Goal: Download file/media

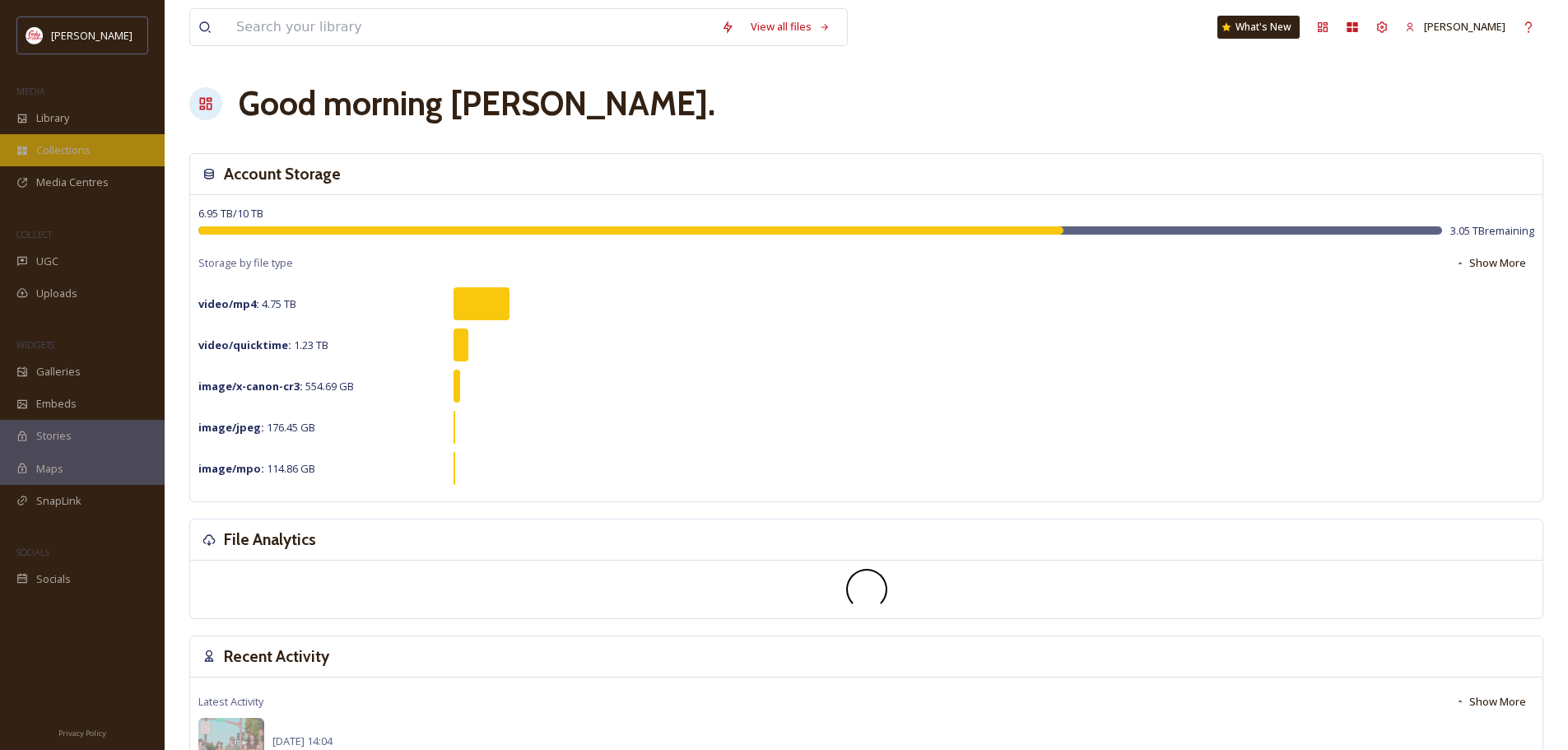
click at [76, 142] on span "Collections" at bounding box center [64, 149] width 54 height 16
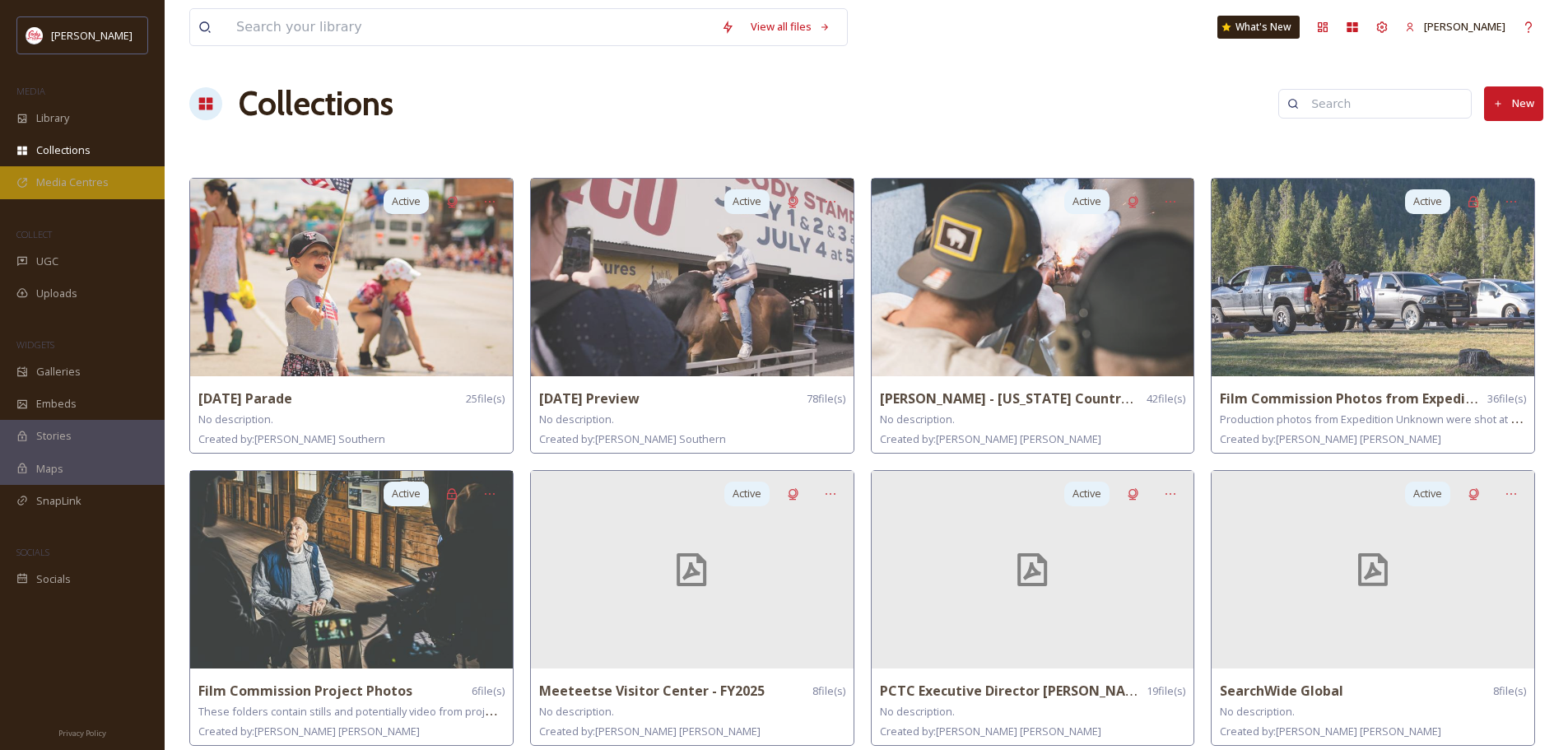
click at [84, 179] on span "Media Centres" at bounding box center [73, 182] width 73 height 16
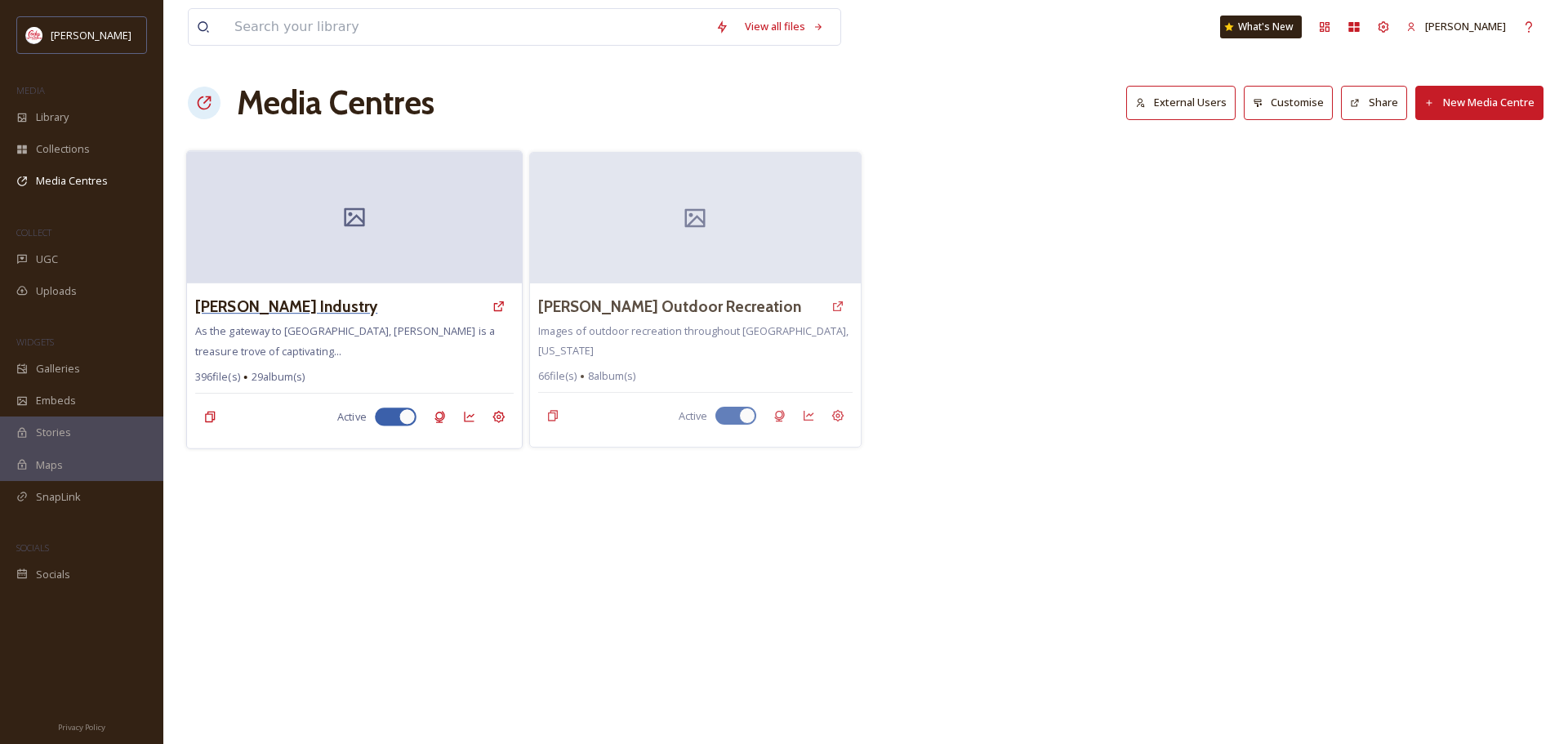
click at [348, 303] on h3 "[PERSON_NAME] Industry" at bounding box center [286, 307] width 183 height 24
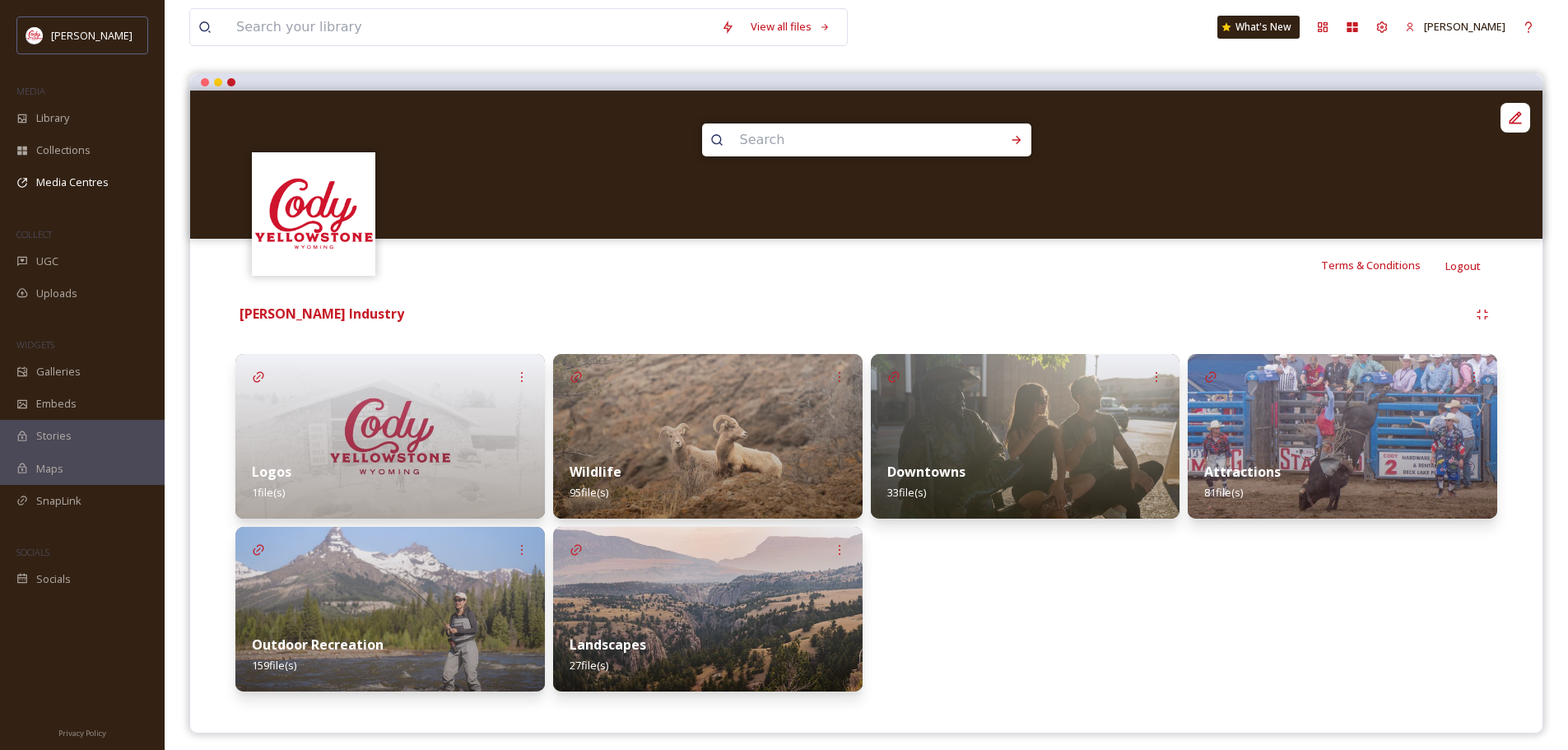
scroll to position [136, 0]
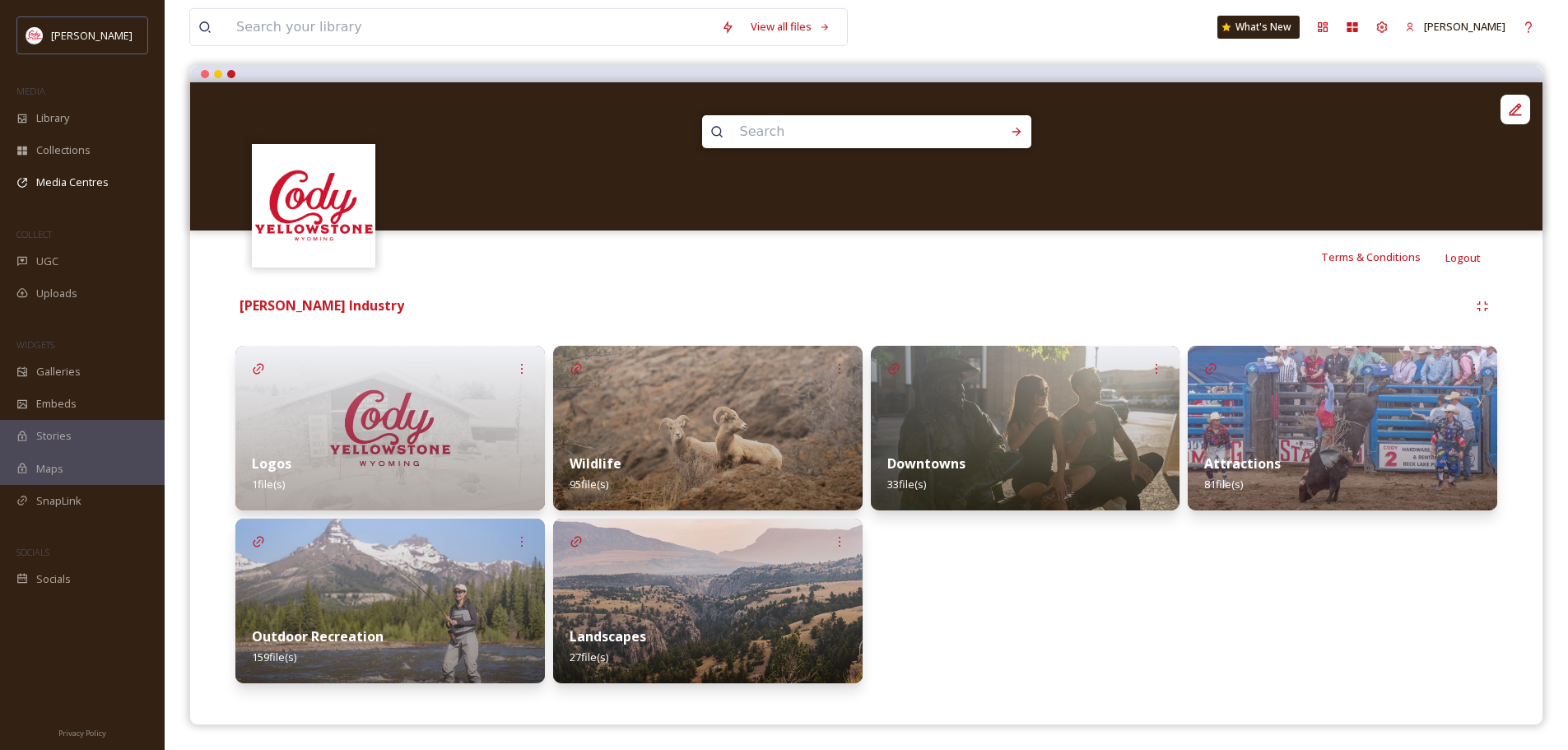
click at [716, 608] on img at bounding box center [707, 601] width 309 height 164
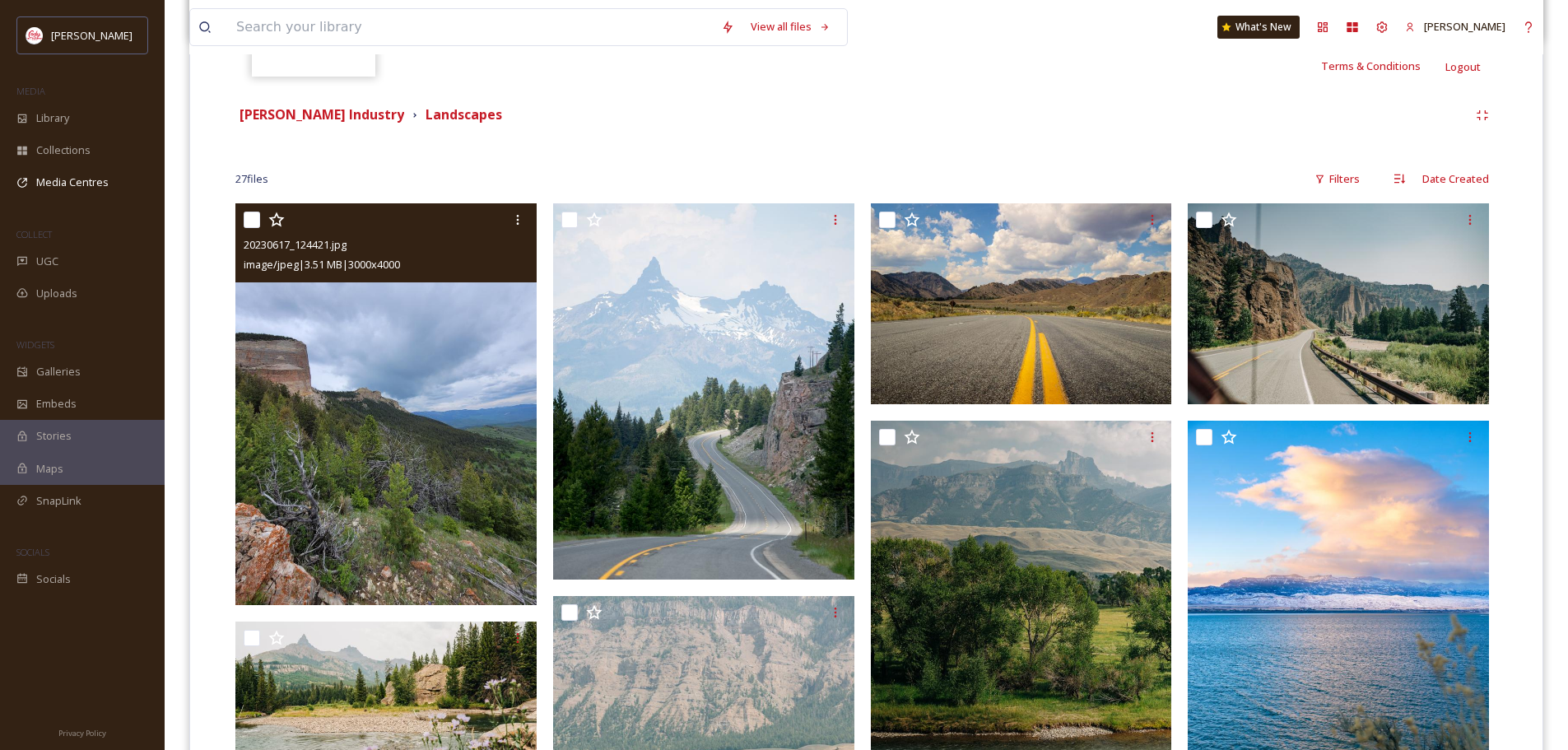
scroll to position [82, 0]
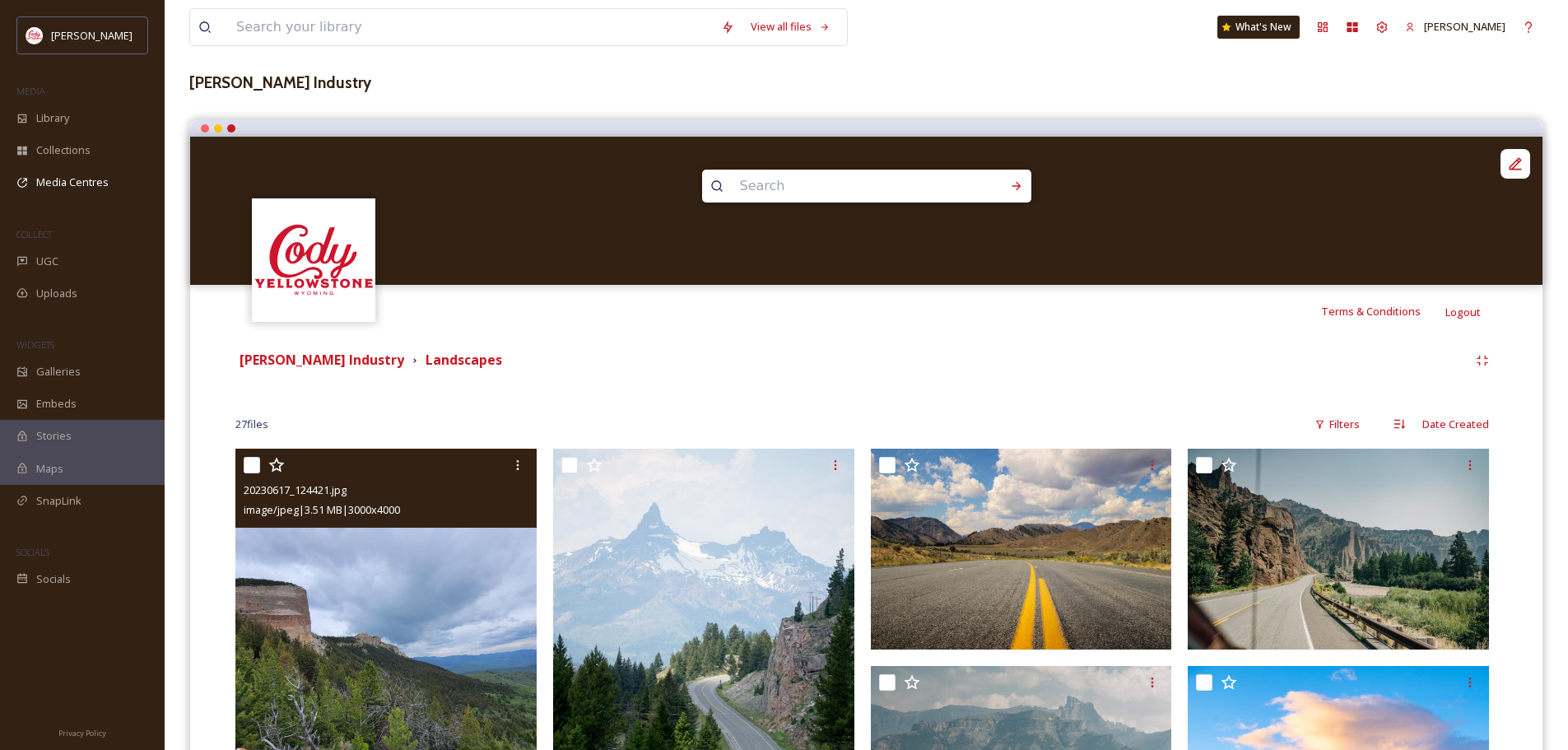
click at [247, 464] on input "checkbox" at bounding box center [252, 465] width 17 height 17
checkbox input "true"
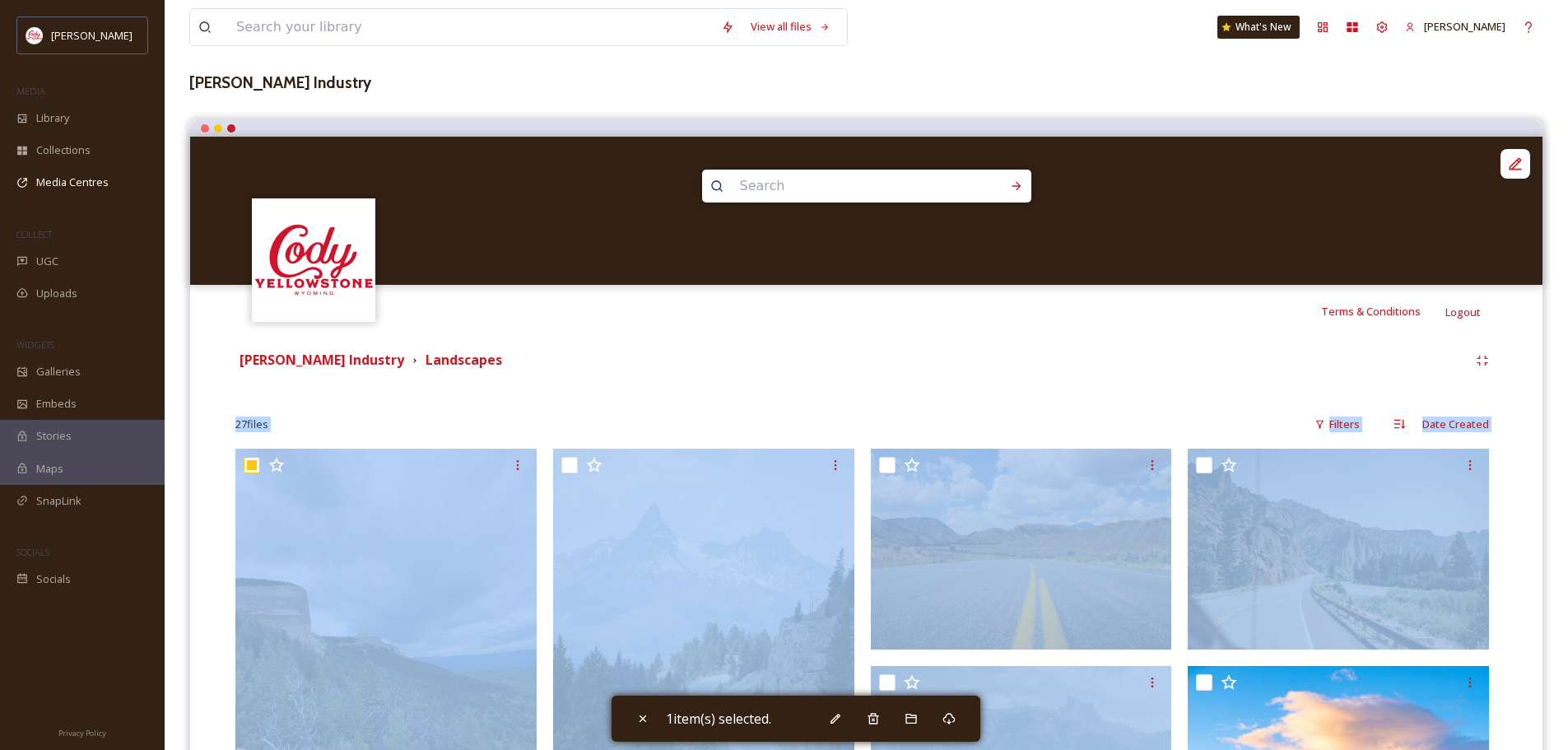
drag, startPoint x: 295, startPoint y: 398, endPoint x: 1314, endPoint y: 655, distance: 1050.9
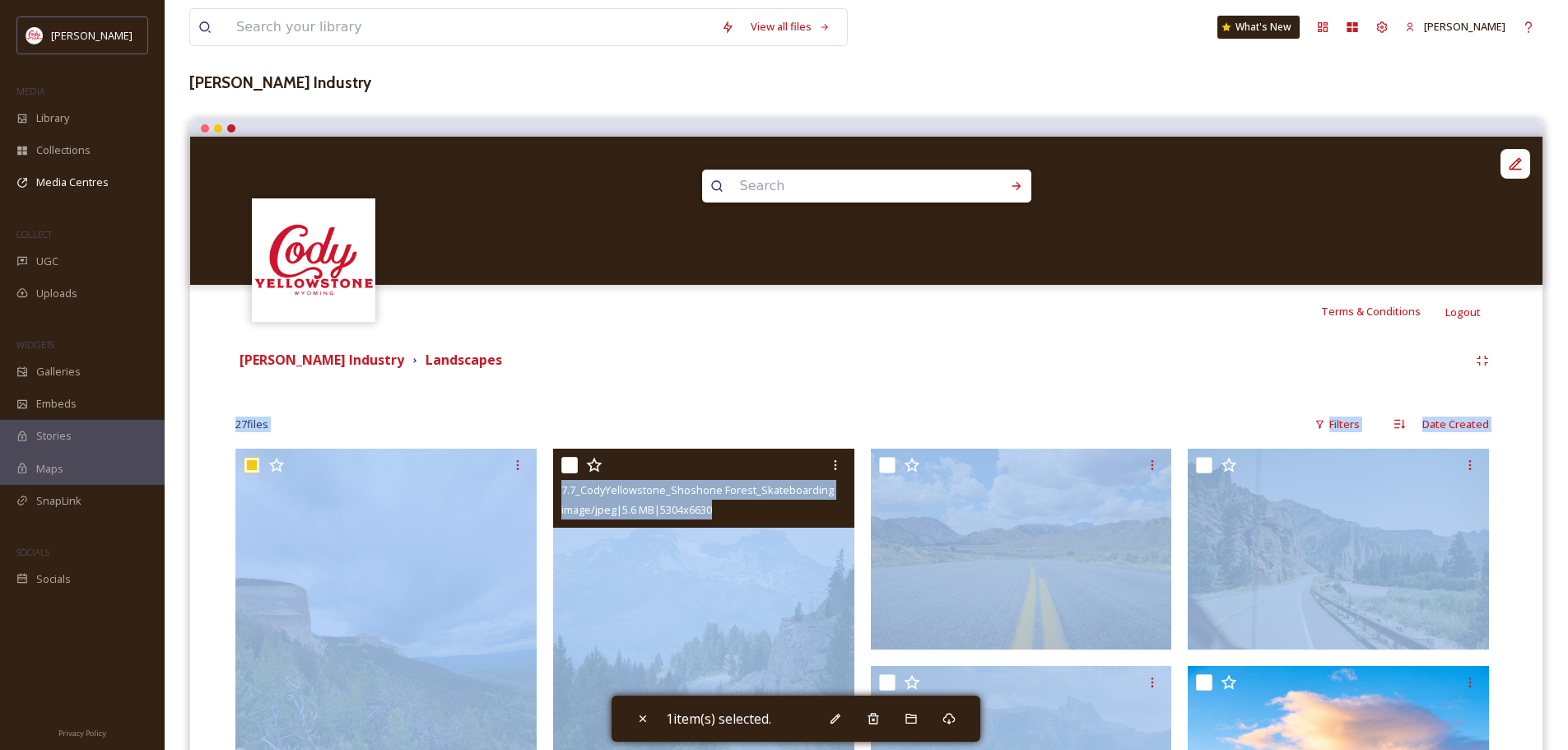
click at [564, 465] on input "checkbox" at bounding box center [570, 465] width 17 height 17
checkbox input "true"
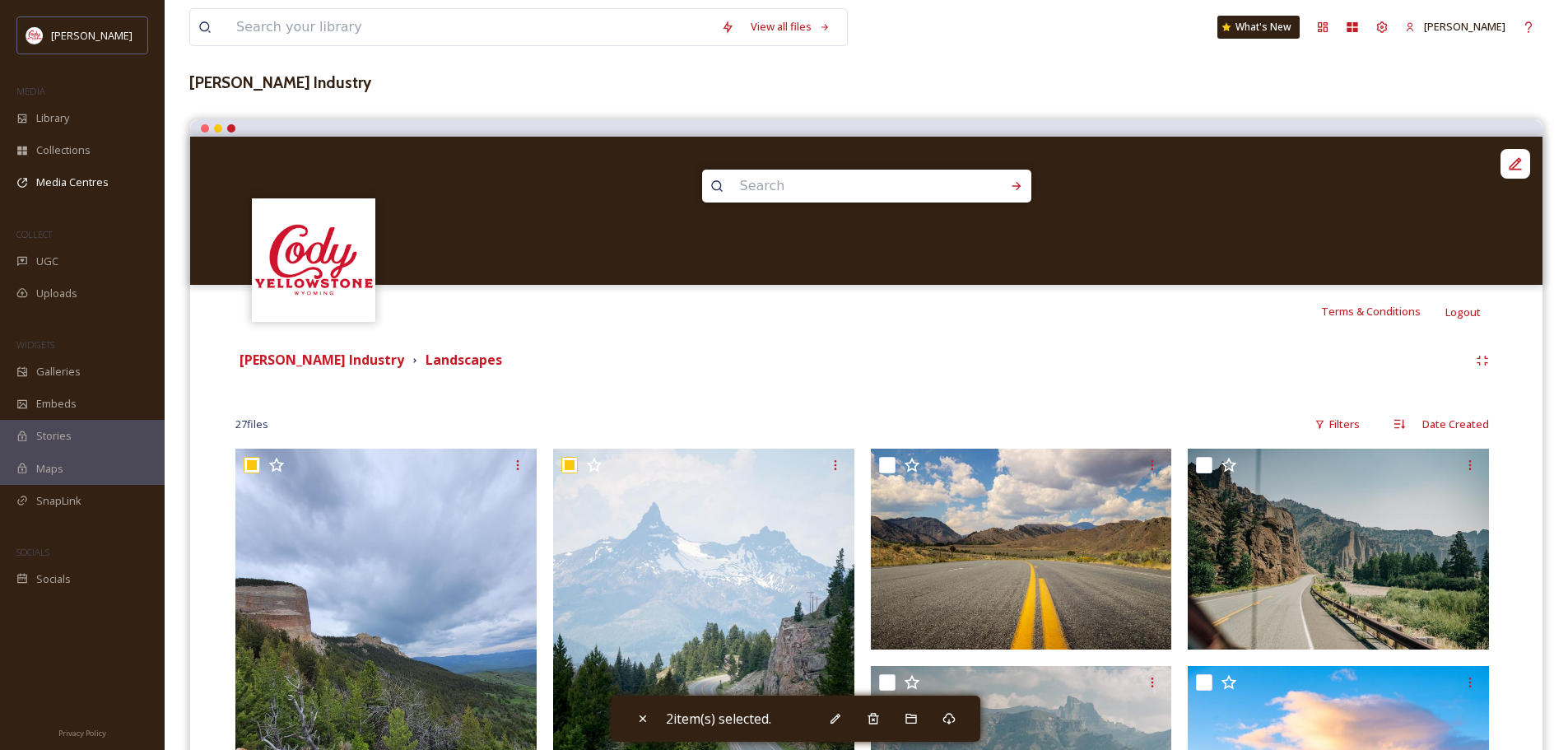
click at [587, 363] on div "[PERSON_NAME] Industry Landscapes" at bounding box center [852, 361] width 1233 height 21
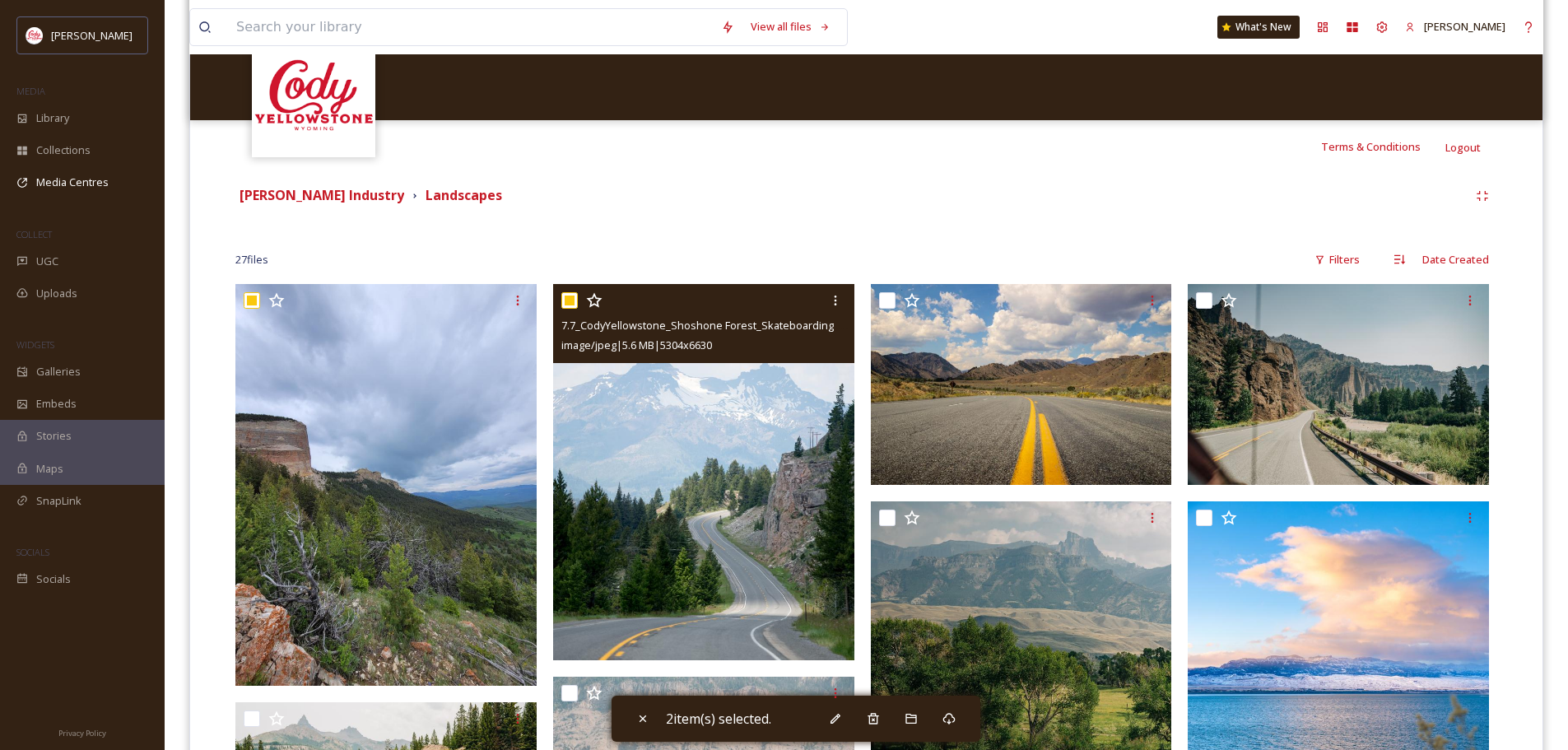
scroll to position [330, 0]
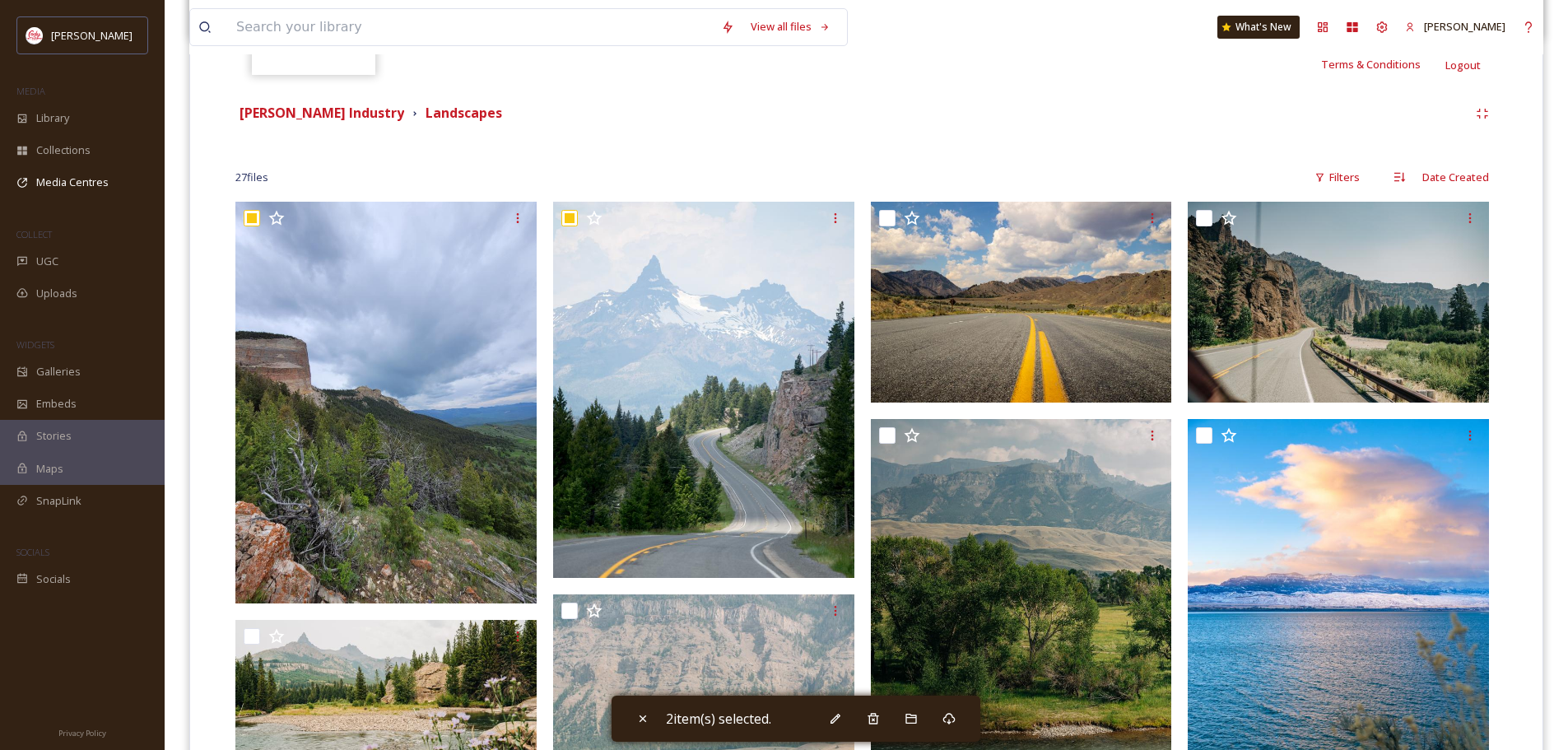
click at [704, 721] on span "2 item(s) selected." at bounding box center [718, 718] width 106 height 20
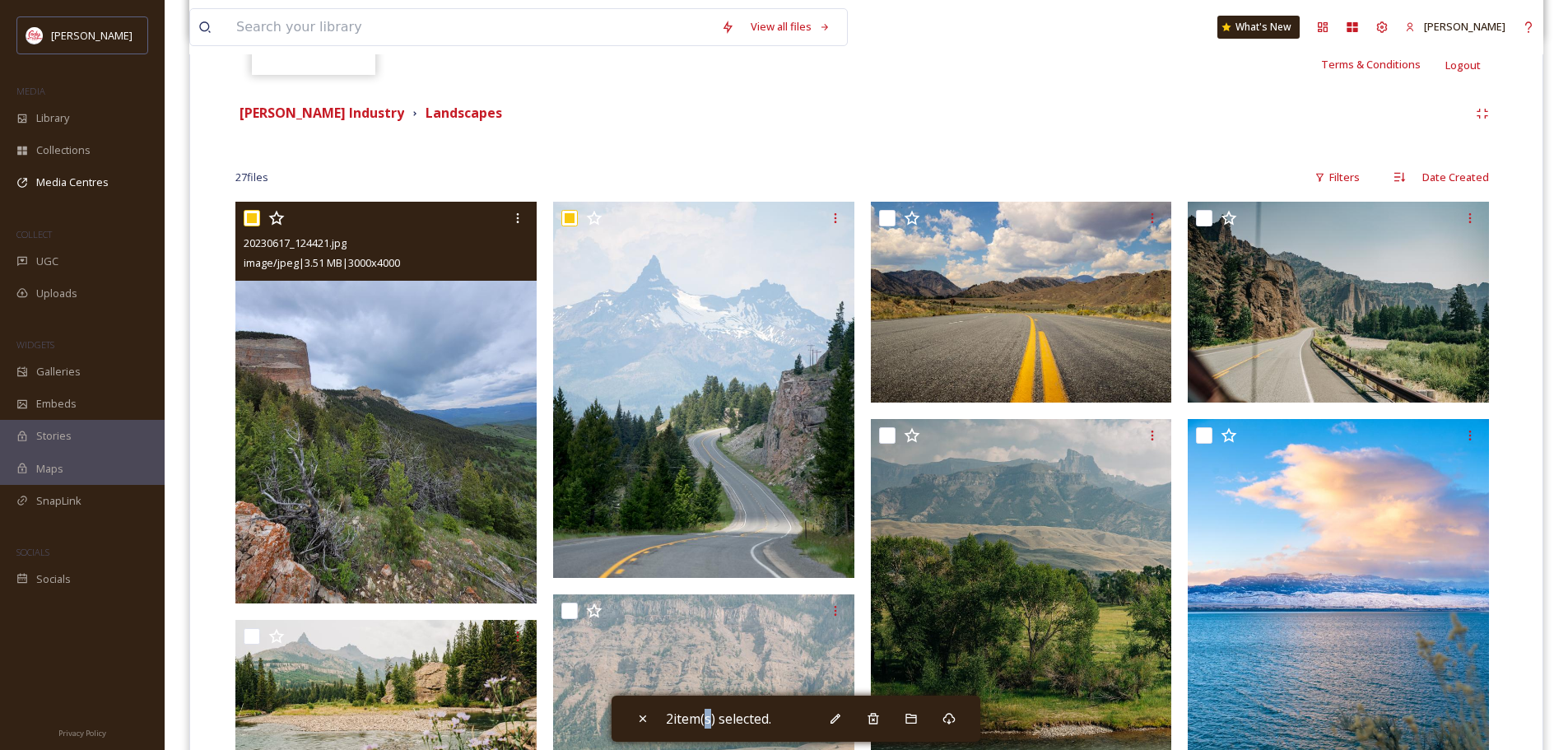
click at [253, 218] on input "checkbox" at bounding box center [252, 219] width 17 height 17
click at [258, 216] on input "checkbox" at bounding box center [252, 219] width 17 height 17
checkbox input "true"
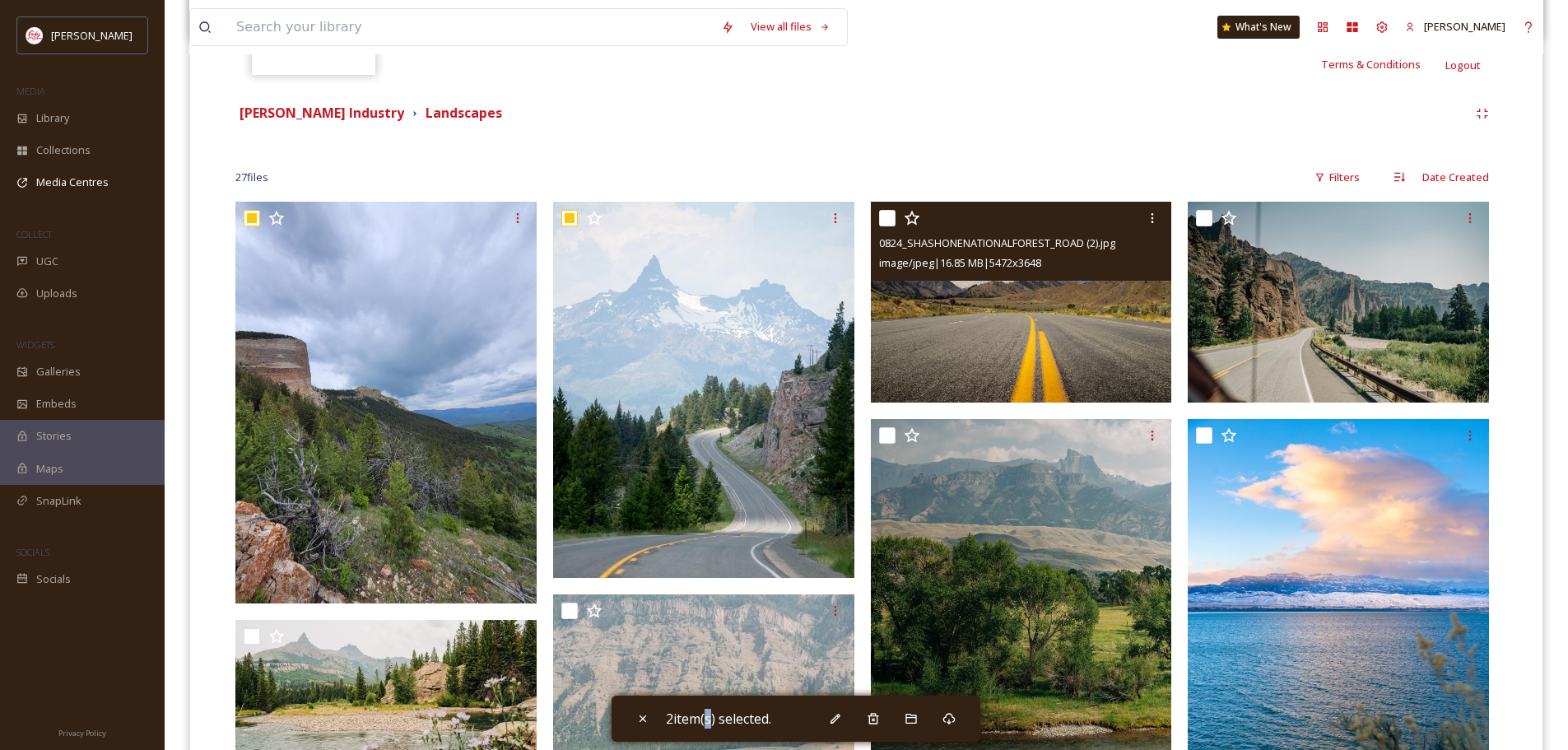
click at [888, 216] on input "checkbox" at bounding box center [887, 219] width 17 height 17
checkbox input "true"
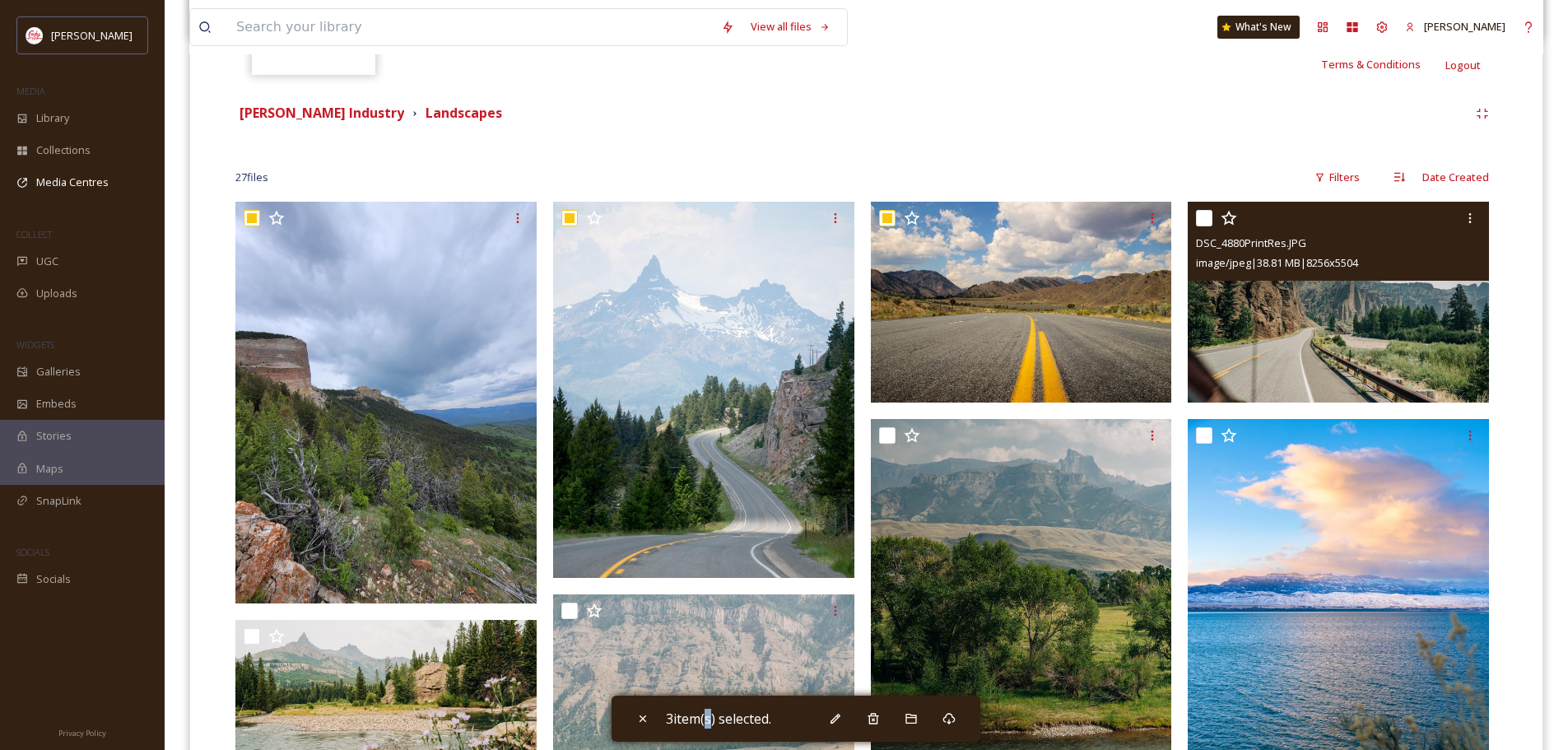
click at [1200, 215] on input "checkbox" at bounding box center [1205, 219] width 17 height 17
checkbox input "true"
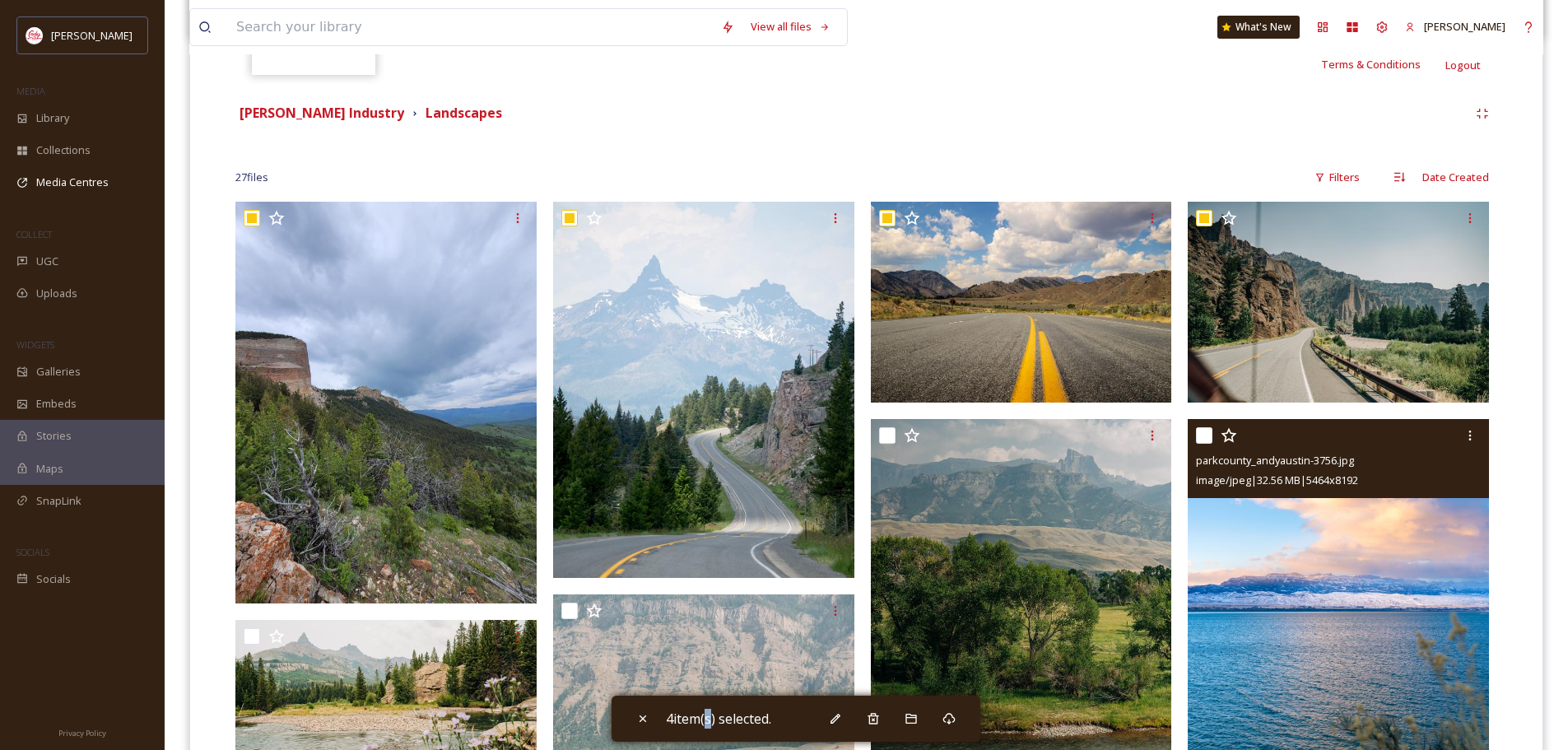
click at [1208, 436] on input "checkbox" at bounding box center [1205, 435] width 17 height 17
checkbox input "true"
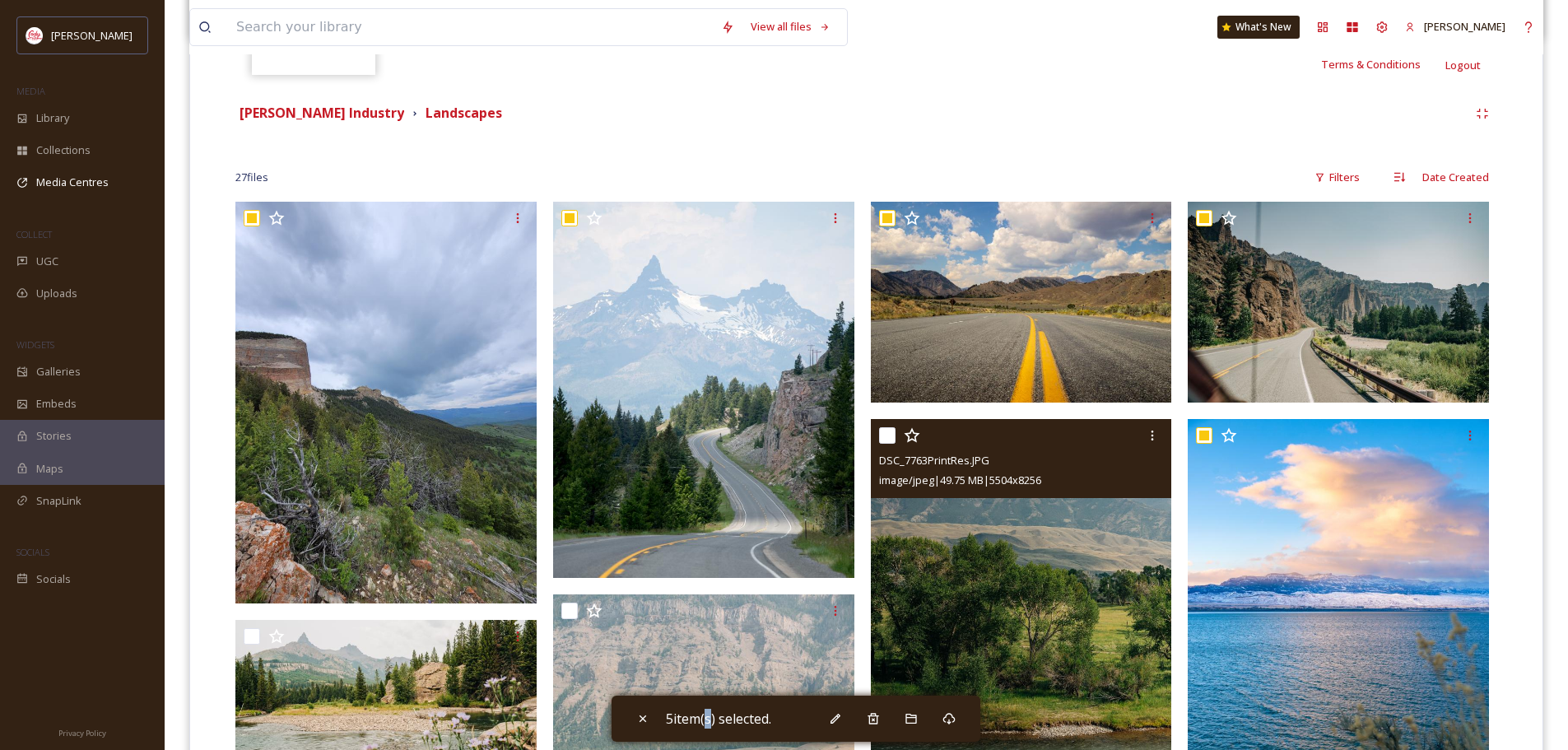
click at [892, 440] on input "checkbox" at bounding box center [887, 435] width 17 height 17
checkbox input "true"
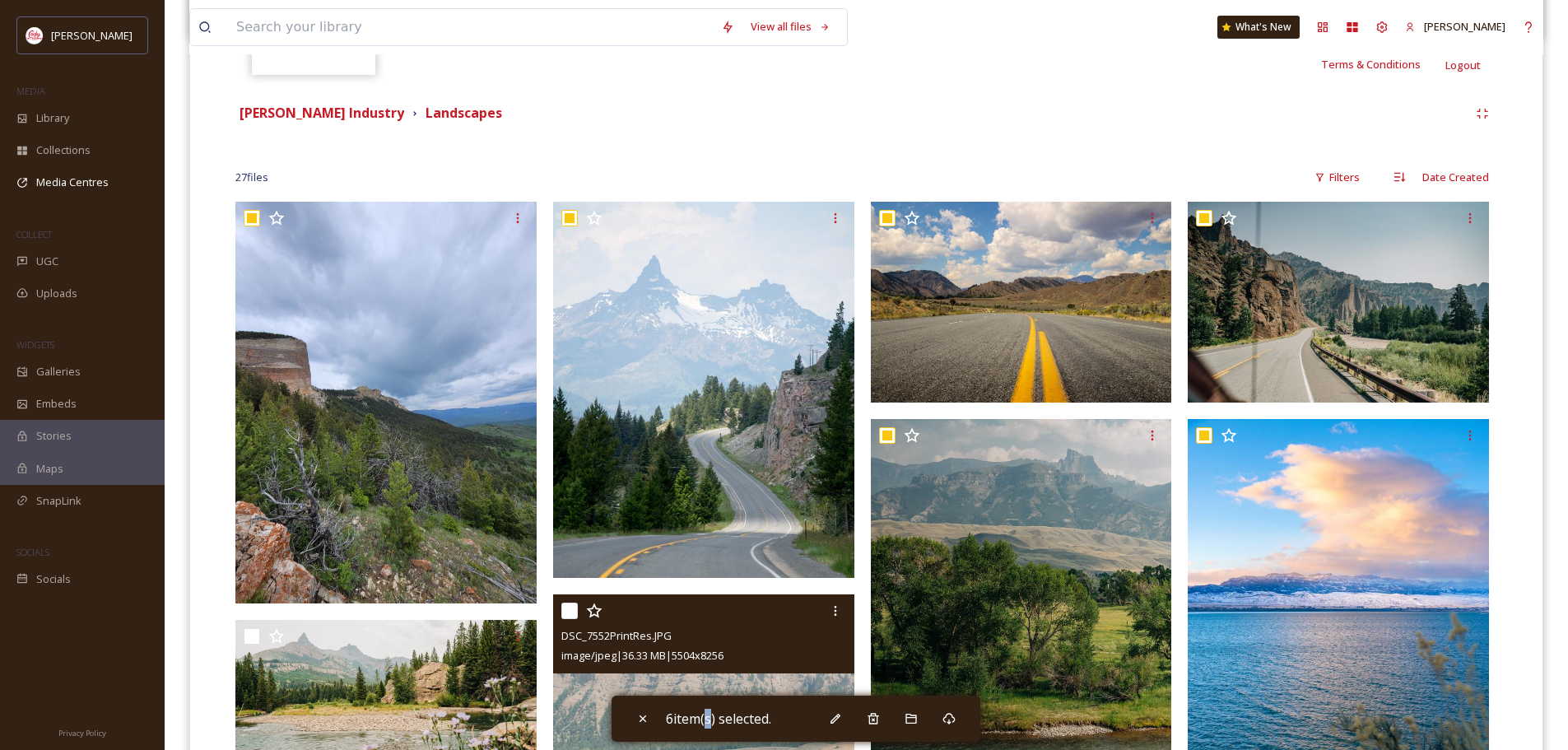
click at [563, 615] on input "checkbox" at bounding box center [570, 611] width 17 height 17
checkbox input "true"
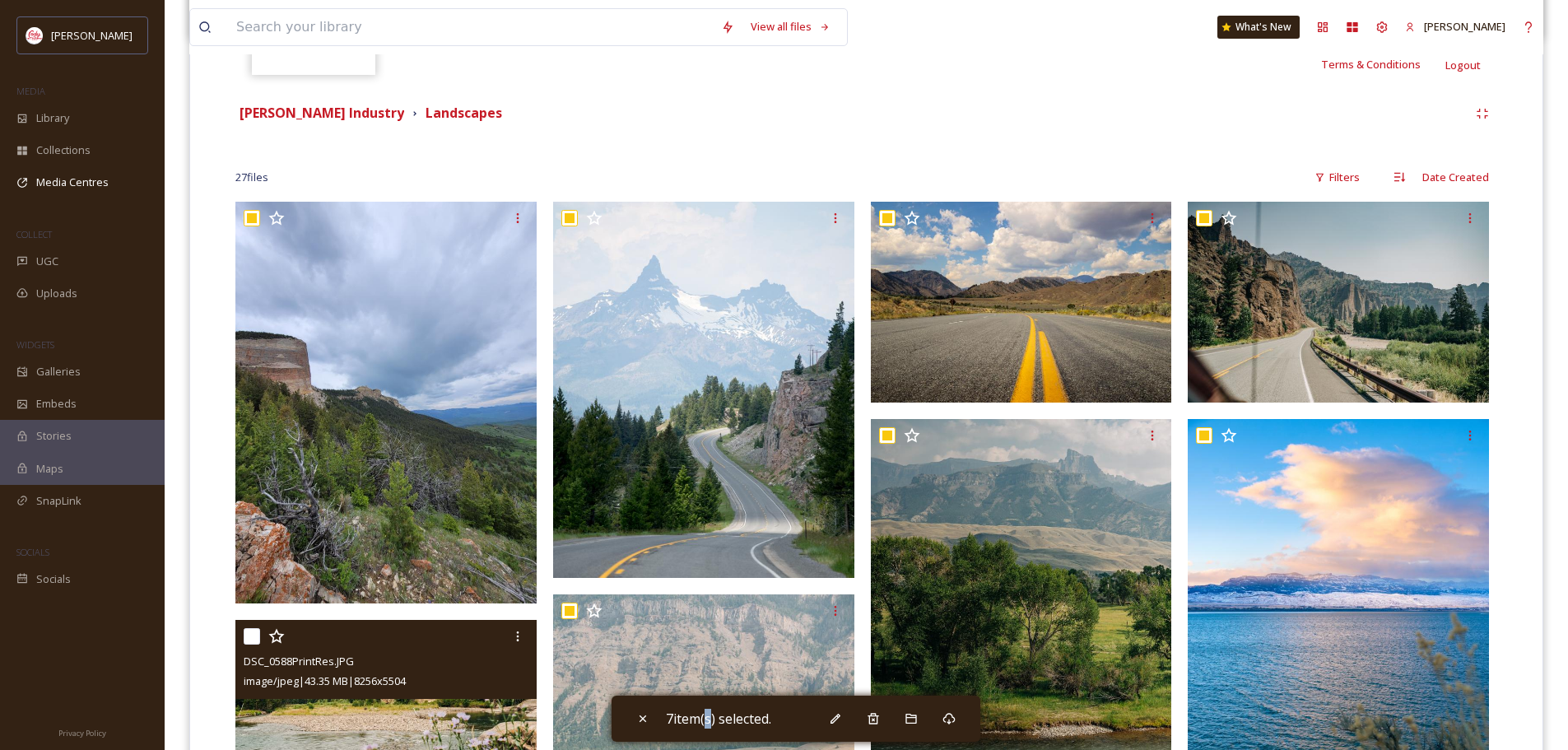
click at [247, 637] on input "checkbox" at bounding box center [252, 637] width 17 height 17
checkbox input "true"
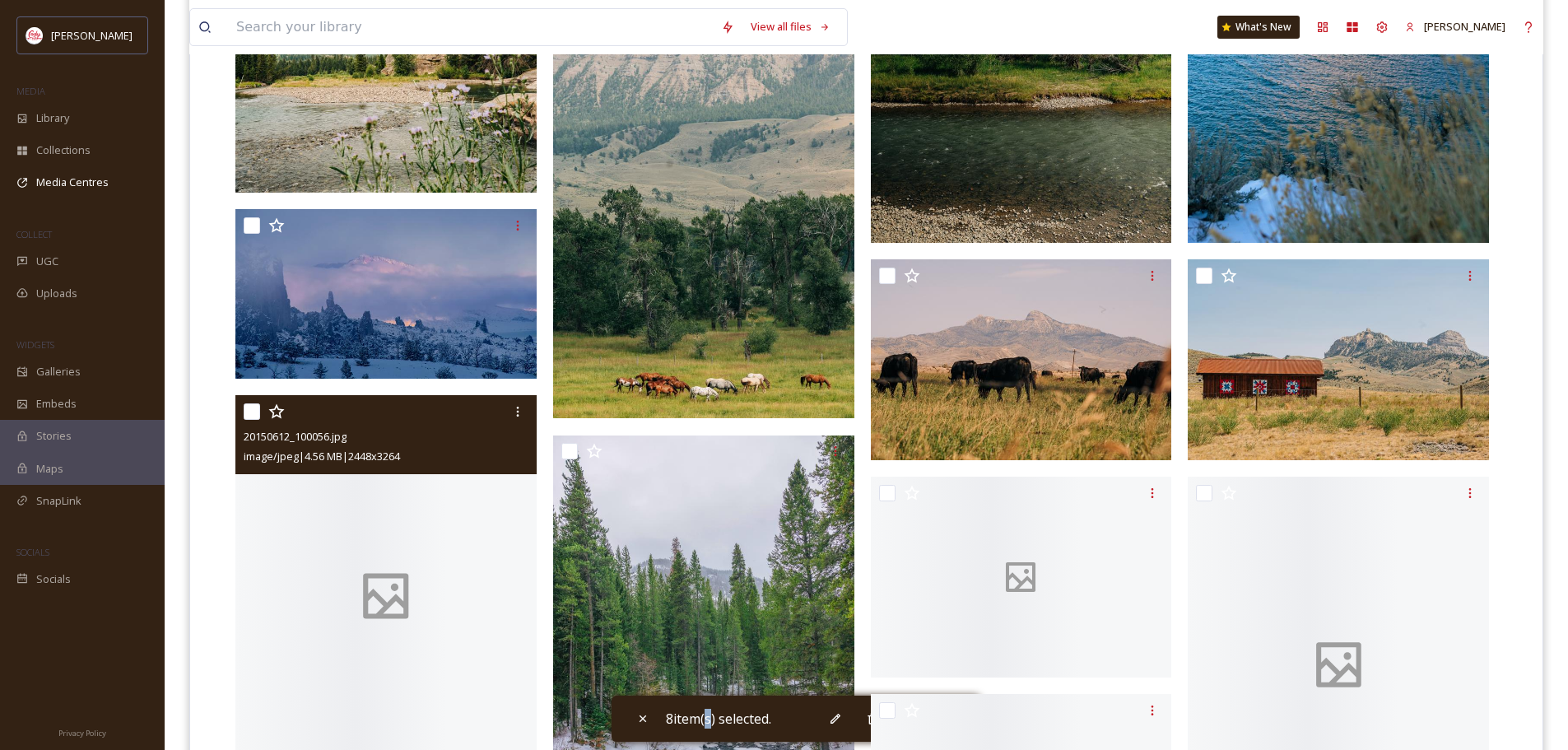
scroll to position [988, 0]
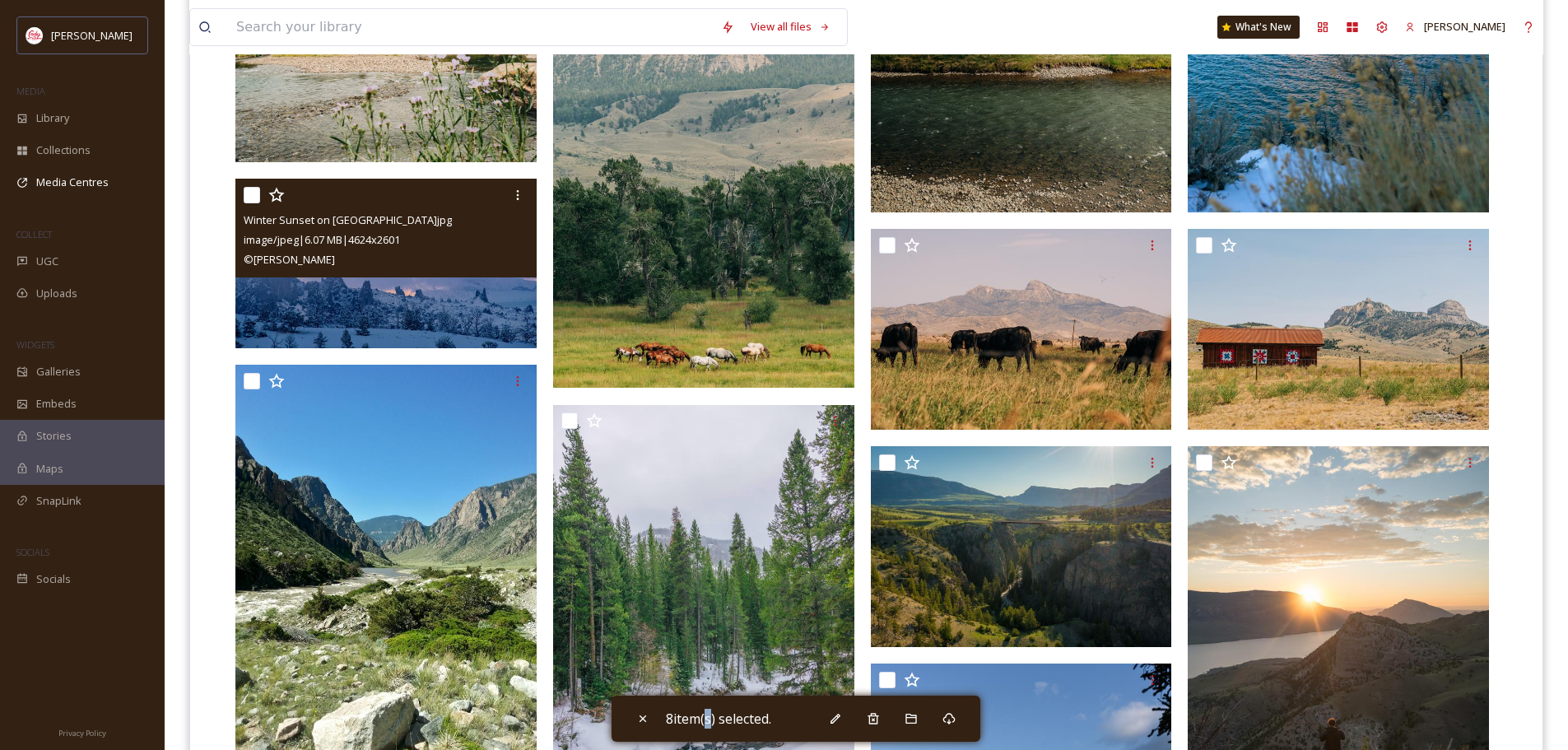
click at [257, 190] on input "checkbox" at bounding box center [252, 195] width 17 height 17
checkbox input "true"
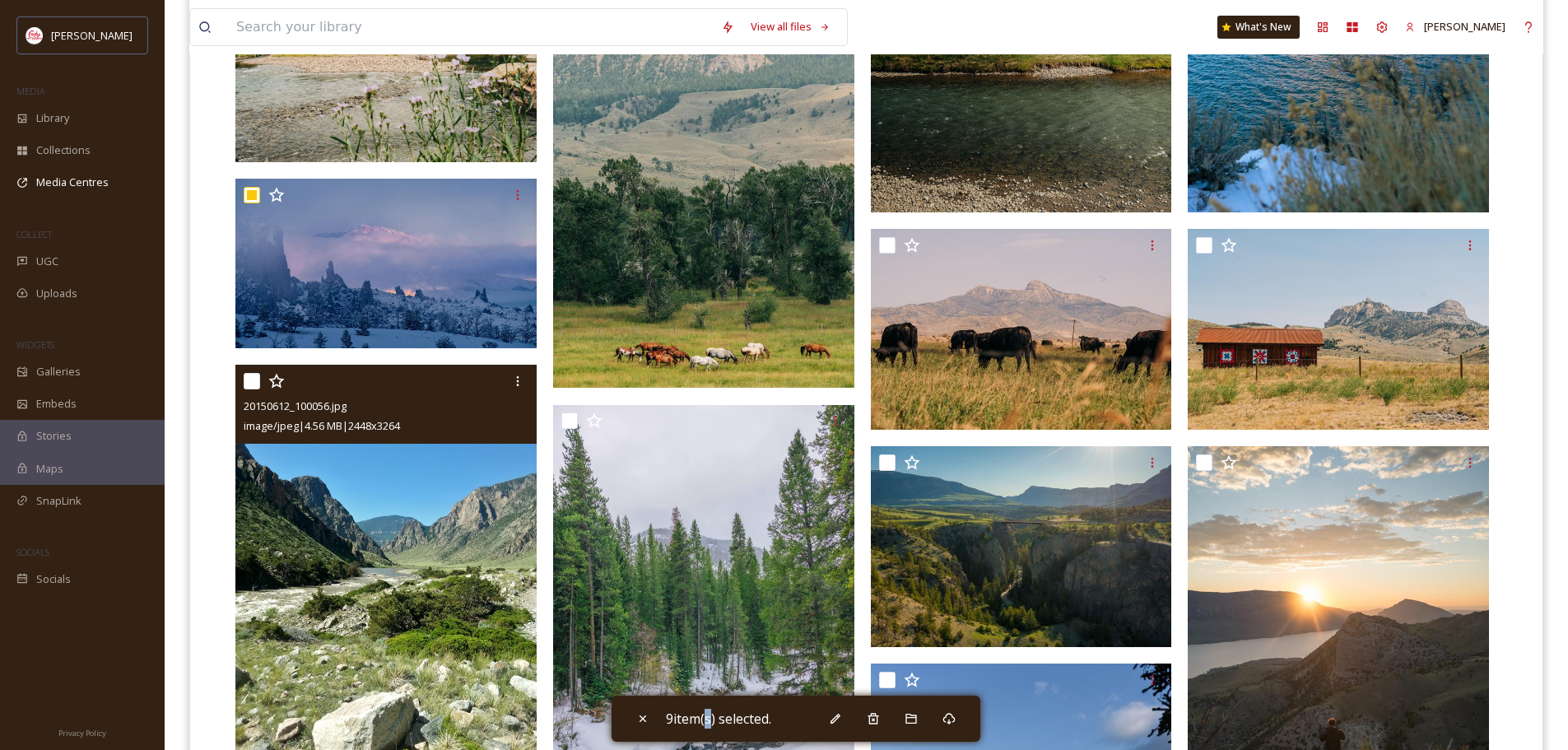
click at [249, 381] on input "checkbox" at bounding box center [252, 381] width 17 height 17
checkbox input "true"
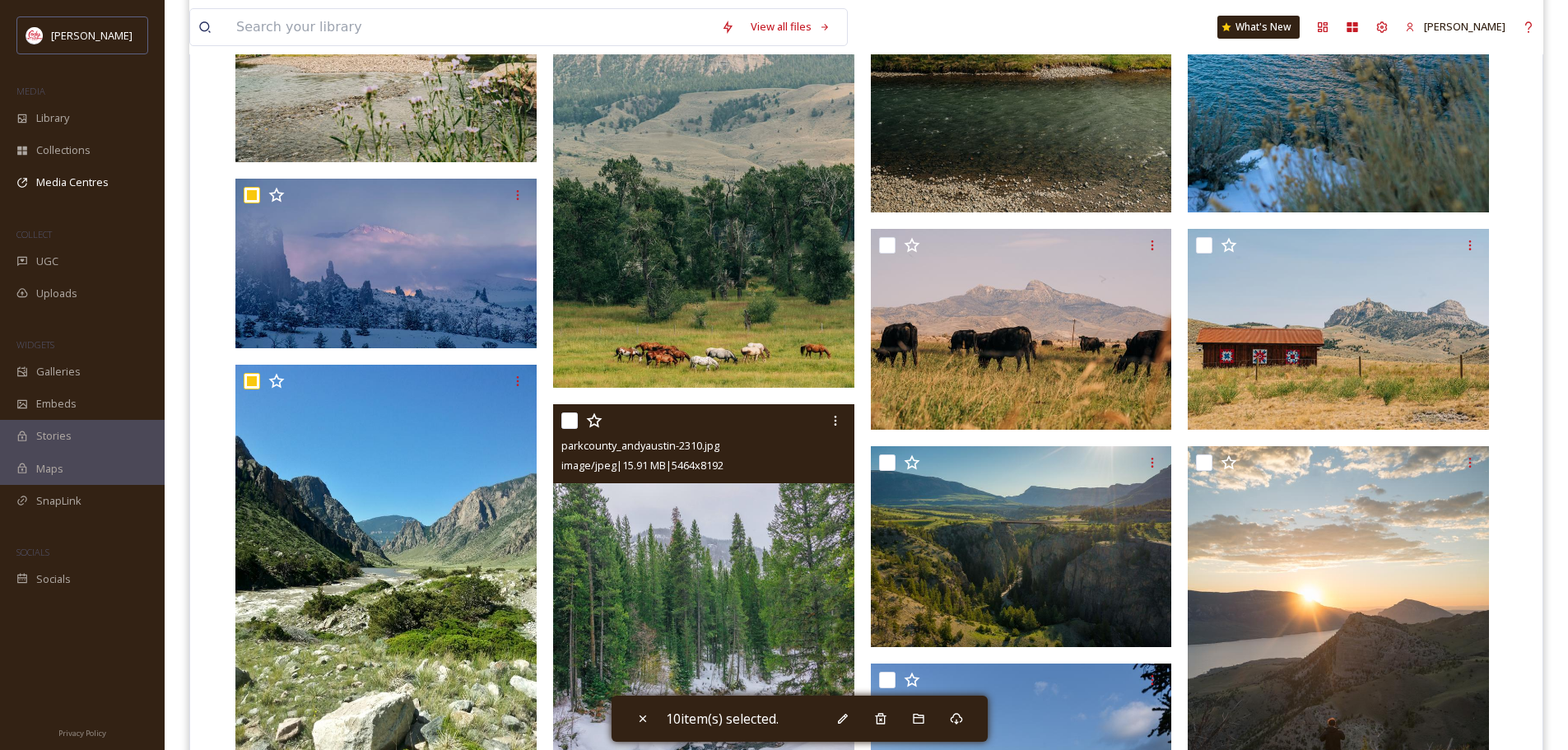
click at [579, 420] on div at bounding box center [705, 421] width 289 height 30
click at [565, 420] on input "checkbox" at bounding box center [570, 421] width 17 height 17
checkbox input "true"
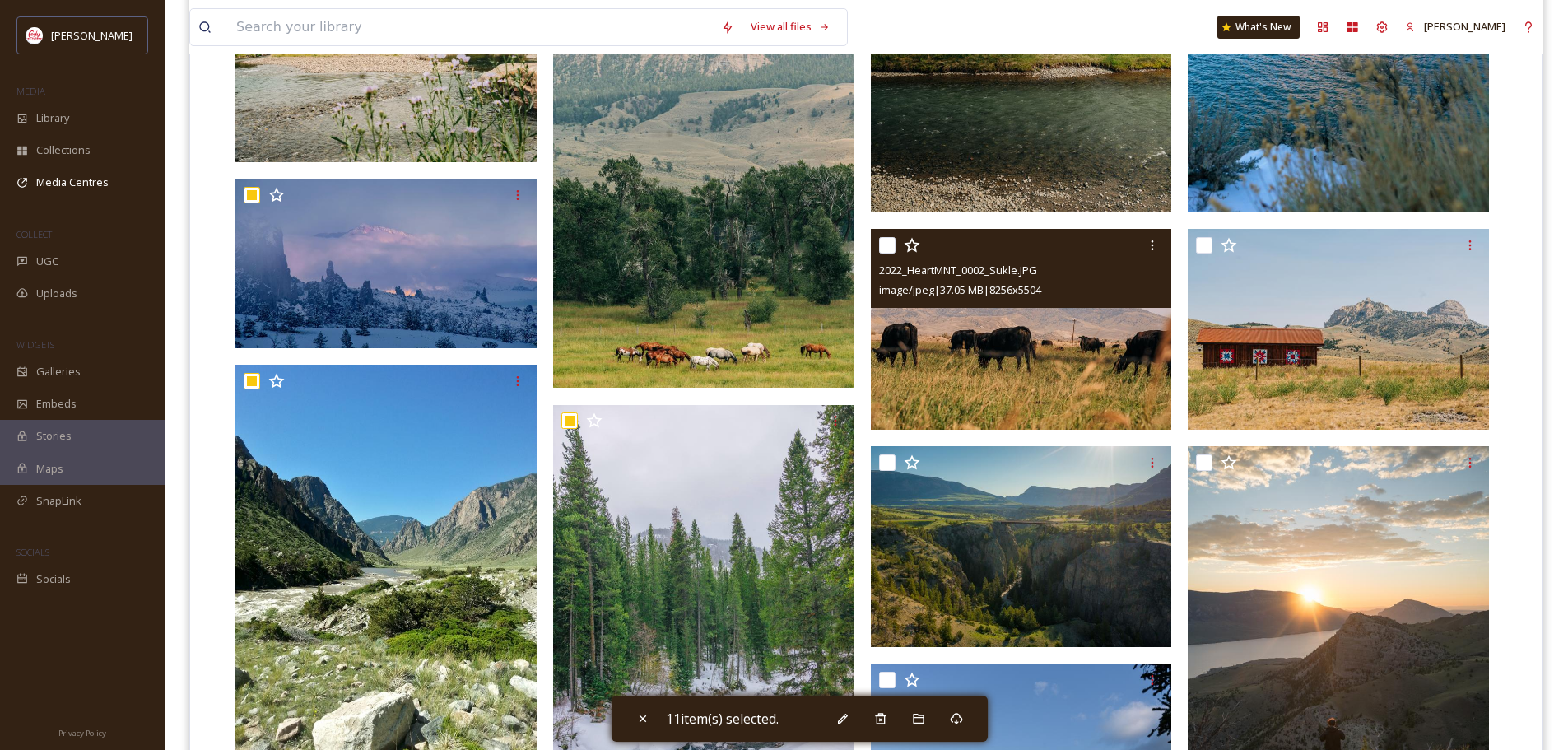
click at [892, 241] on input "checkbox" at bounding box center [887, 246] width 17 height 17
checkbox input "true"
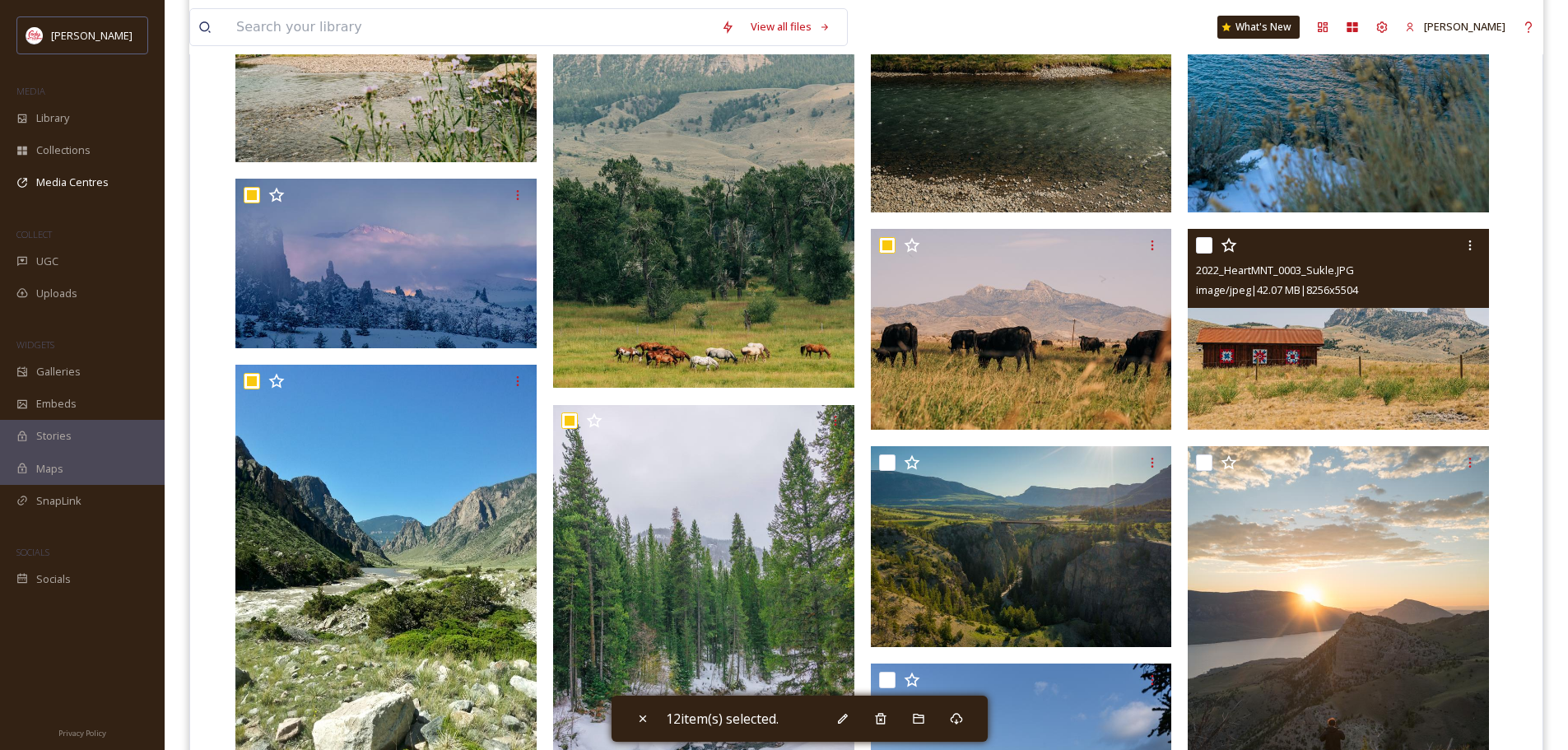
click at [1203, 241] on input "checkbox" at bounding box center [1205, 246] width 17 height 17
checkbox input "true"
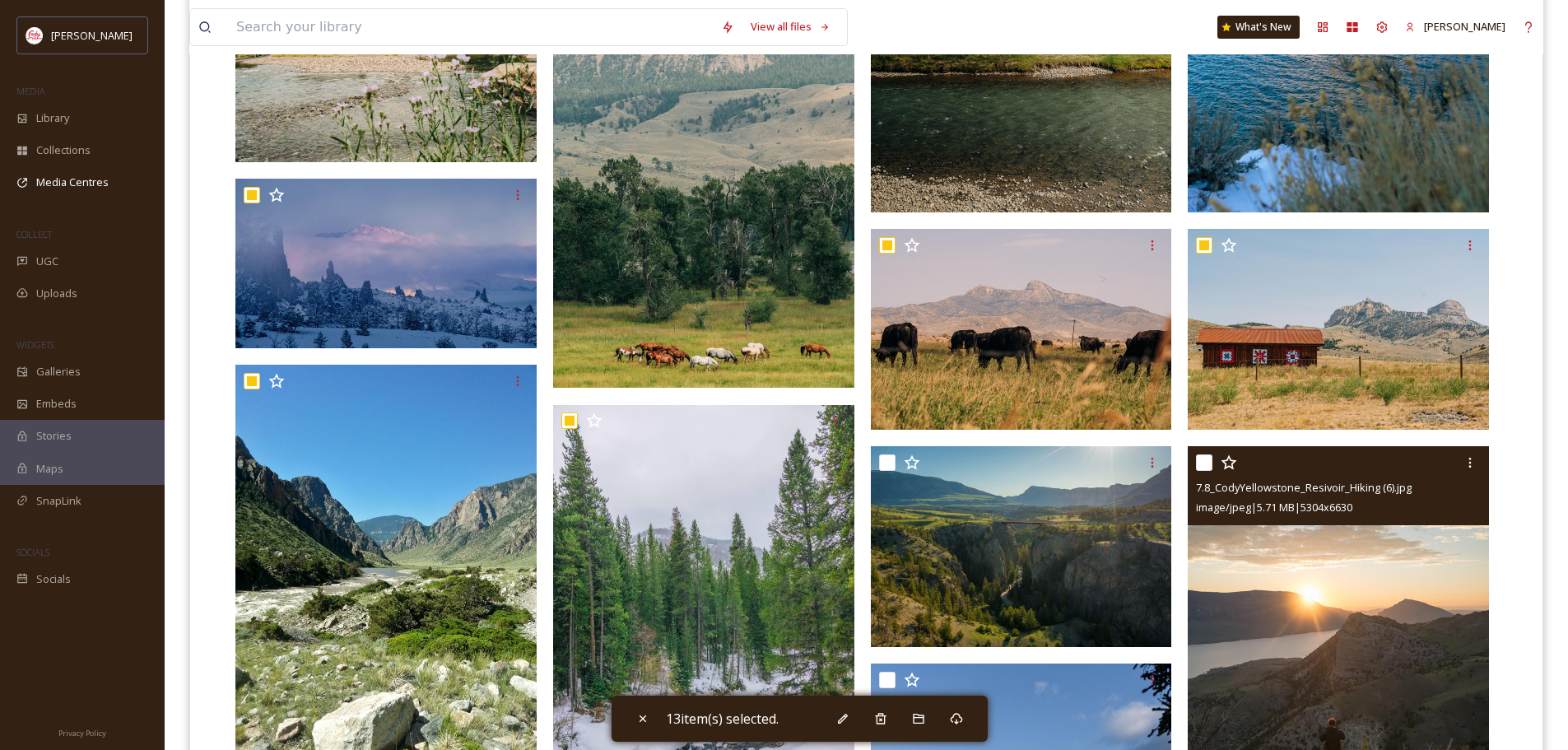
drag, startPoint x: 1210, startPoint y: 468, endPoint x: 1203, endPoint y: 461, distance: 9.9
click at [1205, 464] on input "checkbox" at bounding box center [1205, 463] width 17 height 17
checkbox input "true"
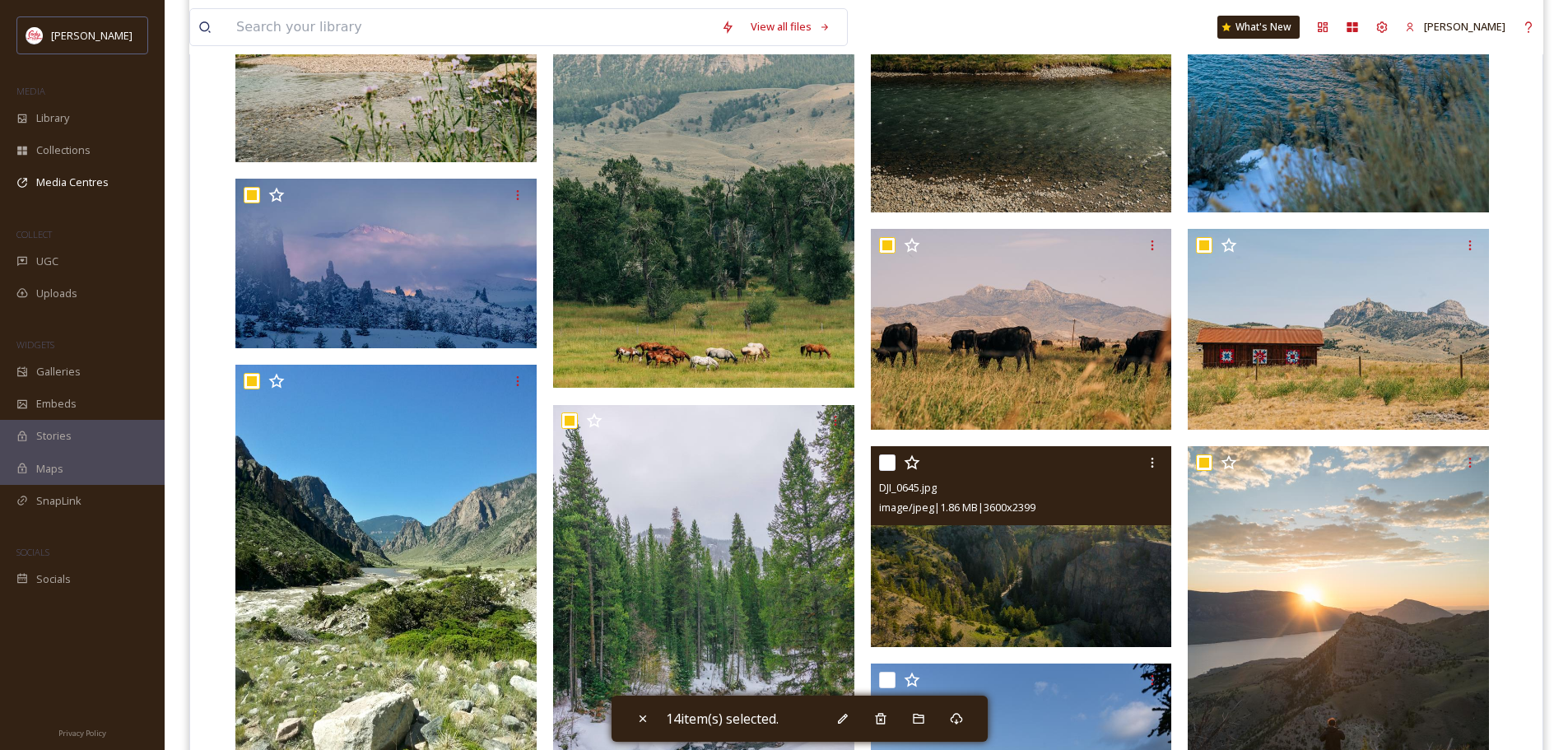
click at [885, 463] on input "checkbox" at bounding box center [887, 463] width 17 height 17
checkbox input "true"
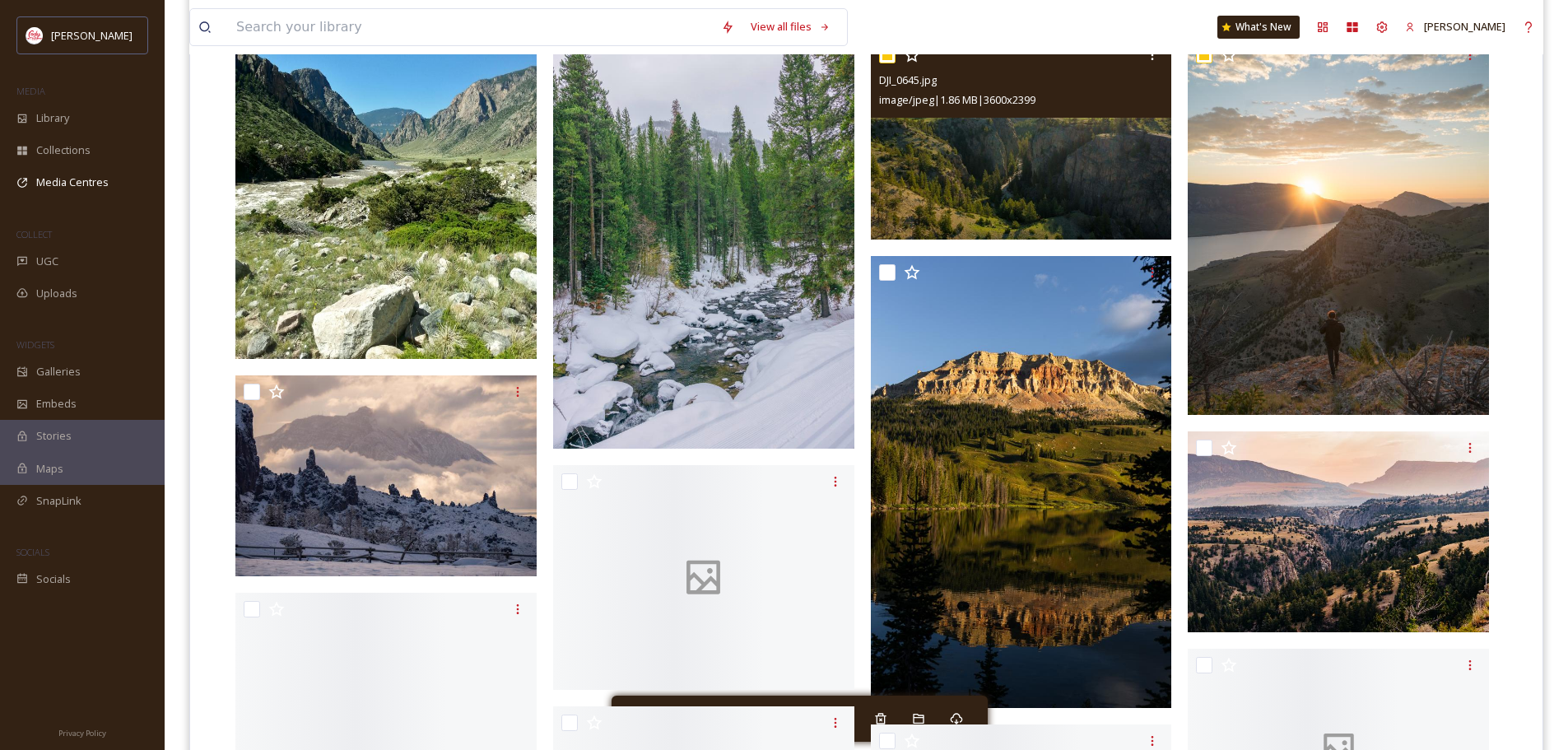
scroll to position [1399, 0]
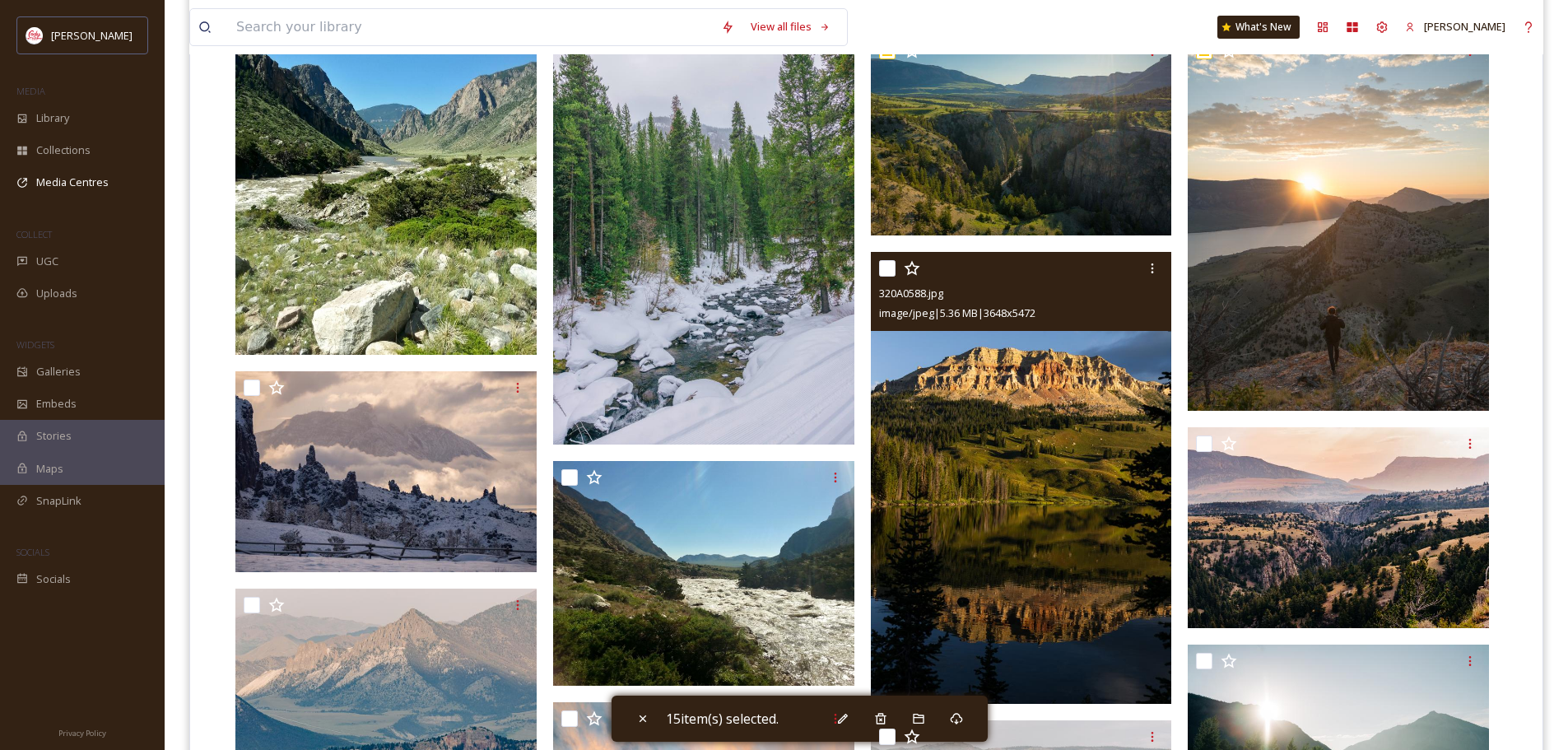
click at [885, 266] on input "checkbox" at bounding box center [887, 269] width 17 height 17
checkbox input "true"
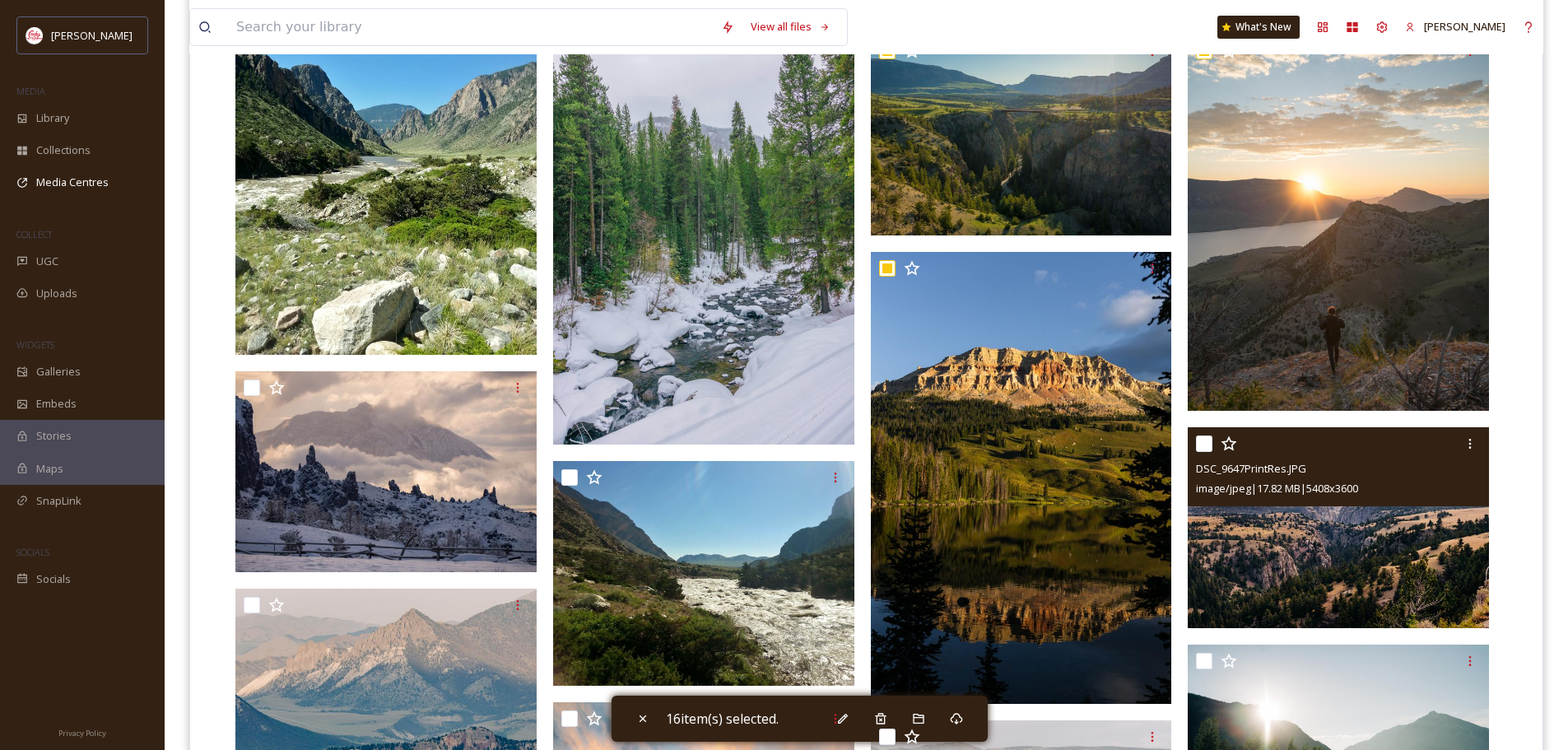
click at [1205, 442] on input "checkbox" at bounding box center [1205, 444] width 17 height 17
checkbox input "true"
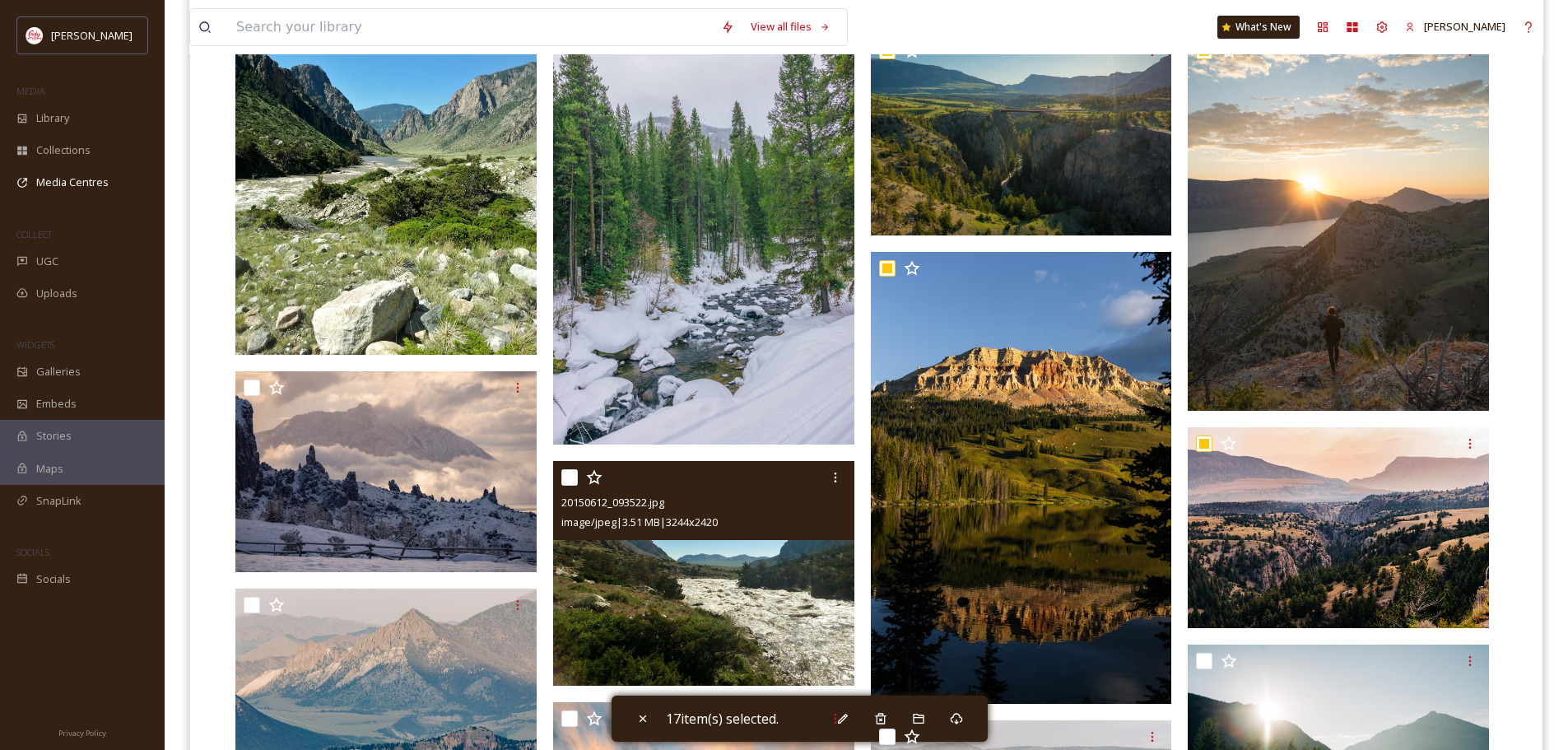
click at [572, 477] on input "checkbox" at bounding box center [570, 477] width 17 height 17
checkbox input "true"
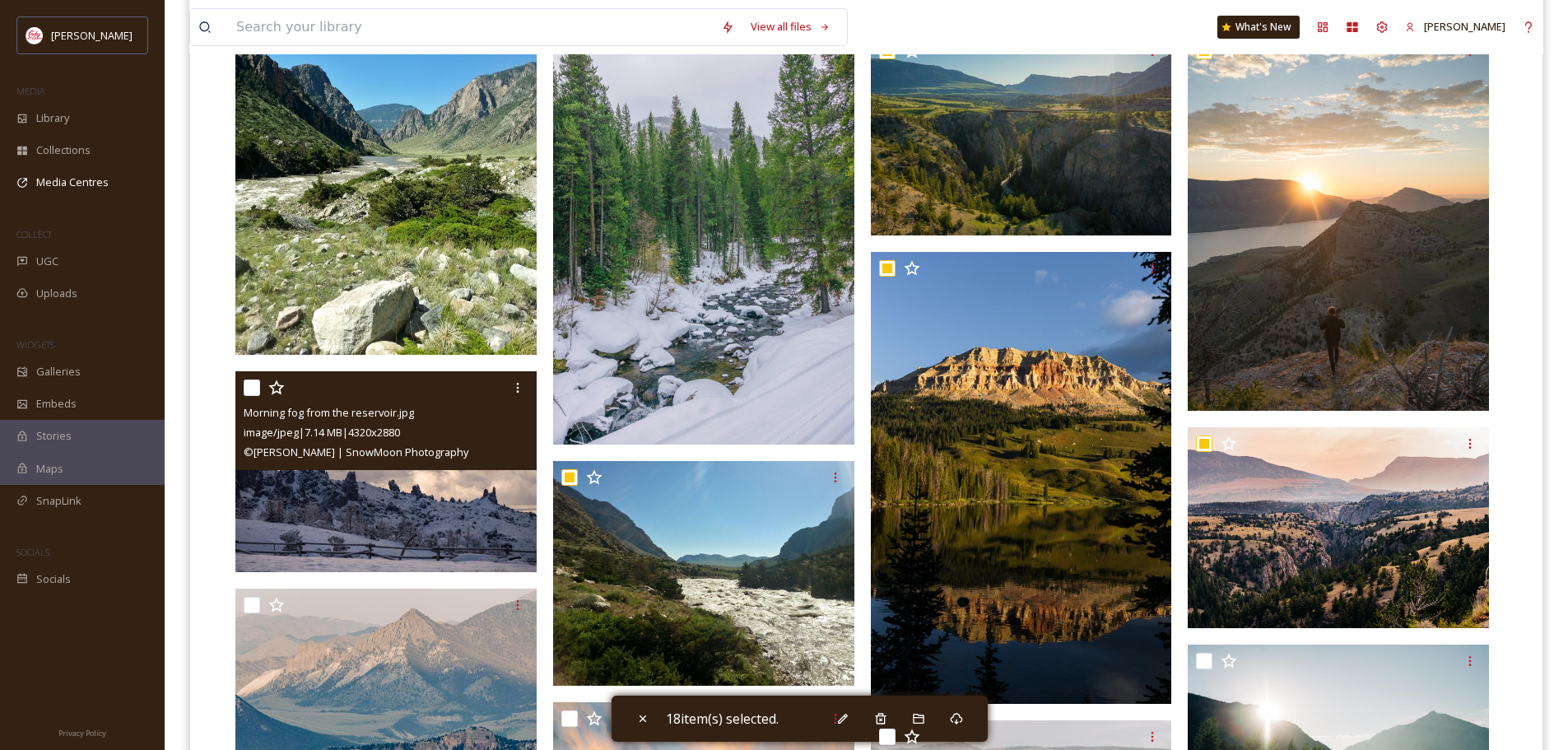
click at [250, 390] on input "checkbox" at bounding box center [252, 388] width 17 height 17
checkbox input "true"
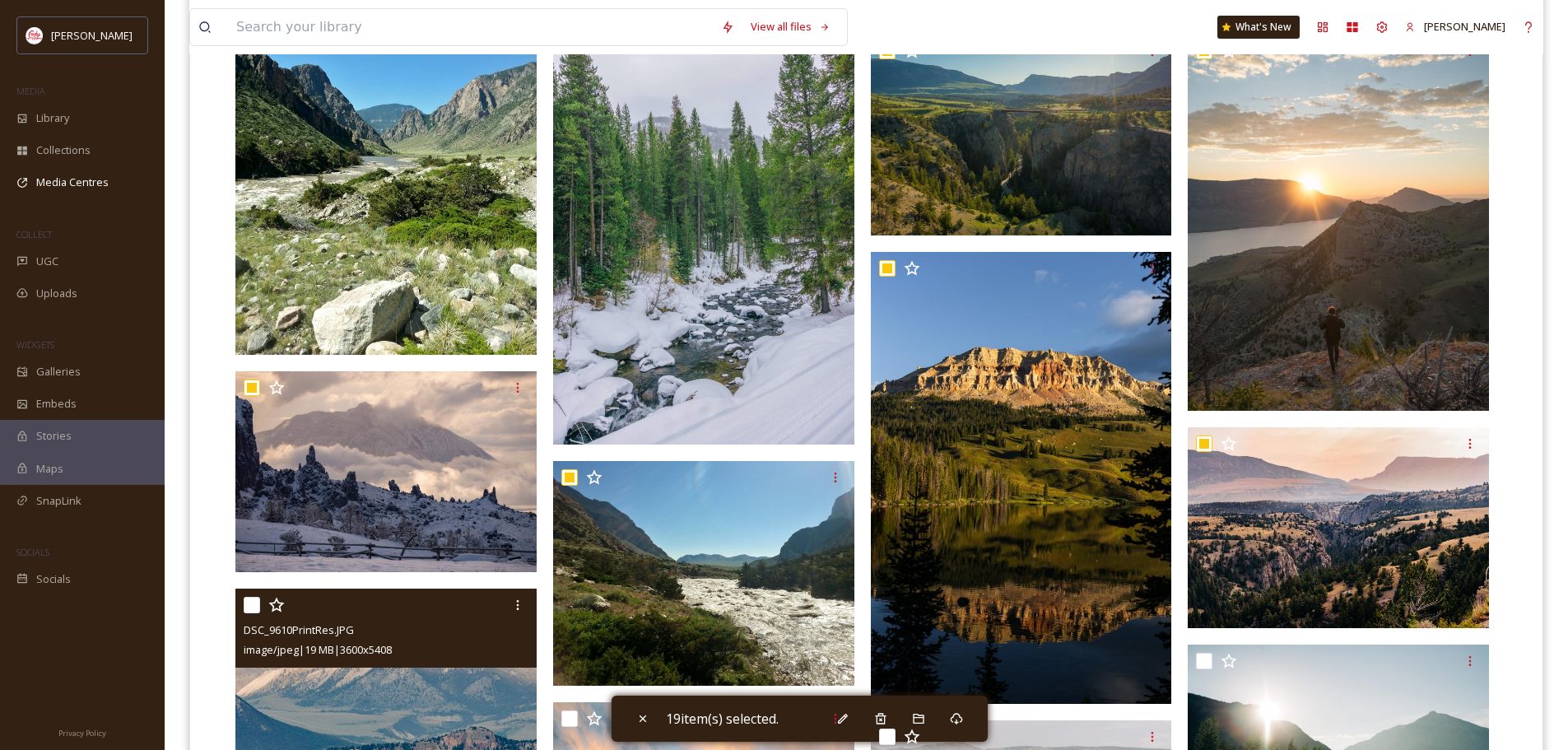
click at [251, 605] on input "checkbox" at bounding box center [252, 605] width 17 height 17
checkbox input "true"
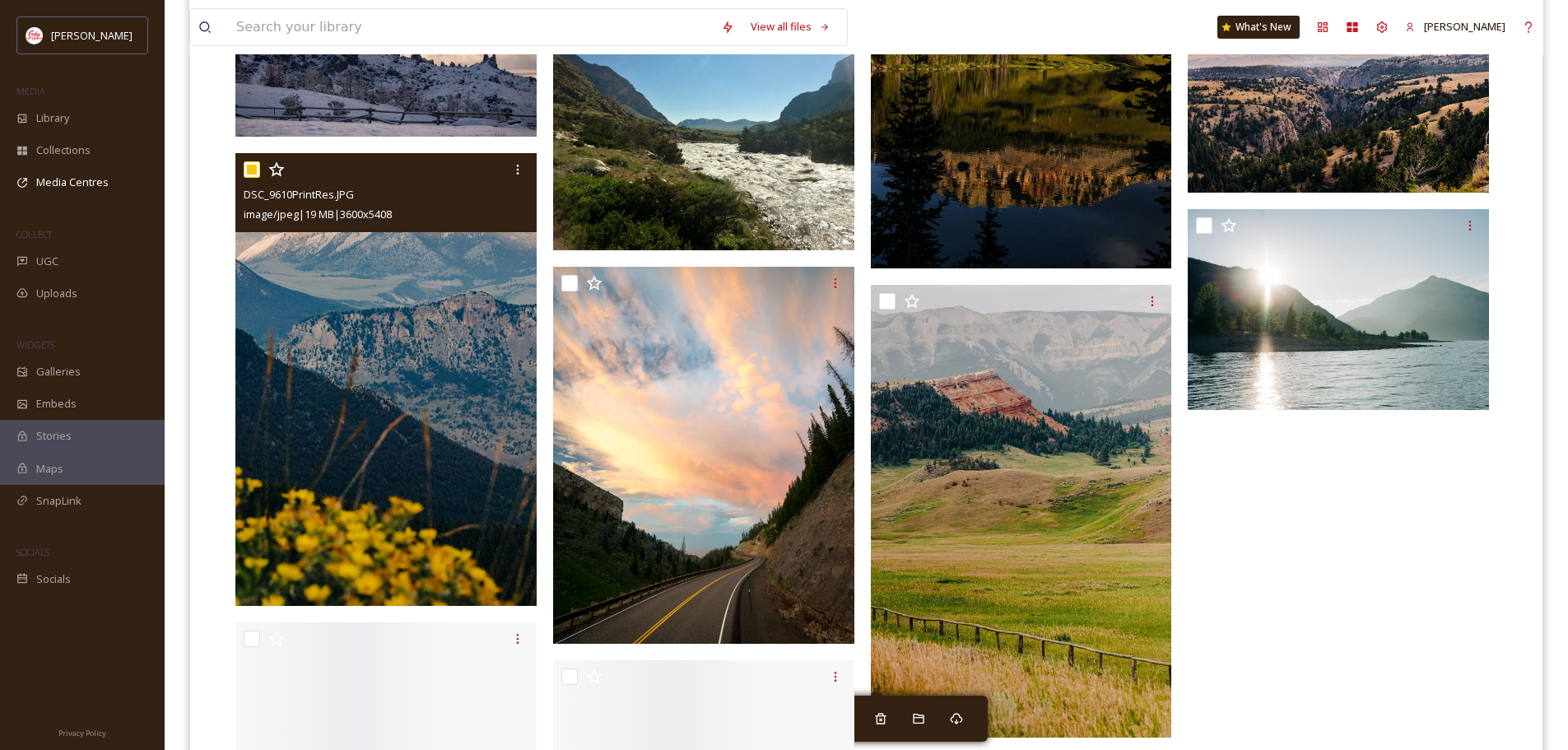
scroll to position [1893, 0]
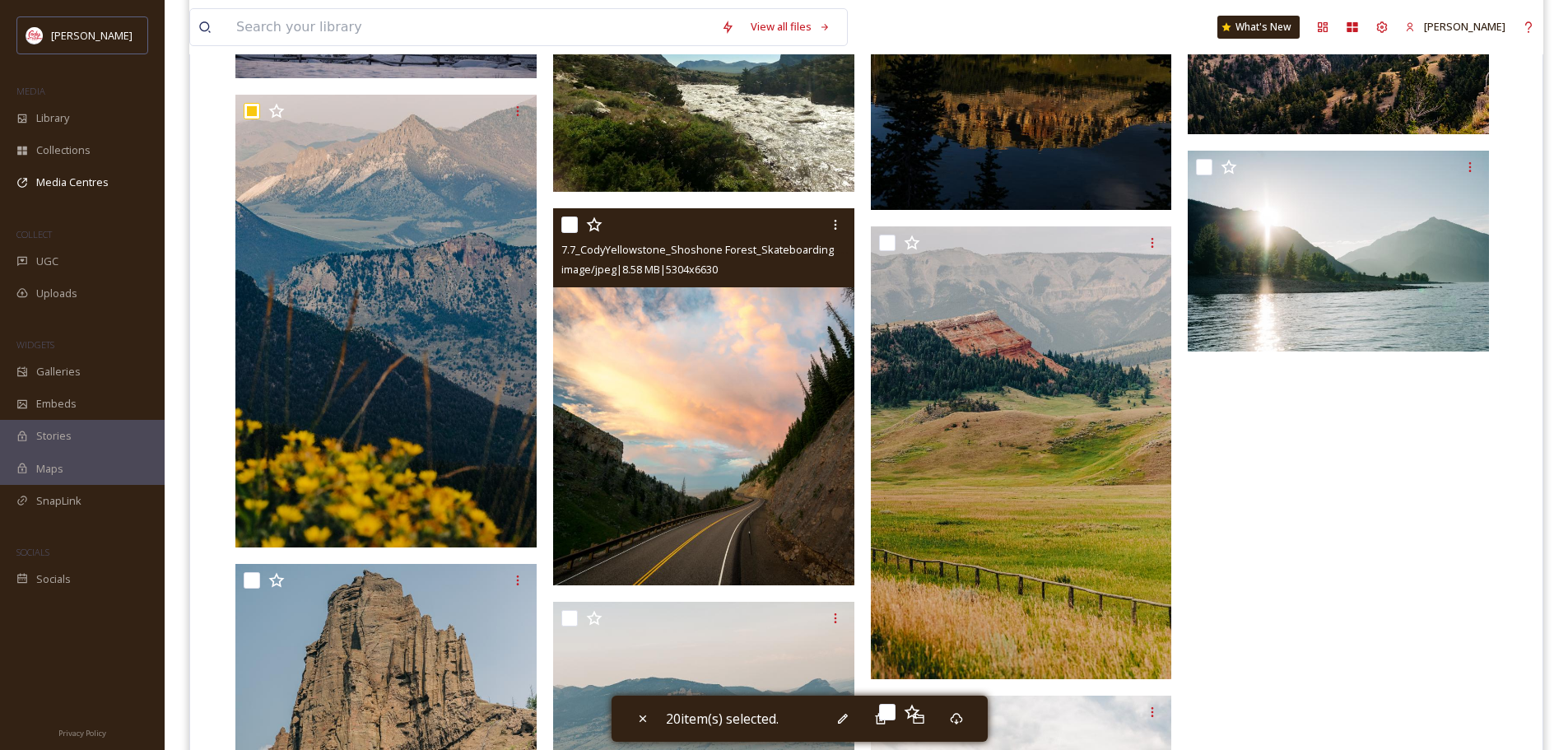
click at [566, 222] on input "checkbox" at bounding box center [570, 225] width 17 height 17
checkbox input "true"
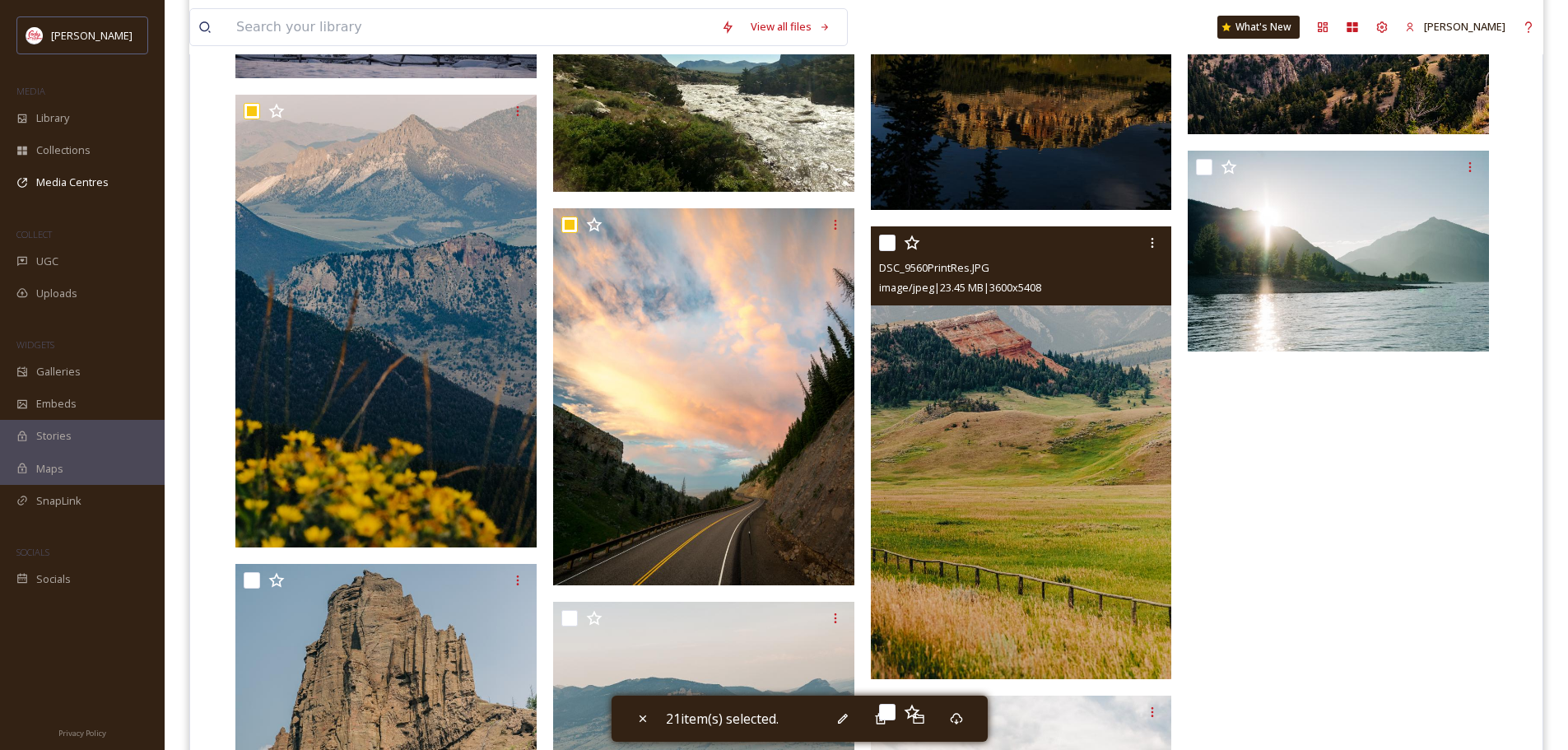
click at [881, 243] on input "checkbox" at bounding box center [887, 243] width 17 height 17
checkbox input "true"
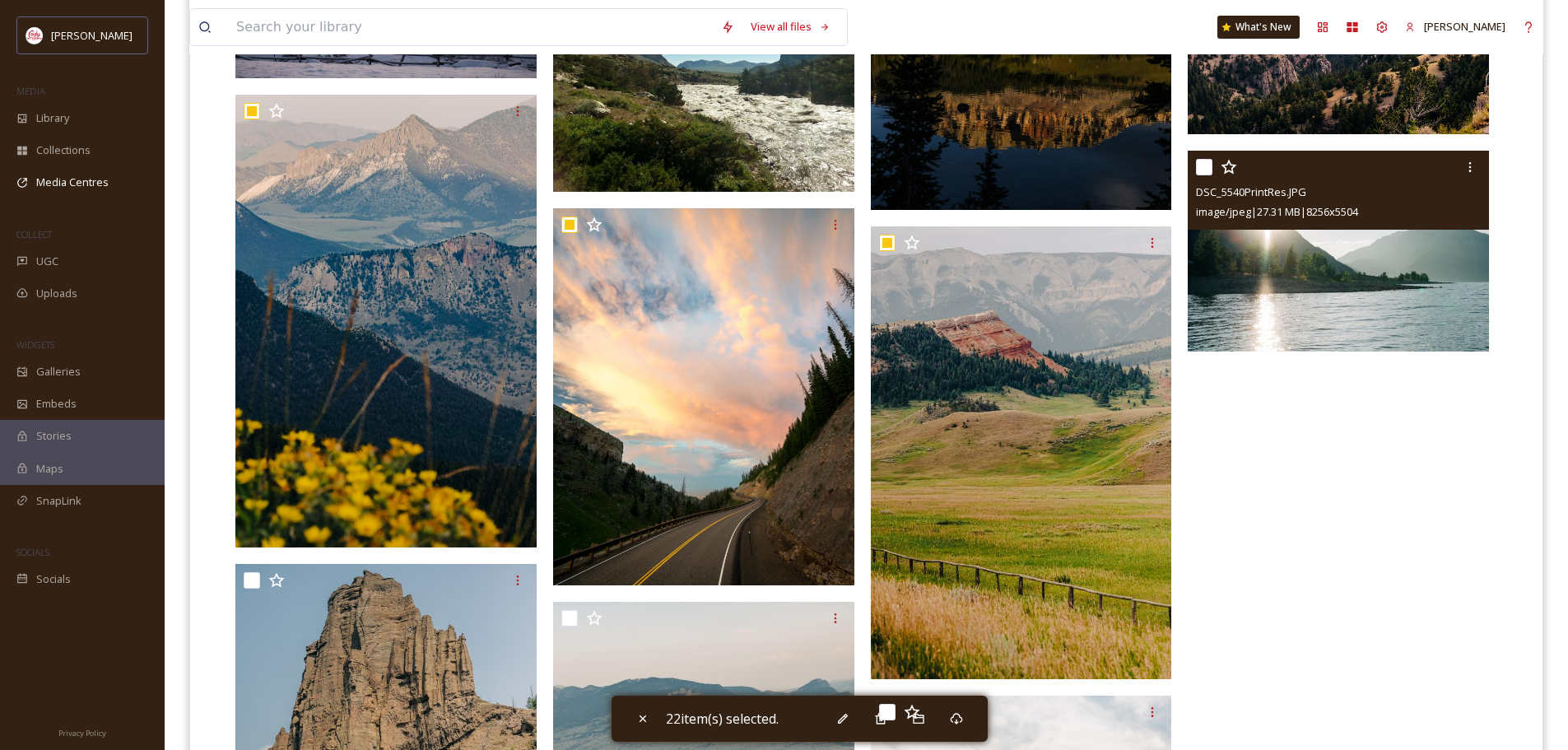
click at [1196, 167] on input "checkbox" at bounding box center [1205, 167] width 17 height 17
checkbox input "true"
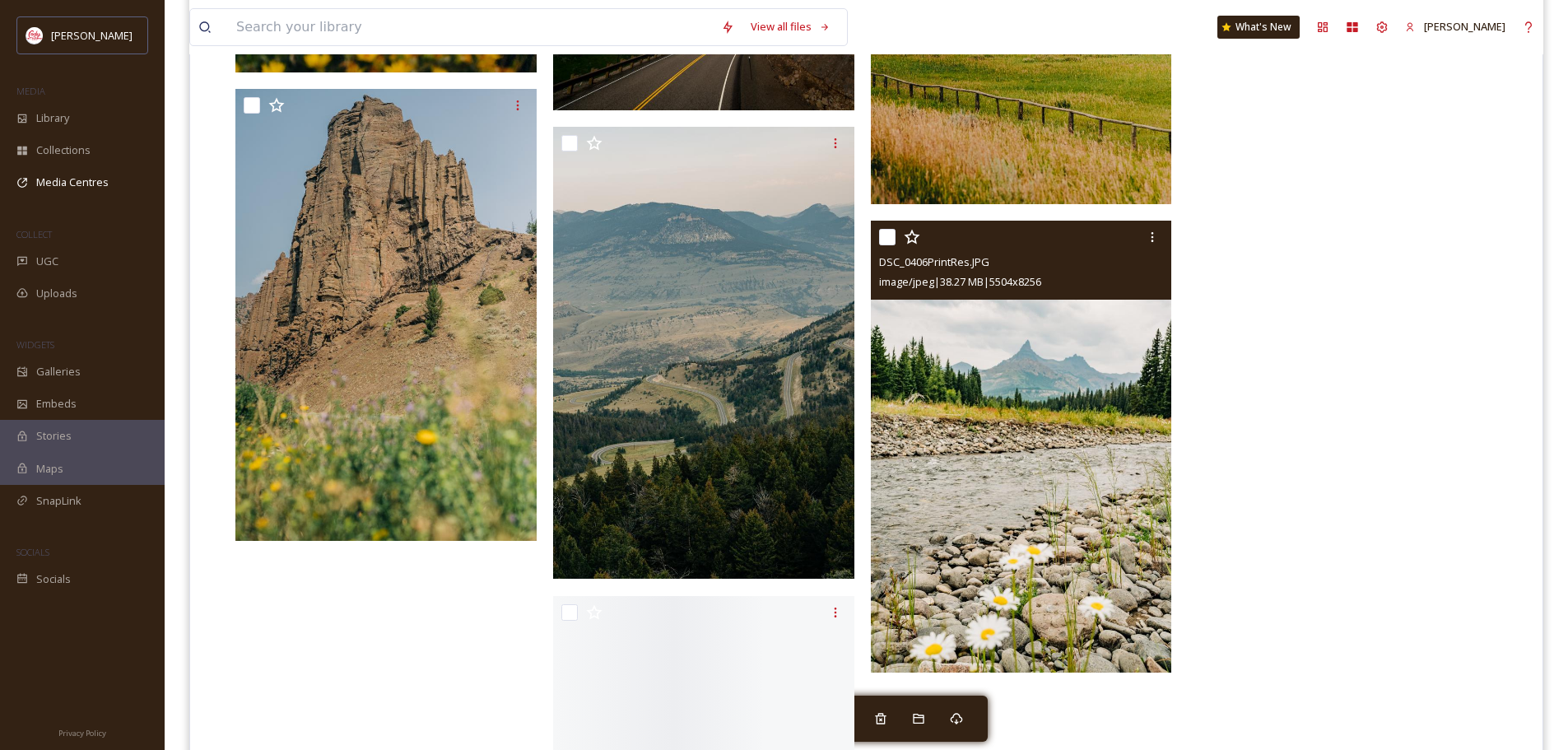
scroll to position [2387, 0]
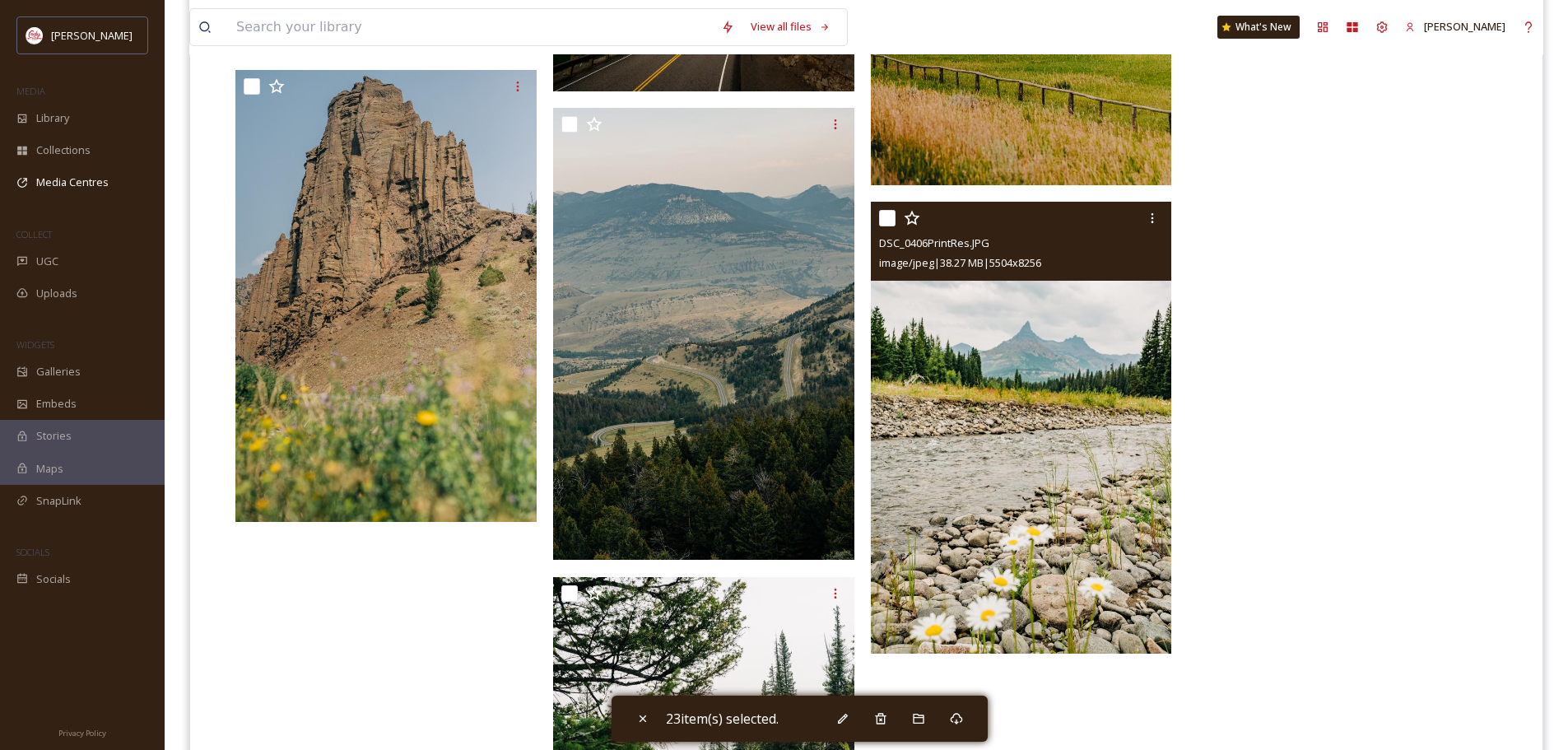
click at [883, 219] on input "checkbox" at bounding box center [887, 219] width 17 height 17
checkbox input "true"
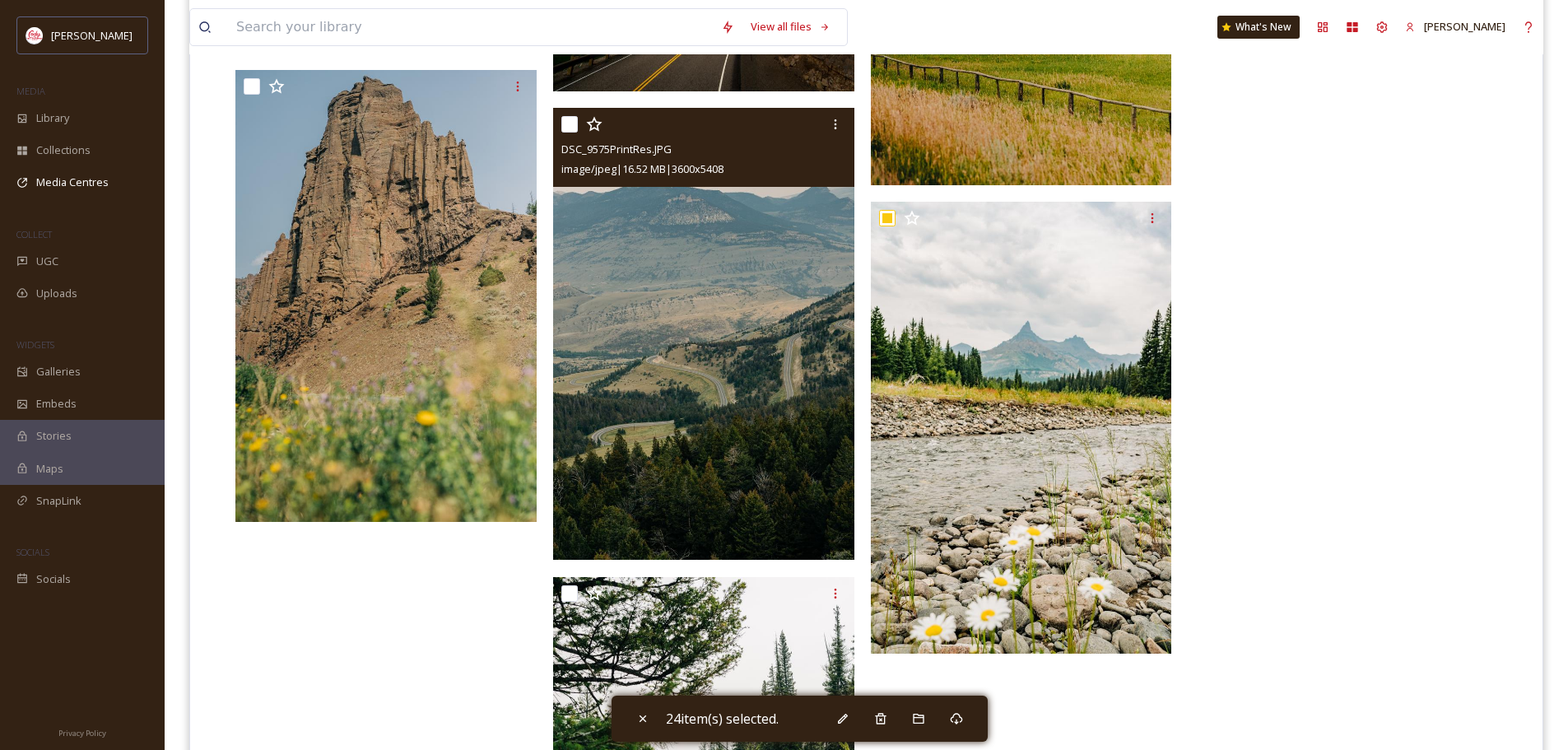
click at [568, 120] on input "checkbox" at bounding box center [570, 124] width 17 height 17
checkbox input "true"
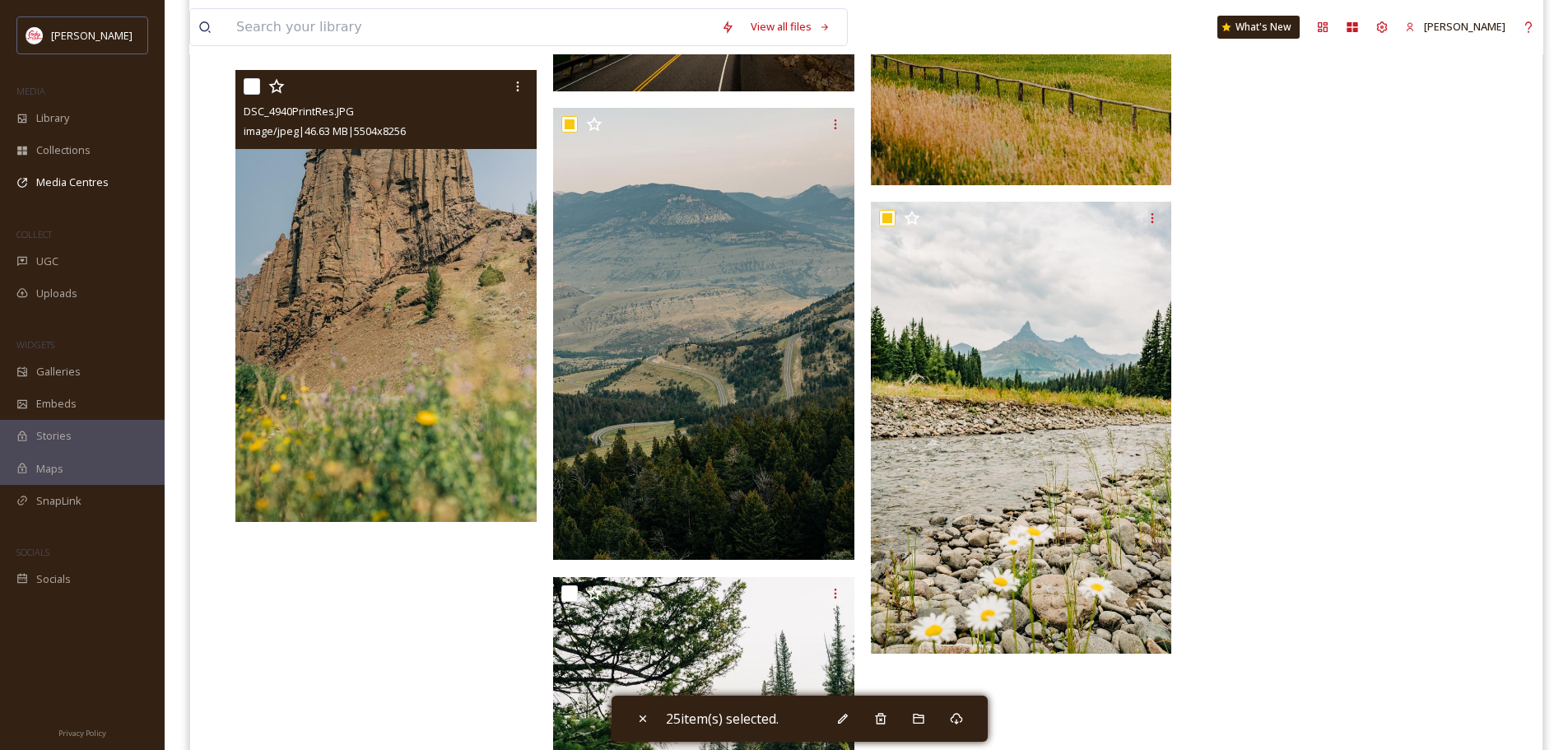
click at [253, 86] on input "checkbox" at bounding box center [252, 87] width 17 height 17
checkbox input "true"
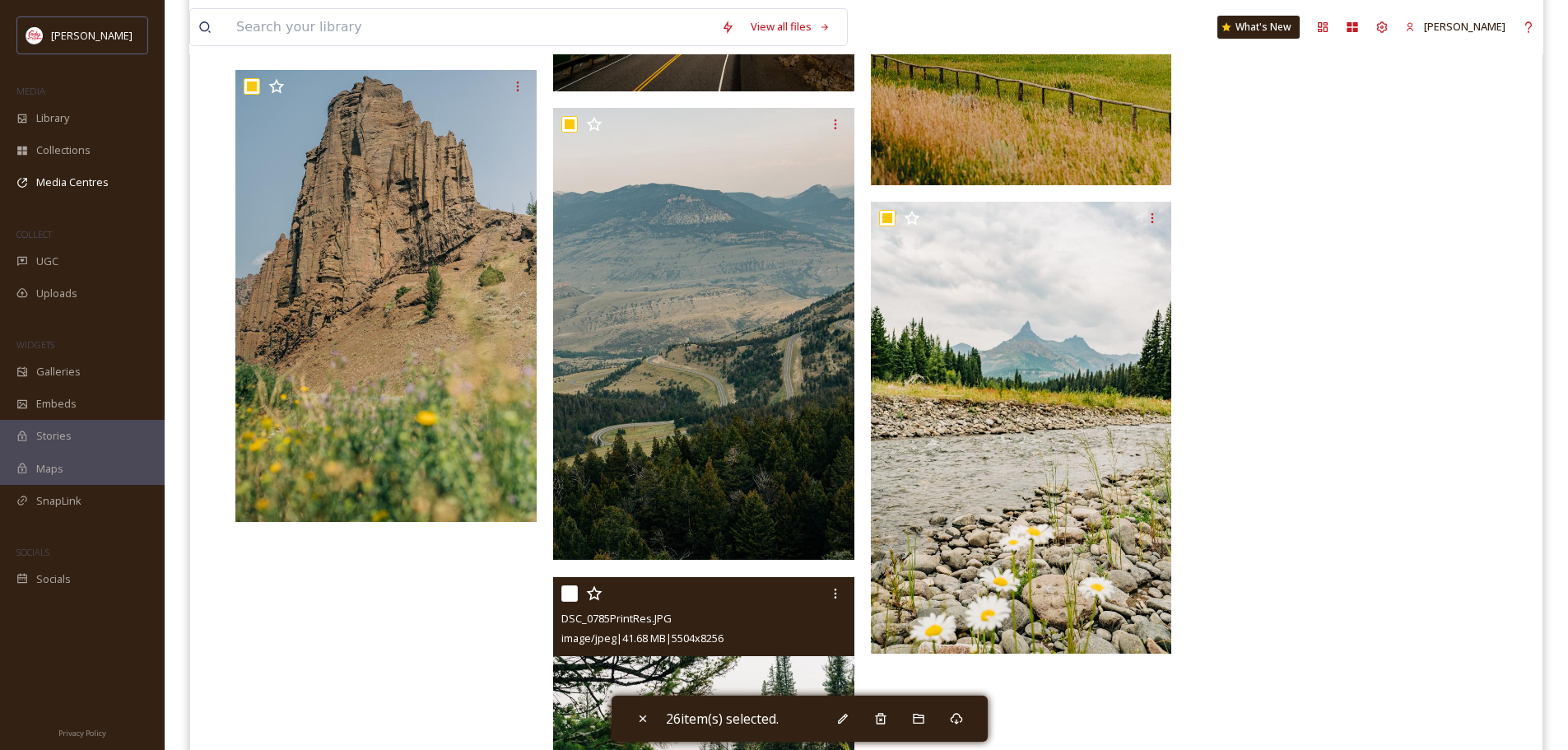
click at [573, 590] on input "checkbox" at bounding box center [570, 594] width 17 height 17
checkbox input "true"
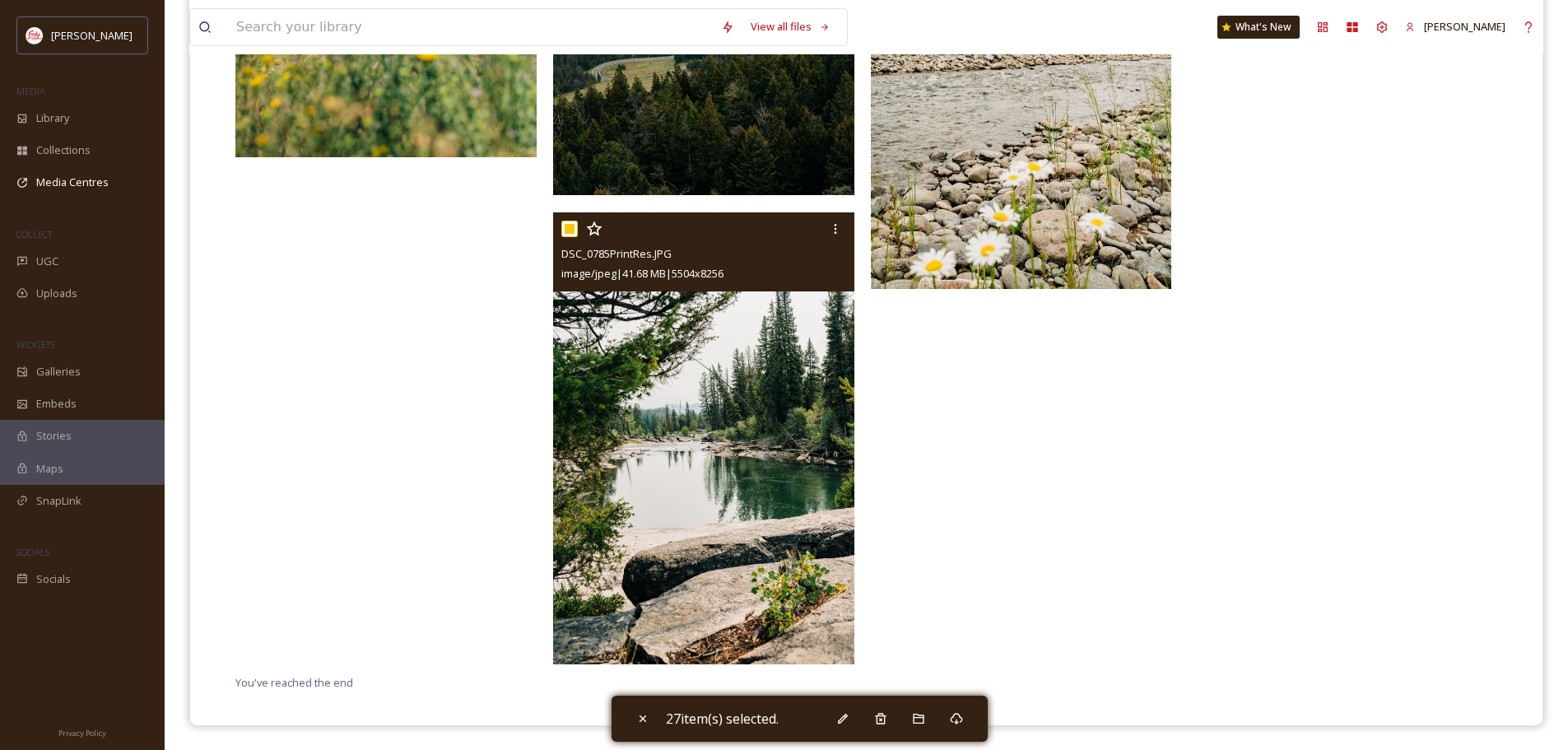
scroll to position [2753, 0]
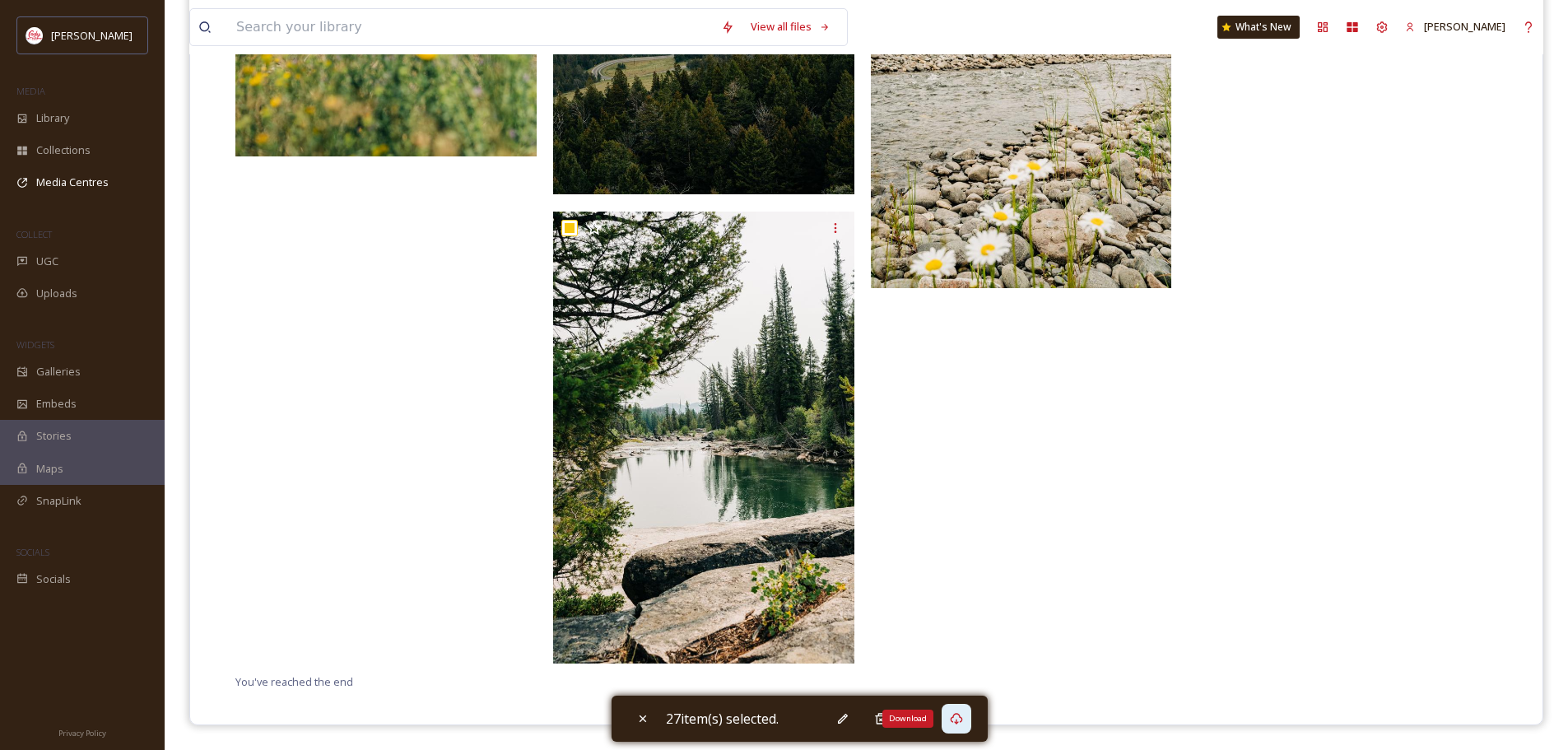
click at [955, 721] on icon at bounding box center [955, 718] width 12 height 11
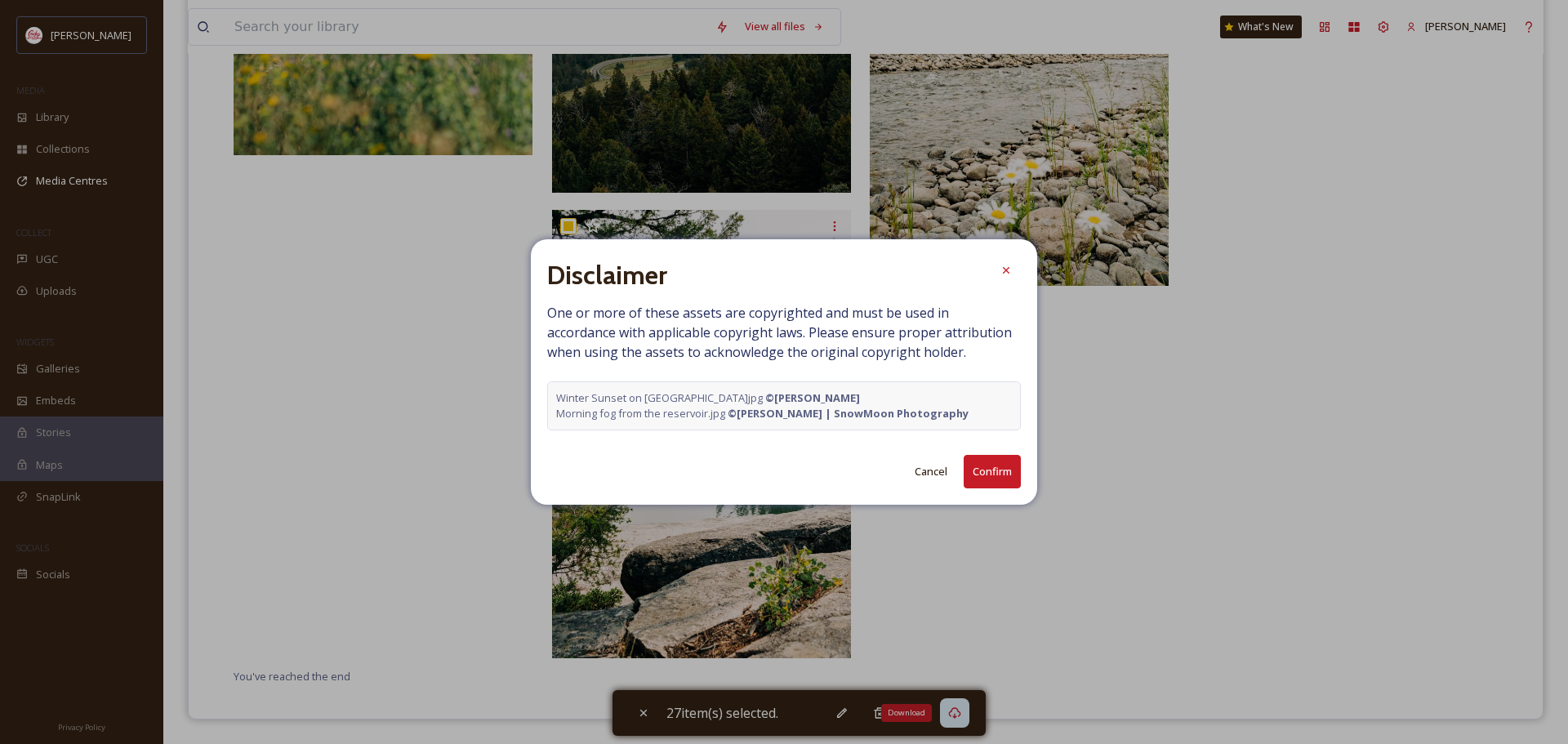
click at [989, 473] on button "Confirm" at bounding box center [993, 472] width 57 height 33
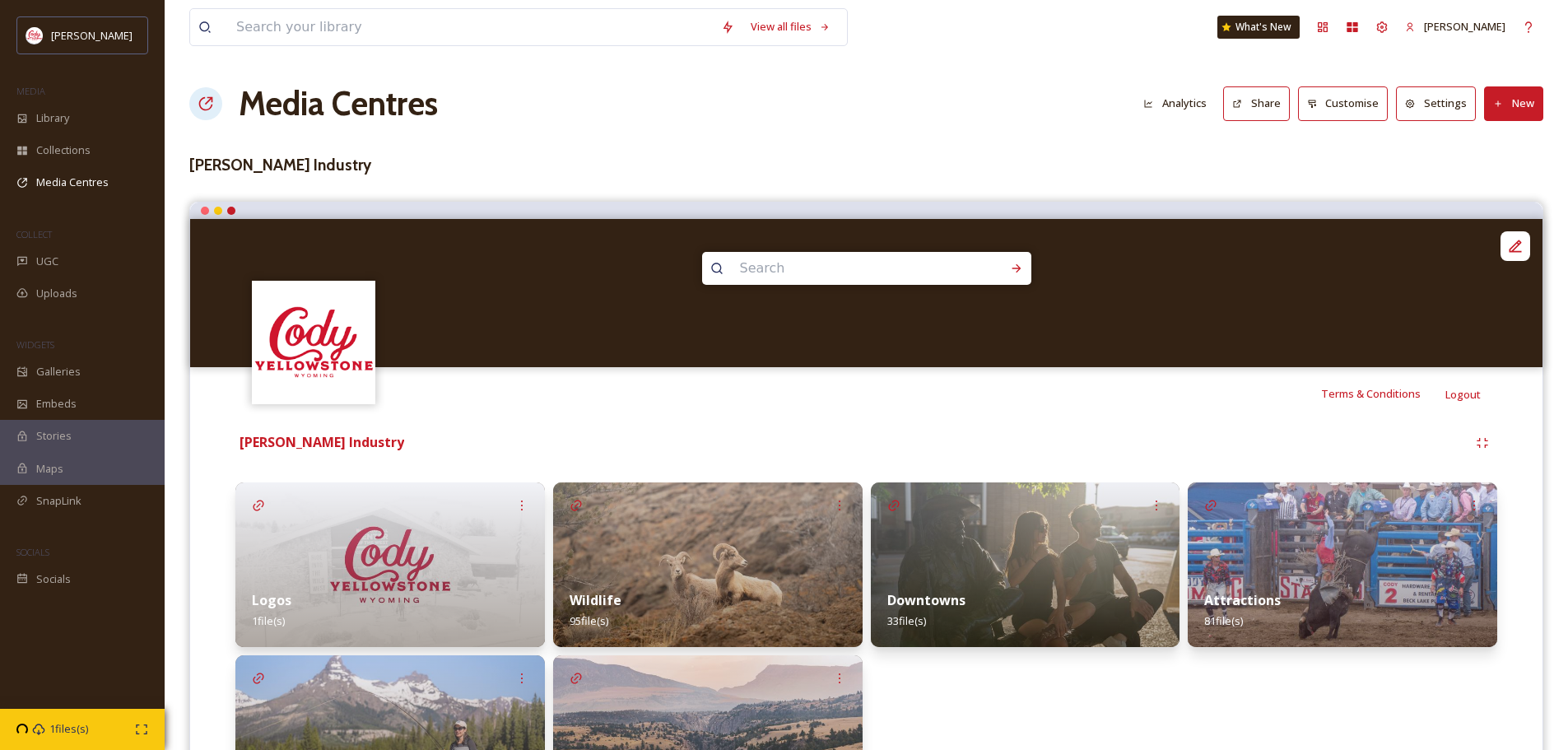
click at [1352, 535] on img at bounding box center [1342, 565] width 309 height 164
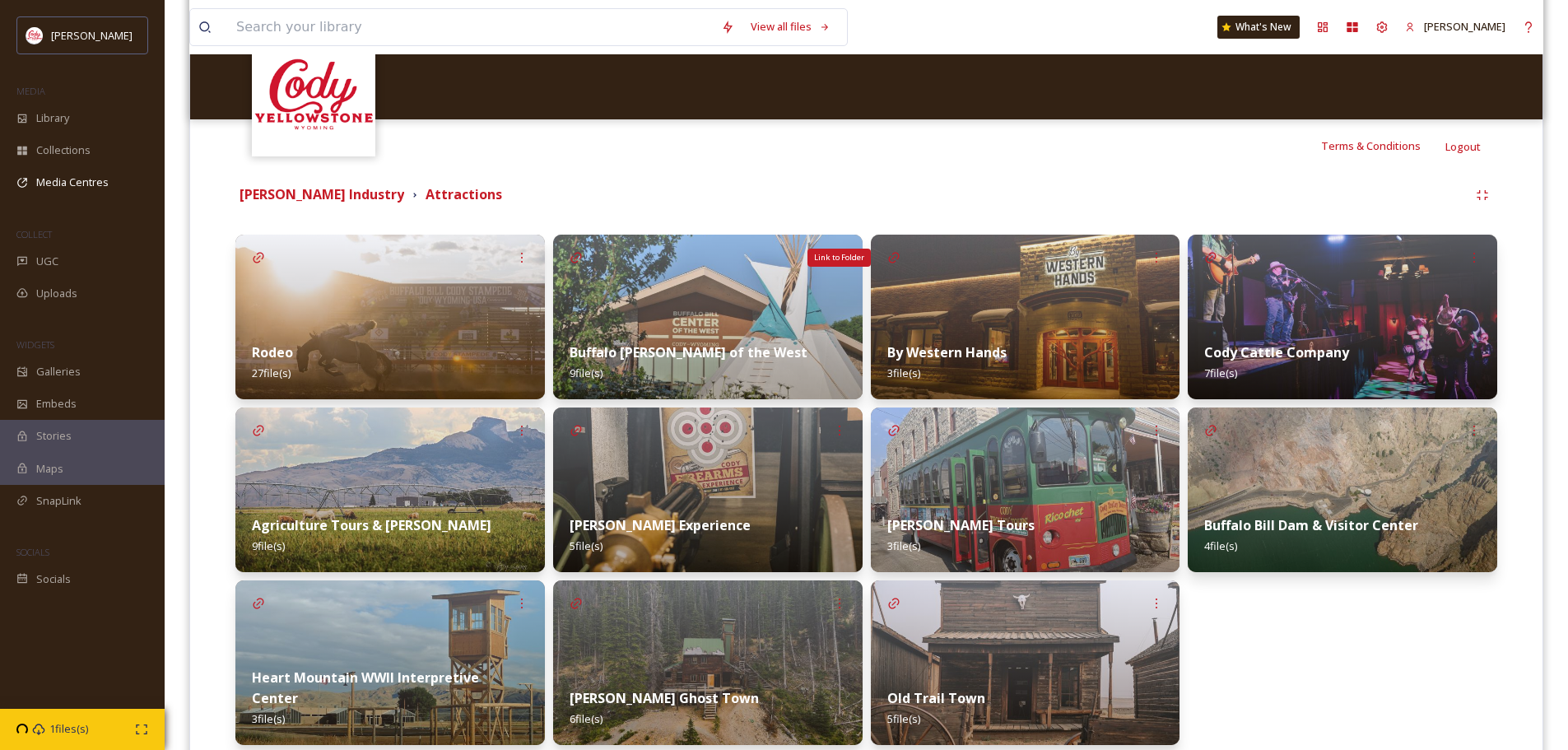
scroll to position [370, 0]
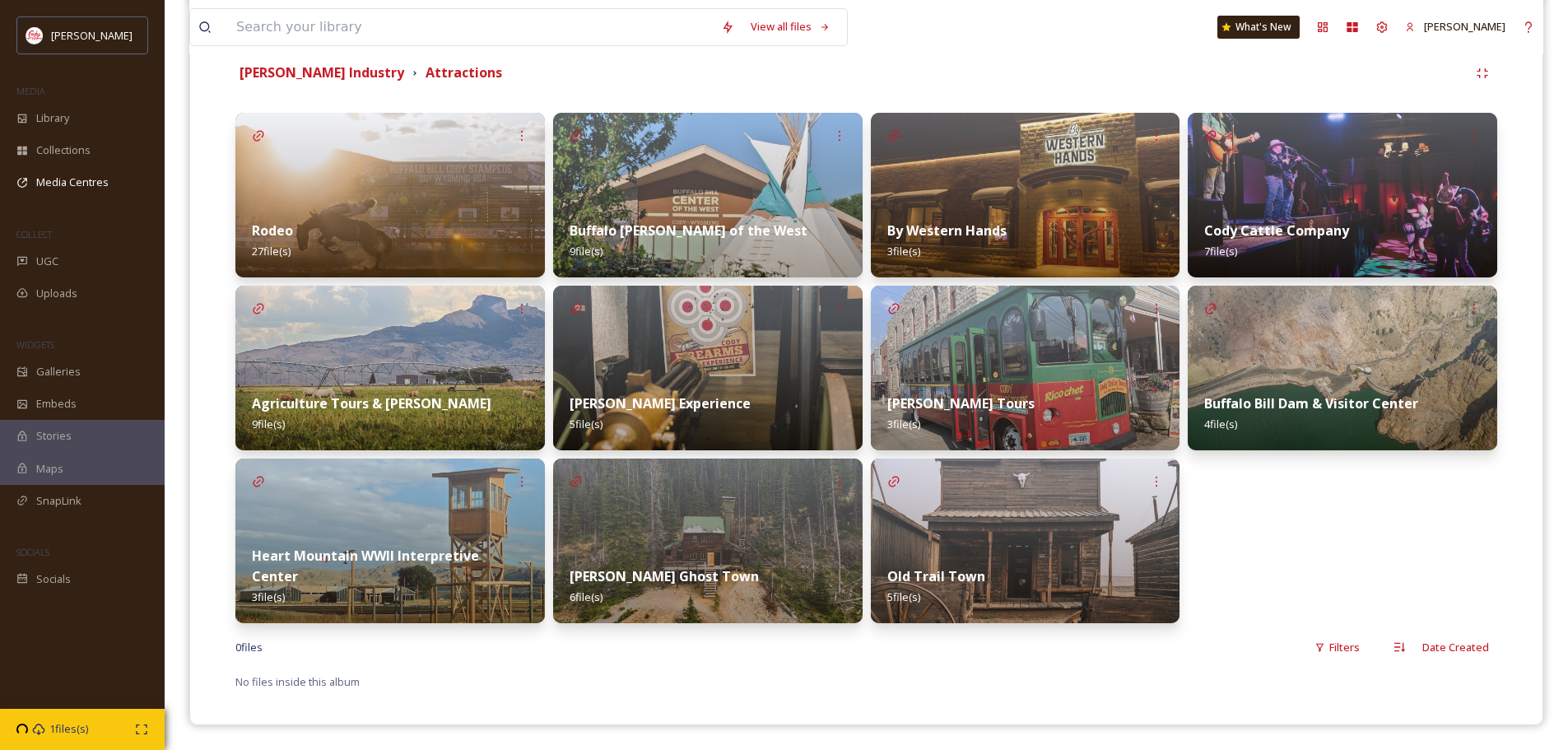
click at [440, 208] on div "Rodeo 27 file(s)" at bounding box center [389, 241] width 309 height 73
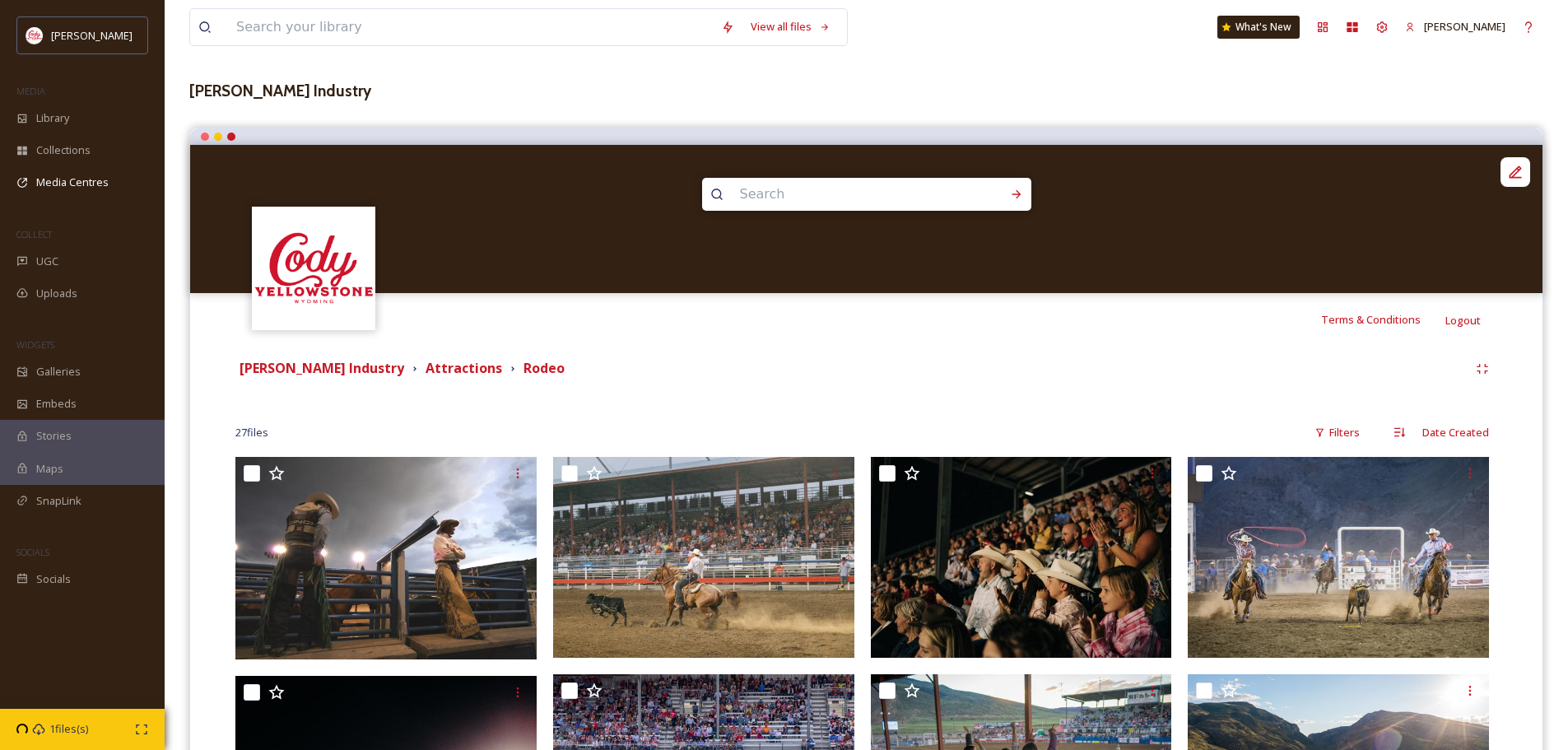
scroll to position [330, 0]
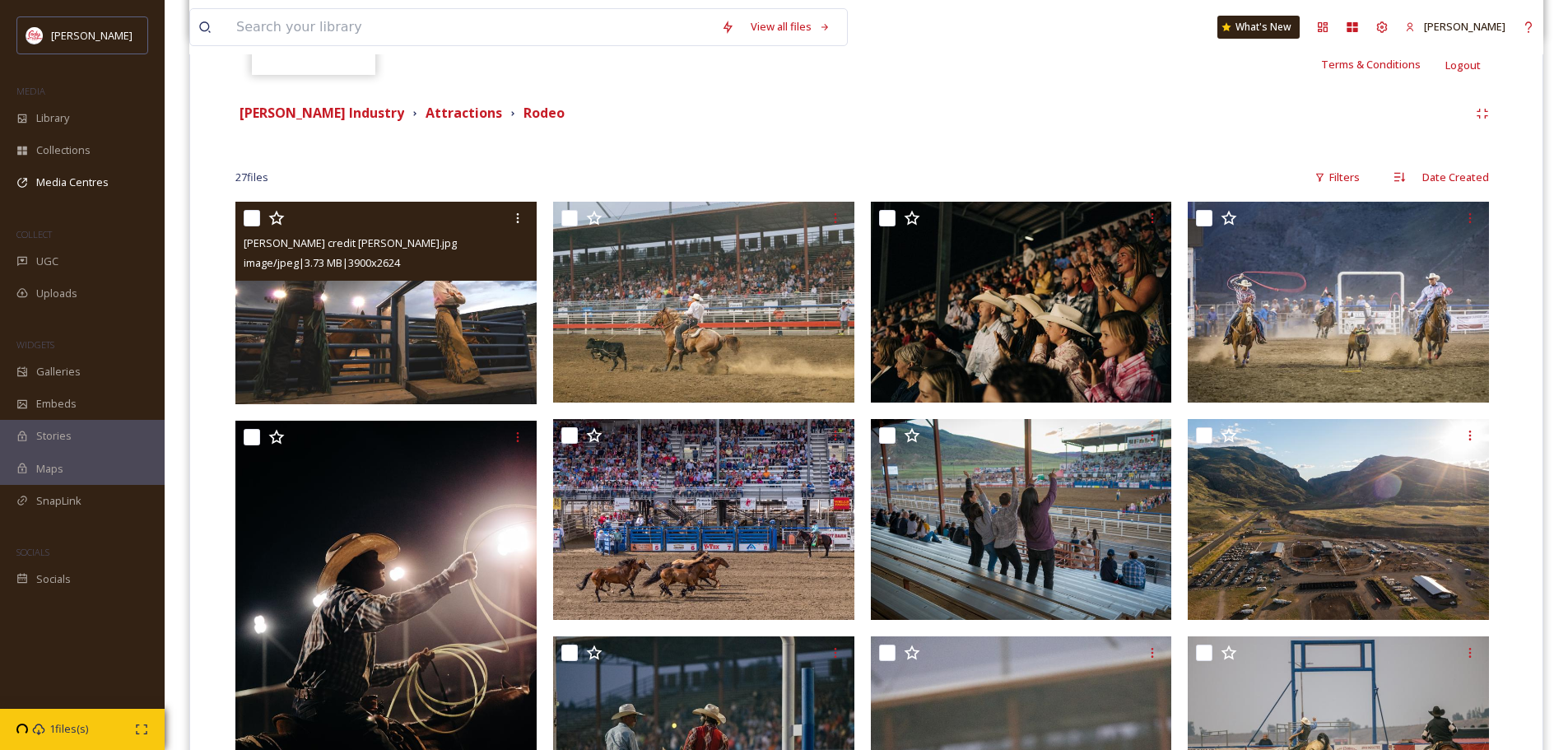
click at [251, 222] on input "checkbox" at bounding box center [252, 219] width 17 height 17
checkbox input "true"
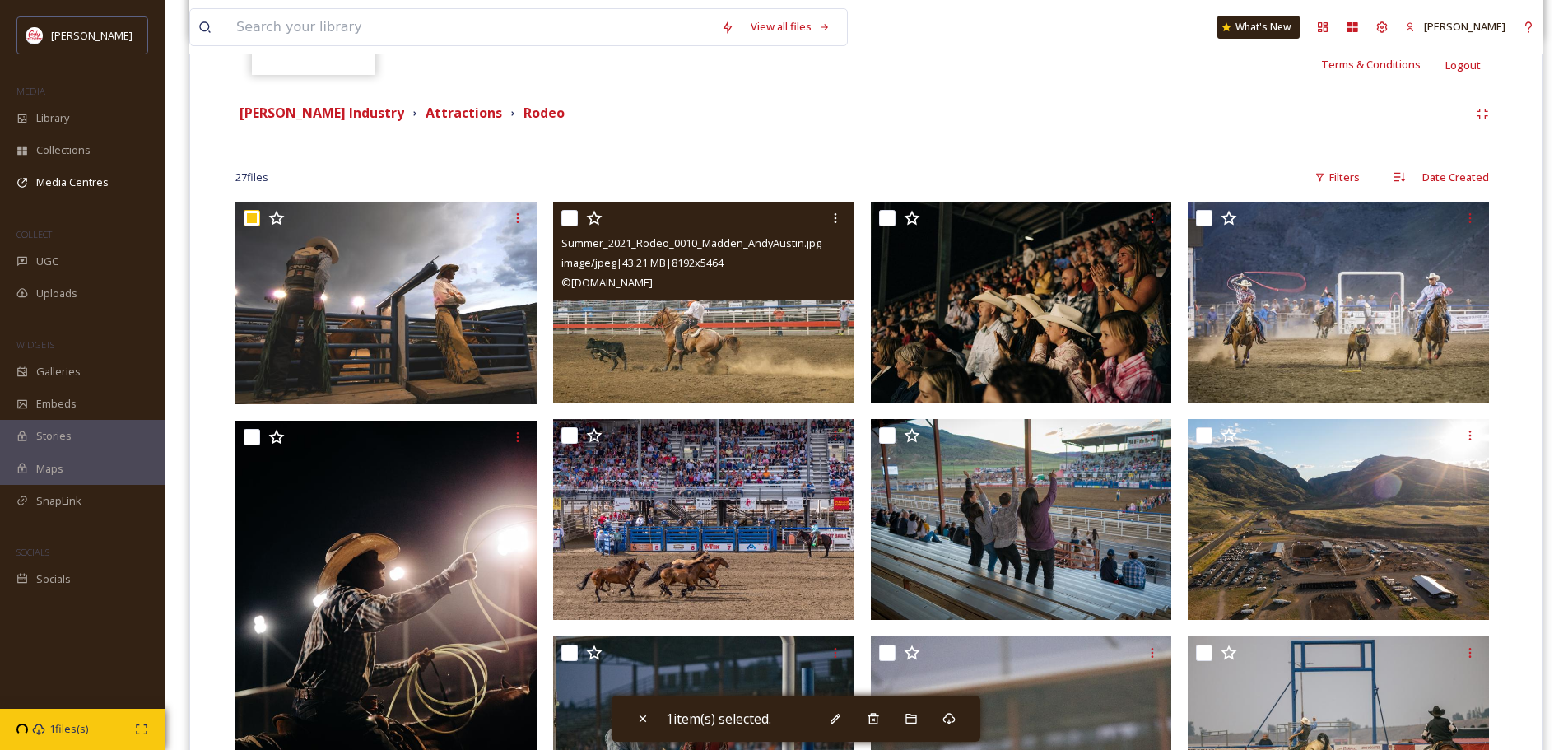
click at [572, 219] on input "checkbox" at bounding box center [570, 219] width 17 height 17
checkbox input "true"
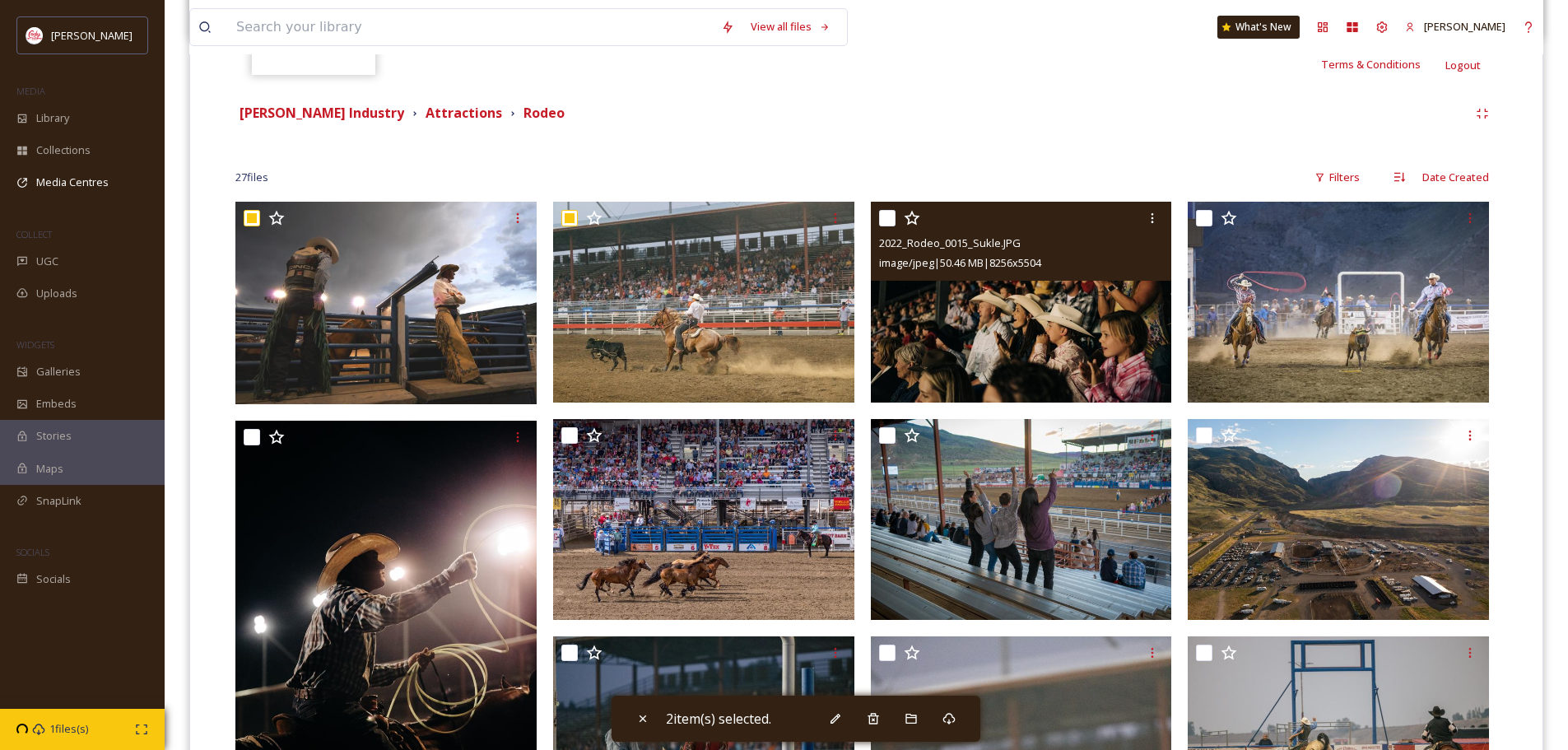
click at [891, 217] on input "checkbox" at bounding box center [887, 219] width 17 height 17
checkbox input "true"
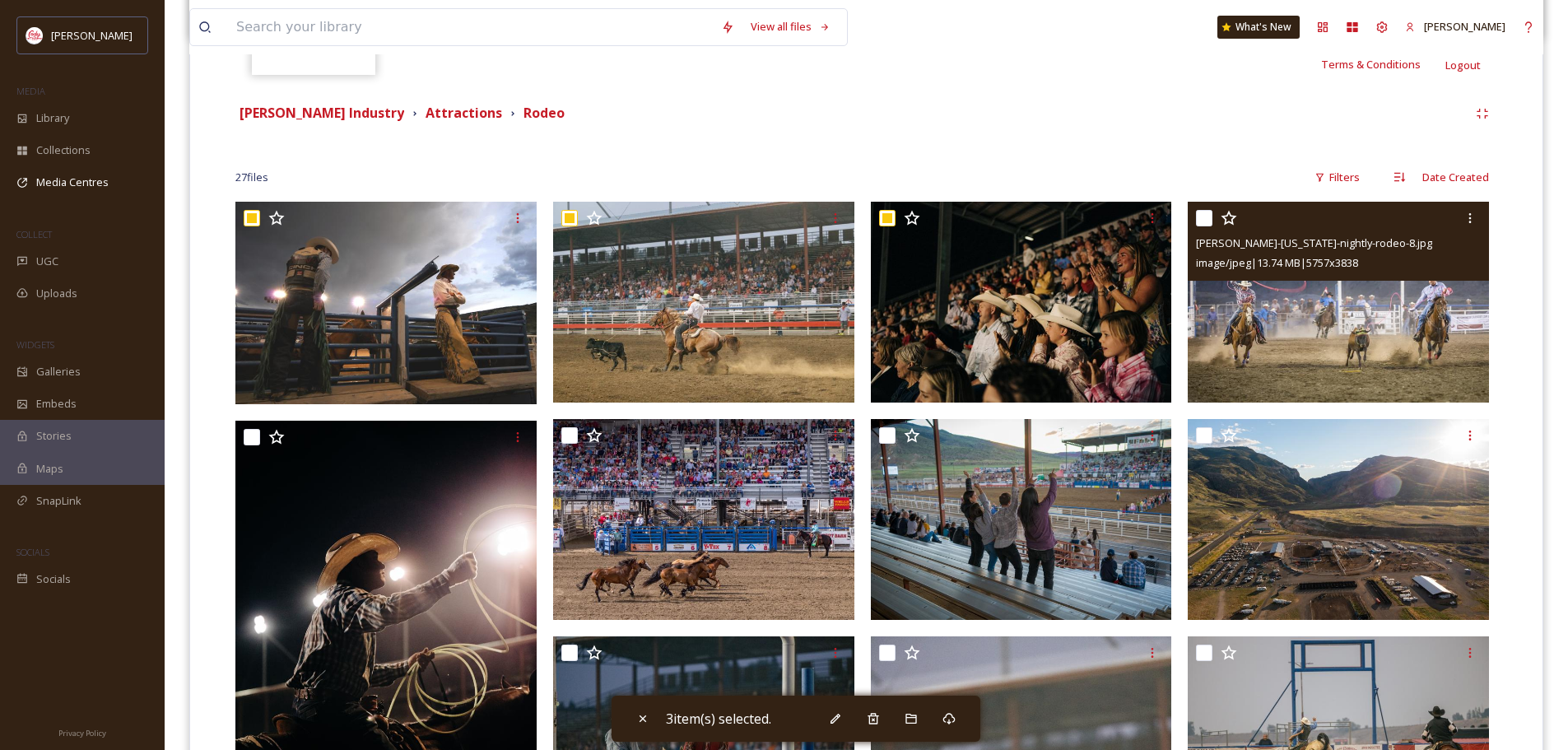
click at [1206, 217] on input "checkbox" at bounding box center [1205, 219] width 17 height 17
checkbox input "true"
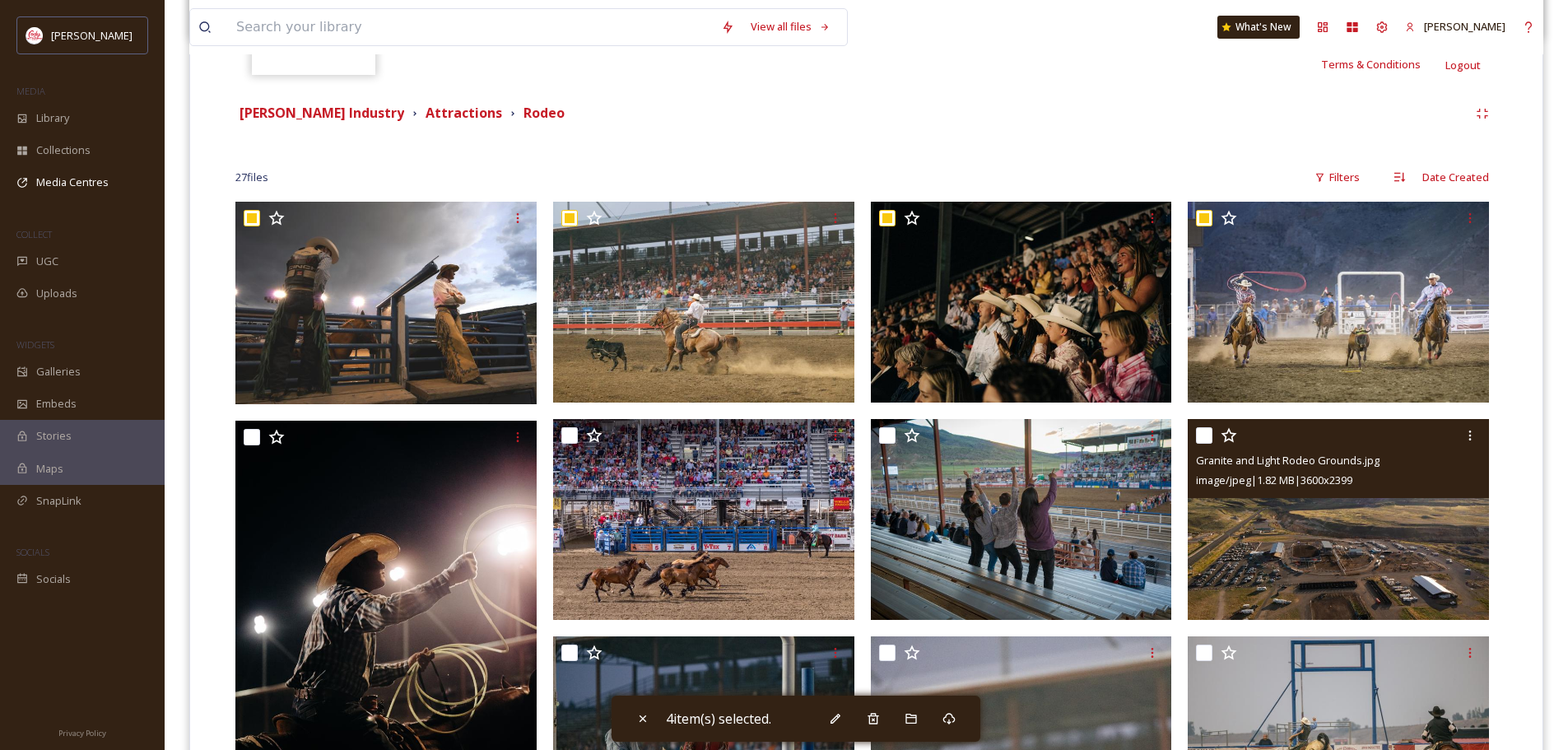
click at [1208, 435] on input "checkbox" at bounding box center [1205, 435] width 17 height 17
checkbox input "true"
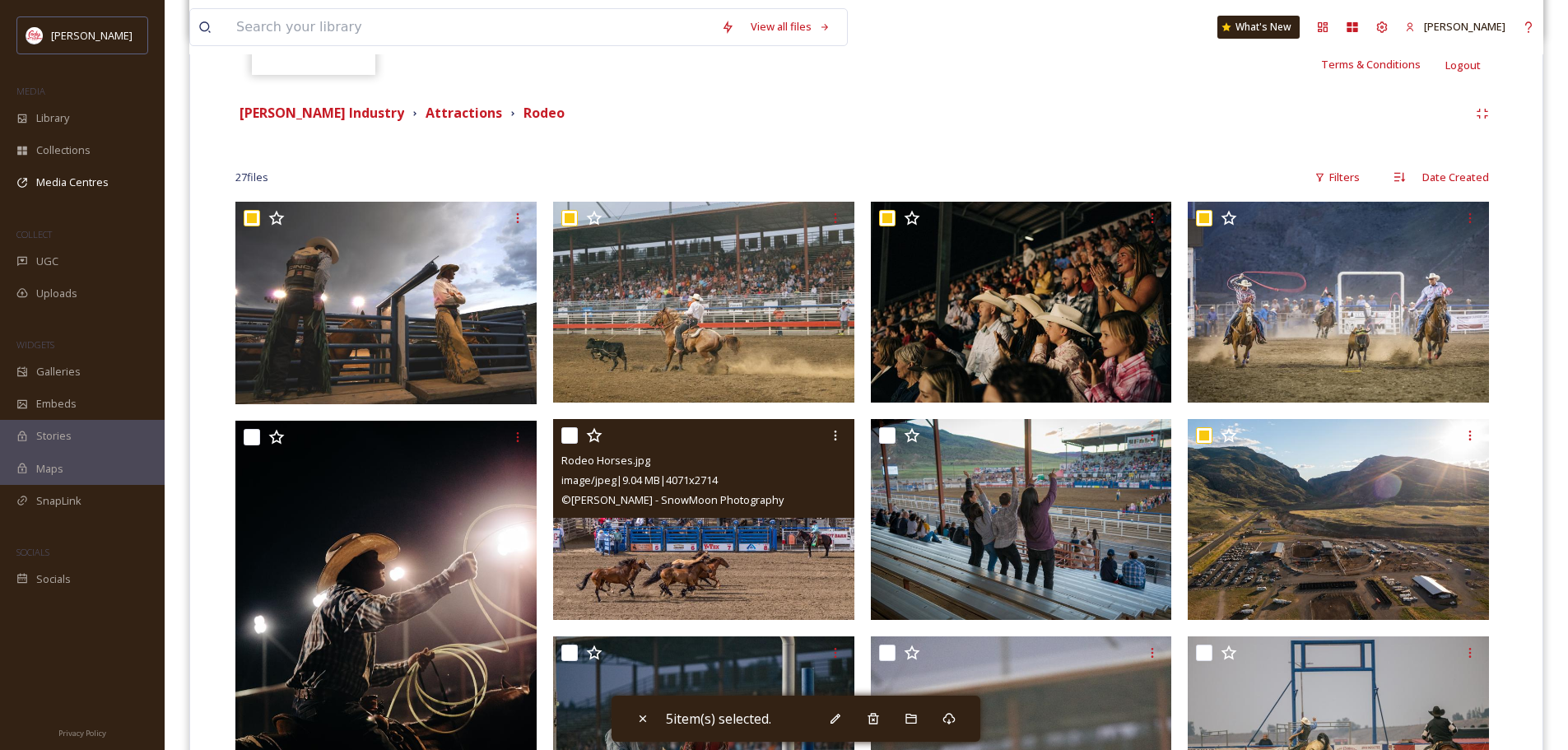
click at [566, 436] on input "checkbox" at bounding box center [570, 435] width 17 height 17
checkbox input "true"
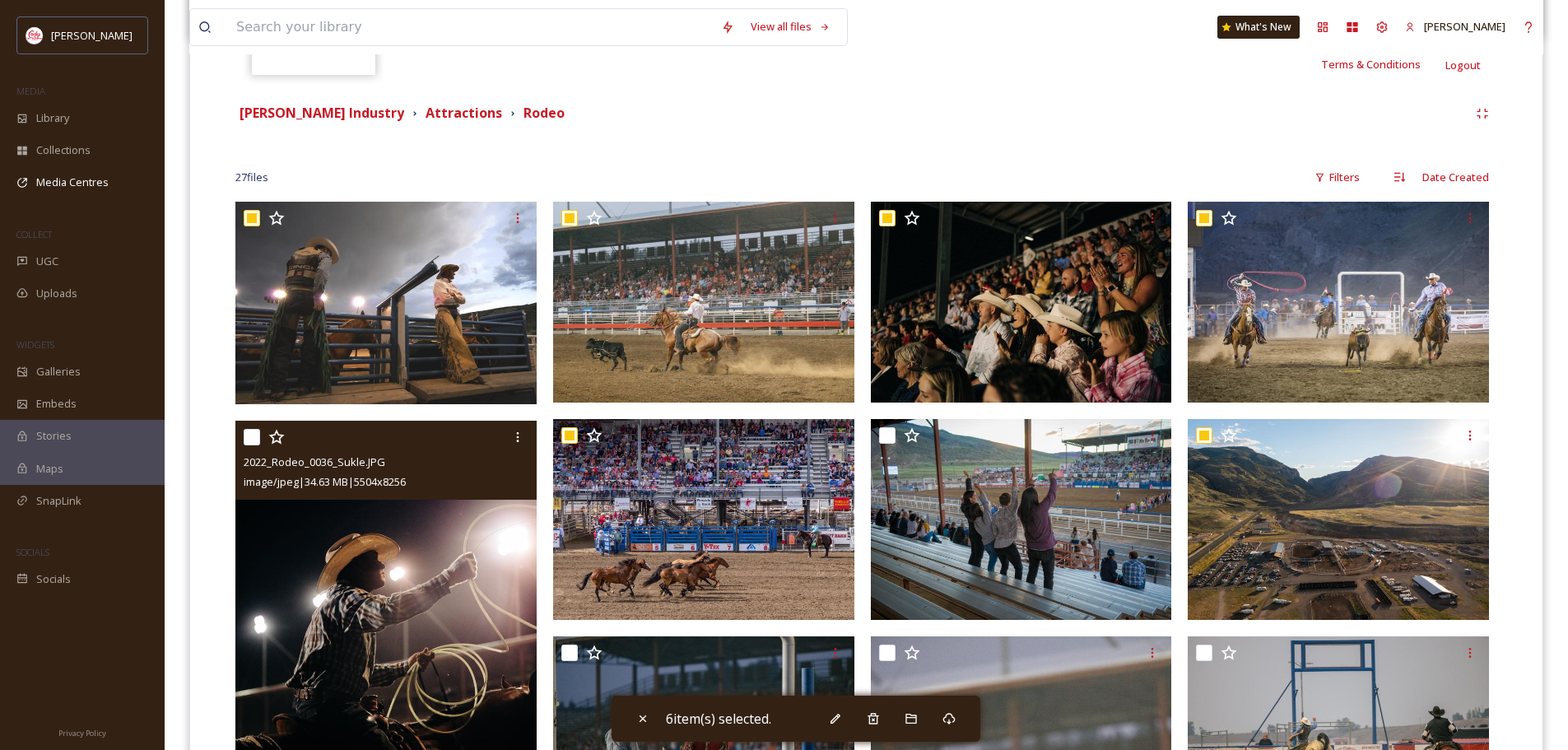
click at [255, 436] on input "checkbox" at bounding box center [252, 437] width 17 height 17
checkbox input "true"
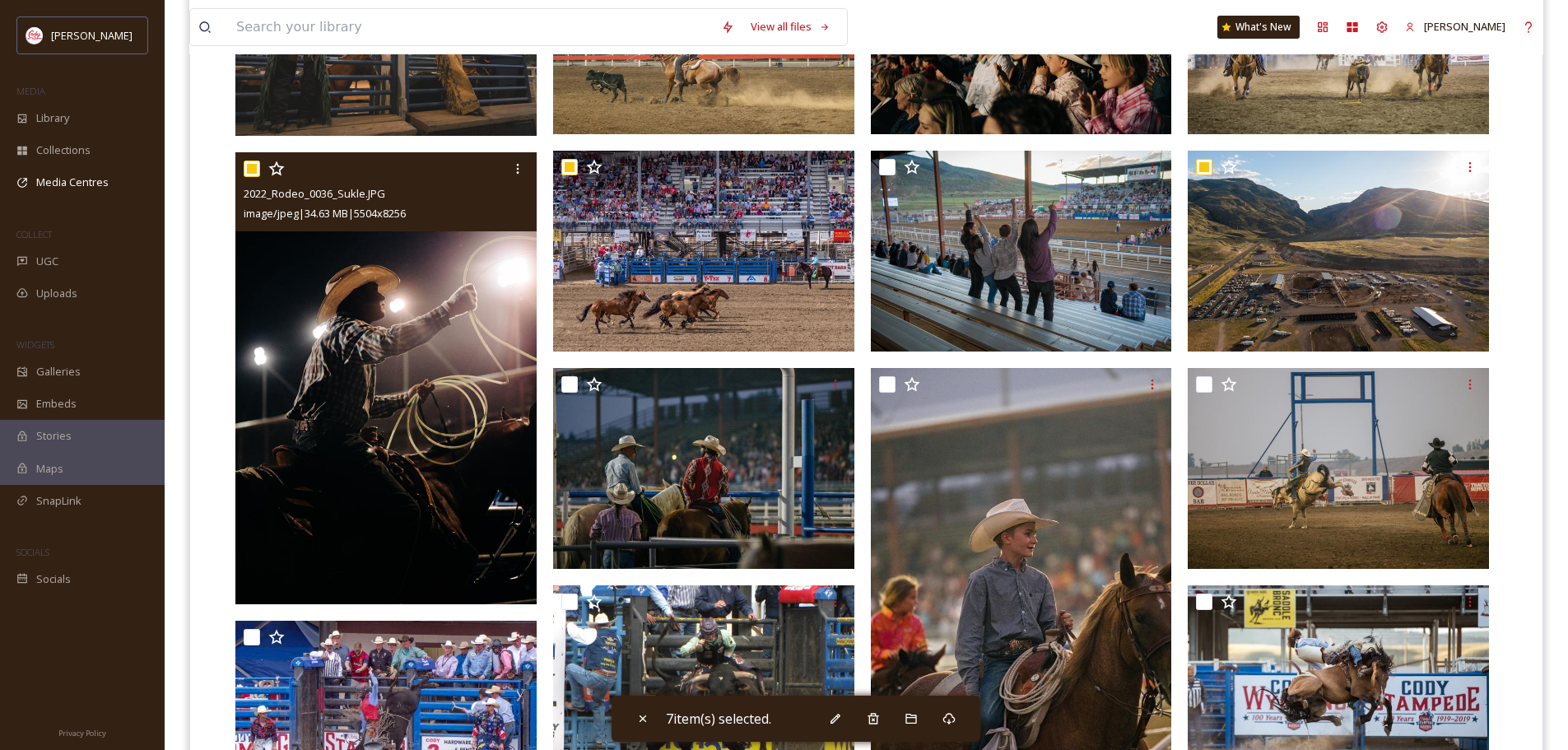
scroll to position [823, 0]
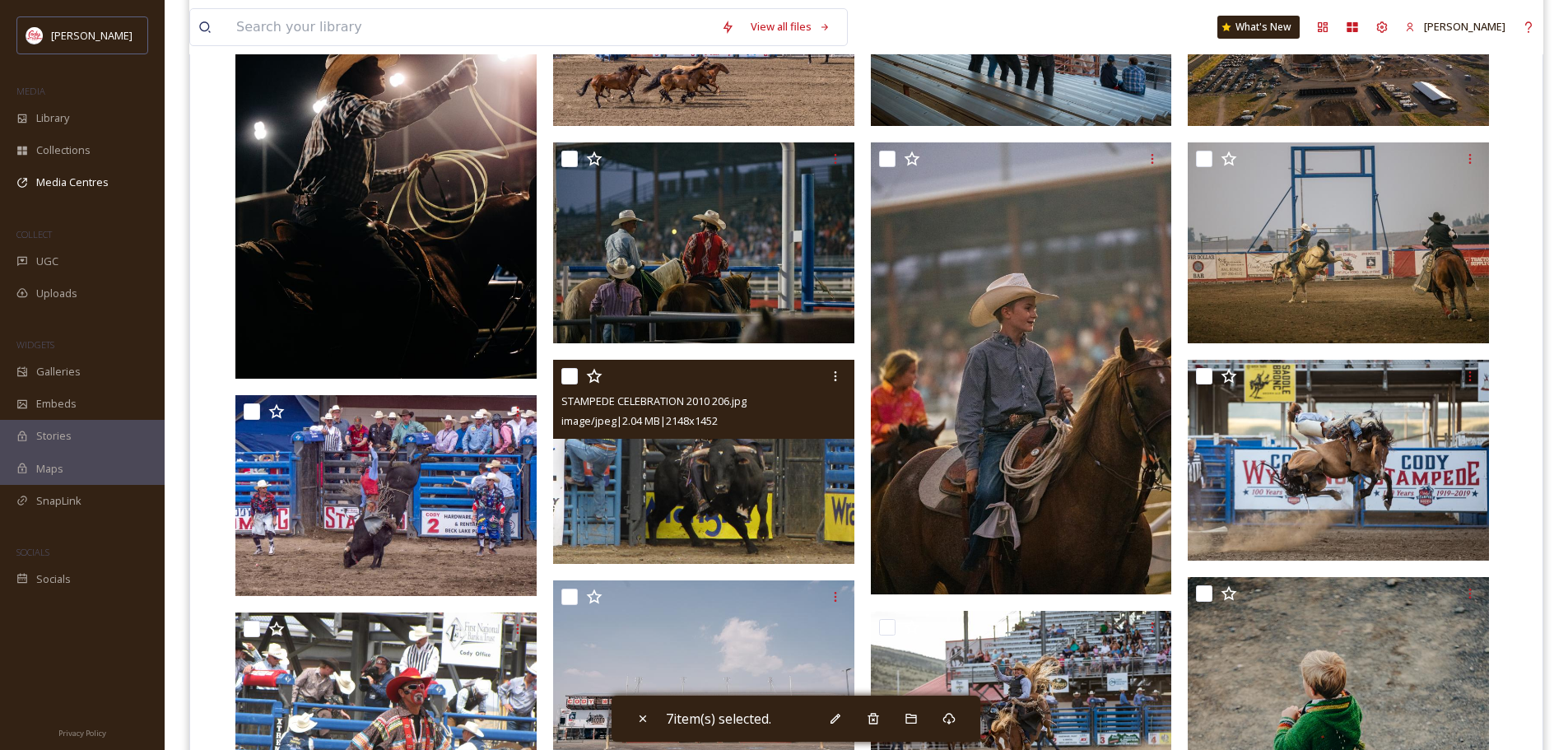
click at [566, 380] on input "checkbox" at bounding box center [570, 376] width 17 height 17
checkbox input "true"
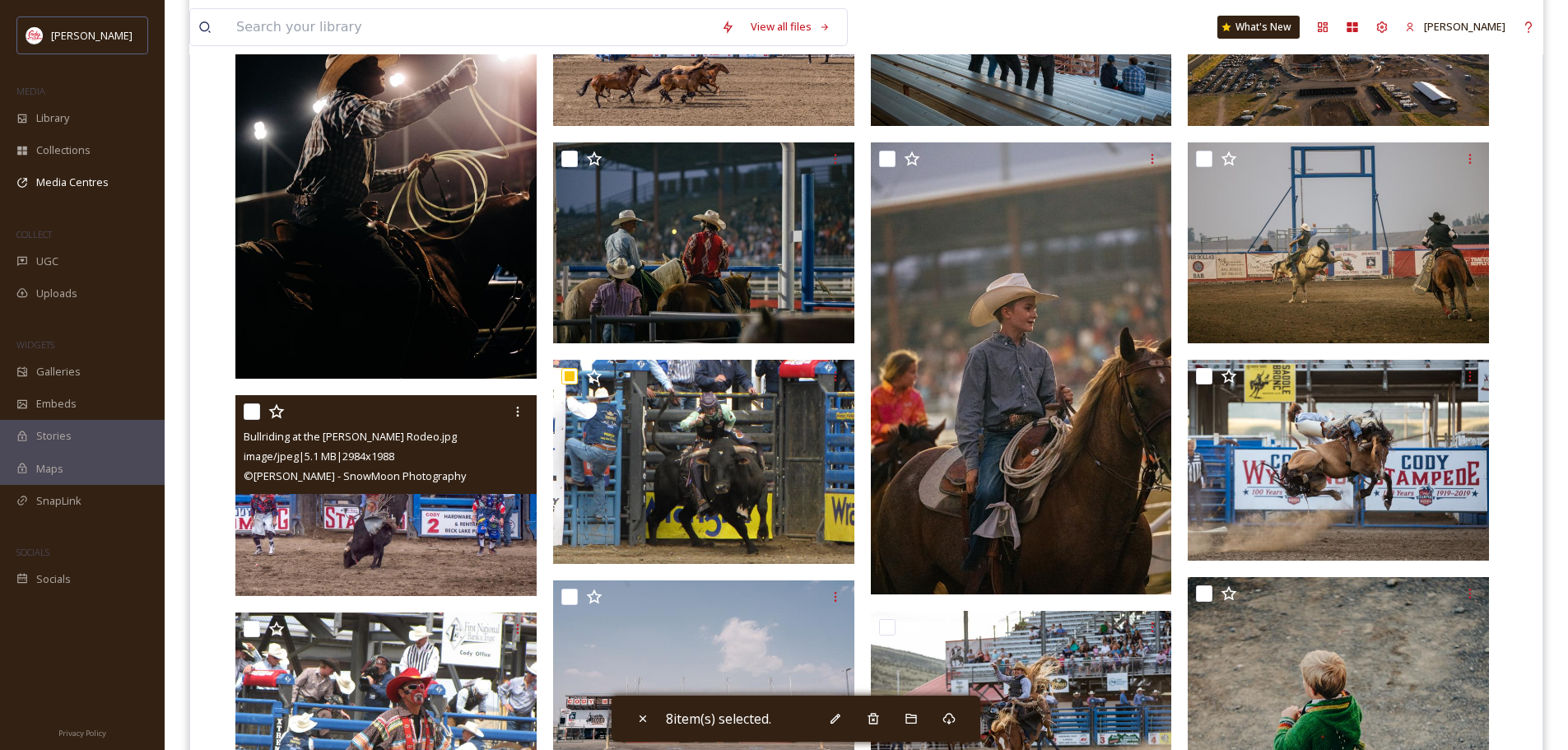
click at [252, 410] on input "checkbox" at bounding box center [252, 412] width 17 height 17
checkbox input "true"
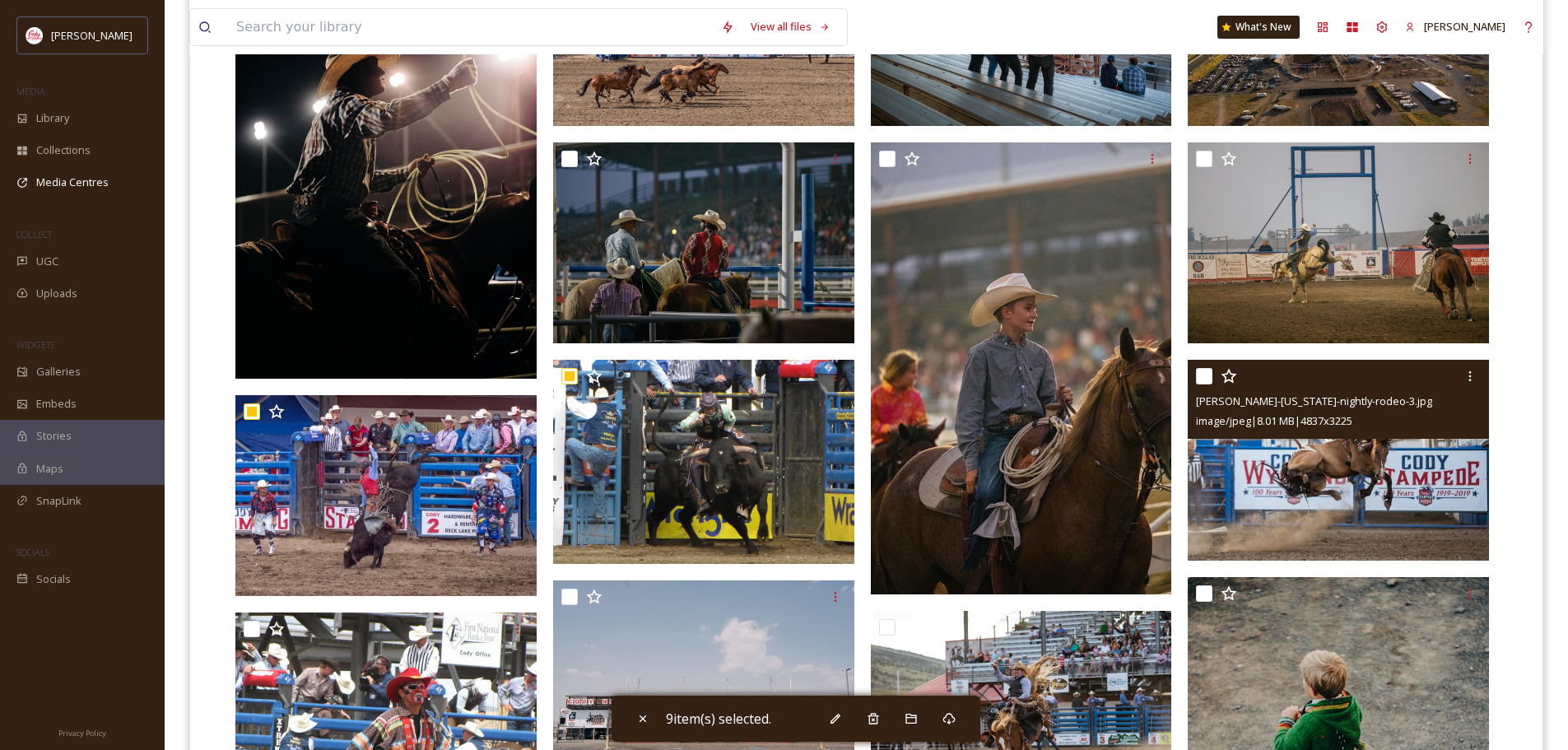
click at [1202, 375] on input "checkbox" at bounding box center [1205, 376] width 17 height 17
checkbox input "true"
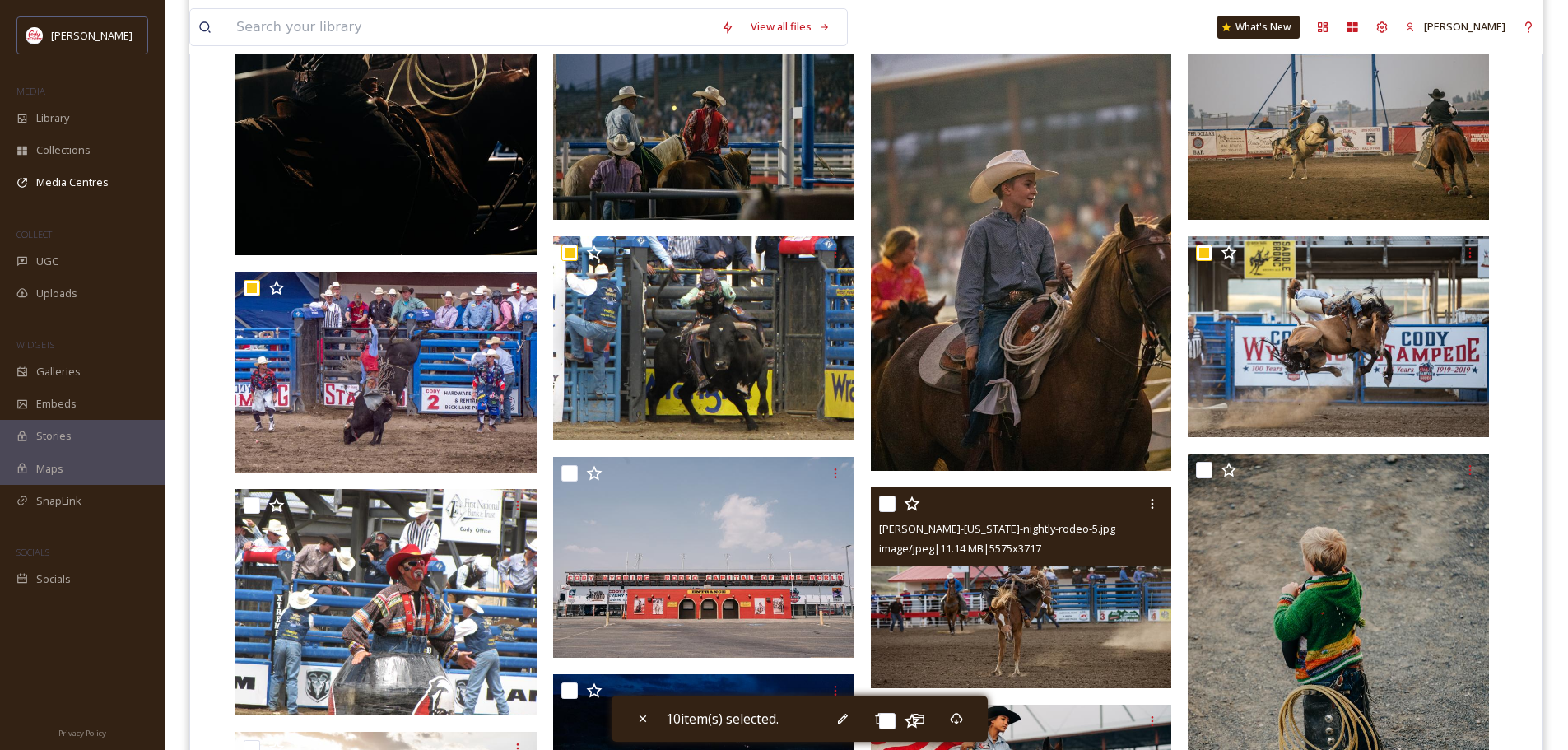
scroll to position [1070, 0]
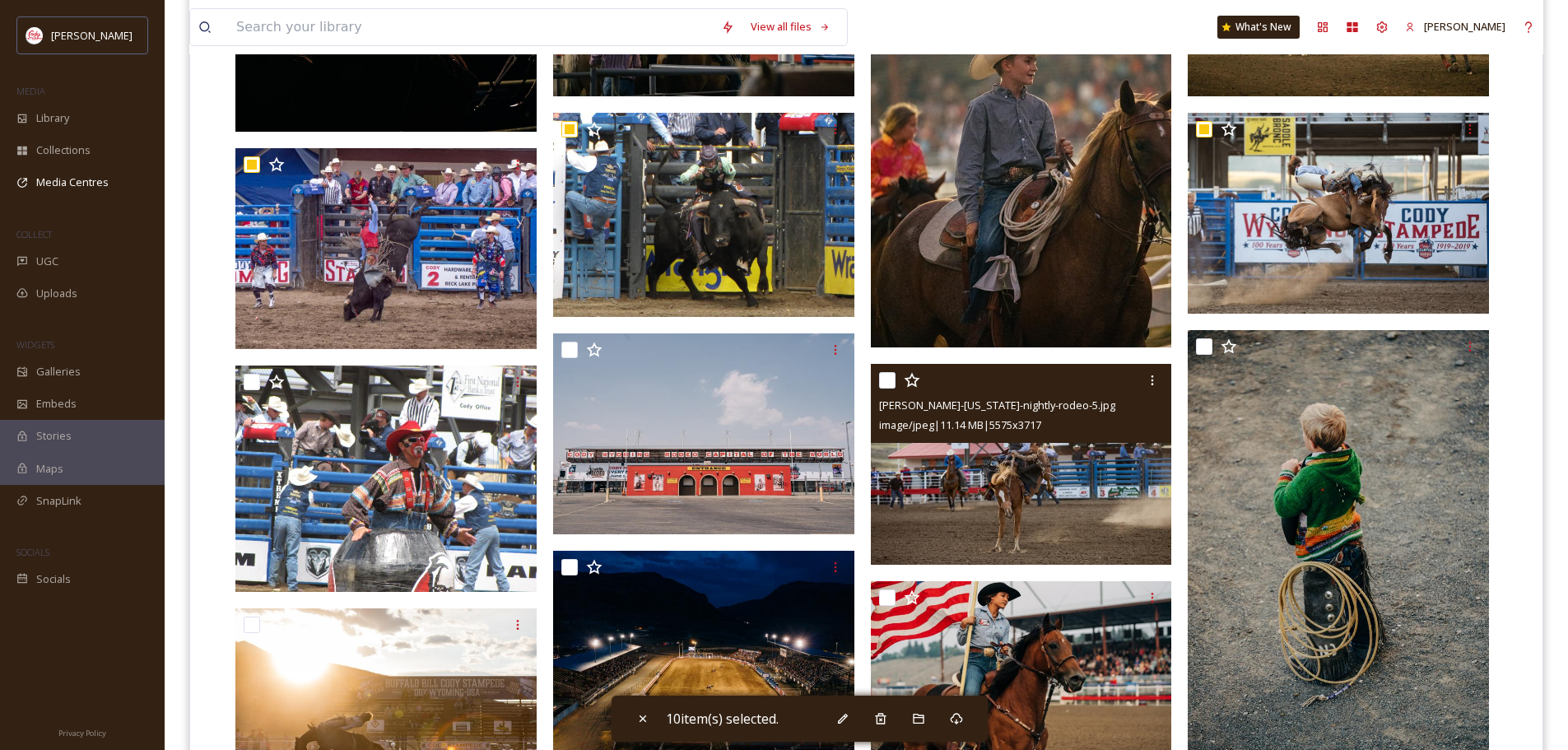
click at [885, 387] on input "checkbox" at bounding box center [887, 380] width 17 height 17
checkbox input "true"
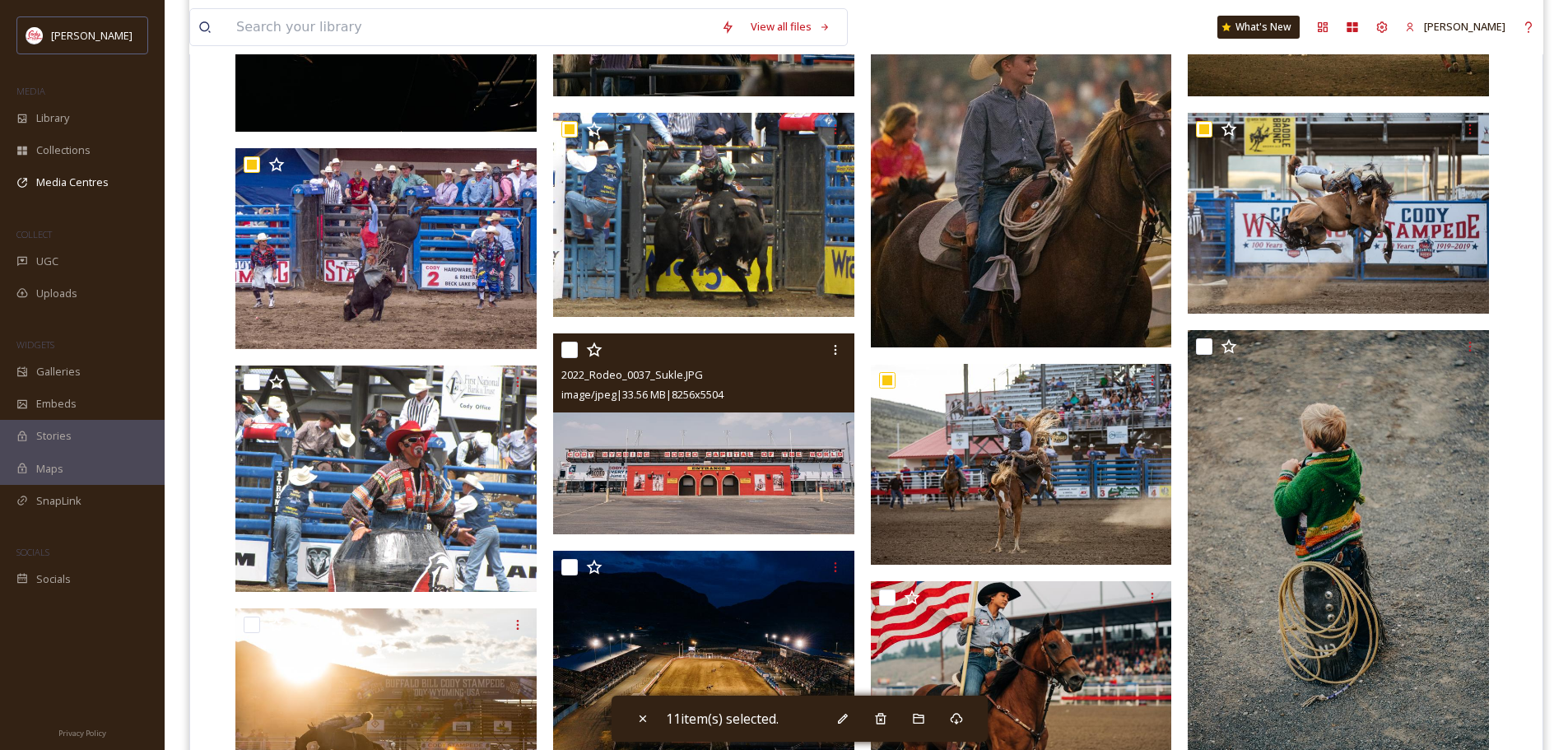
click at [569, 348] on input "checkbox" at bounding box center [570, 350] width 17 height 17
checkbox input "true"
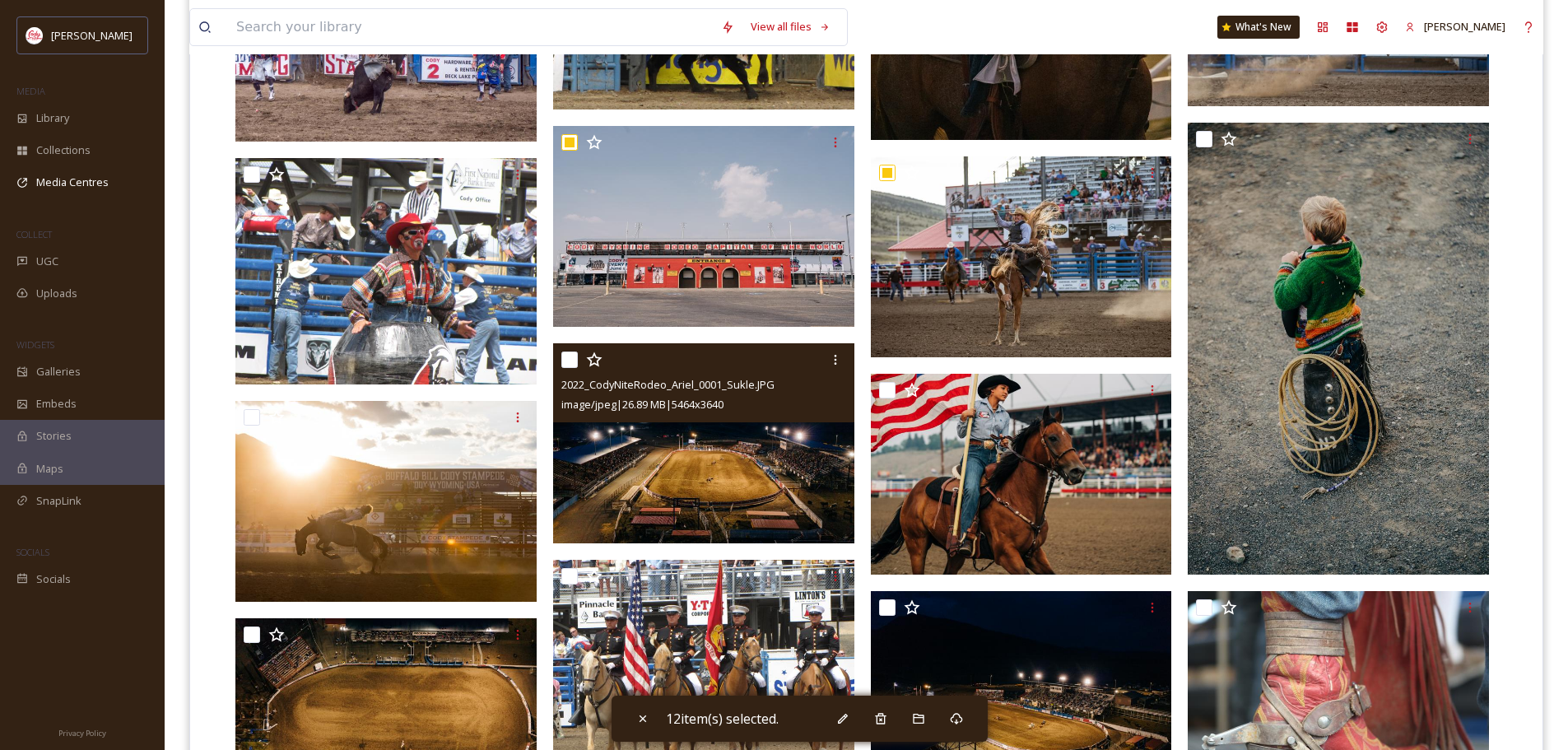
scroll to position [1482, 0]
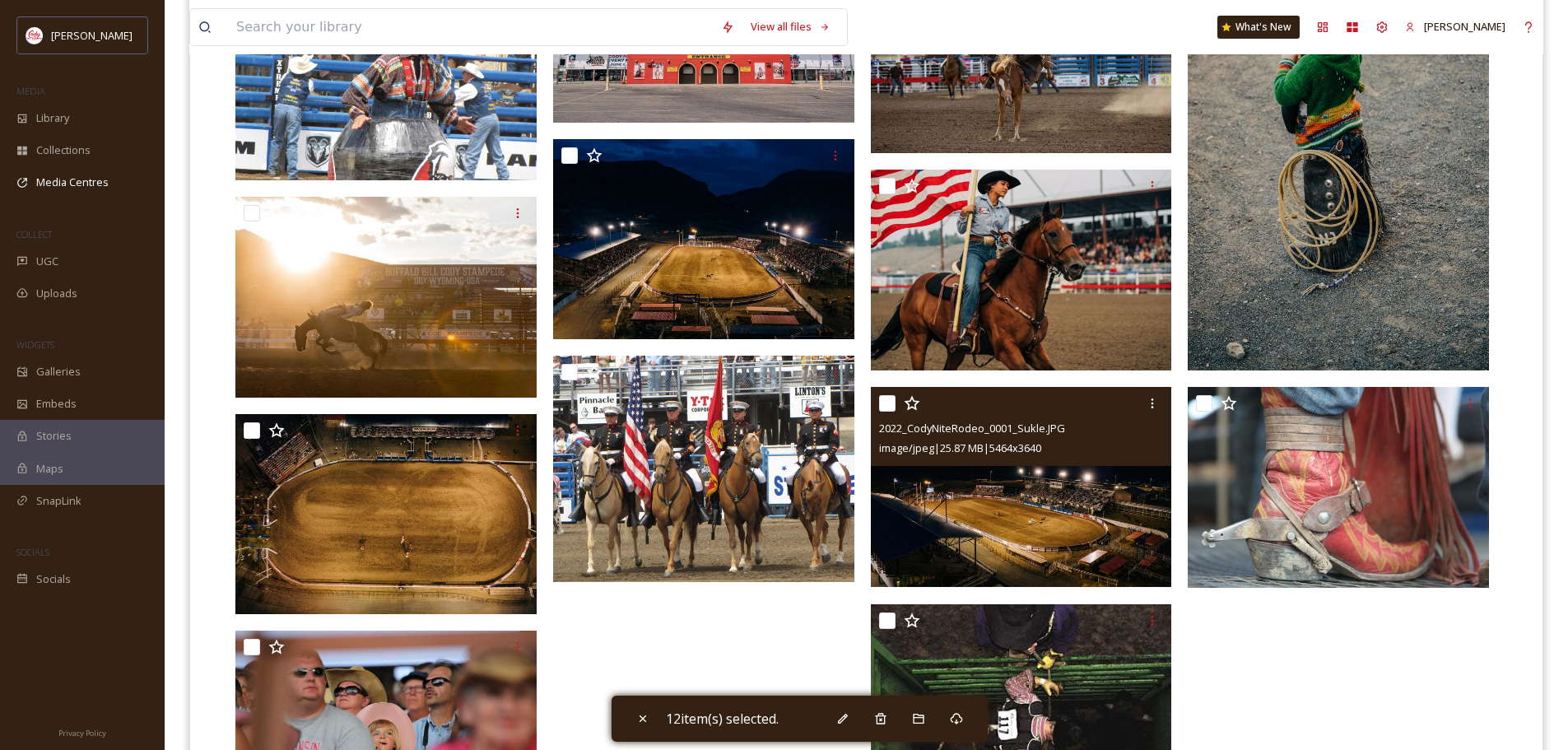
click at [885, 401] on input "checkbox" at bounding box center [887, 403] width 17 height 17
checkbox input "true"
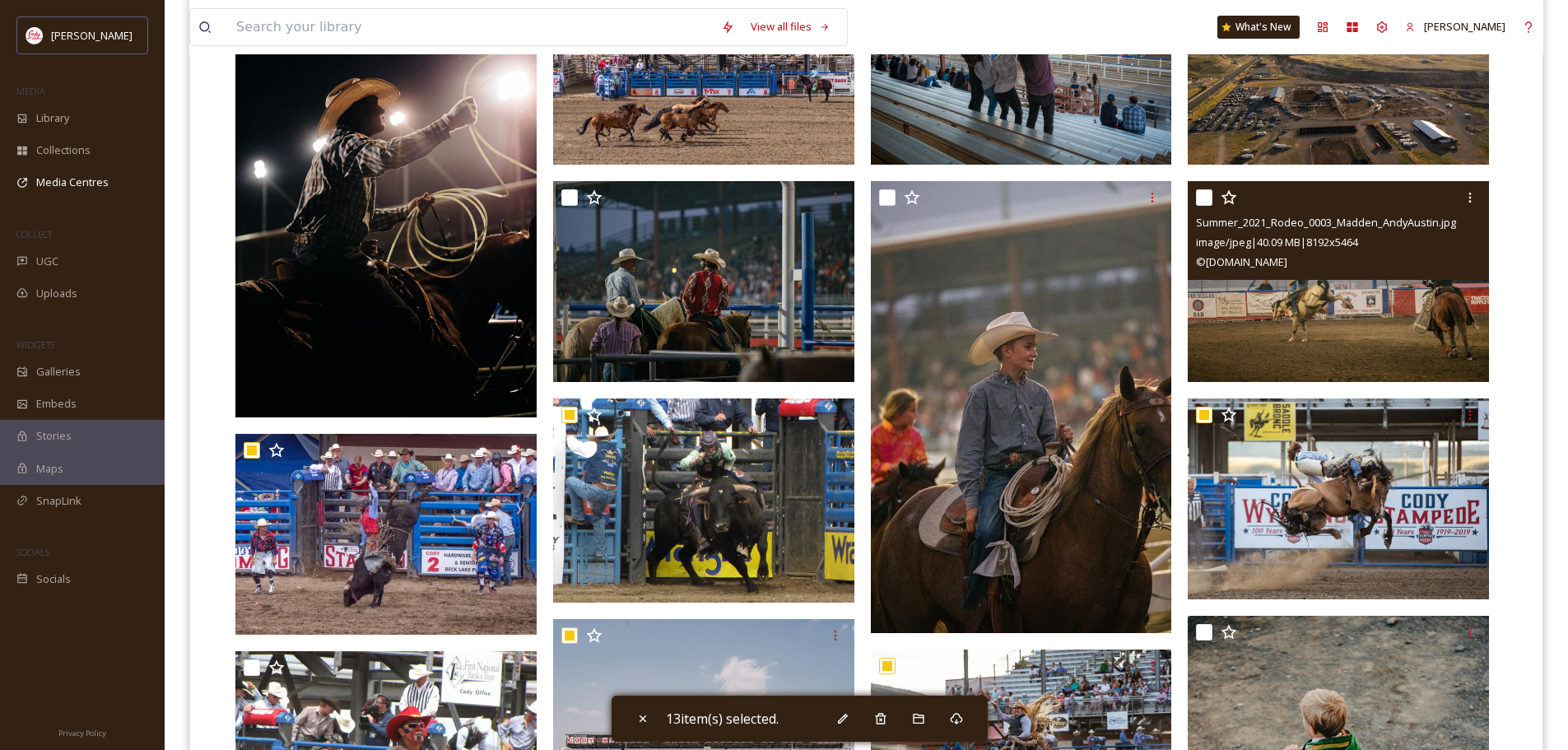
scroll to position [658, 0]
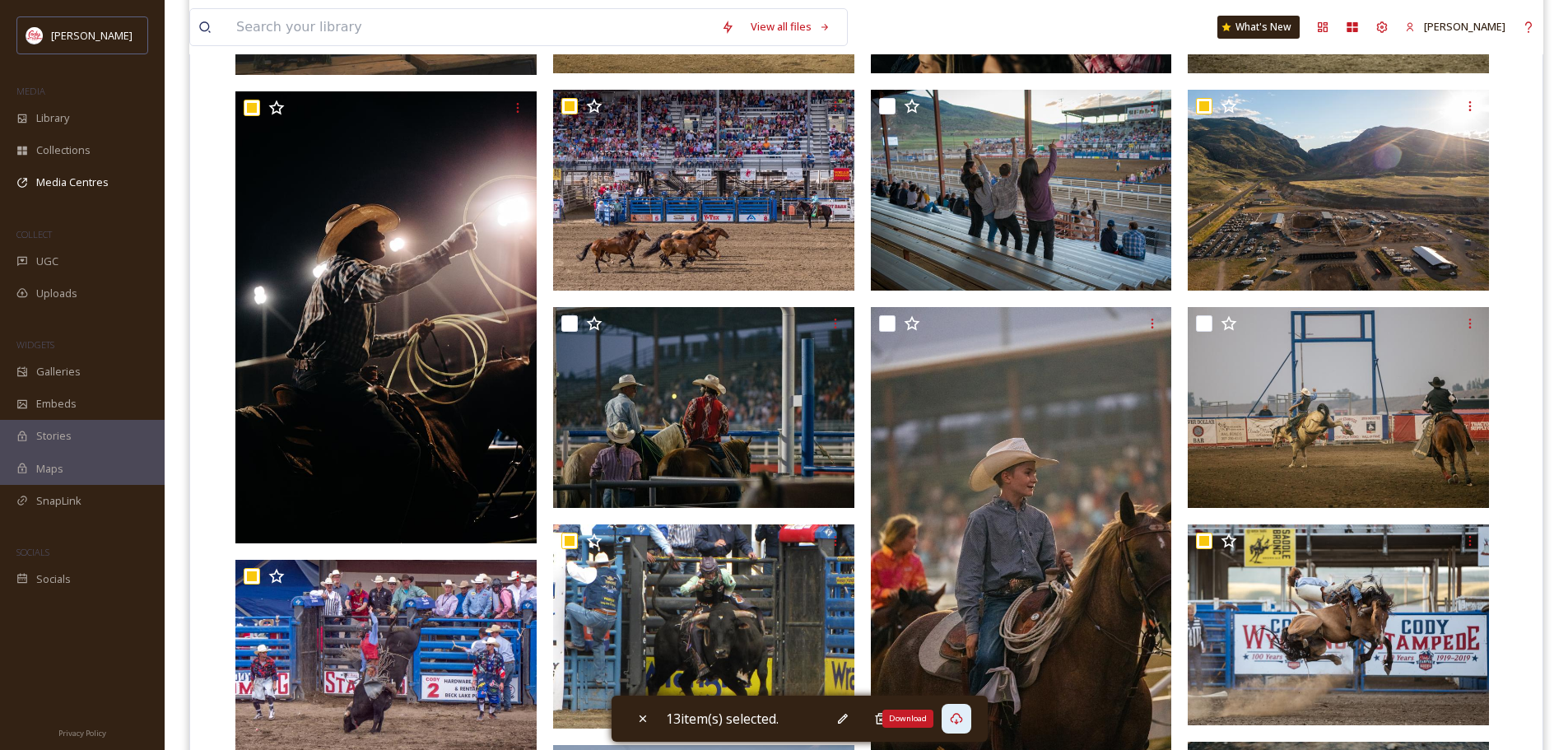
click at [955, 713] on icon at bounding box center [956, 718] width 13 height 13
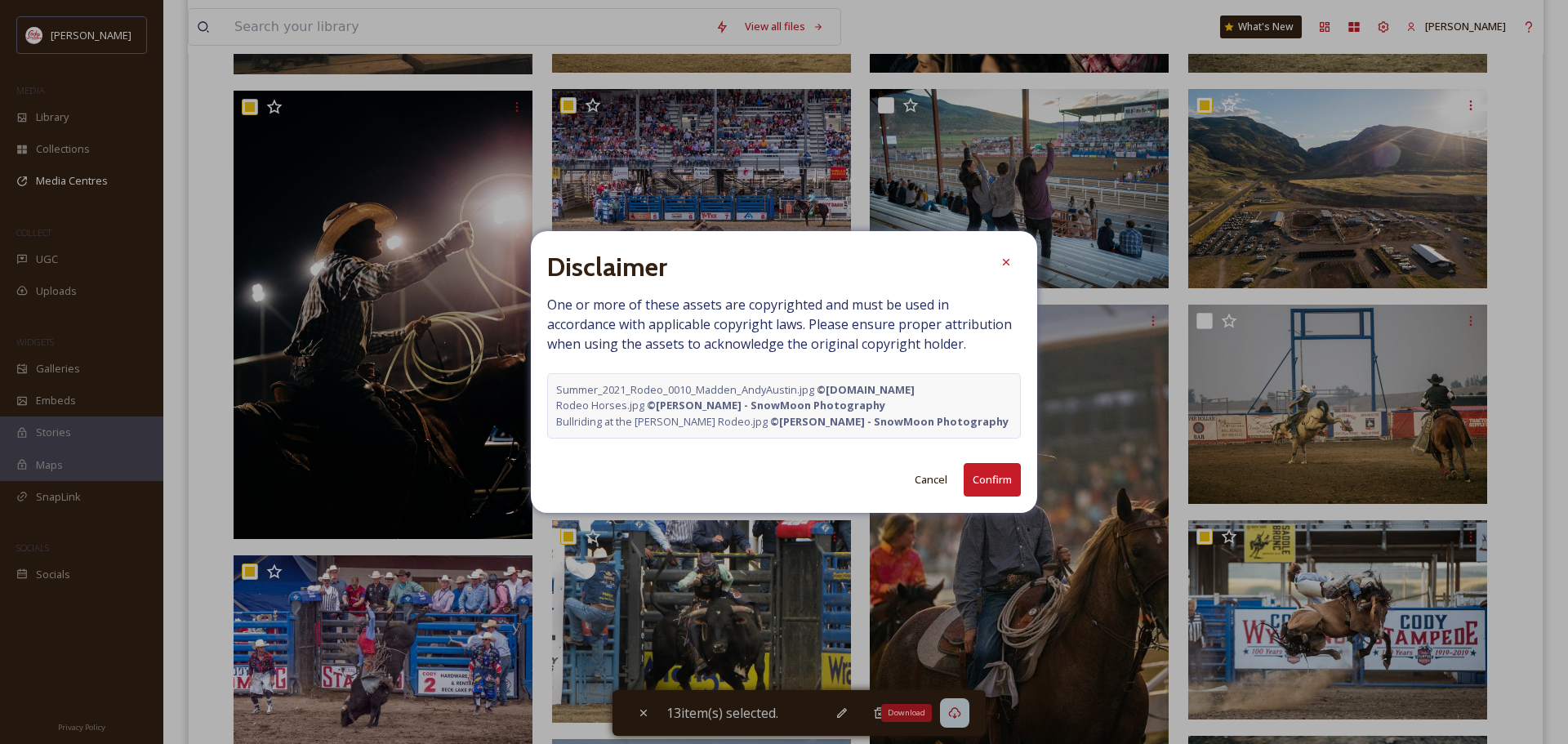
click at [991, 473] on button "Confirm" at bounding box center [993, 480] width 57 height 33
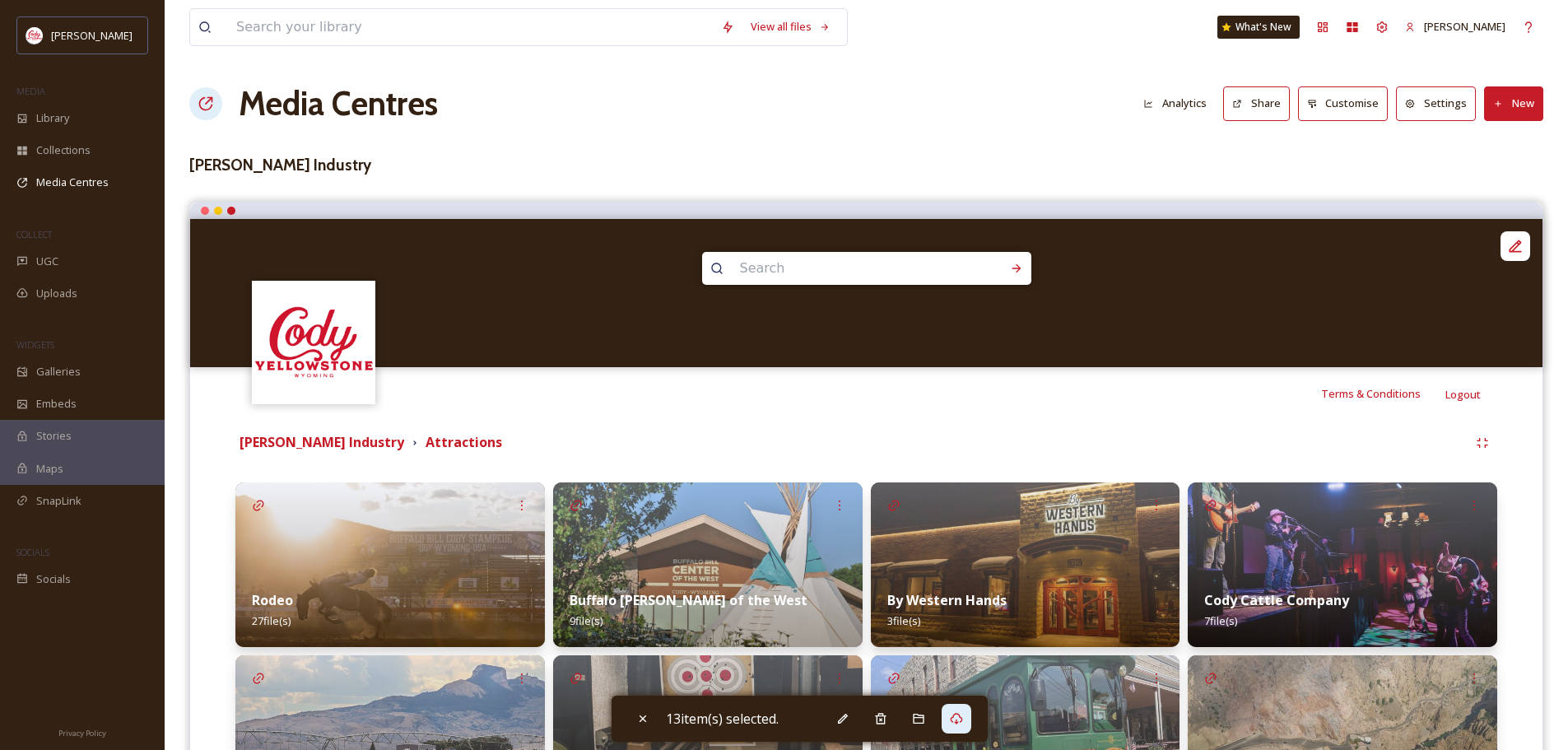
click at [685, 558] on img at bounding box center [707, 565] width 309 height 164
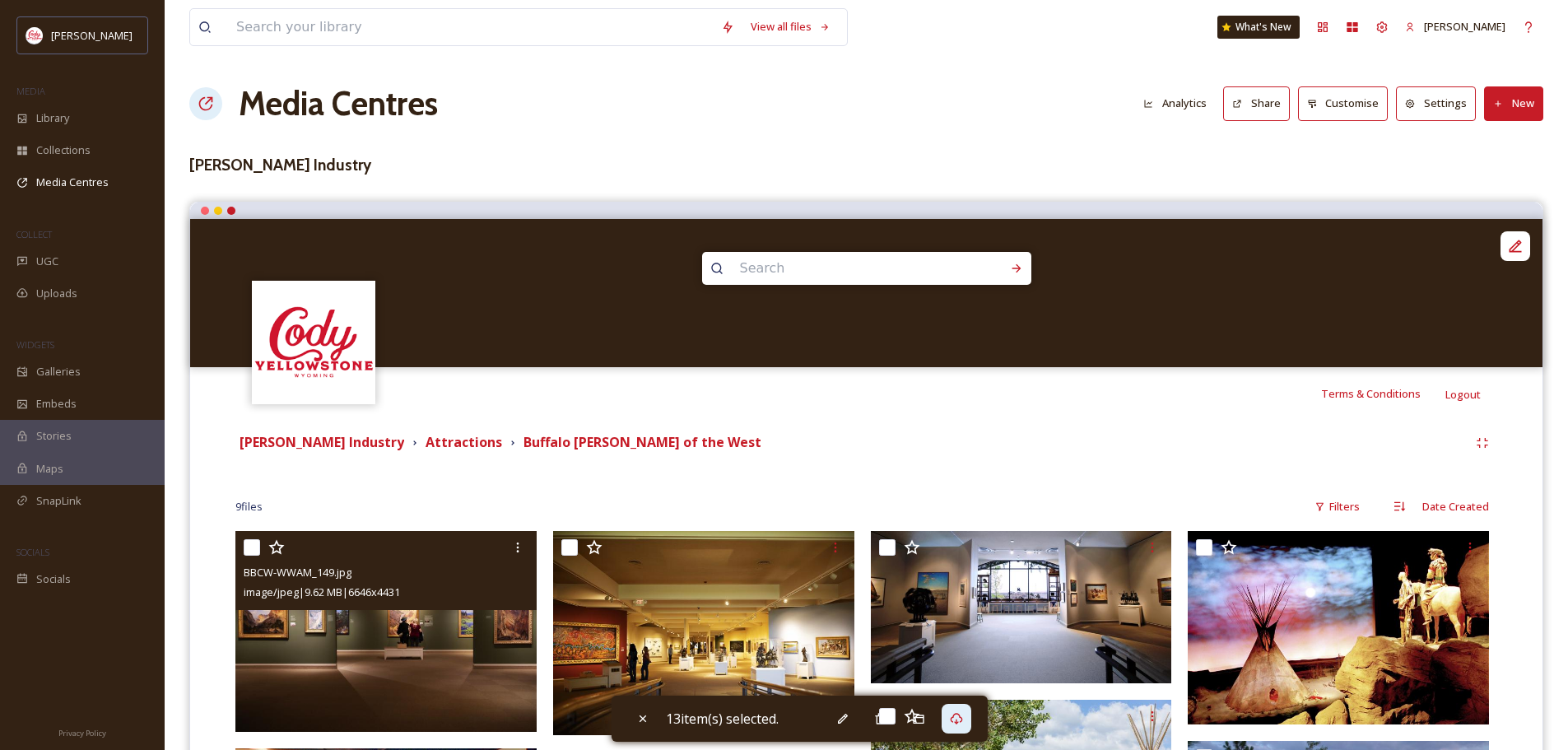
click at [253, 544] on input "checkbox" at bounding box center [252, 547] width 17 height 17
checkbox input "true"
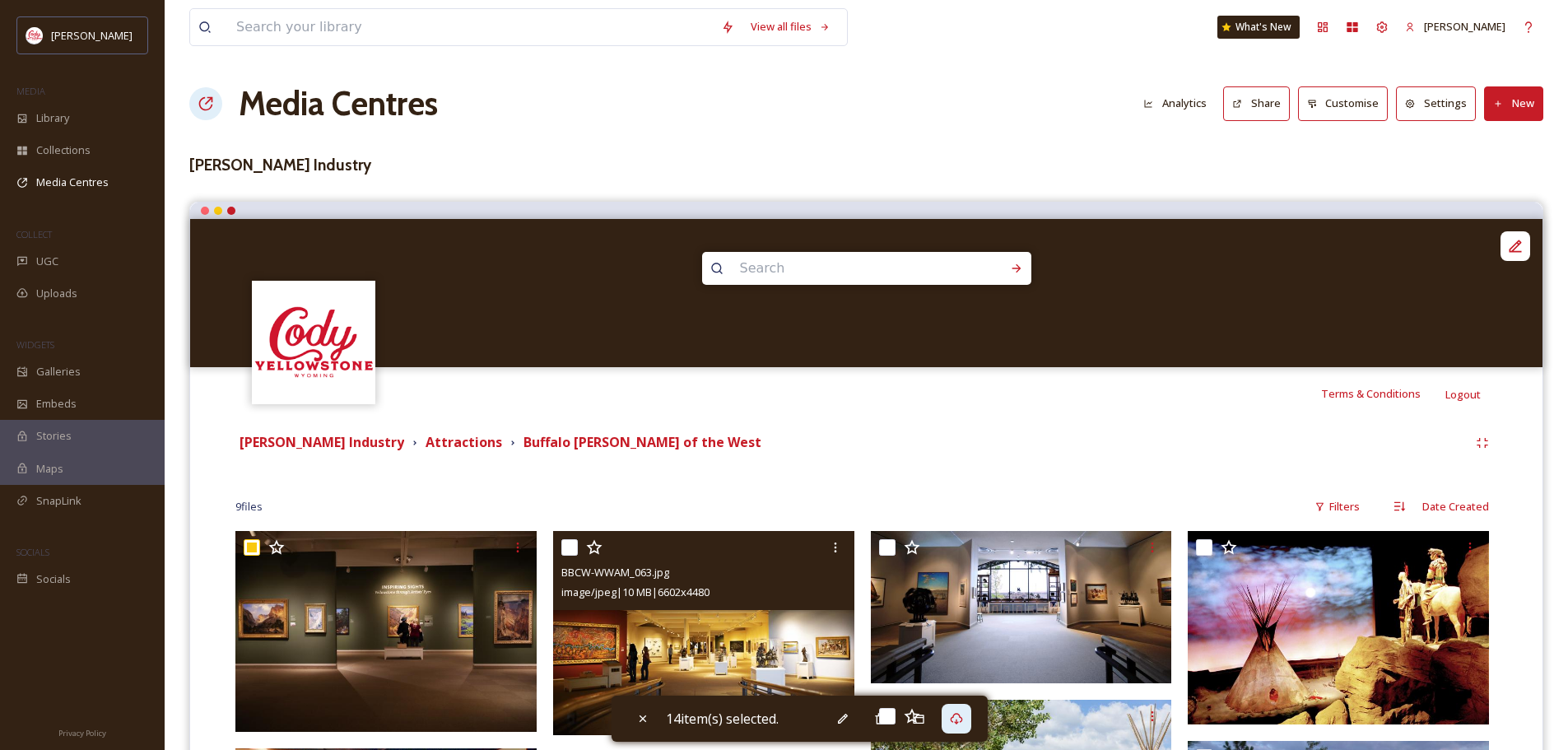
click at [567, 545] on input "checkbox" at bounding box center [570, 547] width 17 height 17
checkbox input "true"
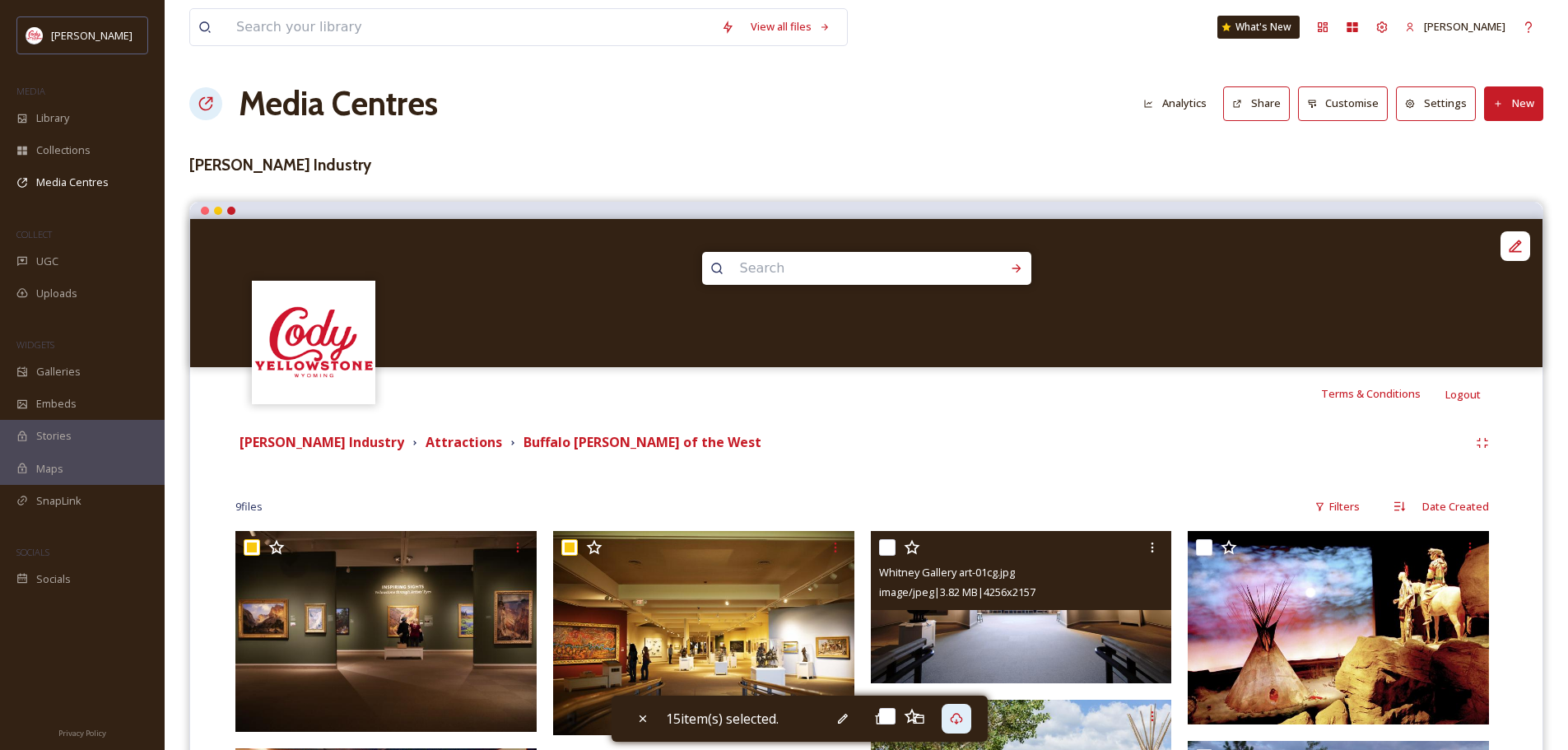
click at [889, 550] on input "checkbox" at bounding box center [887, 547] width 17 height 17
checkbox input "true"
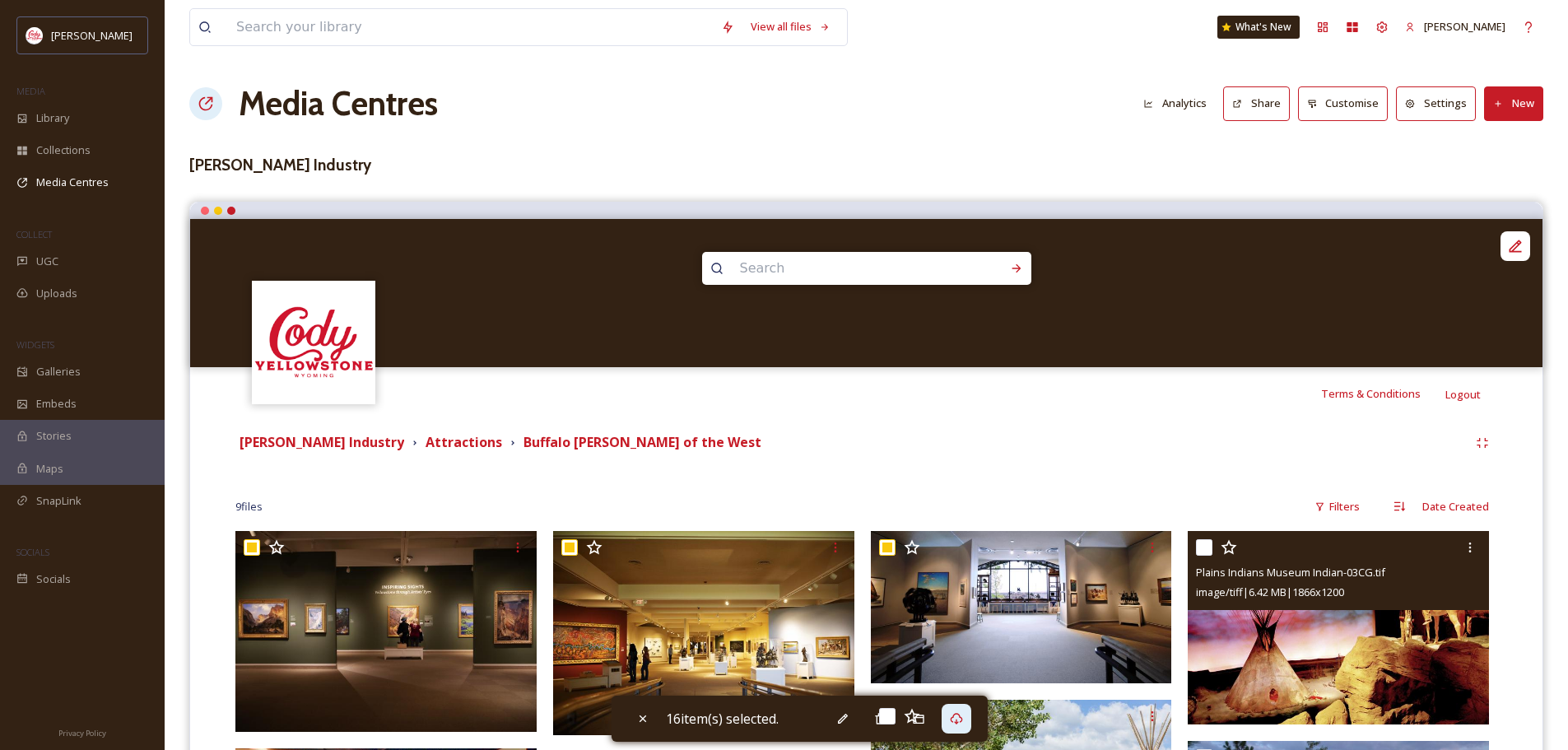
click at [1205, 545] on input "checkbox" at bounding box center [1205, 547] width 17 height 17
checkbox input "true"
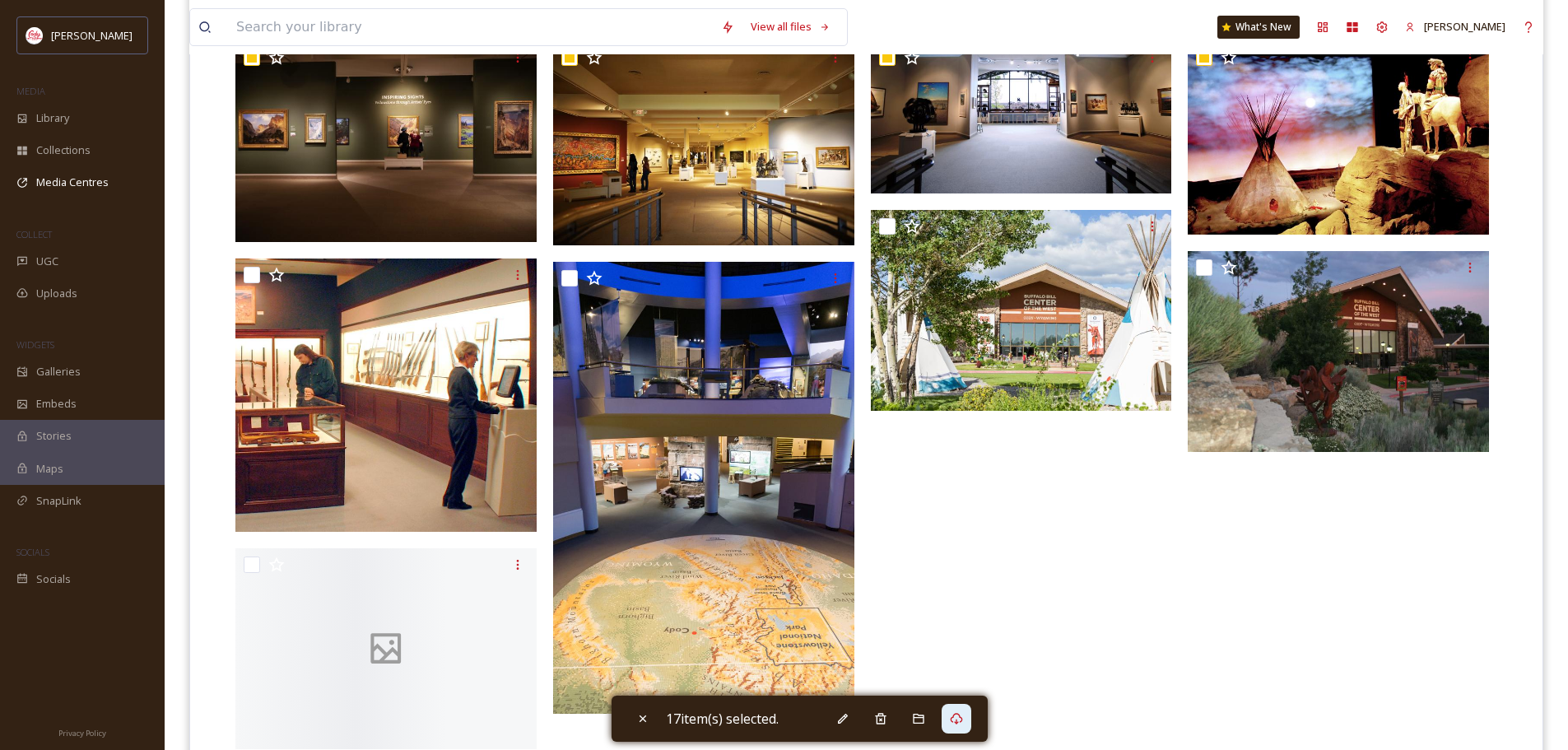
scroll to position [494, 0]
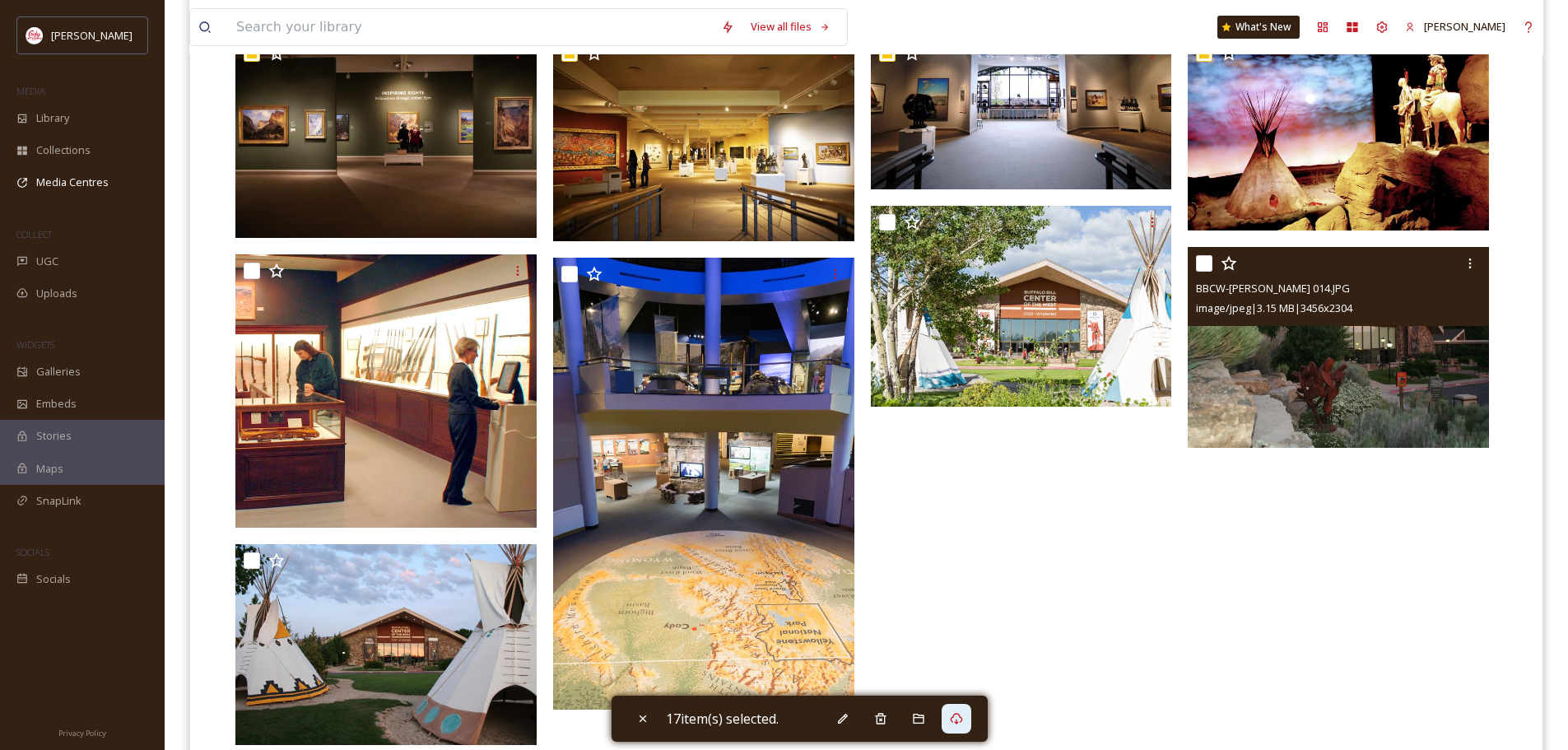
click at [1208, 264] on input "checkbox" at bounding box center [1205, 263] width 17 height 17
checkbox input "true"
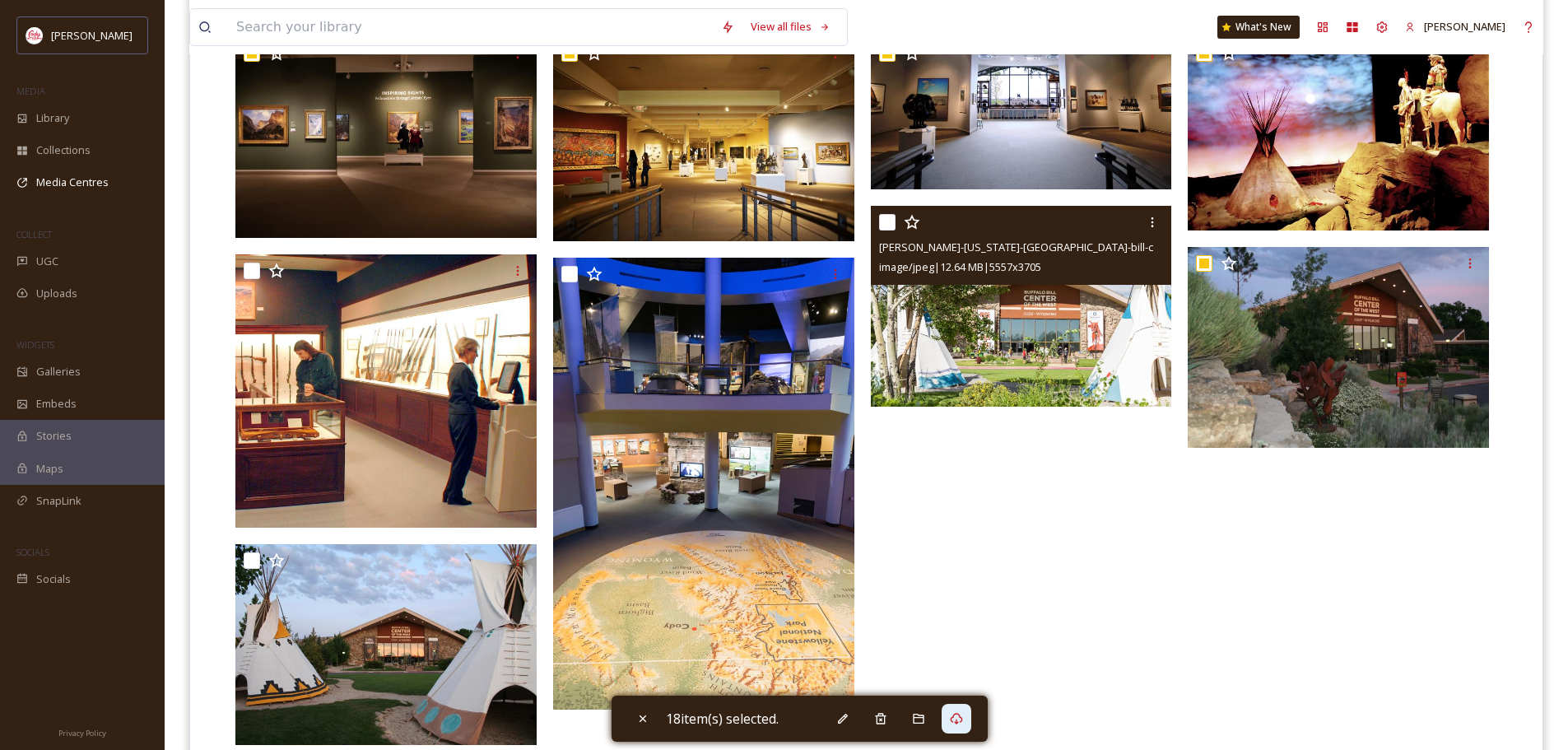
click at [887, 220] on input "checkbox" at bounding box center [887, 222] width 17 height 17
checkbox input "true"
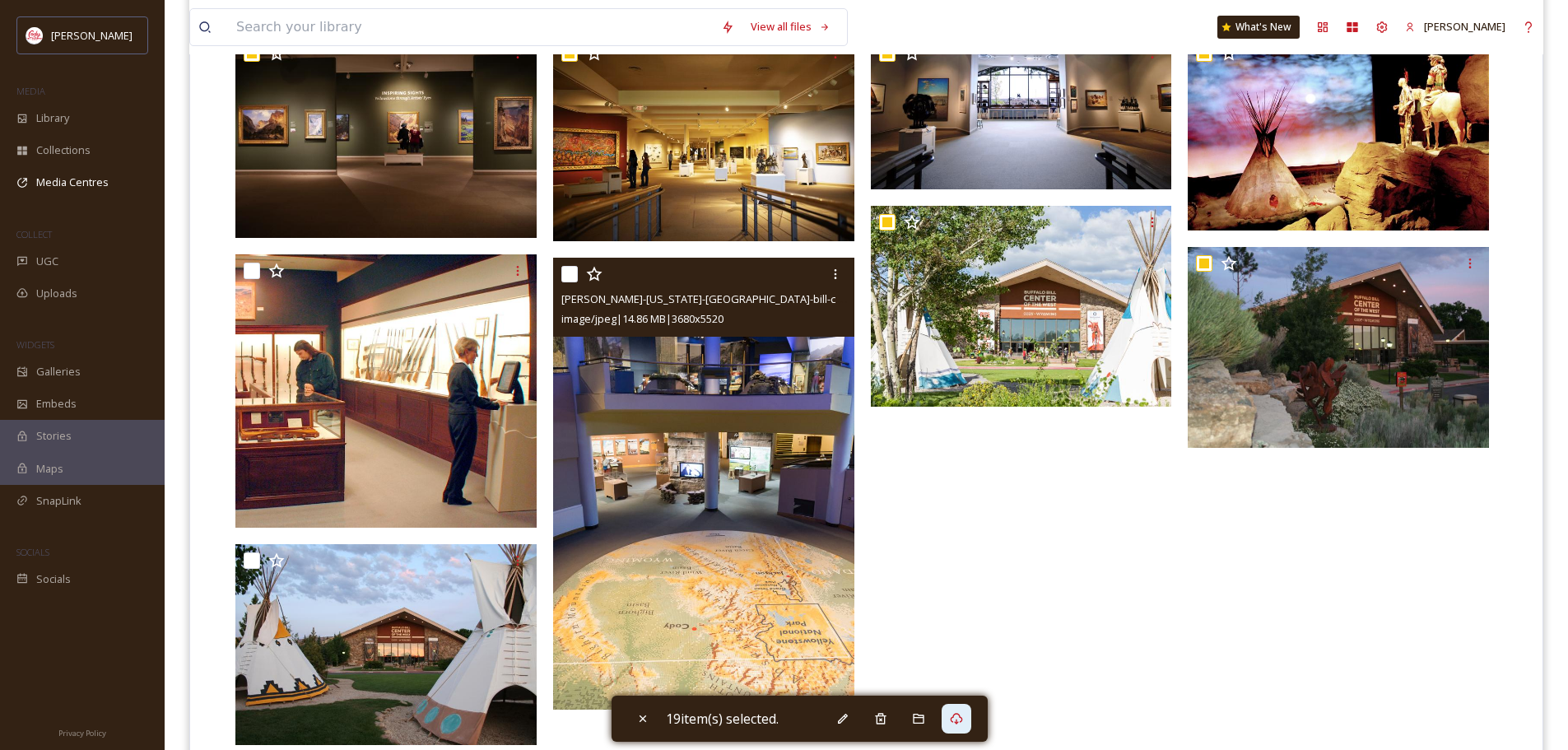
click at [568, 275] on input "checkbox" at bounding box center [570, 275] width 17 height 17
checkbox input "true"
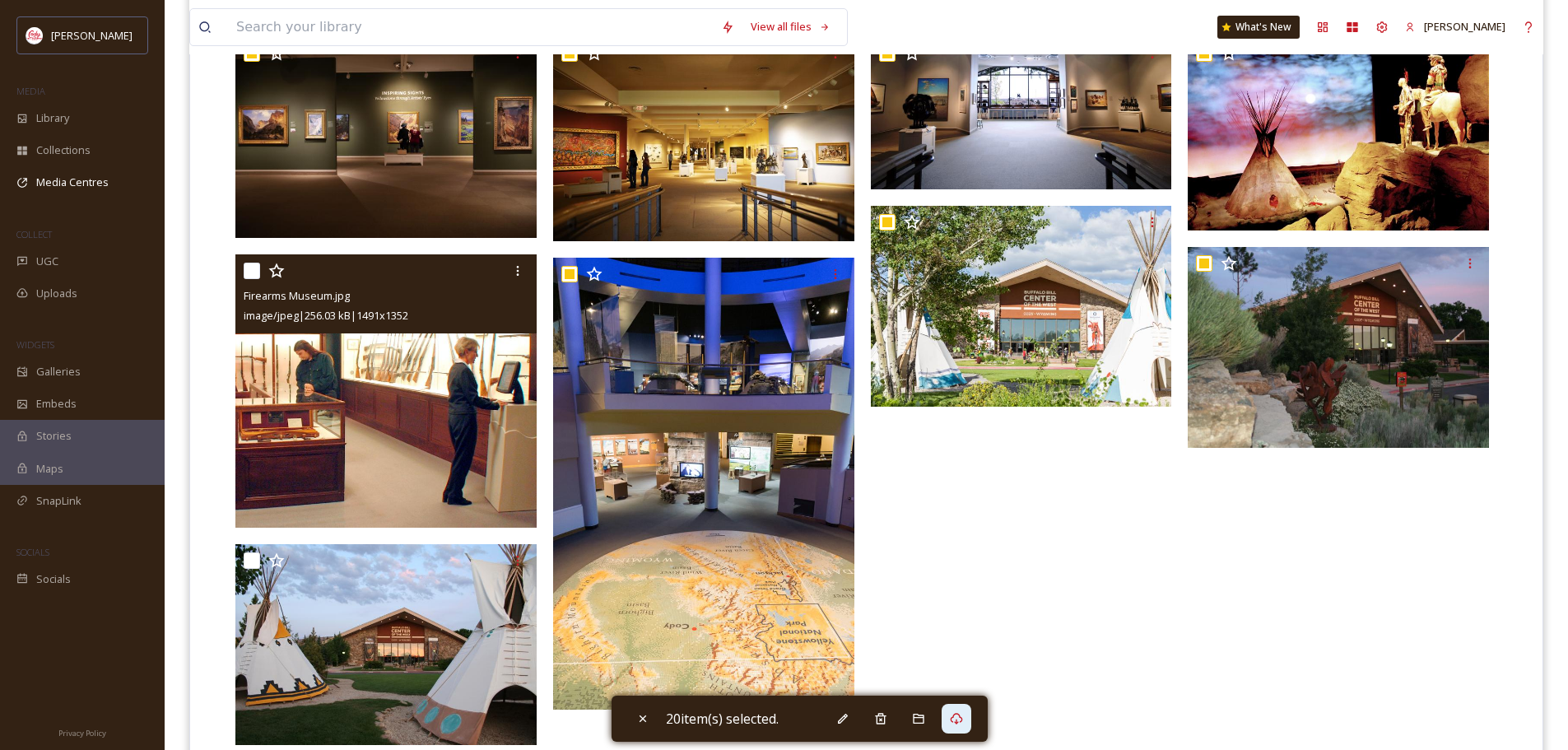
click at [251, 273] on input "checkbox" at bounding box center [252, 271] width 17 height 17
checkbox input "true"
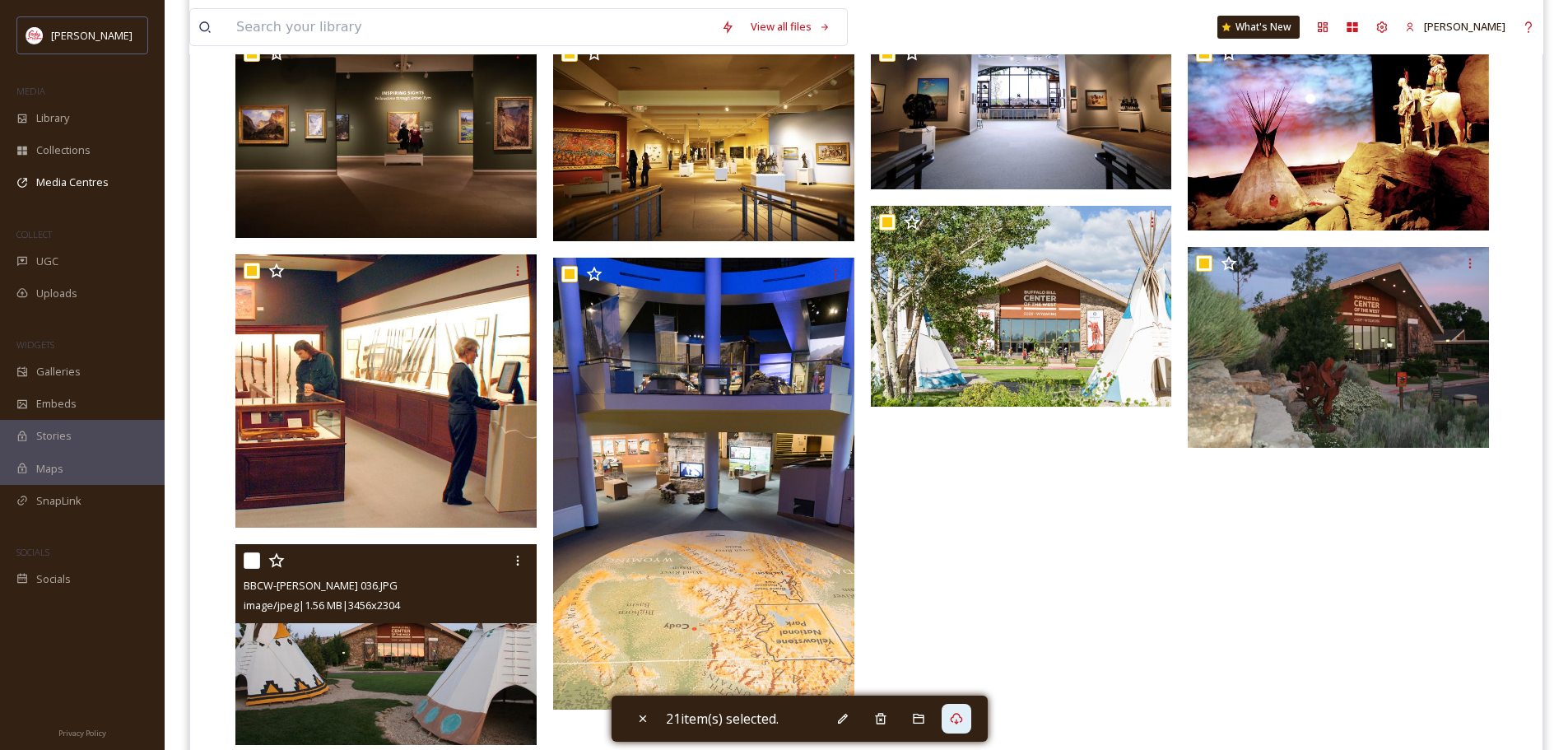
click at [256, 559] on input "checkbox" at bounding box center [252, 560] width 17 height 17
checkbox input "true"
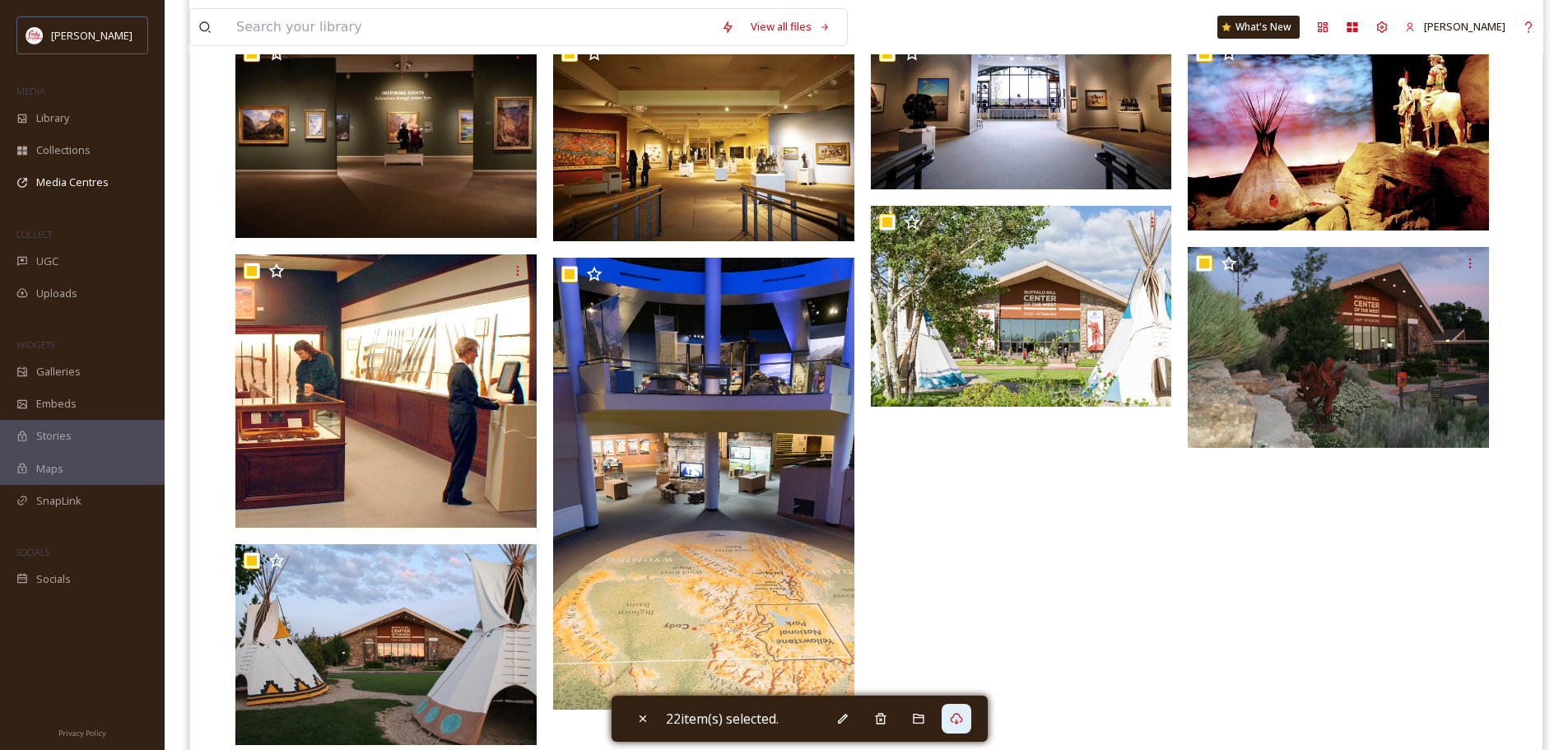
scroll to position [575, 0]
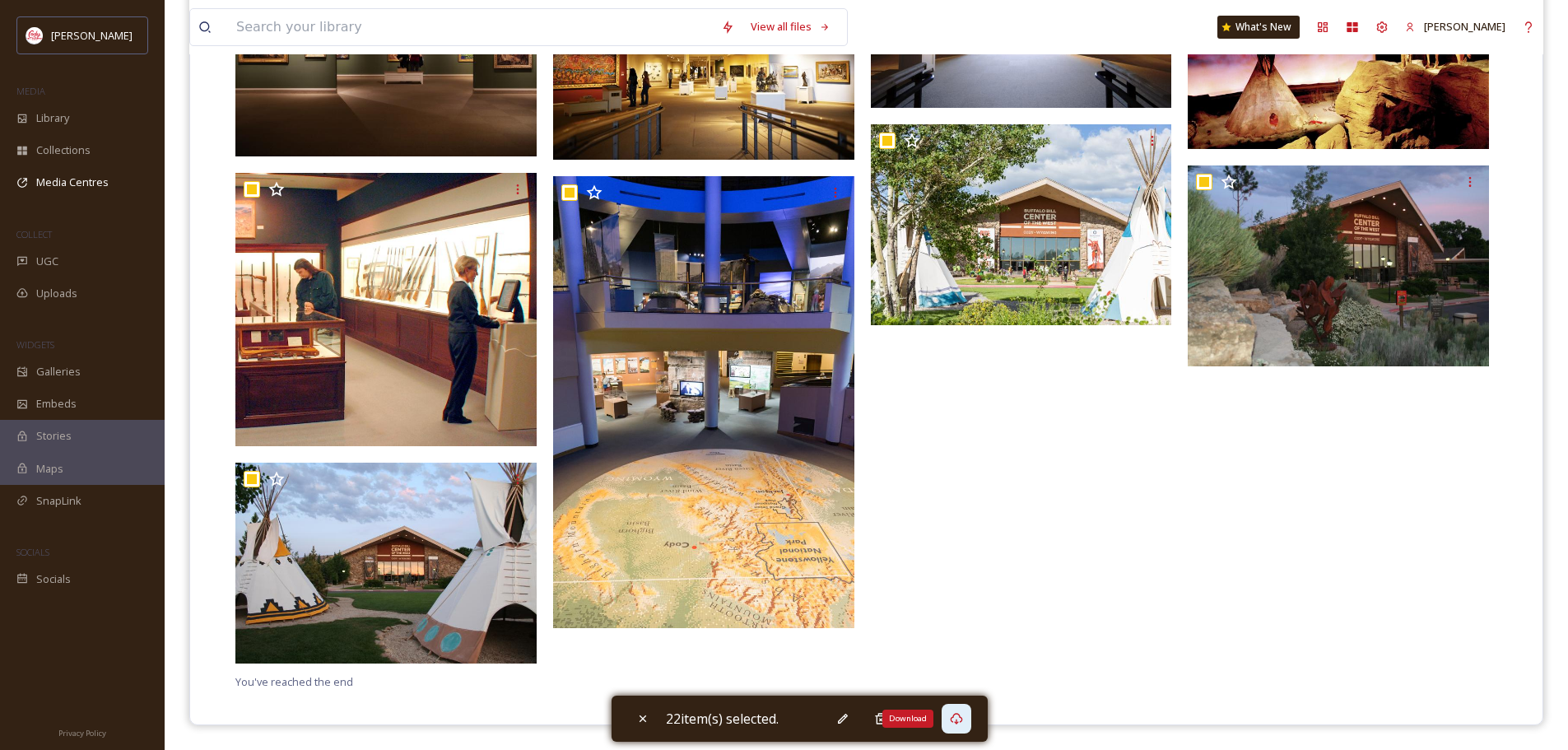
click at [968, 719] on div "Download" at bounding box center [956, 719] width 30 height 30
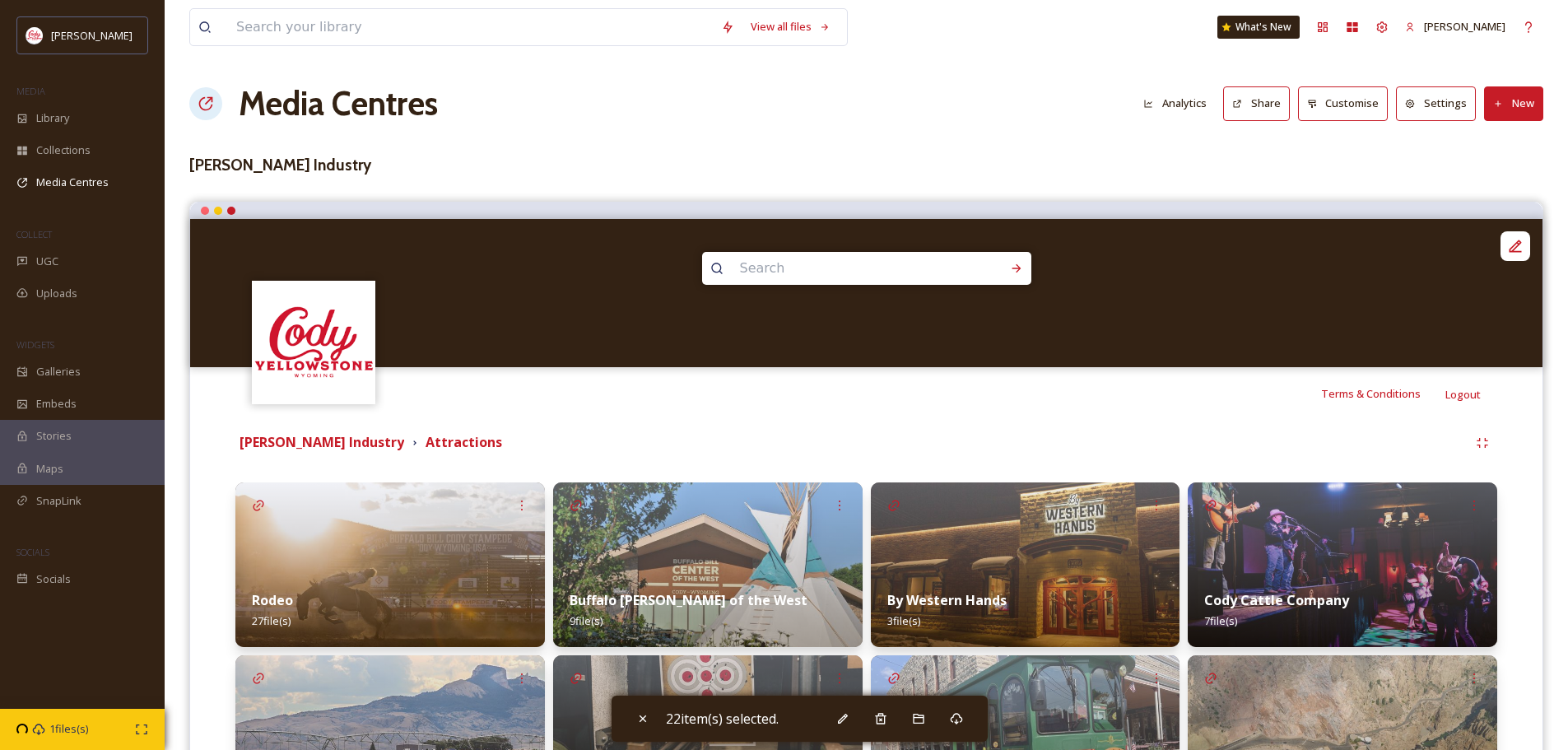
click at [978, 569] on img at bounding box center [1025, 565] width 309 height 164
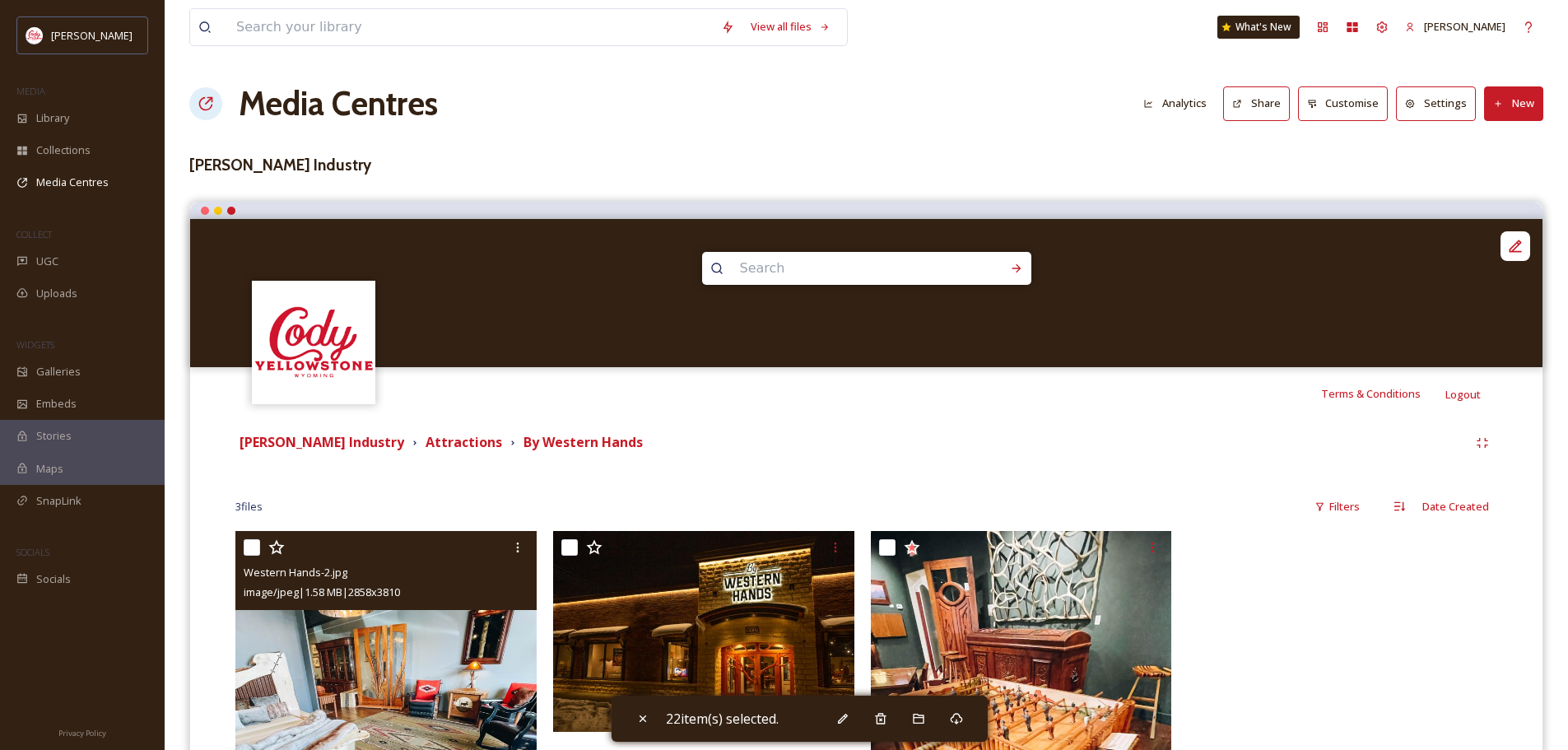
click at [253, 550] on input "checkbox" at bounding box center [252, 547] width 17 height 17
checkbox input "true"
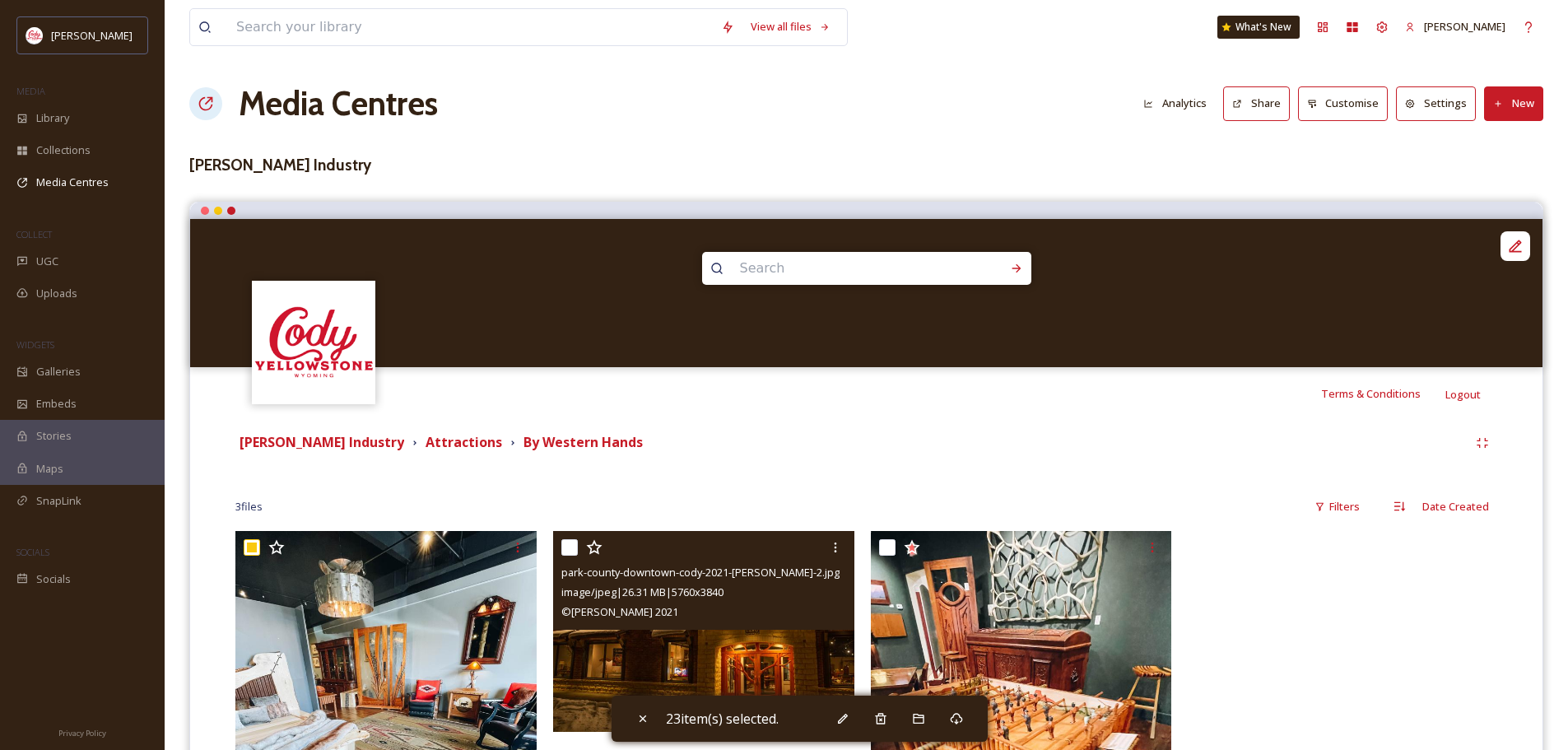
click at [583, 548] on div at bounding box center [705, 547] width 289 height 30
click at [571, 545] on input "checkbox" at bounding box center [570, 547] width 17 height 17
checkbox input "true"
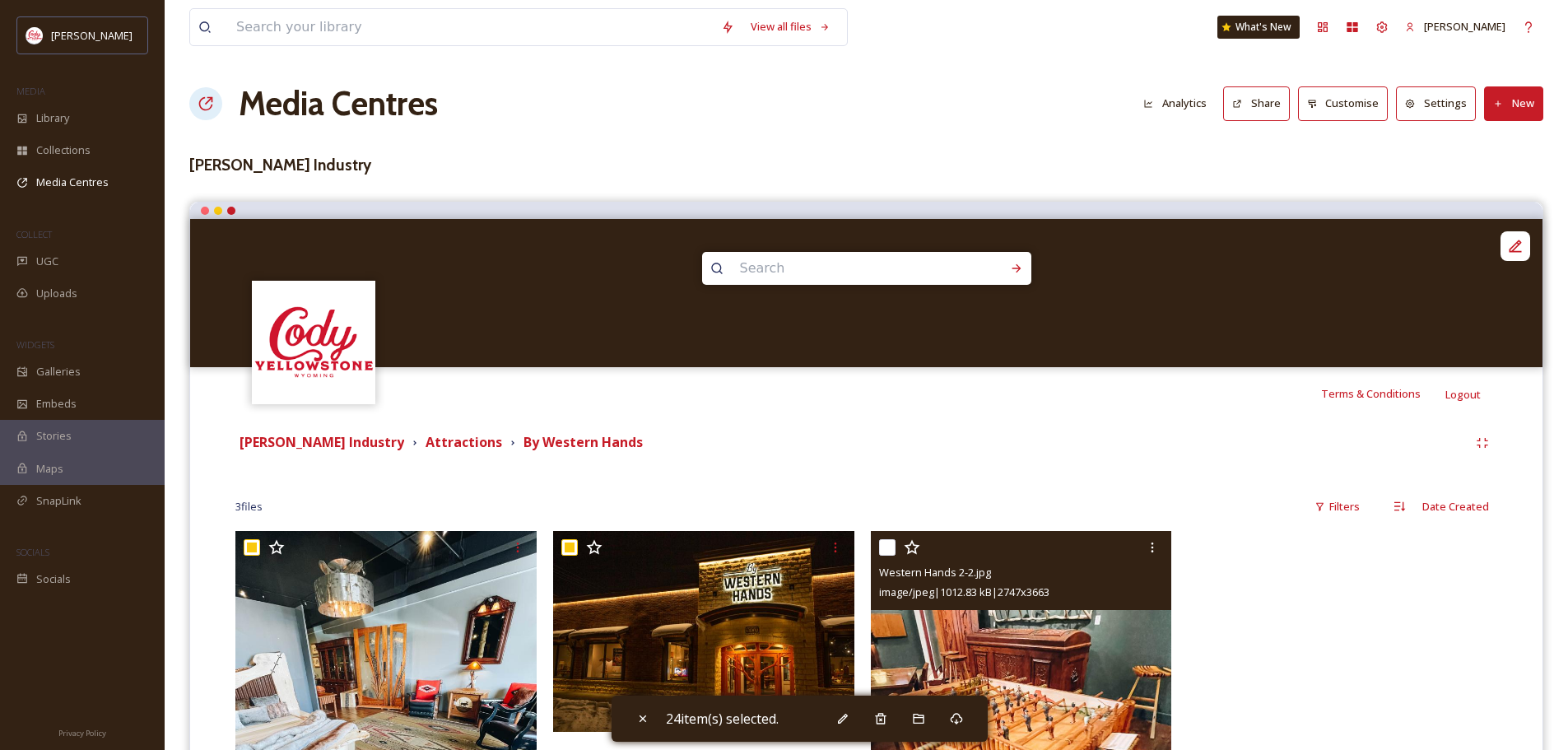
click at [889, 546] on input "checkbox" at bounding box center [887, 547] width 17 height 17
checkbox input "true"
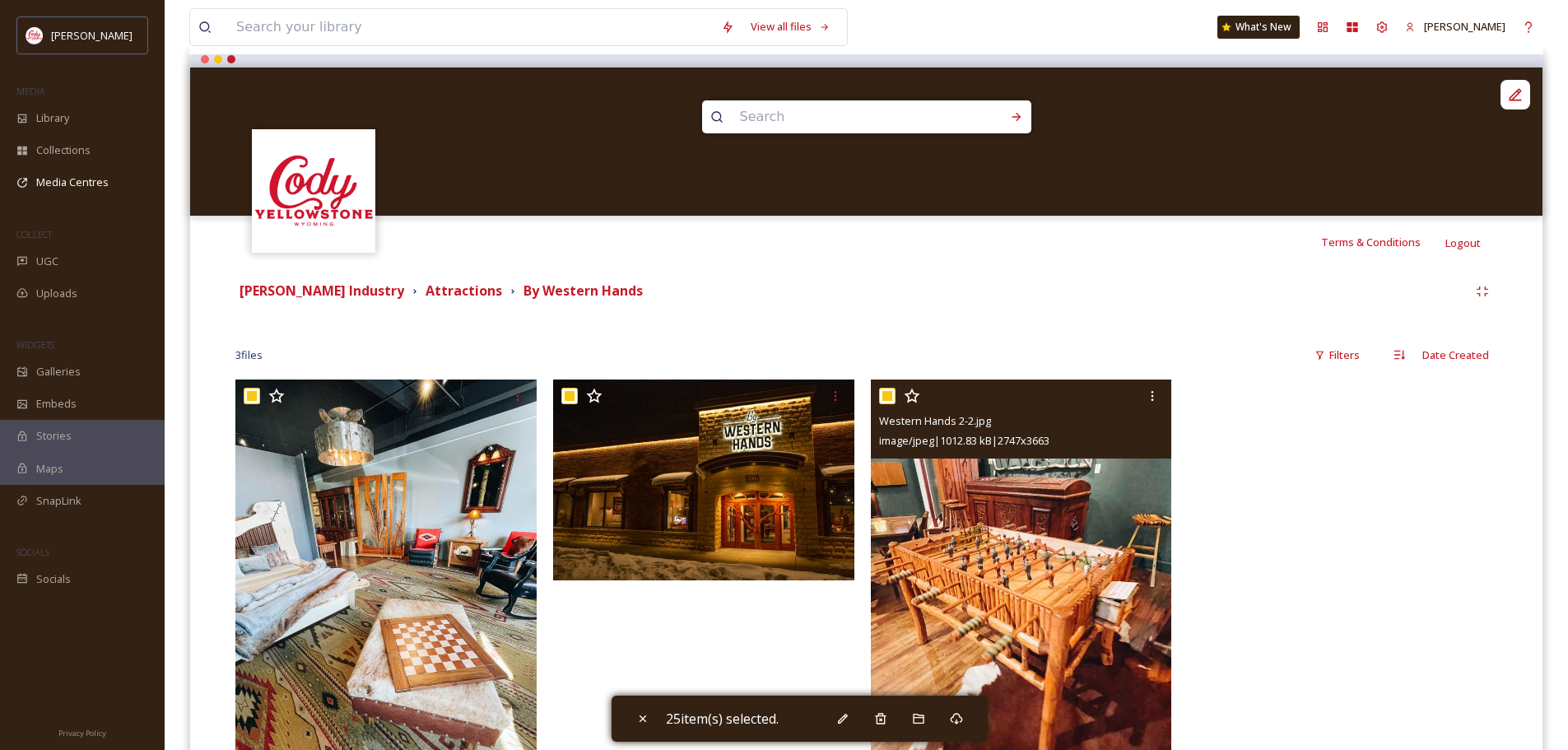
scroll to position [269, 0]
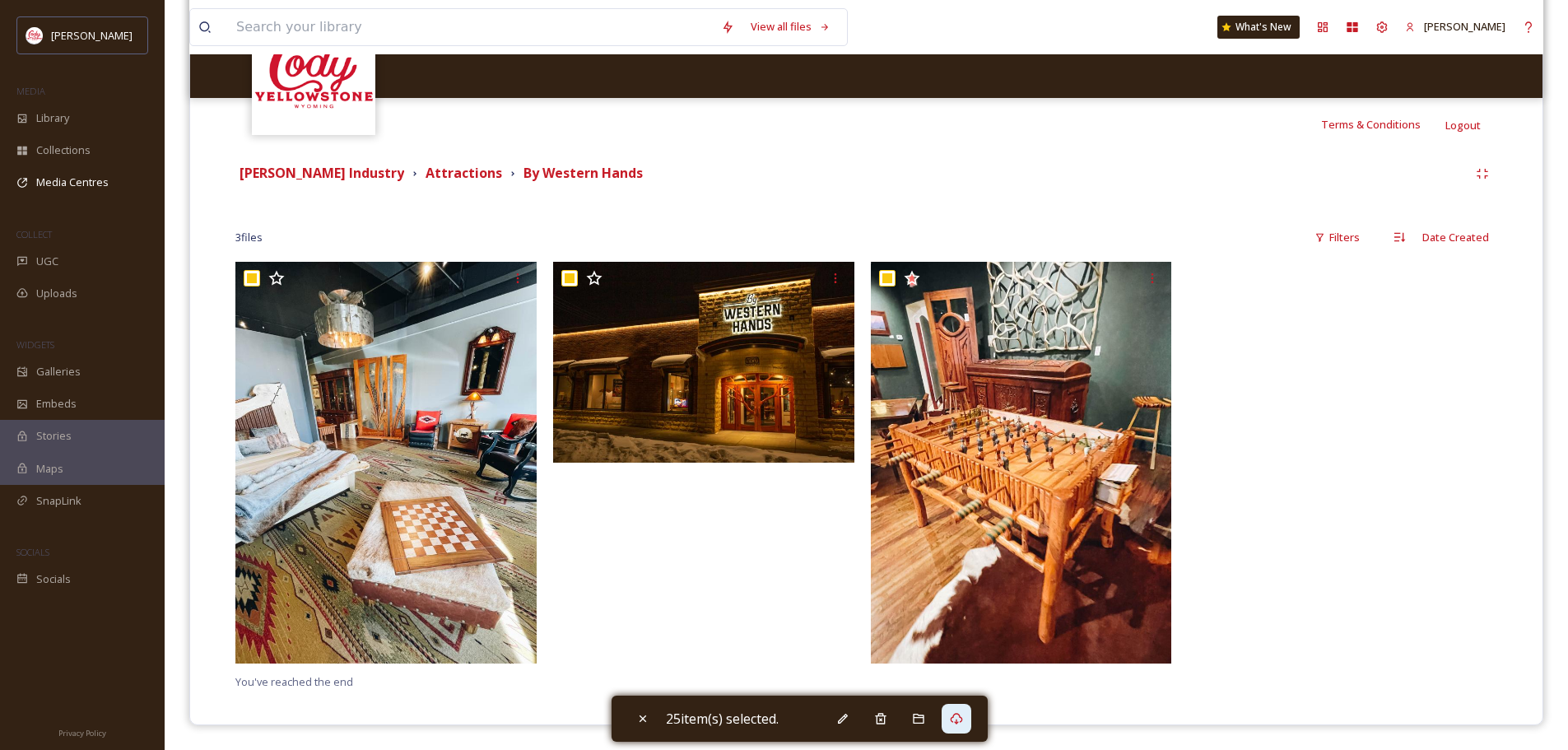
click at [971, 724] on div at bounding box center [956, 719] width 30 height 30
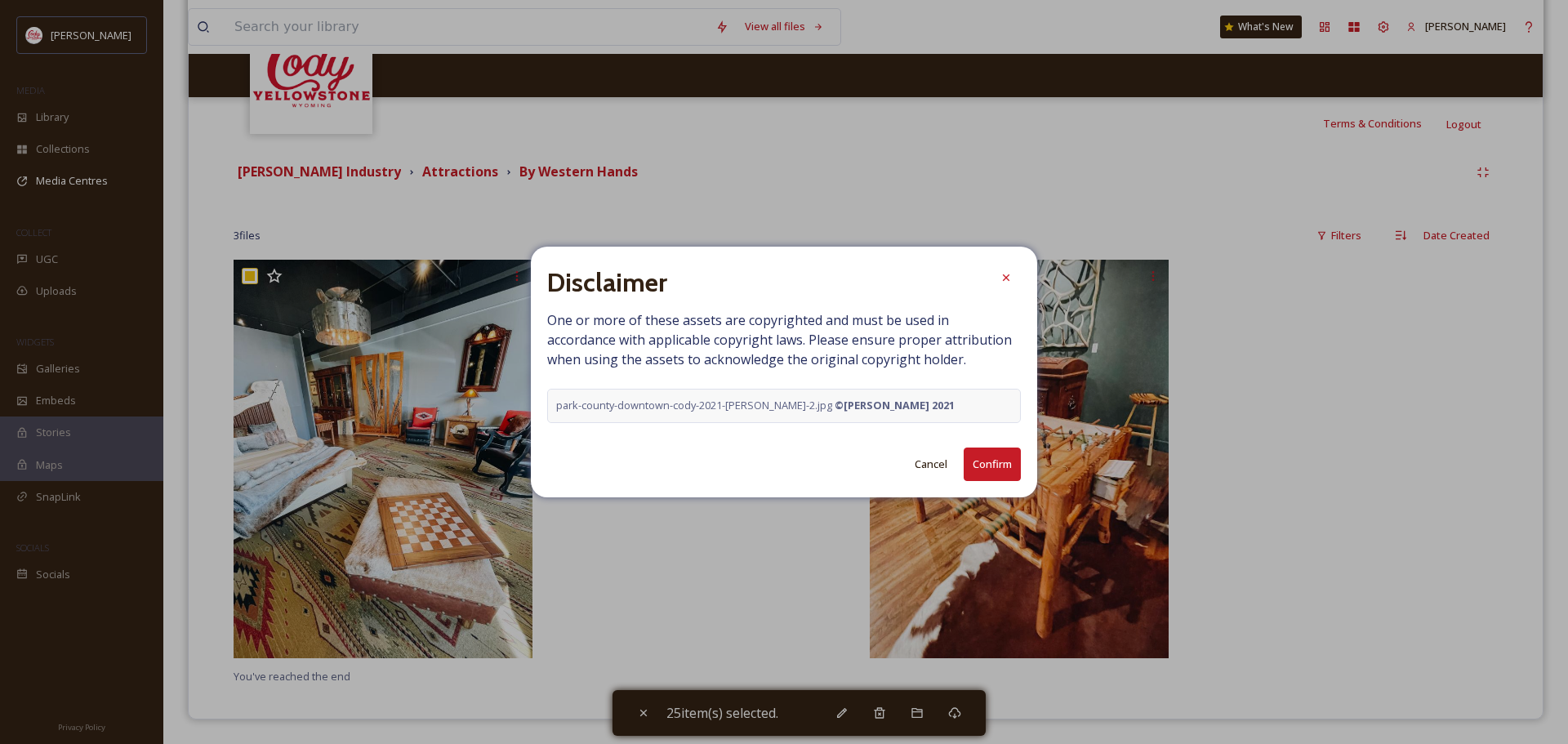
click at [1005, 459] on button "Confirm" at bounding box center [993, 464] width 57 height 33
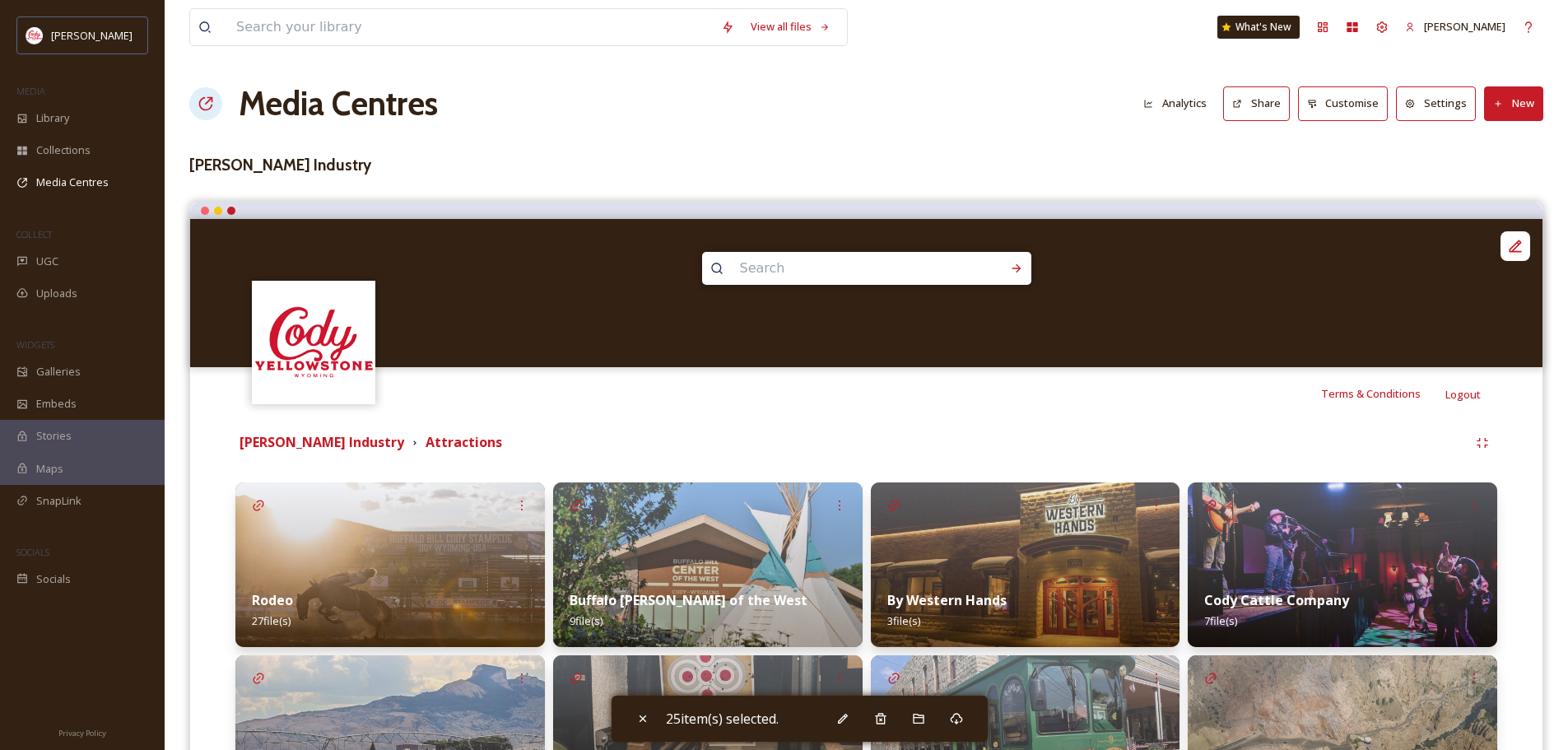
click at [1277, 522] on img at bounding box center [1342, 565] width 309 height 164
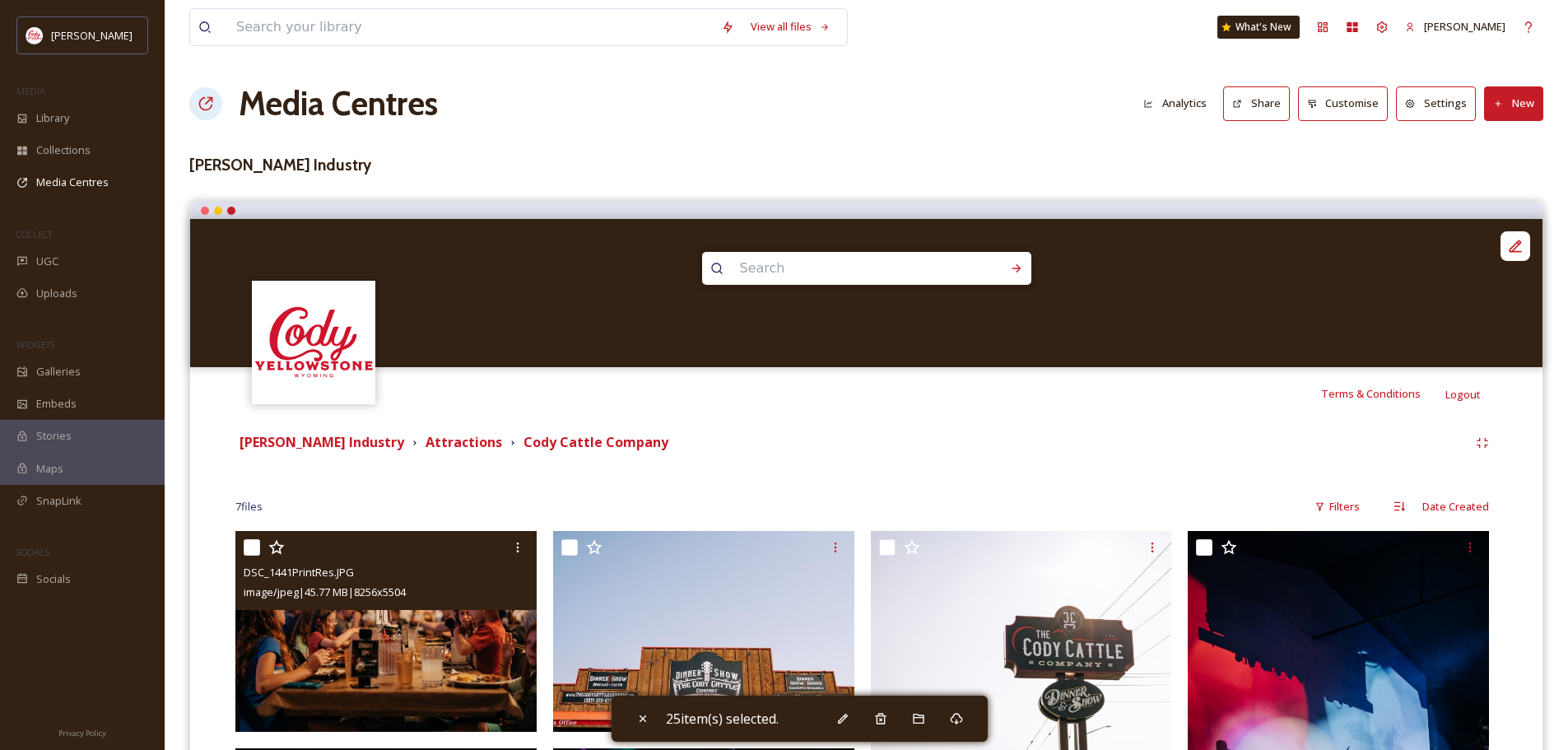
drag, startPoint x: 253, startPoint y: 551, endPoint x: 270, endPoint y: 551, distance: 17.0
click at [253, 551] on input "checkbox" at bounding box center [252, 547] width 17 height 17
checkbox input "true"
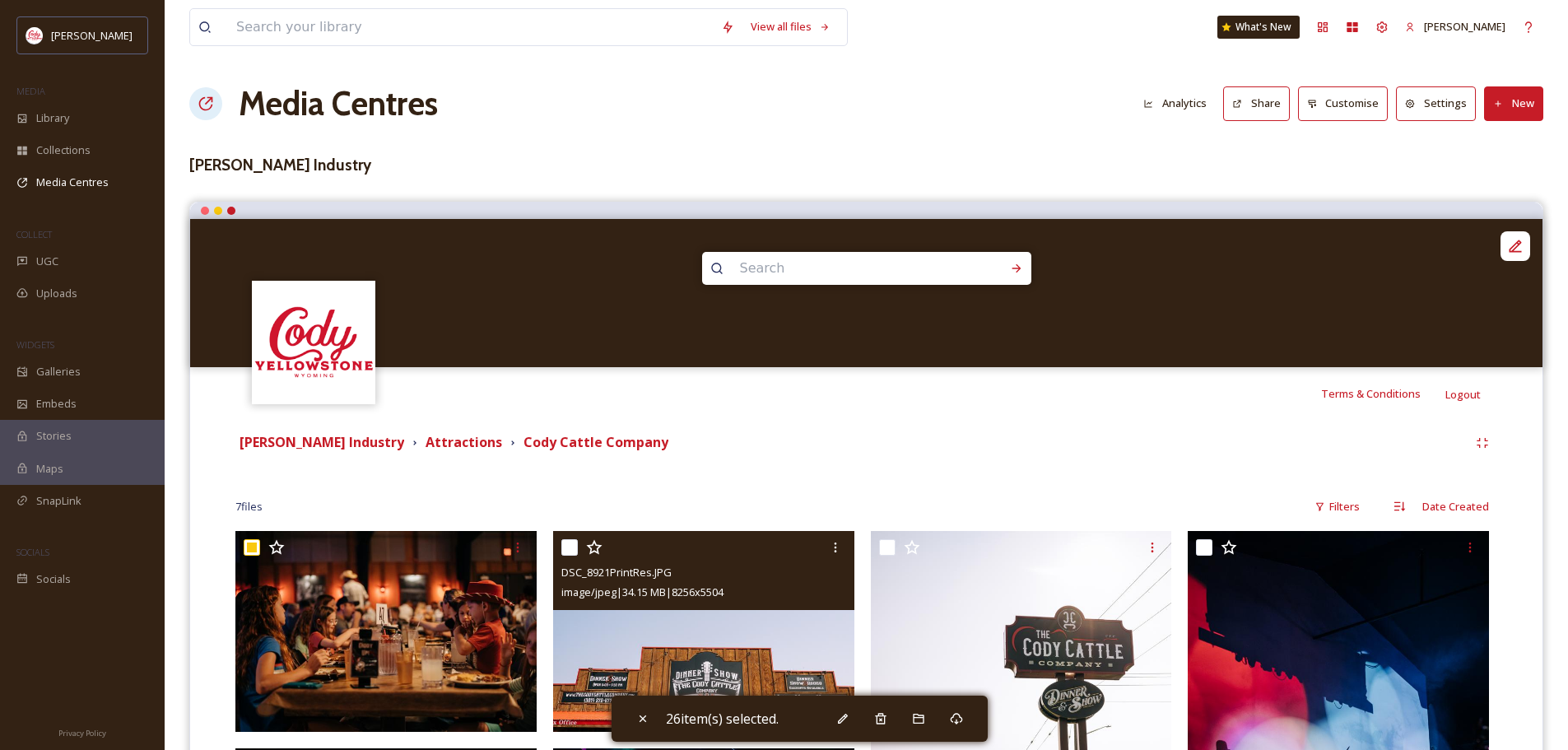
click at [573, 546] on input "checkbox" at bounding box center [570, 547] width 17 height 17
checkbox input "true"
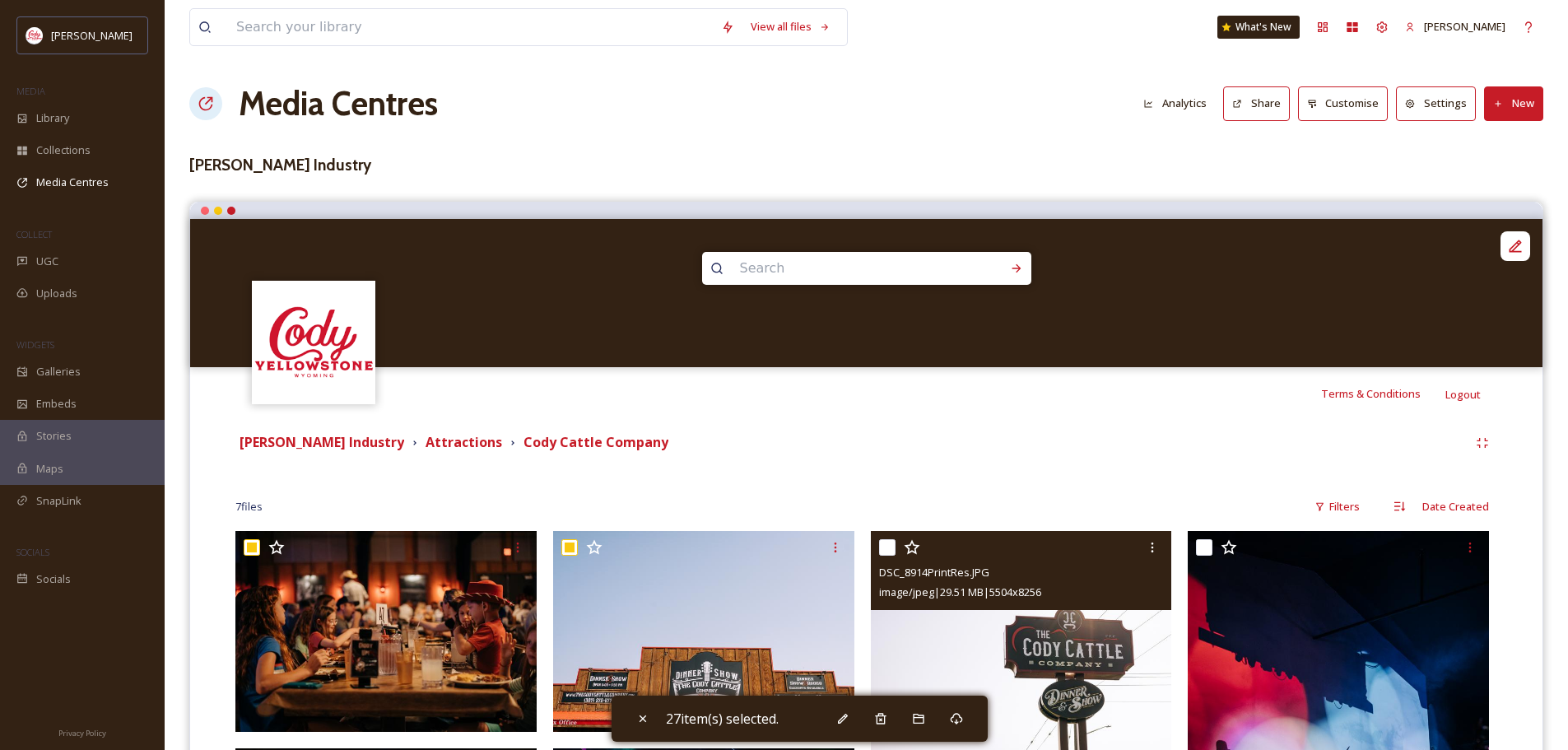
click at [887, 546] on input "checkbox" at bounding box center [887, 547] width 17 height 17
checkbox input "true"
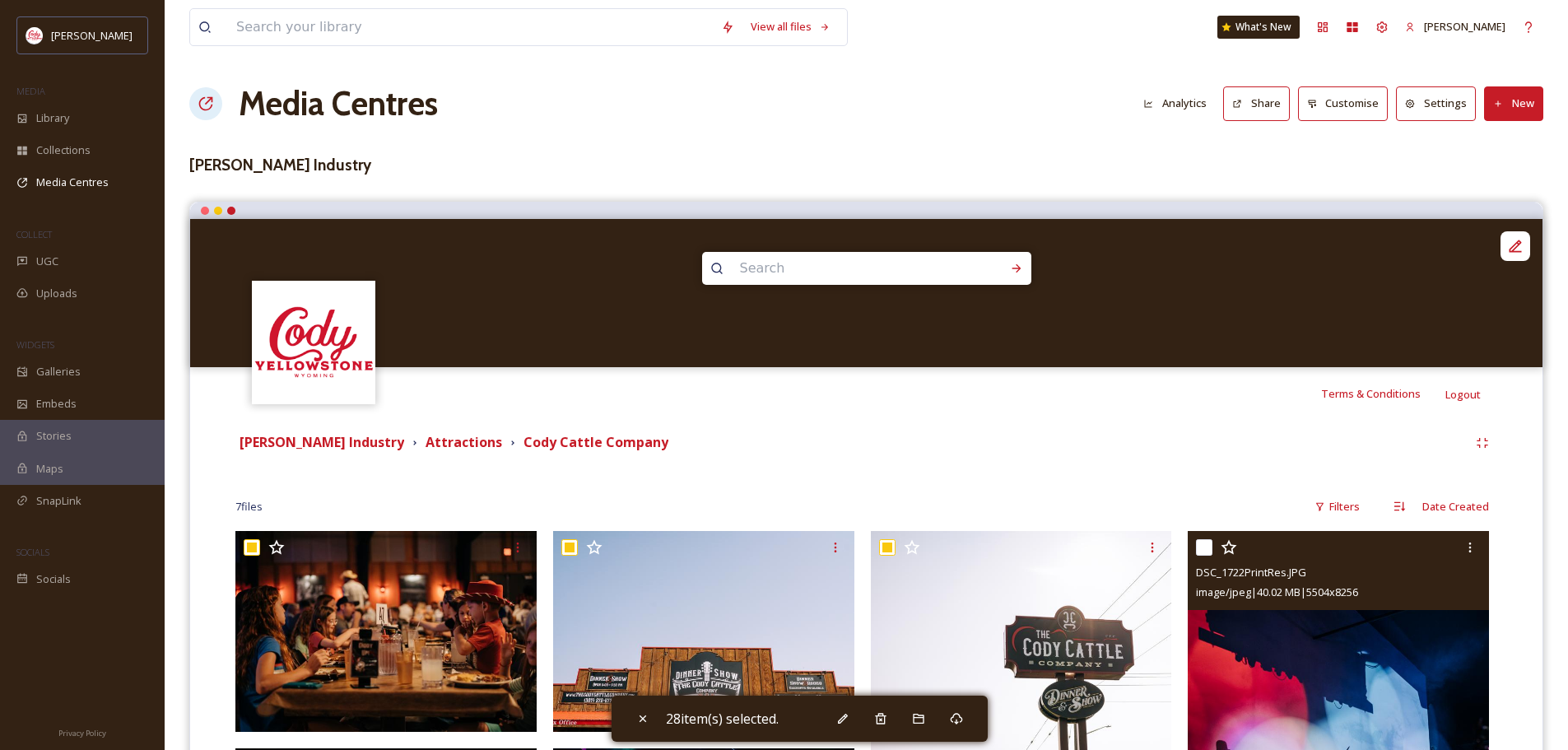
click at [1206, 540] on input "checkbox" at bounding box center [1205, 547] width 17 height 17
checkbox input "true"
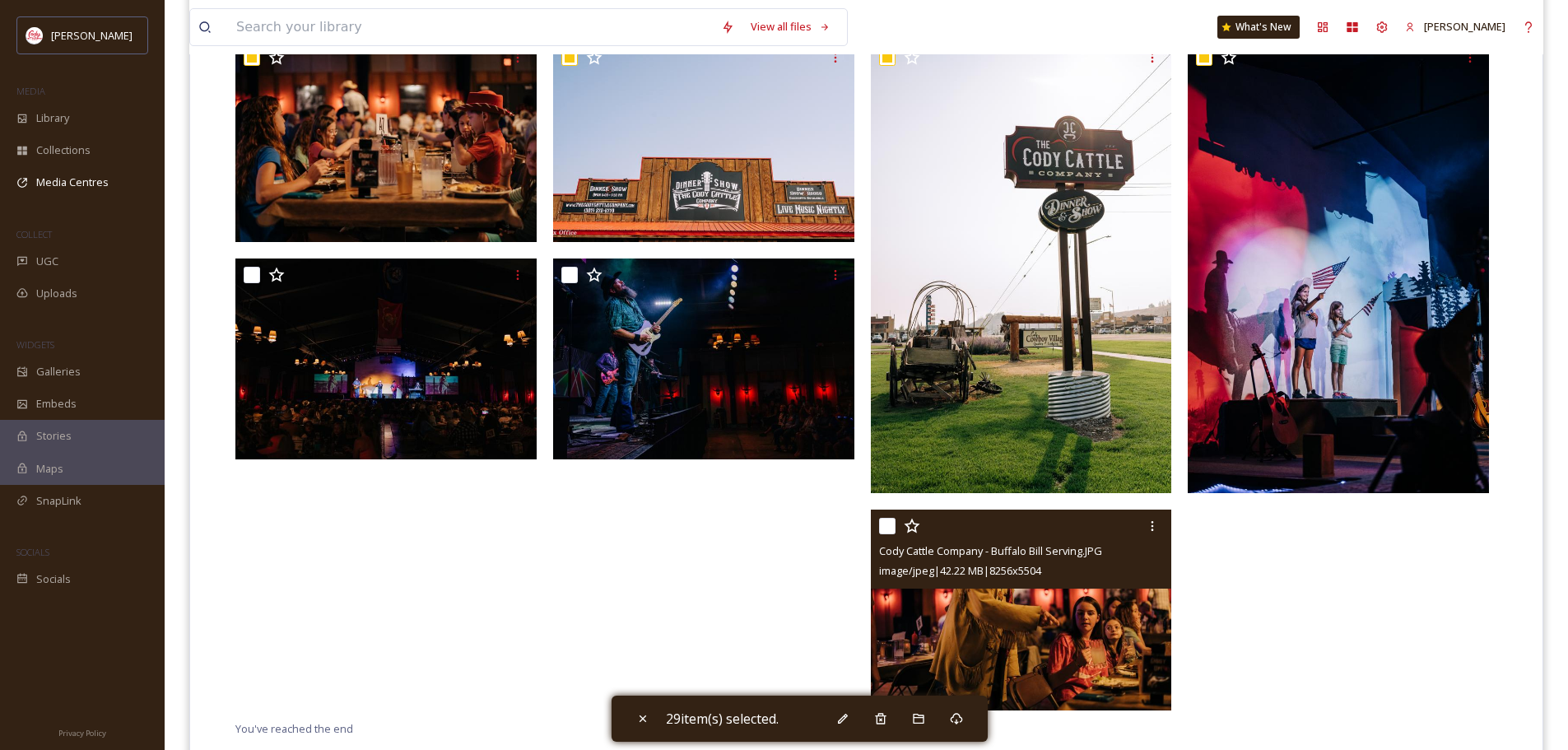
scroll to position [537, 0]
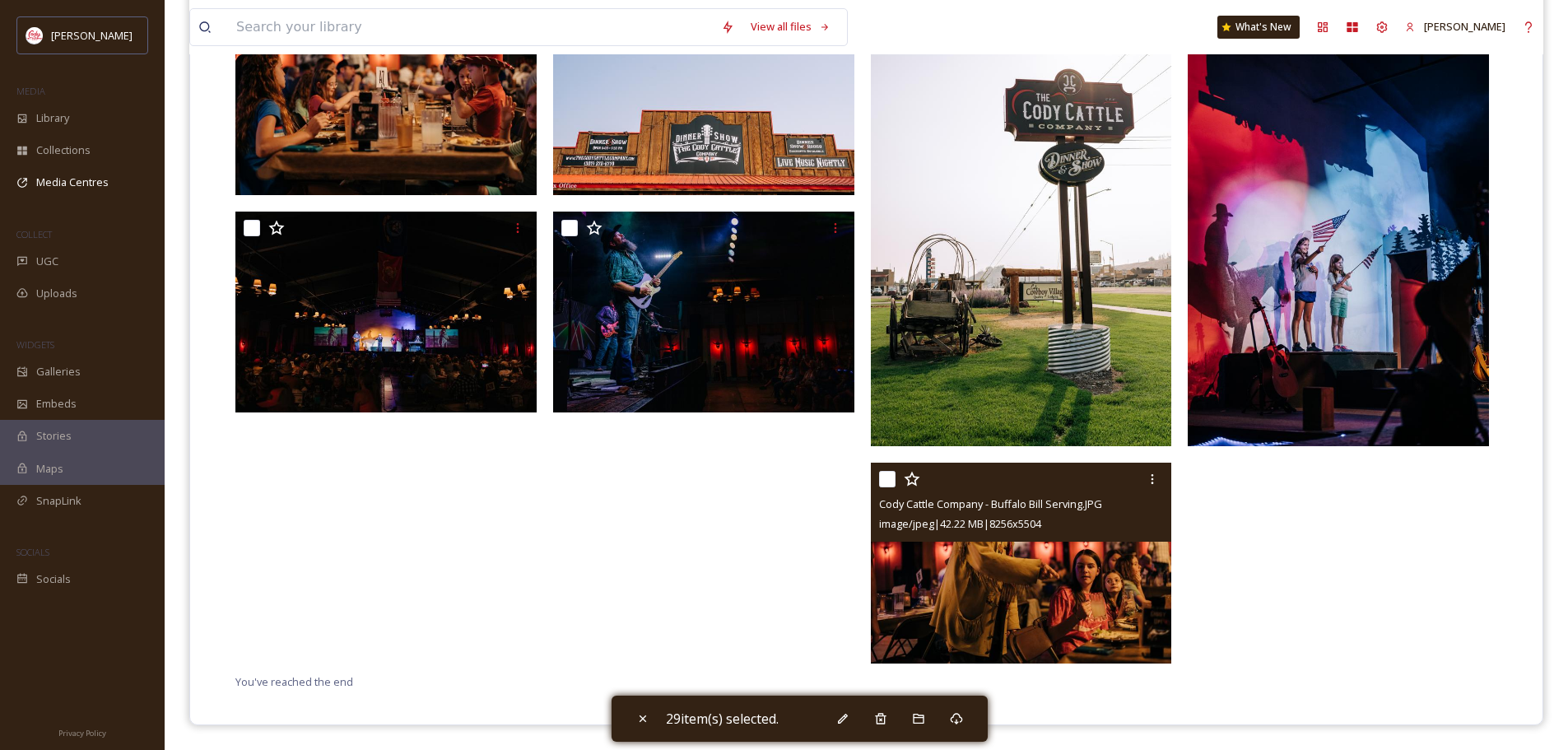
click at [890, 483] on input "checkbox" at bounding box center [887, 479] width 17 height 17
checkbox input "true"
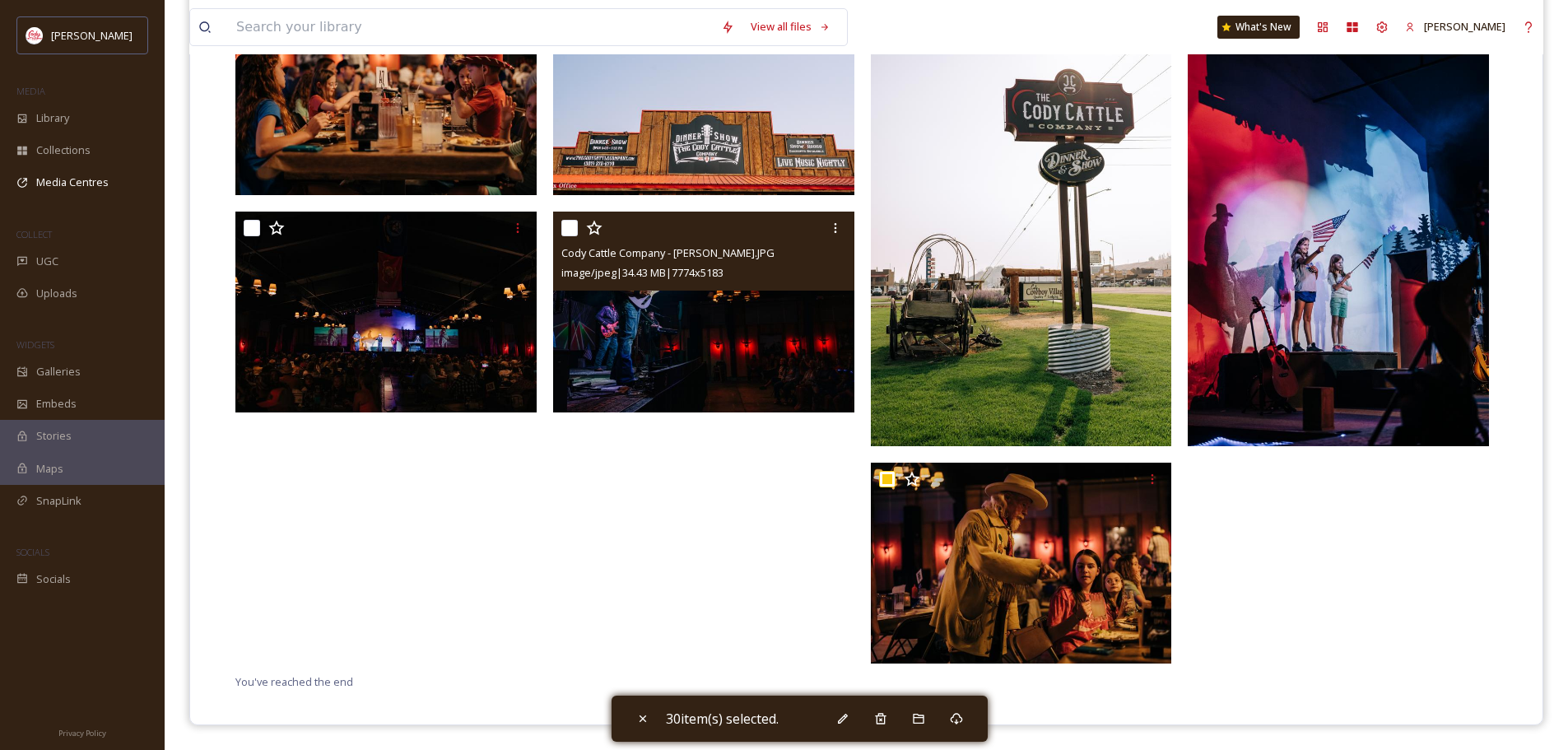
click at [572, 226] on input "checkbox" at bounding box center [570, 228] width 17 height 17
checkbox input "true"
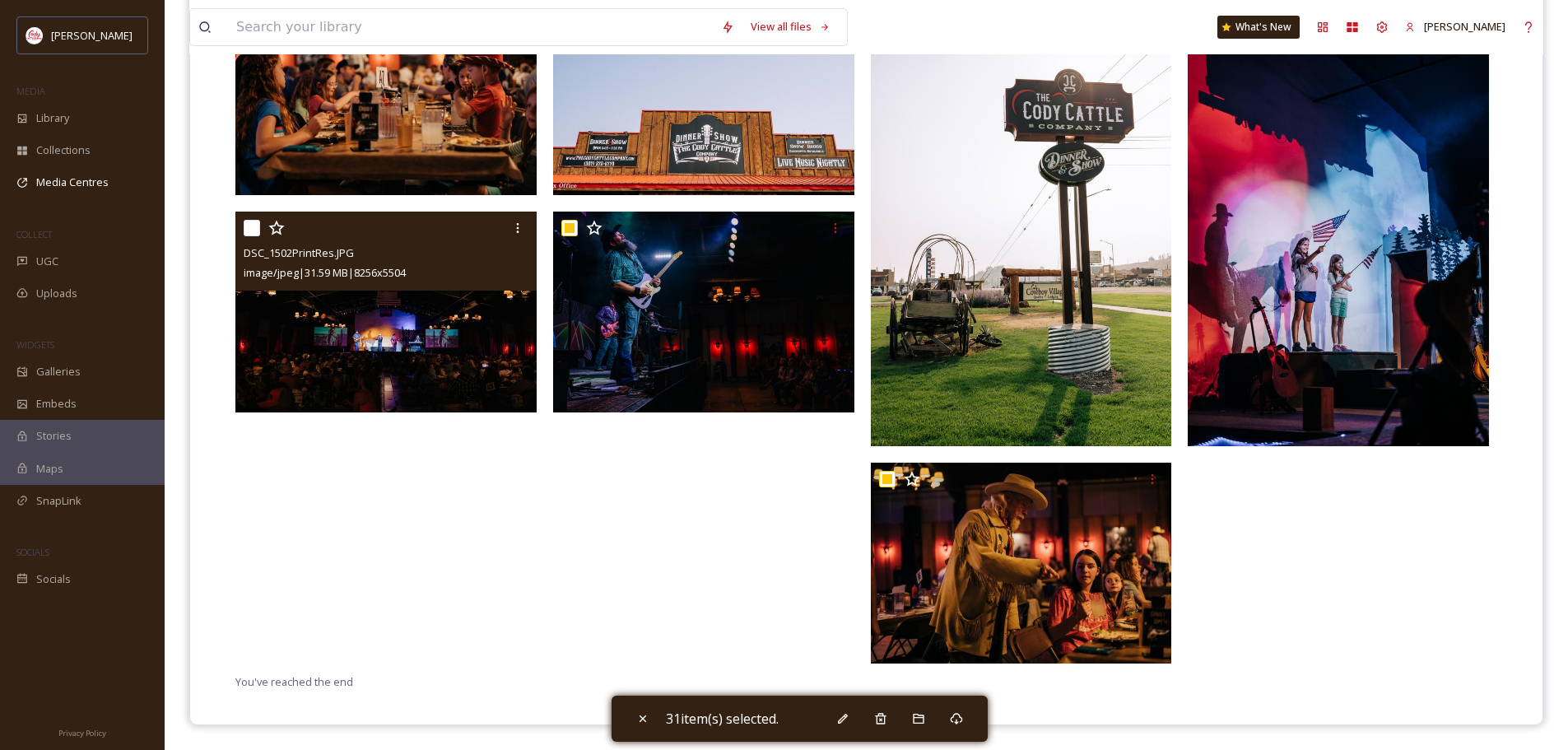
click at [251, 223] on input "checkbox" at bounding box center [252, 228] width 17 height 17
checkbox input "true"
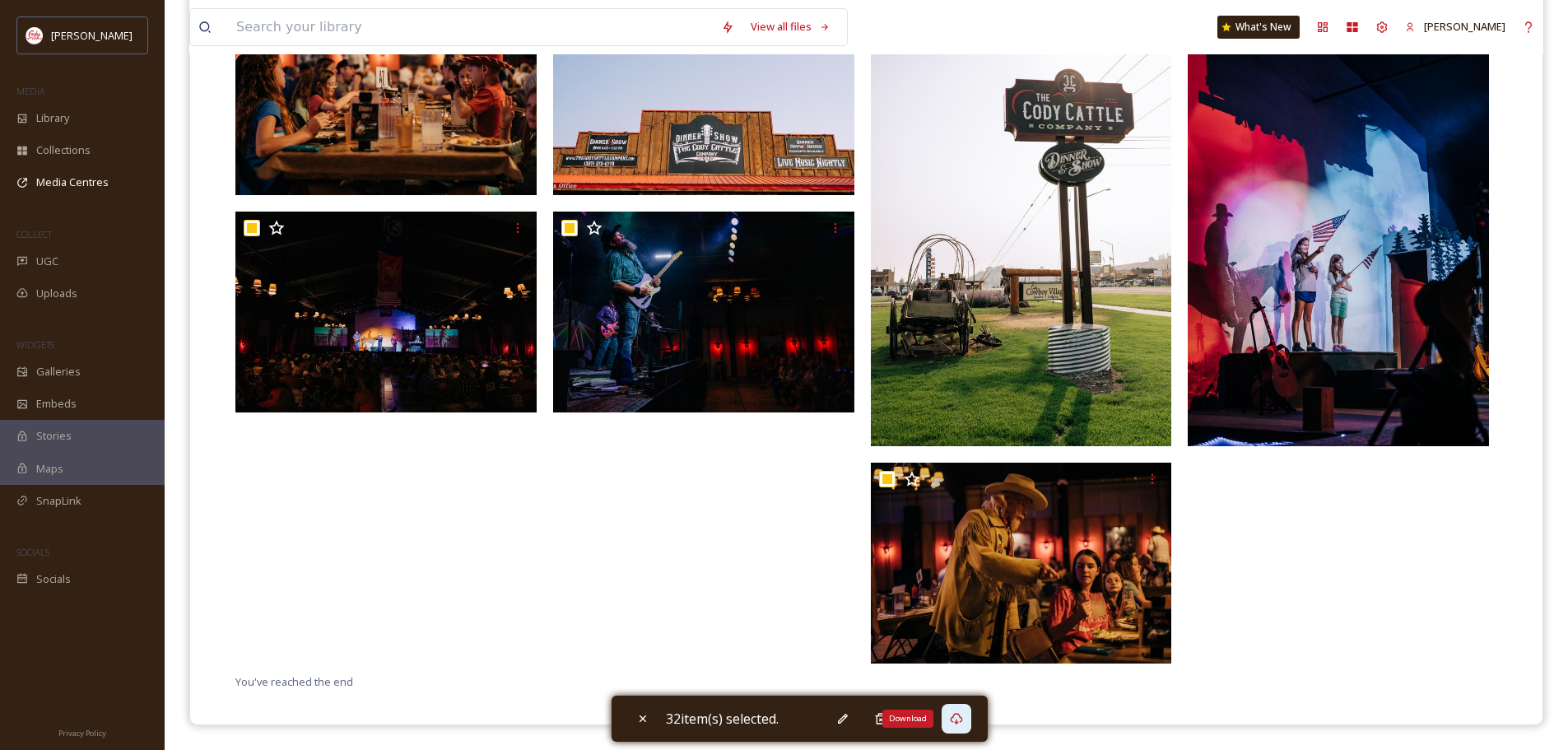
click at [962, 717] on icon at bounding box center [956, 718] width 13 height 13
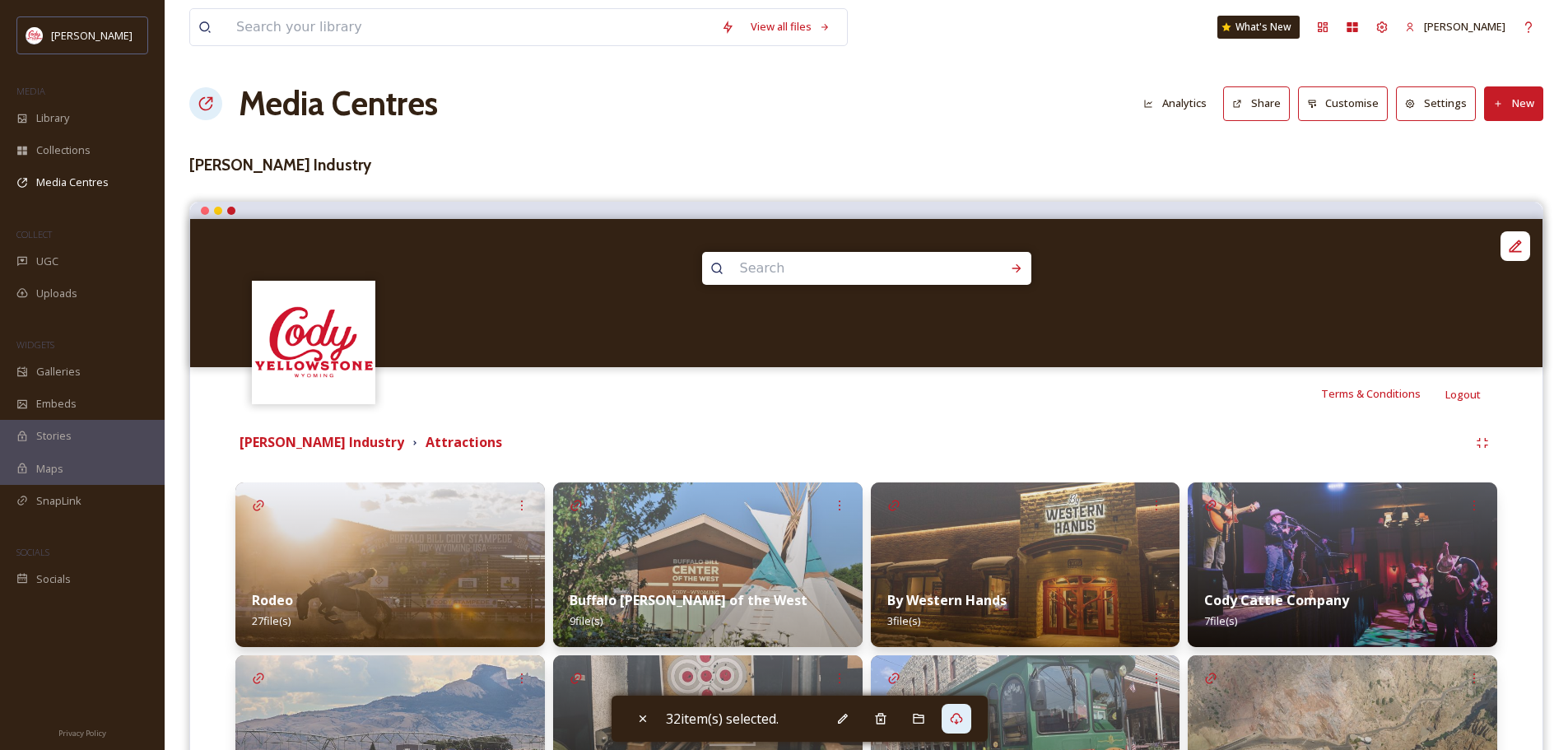
click at [400, 696] on img at bounding box center [389, 738] width 309 height 164
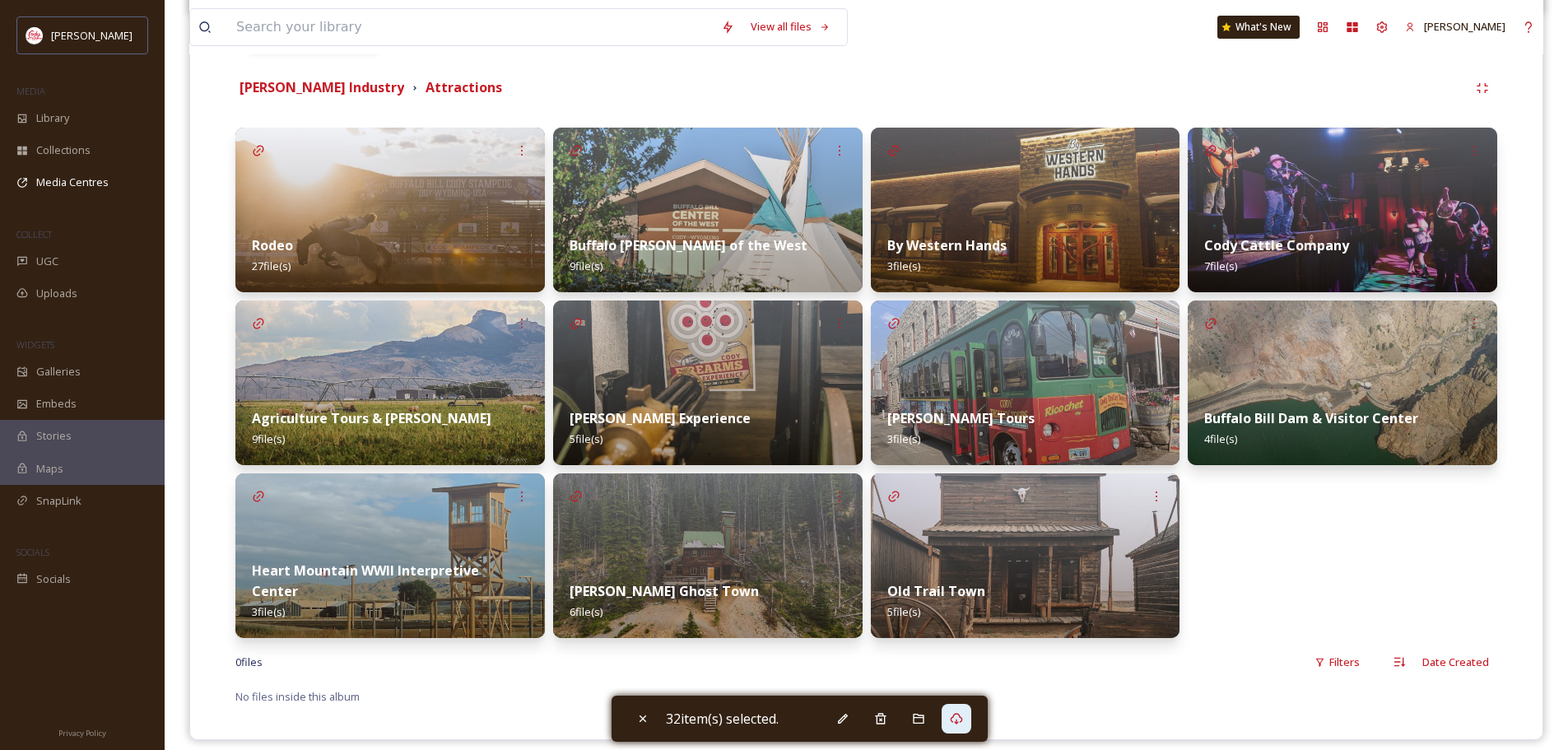
scroll to position [370, 0]
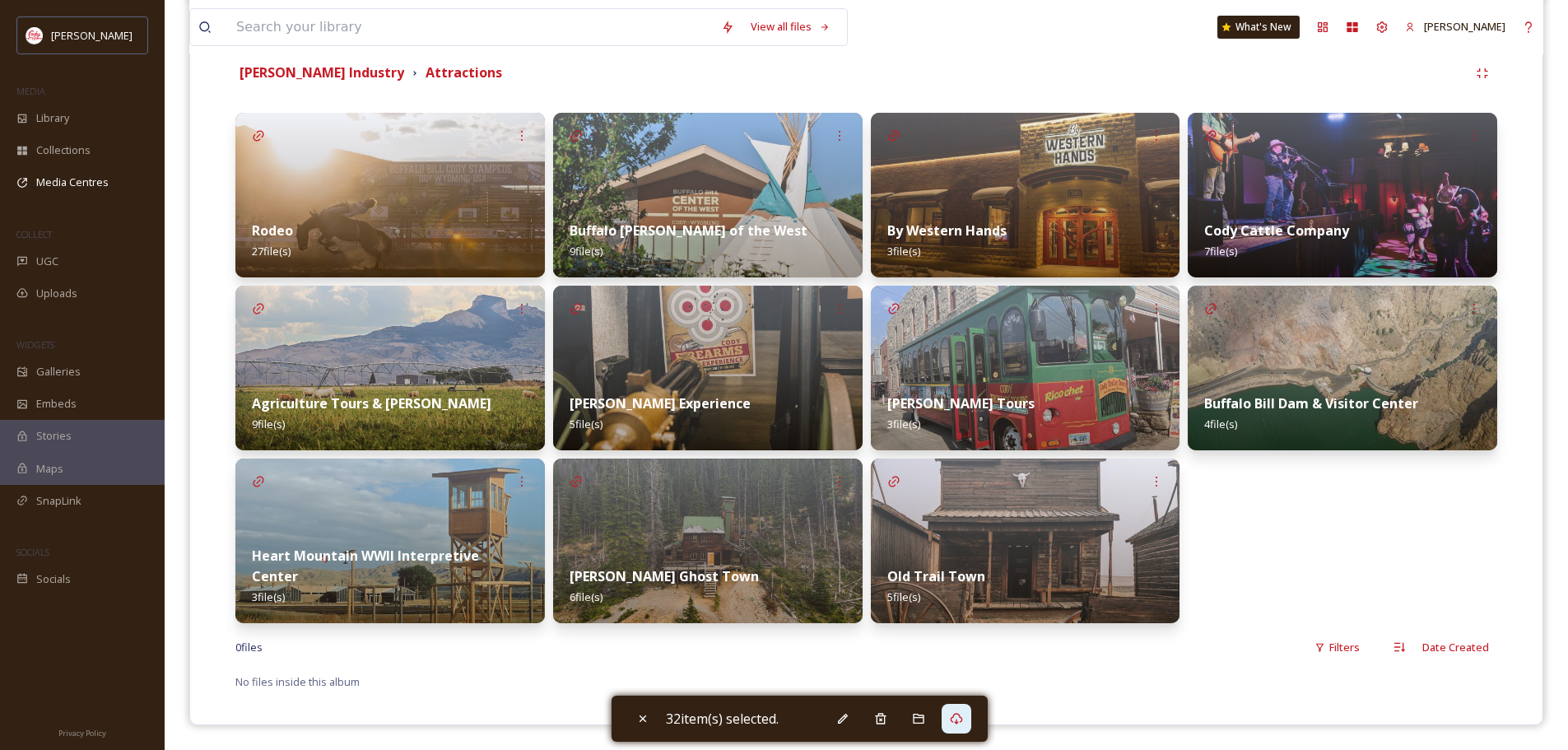
click at [667, 360] on img at bounding box center [707, 368] width 309 height 164
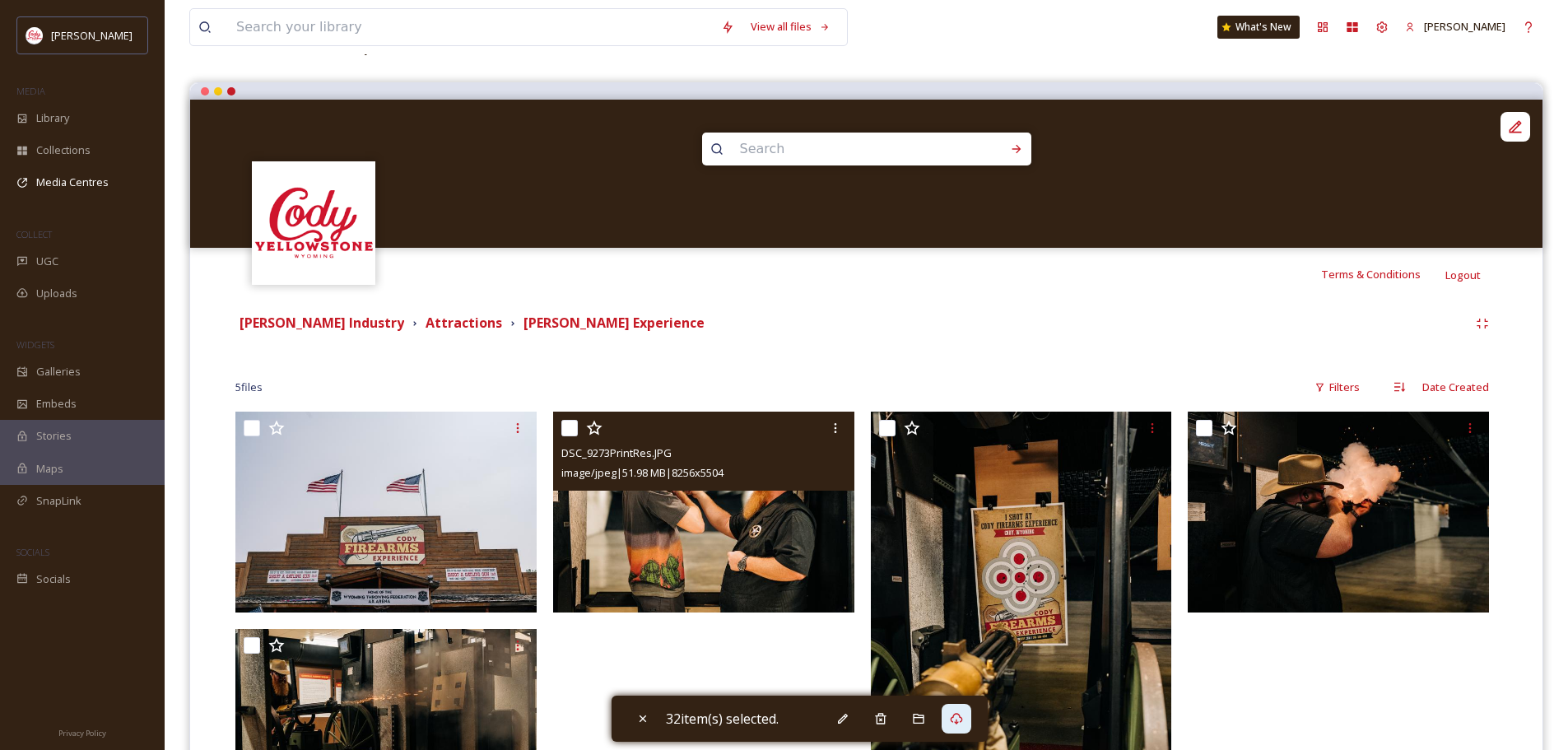
scroll to position [319, 0]
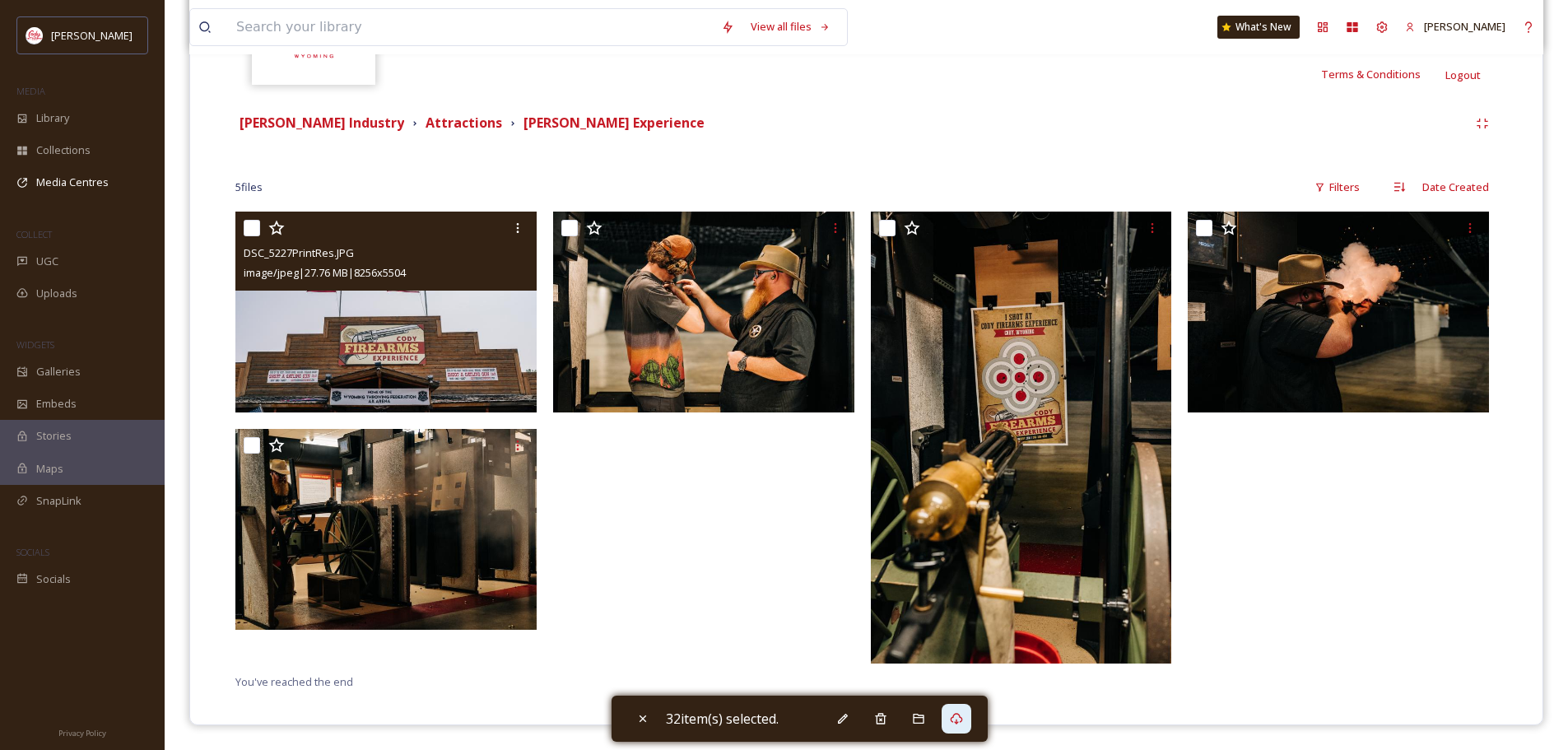
drag, startPoint x: 255, startPoint y: 225, endPoint x: 273, endPoint y: 226, distance: 18.0
click at [256, 225] on input "checkbox" at bounding box center [252, 228] width 17 height 17
checkbox input "true"
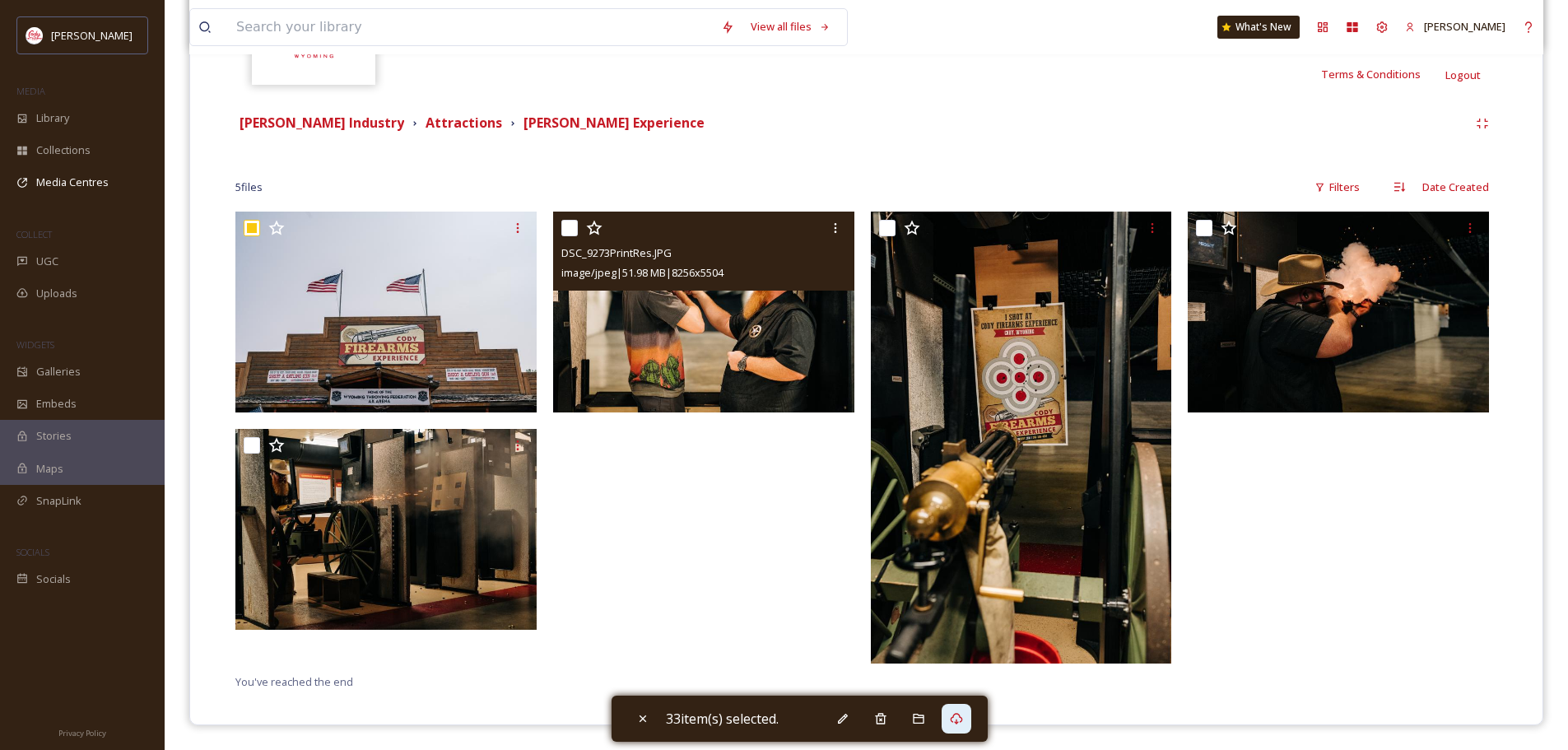
click at [566, 227] on input "checkbox" at bounding box center [570, 228] width 17 height 17
checkbox input "true"
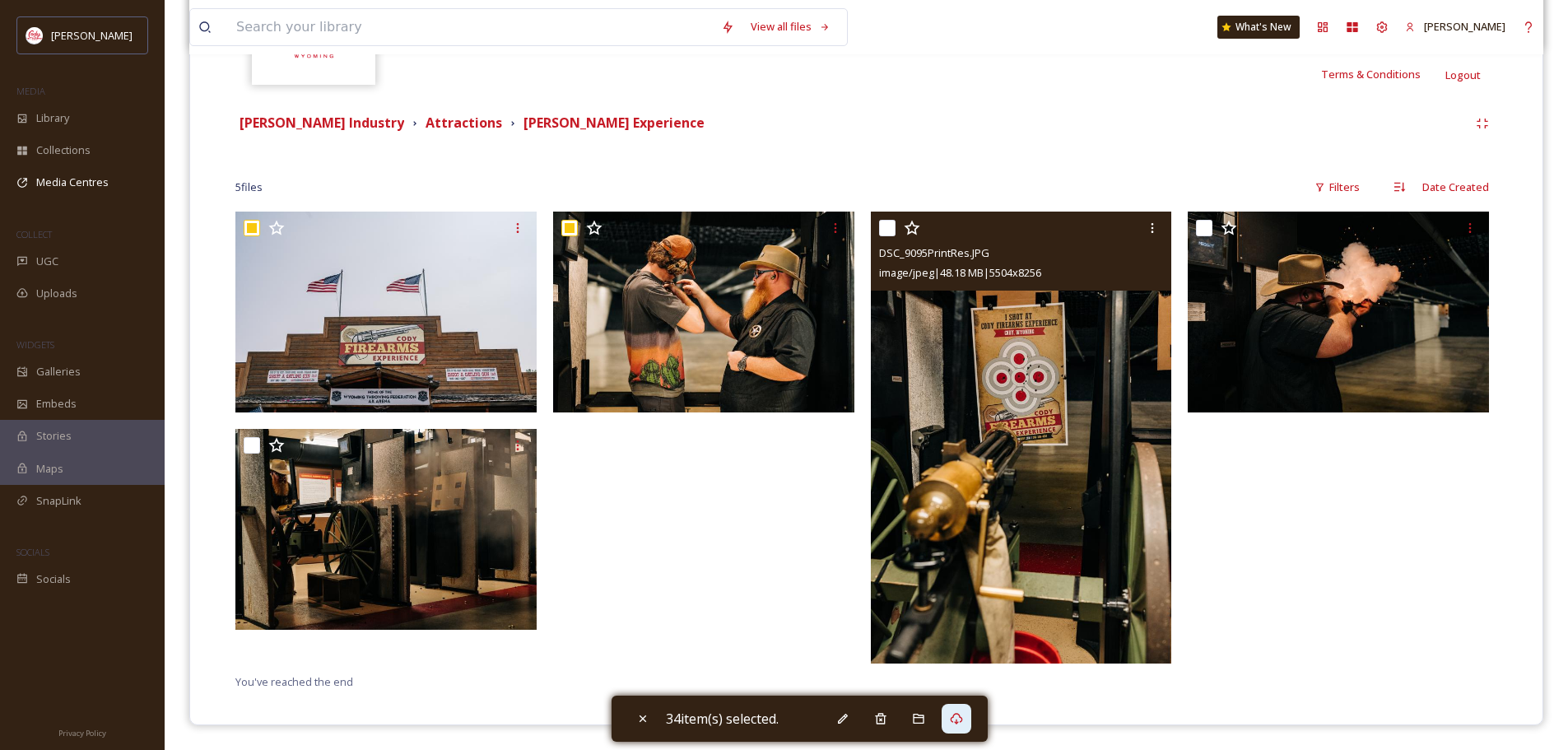
click at [892, 232] on input "checkbox" at bounding box center [887, 228] width 17 height 17
checkbox input "true"
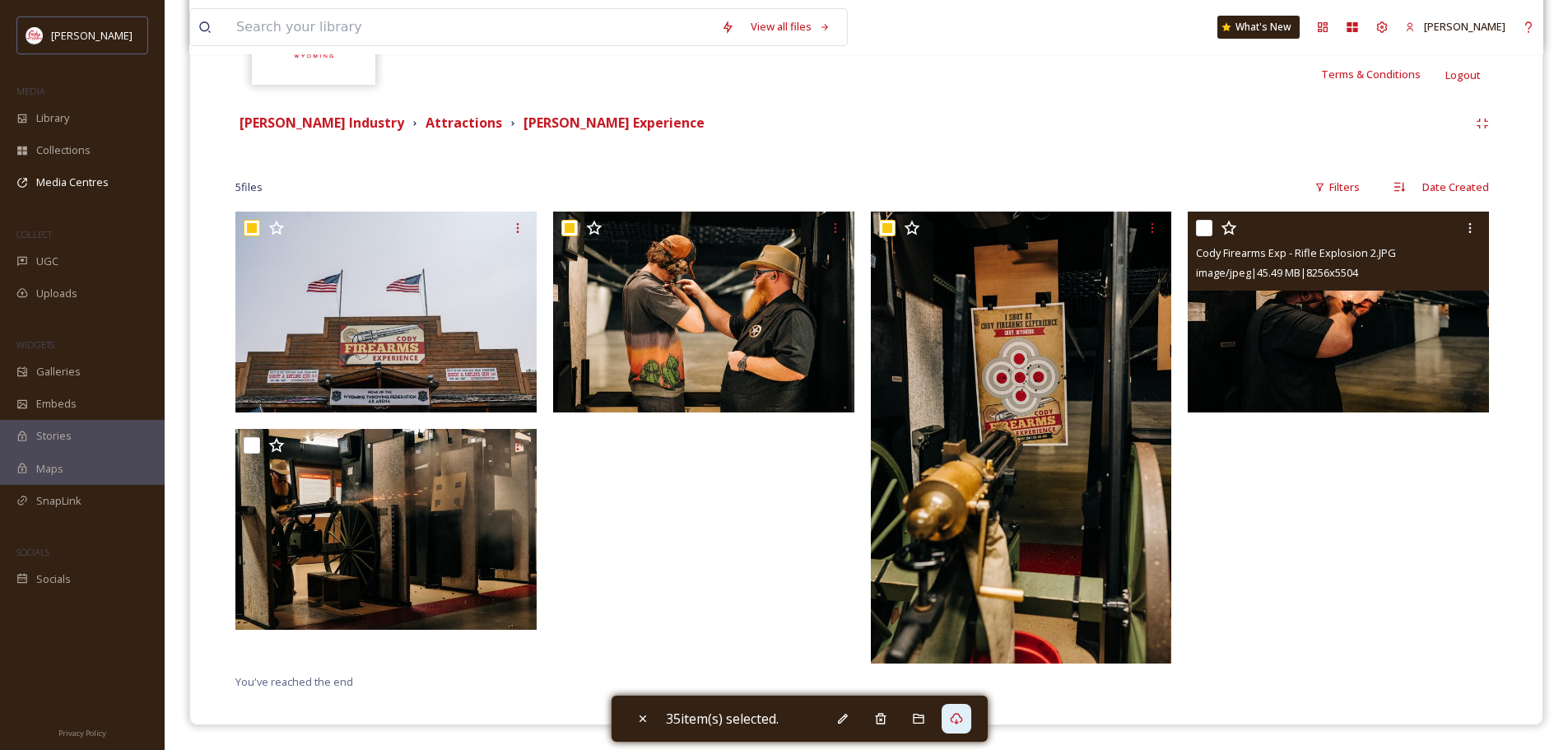
click at [1202, 233] on input "checkbox" at bounding box center [1205, 228] width 17 height 17
checkbox input "true"
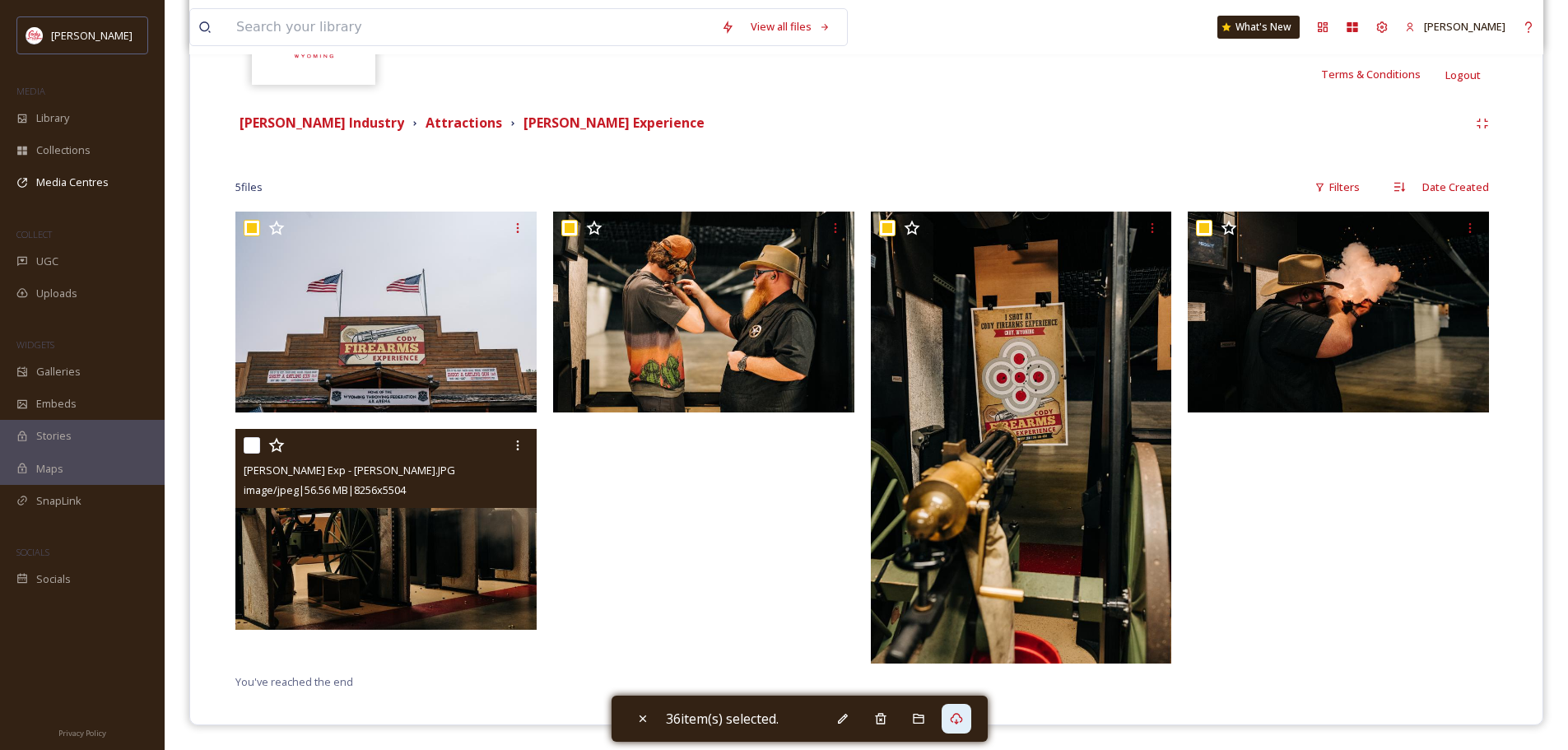
click at [253, 443] on input "checkbox" at bounding box center [252, 446] width 17 height 17
checkbox input "true"
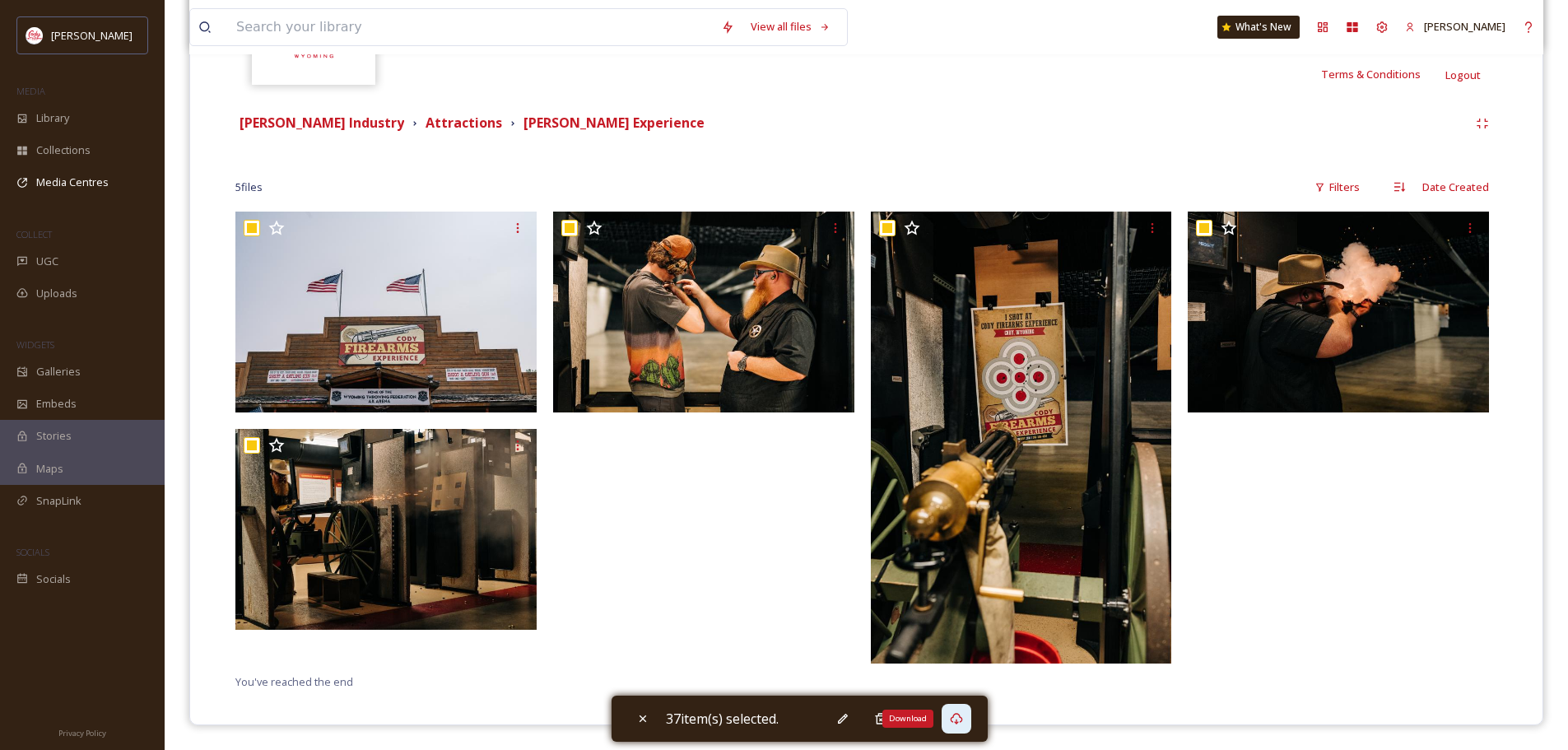
click at [963, 719] on icon at bounding box center [956, 718] width 13 height 13
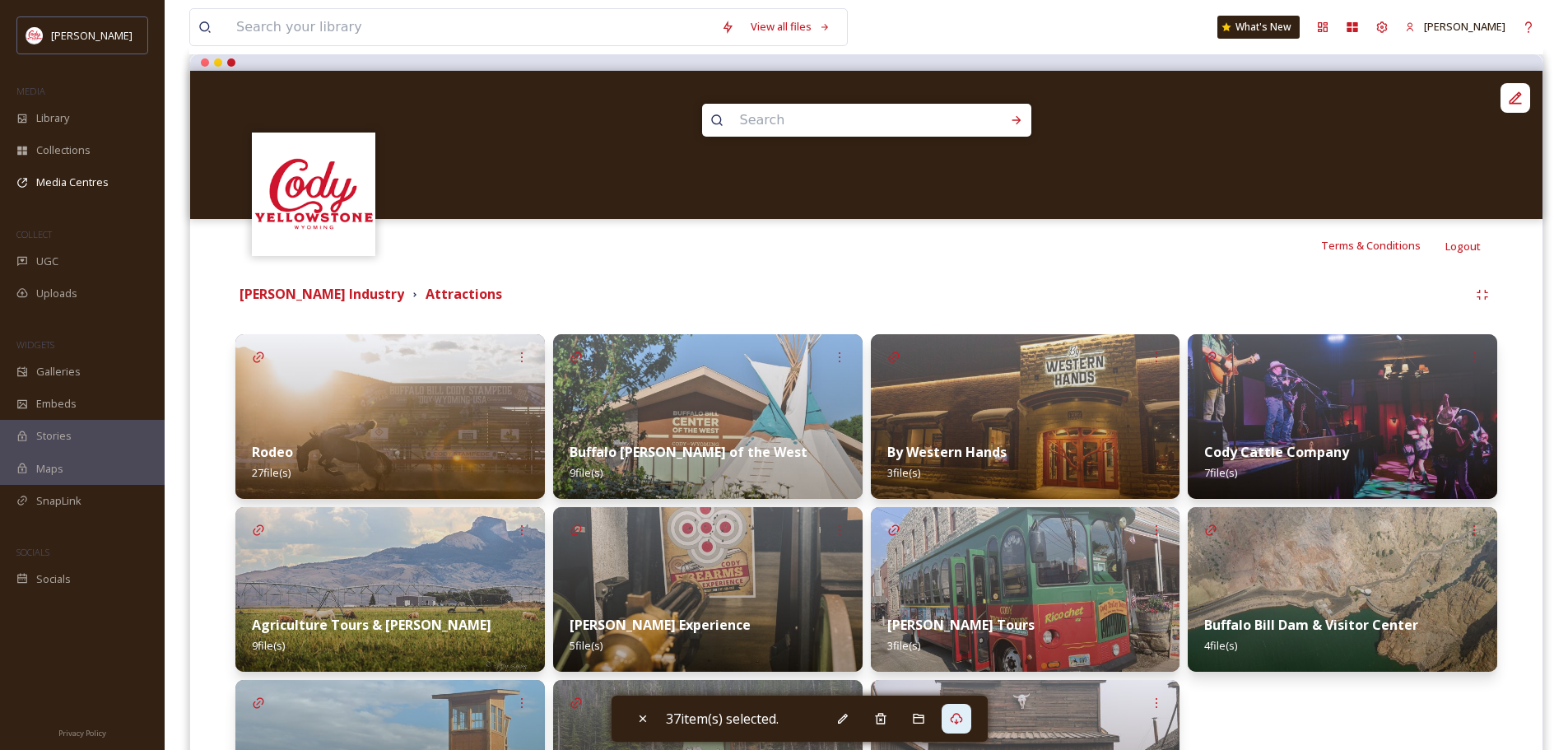
scroll to position [370, 0]
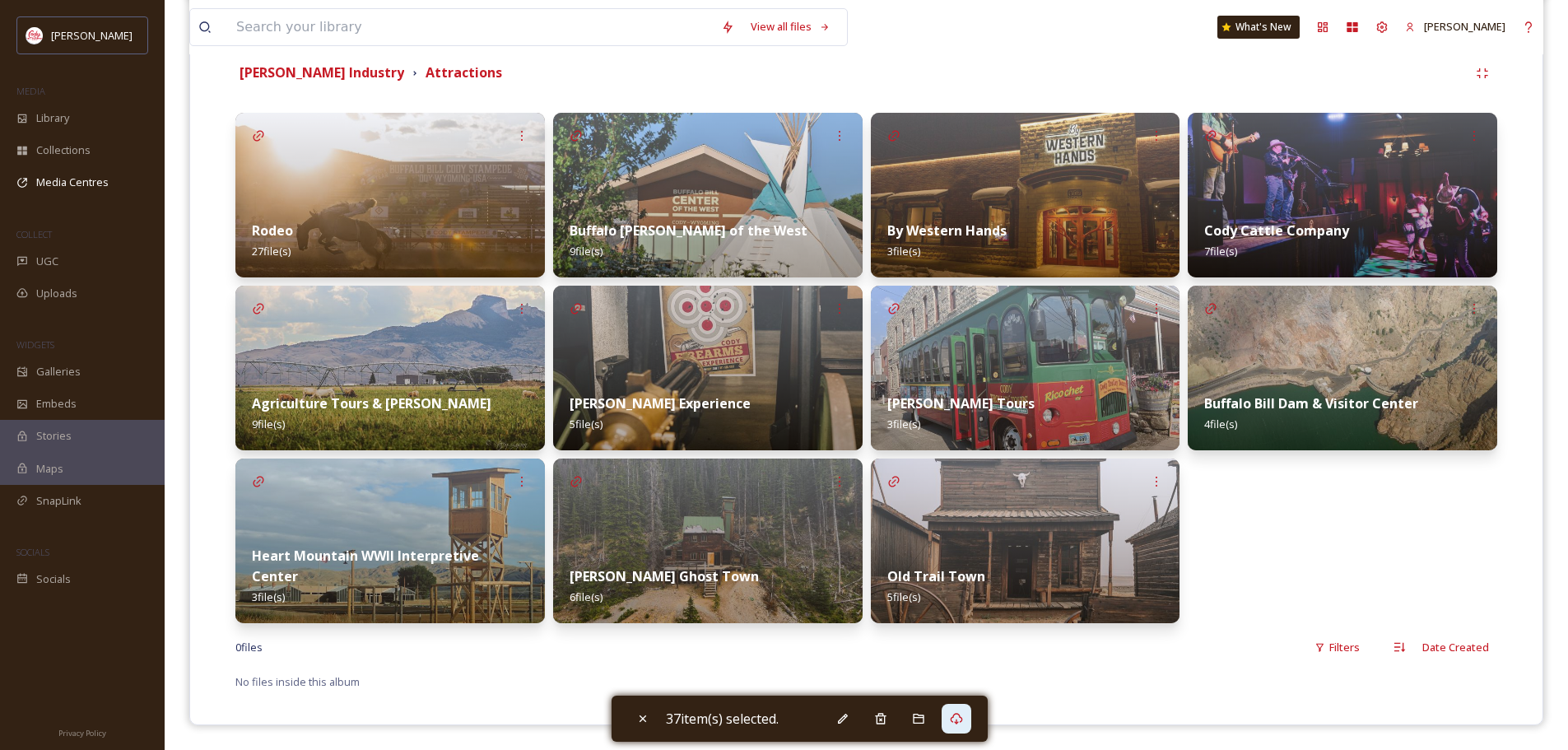
click at [1004, 406] on strong "[PERSON_NAME] Tours" at bounding box center [961, 403] width 148 height 18
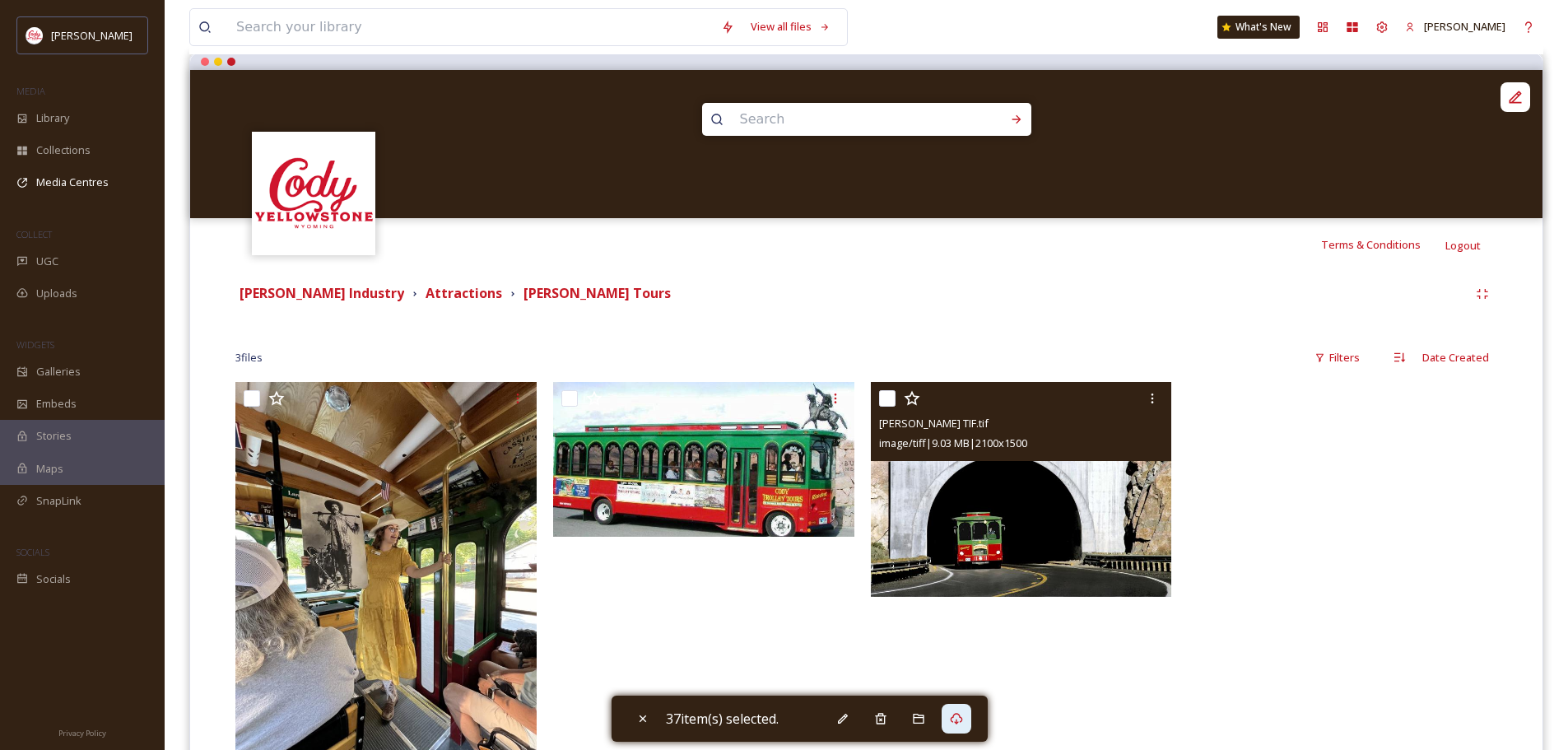
scroll to position [269, 0]
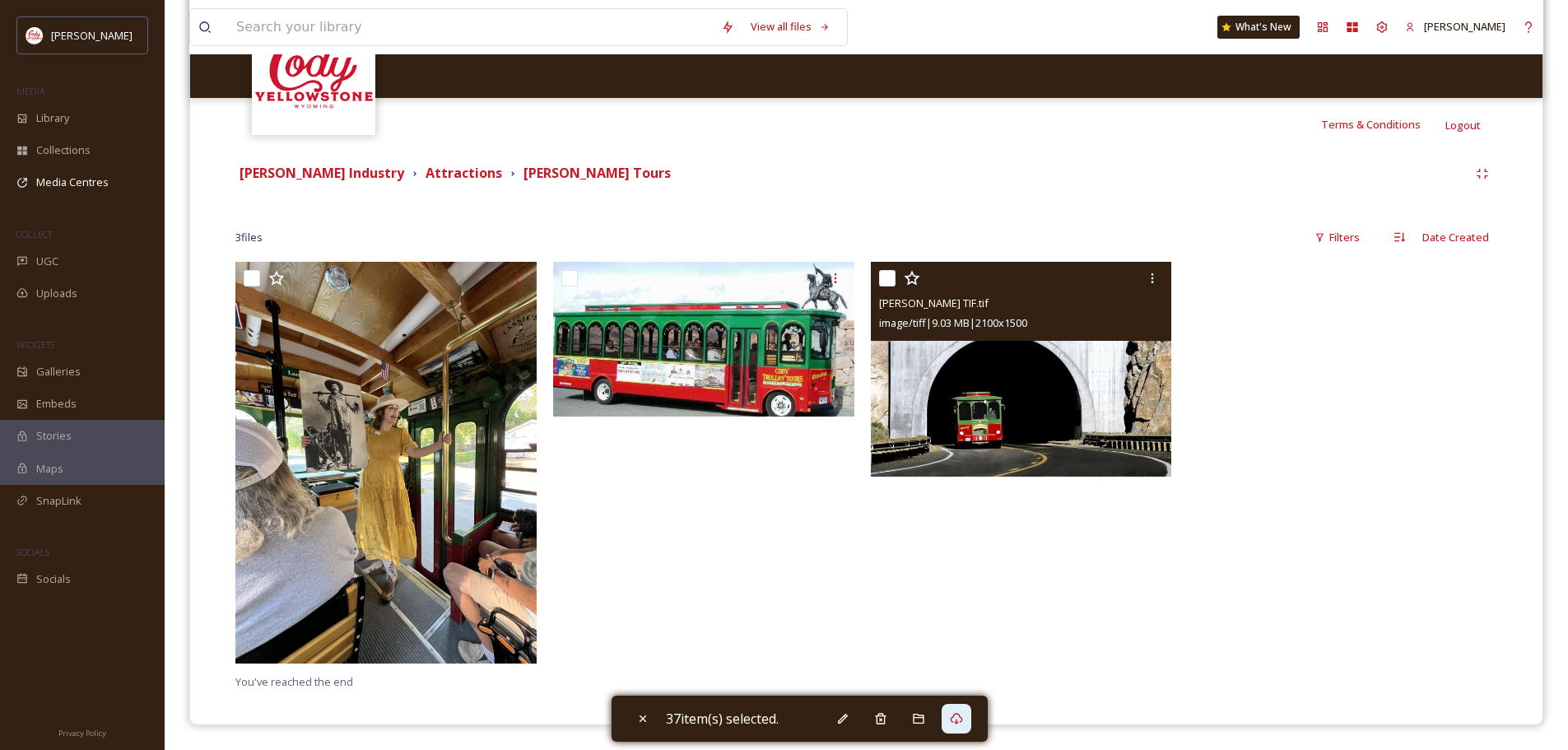
click at [892, 273] on input "checkbox" at bounding box center [887, 278] width 17 height 17
checkbox input "true"
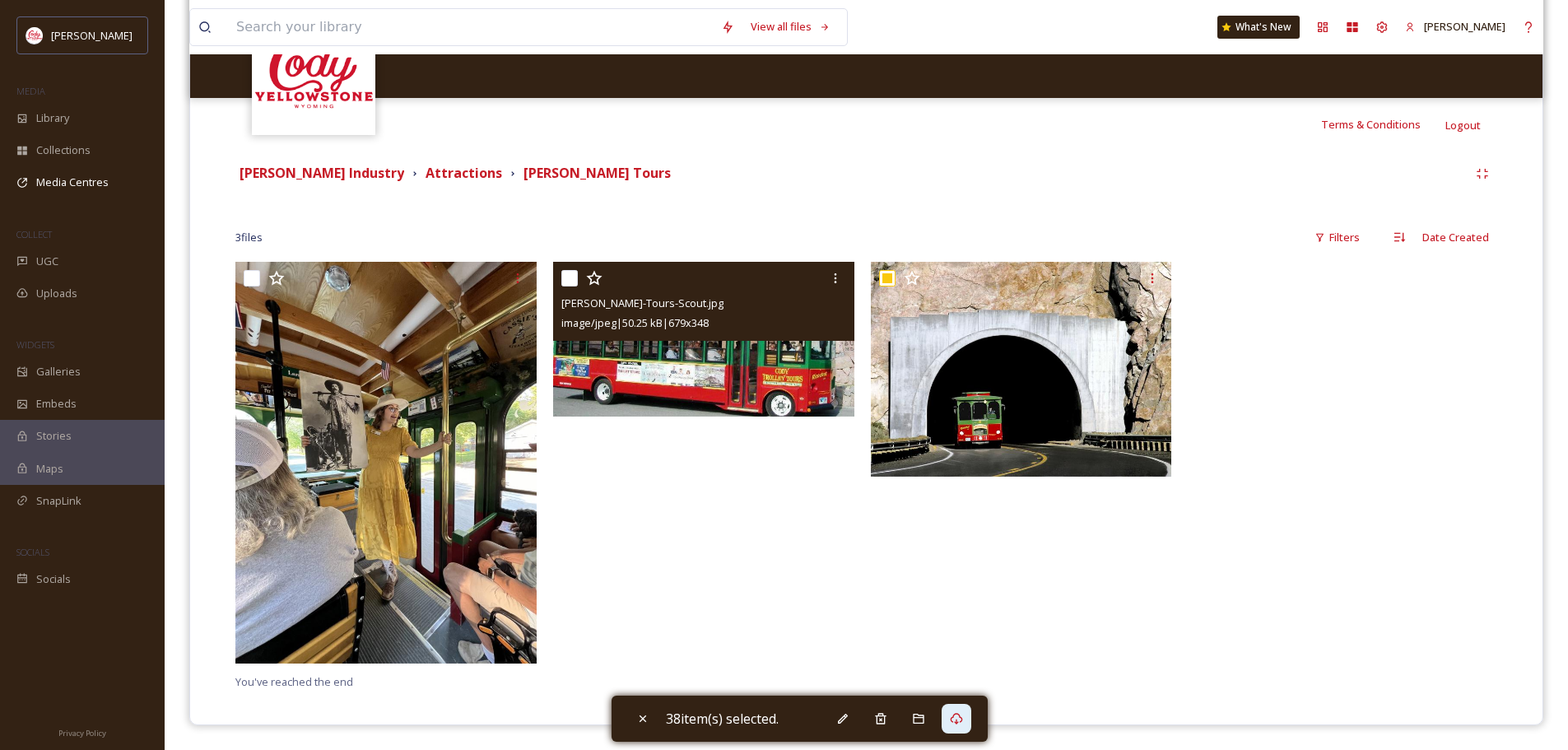
drag, startPoint x: 571, startPoint y: 275, endPoint x: 543, endPoint y: 276, distance: 28.0
click at [569, 275] on input "checkbox" at bounding box center [570, 278] width 17 height 17
checkbox input "true"
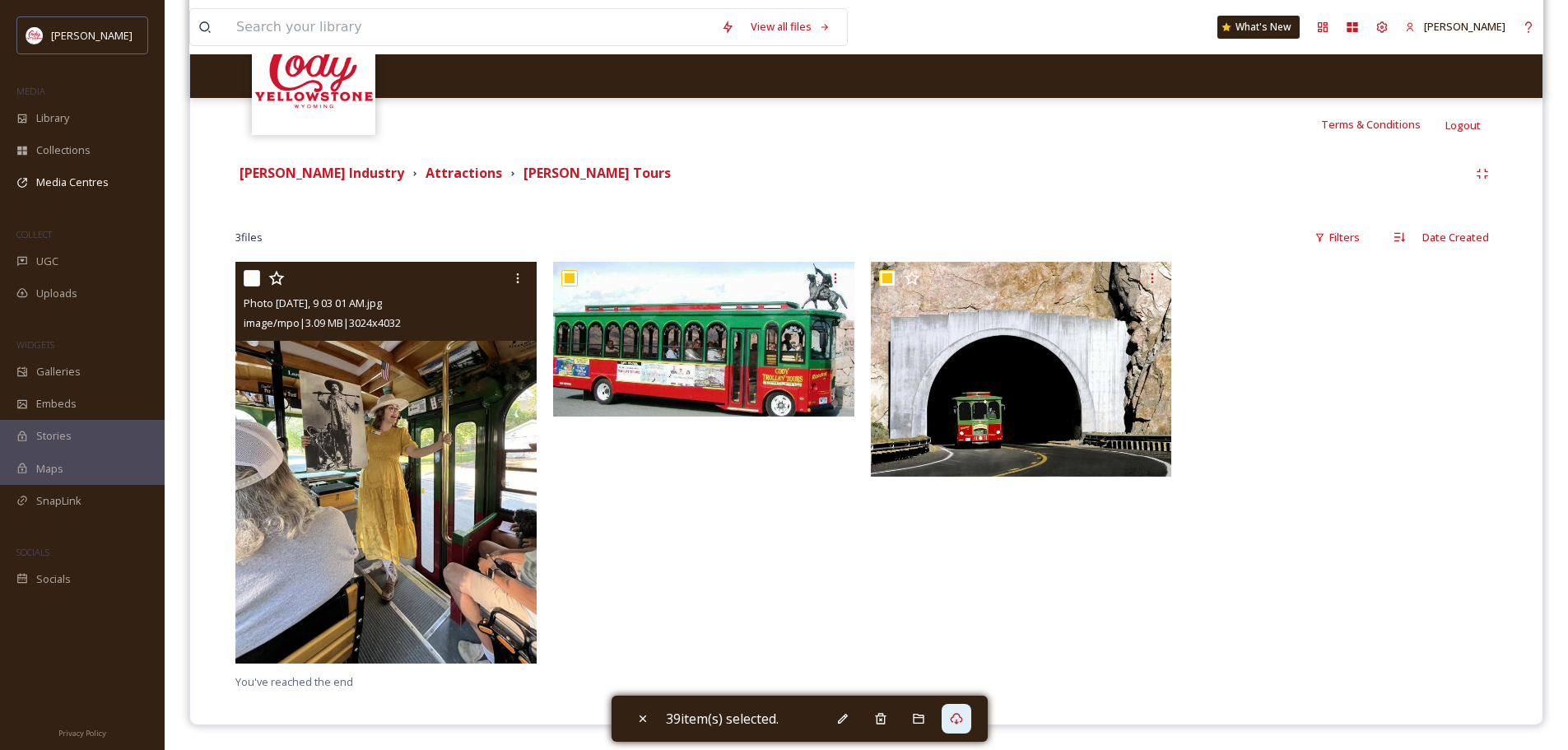
click at [253, 274] on input "checkbox" at bounding box center [252, 278] width 17 height 17
checkbox input "true"
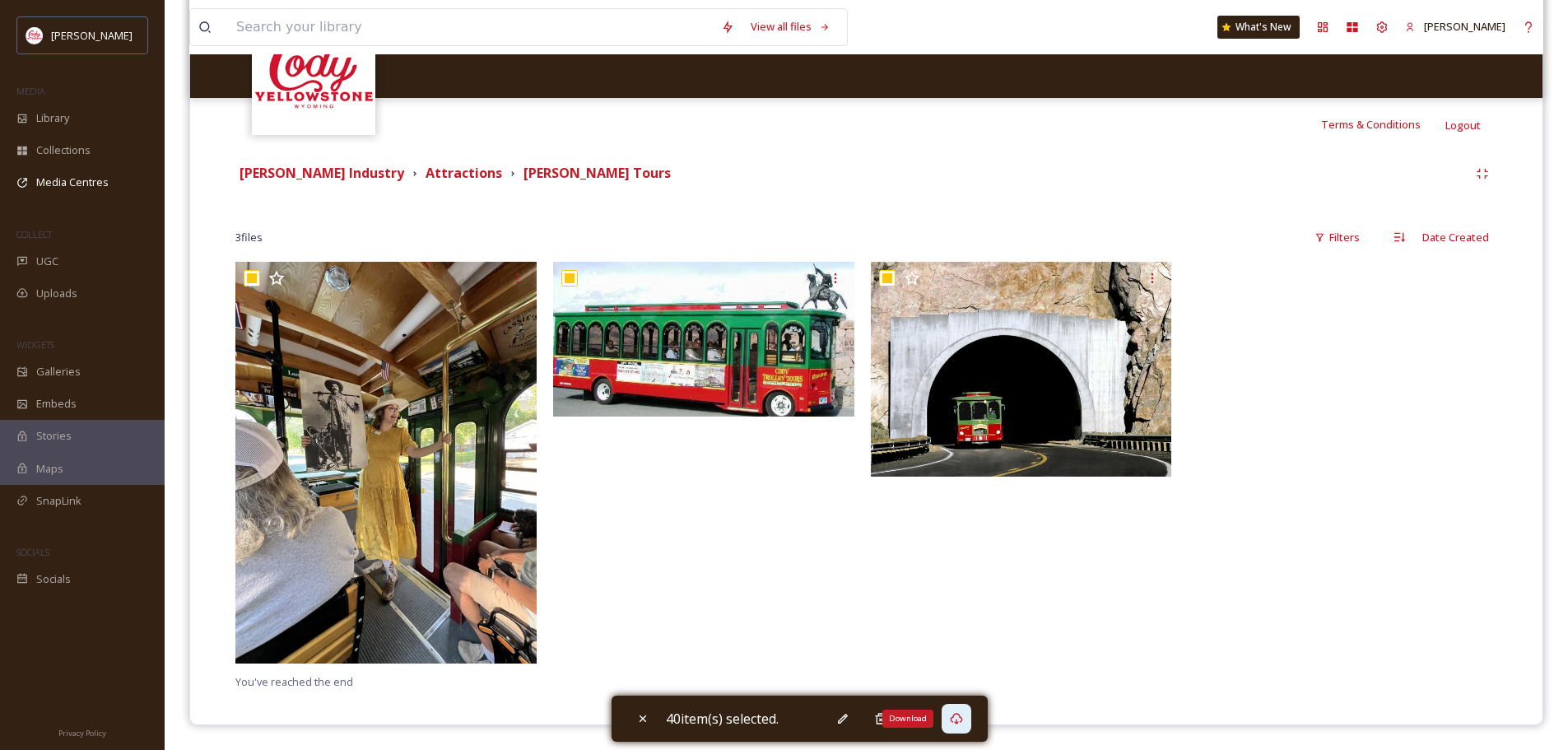
click at [954, 721] on icon at bounding box center [956, 718] width 13 height 13
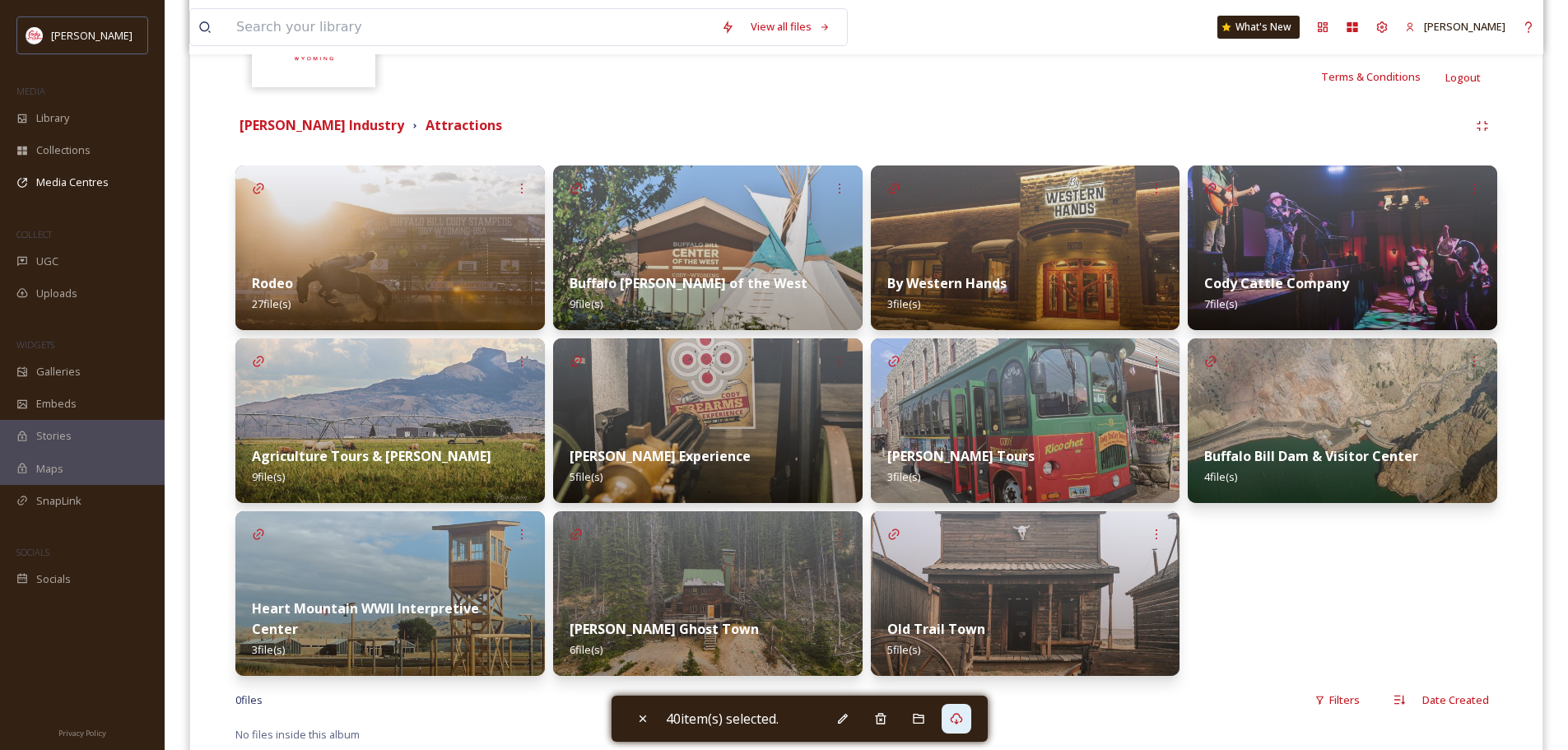
scroll to position [330, 0]
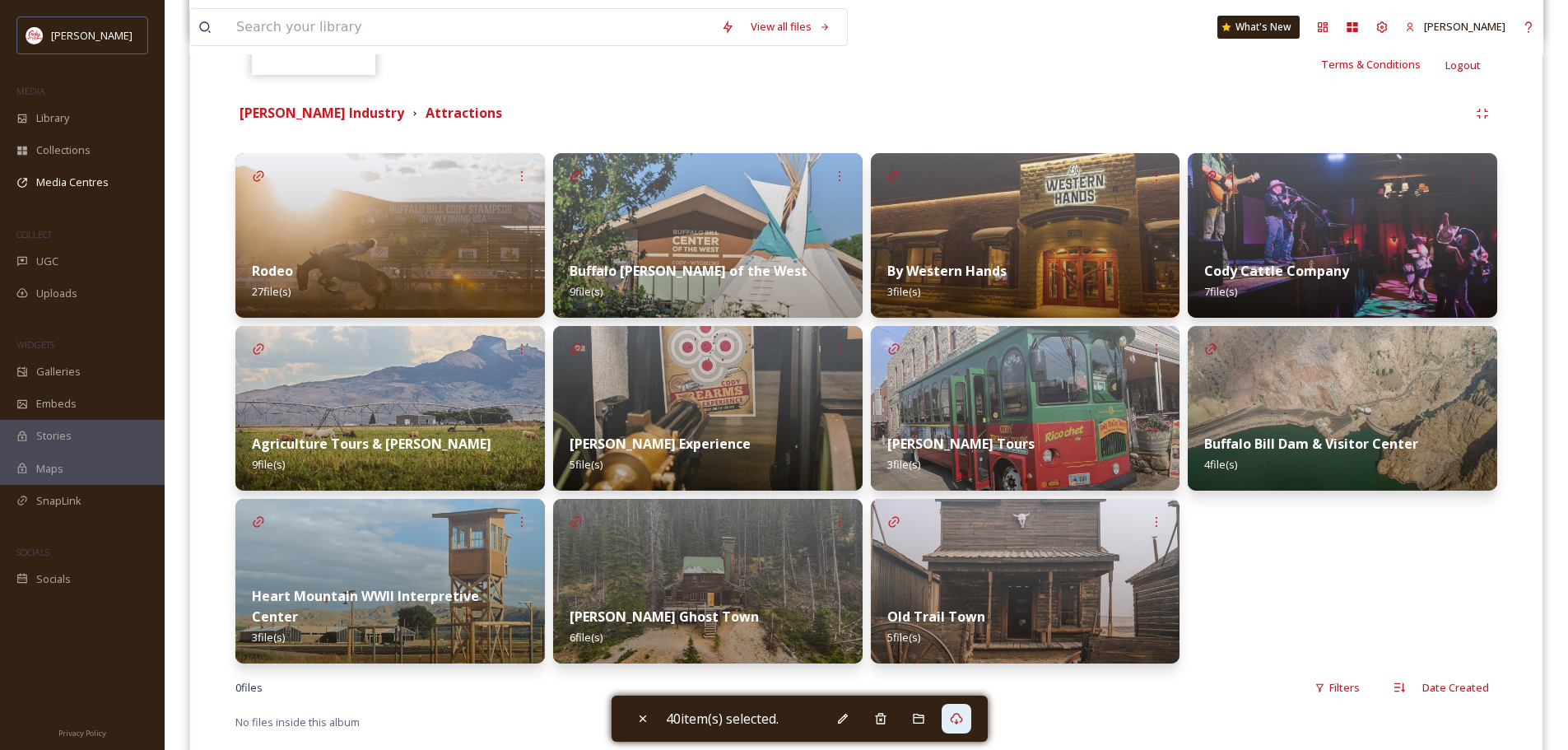
click at [1376, 412] on img at bounding box center [1342, 408] width 309 height 164
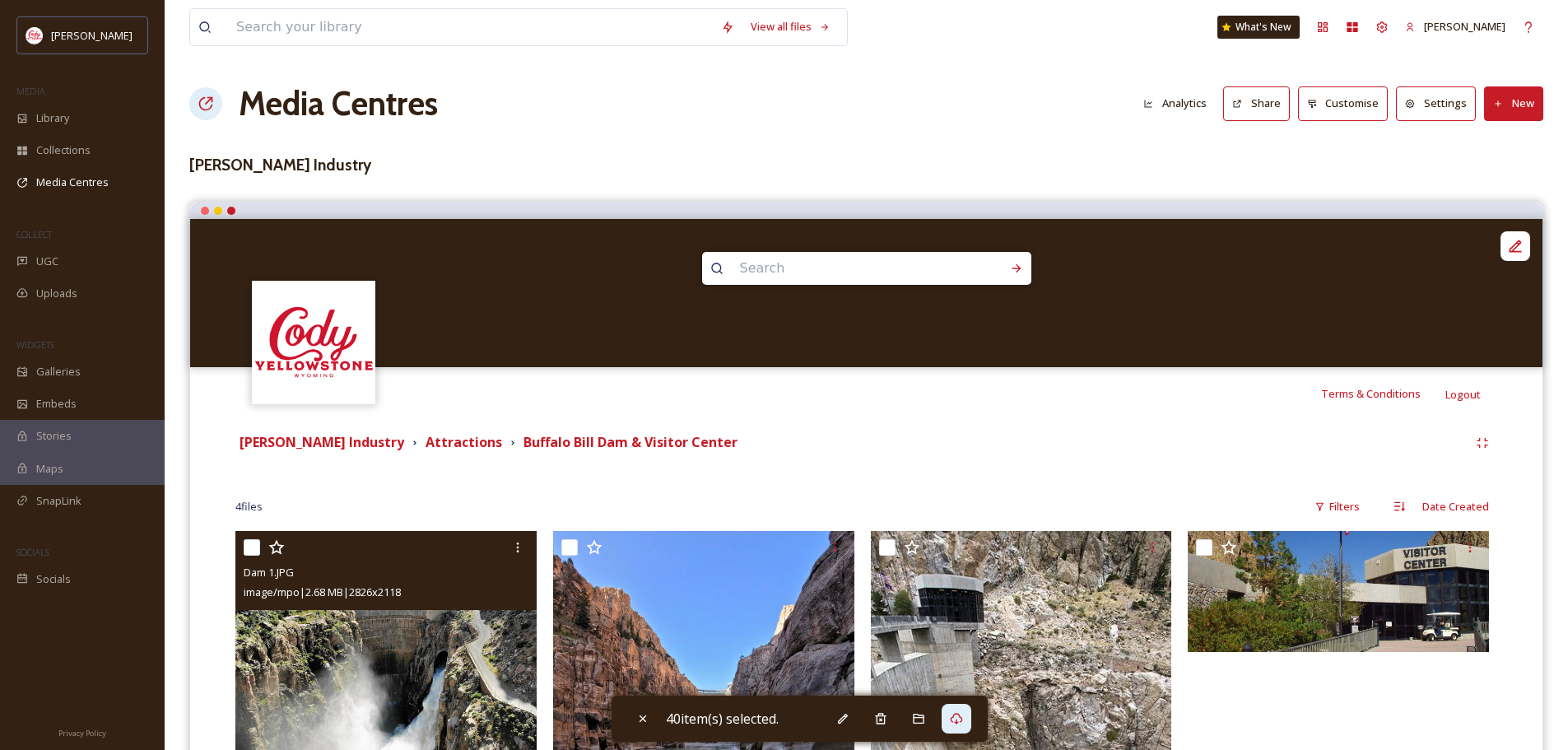
click at [258, 541] on input "checkbox" at bounding box center [252, 547] width 17 height 17
checkbox input "true"
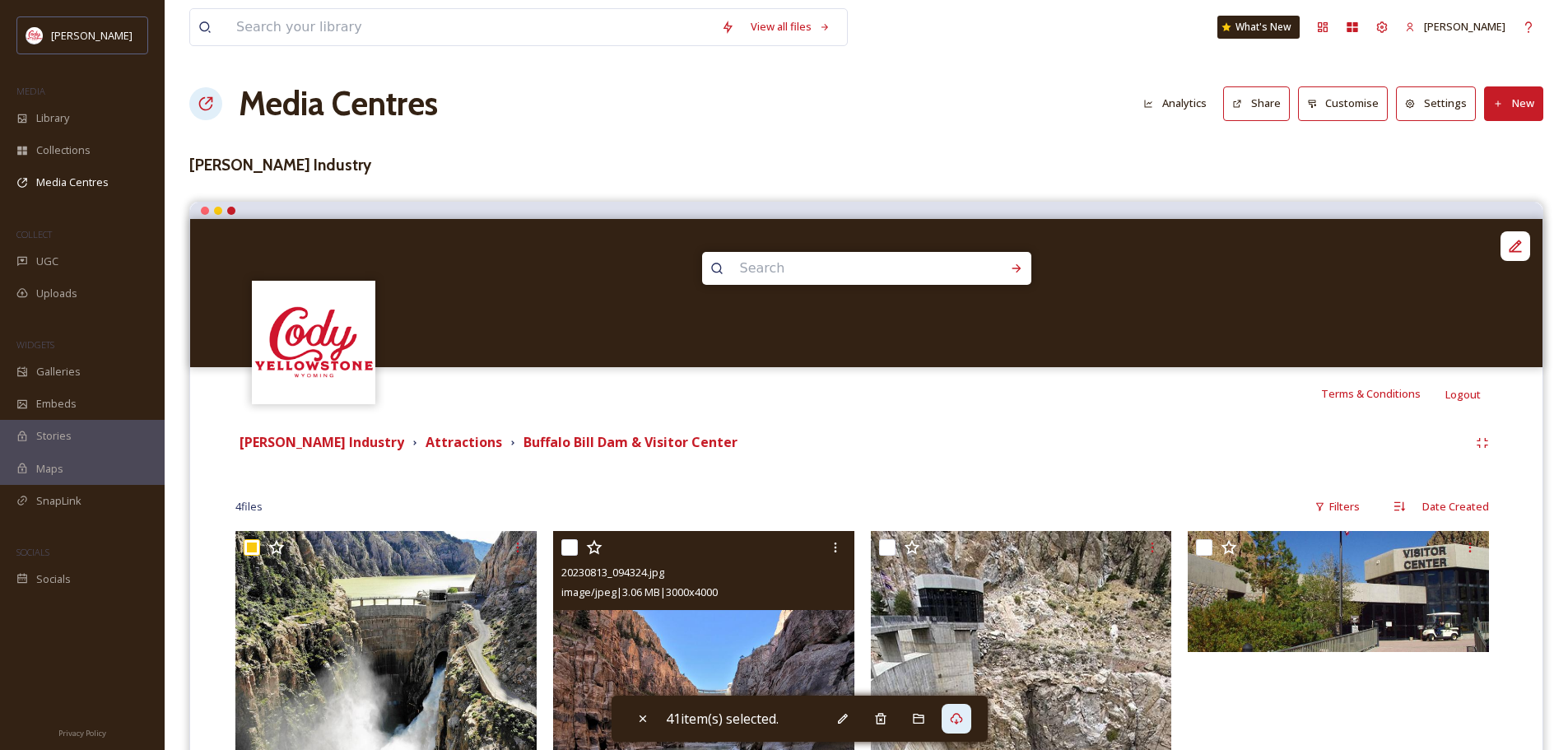
click at [573, 549] on input "checkbox" at bounding box center [570, 547] width 17 height 17
checkbox input "true"
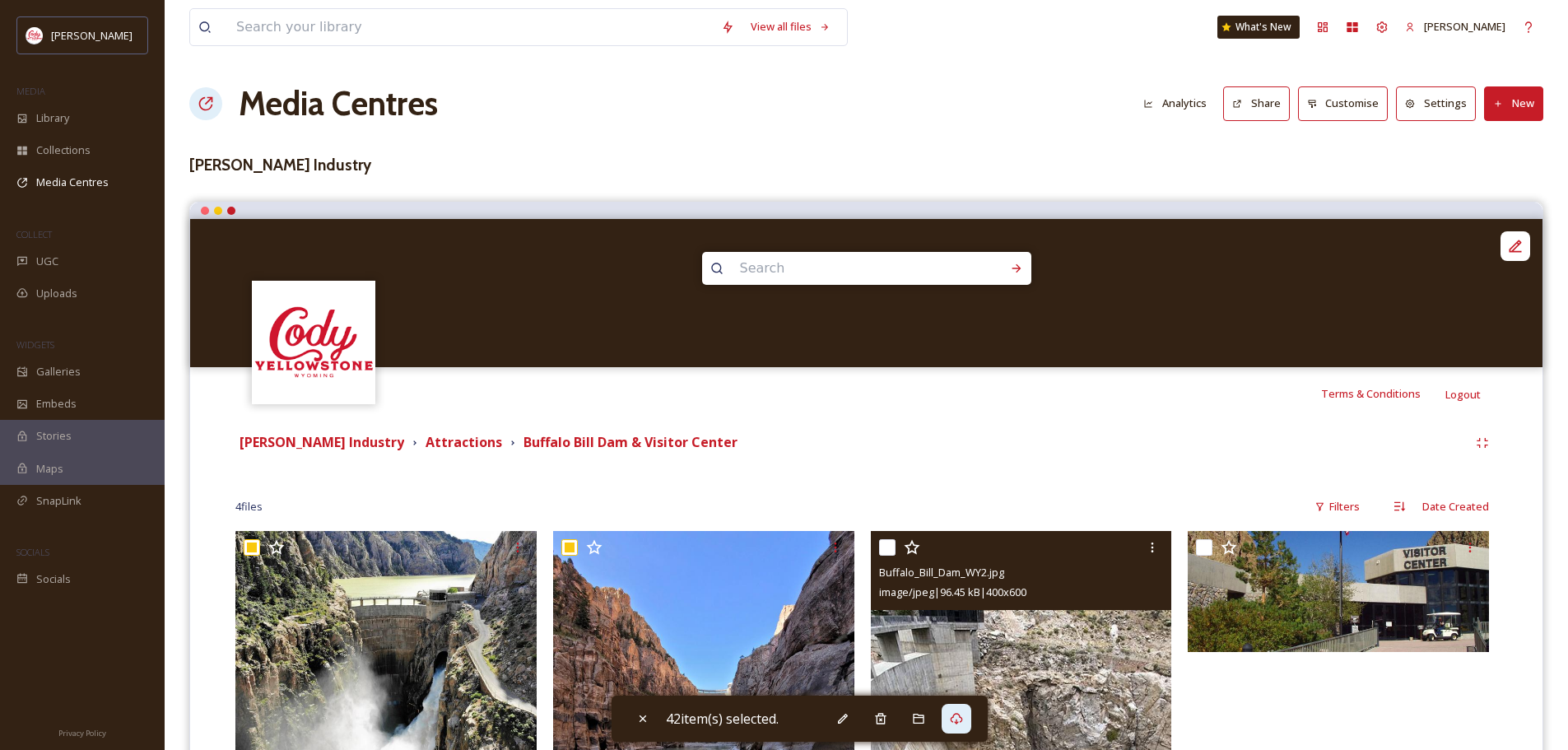
click at [887, 546] on input "checkbox" at bounding box center [887, 547] width 17 height 17
checkbox input "true"
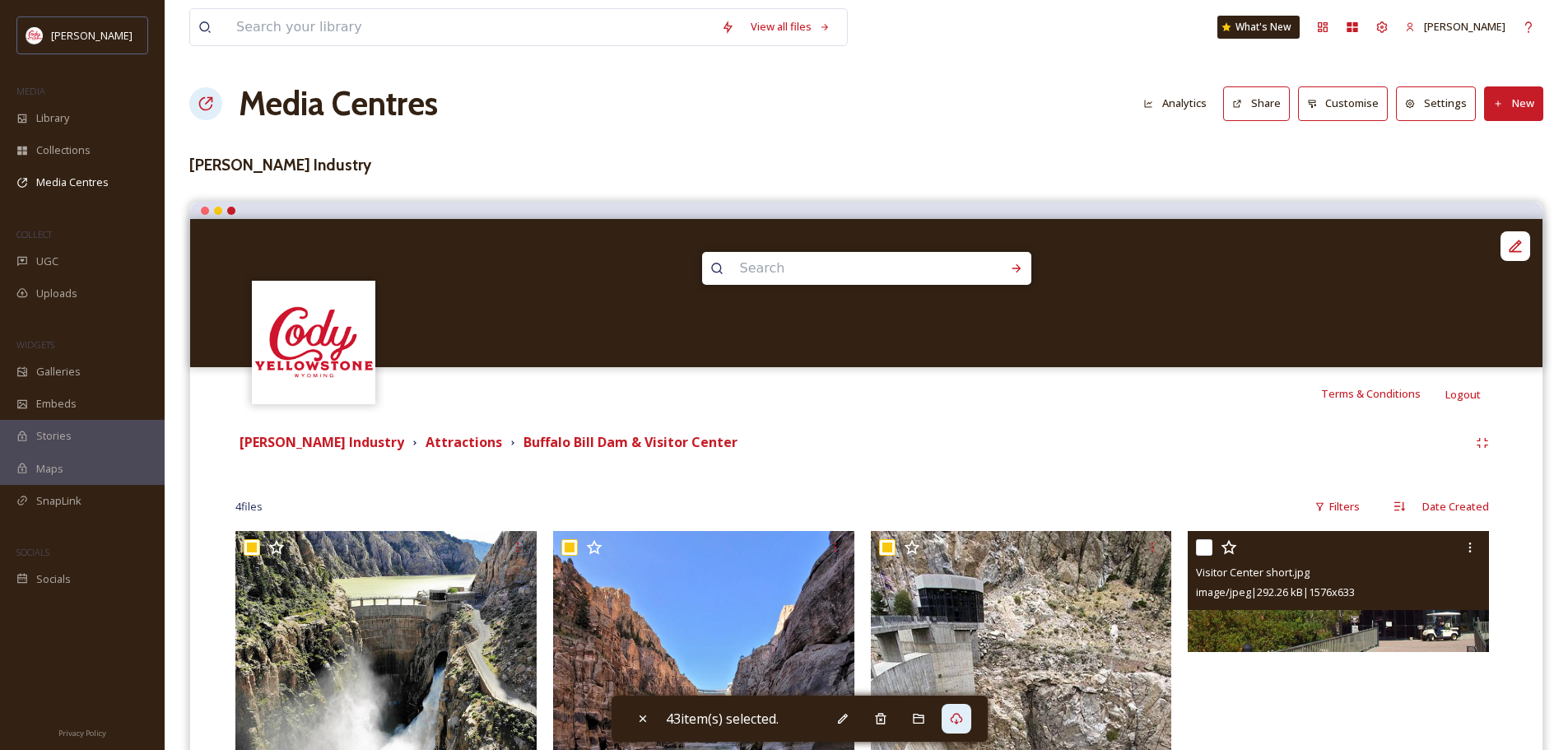
click at [1213, 545] on div at bounding box center [1340, 547] width 289 height 30
click at [1205, 545] on input "checkbox" at bounding box center [1205, 547] width 17 height 17
checkbox input "true"
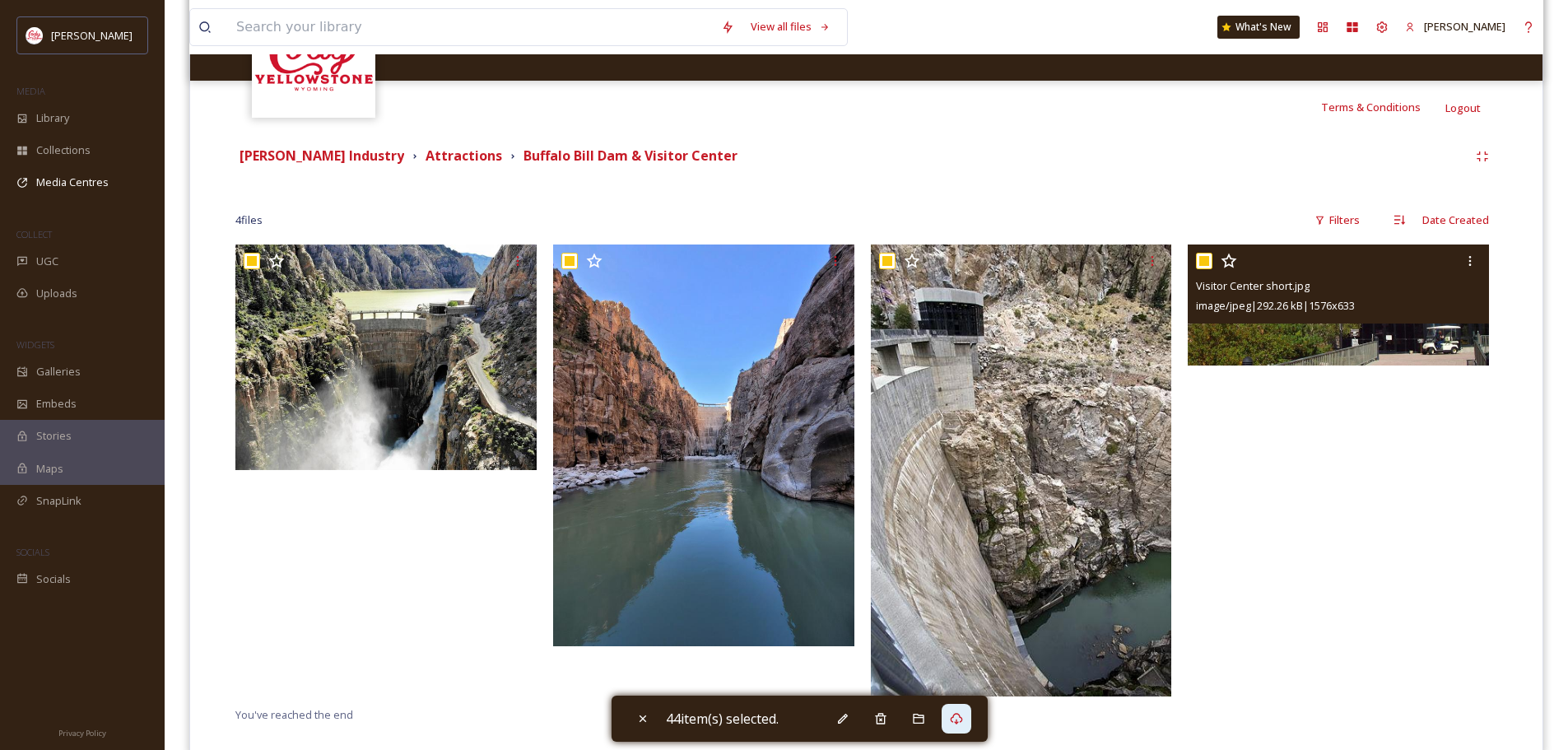
scroll to position [319, 0]
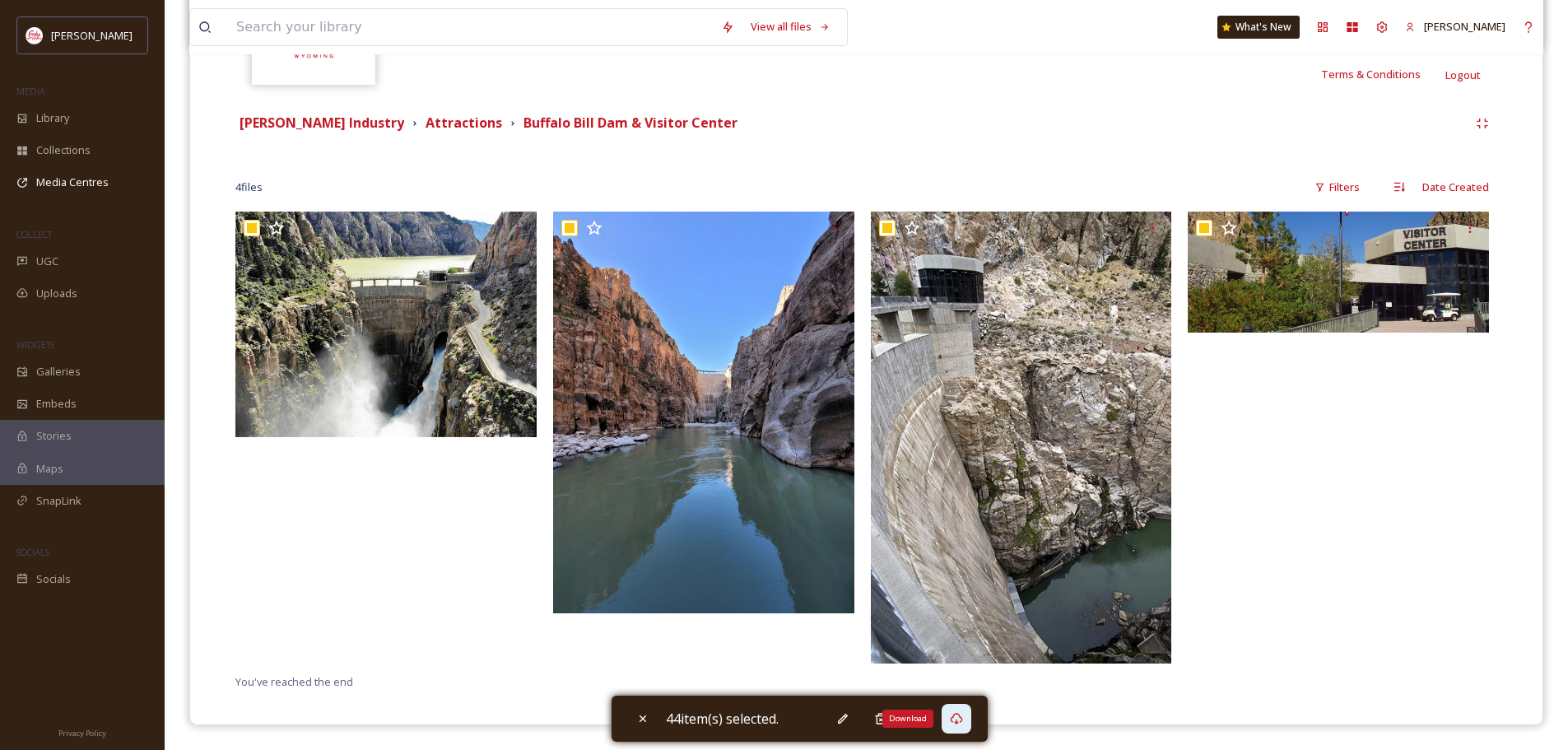
click at [954, 719] on icon at bounding box center [956, 718] width 13 height 13
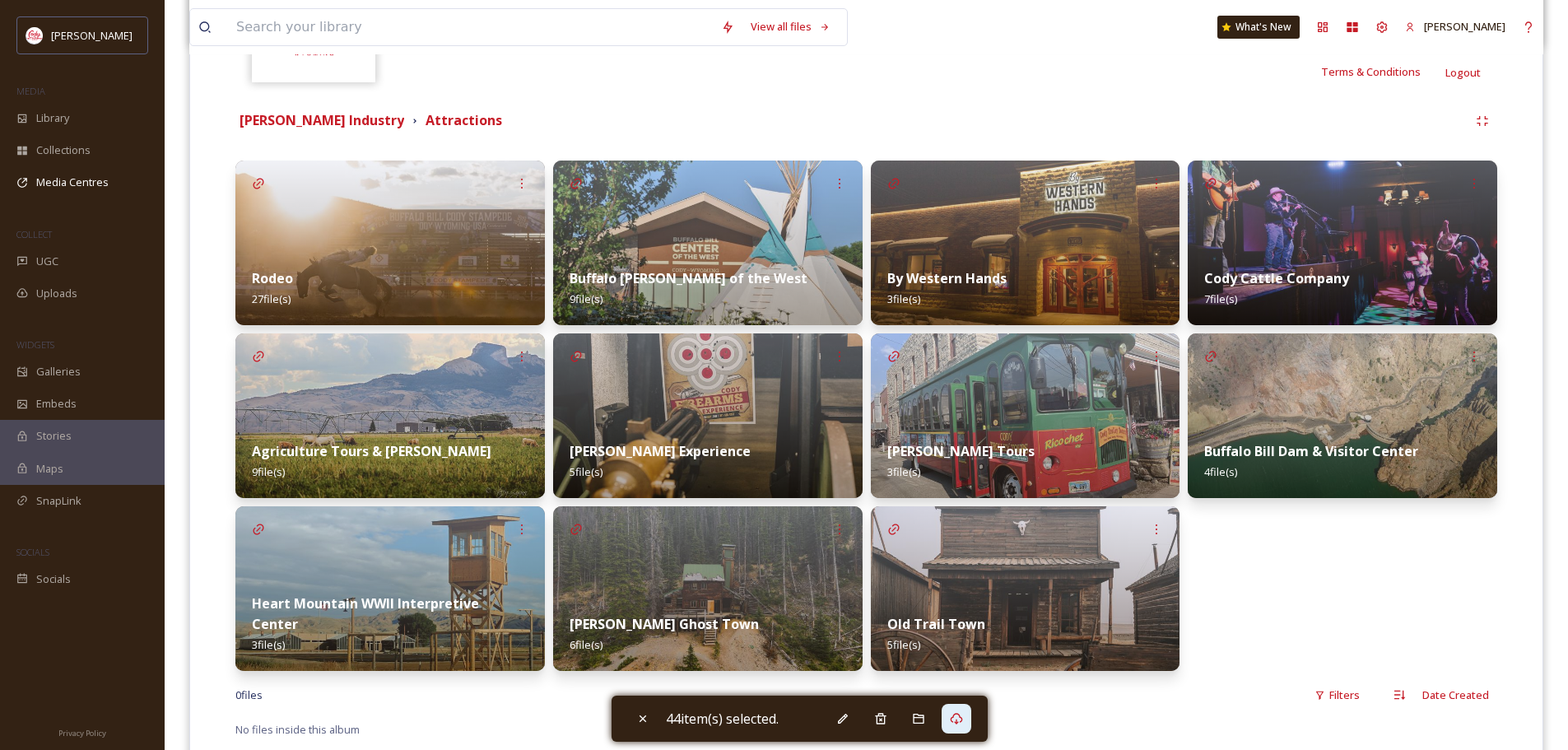
scroll to position [370, 0]
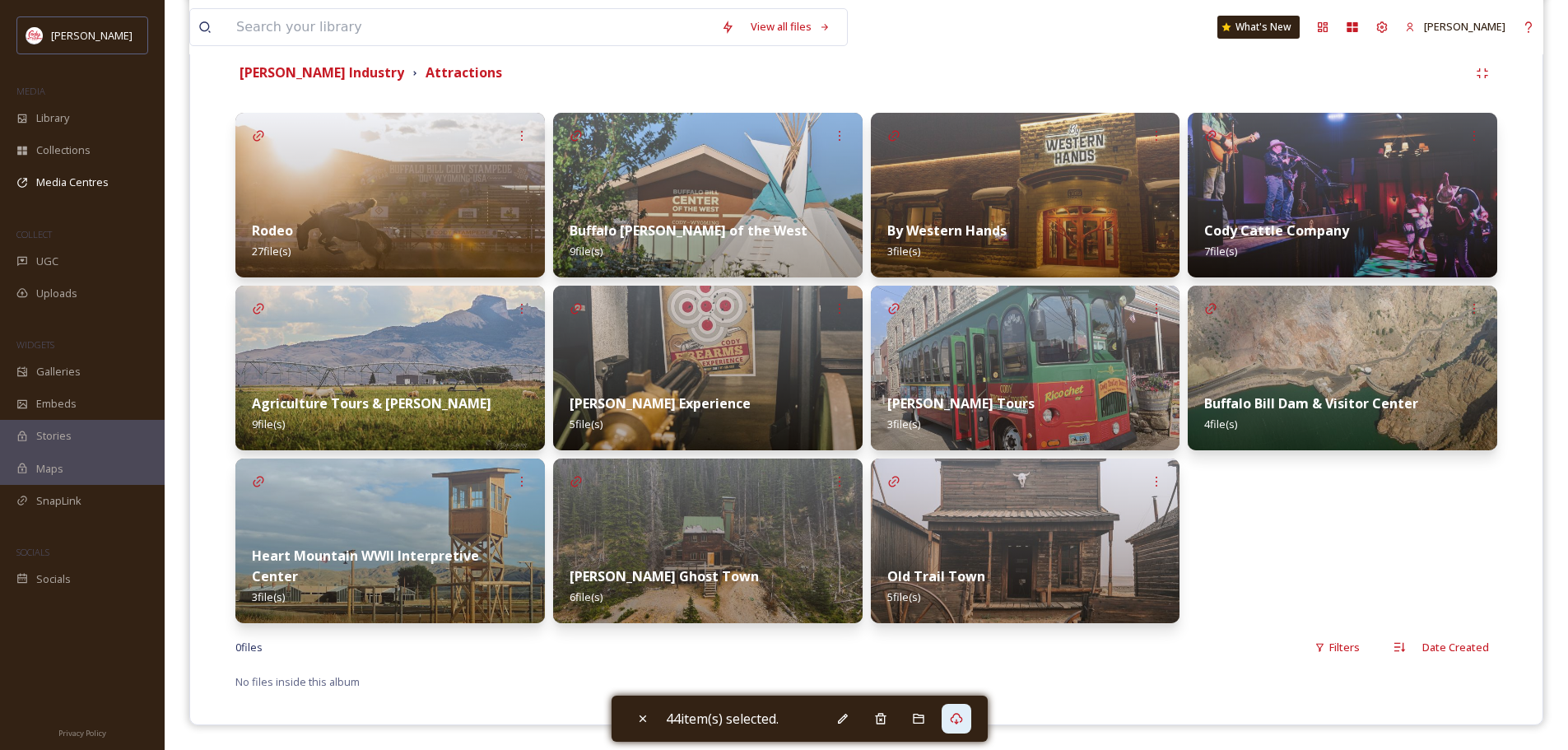
click at [363, 572] on strong "Heart Mountain WWII Interpretive Center" at bounding box center [365, 565] width 227 height 38
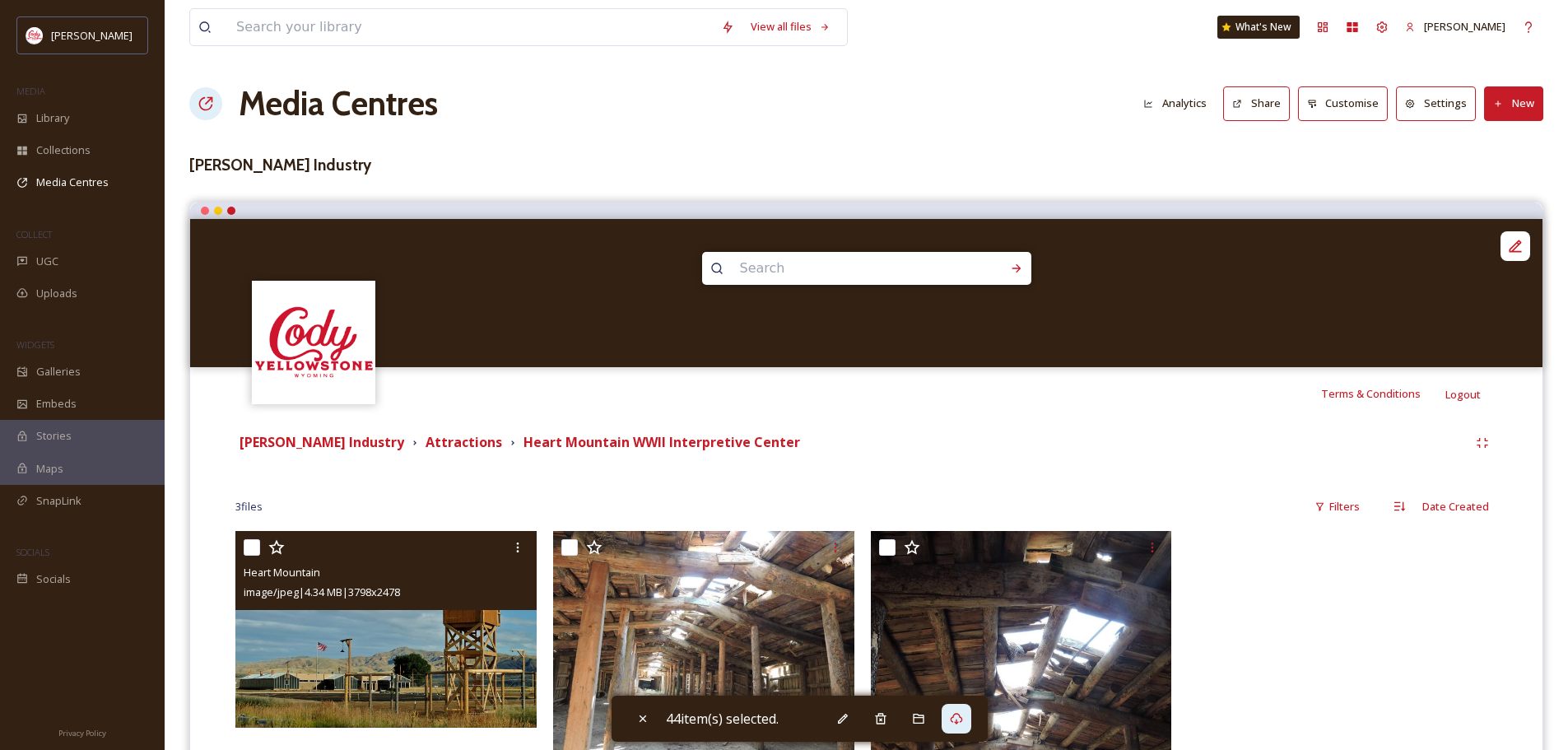
click at [253, 551] on input "checkbox" at bounding box center [252, 547] width 17 height 17
checkbox input "true"
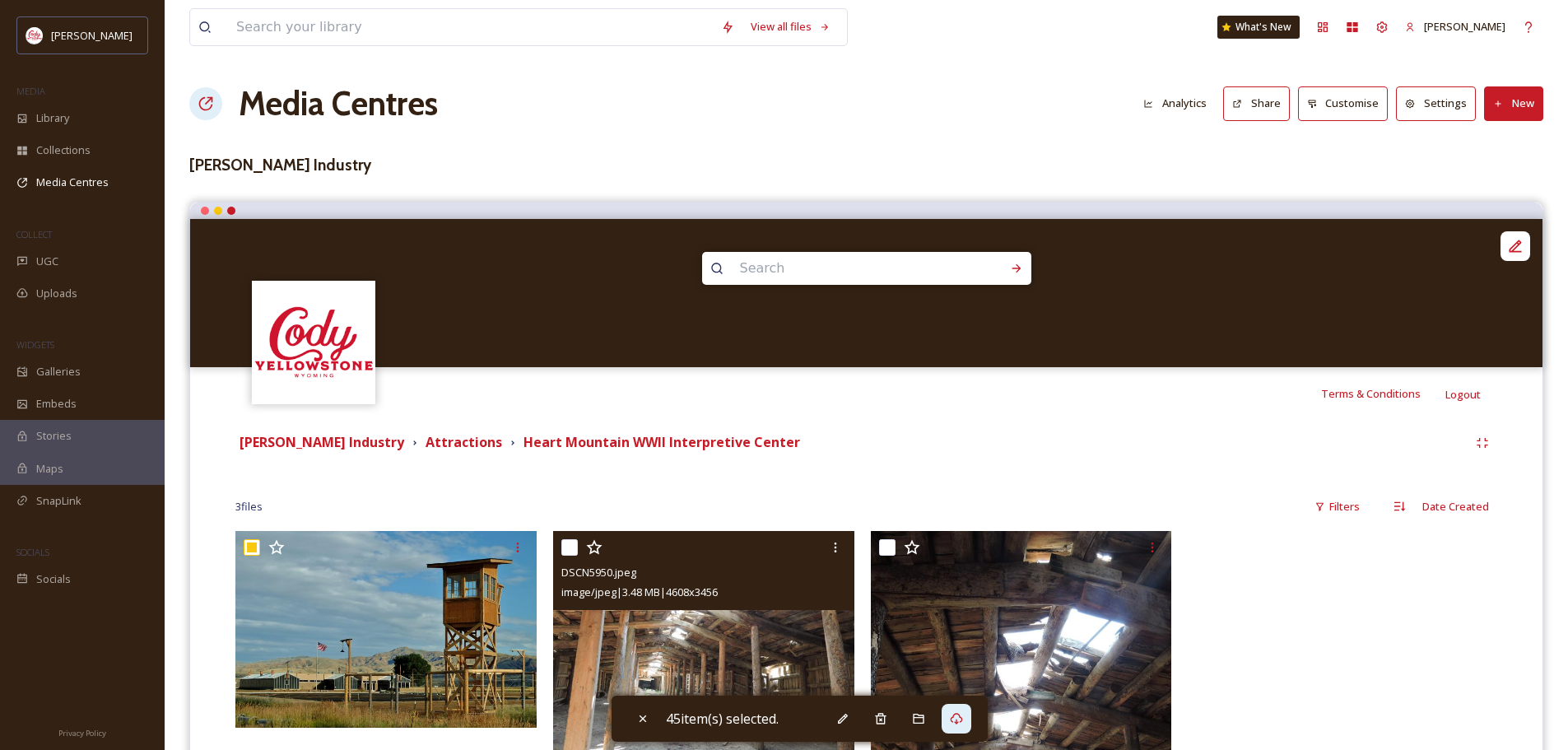
click at [566, 549] on input "checkbox" at bounding box center [570, 547] width 17 height 17
checkbox input "true"
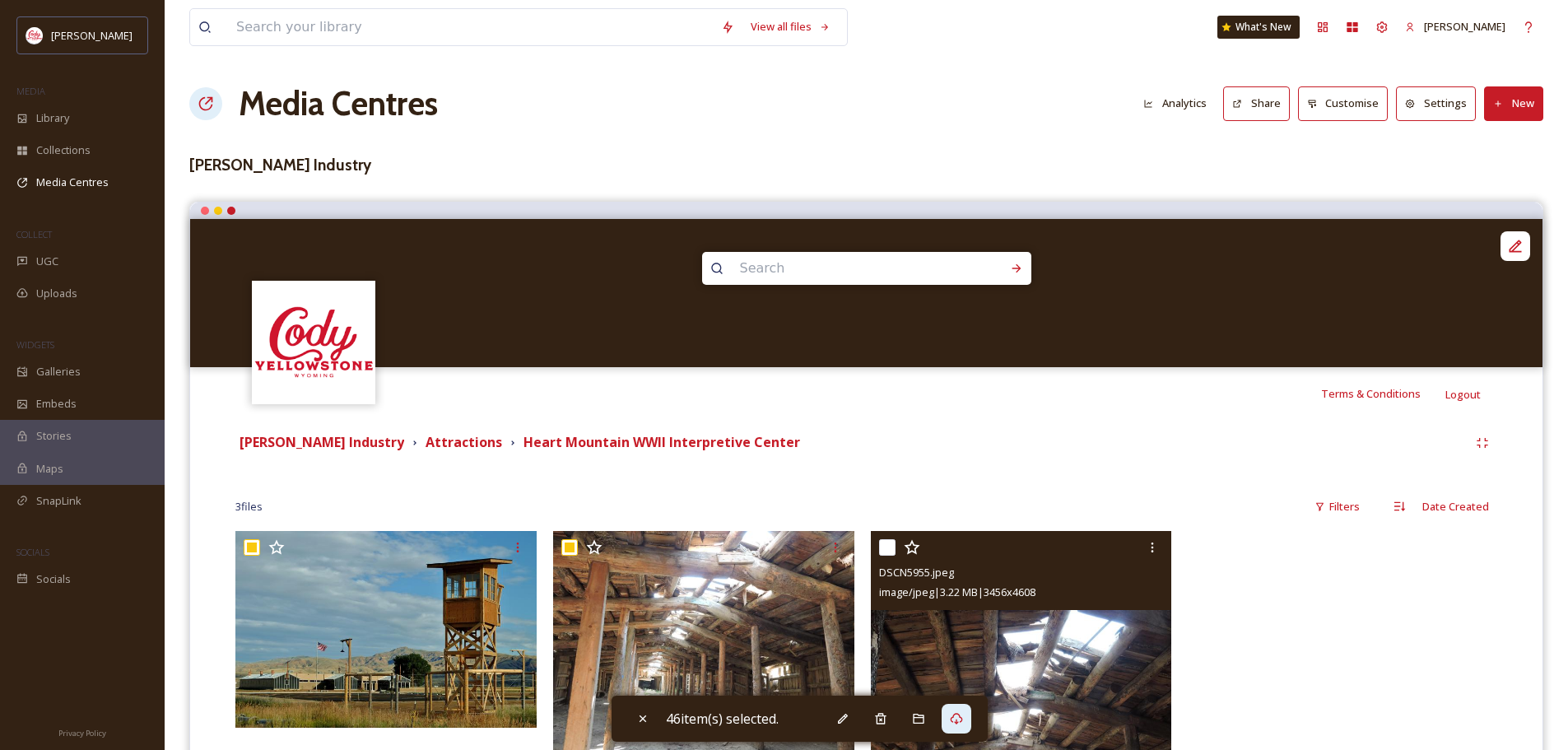
click at [885, 551] on input "checkbox" at bounding box center [887, 547] width 17 height 17
checkbox input "true"
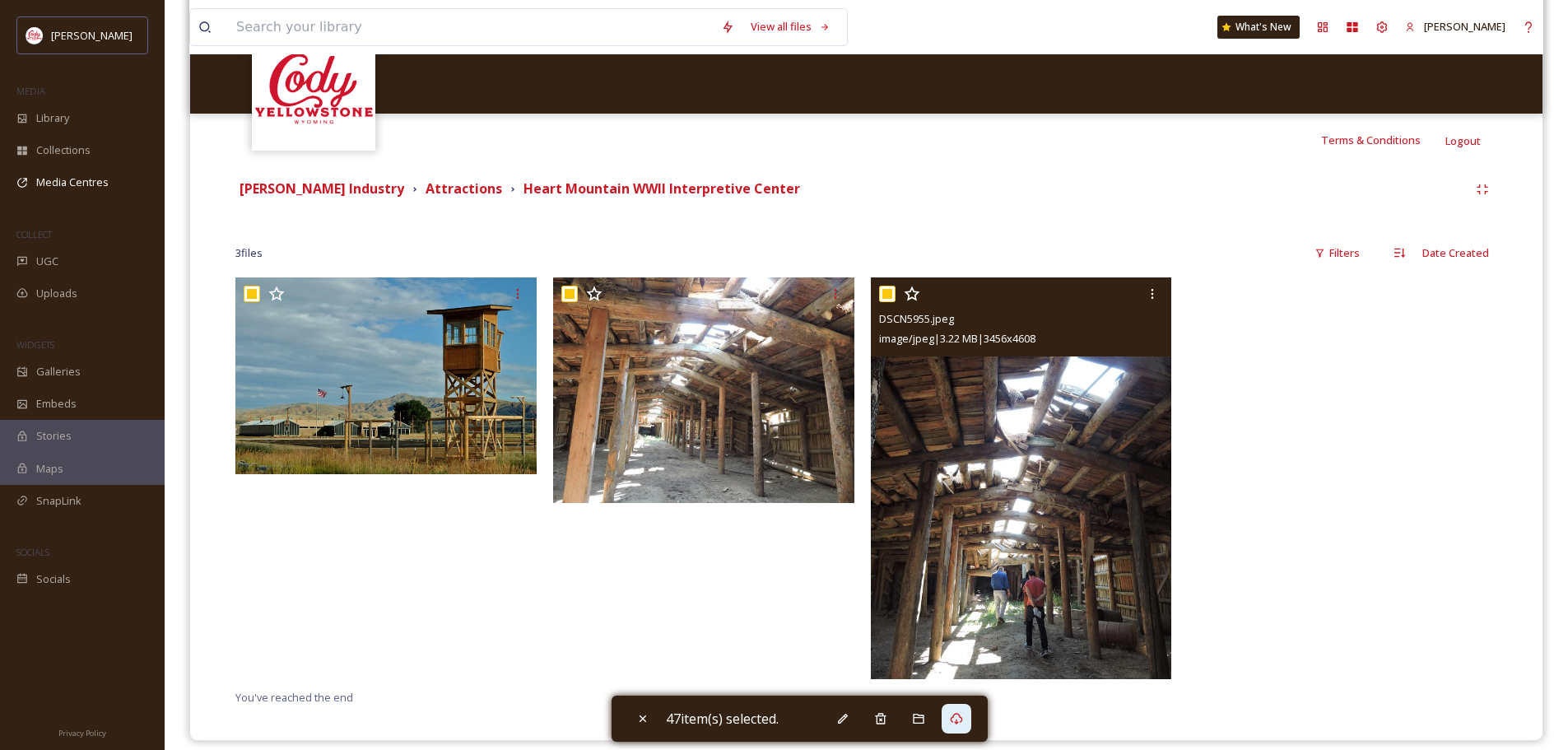
scroll to position [269, 0]
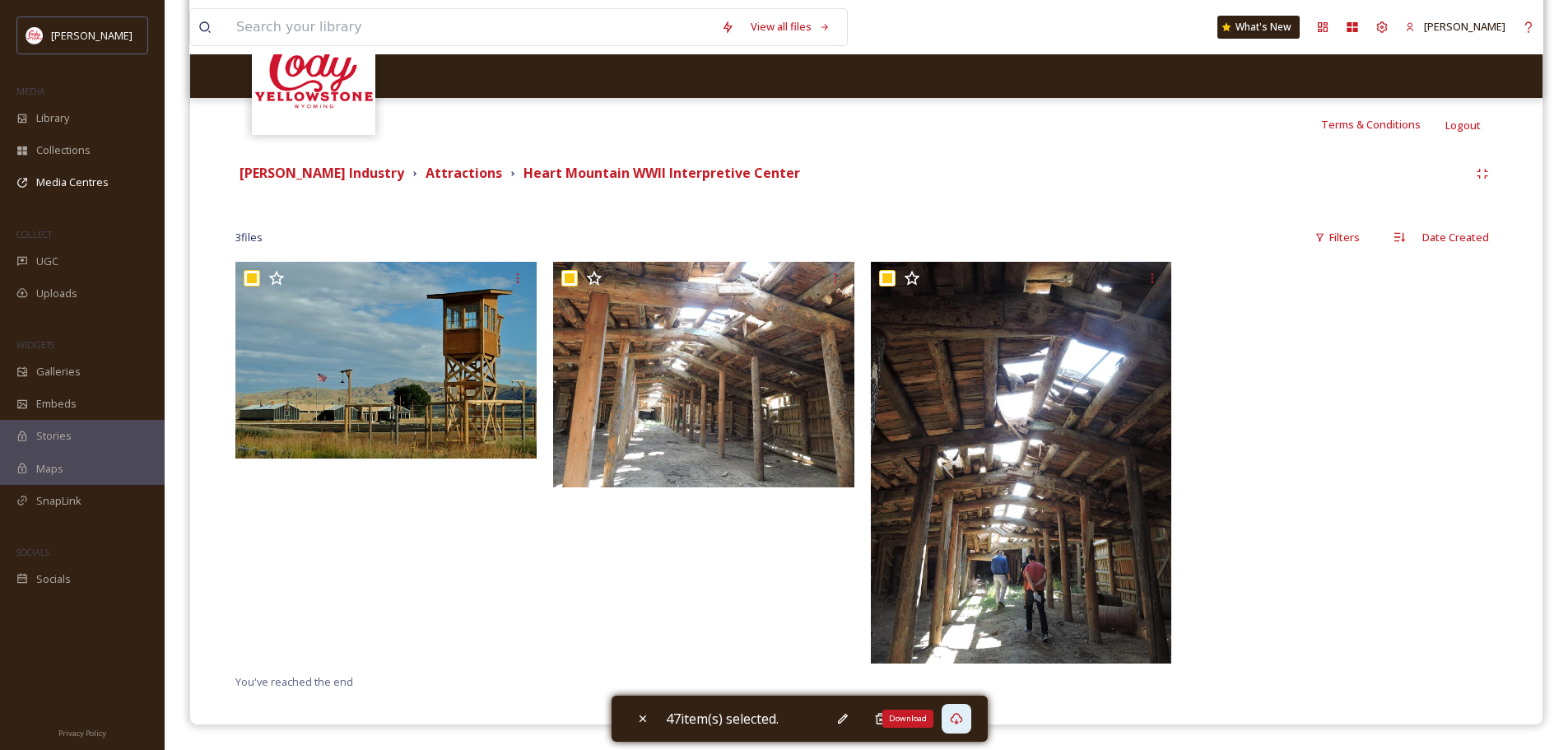
click at [958, 713] on icon at bounding box center [956, 718] width 13 height 13
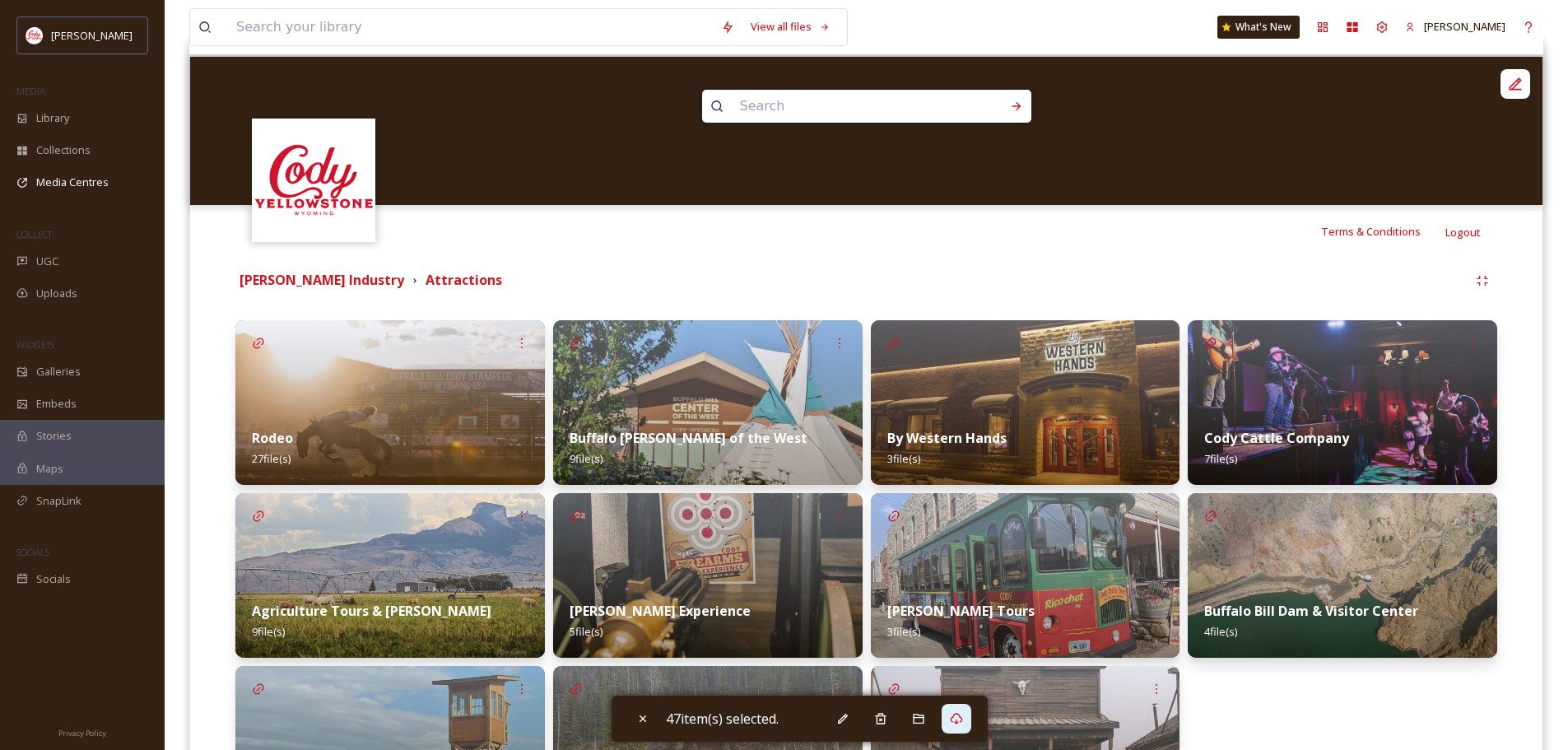
scroll to position [370, 0]
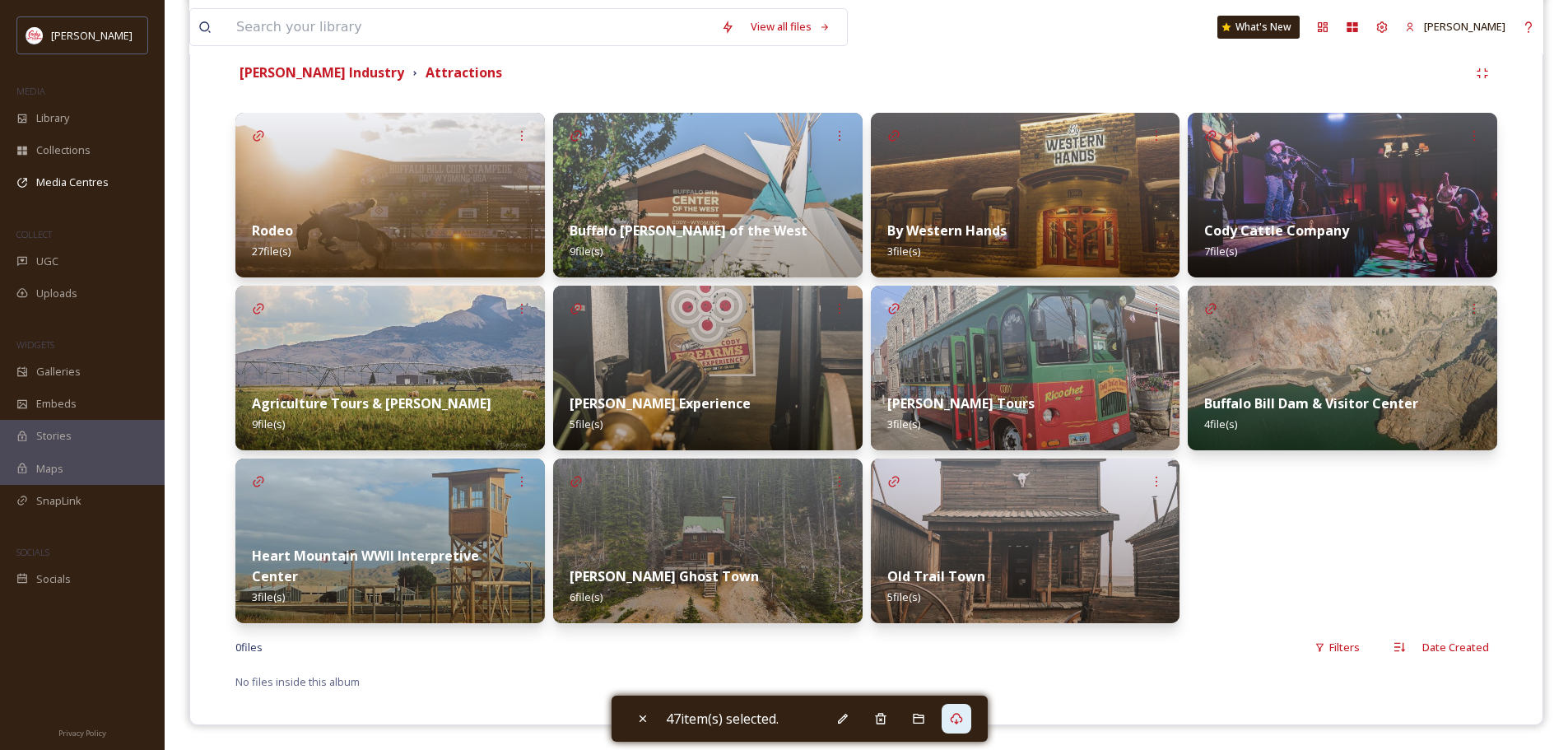
click at [1006, 553] on div "Old Trail Town 5 file(s)" at bounding box center [1025, 587] width 309 height 73
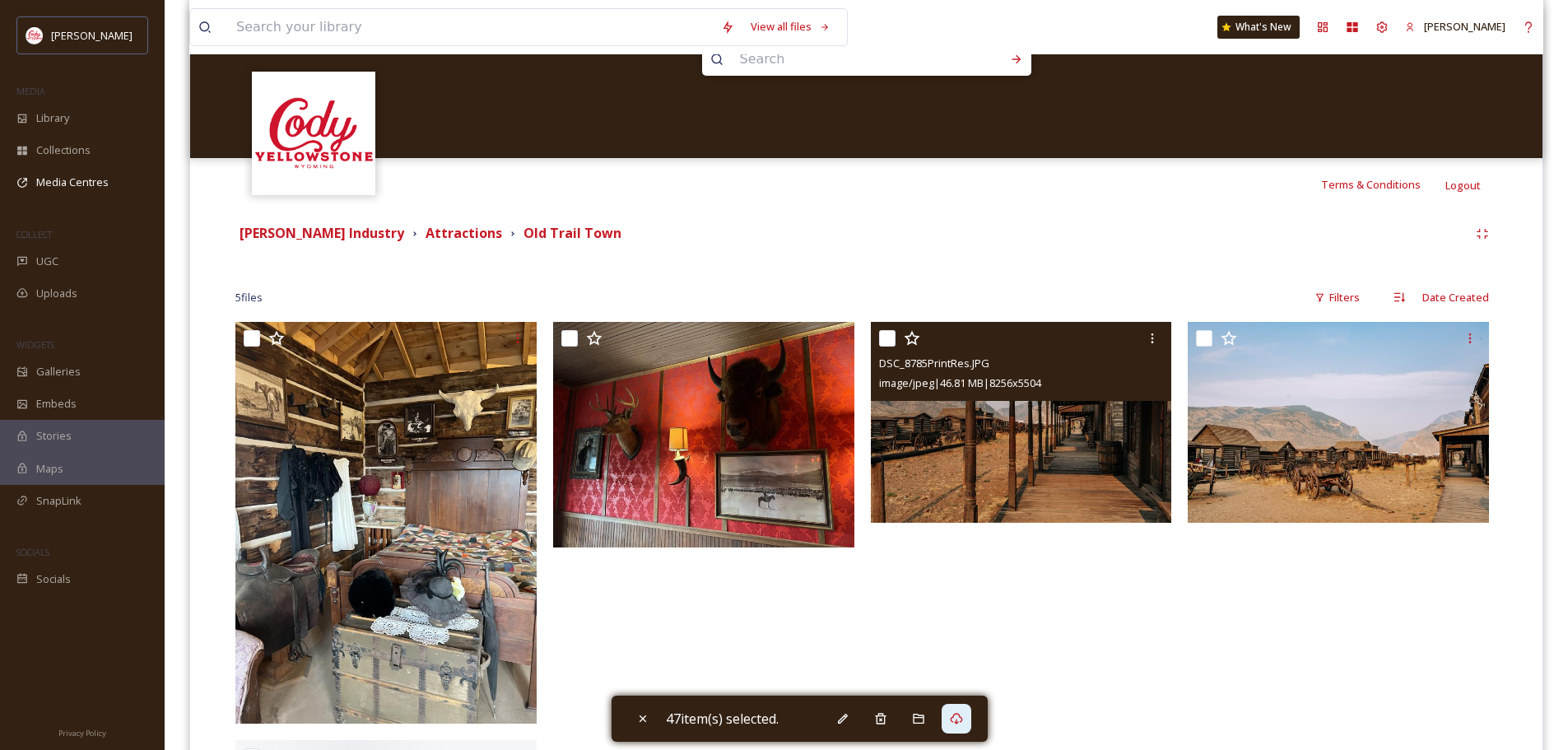
scroll to position [487, 0]
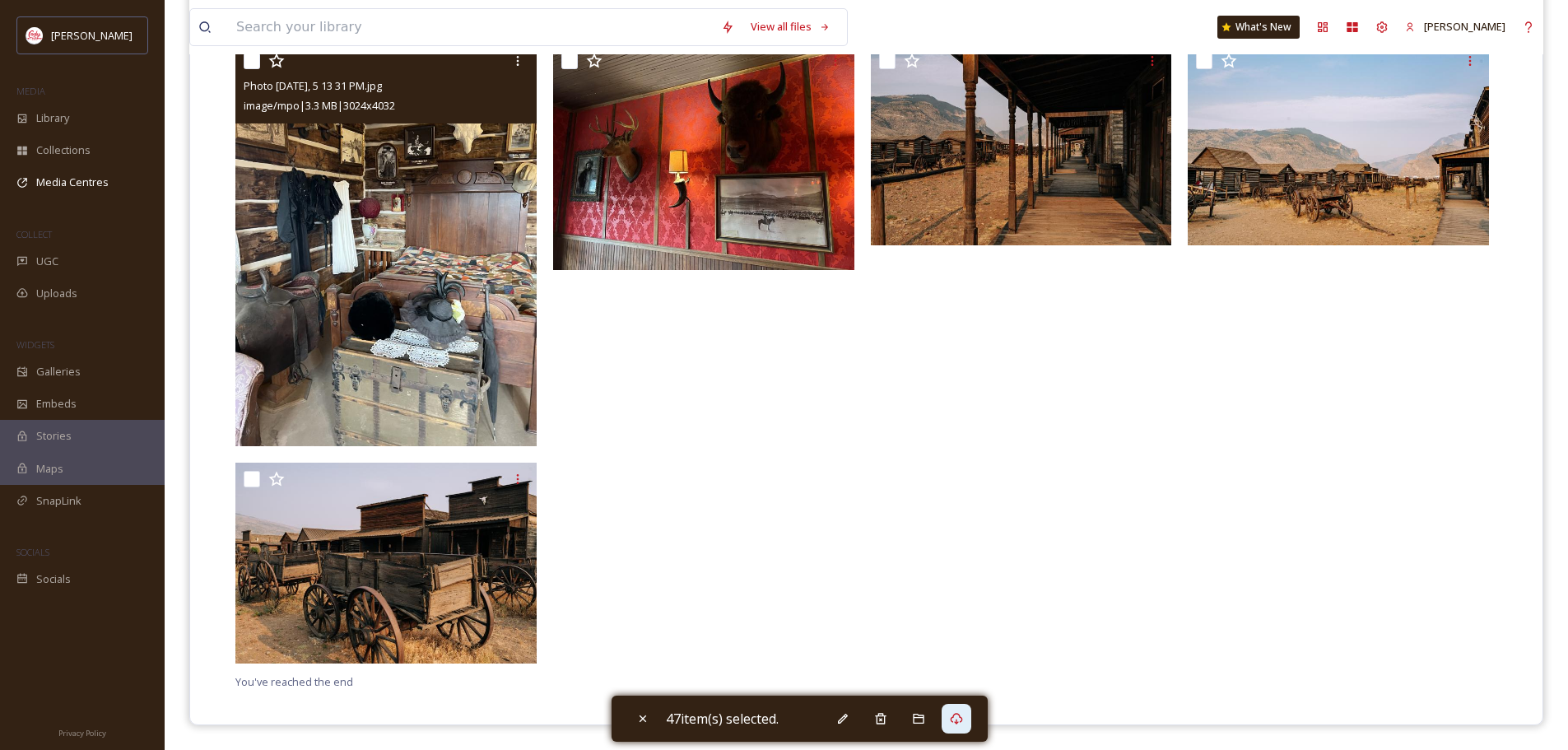
click at [247, 59] on input "checkbox" at bounding box center [252, 61] width 17 height 17
checkbox input "true"
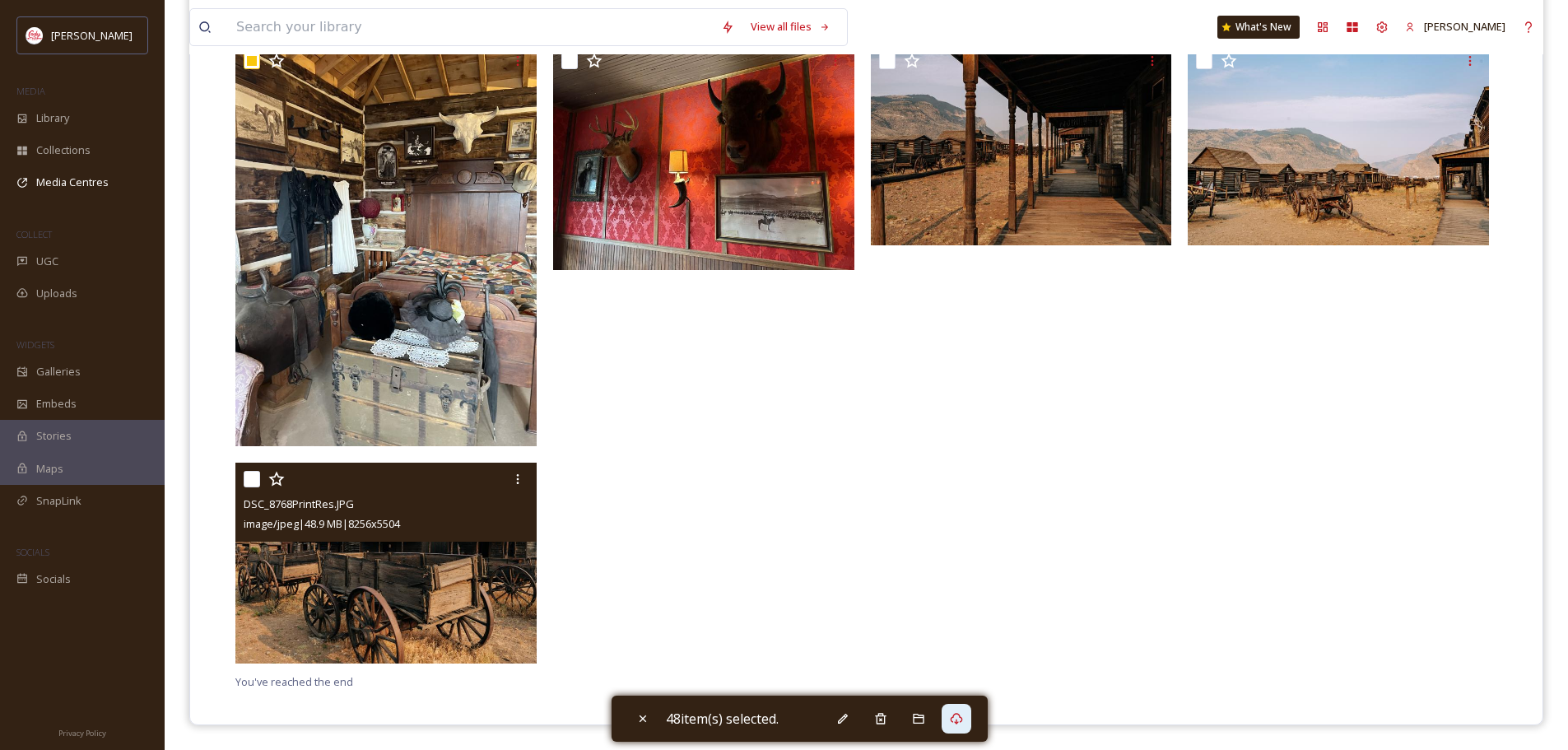
click at [247, 478] on input "checkbox" at bounding box center [252, 479] width 17 height 17
checkbox input "true"
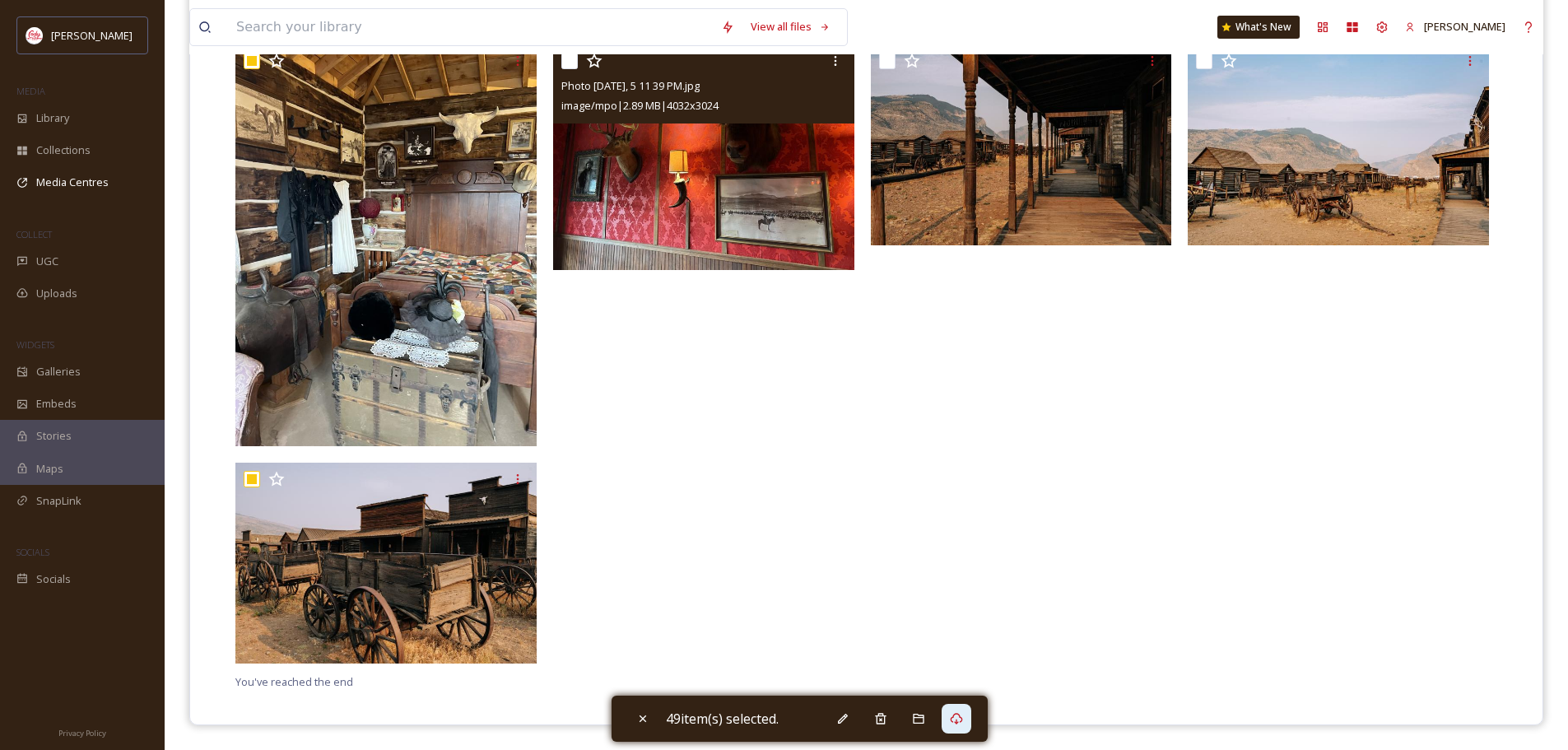
click at [572, 64] on input "checkbox" at bounding box center [570, 61] width 17 height 17
checkbox input "true"
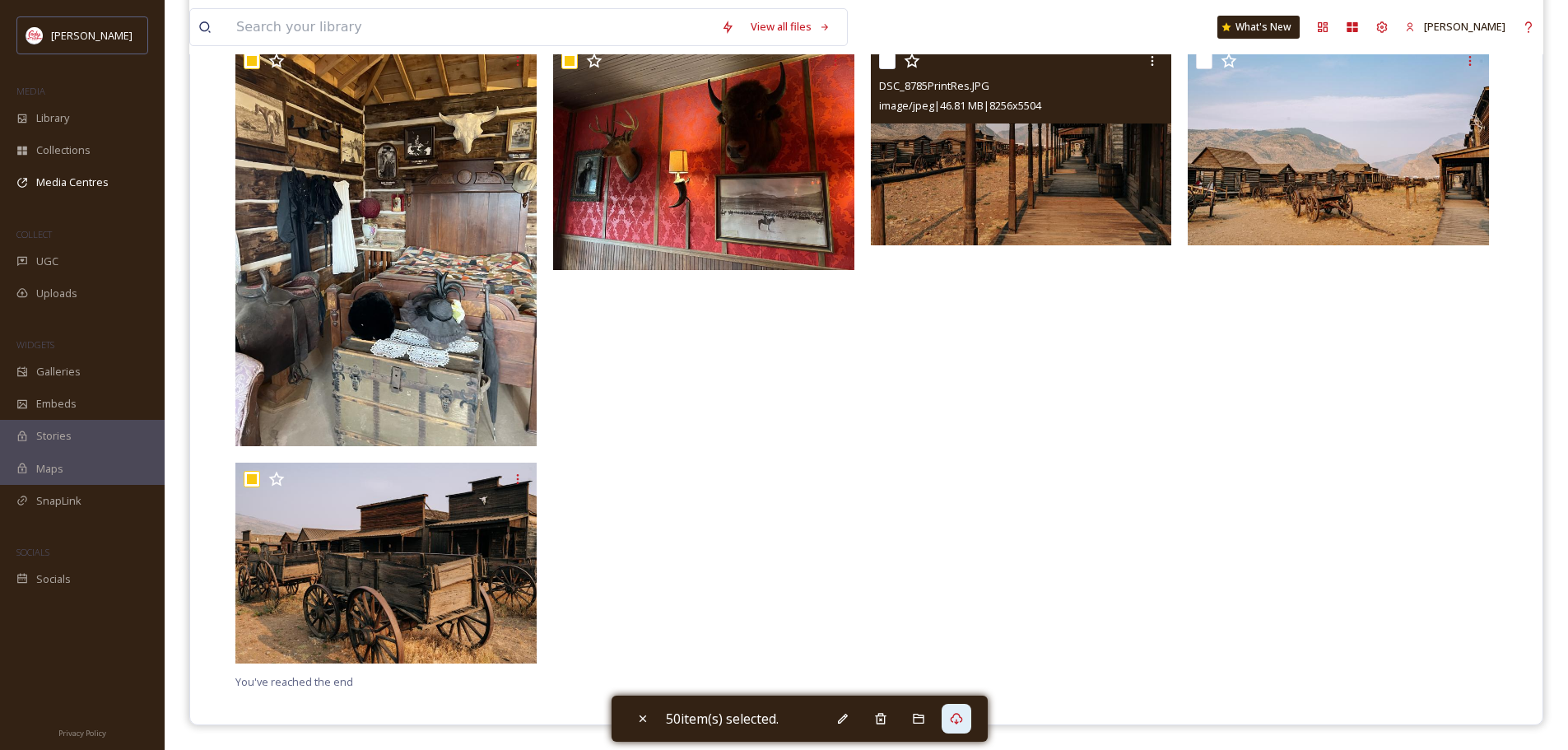
click at [888, 60] on input "checkbox" at bounding box center [887, 61] width 17 height 17
checkbox input "true"
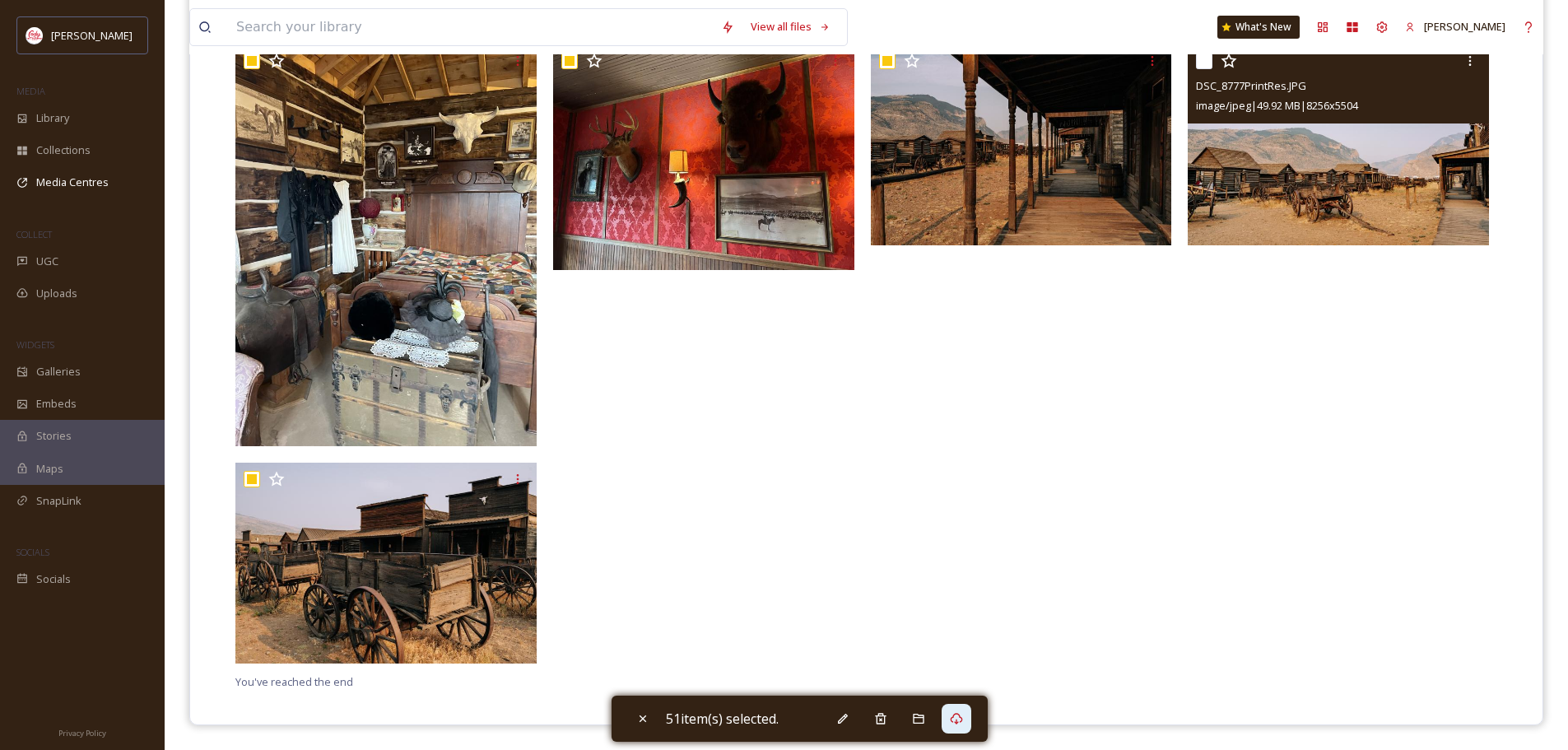
click at [1202, 61] on input "checkbox" at bounding box center [1205, 61] width 17 height 17
checkbox input "true"
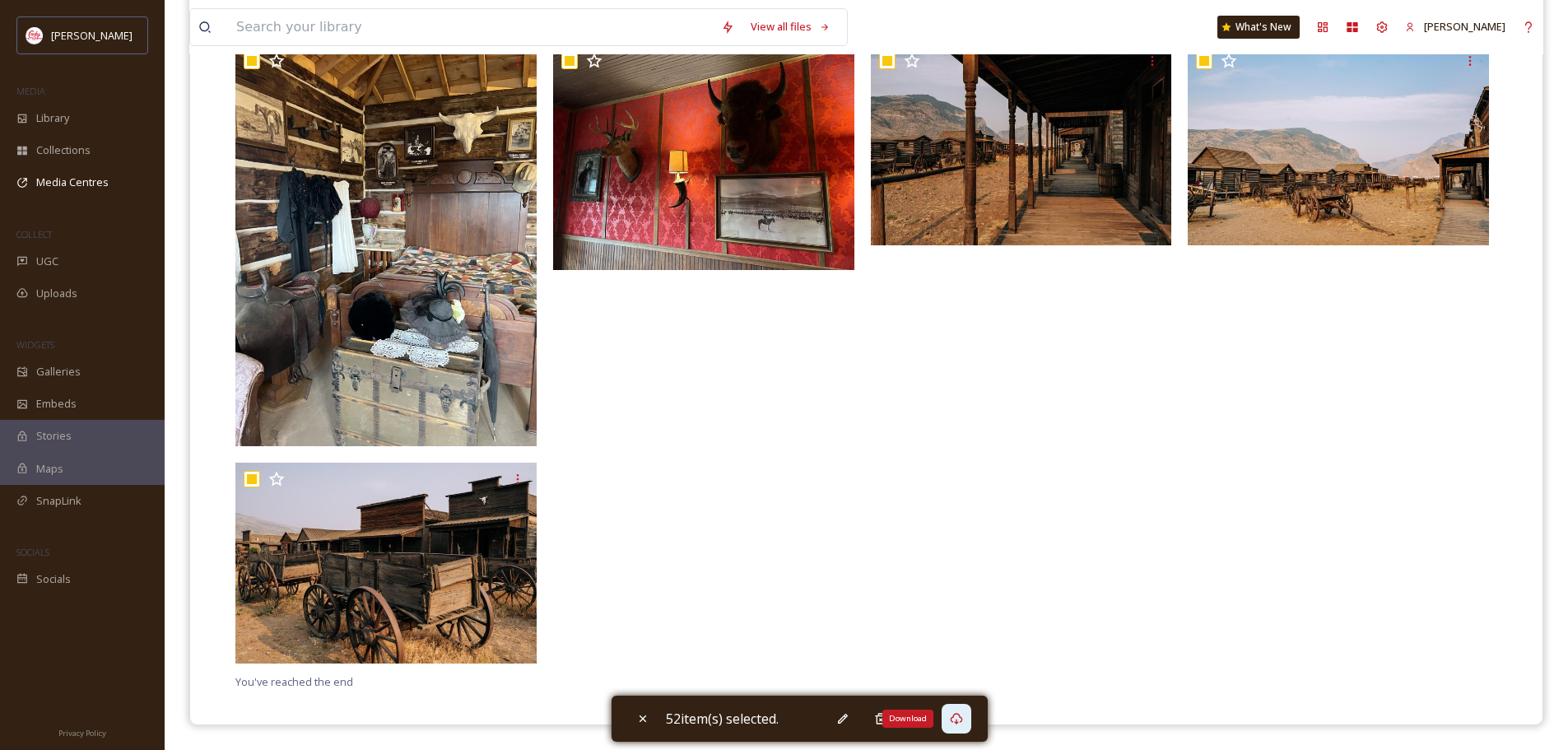
click at [962, 719] on icon at bounding box center [955, 718] width 12 height 11
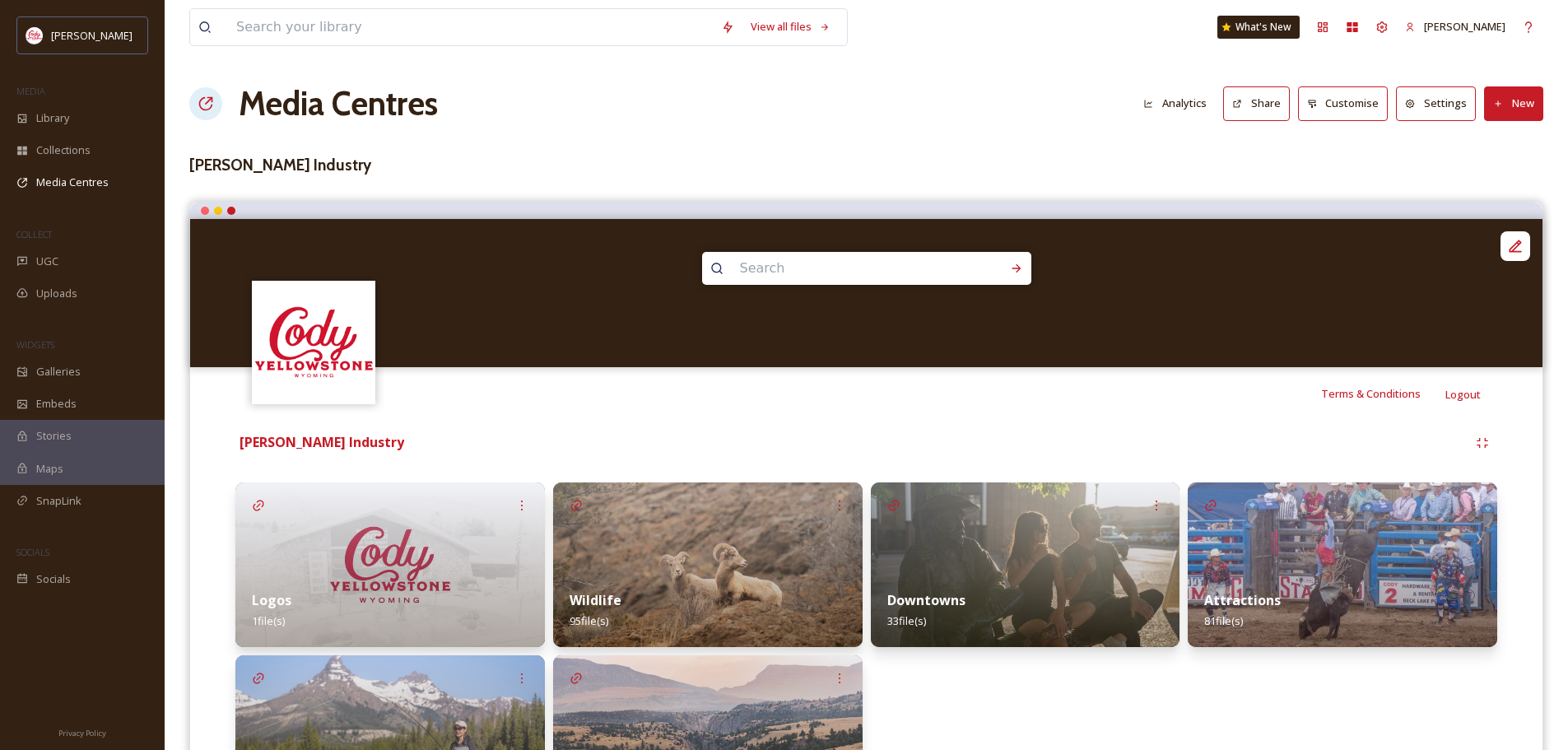
scroll to position [136, 0]
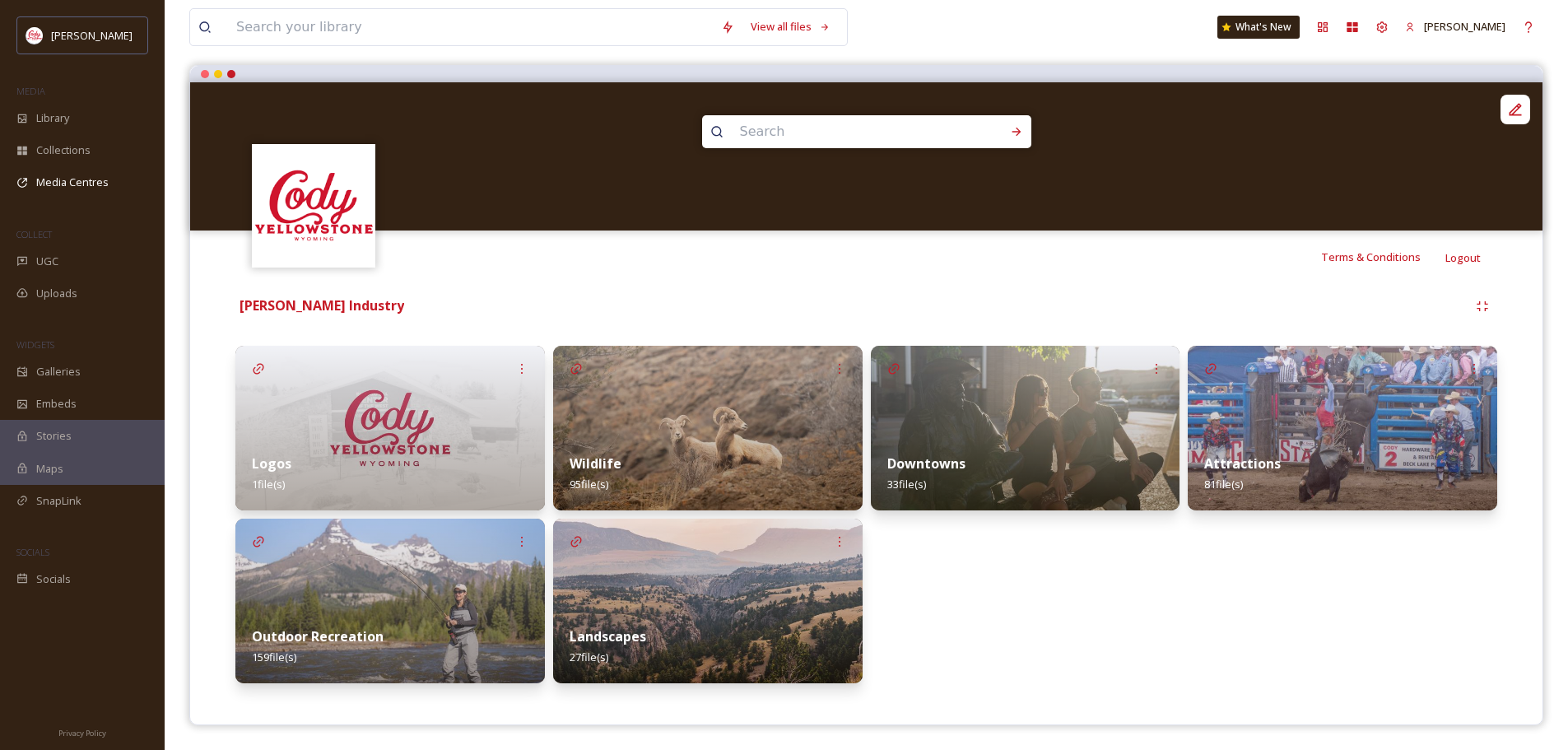
click at [1166, 432] on img at bounding box center [1025, 428] width 309 height 164
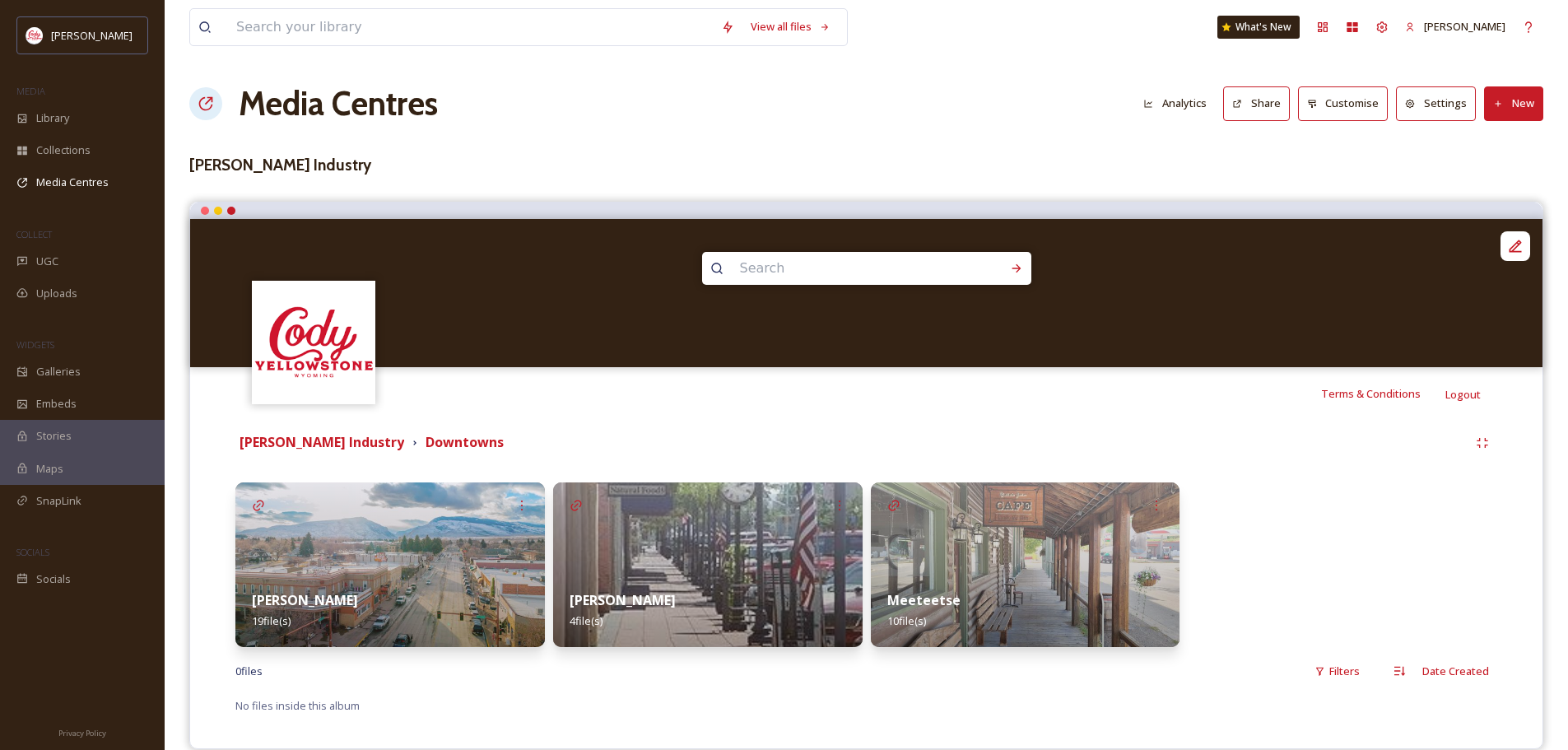
click at [943, 572] on img at bounding box center [1025, 565] width 309 height 164
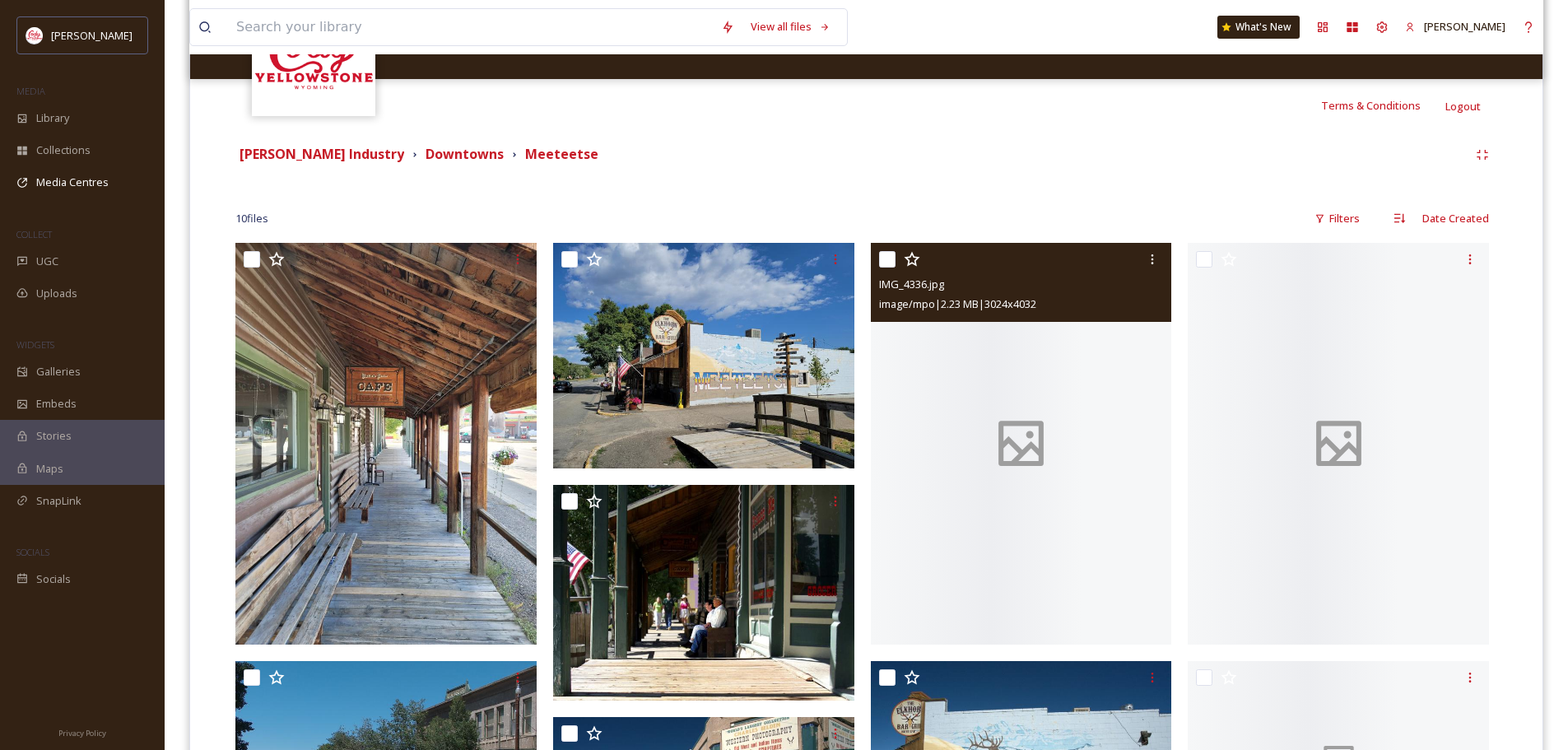
scroll to position [330, 0]
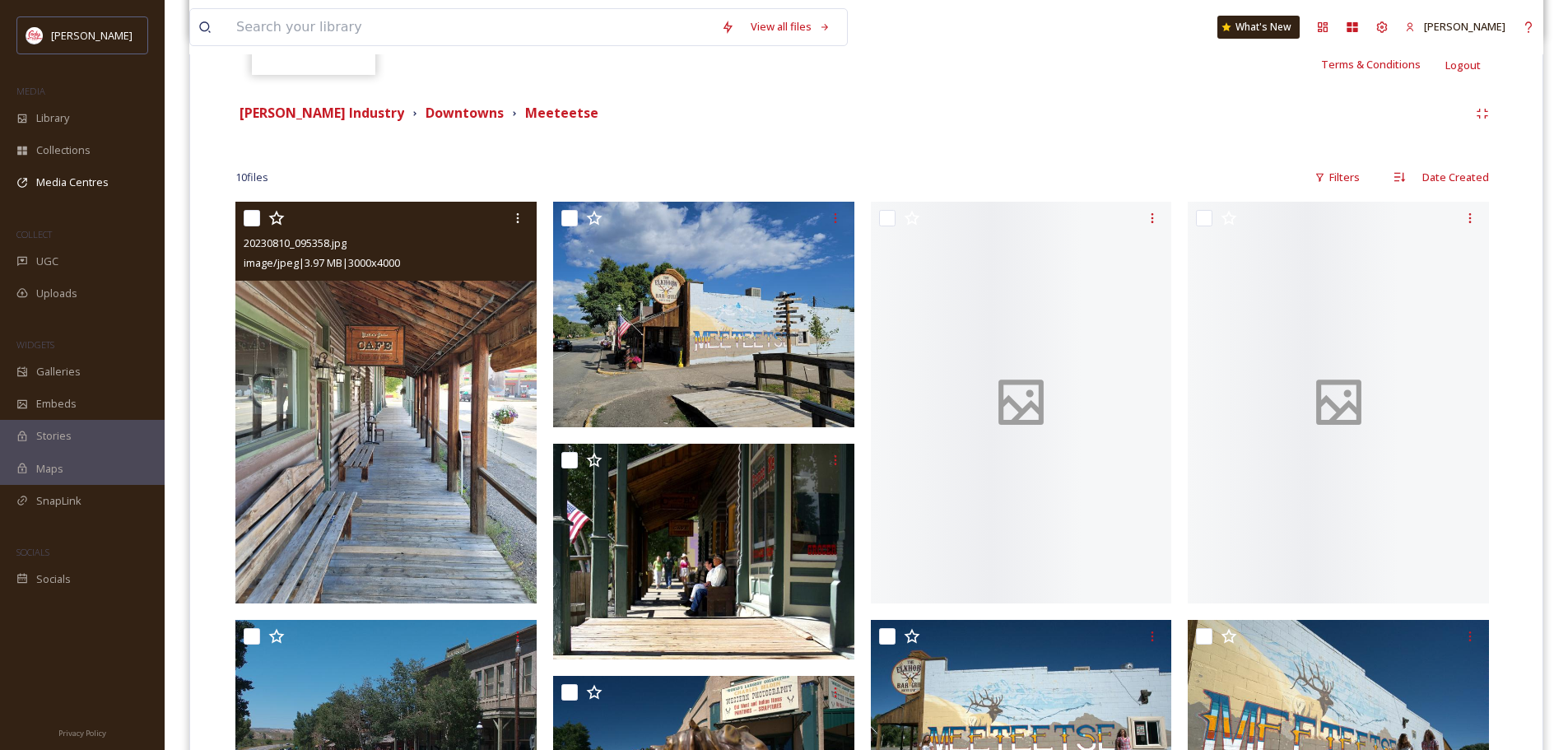
click at [247, 215] on input "checkbox" at bounding box center [252, 219] width 17 height 17
checkbox input "true"
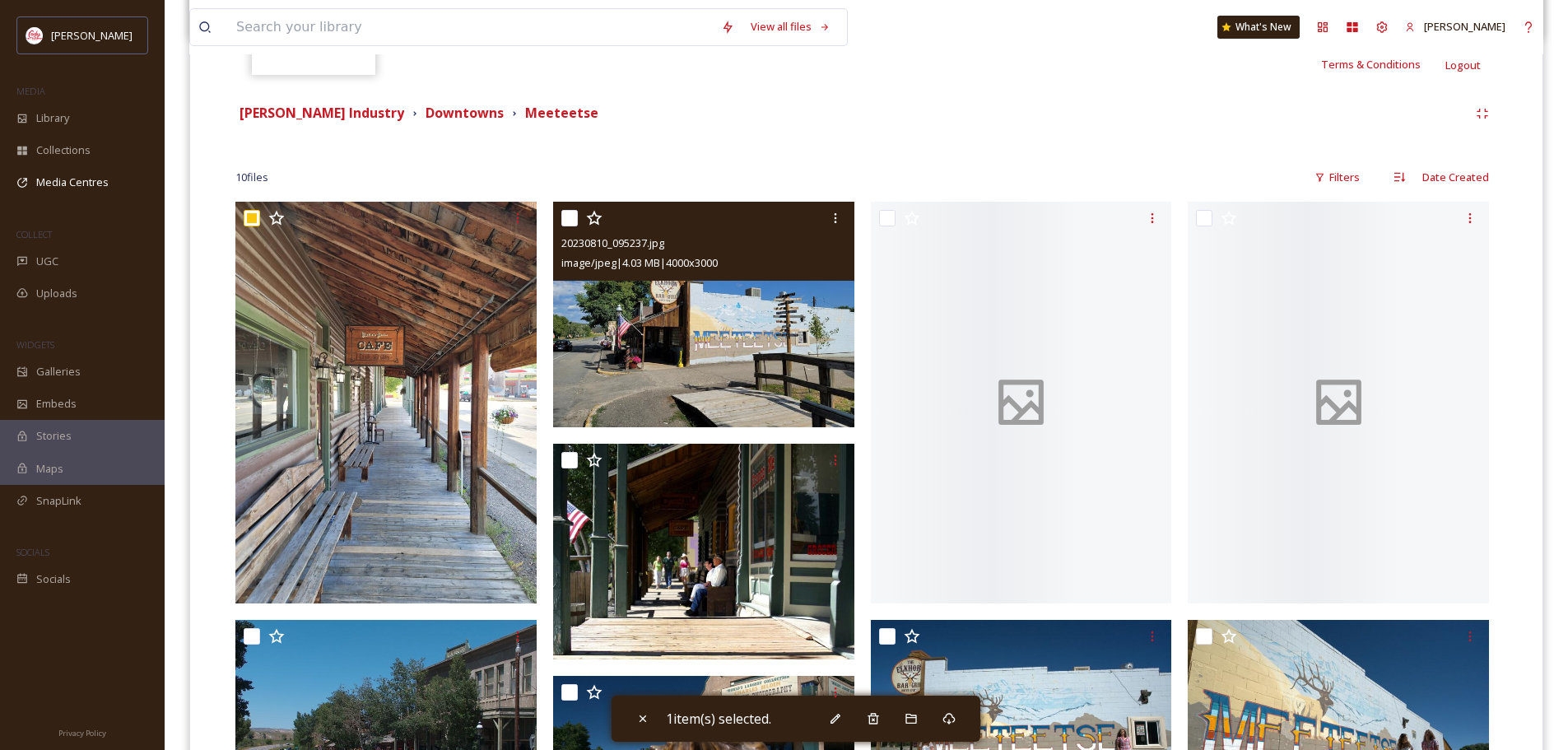
click at [565, 223] on input "checkbox" at bounding box center [570, 219] width 17 height 17
checkbox input "true"
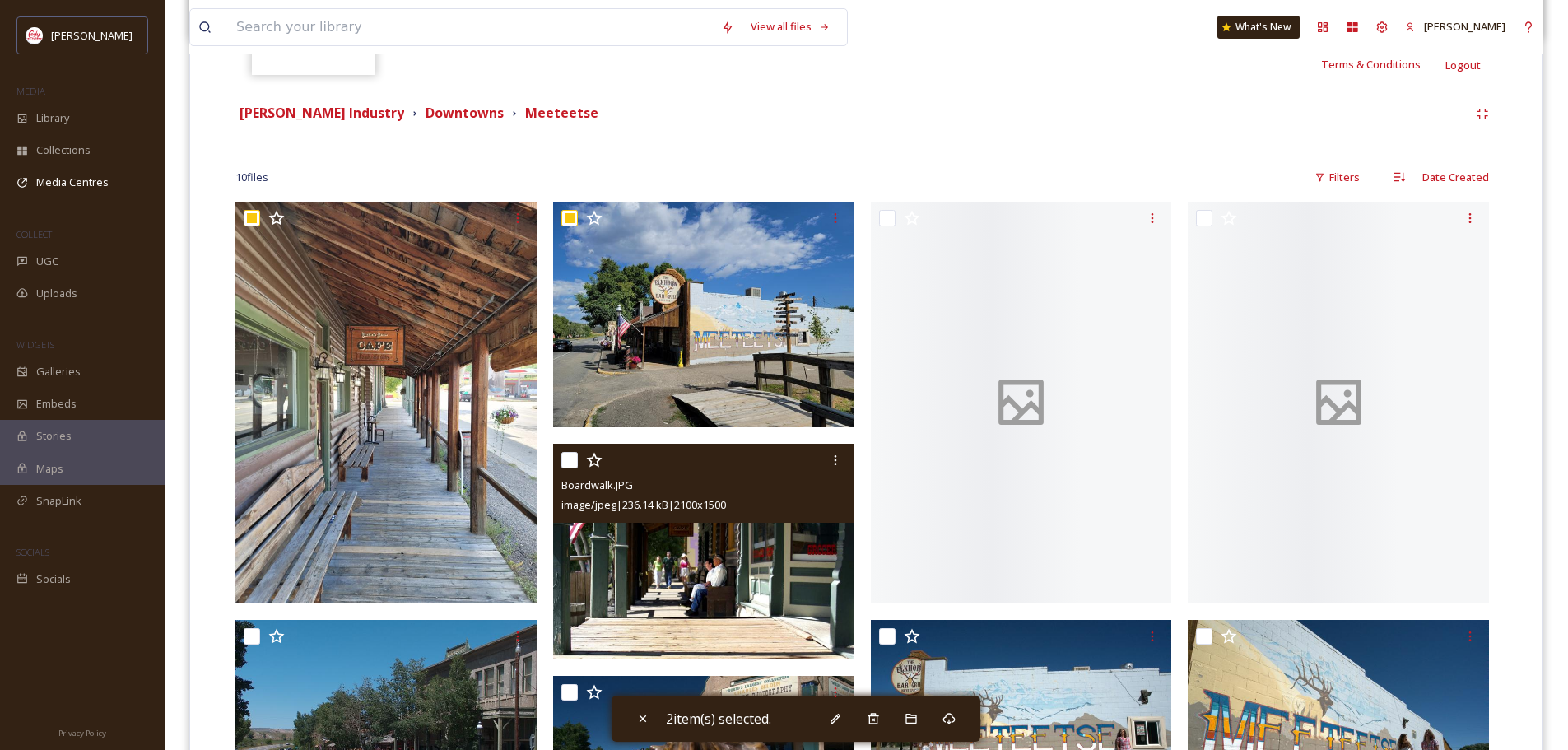
click at [557, 460] on div "Boardwalk.JPG image/jpeg | 236.14 kB | 2100 x 1500" at bounding box center [703, 483] width 302 height 79
click at [572, 455] on input "checkbox" at bounding box center [570, 460] width 17 height 17
checkbox input "true"
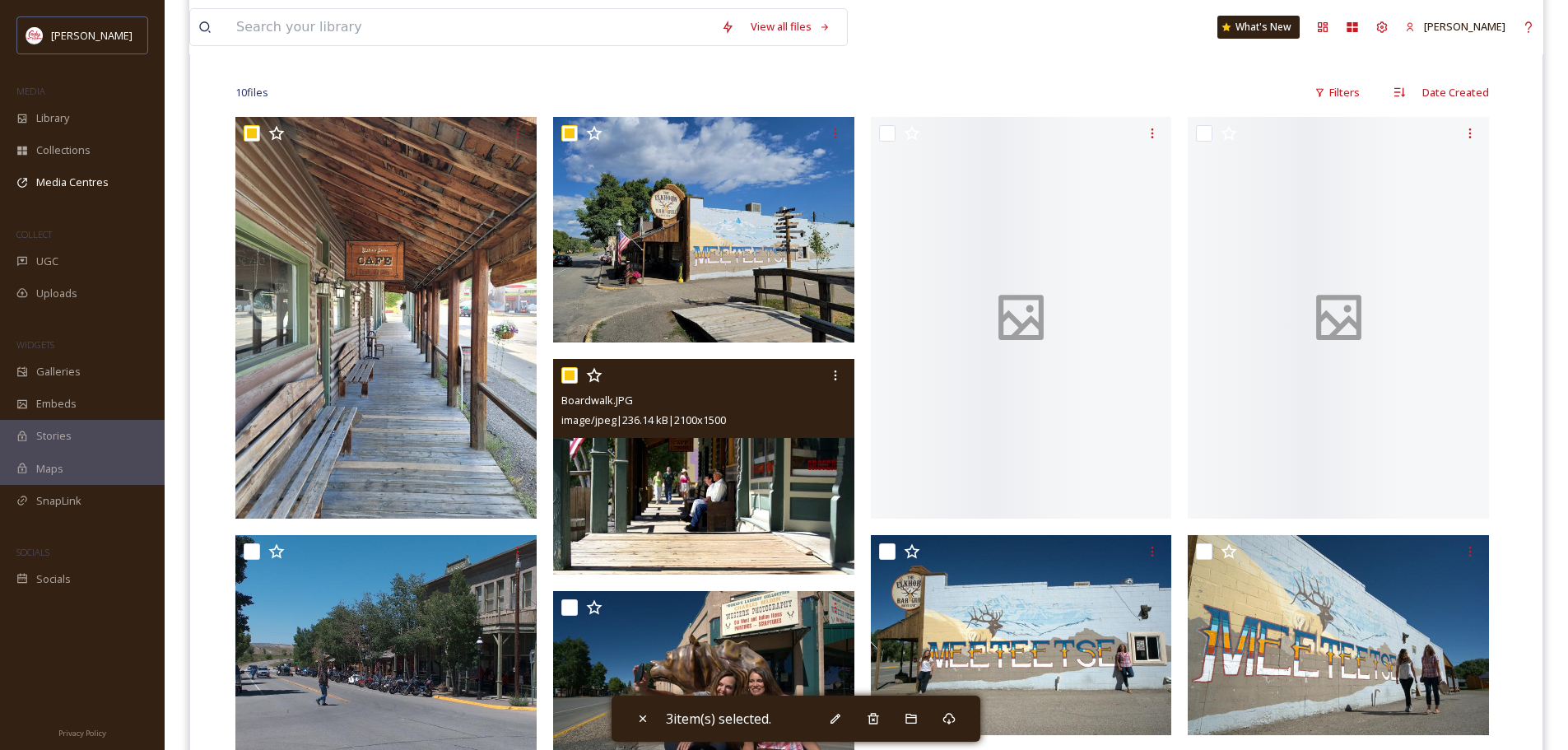
scroll to position [658, 0]
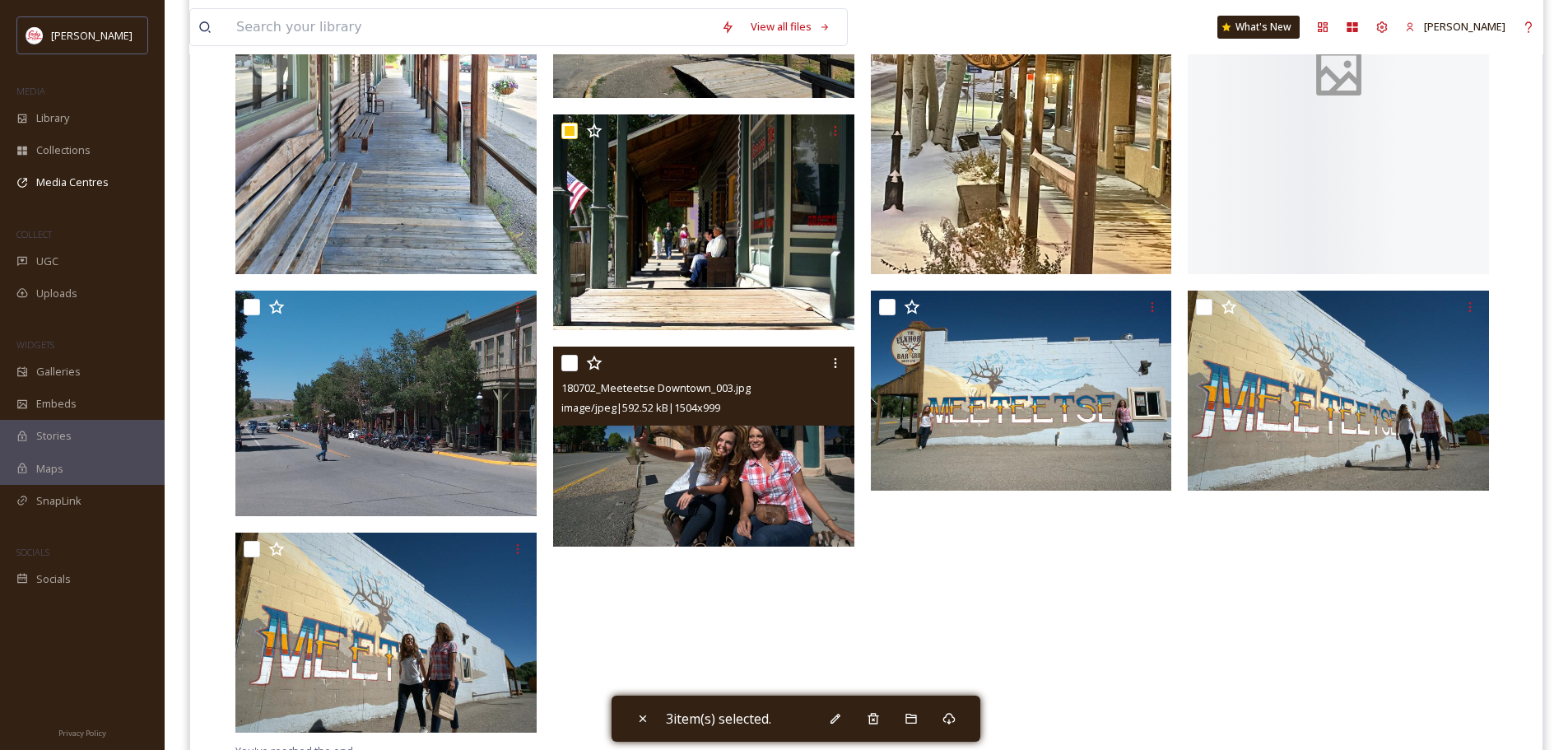
click at [566, 361] on input "checkbox" at bounding box center [570, 363] width 17 height 17
checkbox input "true"
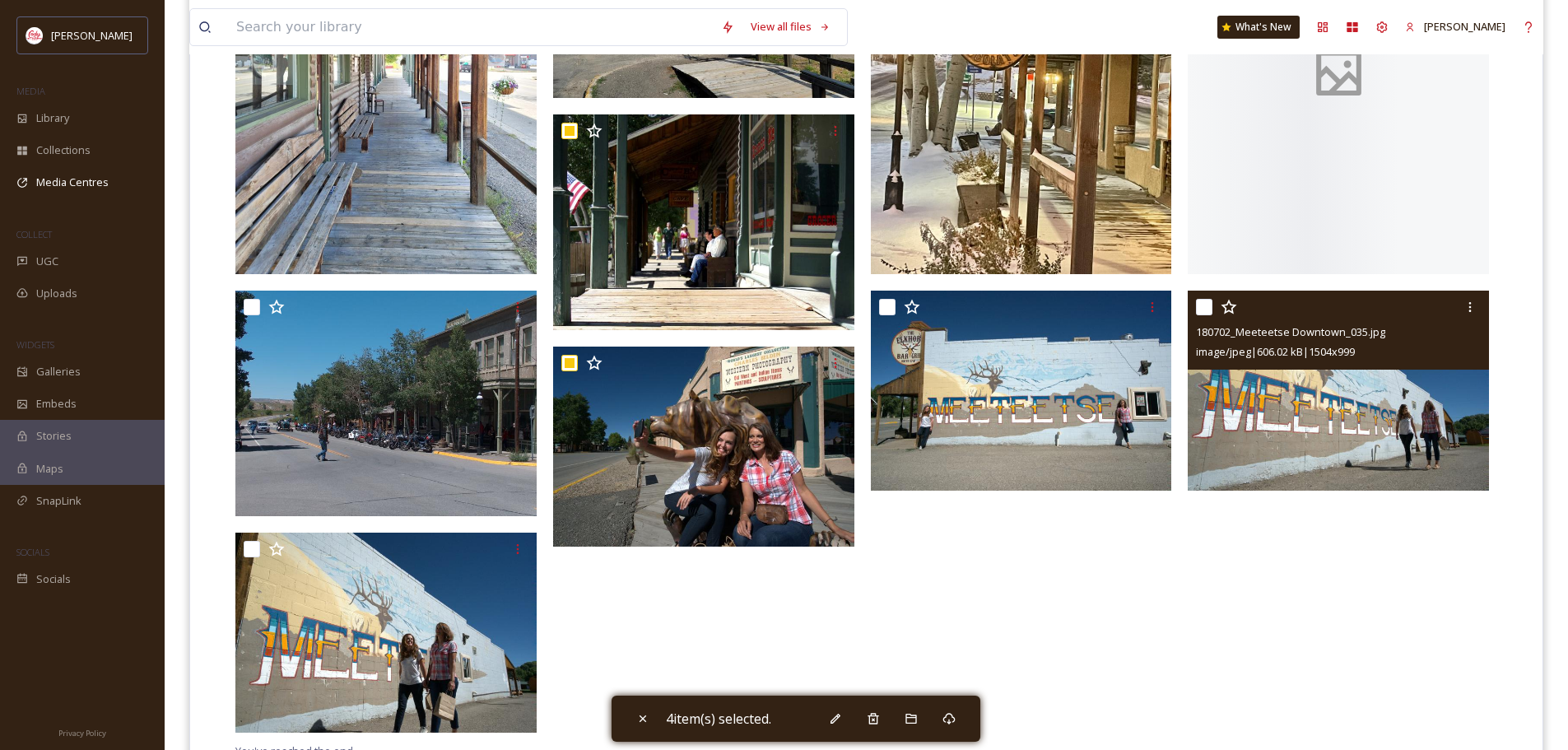
click at [1209, 306] on input "checkbox" at bounding box center [1205, 307] width 17 height 17
checkbox input "true"
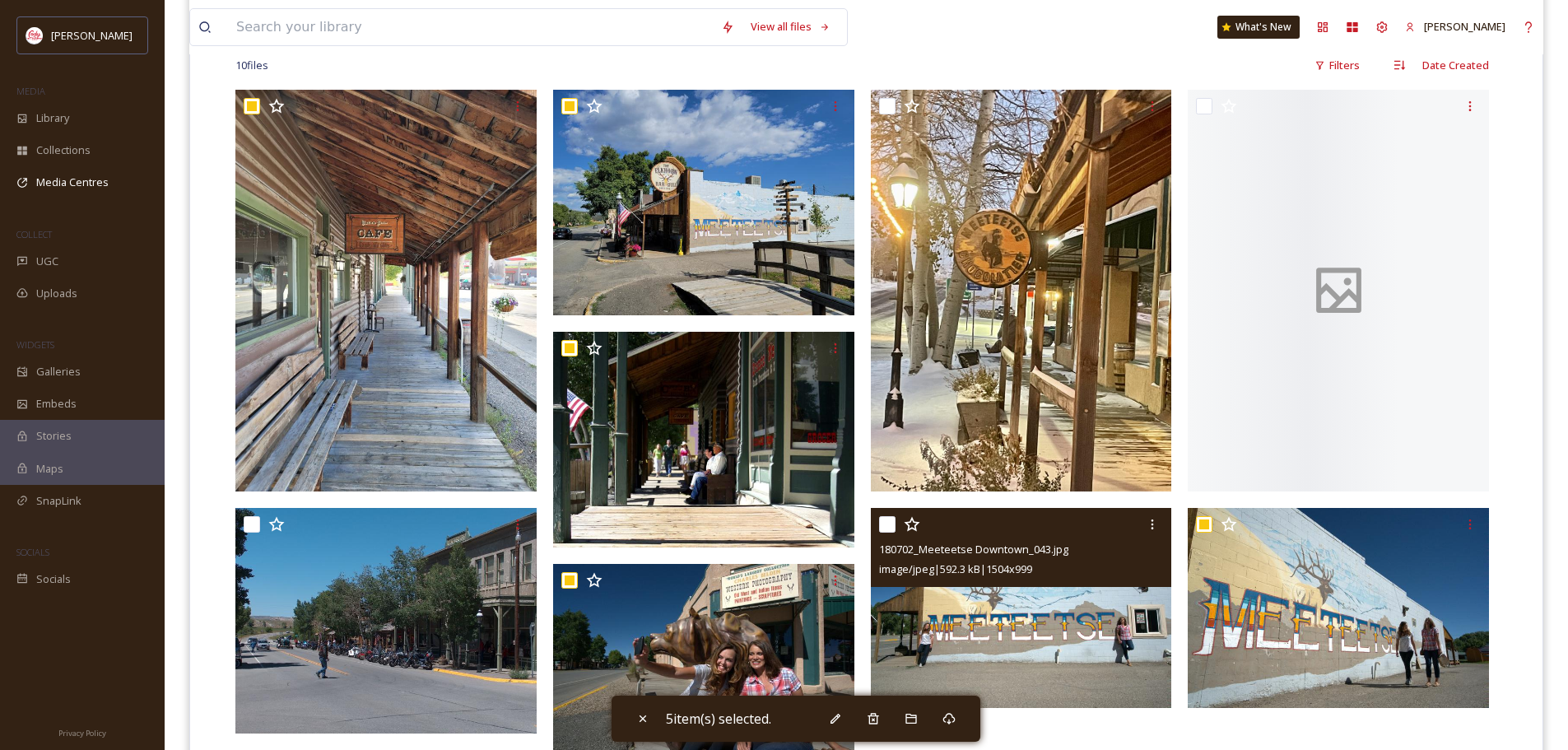
scroll to position [412, 0]
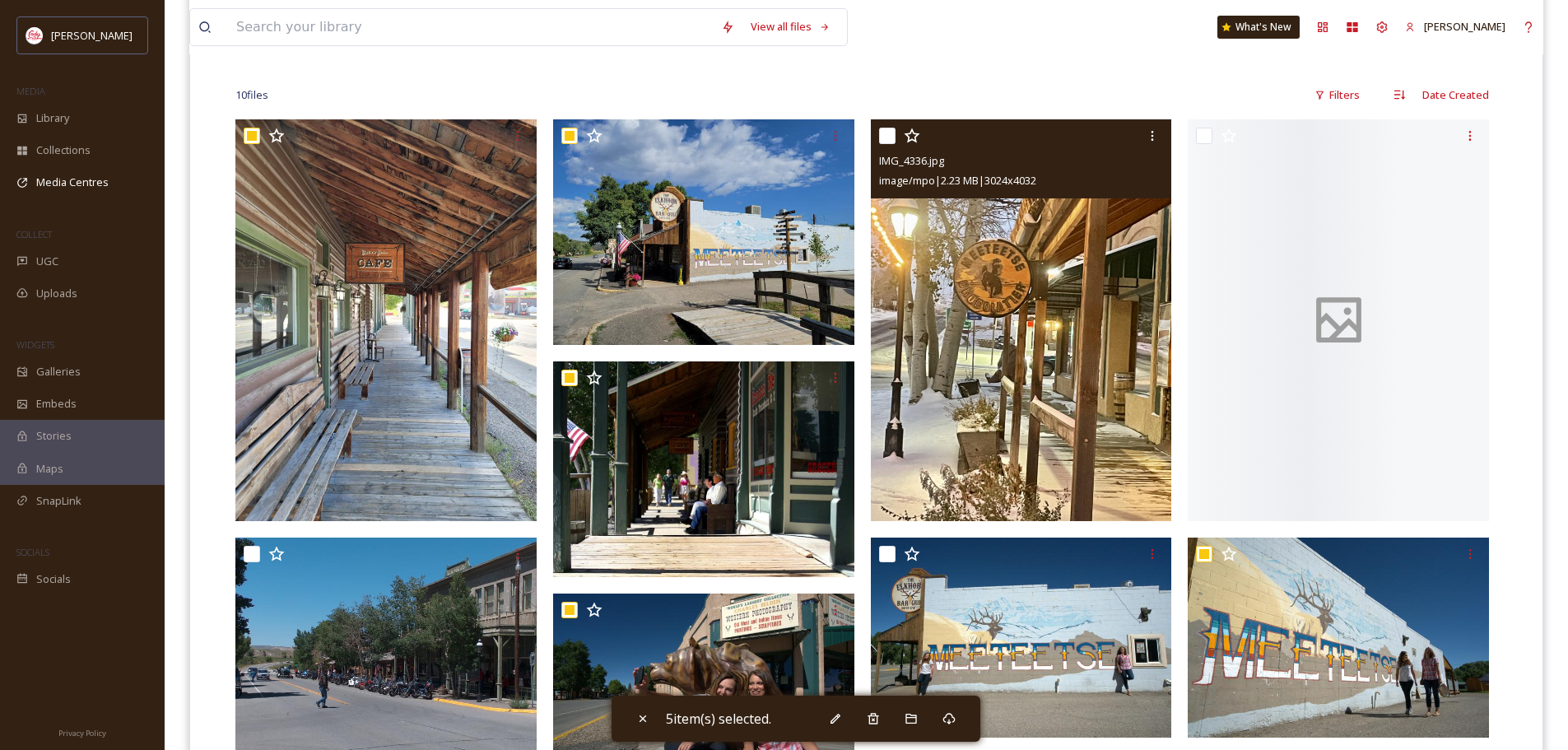
click at [891, 134] on input "checkbox" at bounding box center [887, 136] width 17 height 17
checkbox input "true"
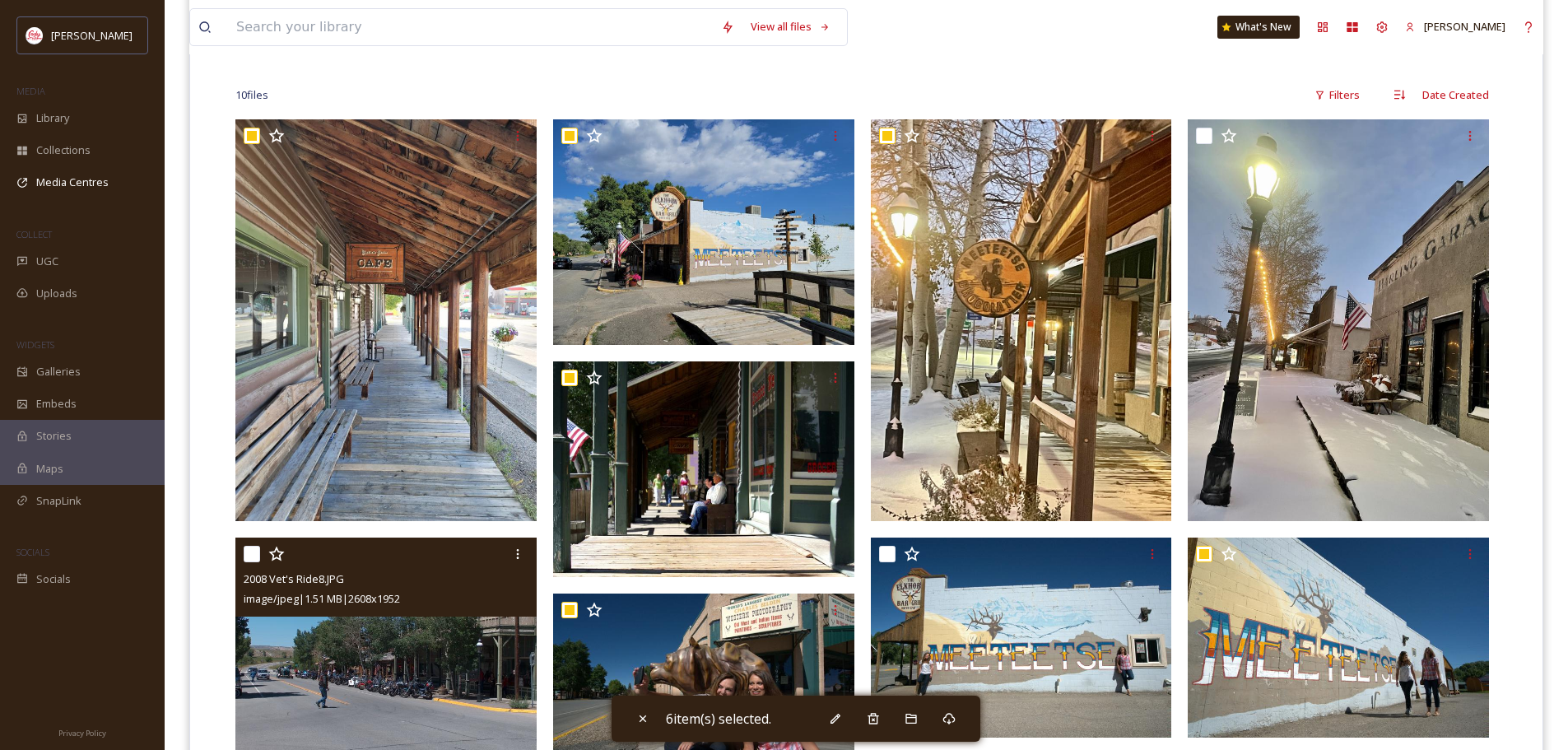
click at [253, 548] on input "checkbox" at bounding box center [252, 554] width 17 height 17
checkbox input "true"
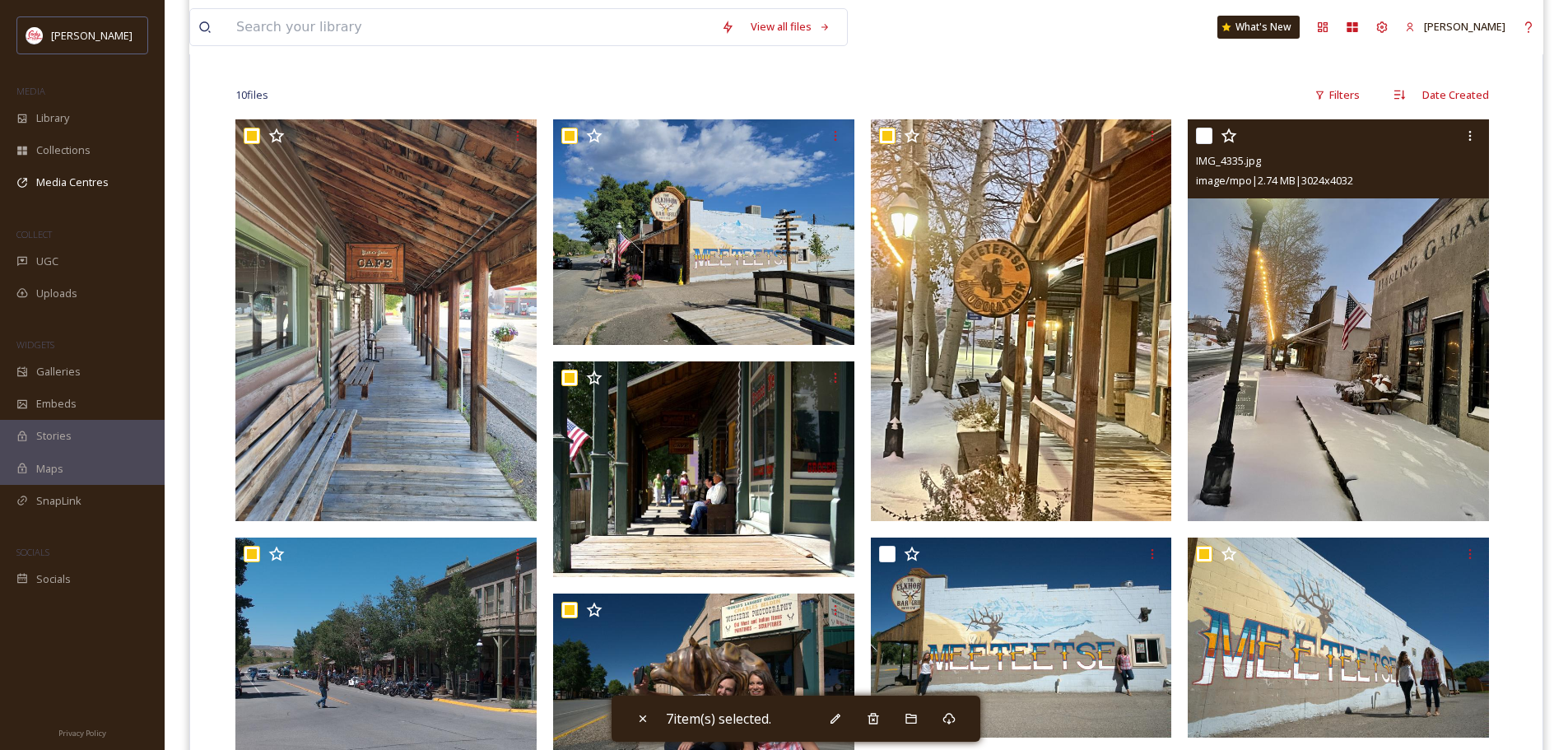
click at [1203, 132] on input "checkbox" at bounding box center [1205, 136] width 17 height 17
checkbox input "true"
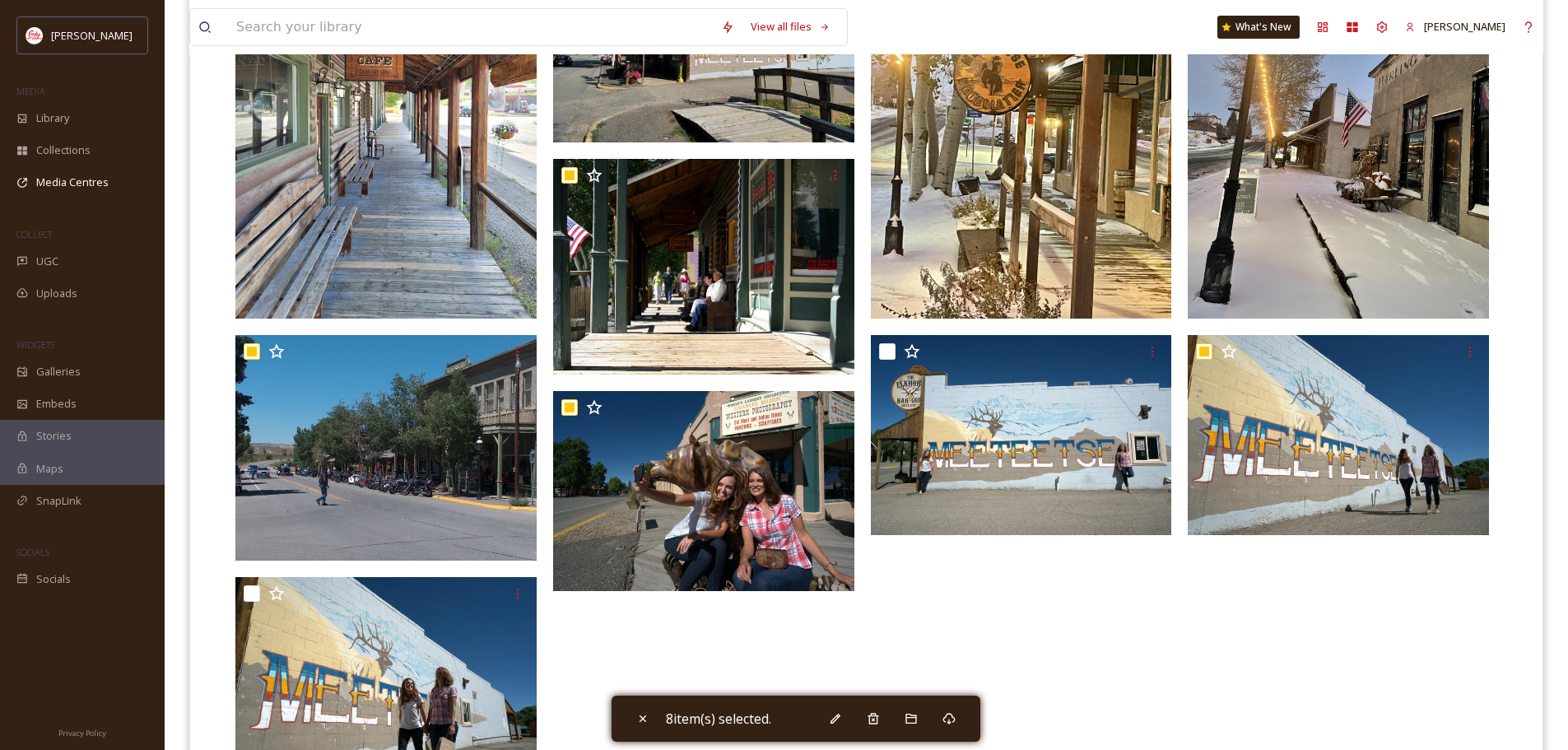
scroll to position [316, 0]
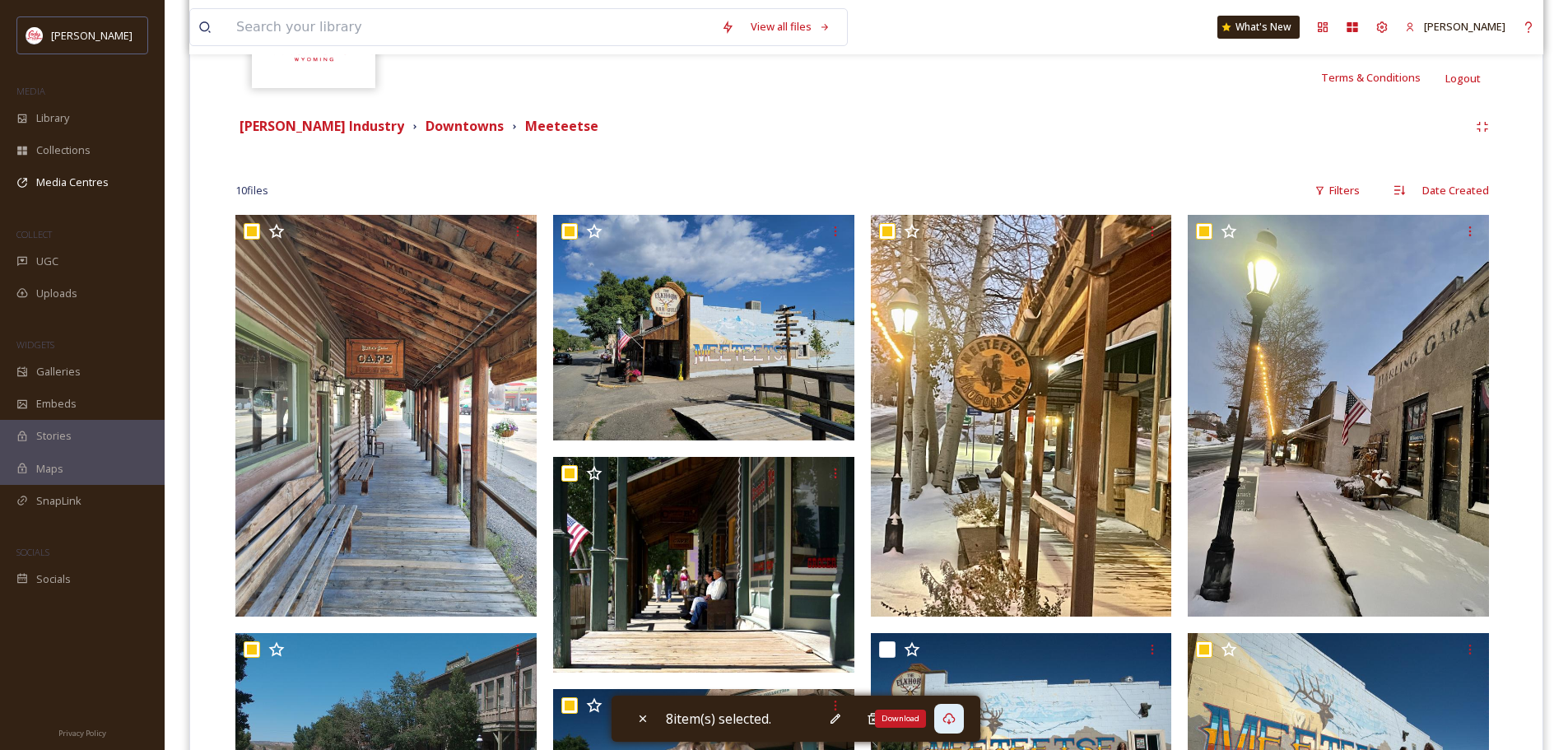
click at [954, 718] on icon at bounding box center [949, 718] width 13 height 13
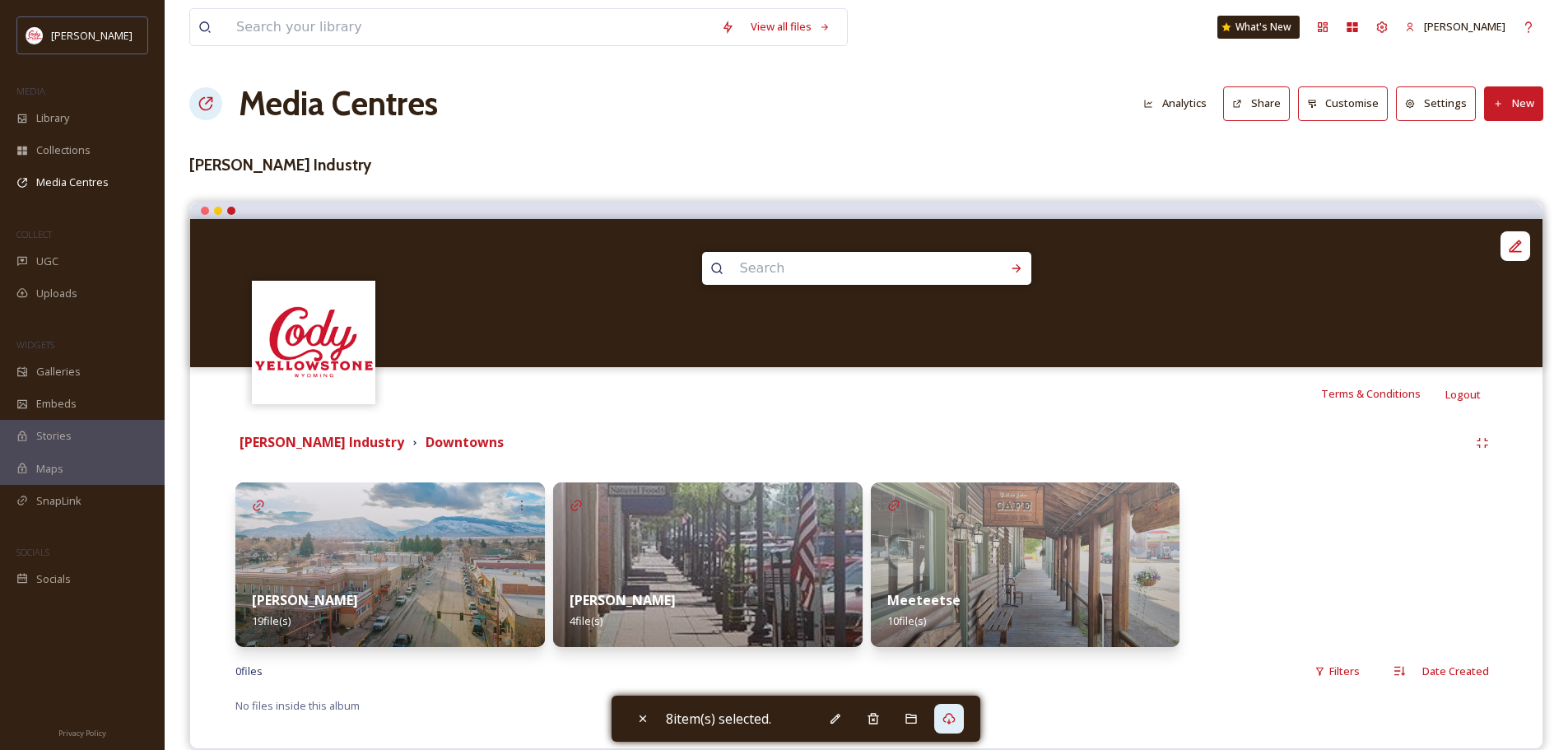
click at [699, 599] on div "[PERSON_NAME] 4 file(s)" at bounding box center [707, 610] width 309 height 73
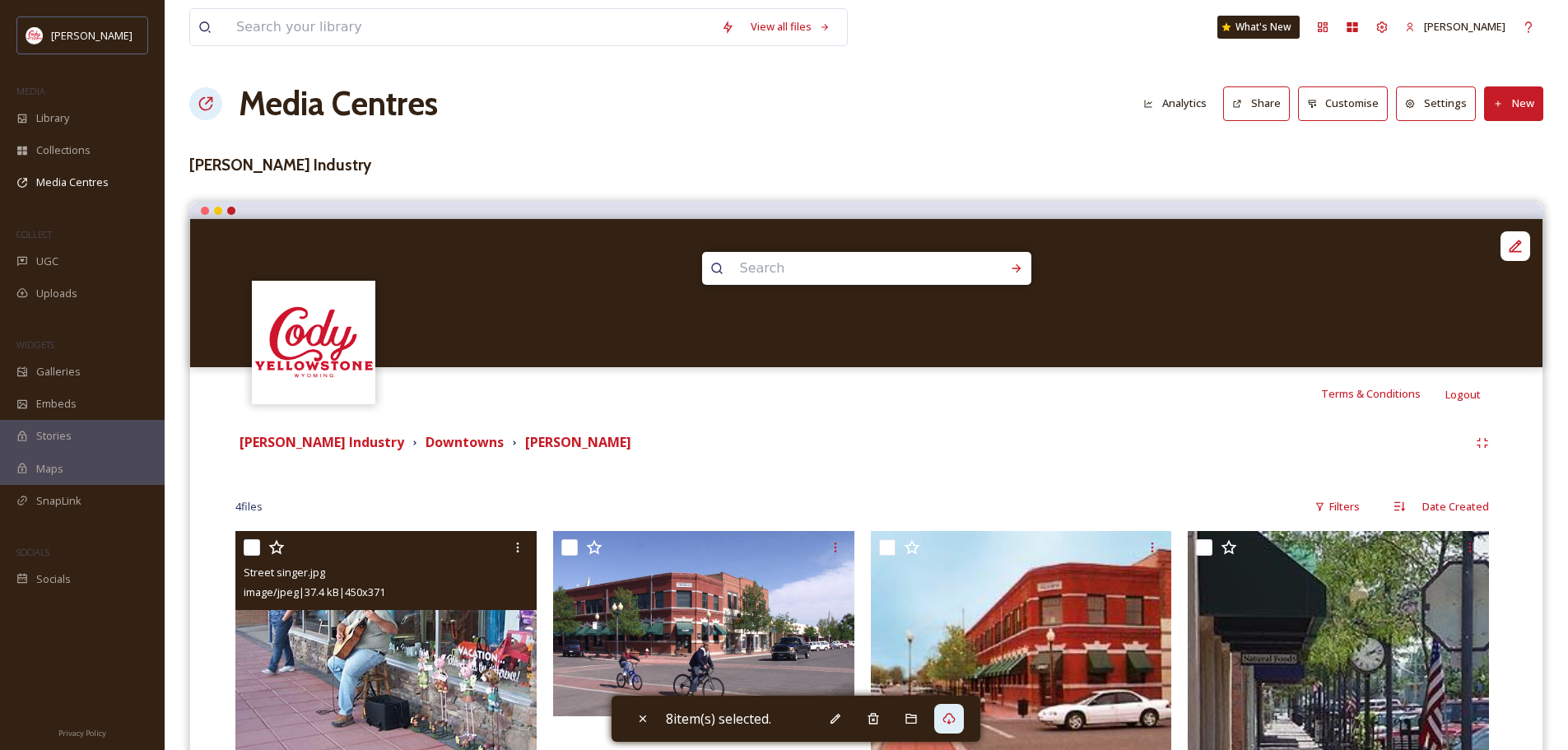
click at [254, 550] on input "checkbox" at bounding box center [252, 547] width 17 height 17
checkbox input "true"
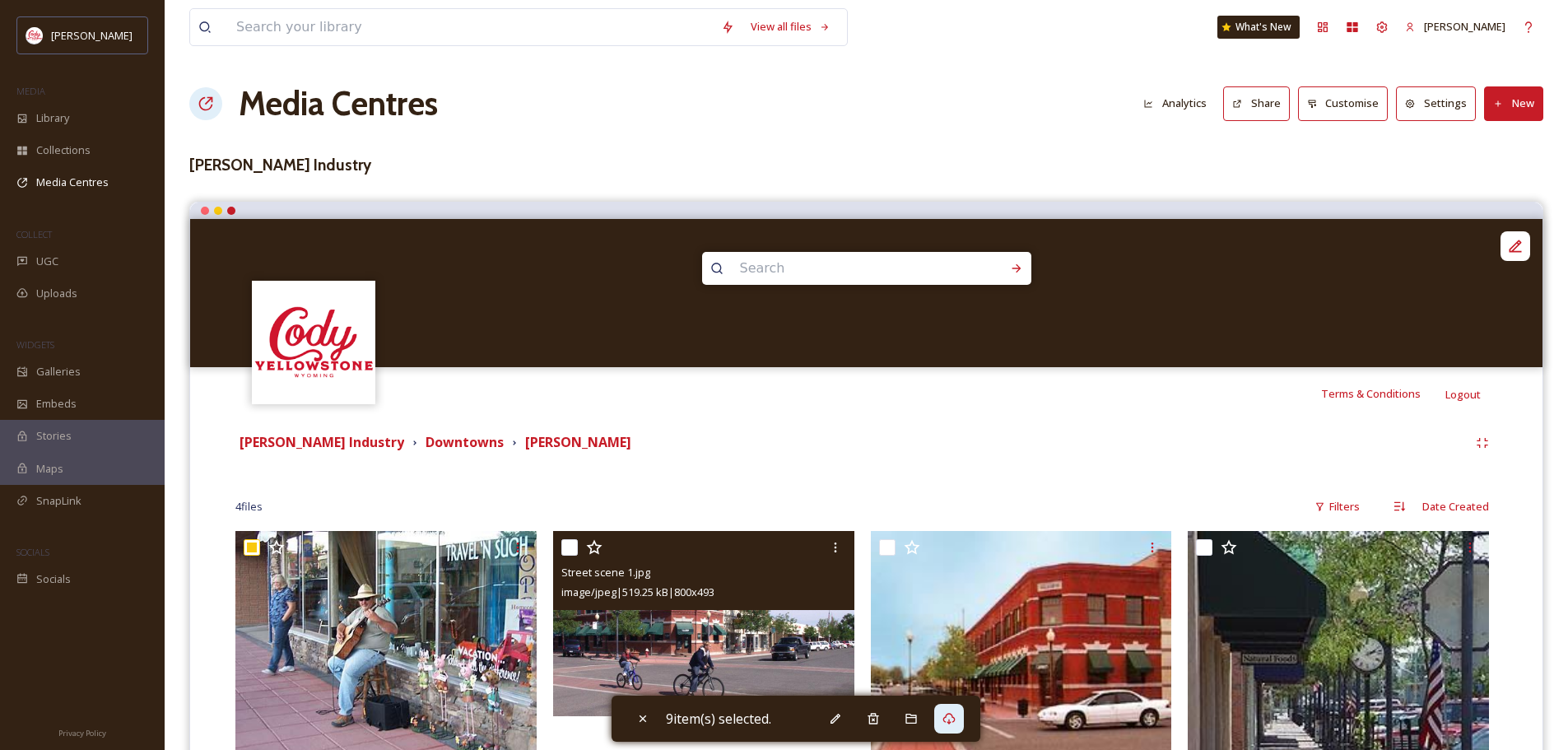
click at [564, 541] on input "checkbox" at bounding box center [570, 547] width 17 height 17
checkbox input "true"
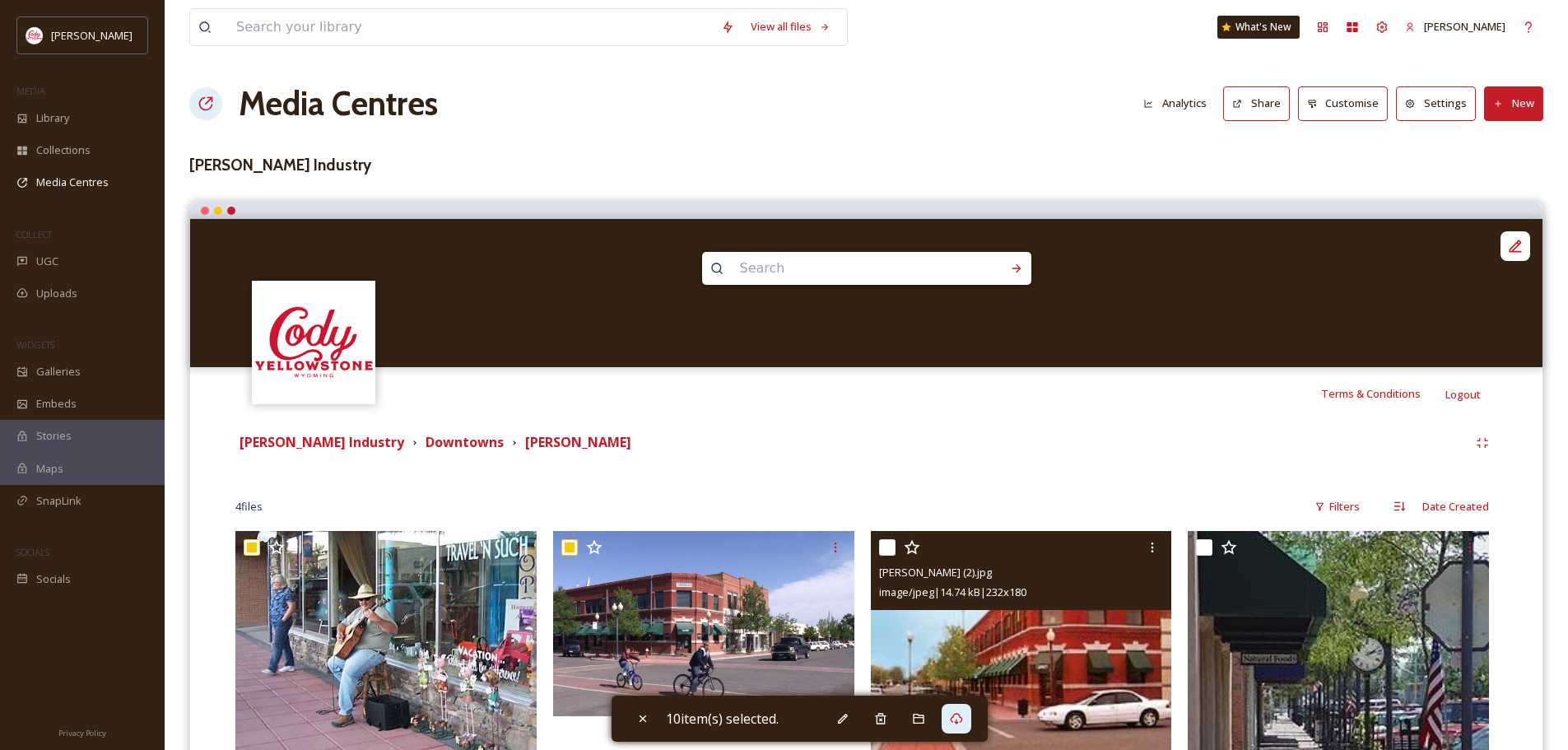
click at [888, 546] on input "checkbox" at bounding box center [887, 547] width 17 height 17
checkbox input "true"
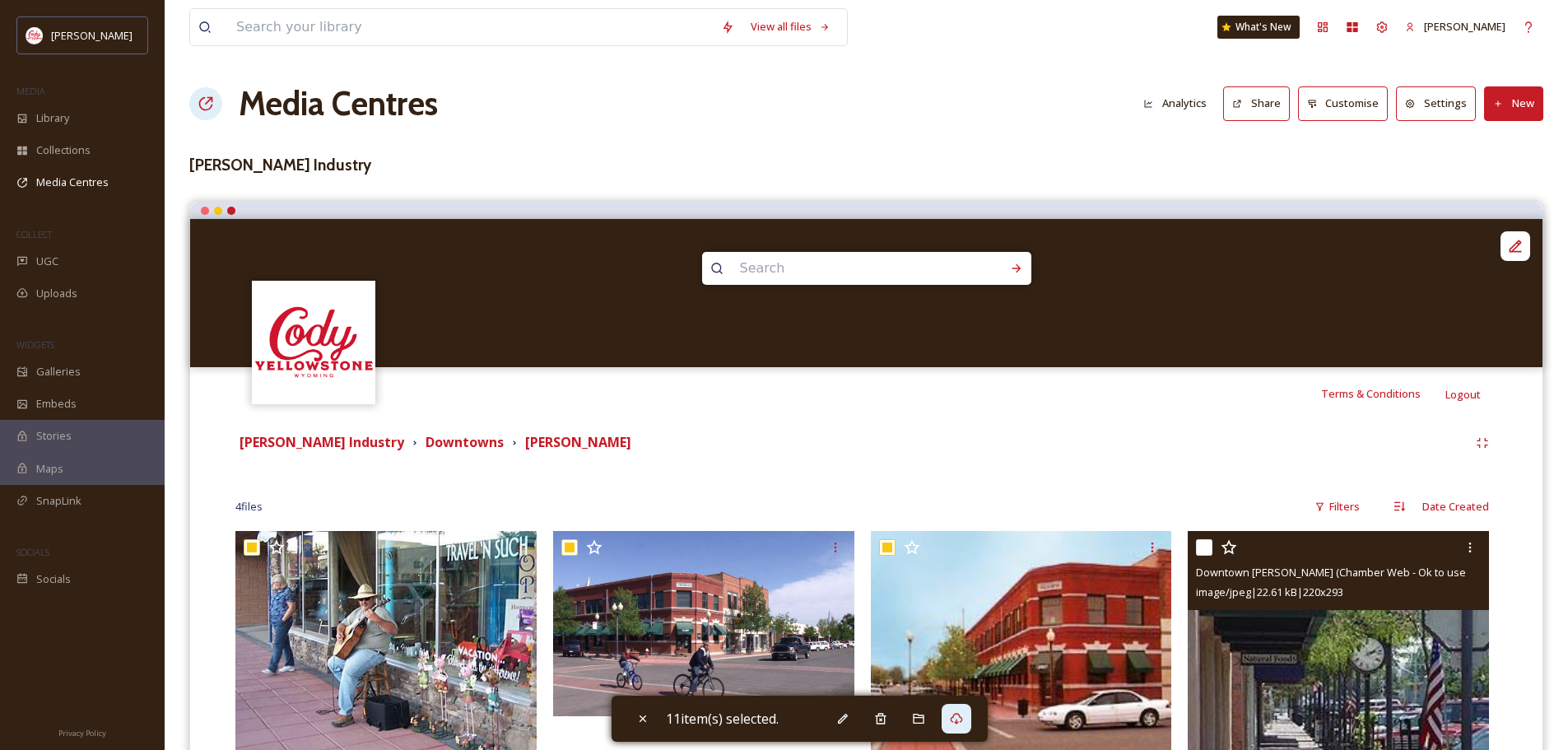
click at [1208, 545] on input "checkbox" at bounding box center [1205, 547] width 17 height 17
checkbox input "true"
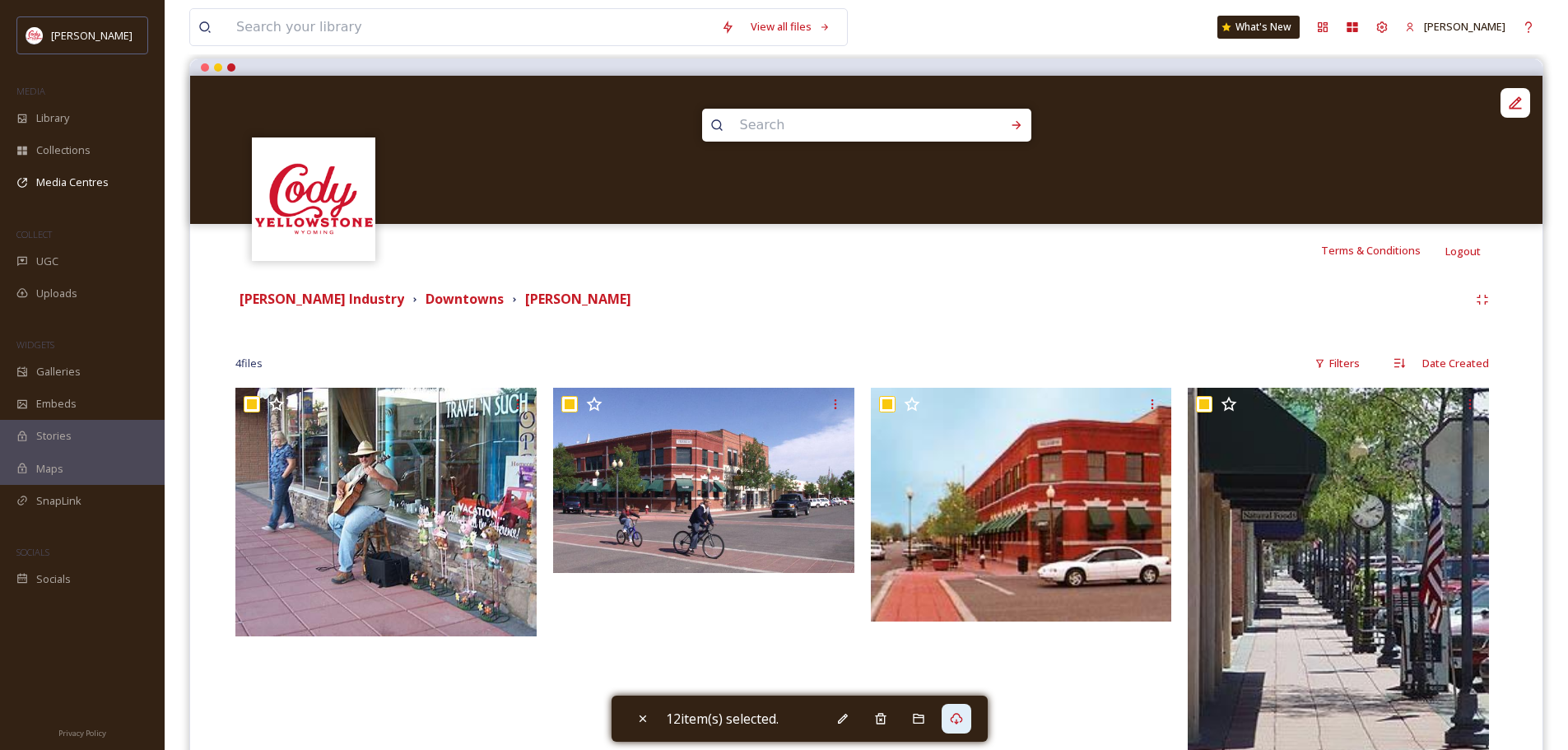
scroll to position [268, 0]
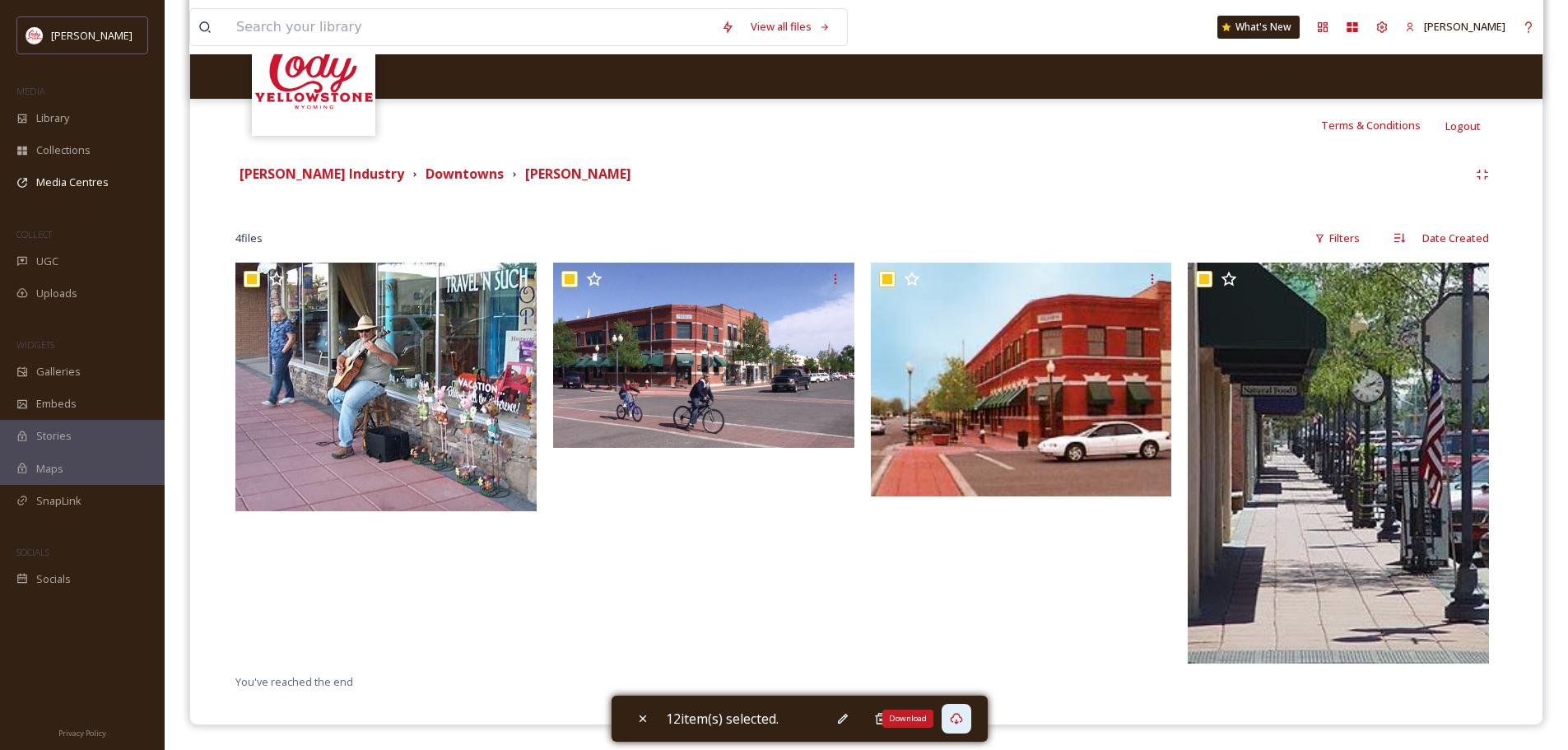
click at [961, 726] on div "Download" at bounding box center [956, 719] width 30 height 30
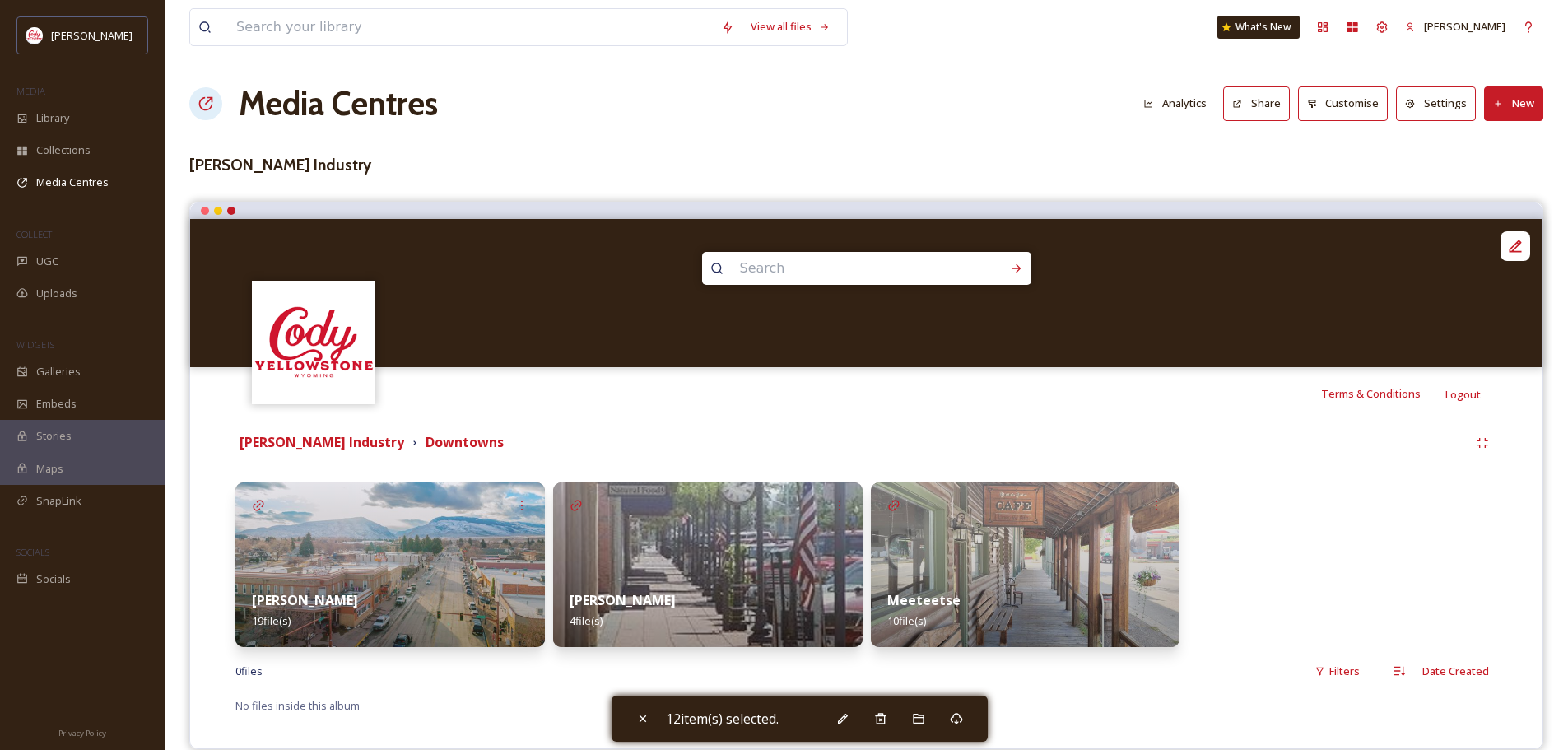
click at [517, 539] on img at bounding box center [389, 565] width 309 height 164
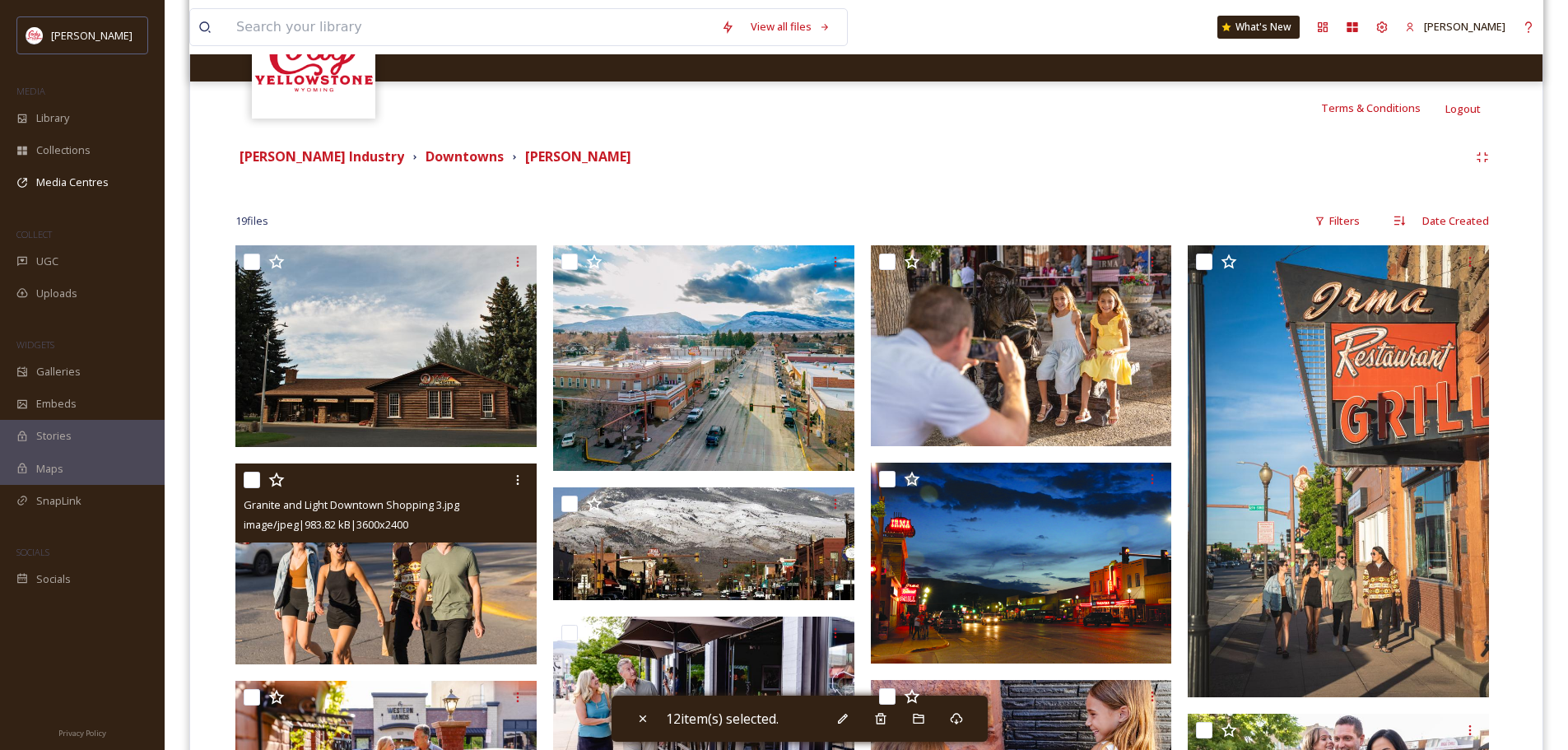
scroll to position [330, 0]
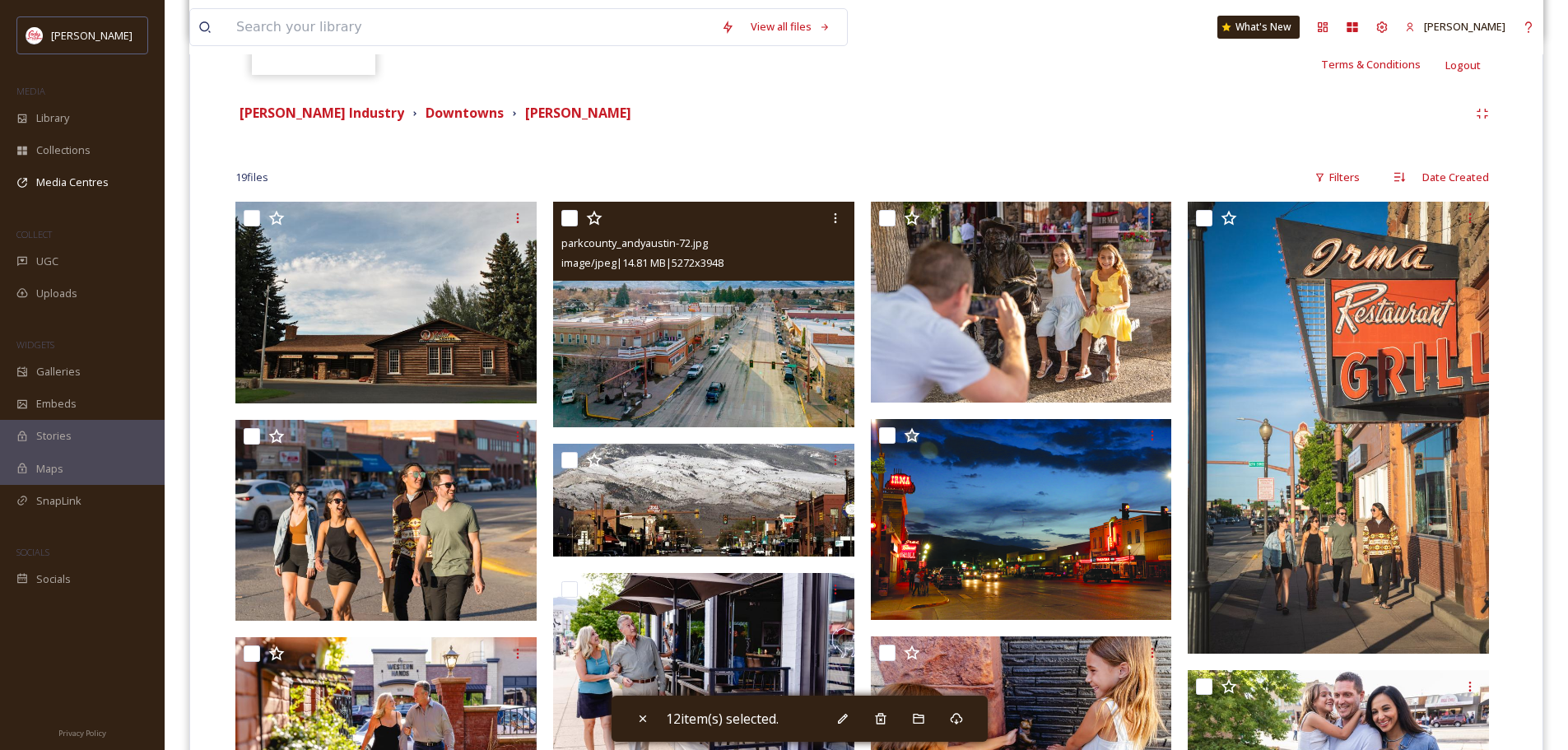
click at [566, 219] on input "checkbox" at bounding box center [570, 219] width 17 height 17
checkbox input "true"
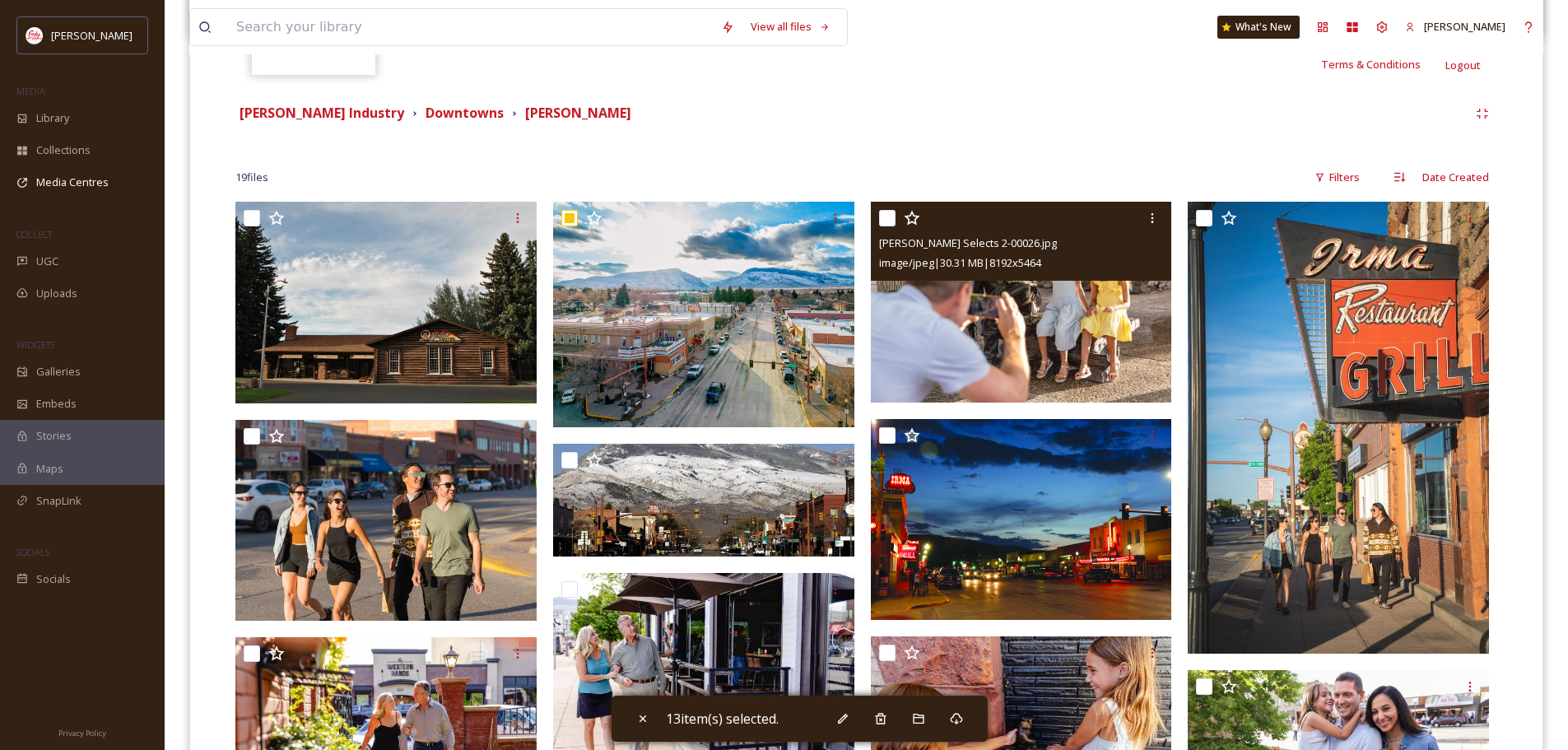
click at [893, 219] on input "checkbox" at bounding box center [887, 219] width 17 height 17
checkbox input "true"
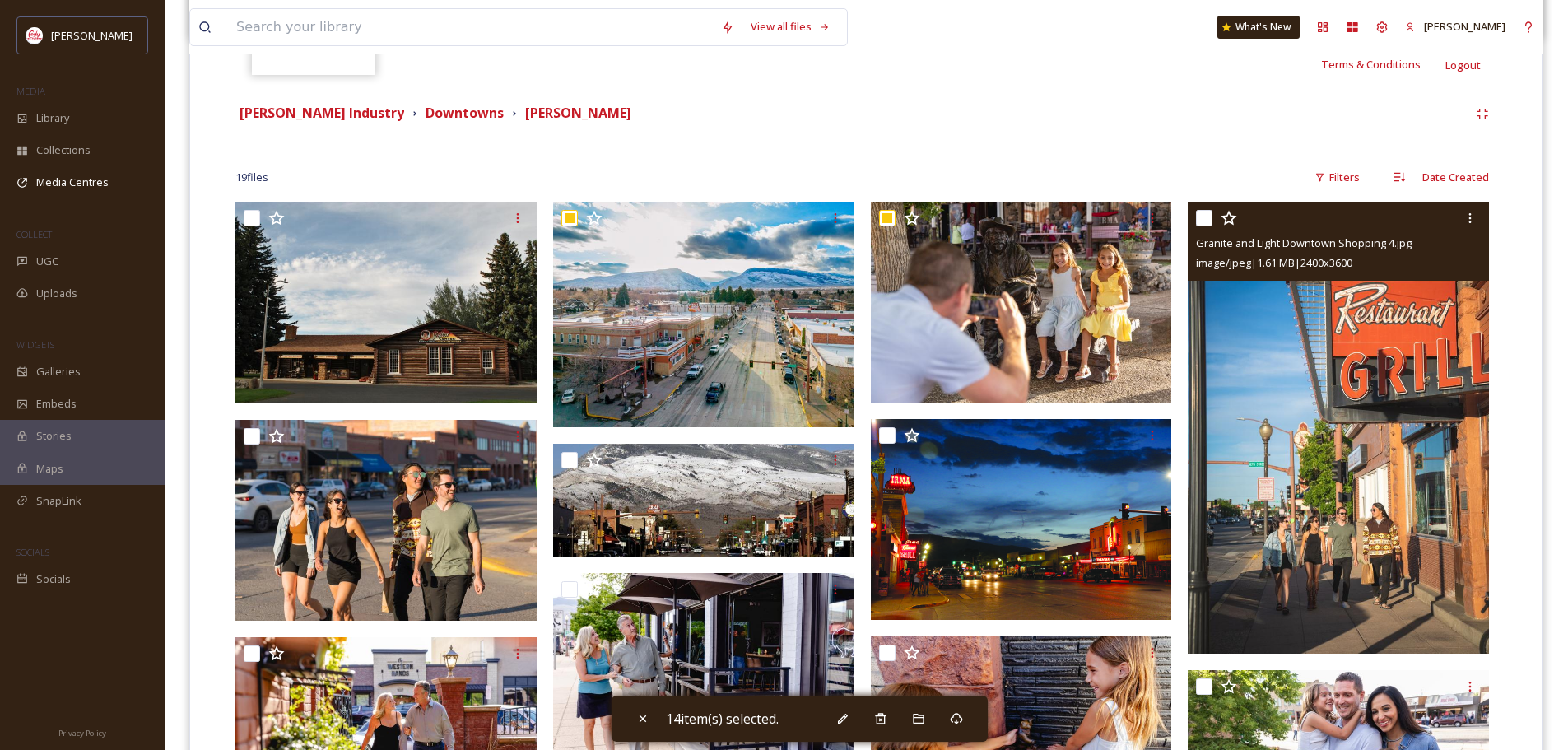
drag, startPoint x: 1206, startPoint y: 213, endPoint x: 1181, endPoint y: 298, distance: 88.6
click at [1206, 212] on input "checkbox" at bounding box center [1205, 219] width 17 height 17
checkbox input "true"
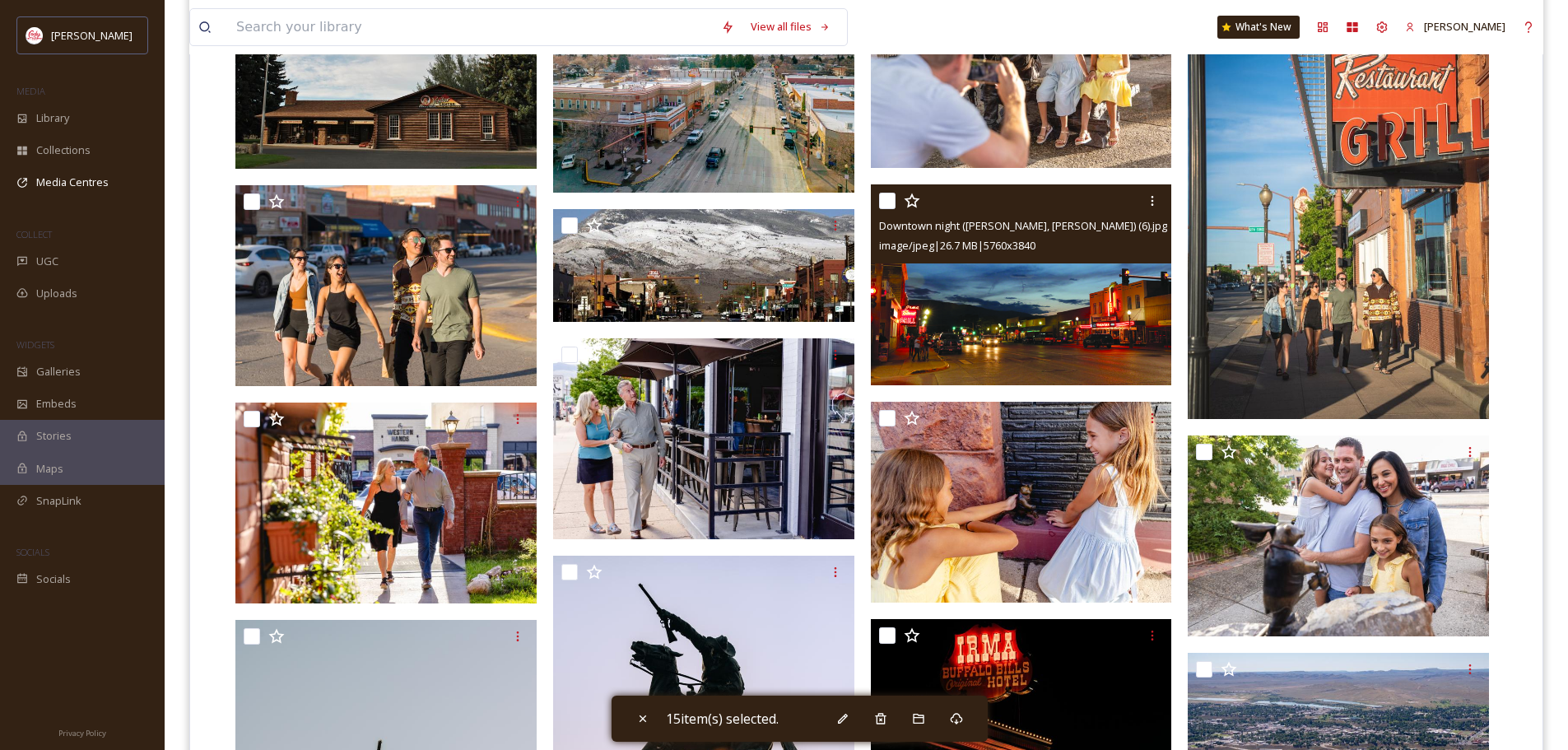
scroll to position [576, 0]
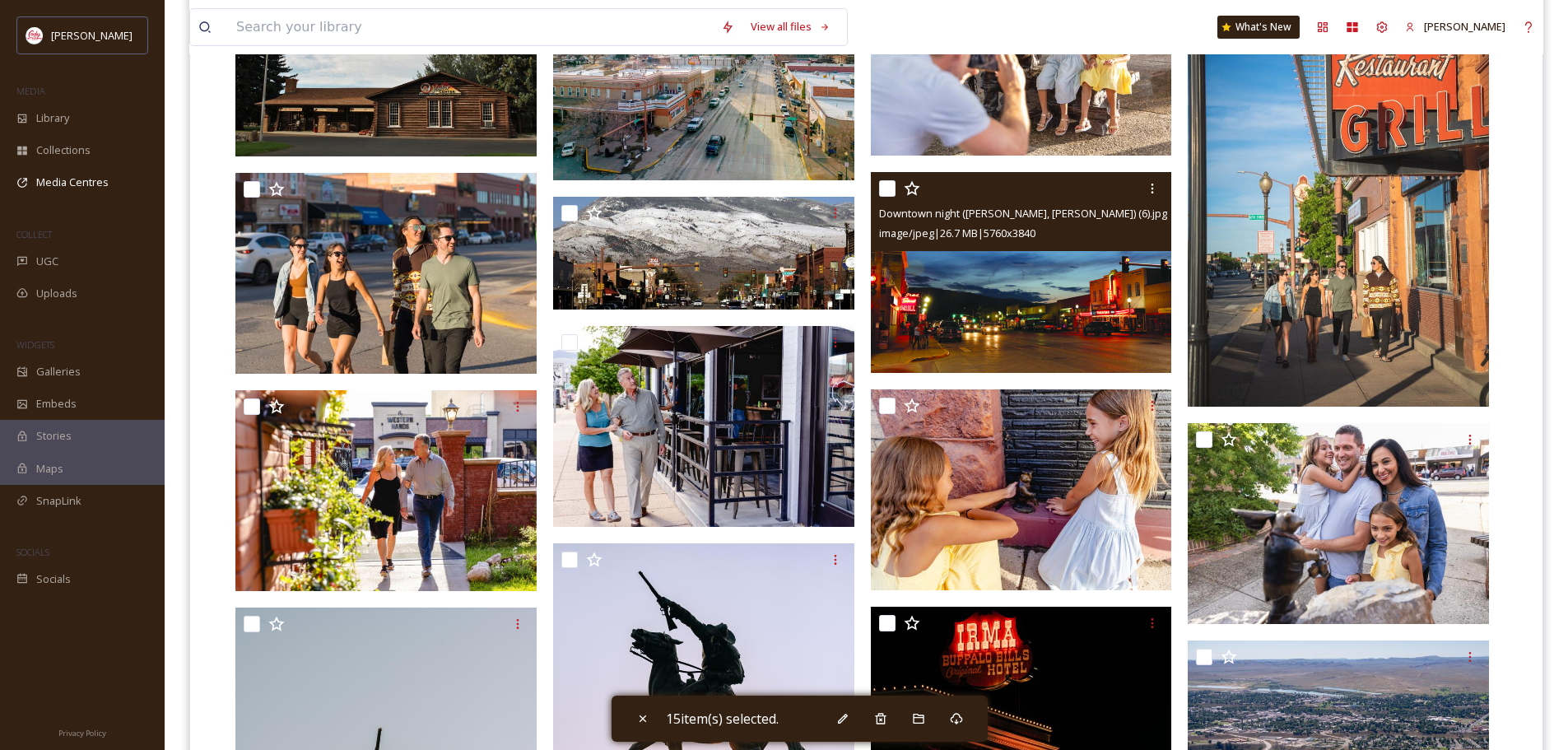
click at [892, 191] on input "checkbox" at bounding box center [887, 189] width 17 height 17
checkbox input "true"
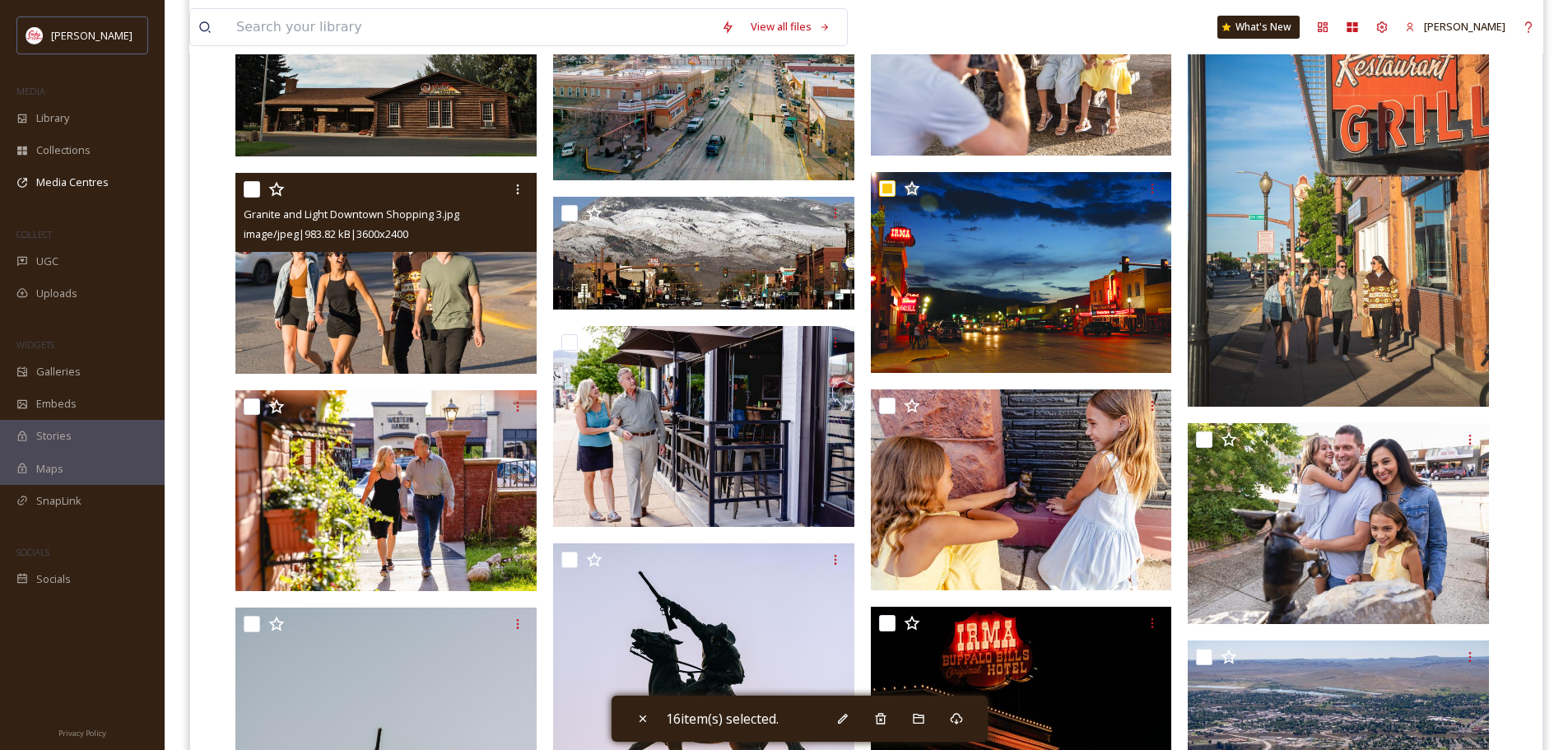
click at [251, 192] on input "checkbox" at bounding box center [252, 190] width 17 height 17
checkbox input "true"
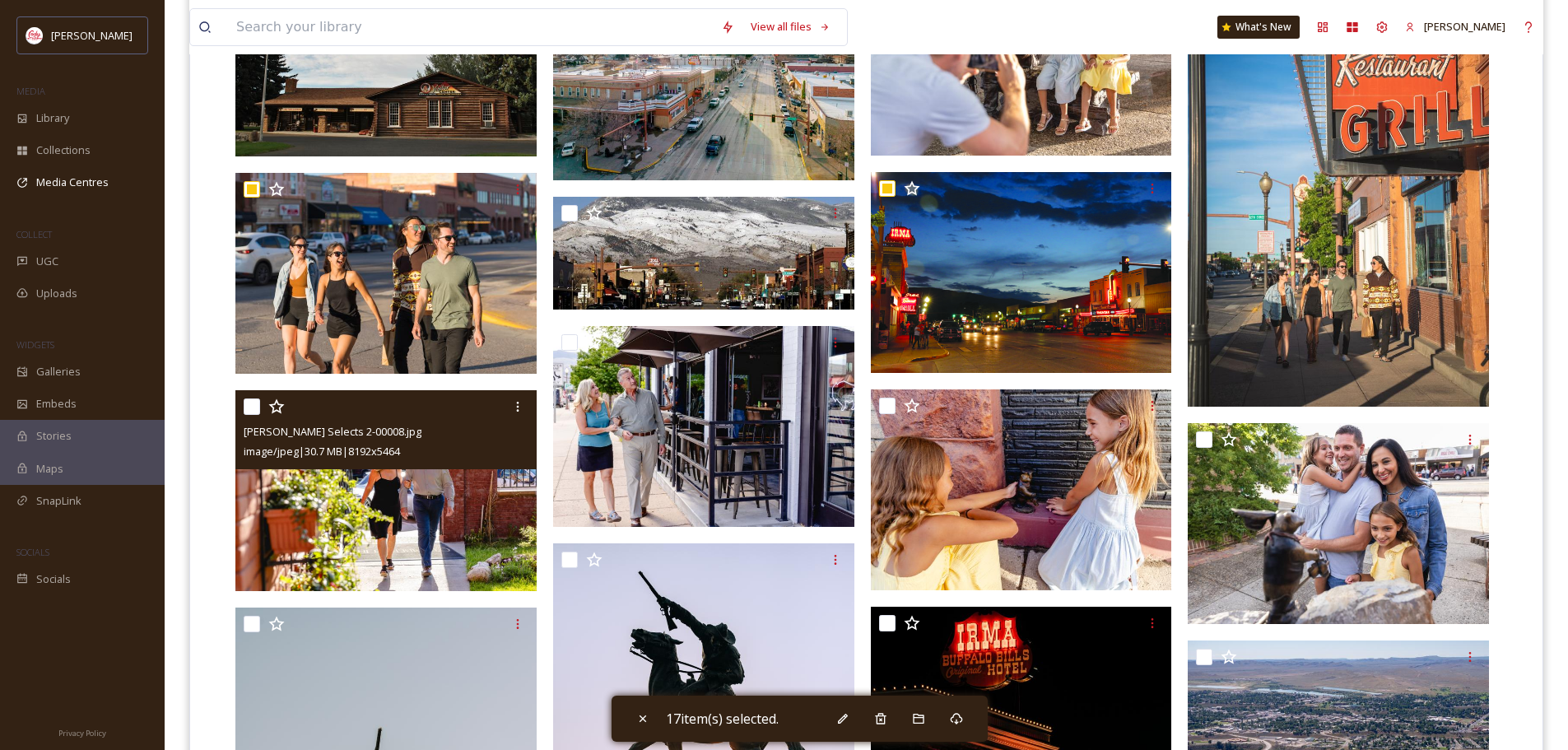
click at [253, 414] on input "checkbox" at bounding box center [252, 407] width 17 height 17
checkbox input "true"
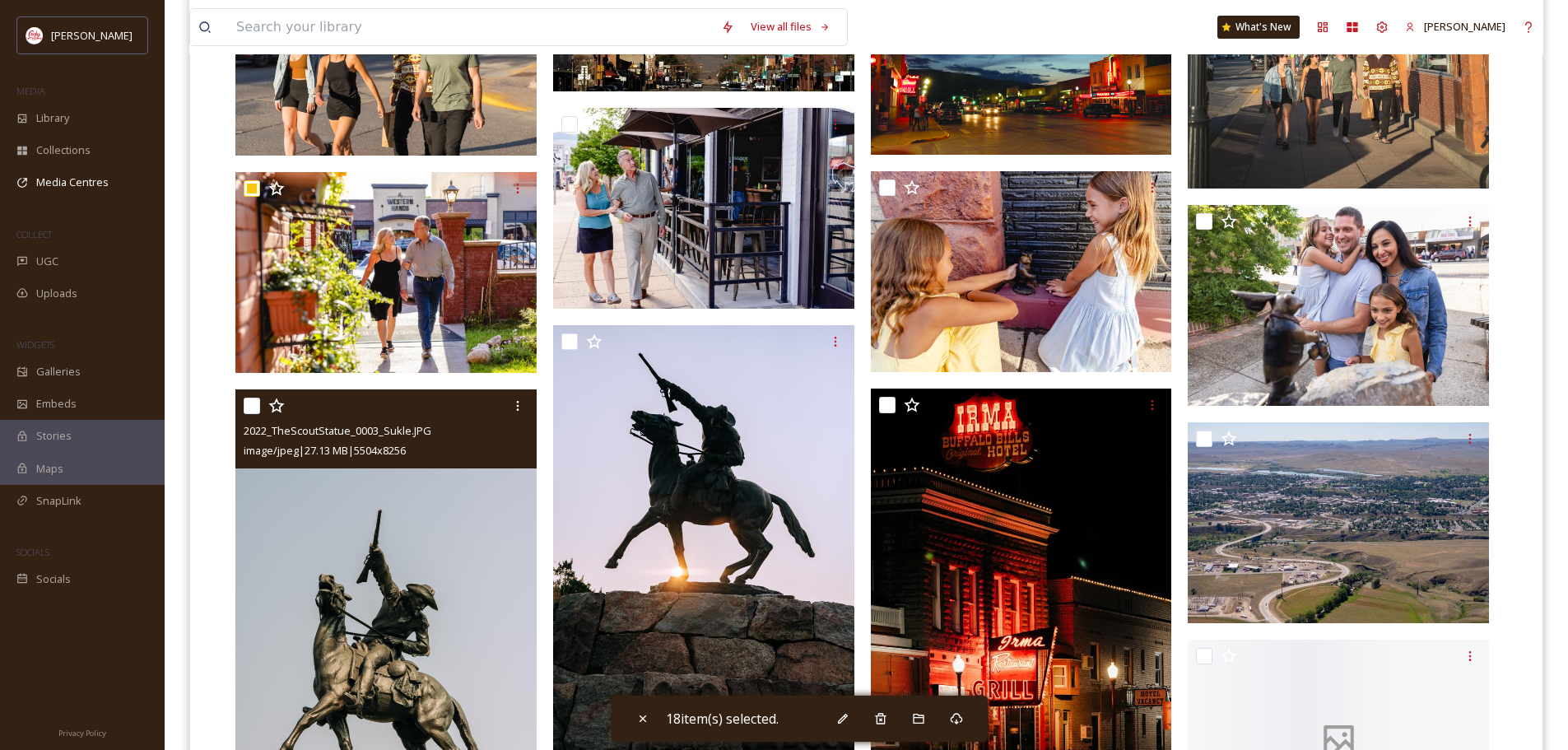
scroll to position [906, 0]
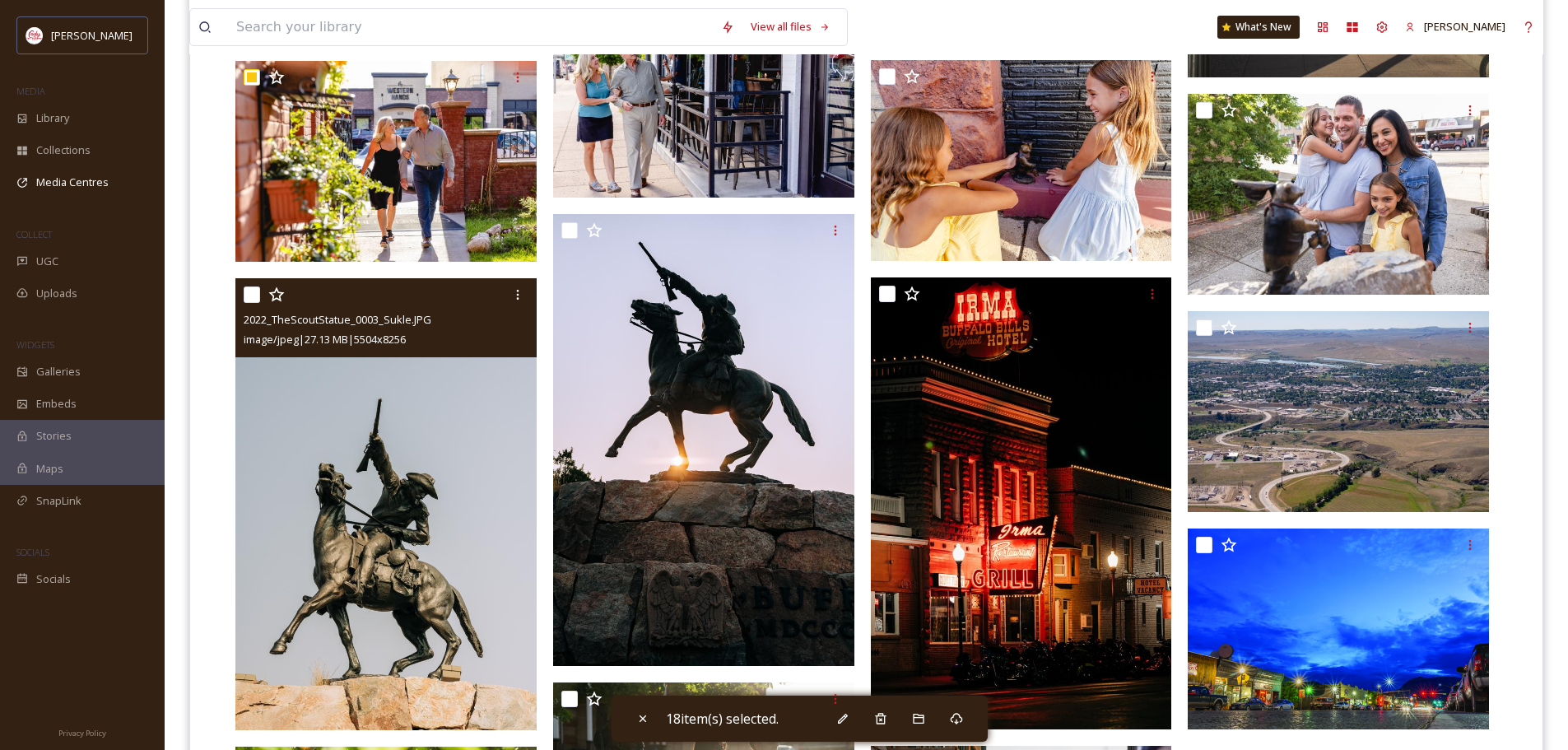
click at [249, 294] on input "checkbox" at bounding box center [252, 295] width 17 height 17
checkbox input "true"
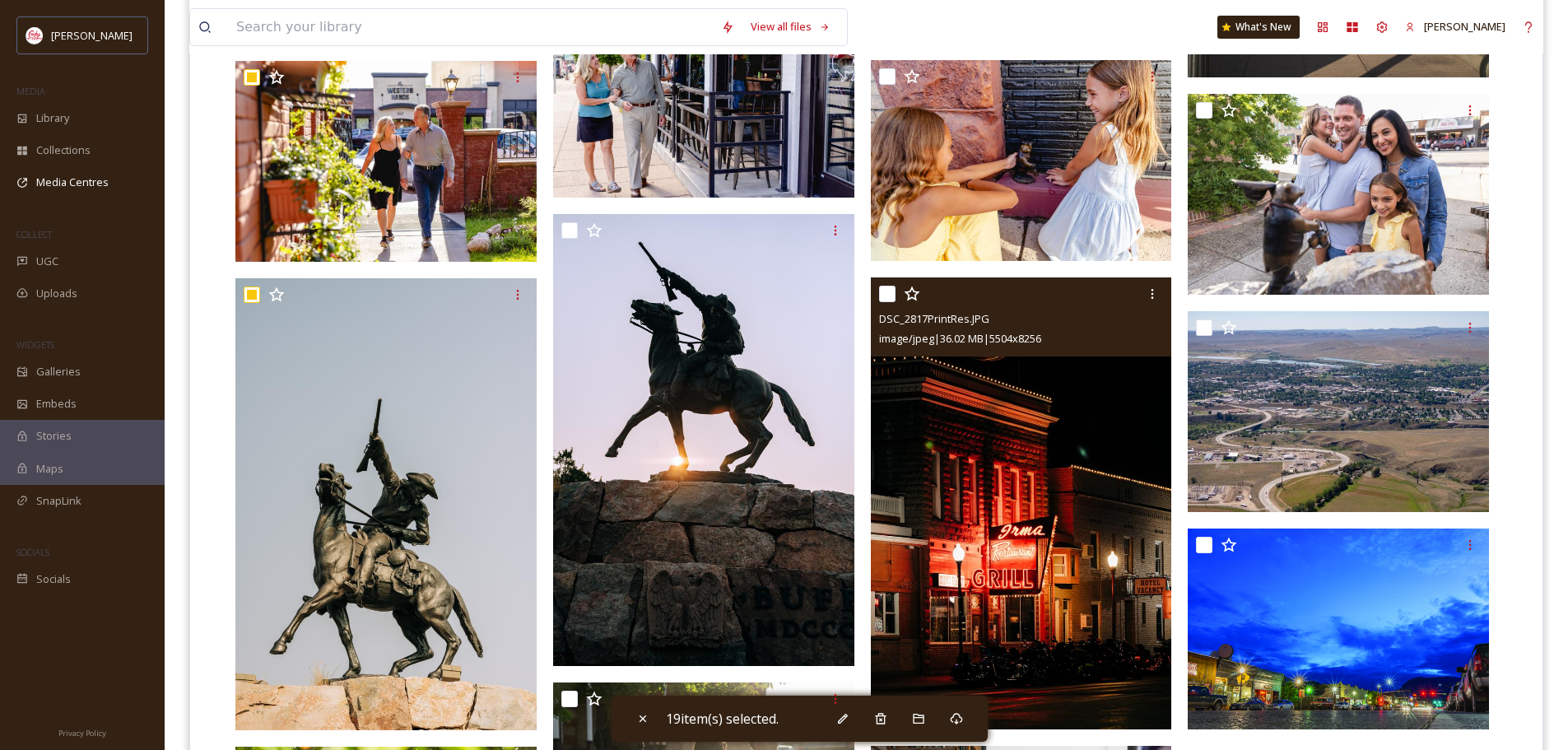
click at [890, 294] on input "checkbox" at bounding box center [887, 294] width 17 height 17
checkbox input "true"
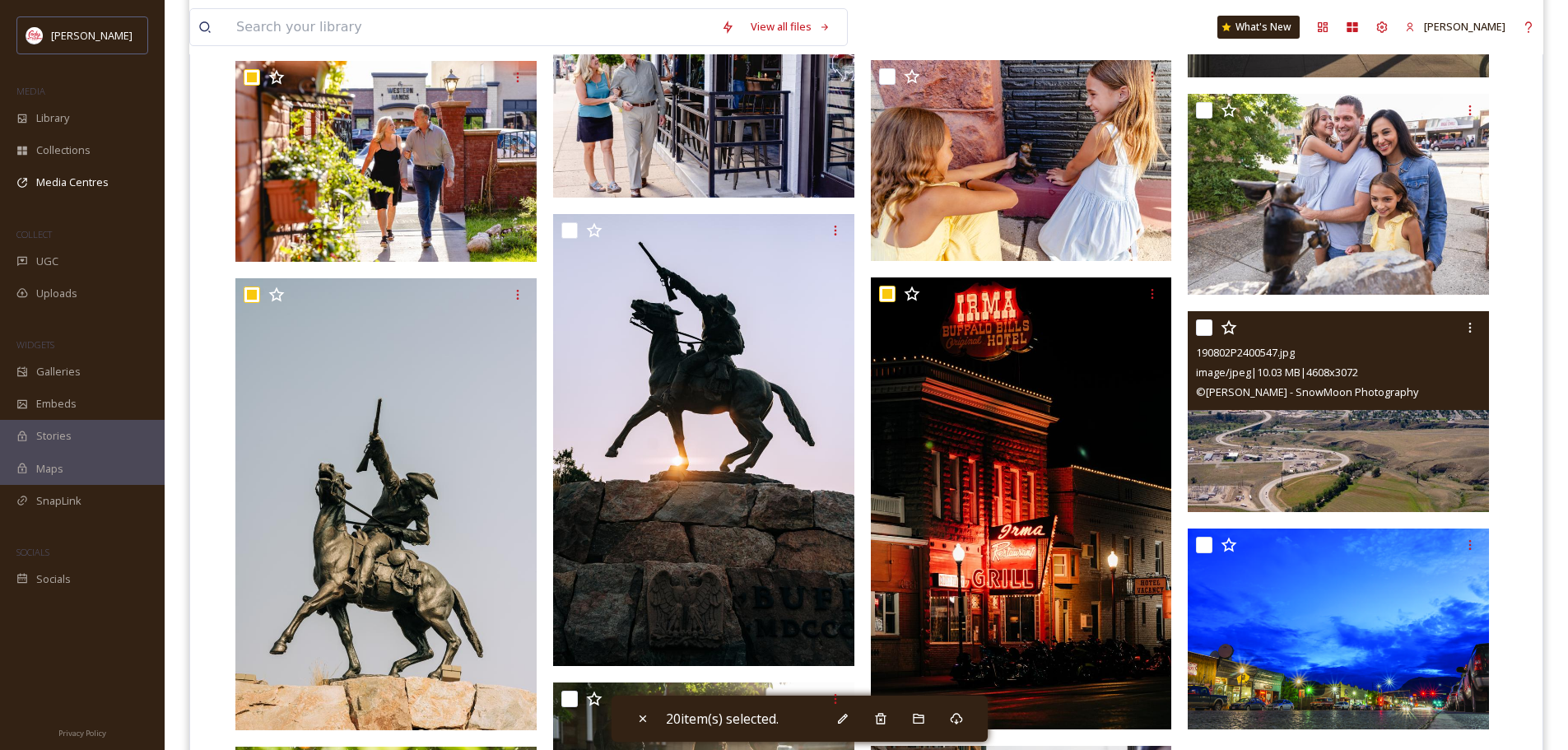
click at [1210, 327] on input "checkbox" at bounding box center [1205, 328] width 17 height 17
checkbox input "true"
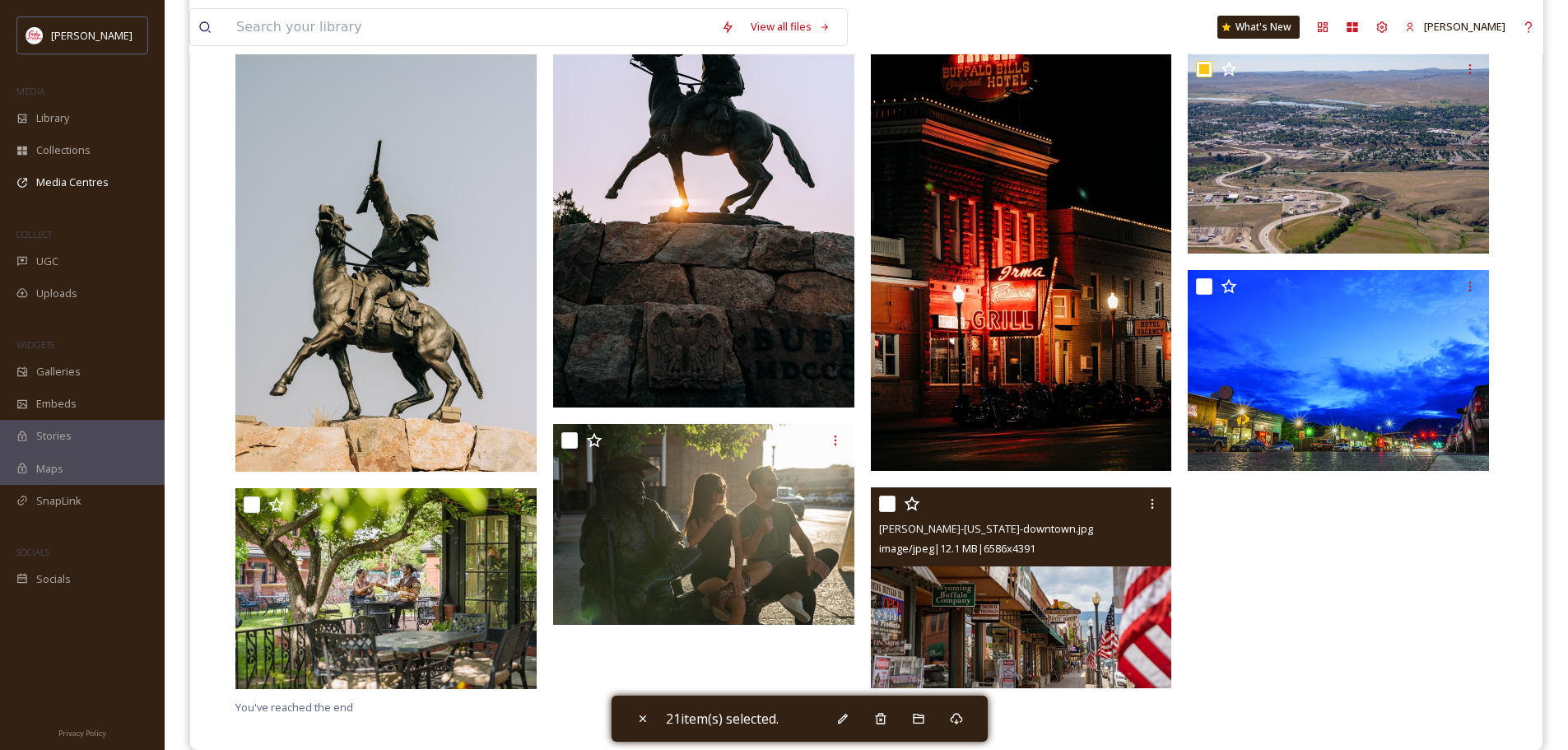
scroll to position [1190, 0]
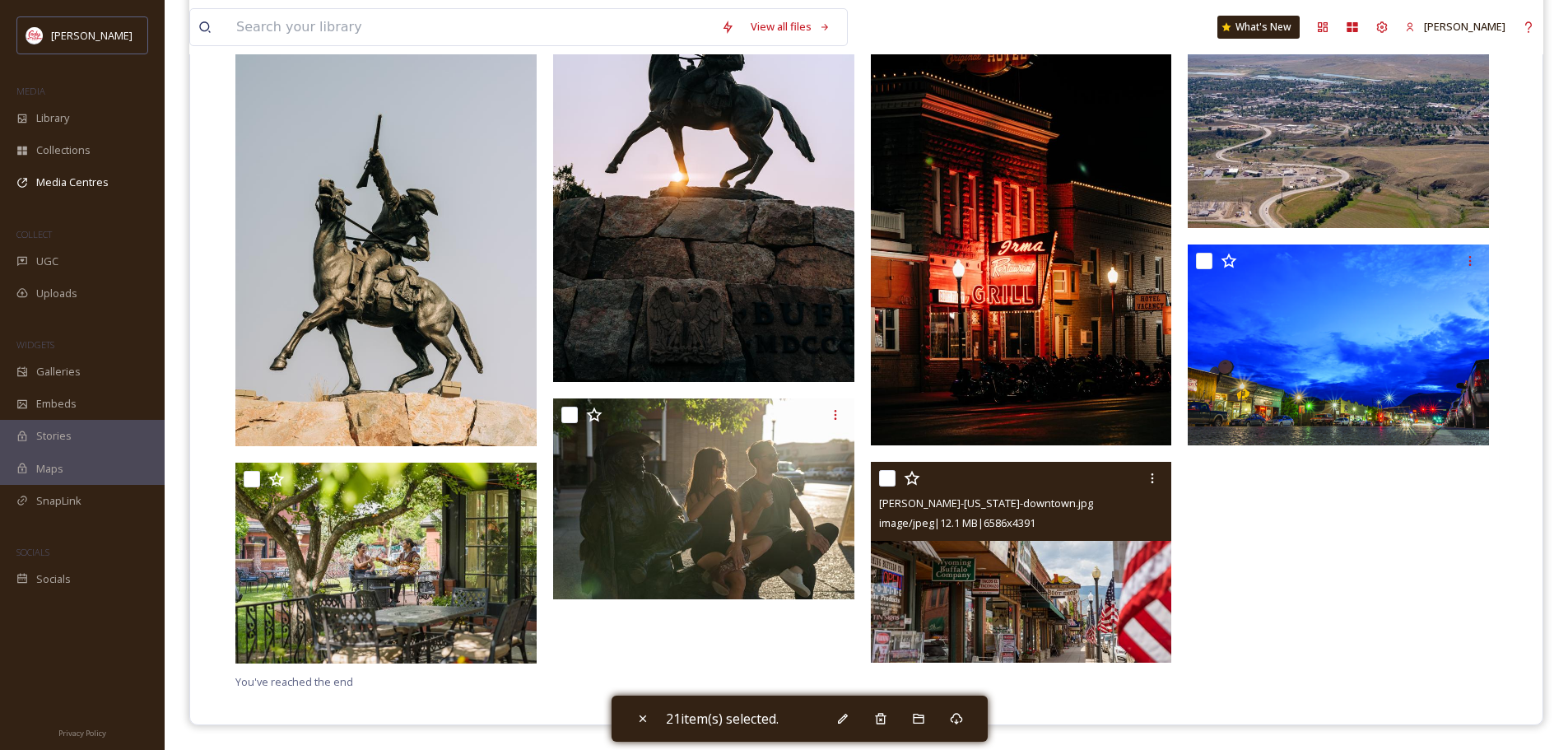
click at [889, 483] on input "checkbox" at bounding box center [887, 478] width 17 height 17
checkbox input "true"
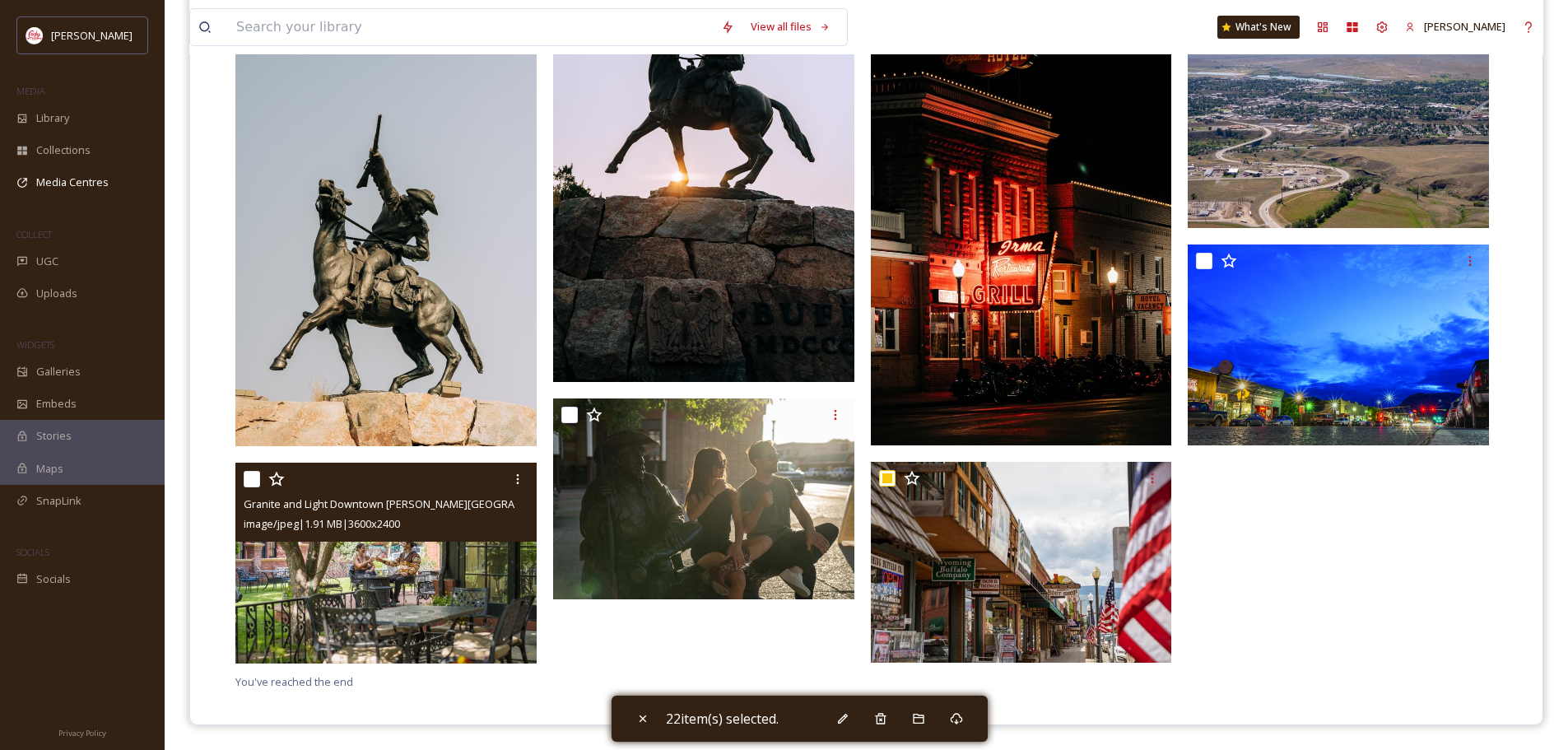
click at [247, 480] on input "checkbox" at bounding box center [252, 479] width 17 height 17
checkbox input "true"
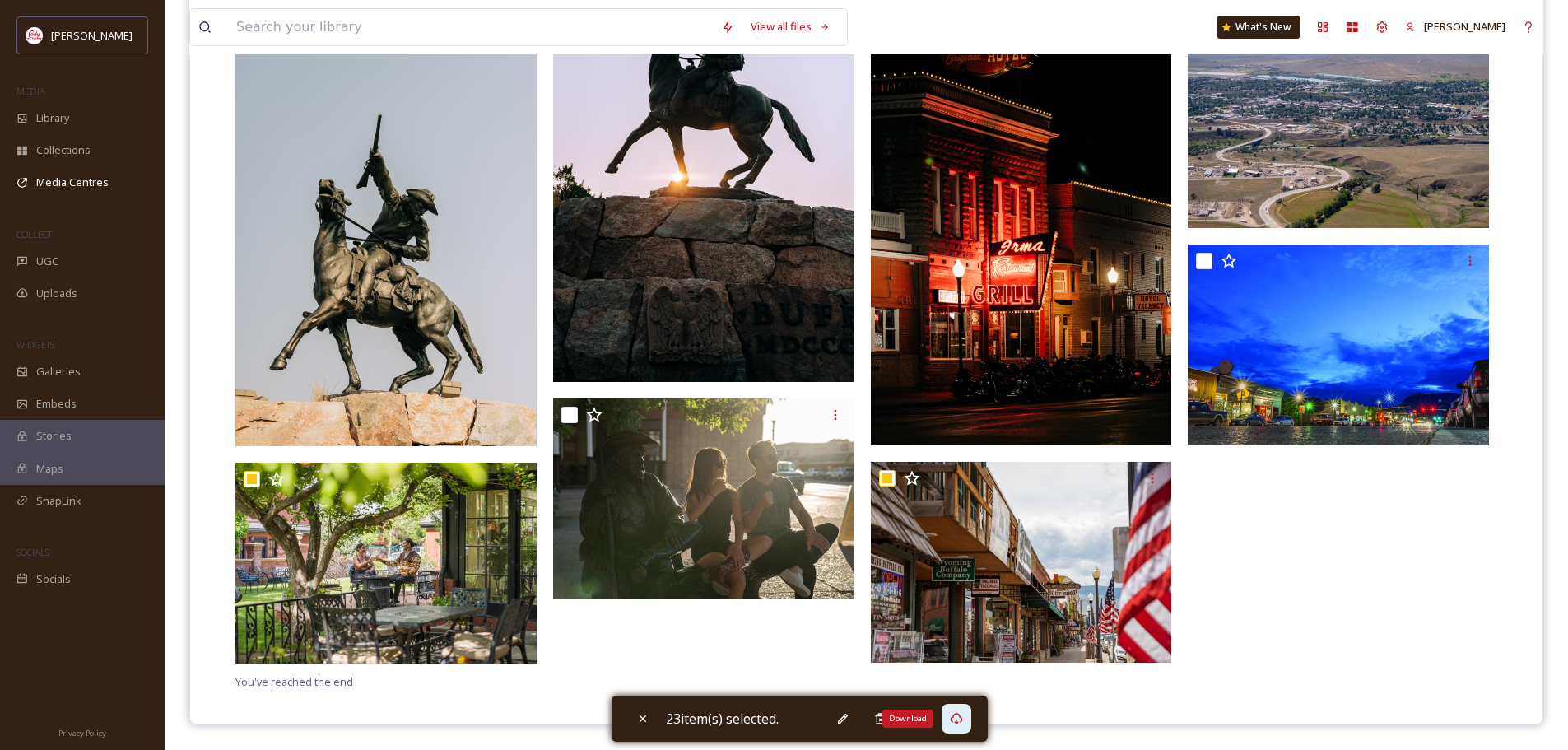
click at [963, 726] on div "Download" at bounding box center [956, 719] width 30 height 30
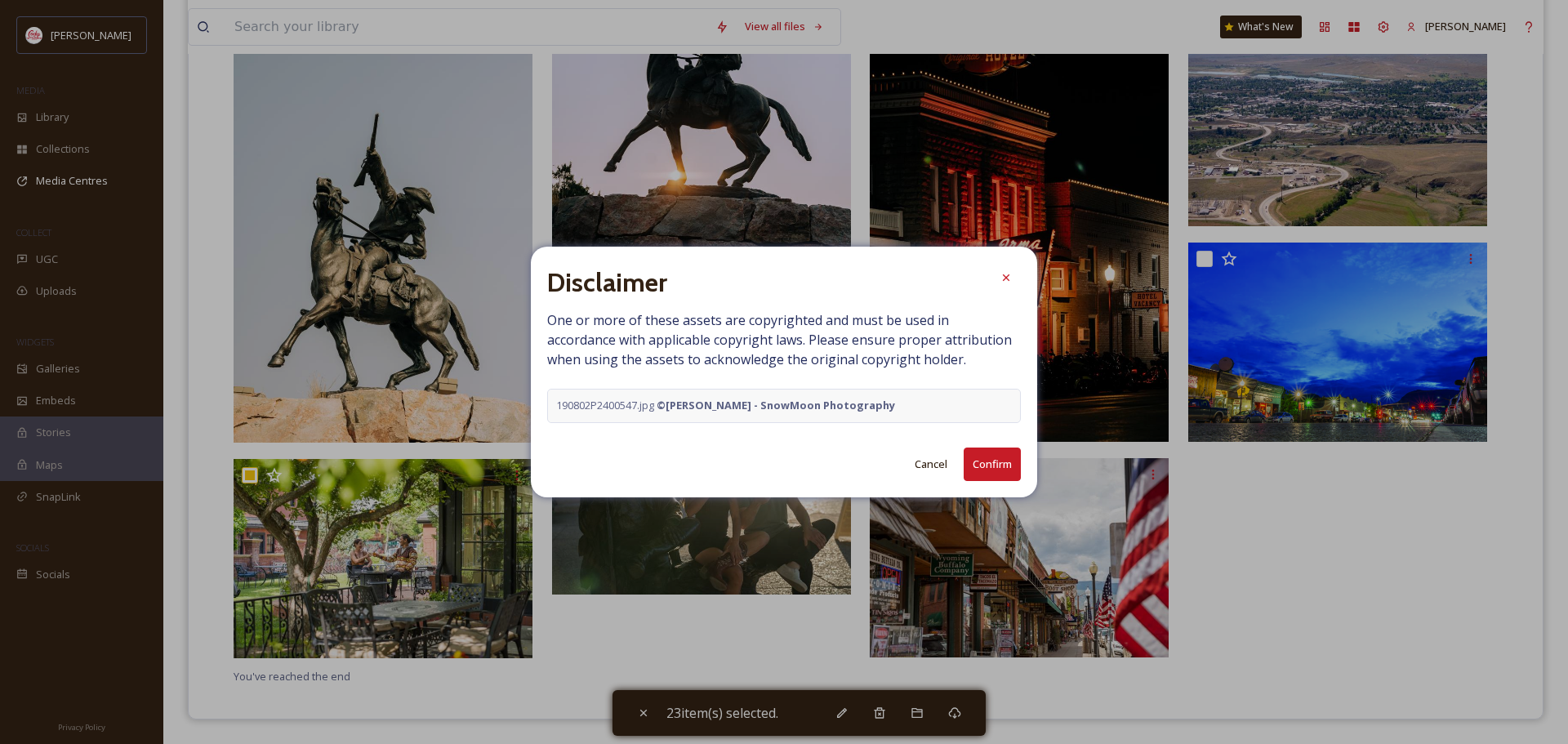
click at [990, 462] on button "Confirm" at bounding box center [993, 464] width 57 height 33
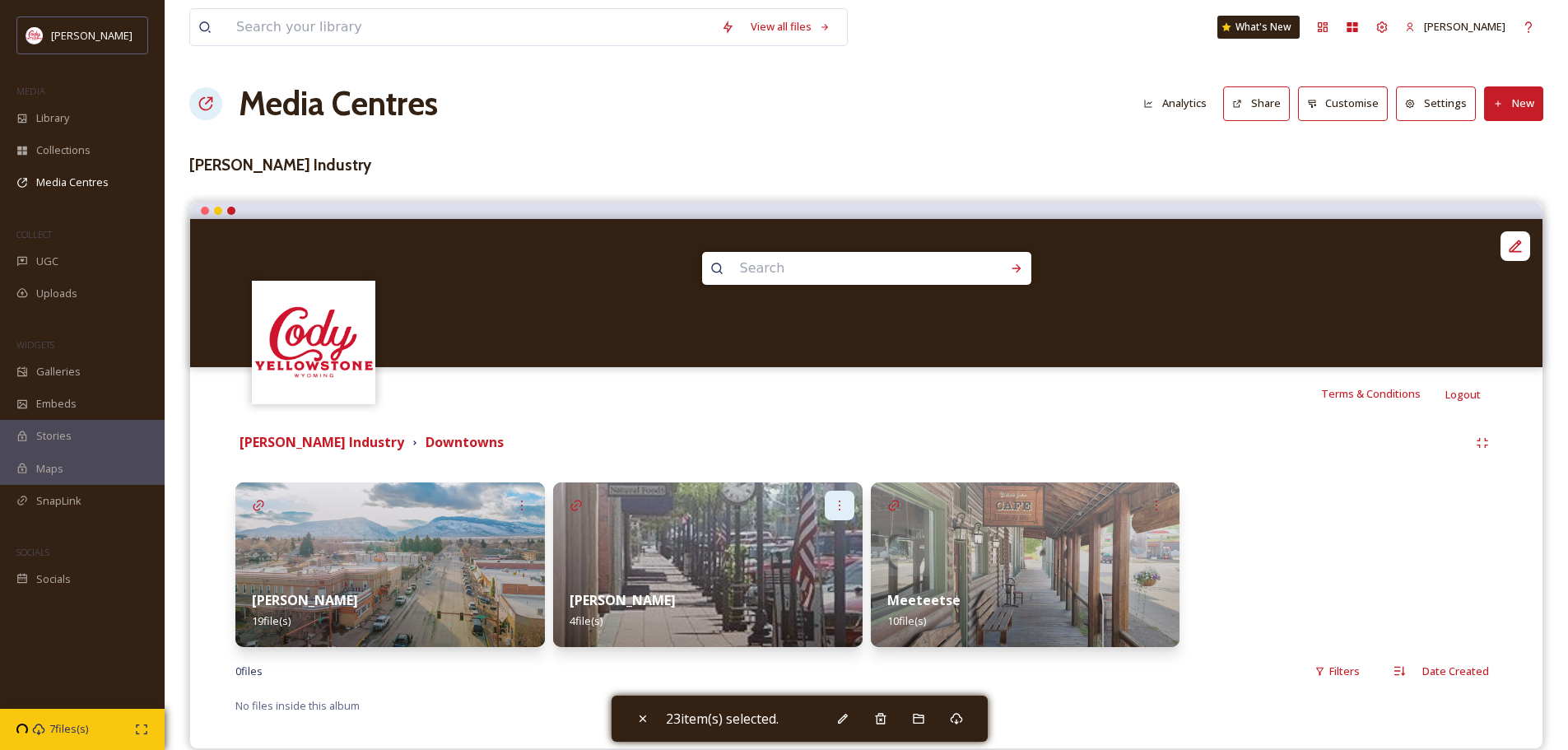
scroll to position [24, 0]
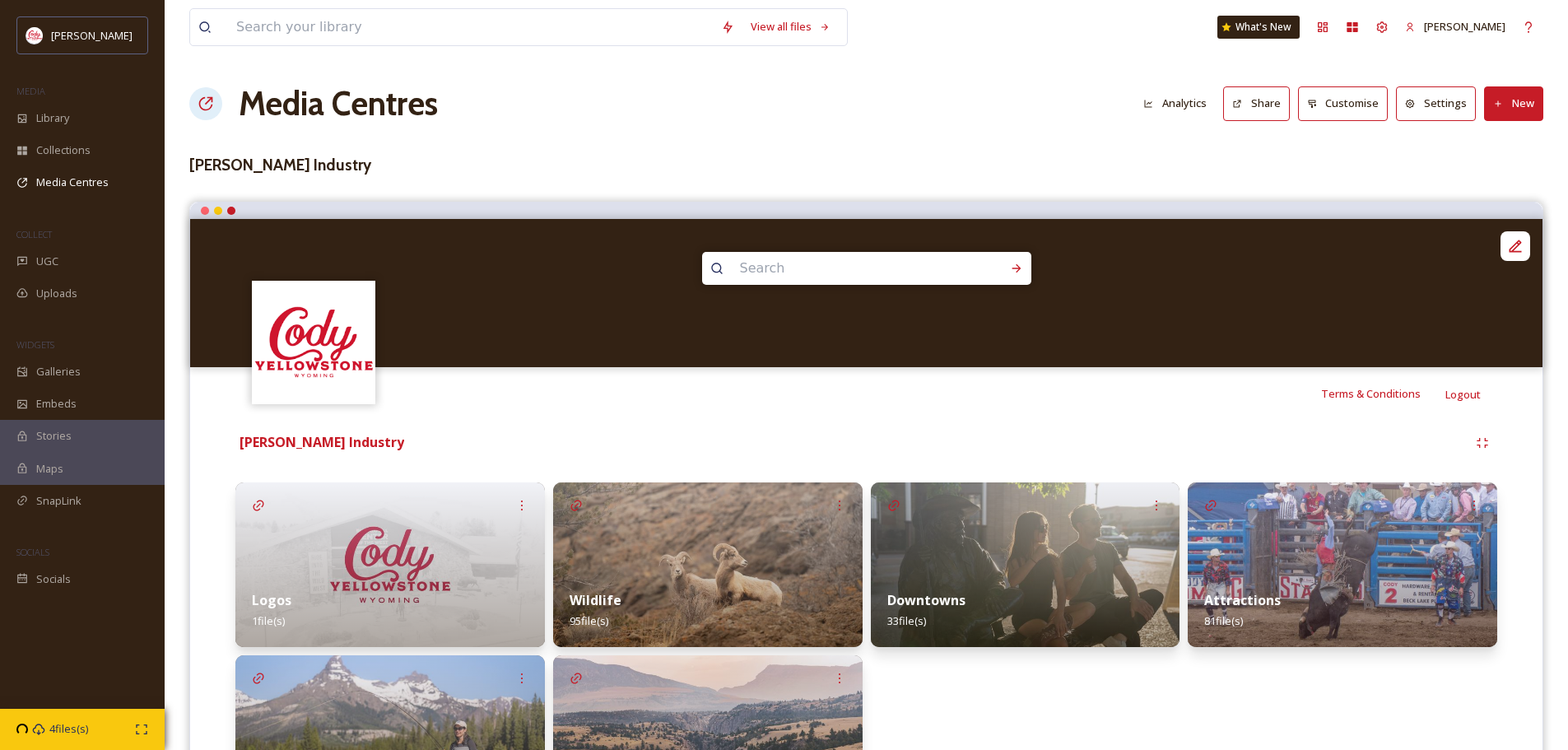
click at [729, 579] on div "Wildlife 95 file(s)" at bounding box center [707, 610] width 309 height 73
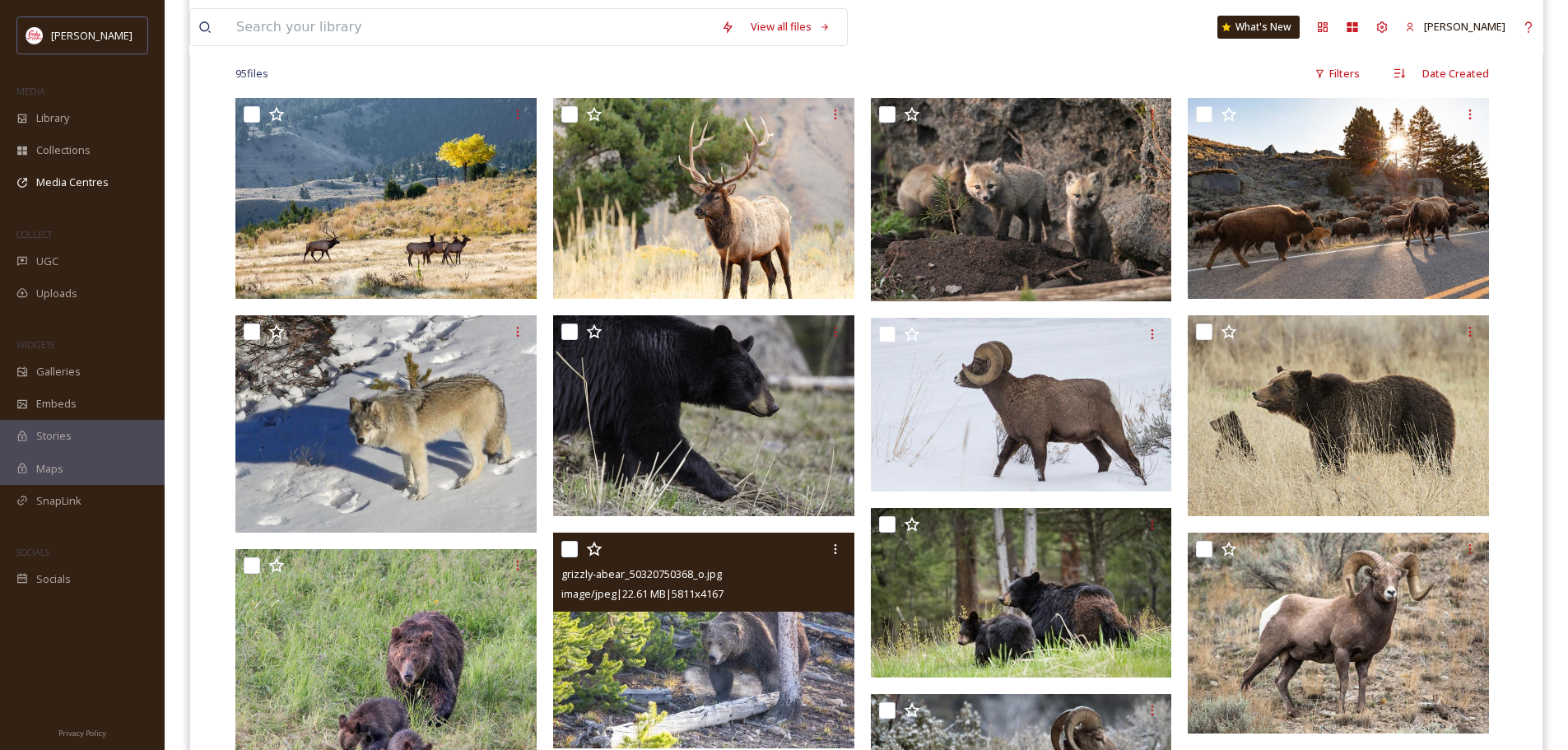
scroll to position [247, 0]
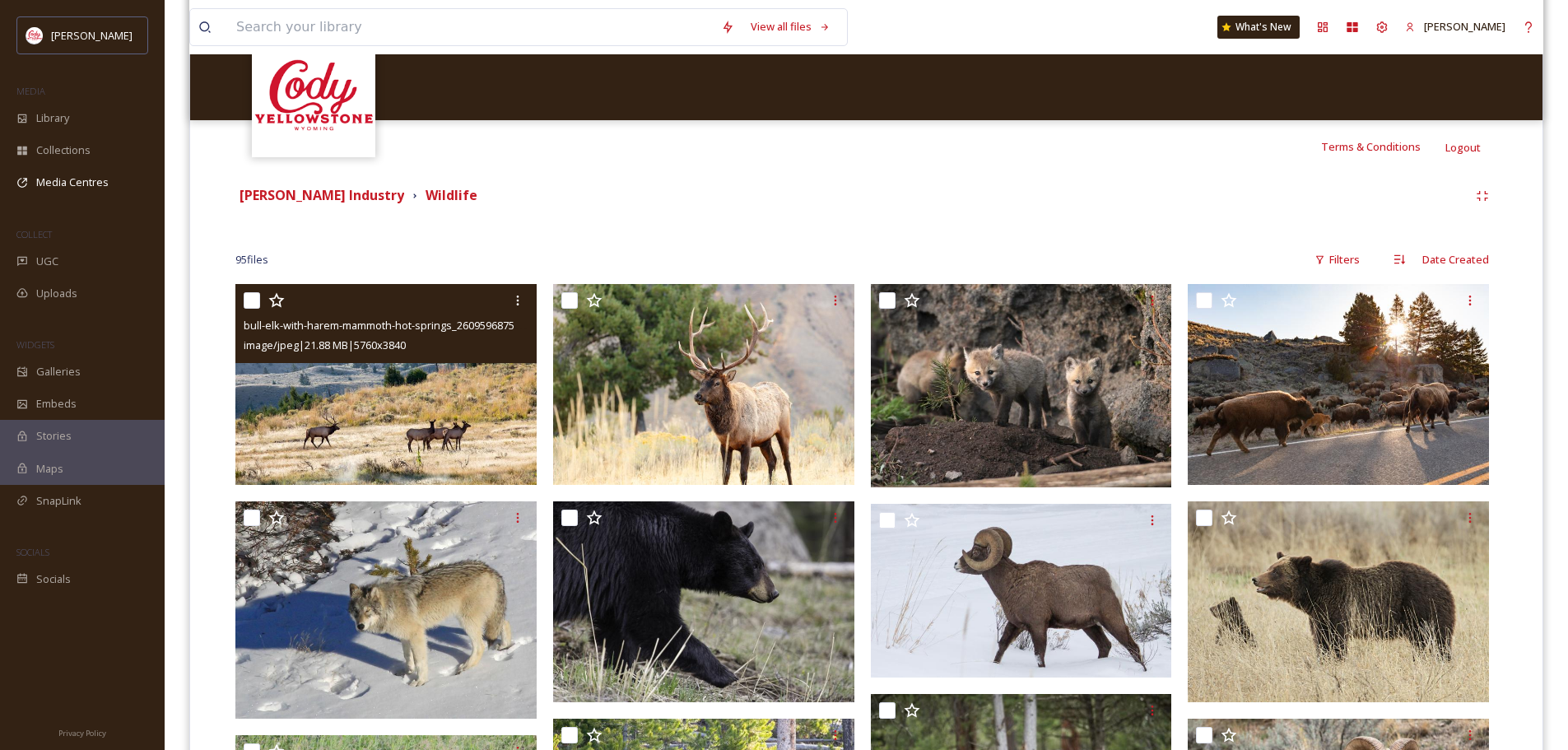
click at [253, 300] on input "checkbox" at bounding box center [252, 301] width 17 height 17
checkbox input "true"
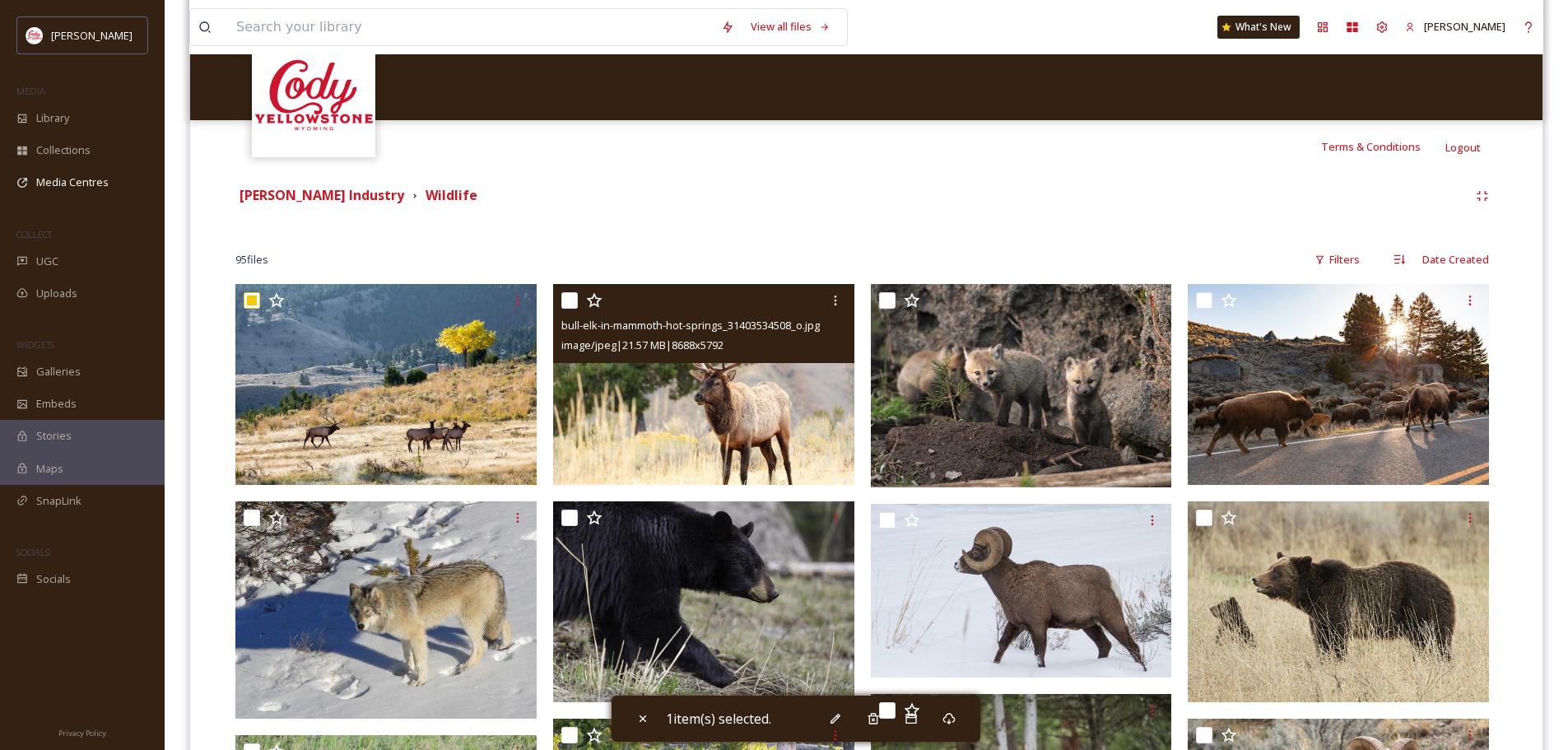
click at [577, 299] on input "checkbox" at bounding box center [570, 301] width 17 height 17
checkbox input "true"
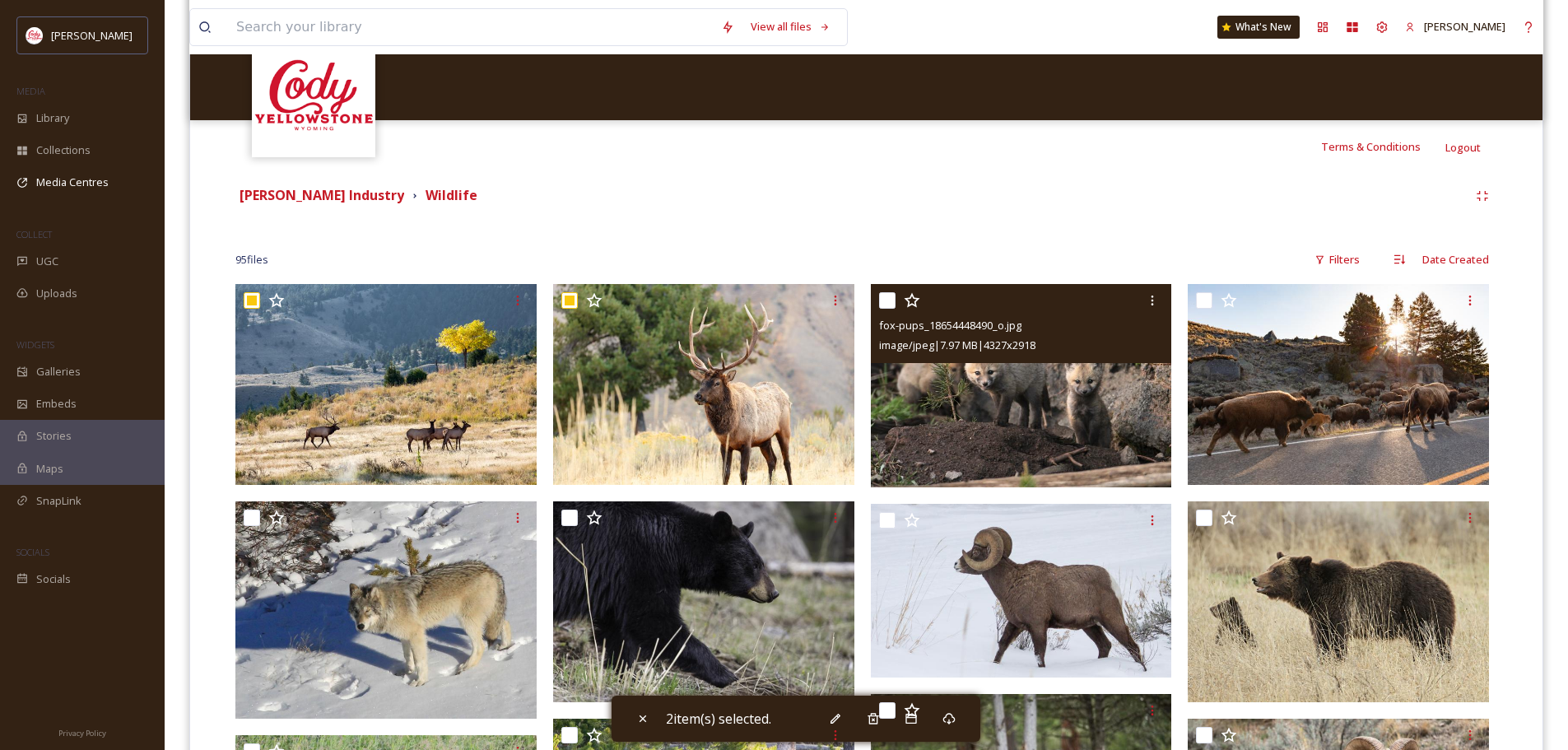
click at [888, 301] on input "checkbox" at bounding box center [887, 301] width 17 height 17
checkbox input "true"
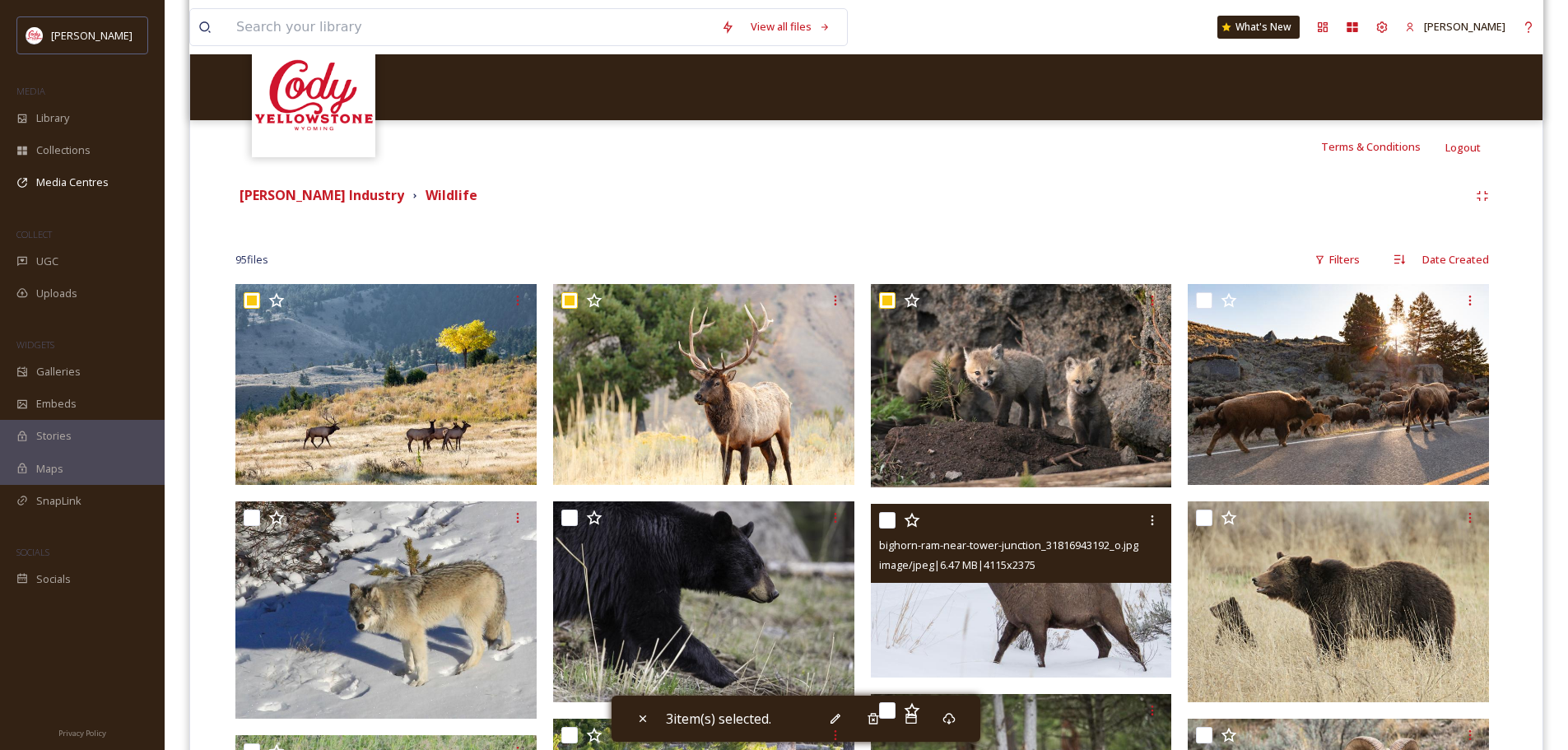
click at [885, 522] on input "checkbox" at bounding box center [887, 520] width 17 height 17
checkbox input "true"
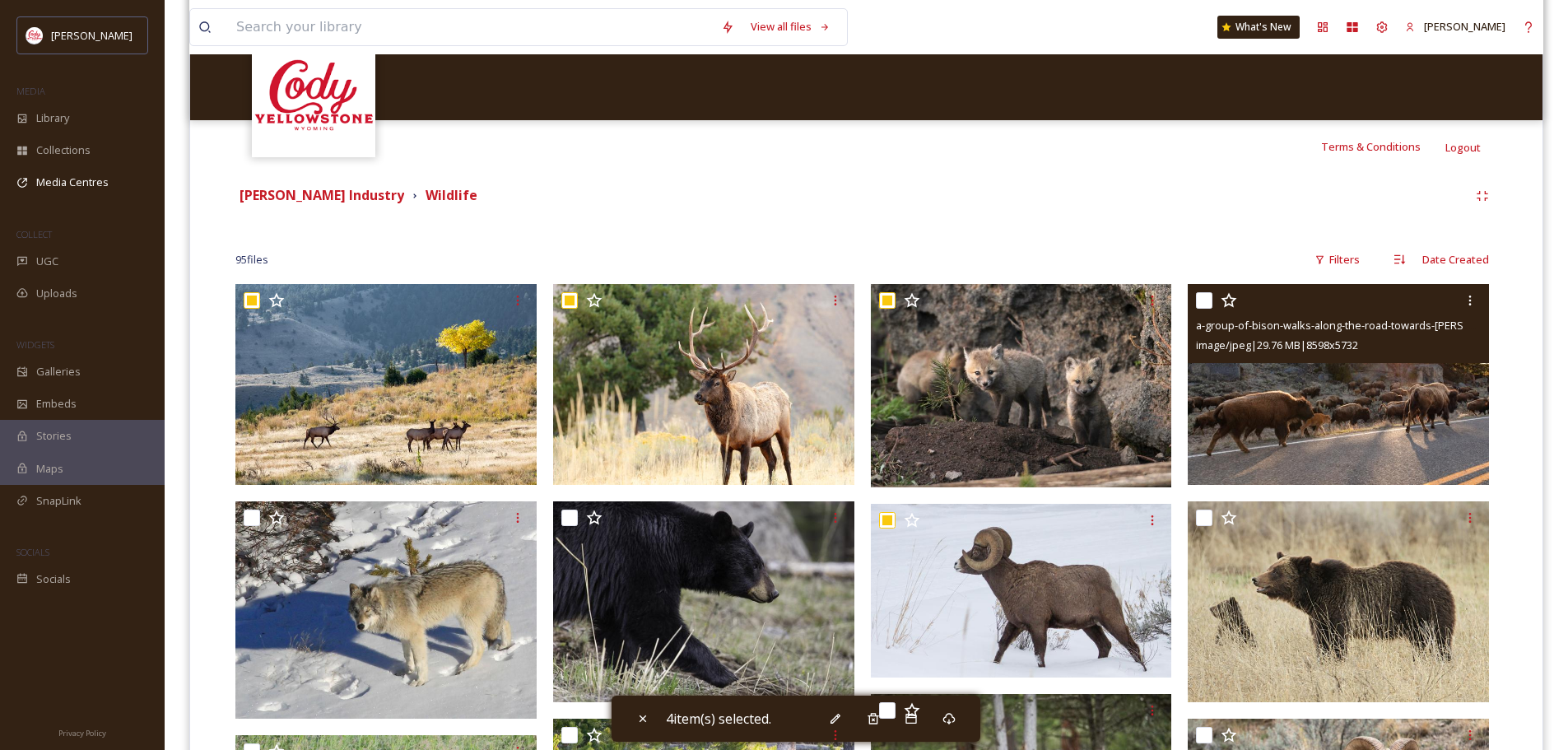
click at [1208, 296] on input "checkbox" at bounding box center [1205, 301] width 17 height 17
checkbox input "true"
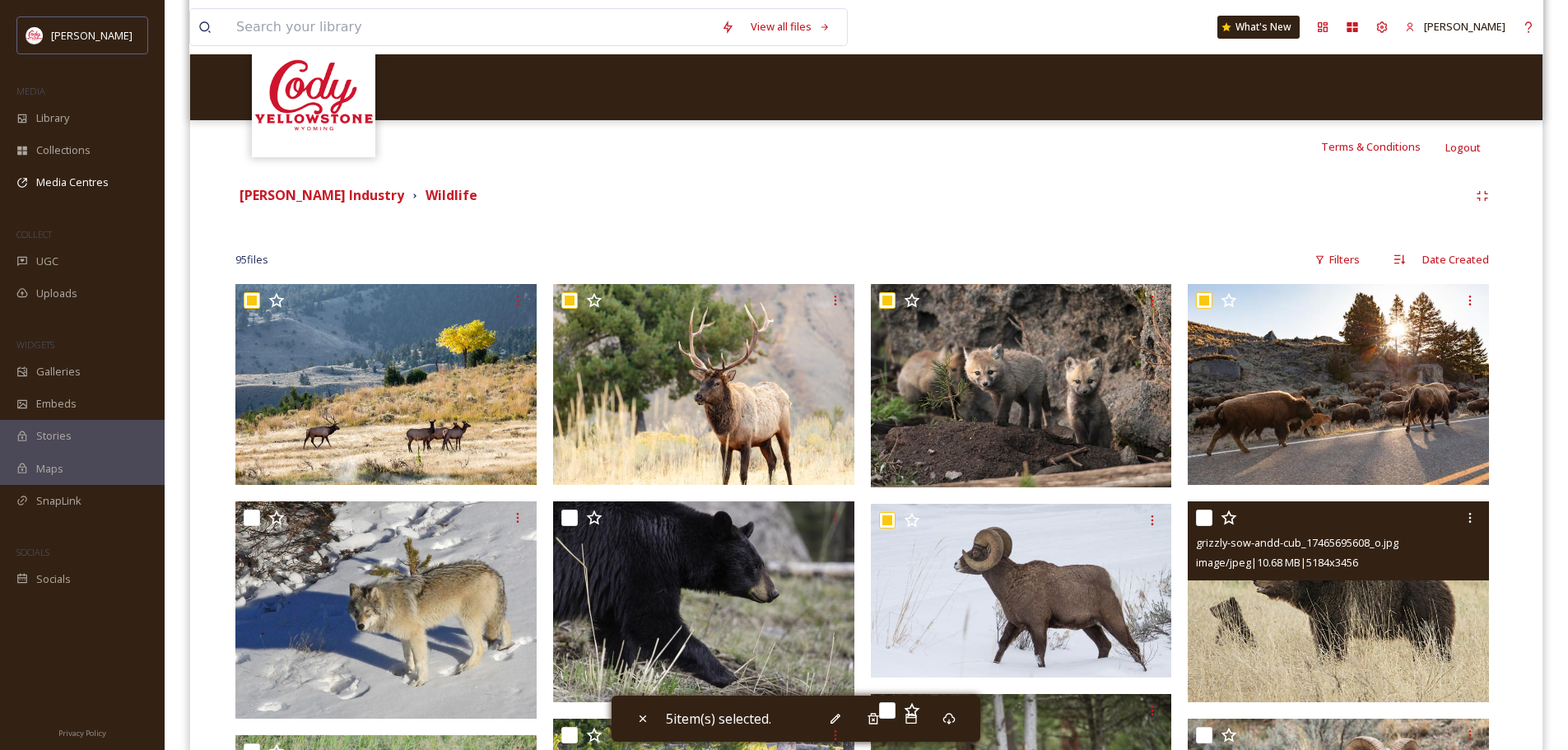
click at [1203, 524] on input "checkbox" at bounding box center [1205, 518] width 17 height 17
checkbox input "true"
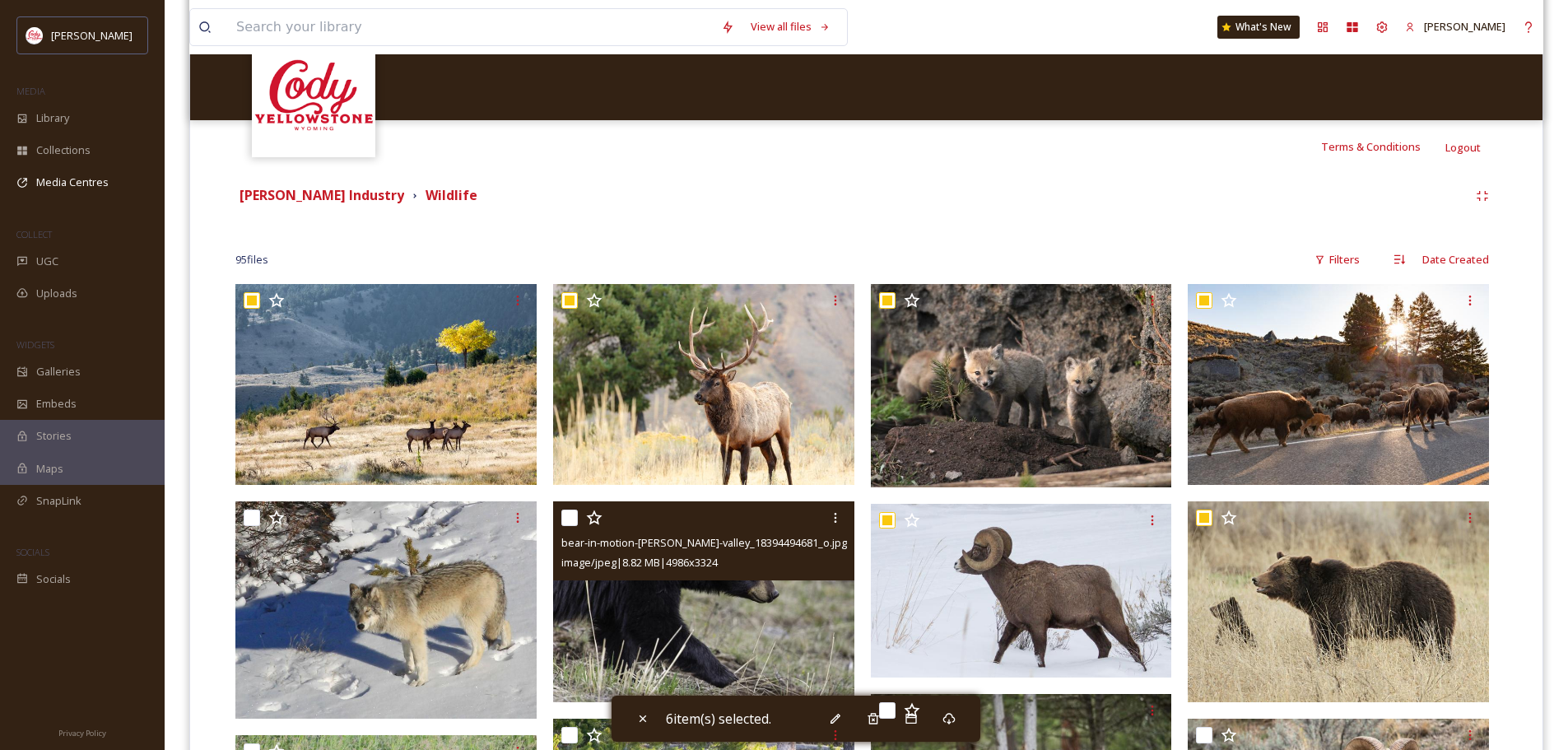
click at [571, 517] on input "checkbox" at bounding box center [570, 518] width 17 height 17
checkbox input "true"
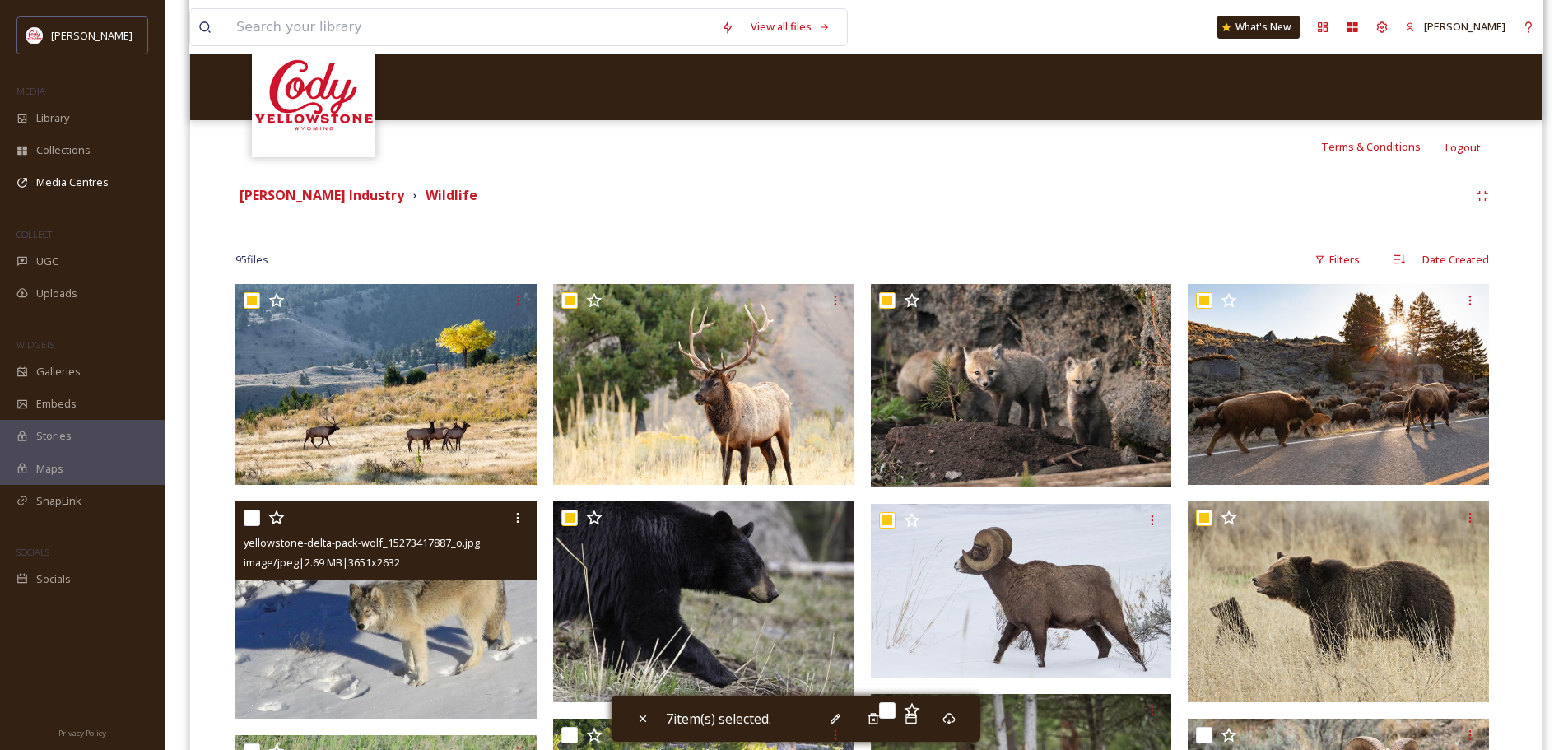
click at [247, 520] on input "checkbox" at bounding box center [252, 518] width 17 height 17
checkbox input "true"
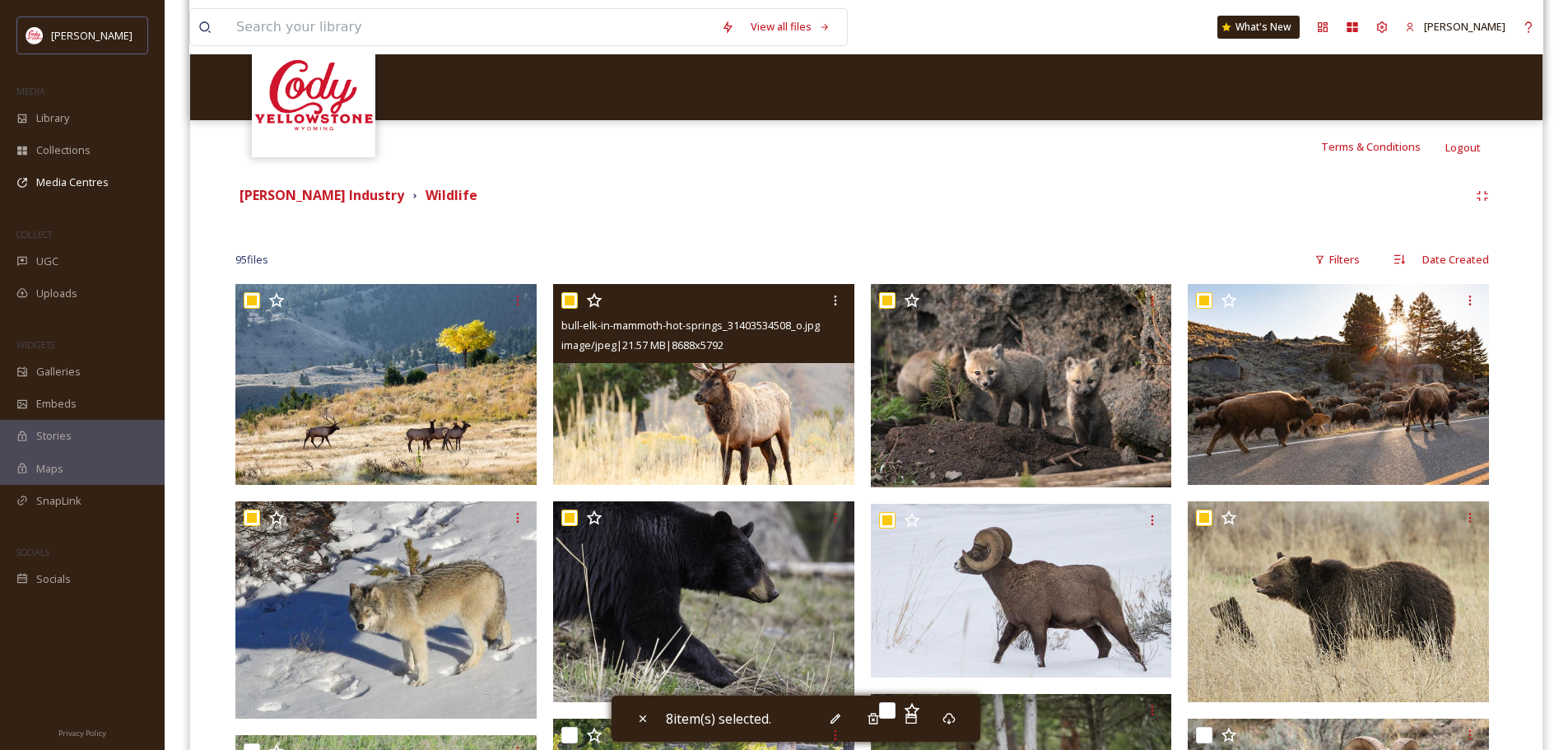
click at [567, 303] on input "checkbox" at bounding box center [570, 301] width 17 height 17
checkbox input "false"
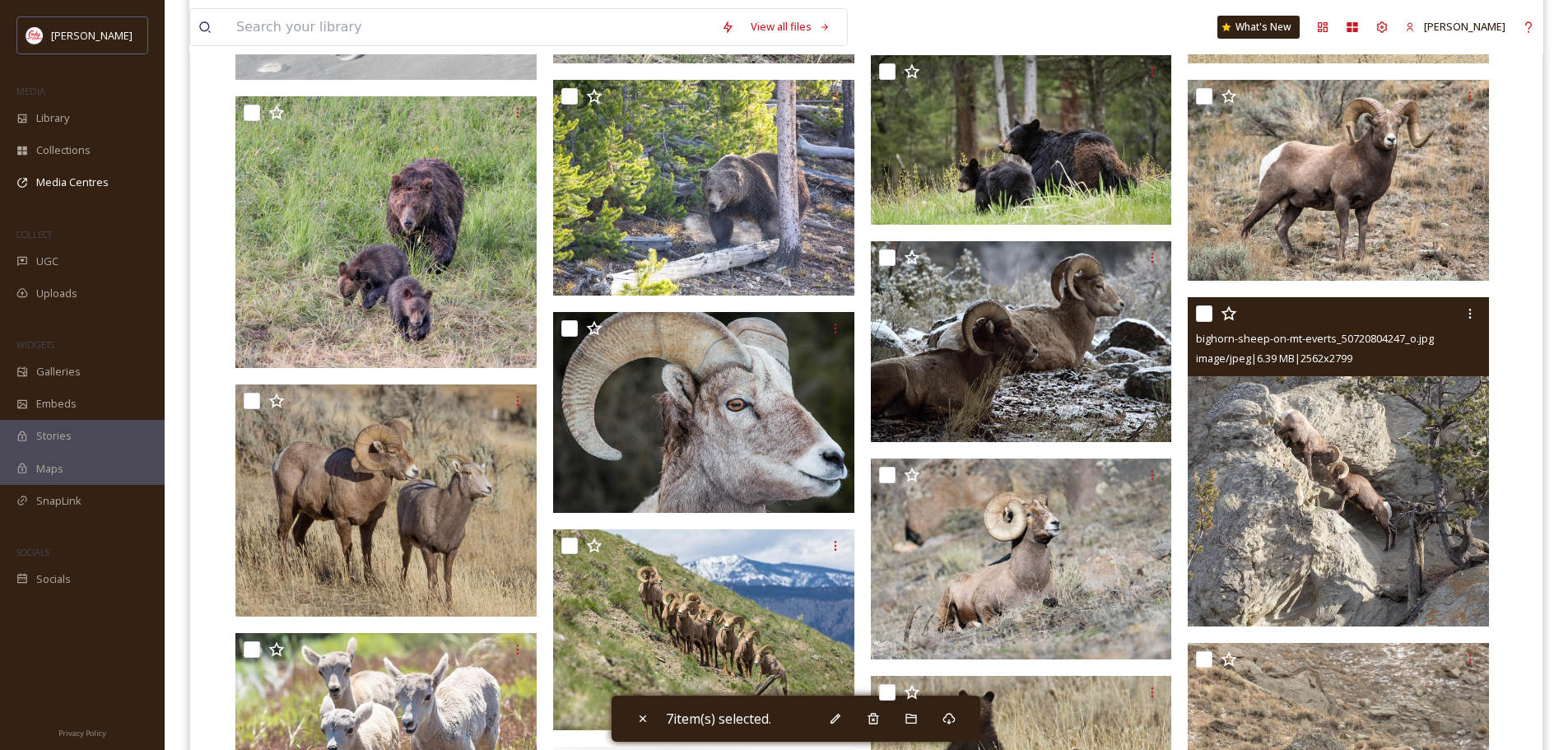
scroll to position [906, 0]
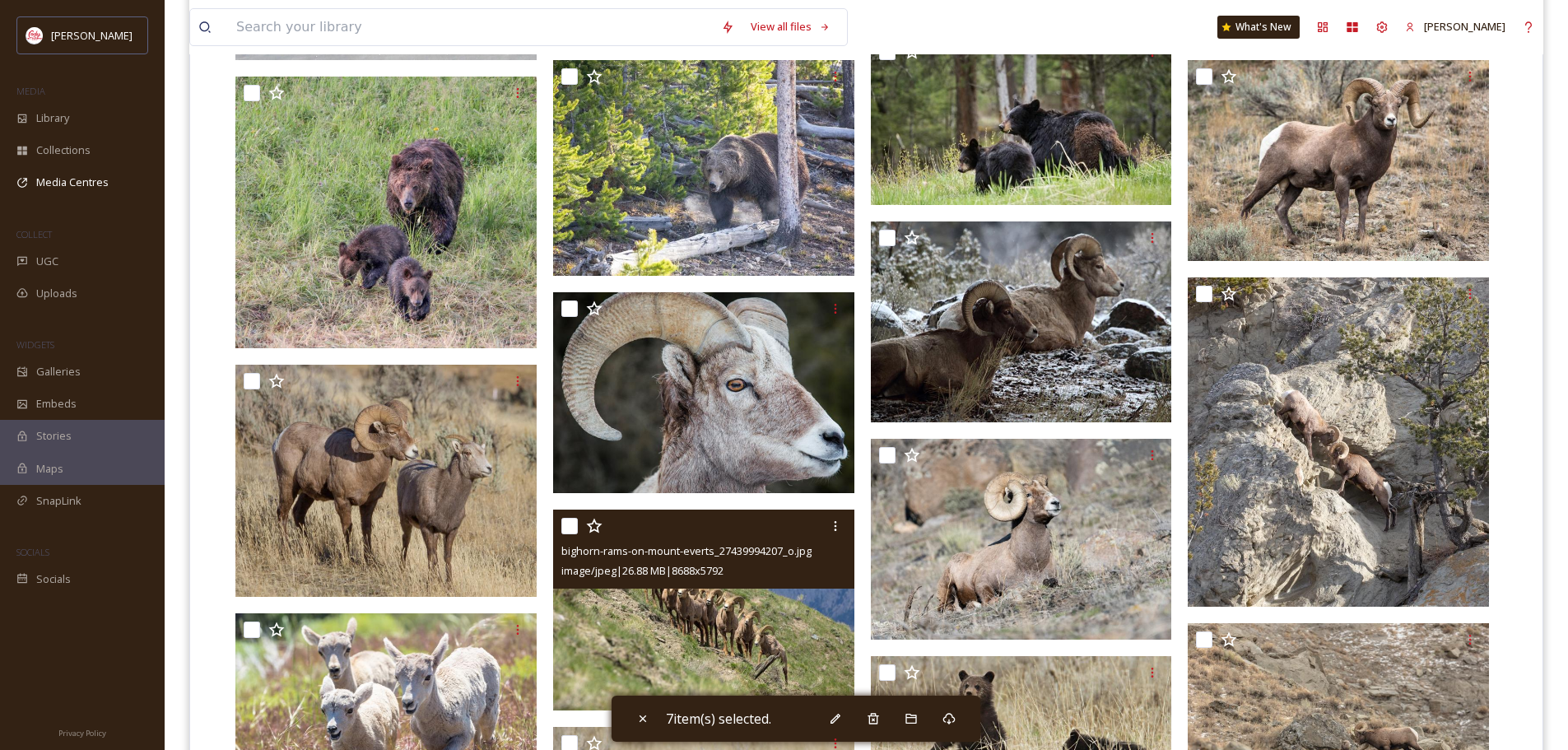
click at [571, 533] on input "checkbox" at bounding box center [570, 526] width 17 height 17
checkbox input "true"
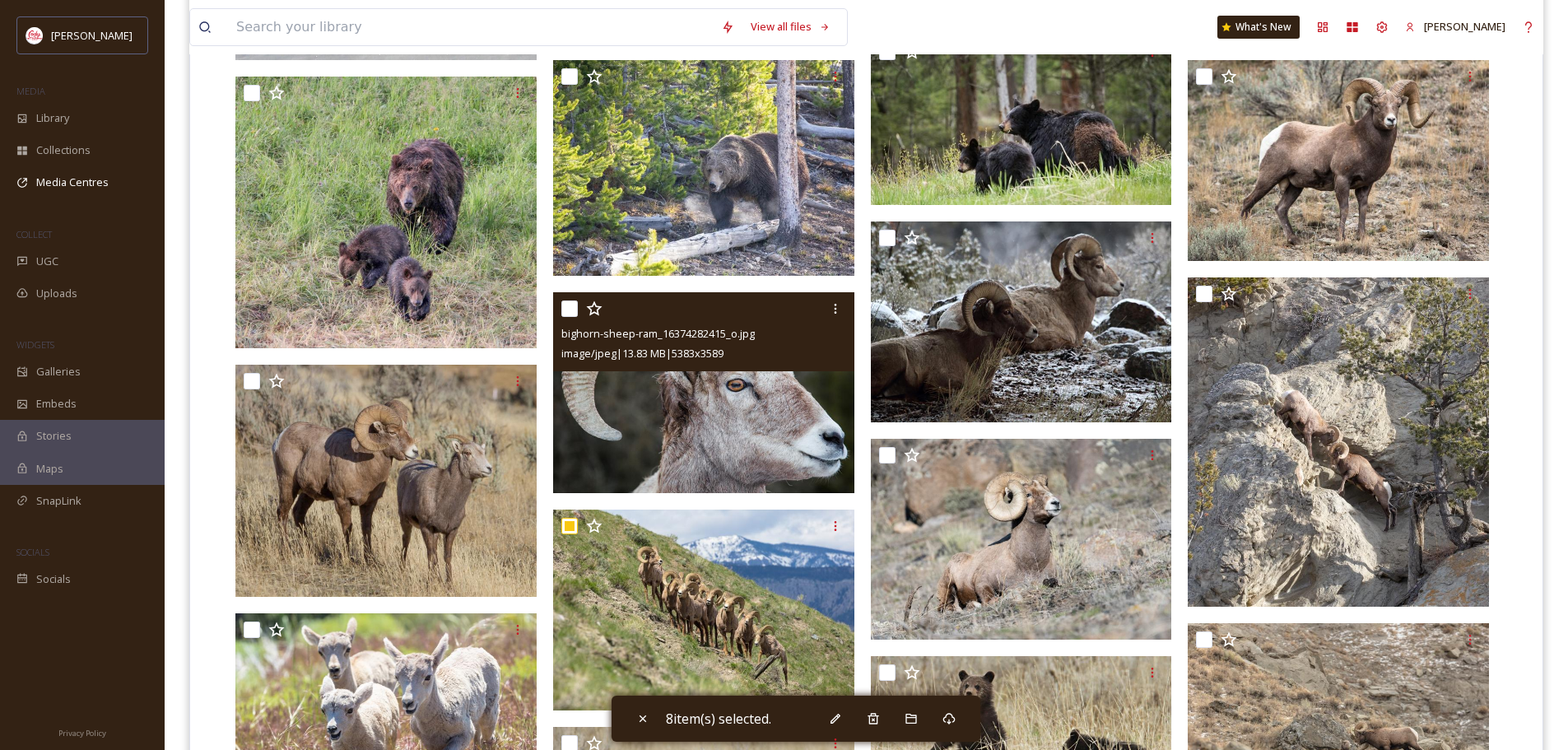
click at [562, 305] on input "checkbox" at bounding box center [570, 309] width 17 height 17
checkbox input "true"
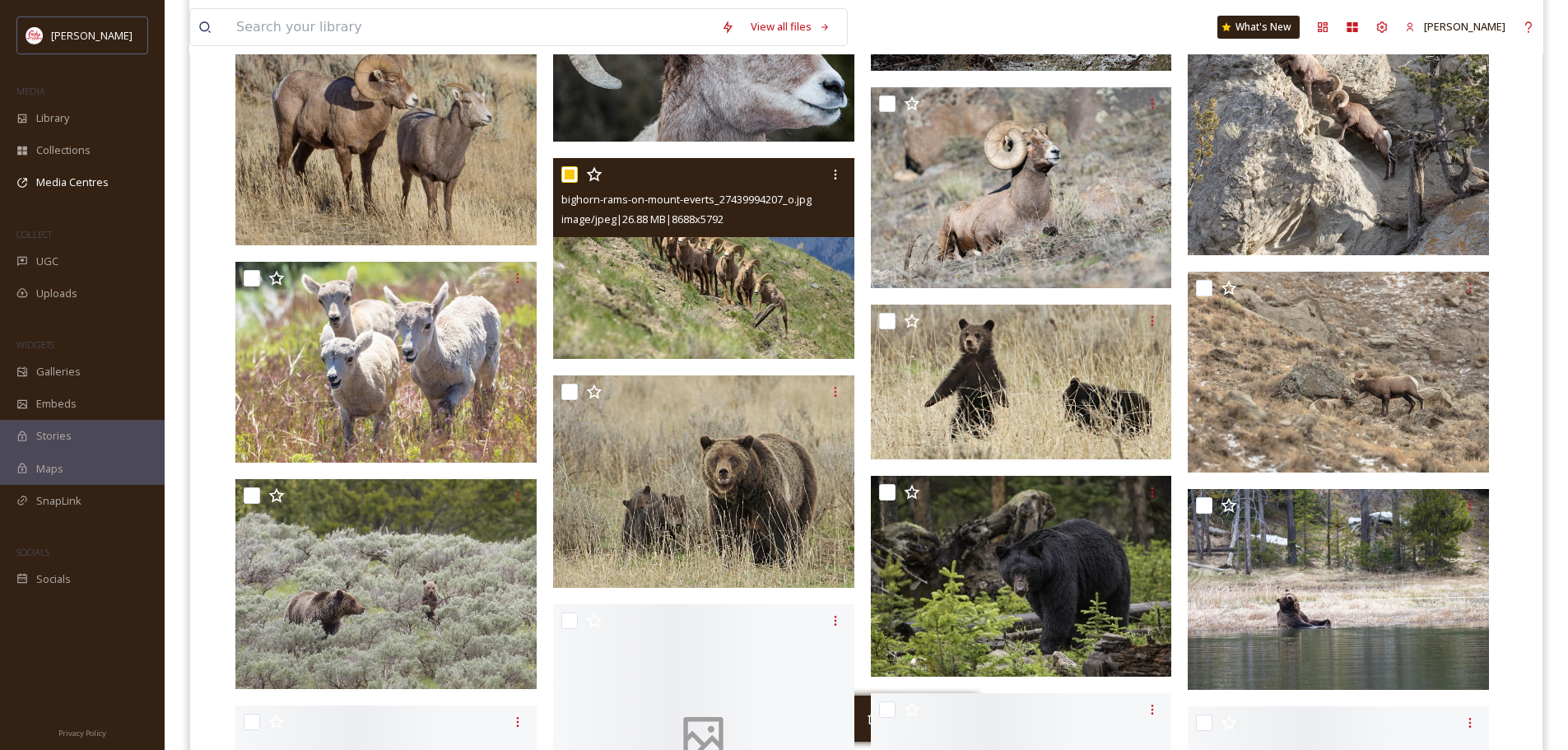
scroll to position [1317, 0]
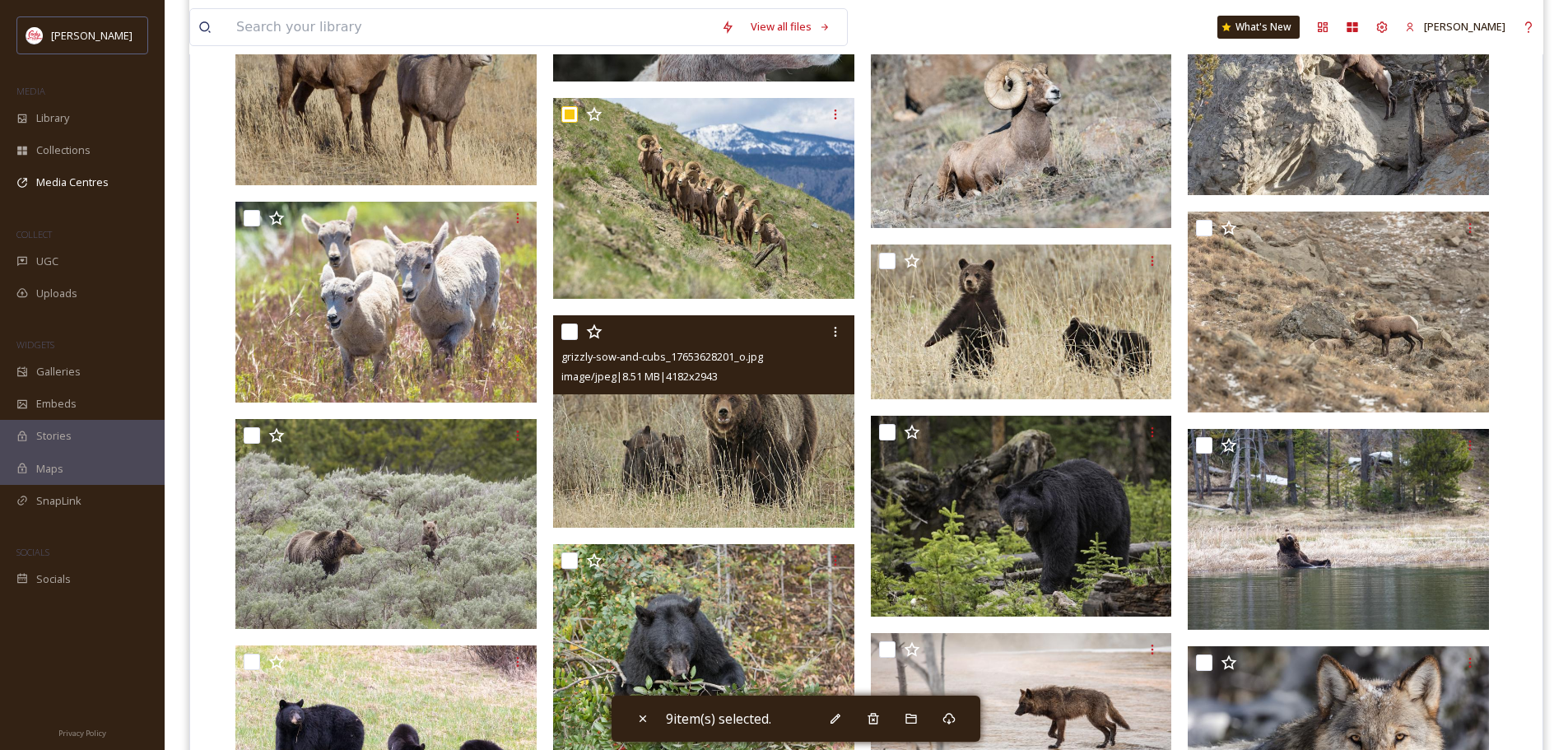
click at [568, 339] on input "checkbox" at bounding box center [570, 332] width 17 height 17
checkbox input "true"
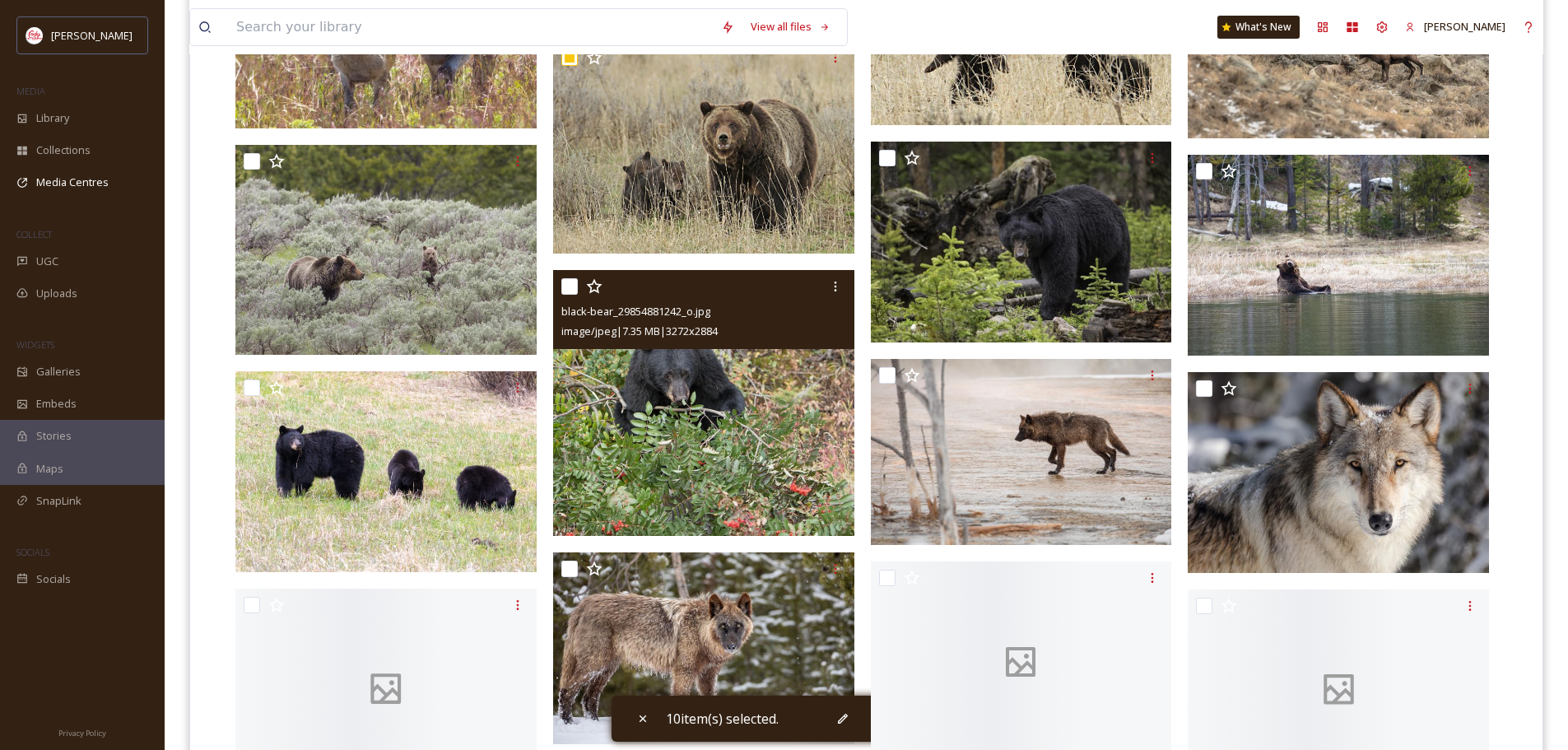
scroll to position [1729, 0]
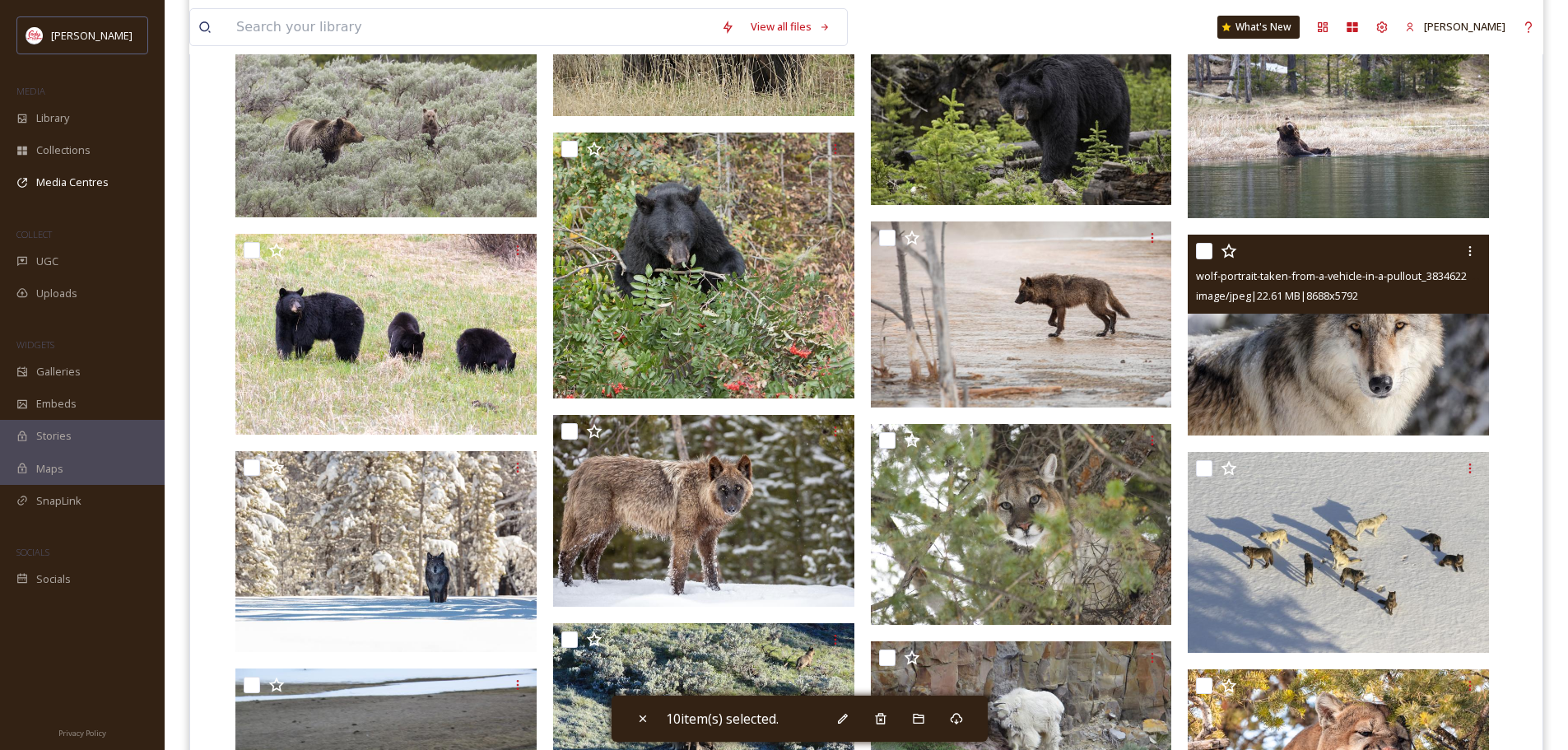
click at [1205, 250] on input "checkbox" at bounding box center [1205, 251] width 17 height 17
checkbox input "true"
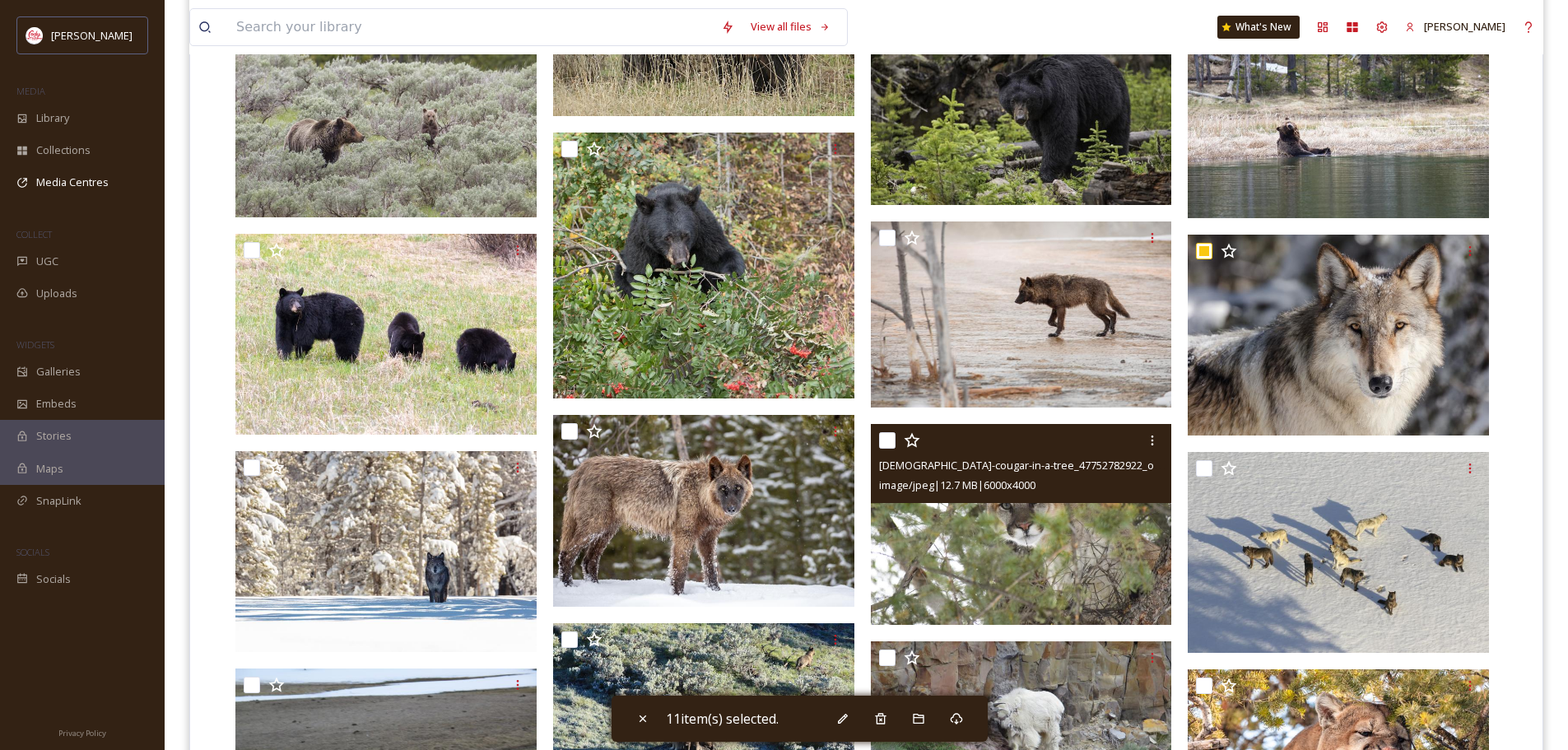
click at [891, 438] on input "checkbox" at bounding box center [887, 441] width 17 height 17
checkbox input "true"
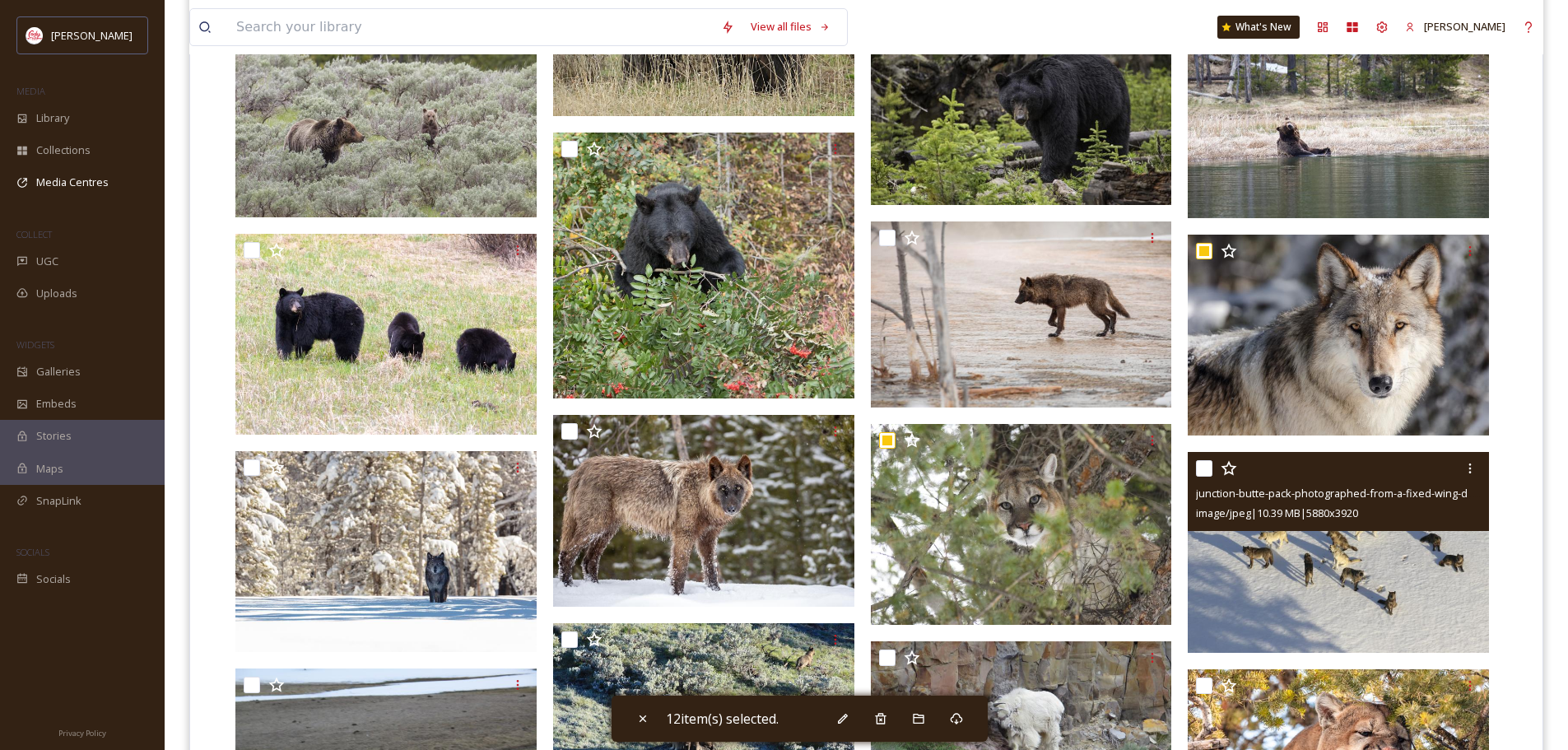
click at [1207, 467] on input "checkbox" at bounding box center [1205, 469] width 17 height 17
checkbox input "true"
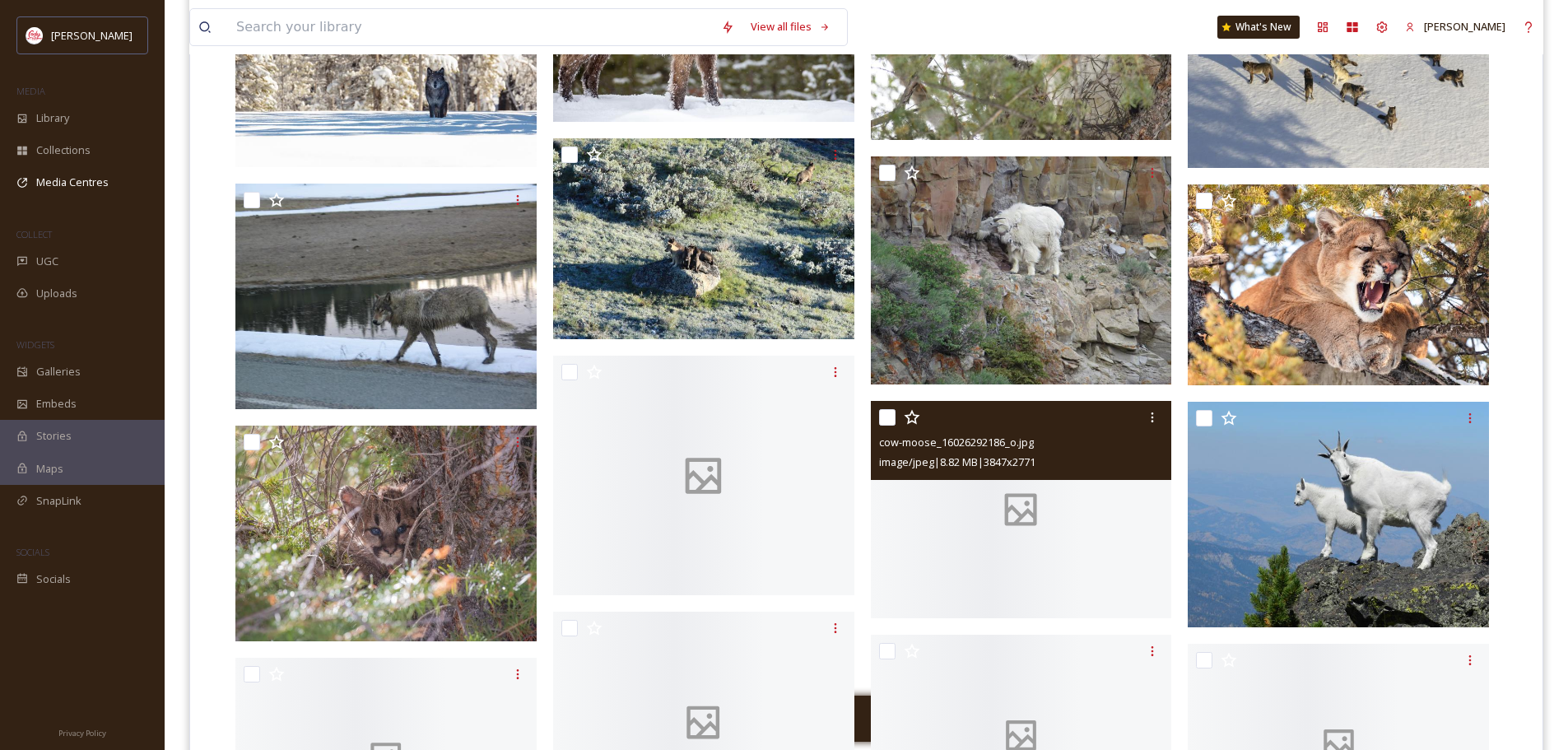
scroll to position [2223, 0]
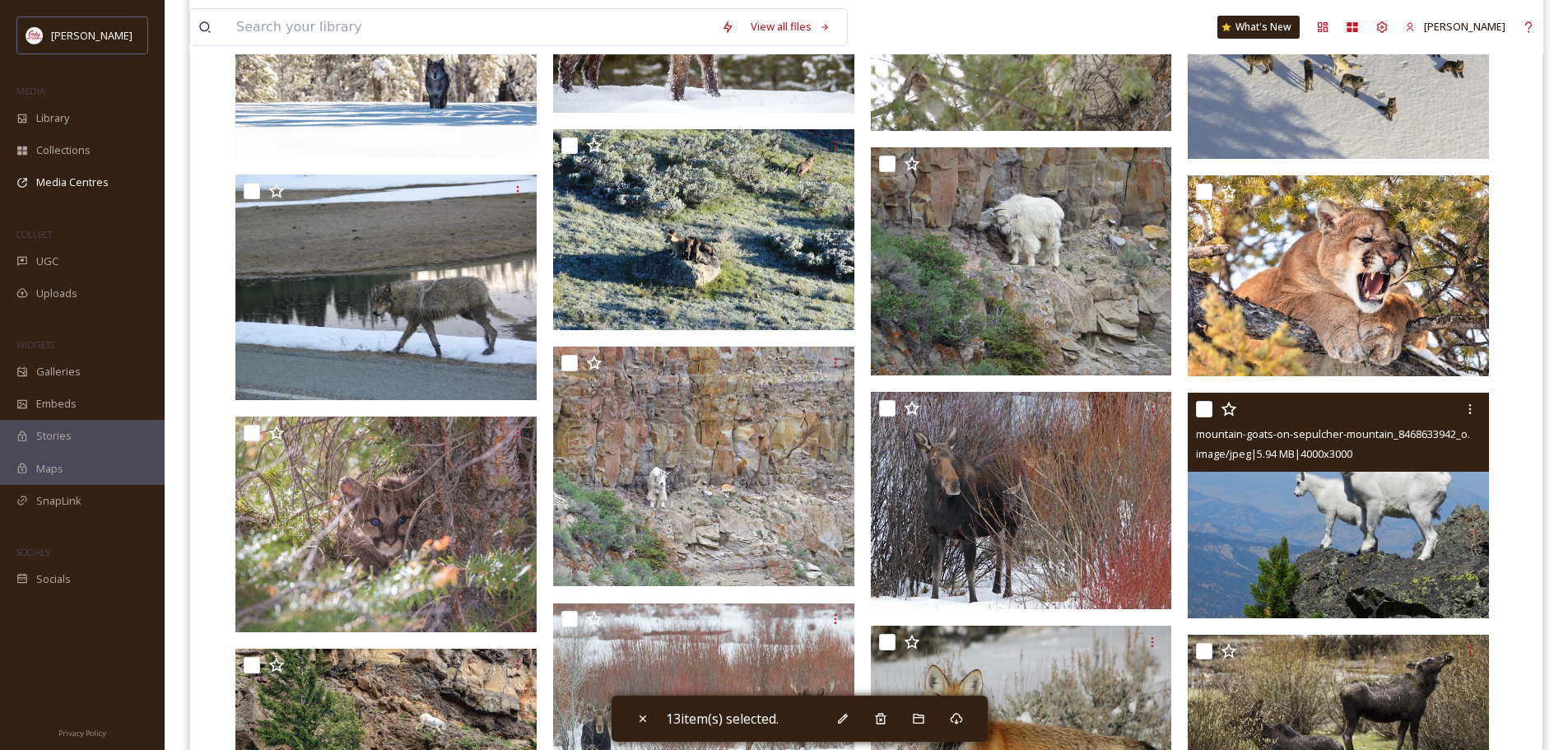
click at [1206, 403] on input "checkbox" at bounding box center [1205, 409] width 17 height 17
checkbox input "true"
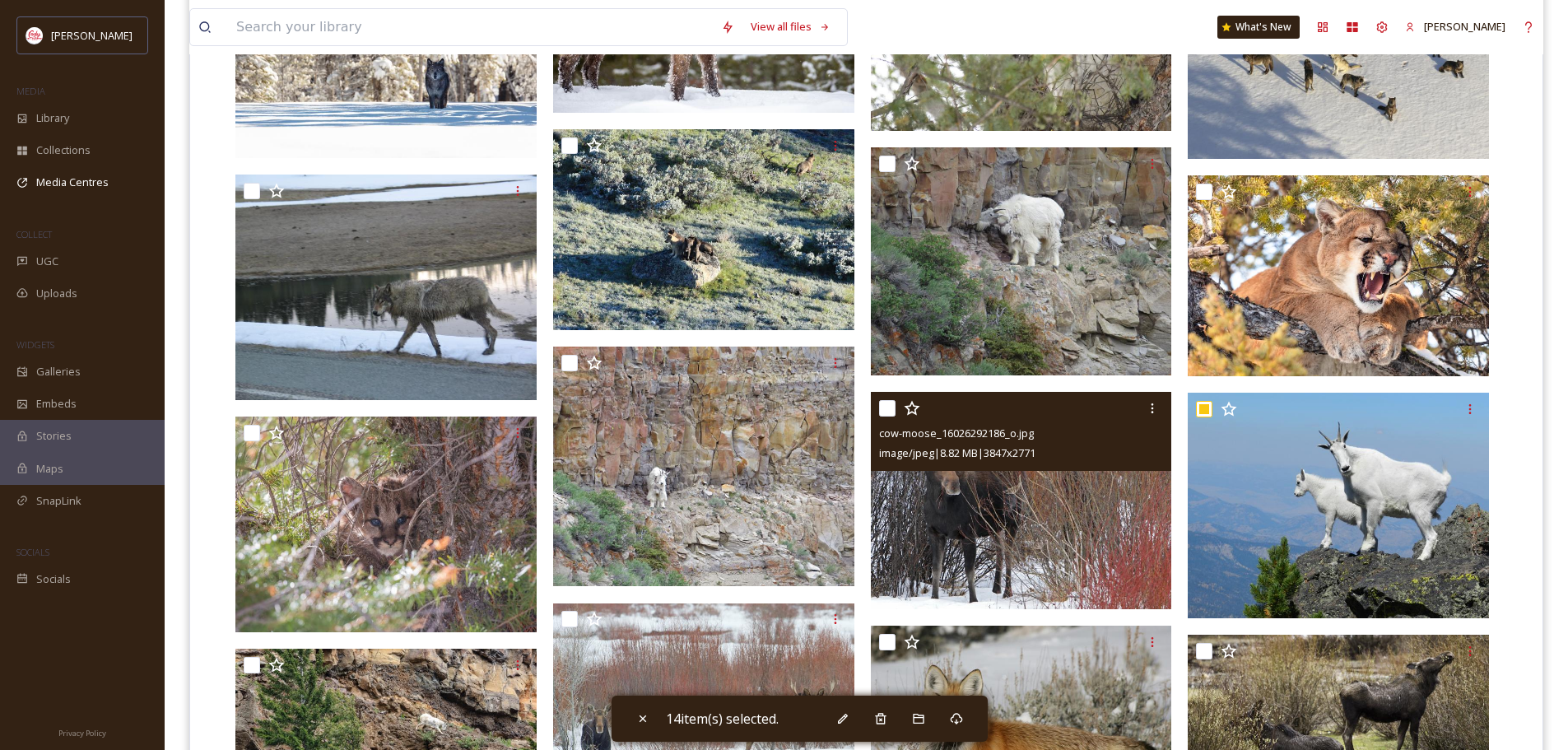
click at [887, 407] on input "checkbox" at bounding box center [887, 408] width 17 height 17
checkbox input "true"
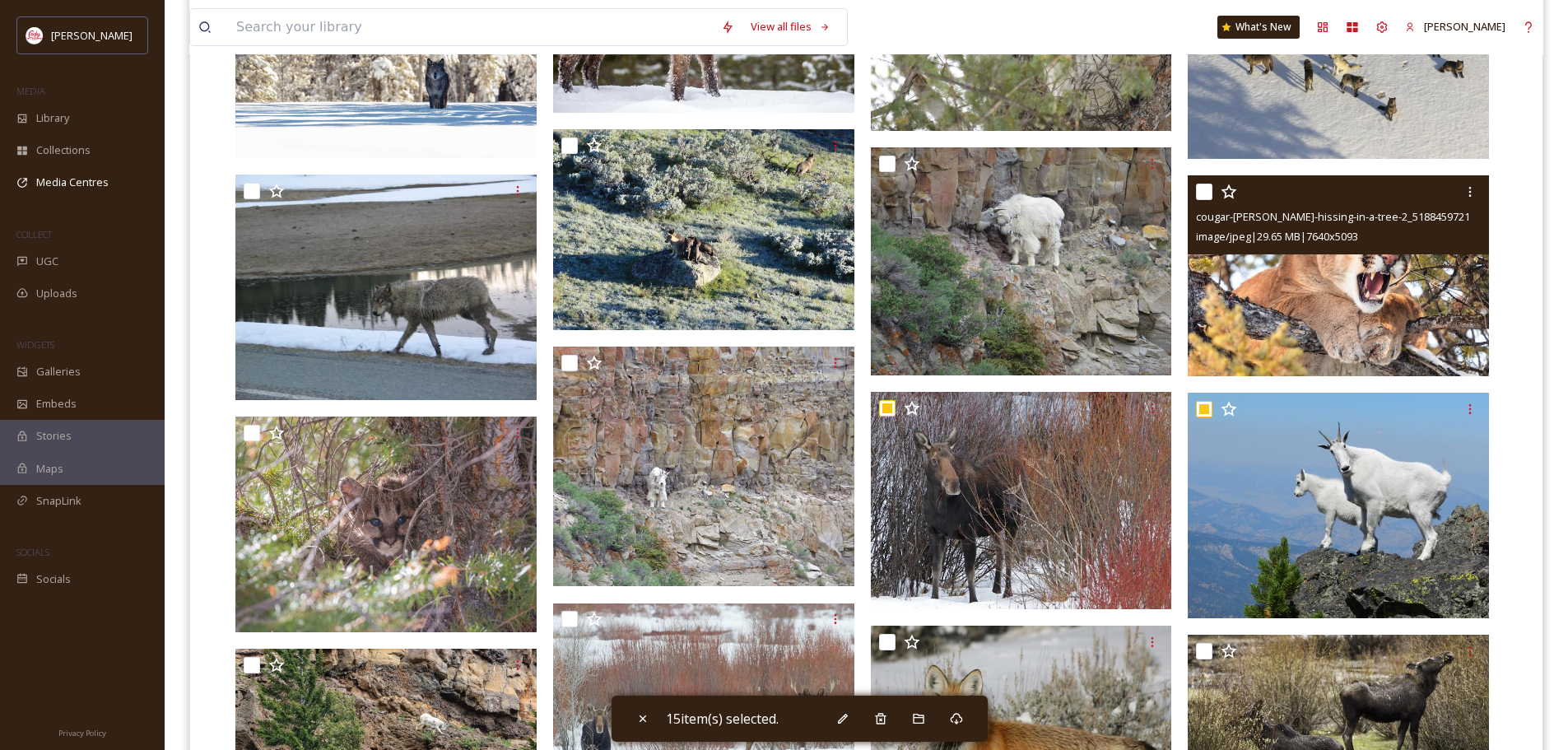
click at [1208, 187] on input "checkbox" at bounding box center [1205, 192] width 17 height 17
checkbox input "true"
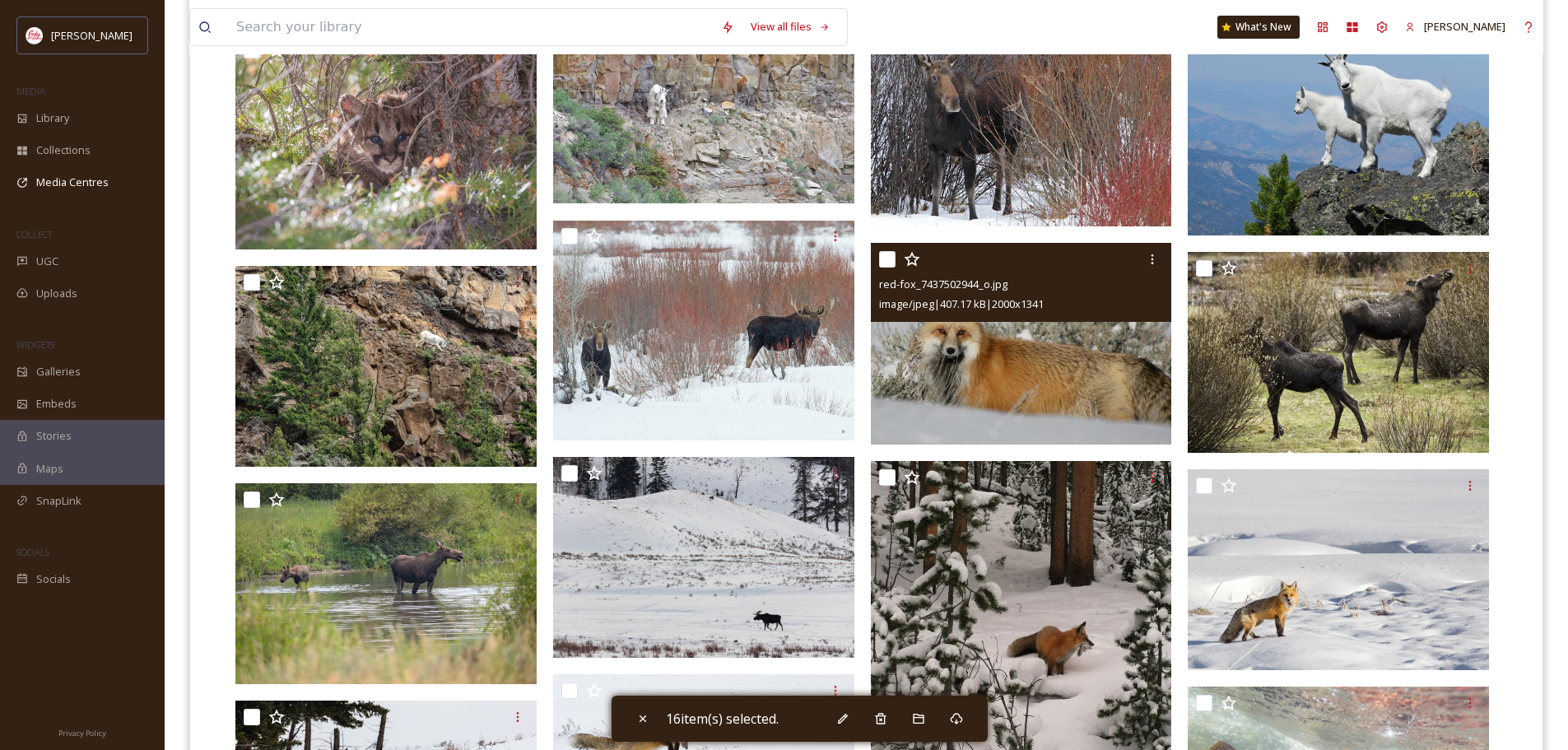
scroll to position [2635, 0]
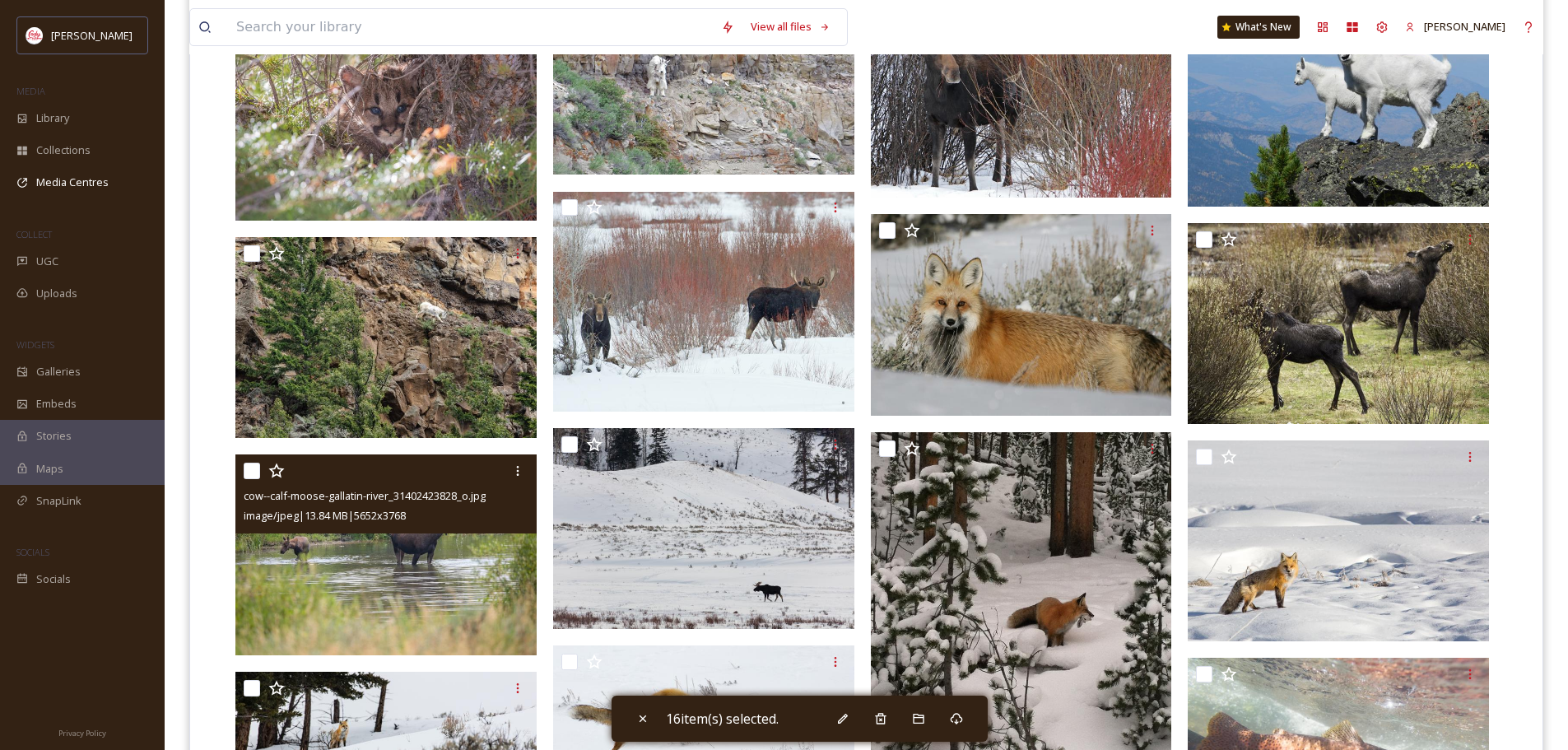
click at [248, 473] on input "checkbox" at bounding box center [252, 471] width 17 height 17
checkbox input "true"
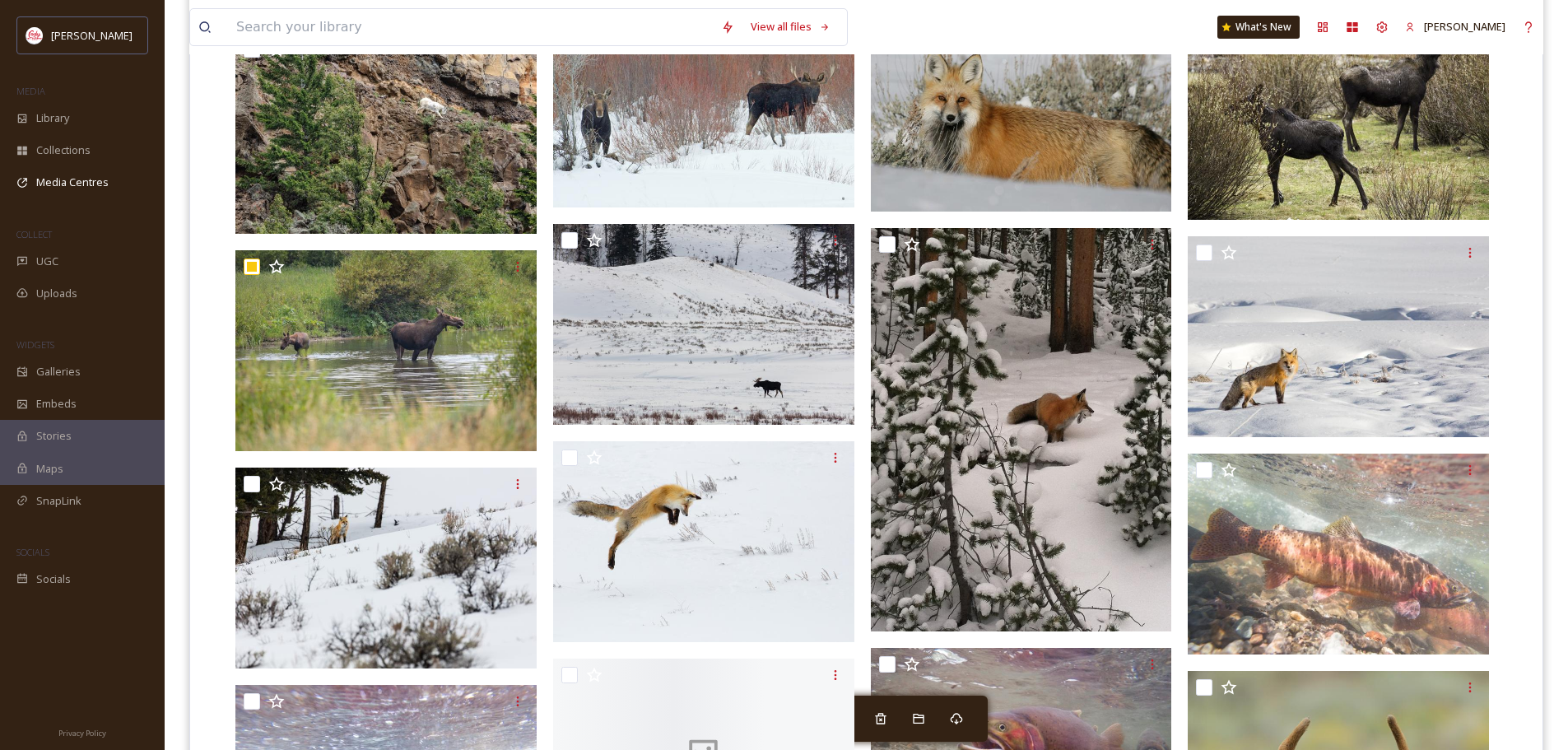
scroll to position [2799, 0]
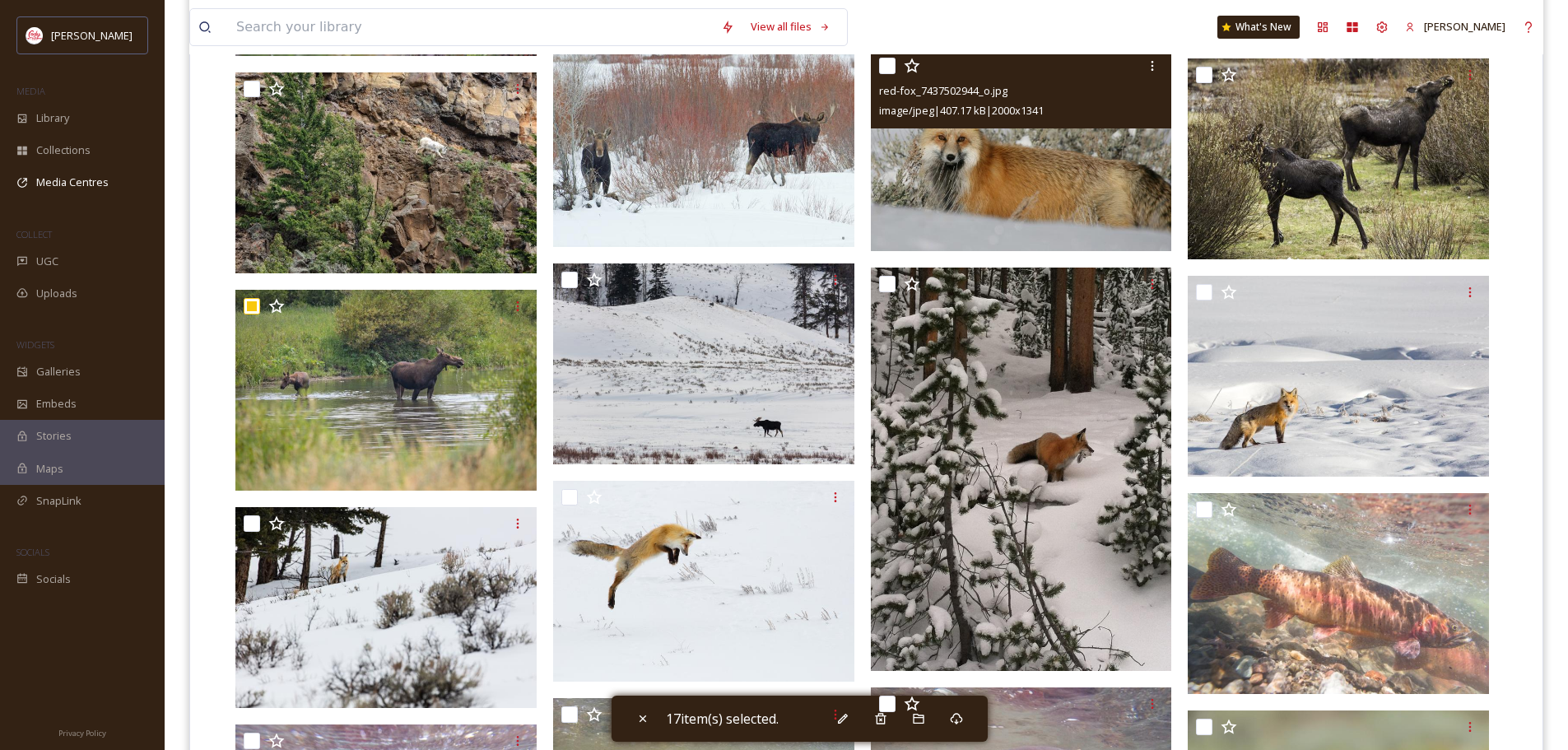
click at [880, 64] on input "checkbox" at bounding box center [887, 66] width 17 height 17
checkbox input "true"
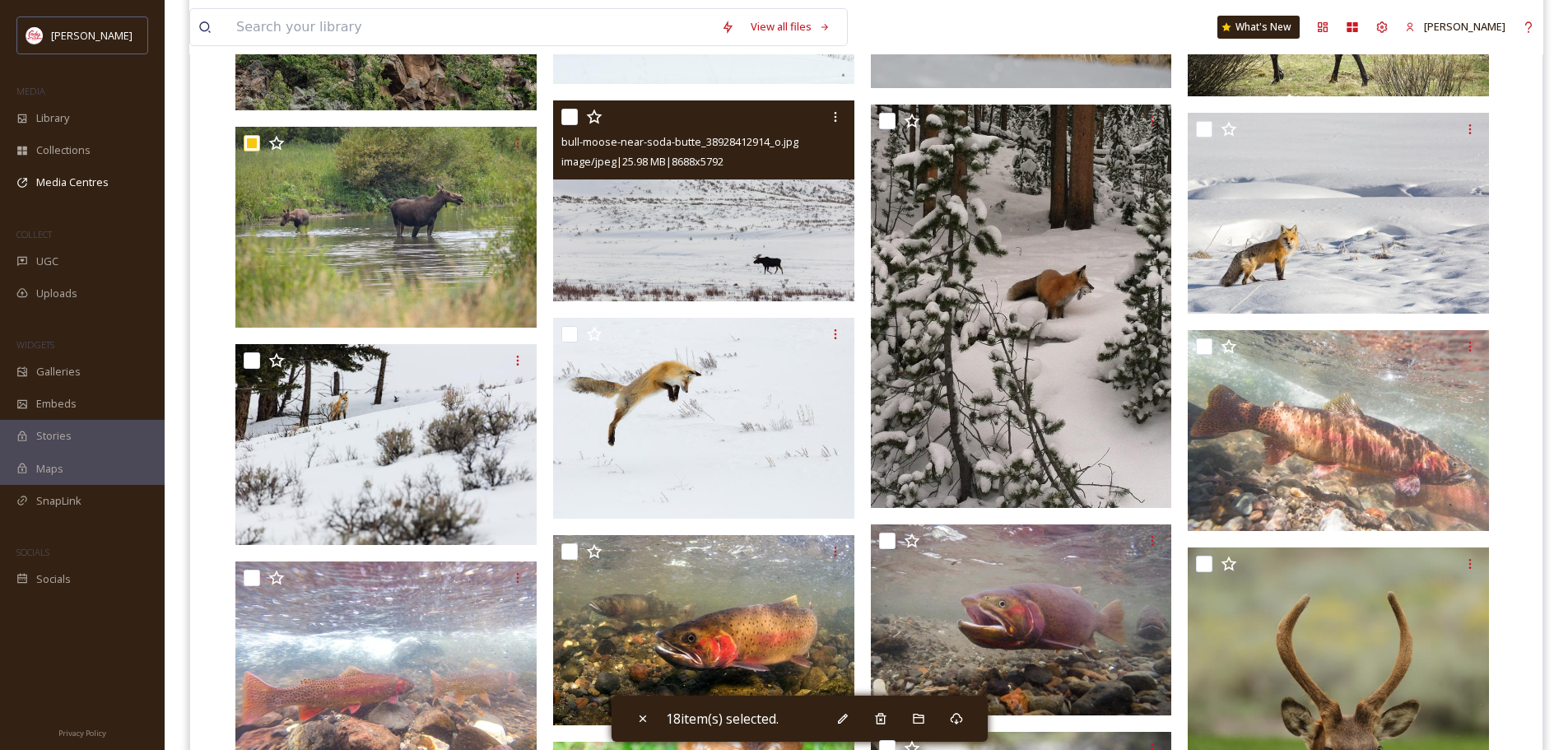
scroll to position [2964, 0]
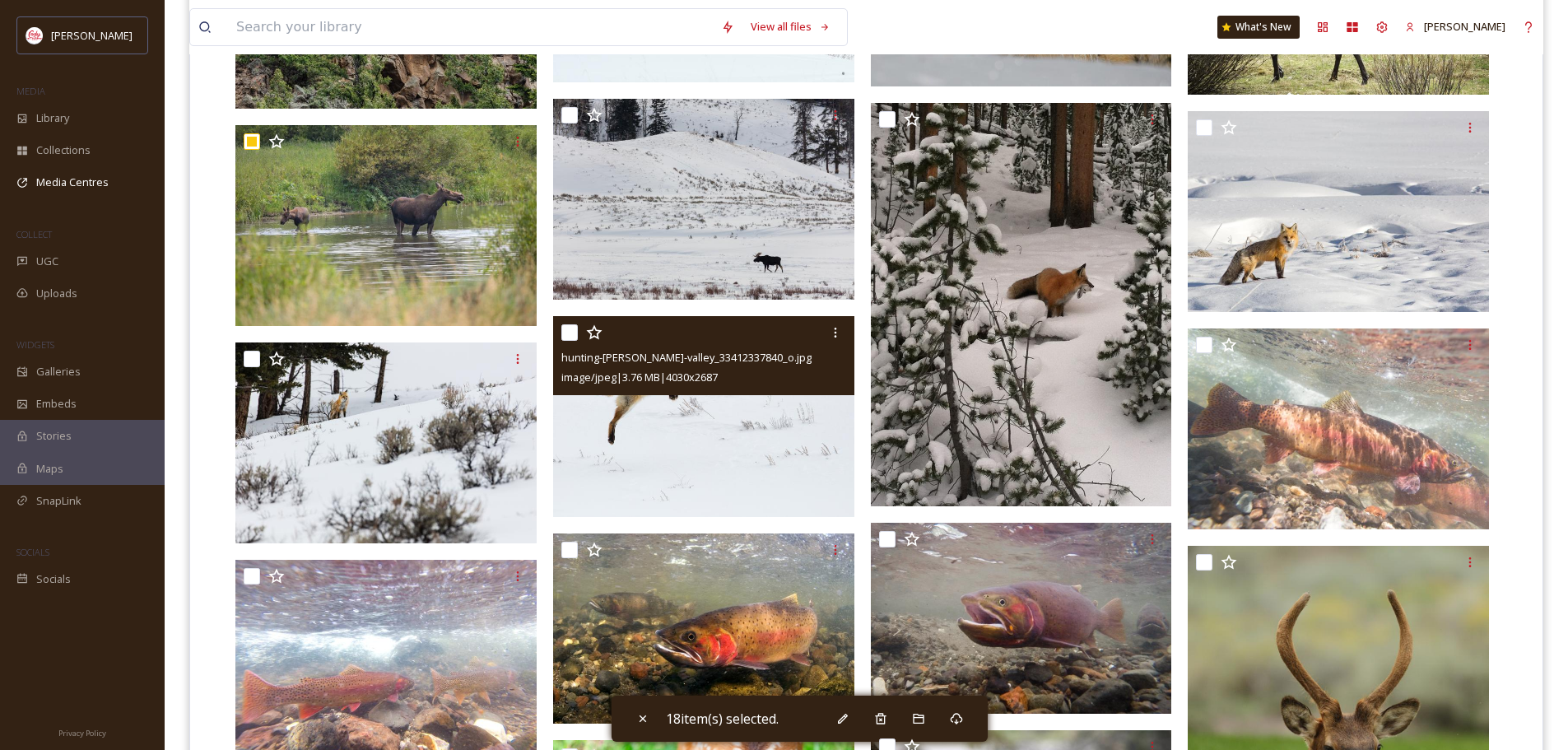
click at [570, 332] on input "checkbox" at bounding box center [570, 333] width 17 height 17
checkbox input "true"
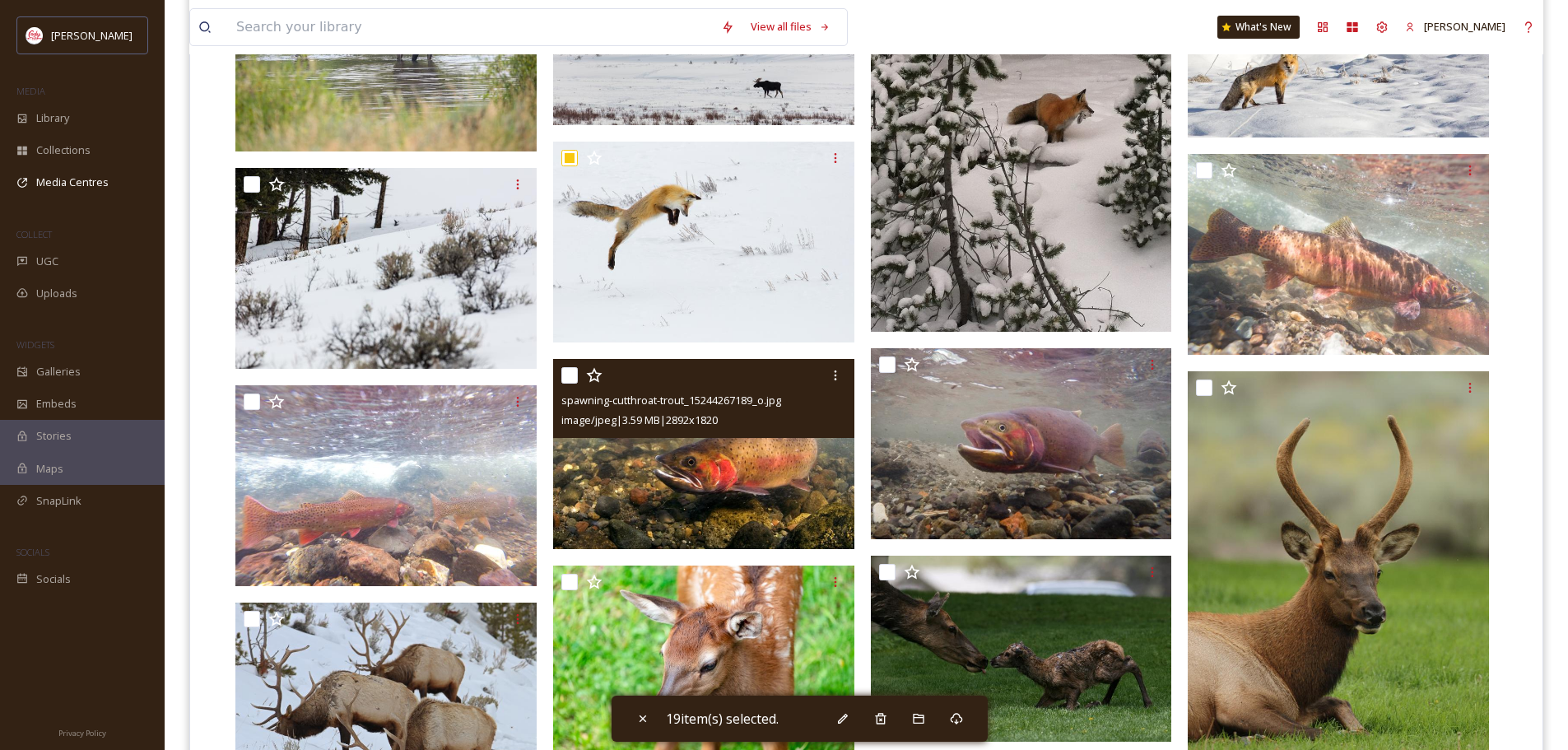
scroll to position [3293, 0]
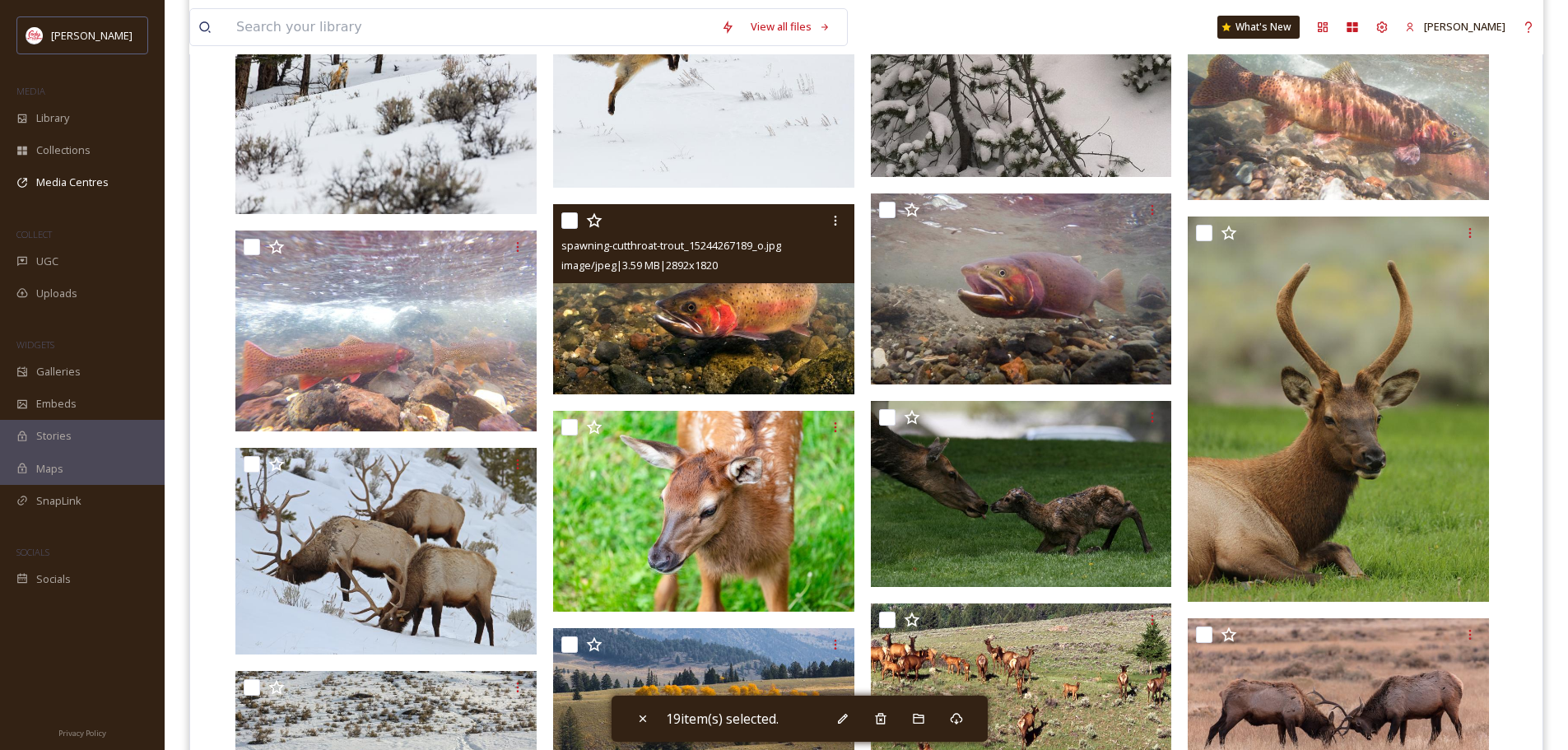
click at [577, 212] on input "checkbox" at bounding box center [570, 220] width 17 height 17
checkbox input "true"
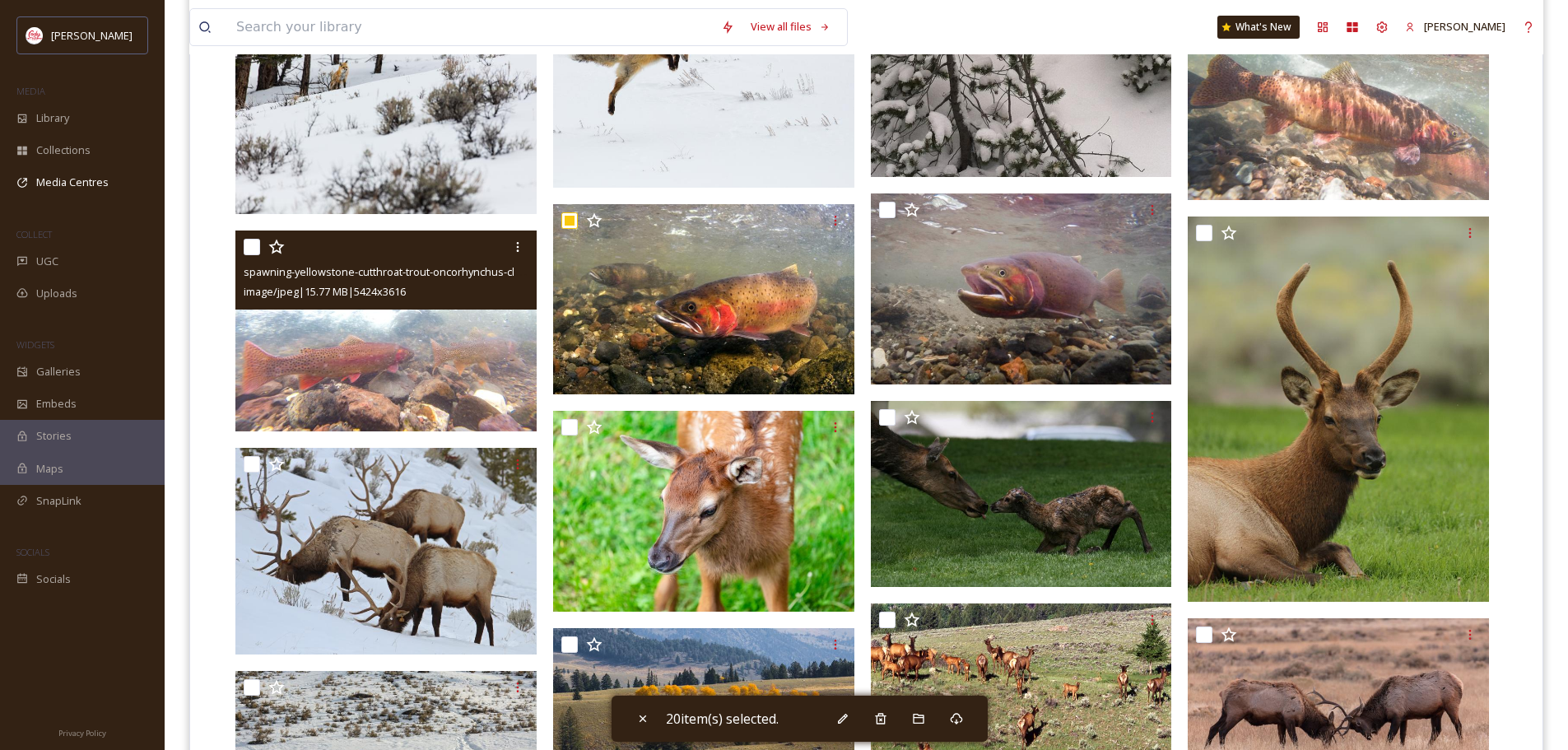
click at [247, 247] on input "checkbox" at bounding box center [252, 248] width 17 height 17
checkbox input "true"
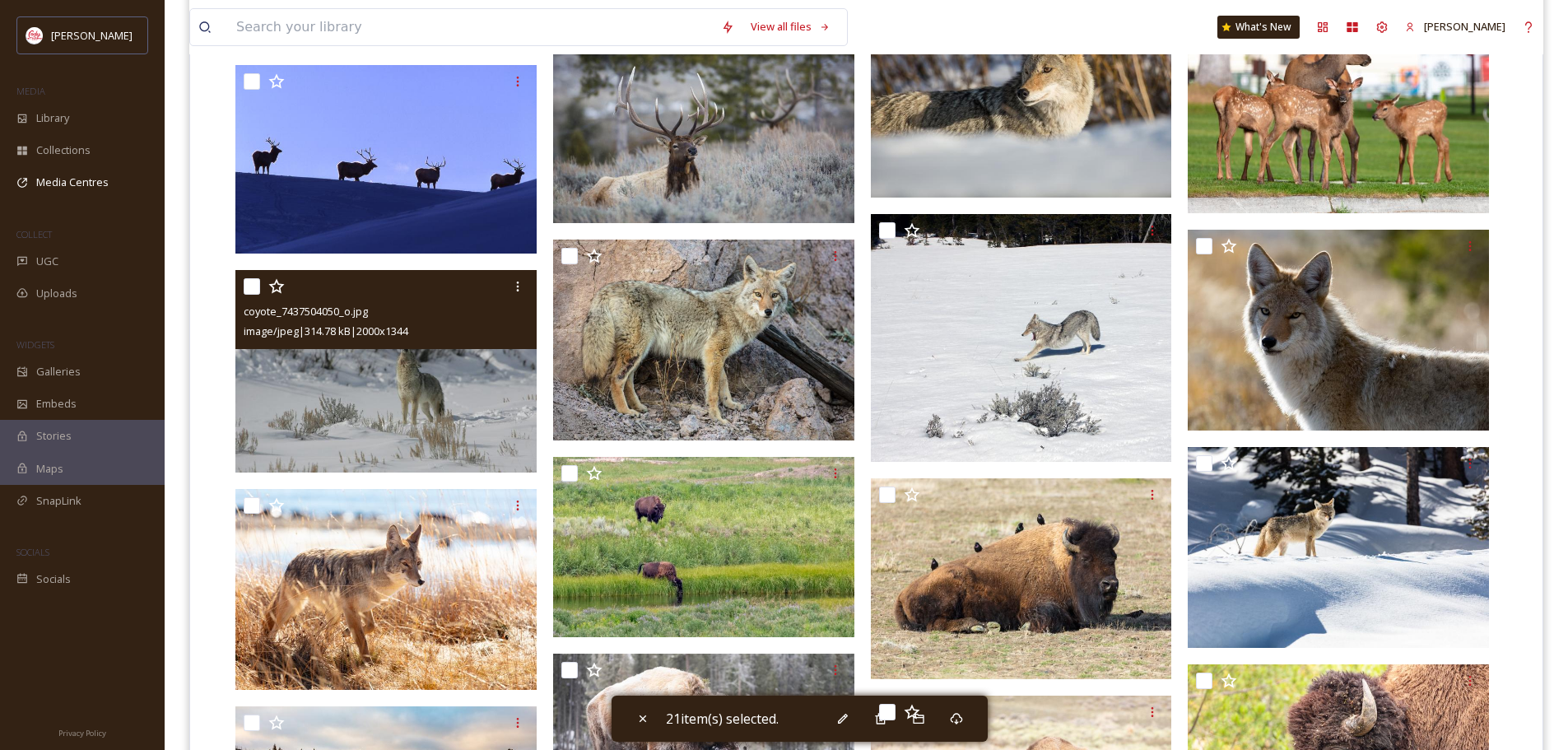
scroll to position [4364, 0]
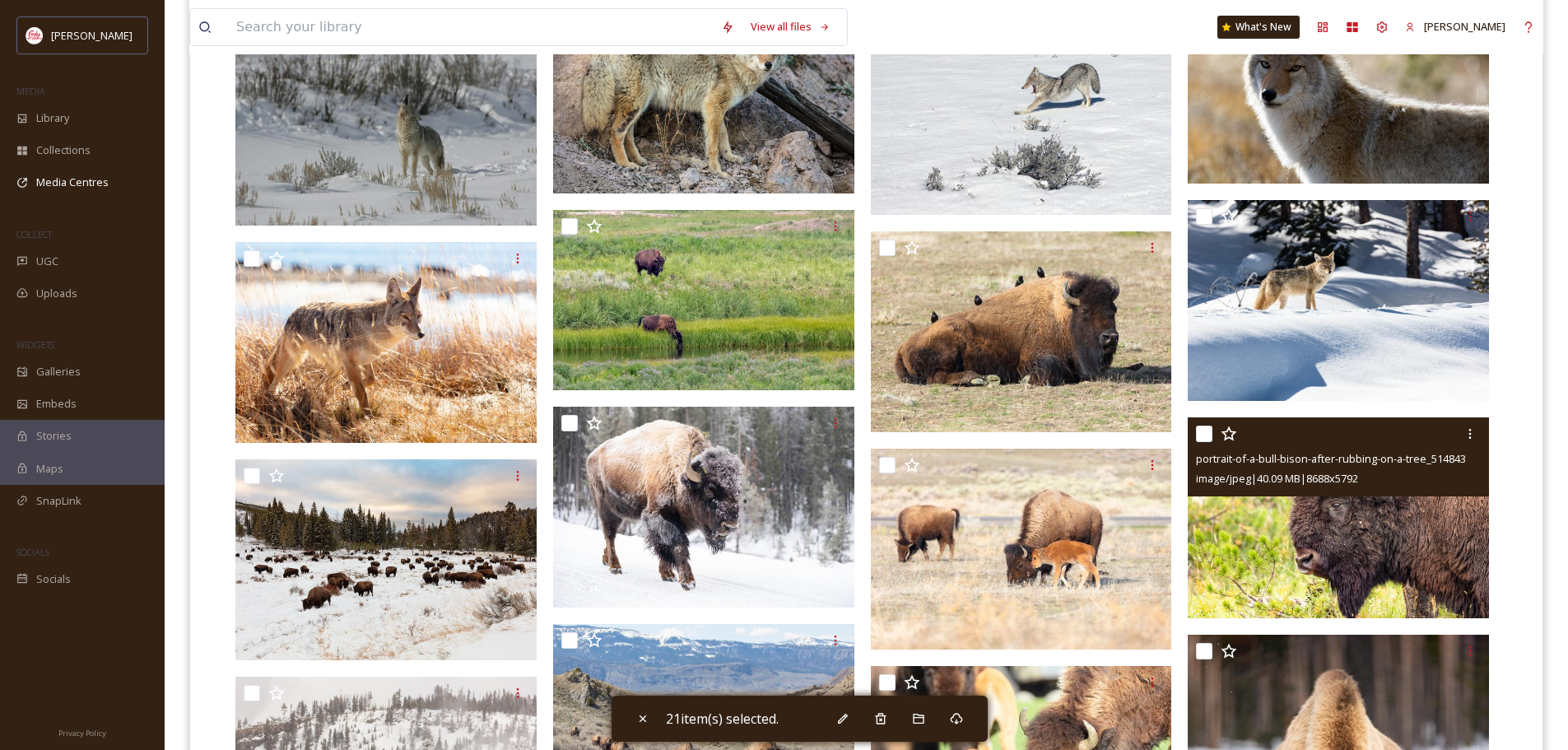
click at [1210, 432] on input "checkbox" at bounding box center [1205, 434] width 17 height 17
checkbox input "true"
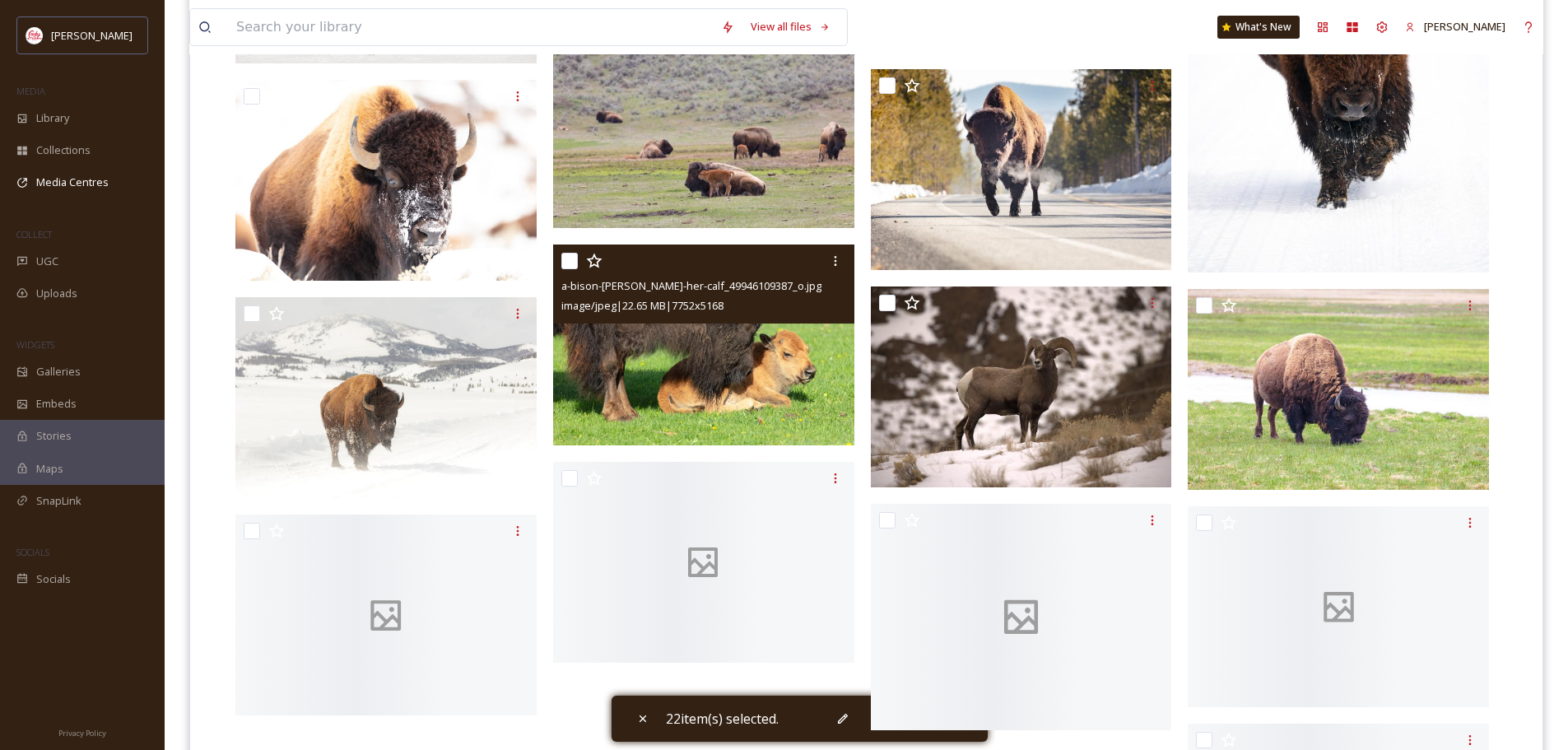
scroll to position [5186, 0]
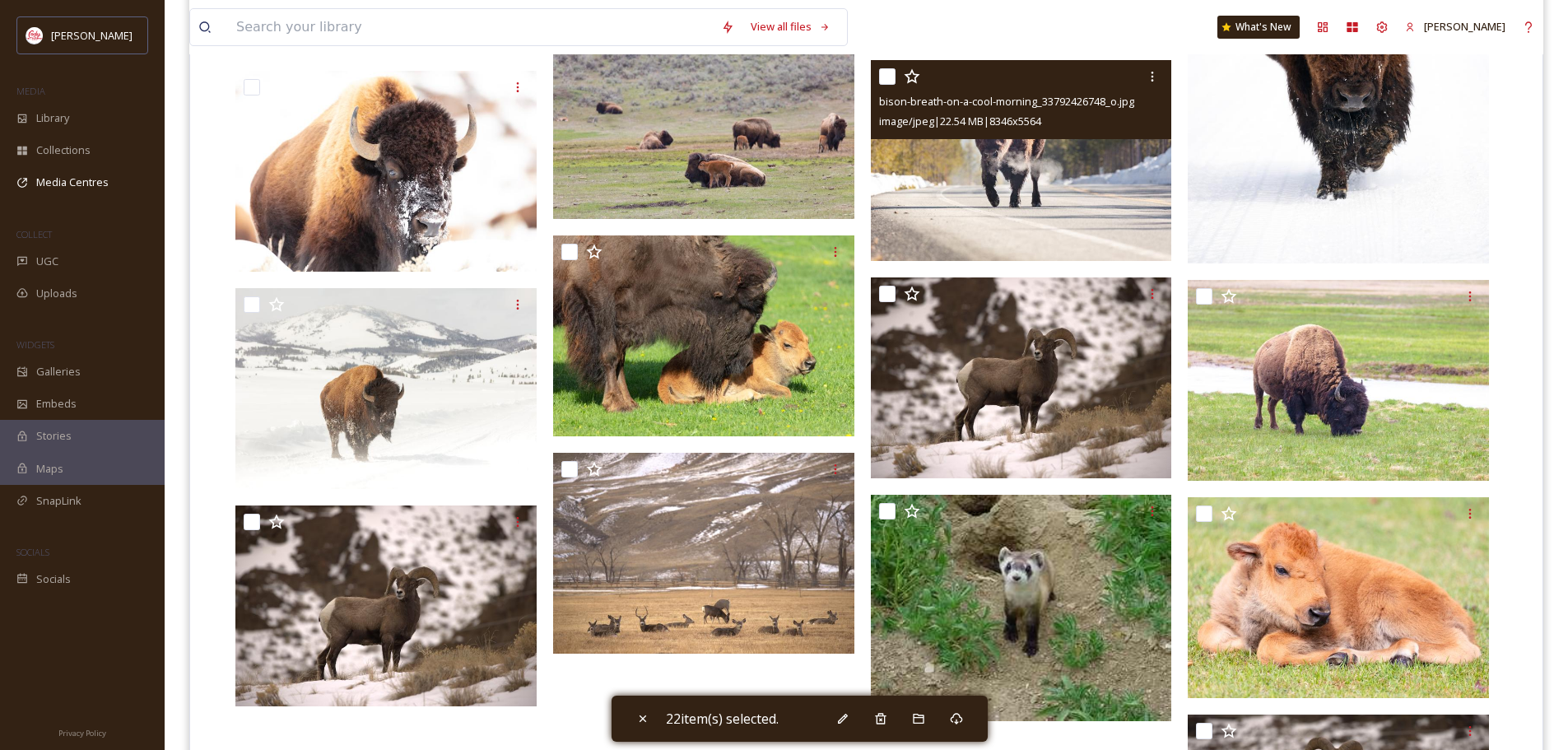
click at [888, 76] on input "checkbox" at bounding box center [887, 77] width 17 height 17
checkbox input "true"
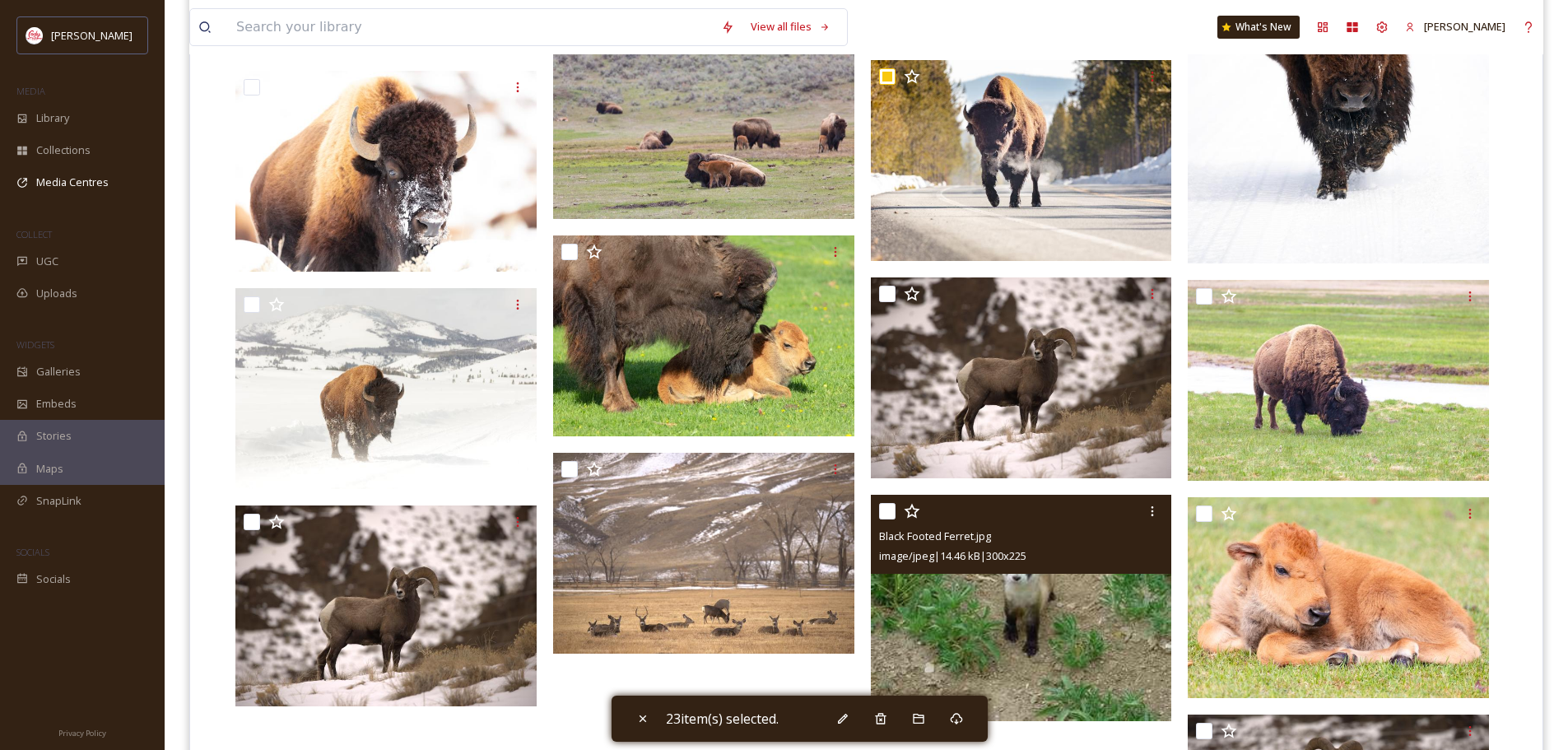
click at [886, 516] on input "checkbox" at bounding box center [887, 512] width 17 height 17
checkbox input "true"
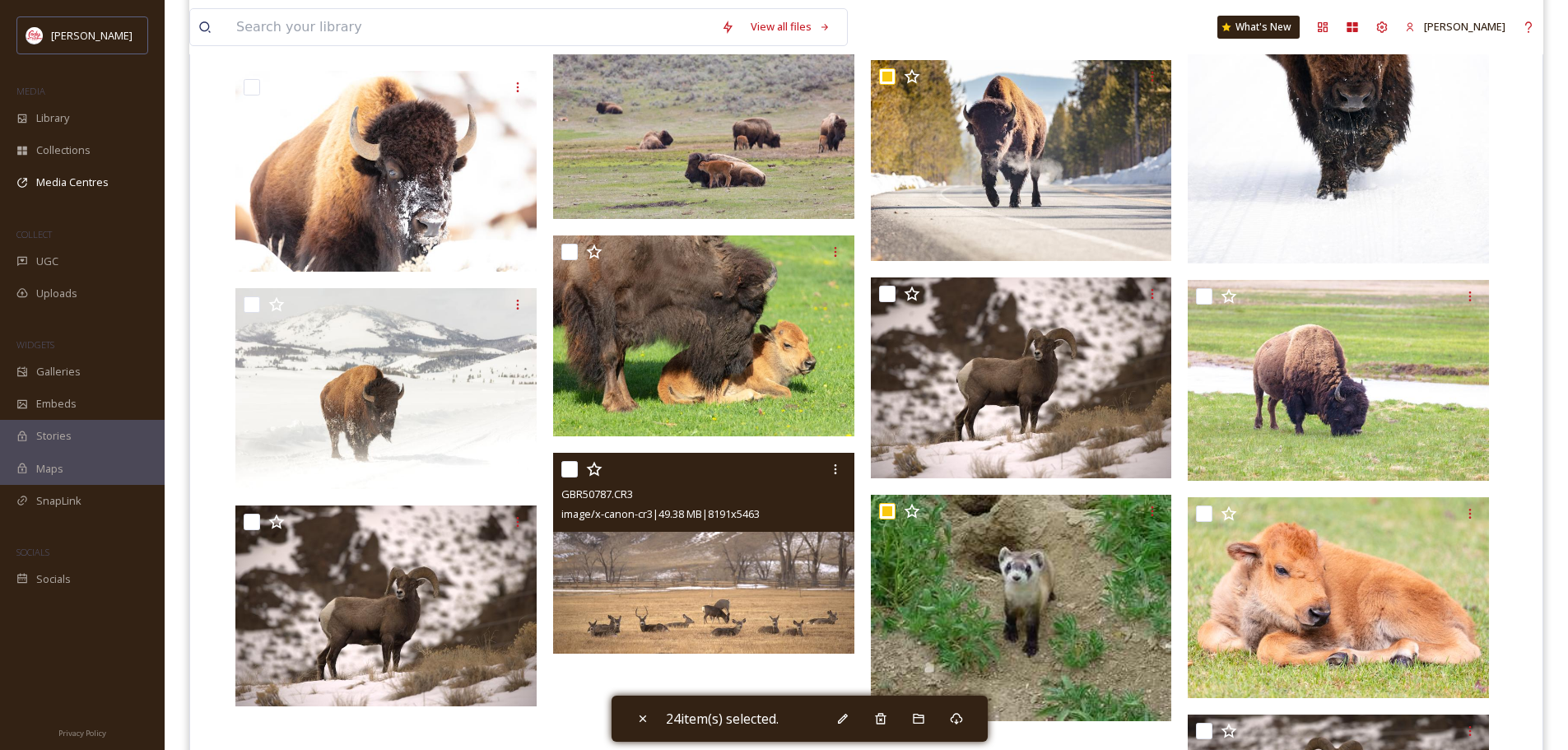
click at [572, 464] on input "checkbox" at bounding box center [570, 470] width 17 height 17
checkbox input "true"
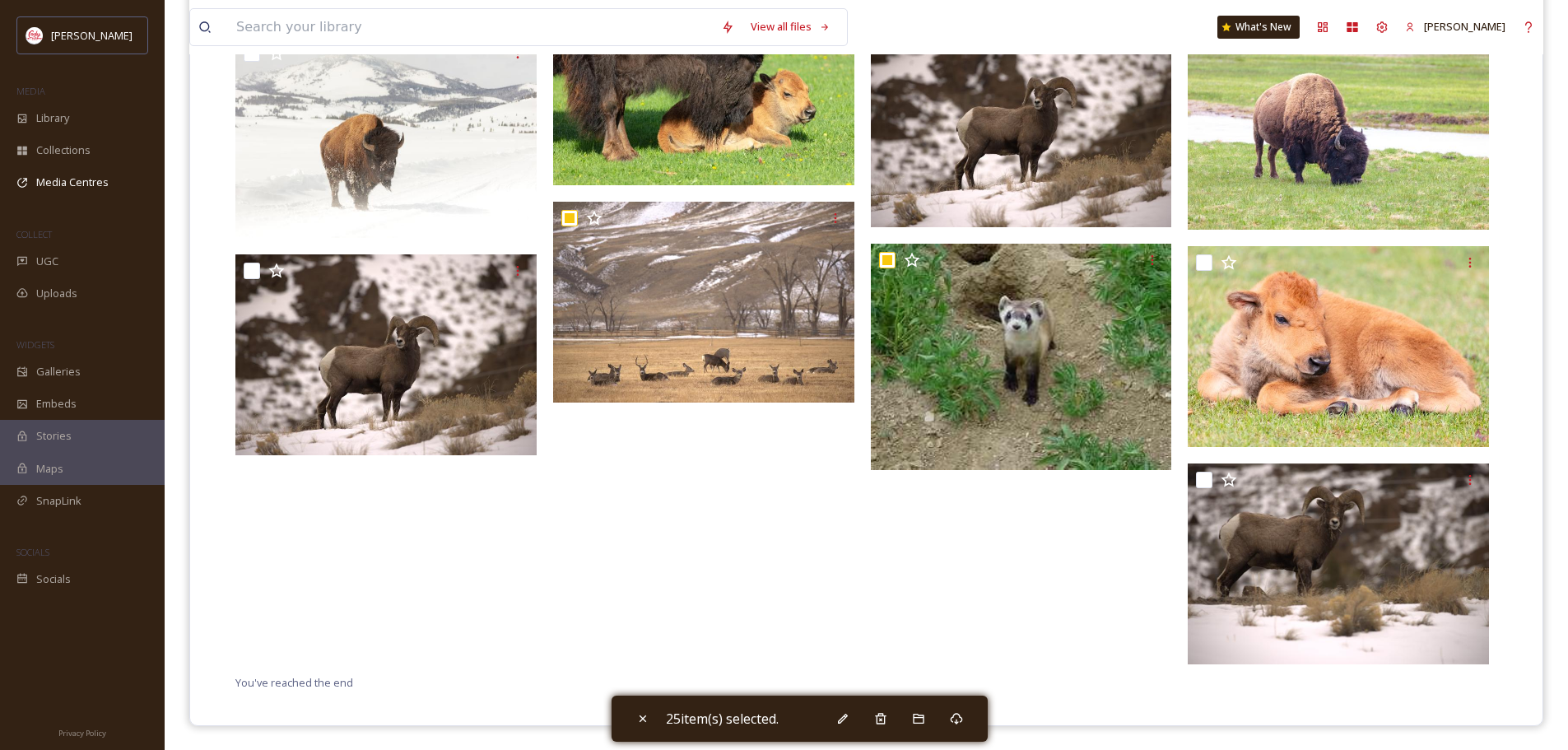
scroll to position [5439, 0]
click at [960, 724] on icon at bounding box center [956, 718] width 13 height 13
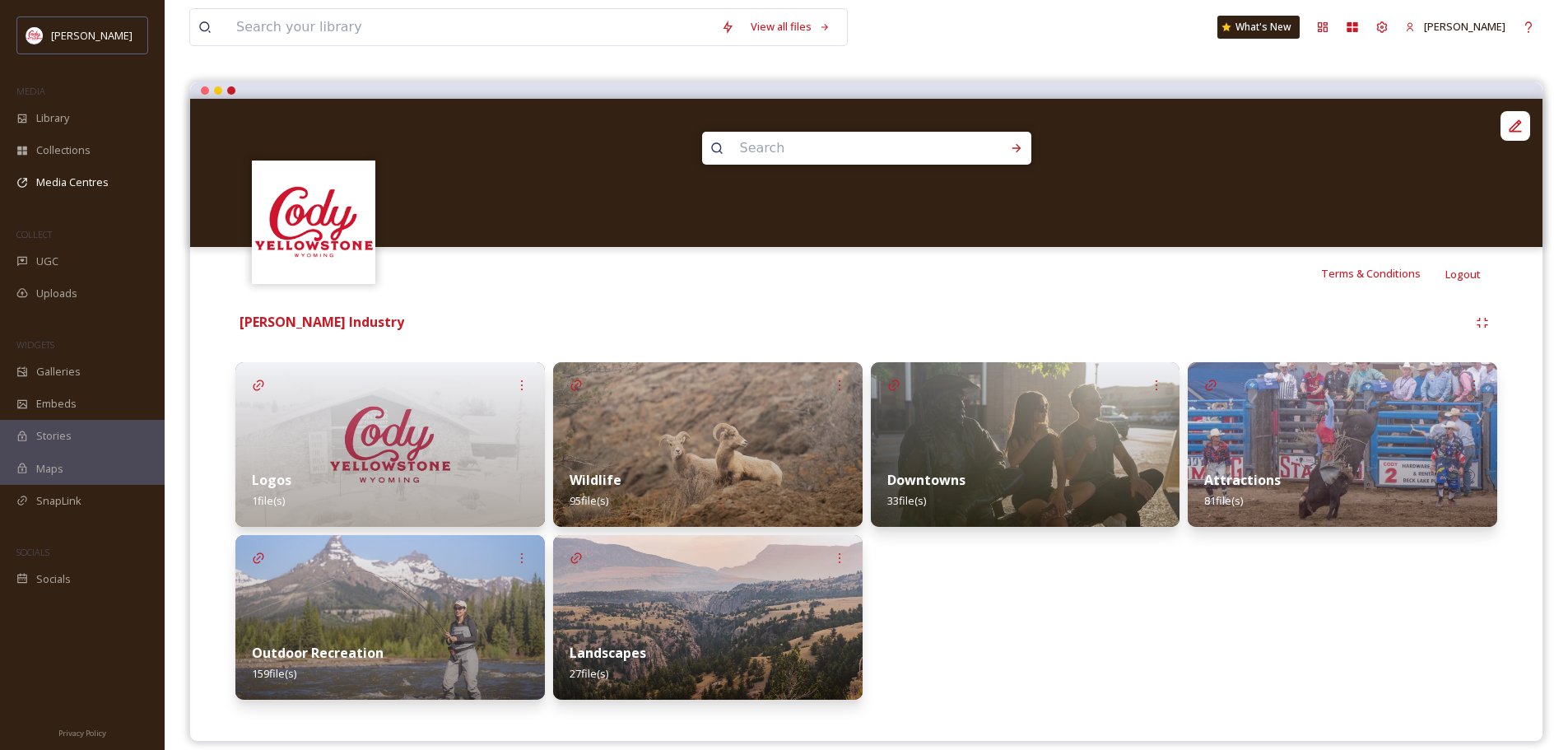
scroll to position [136, 0]
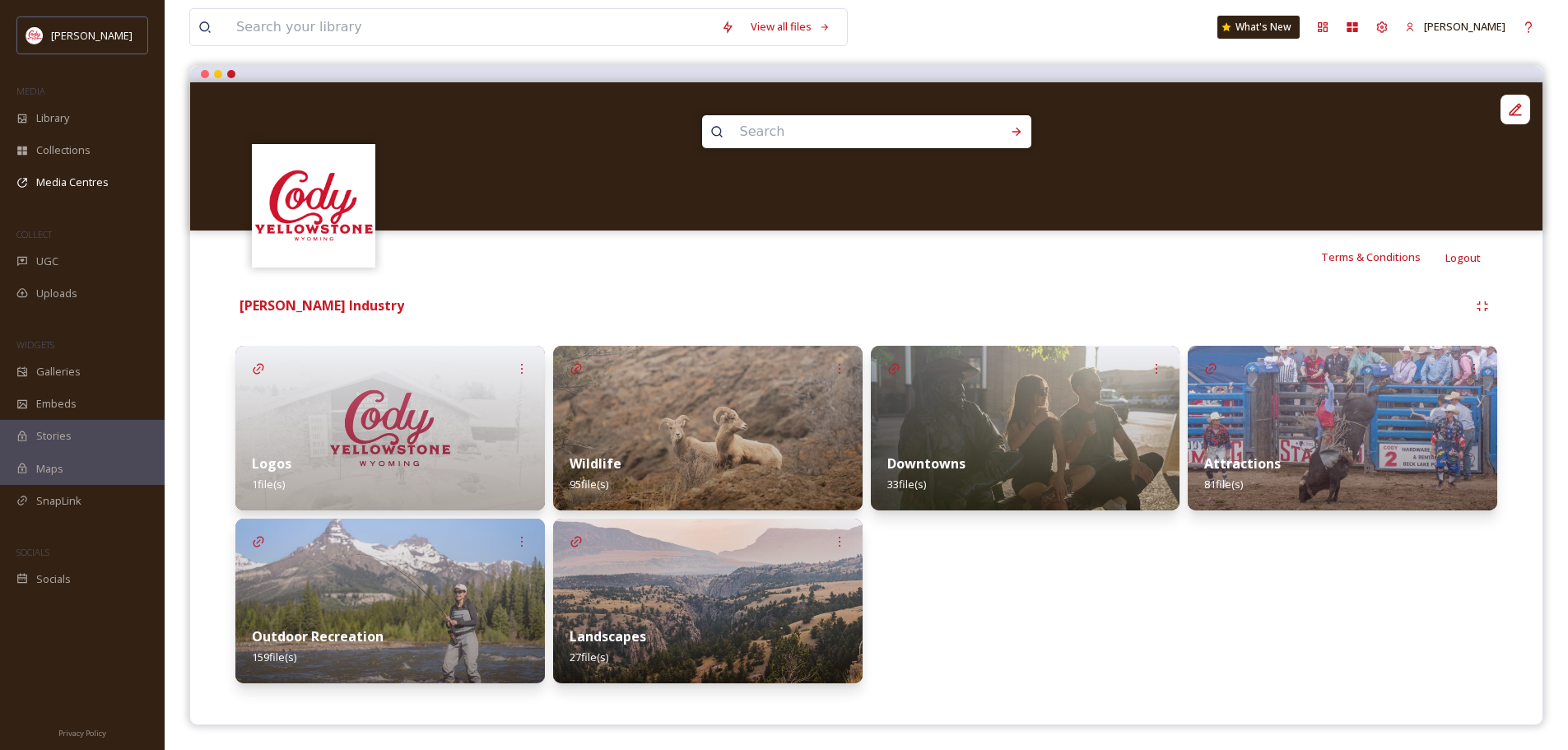
click at [427, 612] on div "Outdoor Recreation 159 file(s)" at bounding box center [389, 646] width 309 height 73
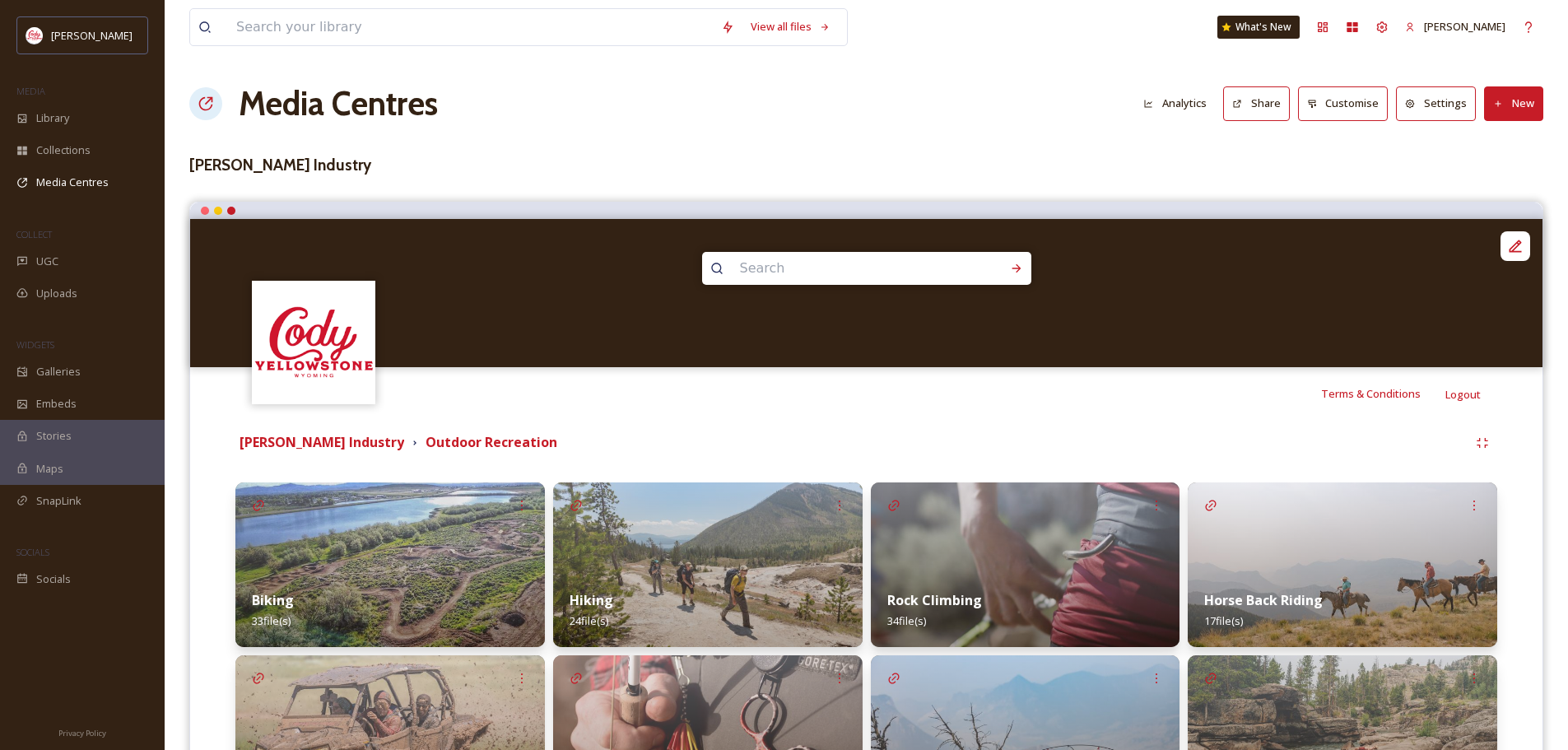
click at [413, 589] on div "Biking 33 file(s)" at bounding box center [389, 610] width 309 height 73
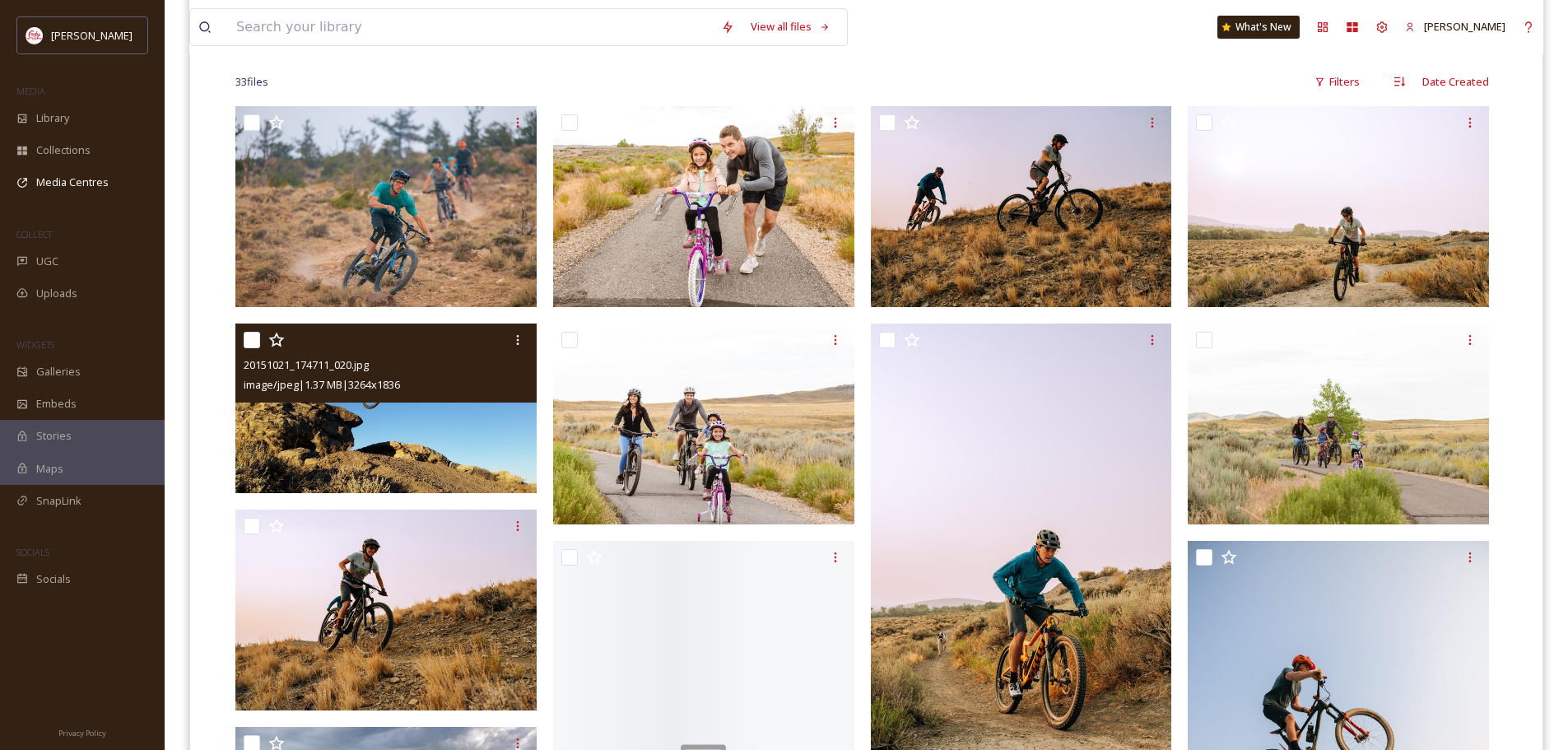
scroll to position [330, 0]
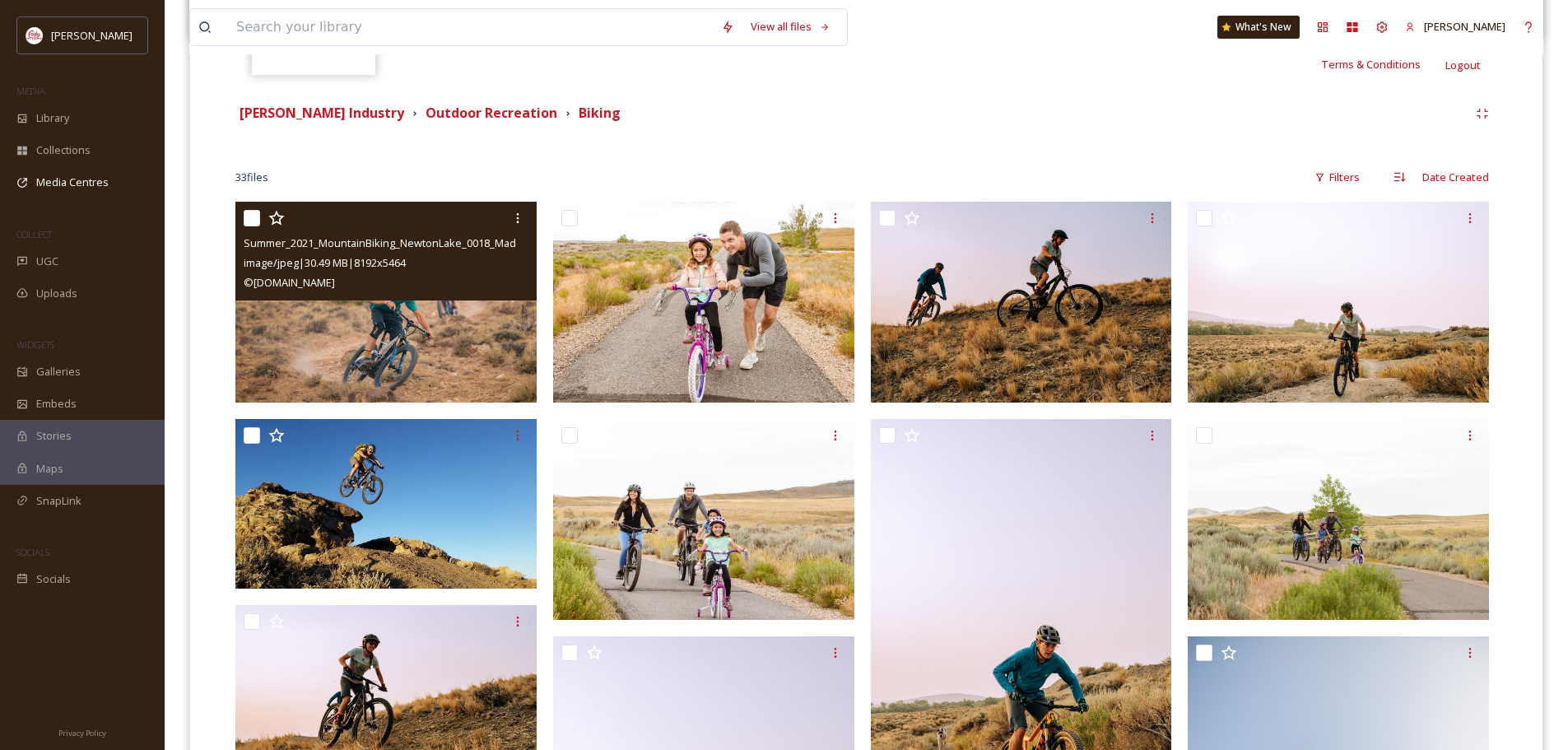
click at [249, 221] on input "checkbox" at bounding box center [252, 219] width 17 height 17
checkbox input "true"
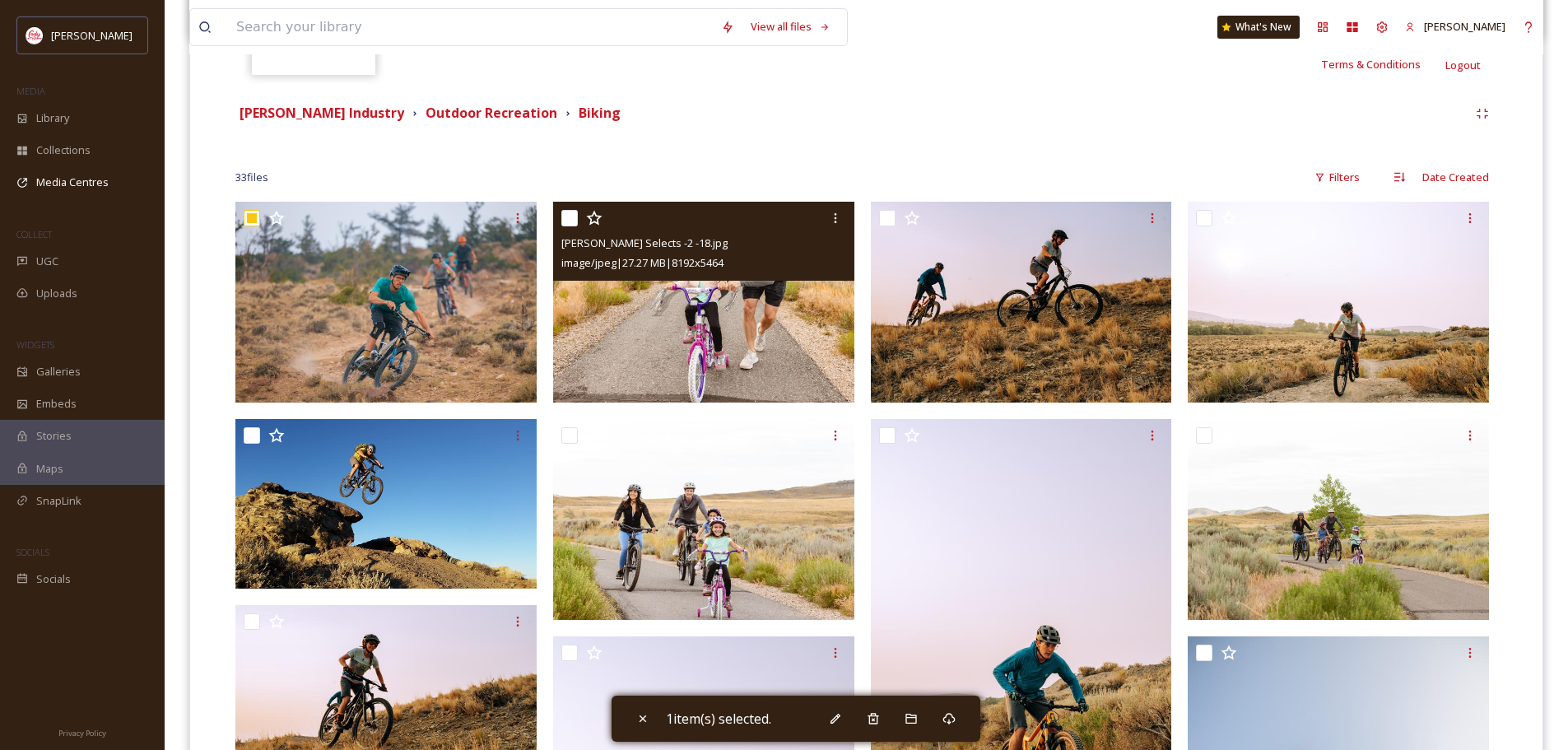
click at [564, 216] on input "checkbox" at bounding box center [570, 219] width 17 height 17
checkbox input "true"
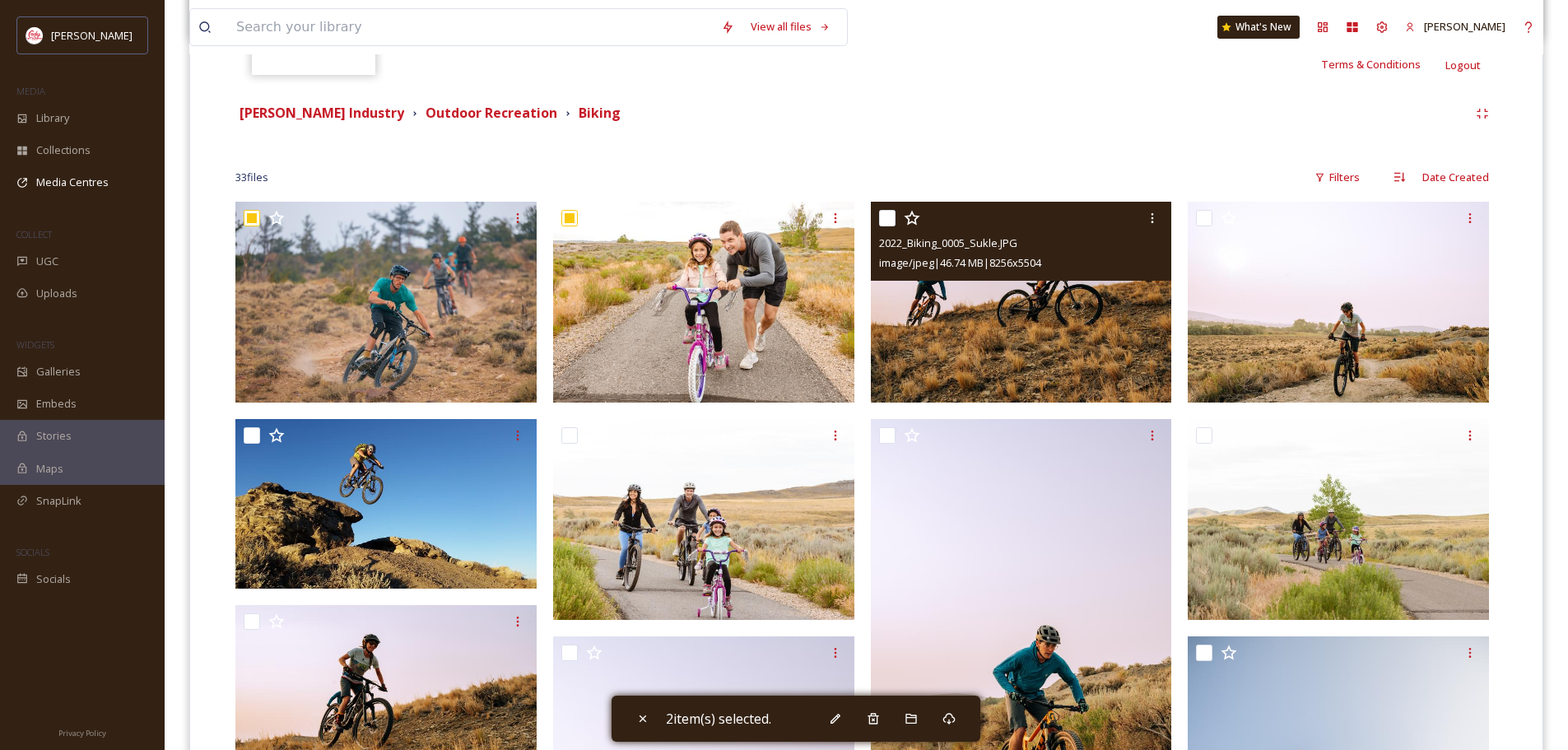
click at [883, 215] on input "checkbox" at bounding box center [887, 219] width 17 height 17
checkbox input "true"
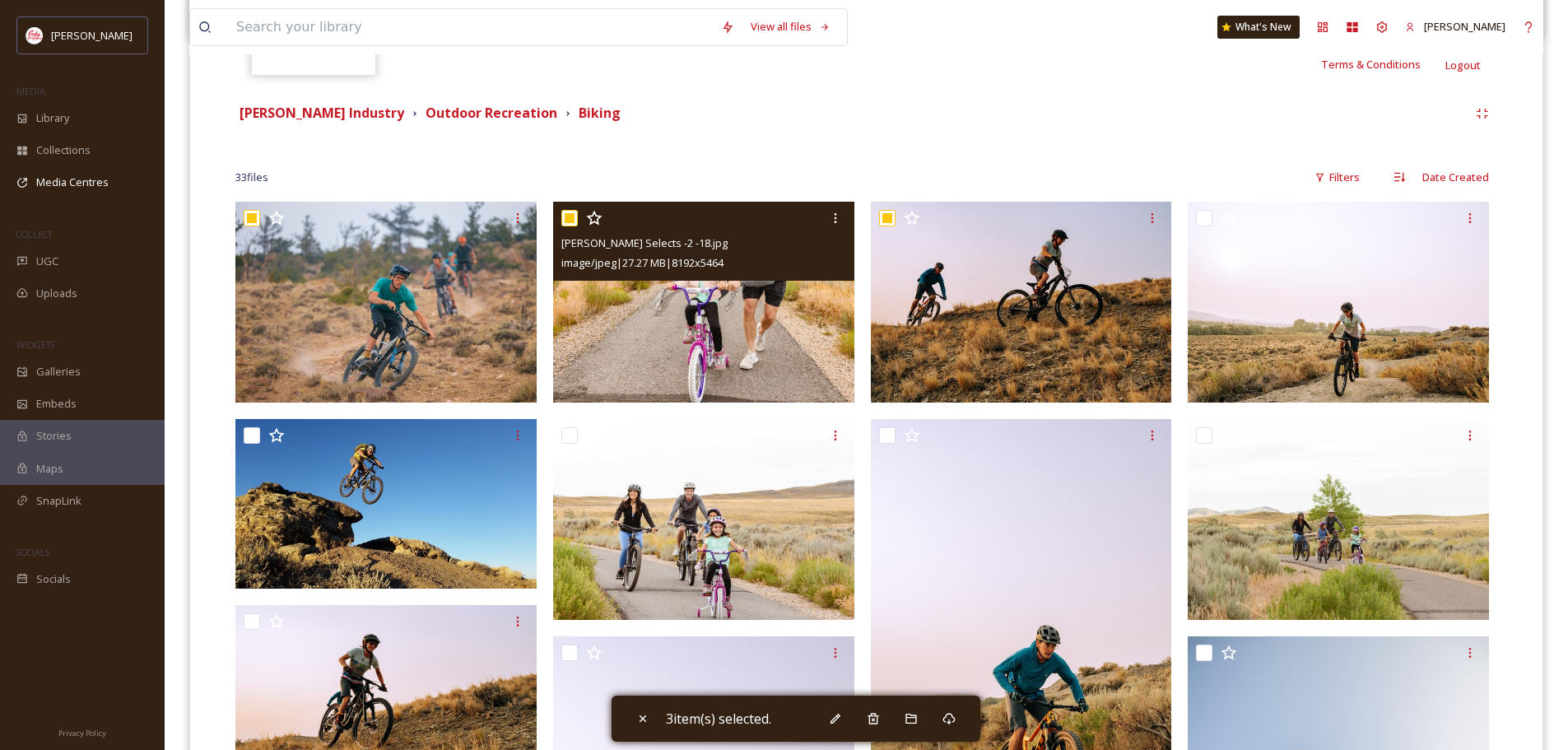
click at [569, 216] on input "checkbox" at bounding box center [570, 219] width 17 height 17
checkbox input "false"
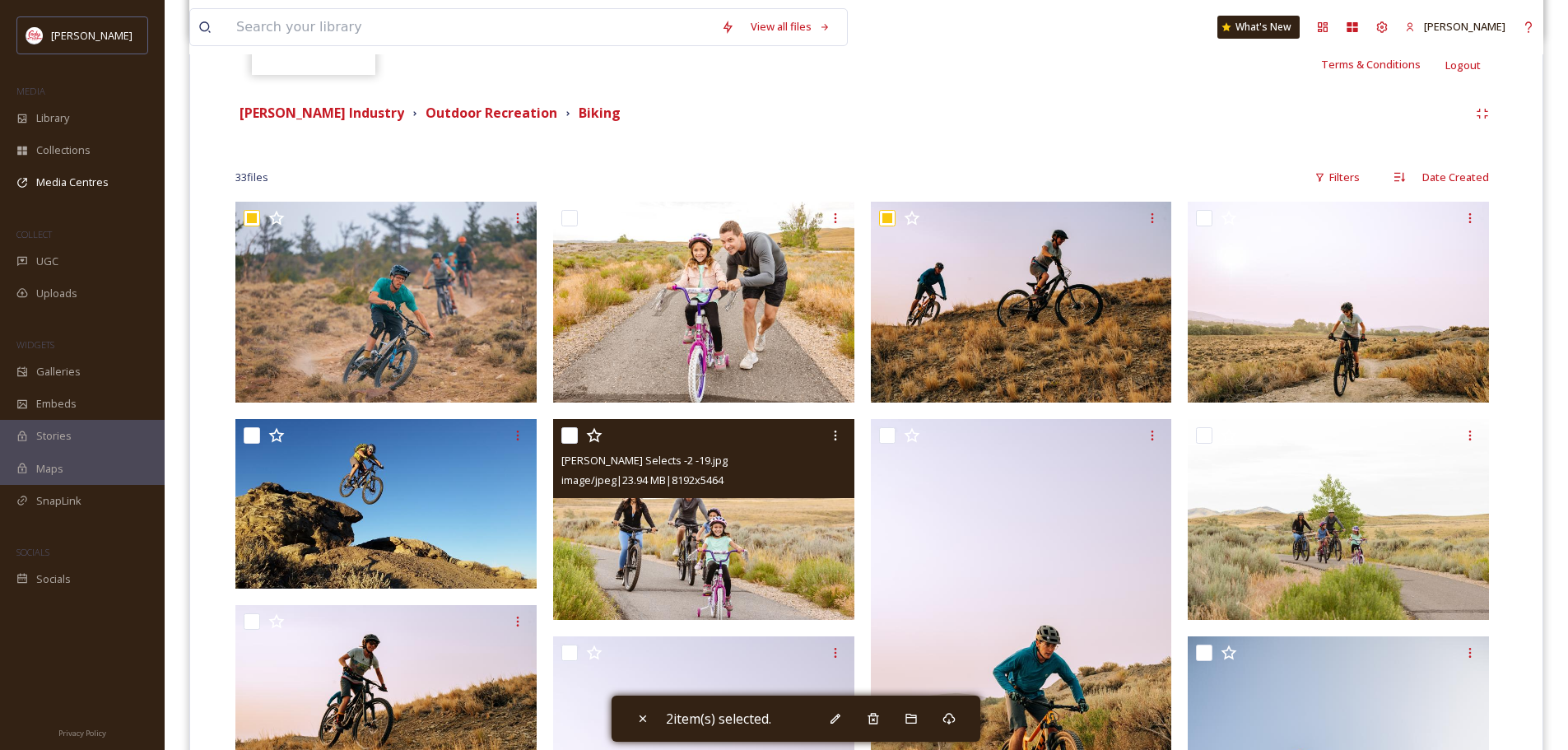
click at [572, 435] on input "checkbox" at bounding box center [570, 435] width 17 height 17
checkbox input "true"
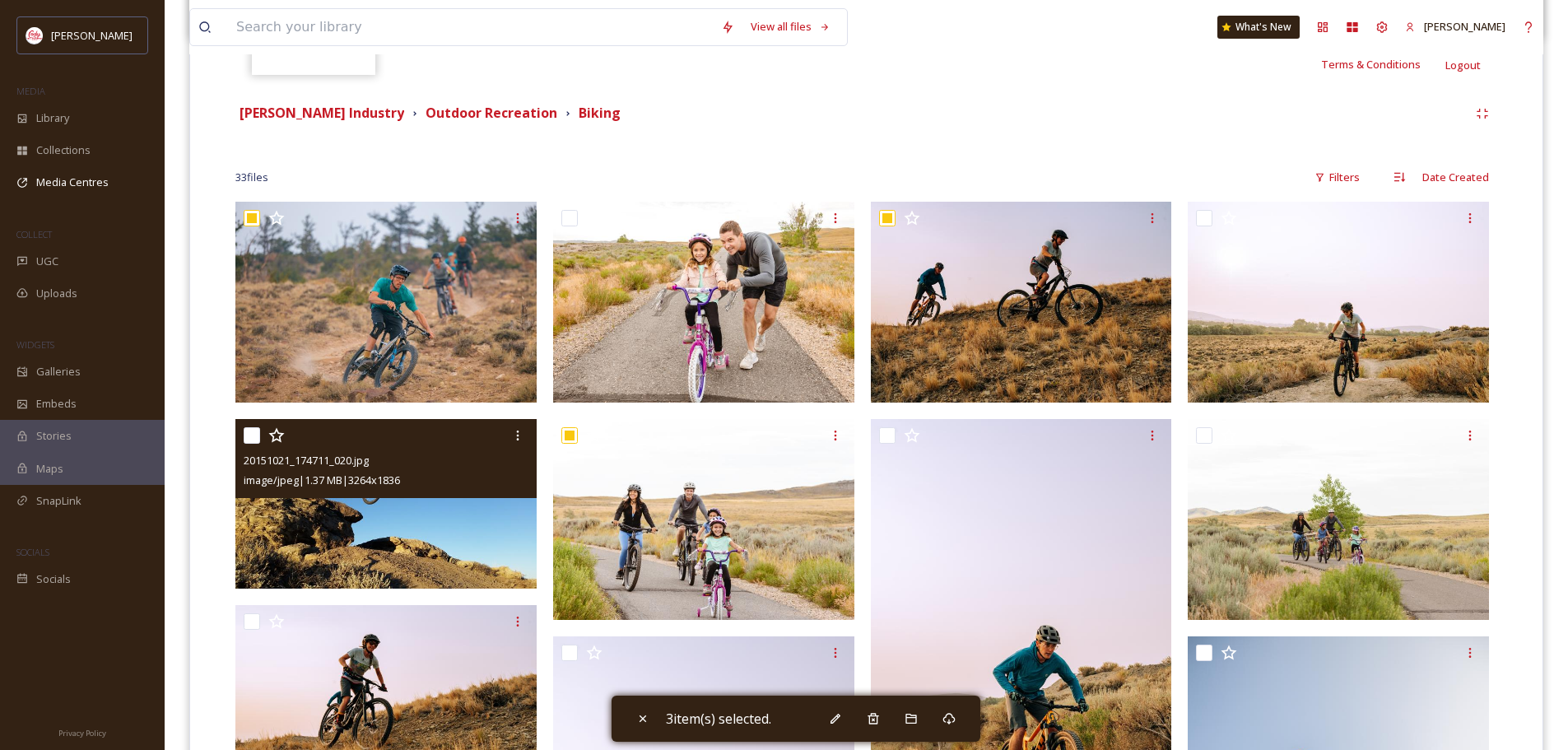
click at [247, 436] on input "checkbox" at bounding box center [252, 435] width 17 height 17
checkbox input "true"
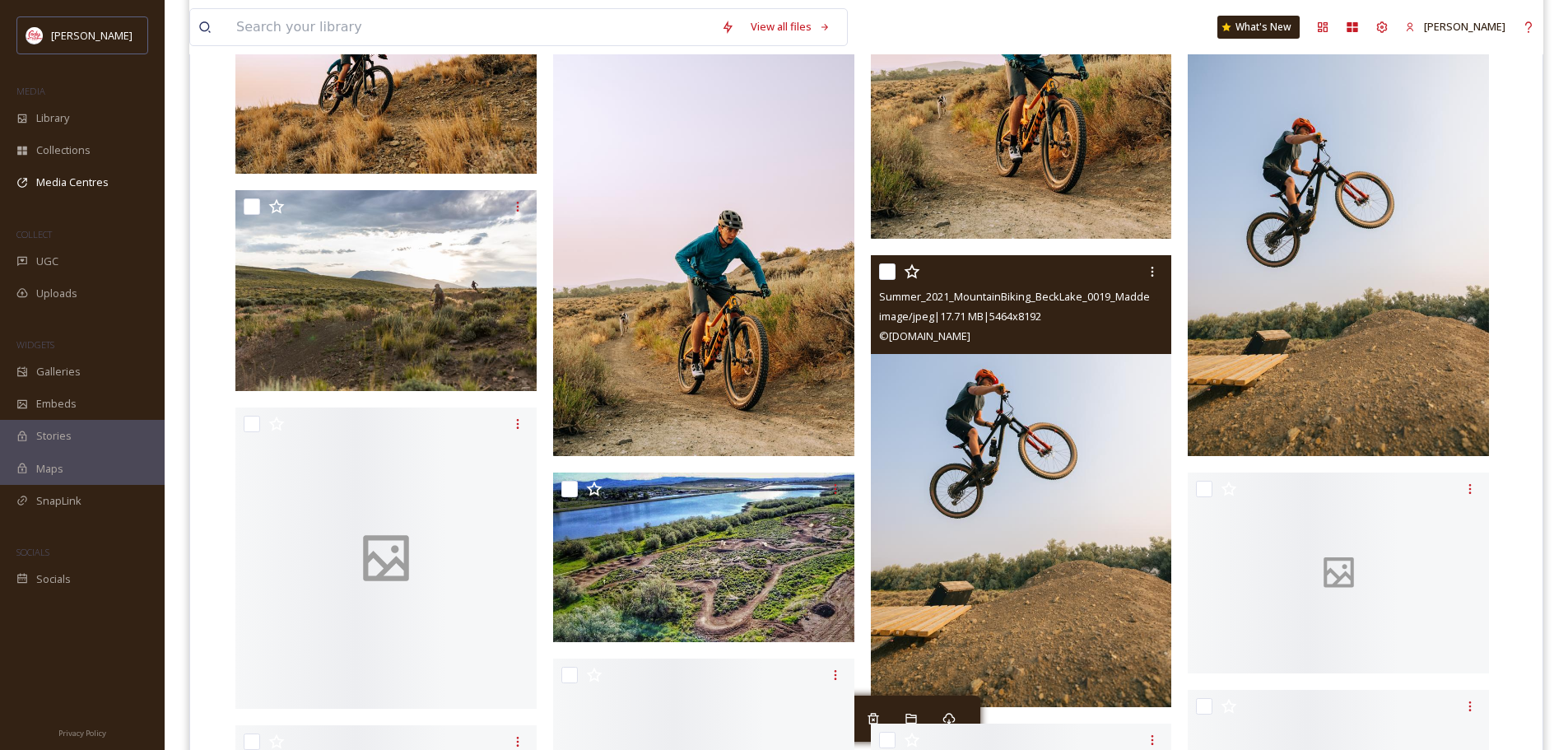
scroll to position [988, 0]
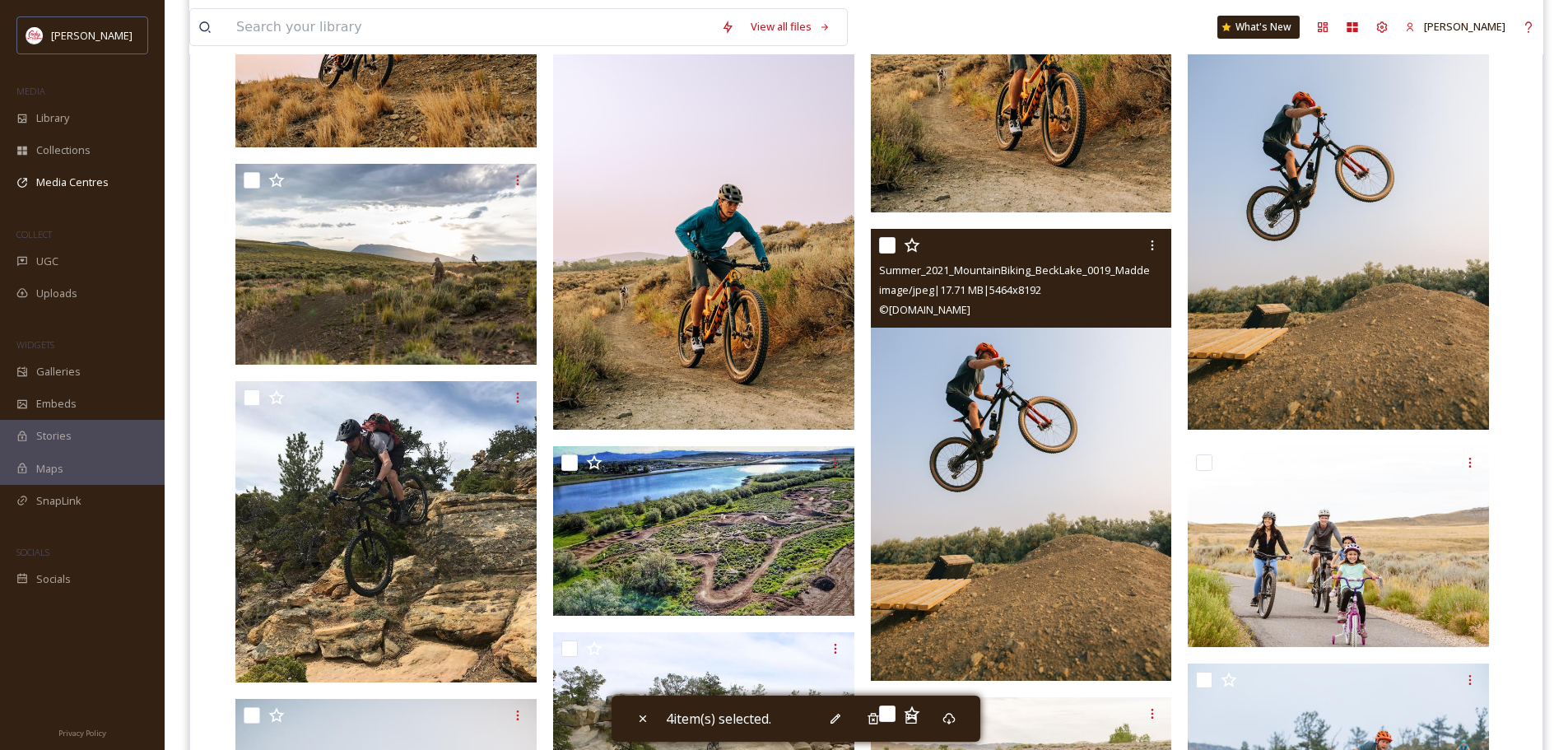
click at [891, 238] on input "checkbox" at bounding box center [887, 246] width 17 height 17
checkbox input "true"
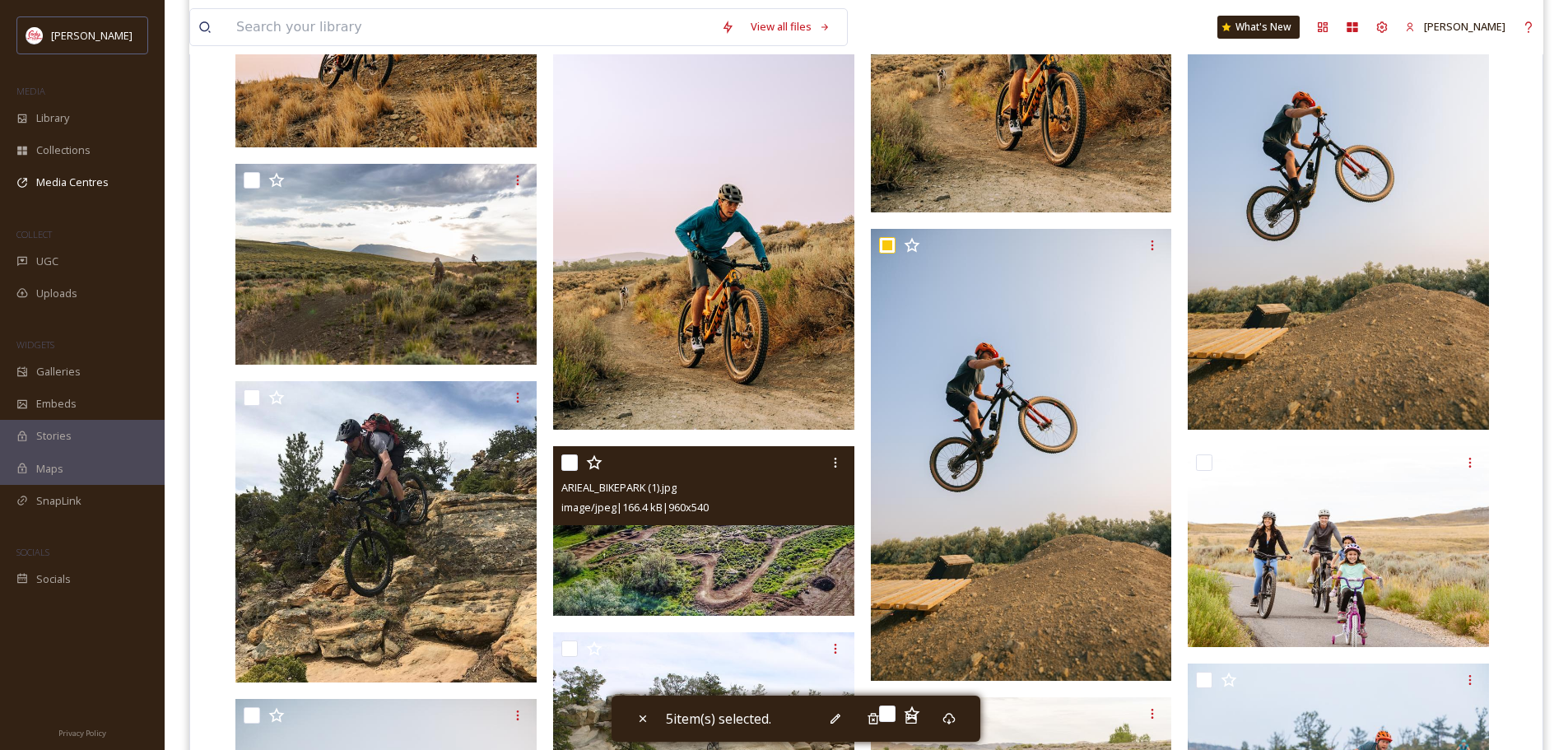
click at [566, 465] on input "checkbox" at bounding box center [570, 463] width 17 height 17
checkbox input "true"
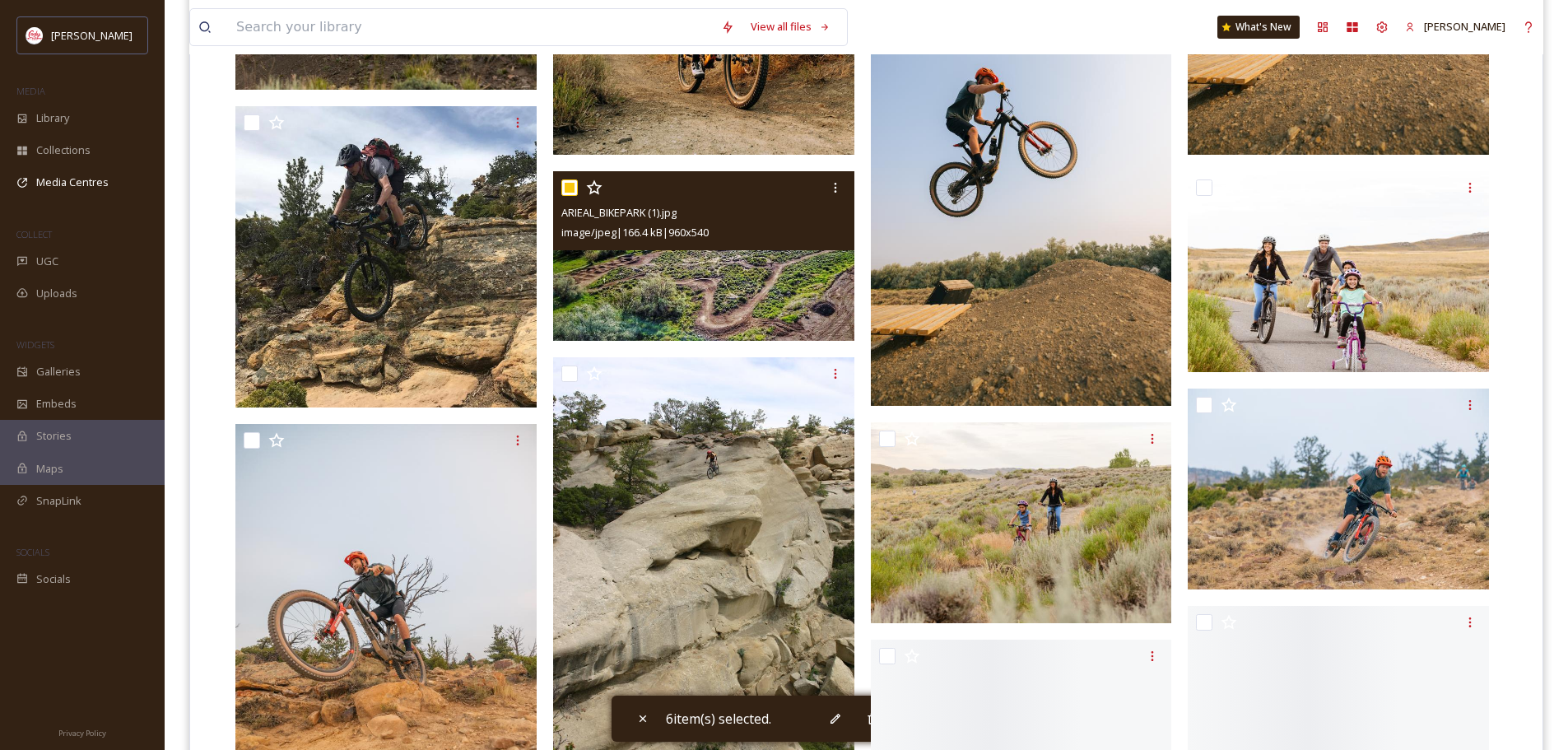
scroll to position [1399, 0]
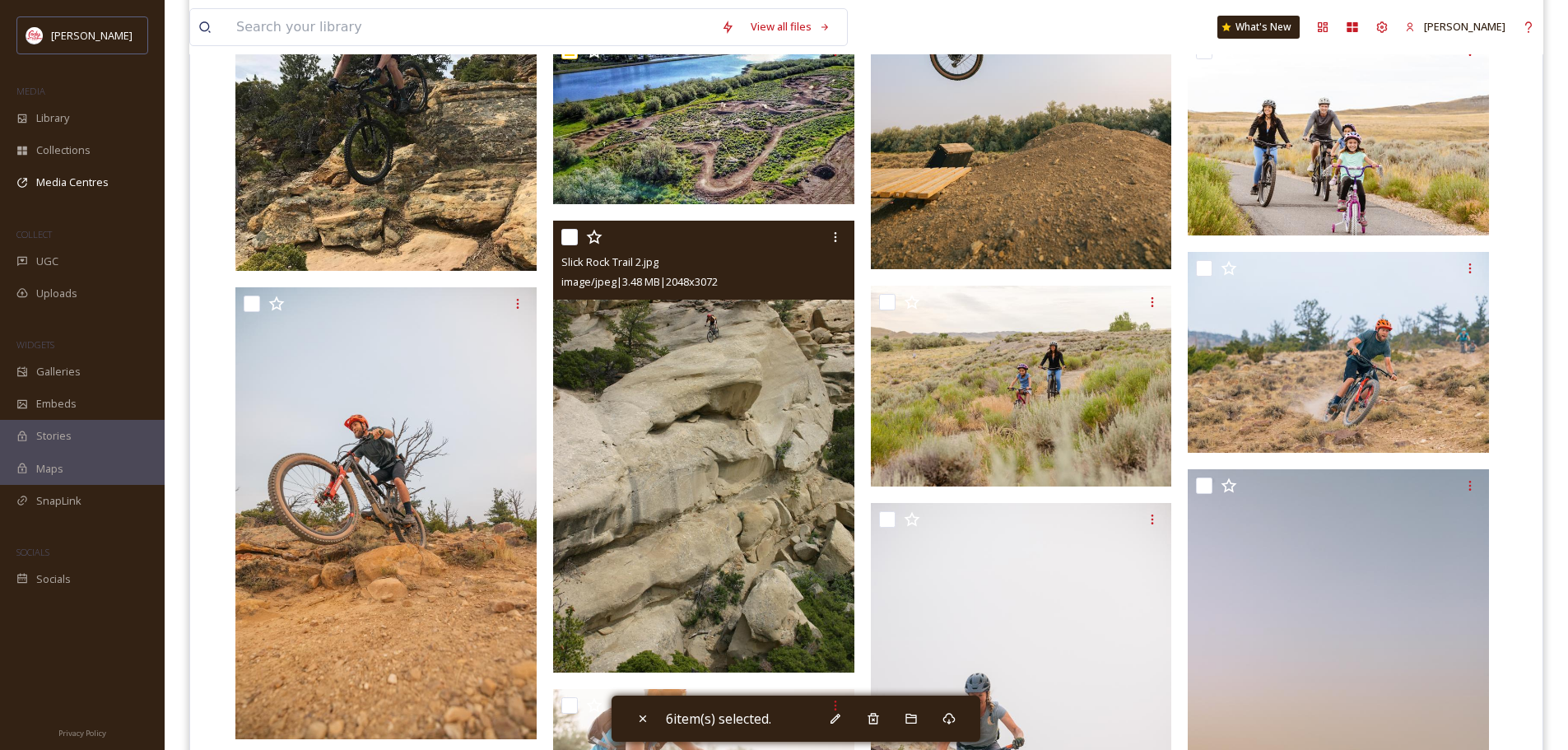
click at [566, 239] on input "checkbox" at bounding box center [570, 237] width 17 height 17
checkbox input "true"
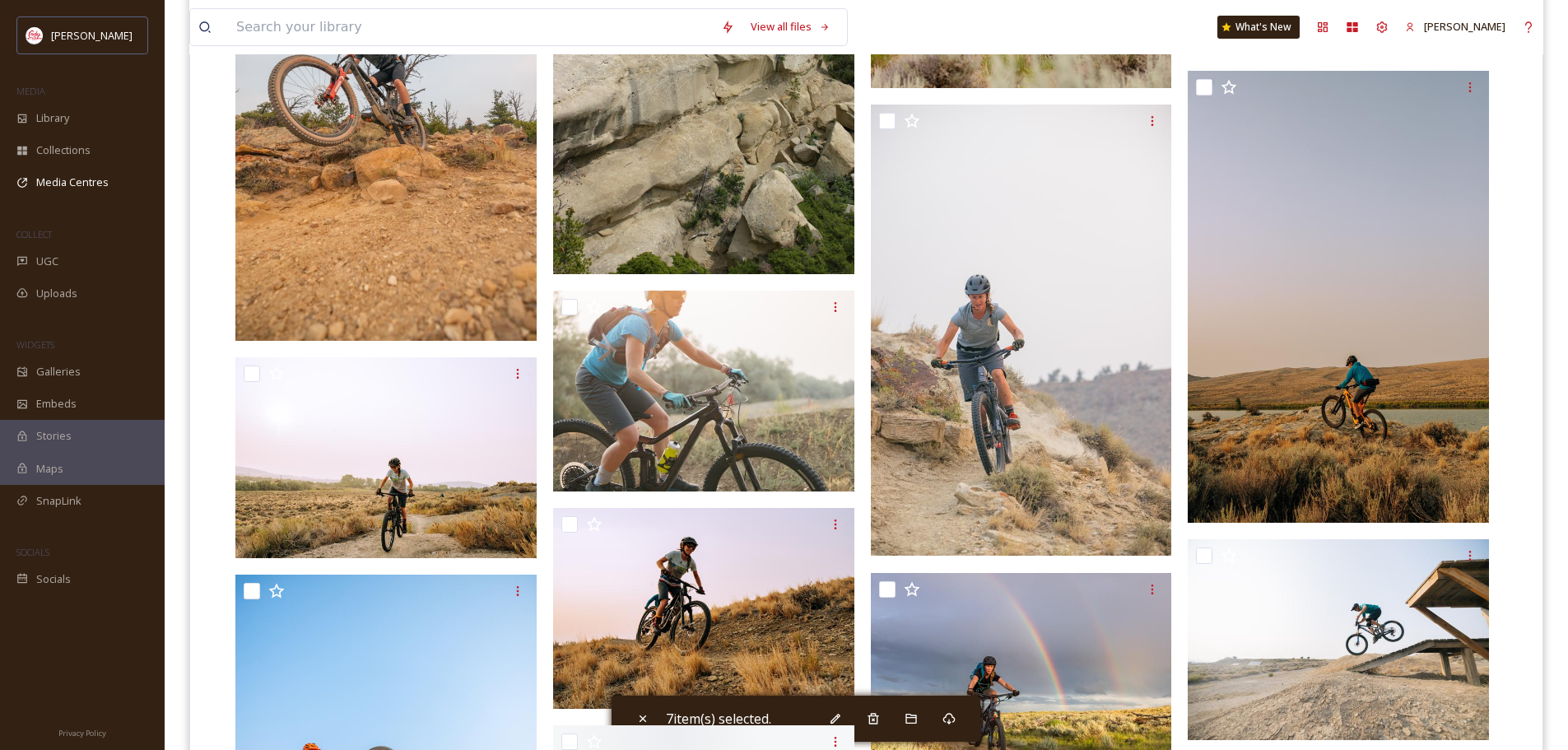
scroll to position [1811, 0]
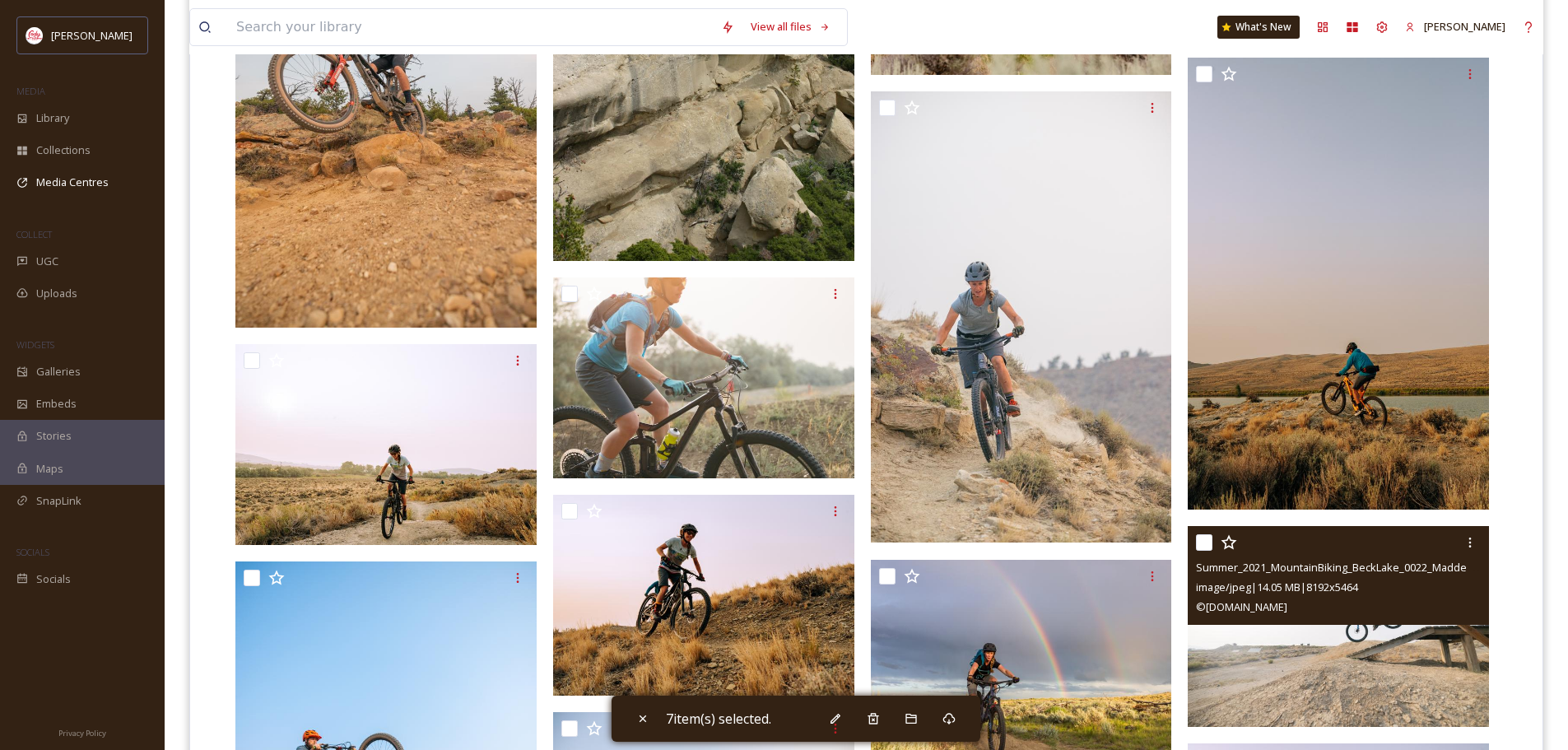
click at [1203, 544] on input "checkbox" at bounding box center [1205, 543] width 17 height 17
checkbox input "true"
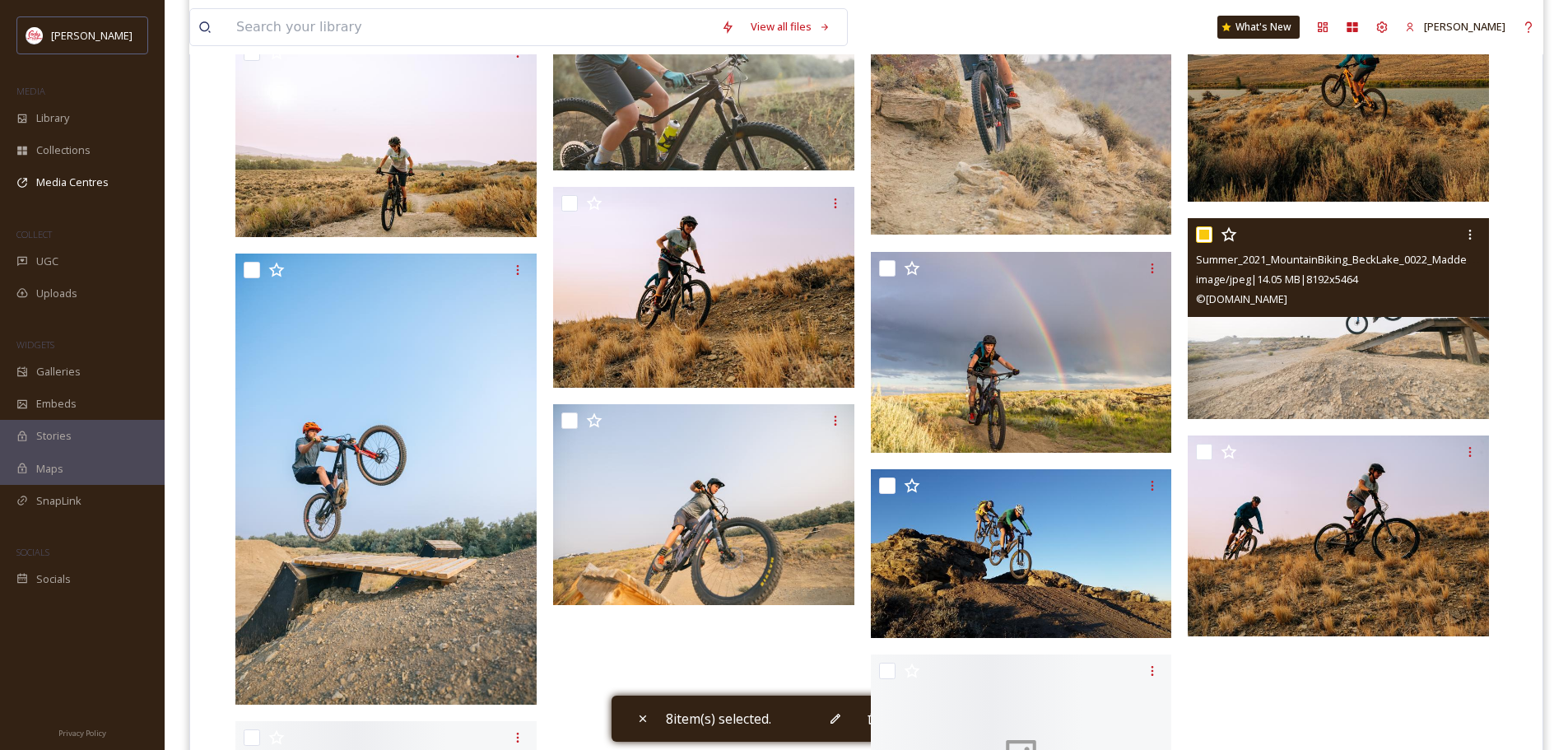
scroll to position [2223, 0]
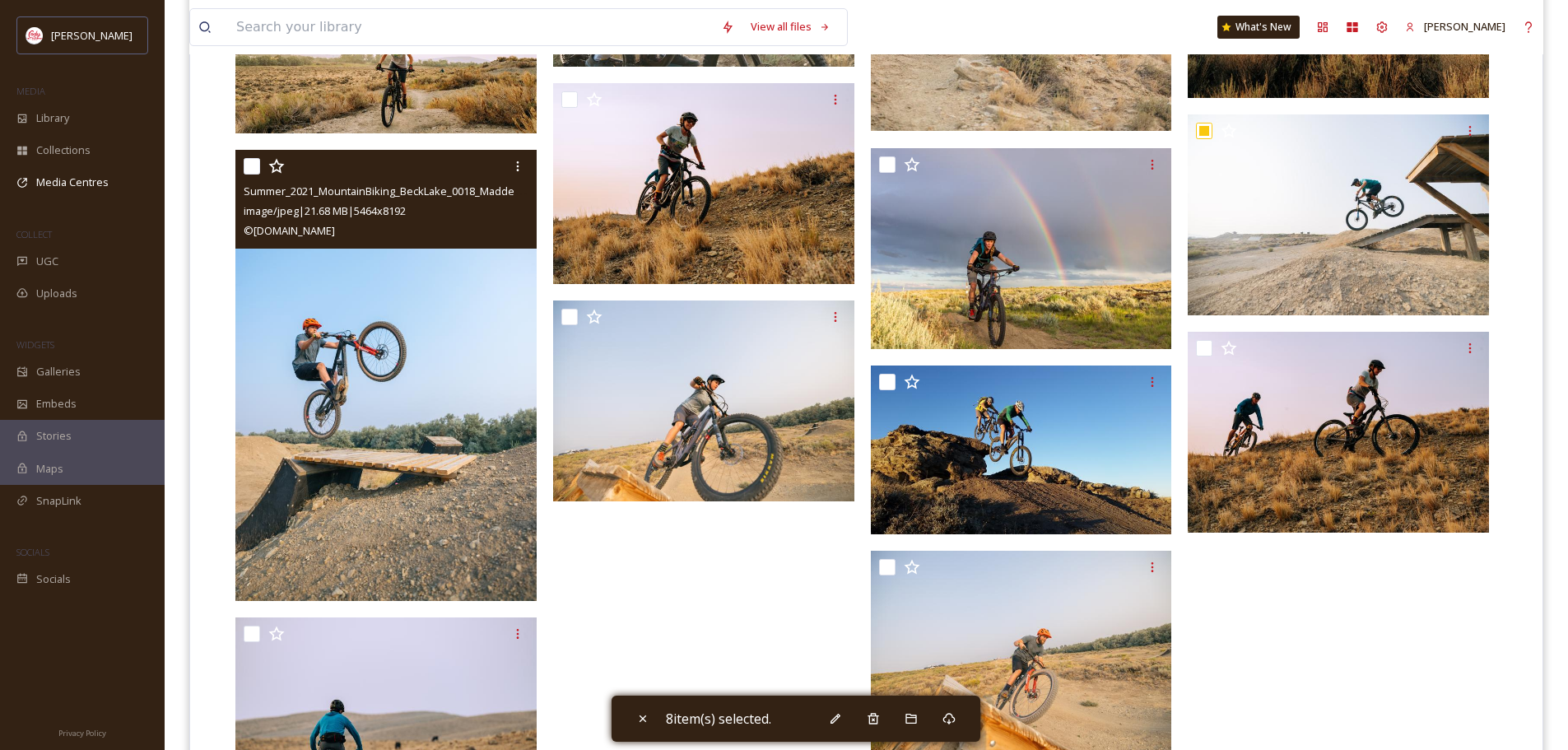
click at [251, 164] on input "checkbox" at bounding box center [252, 166] width 17 height 17
checkbox input "true"
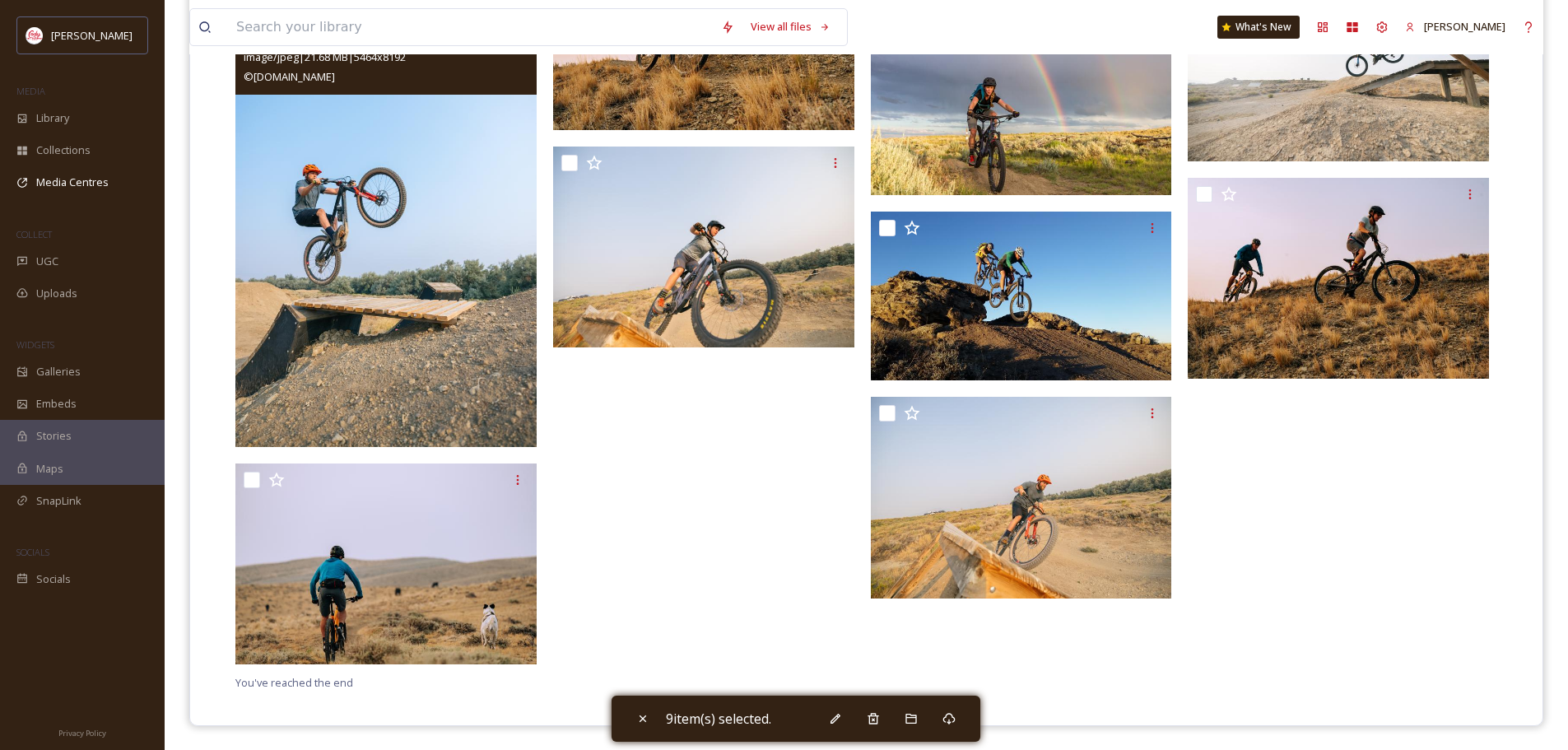
scroll to position [2378, 0]
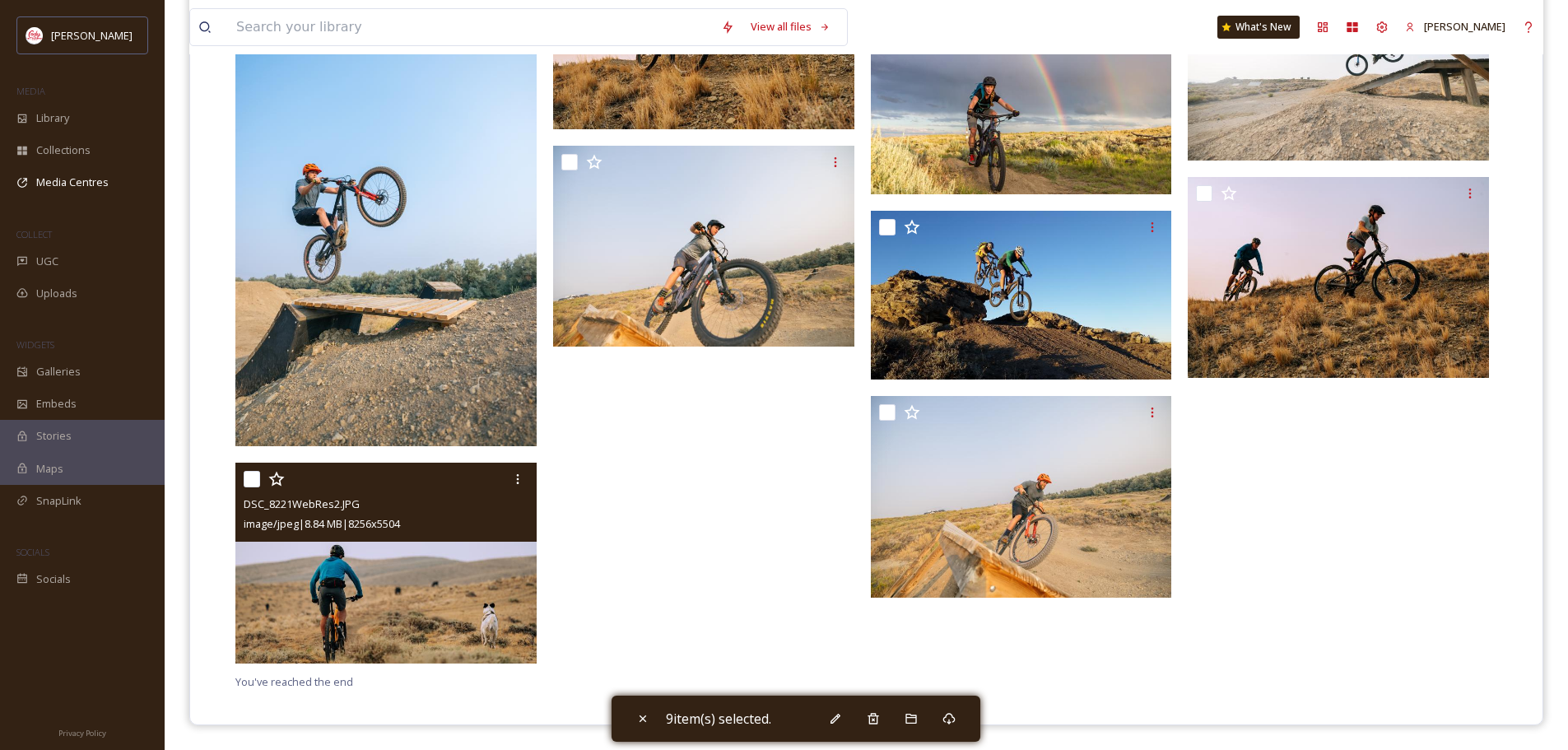
click at [244, 481] on input "checkbox" at bounding box center [252, 479] width 17 height 17
checkbox input "true"
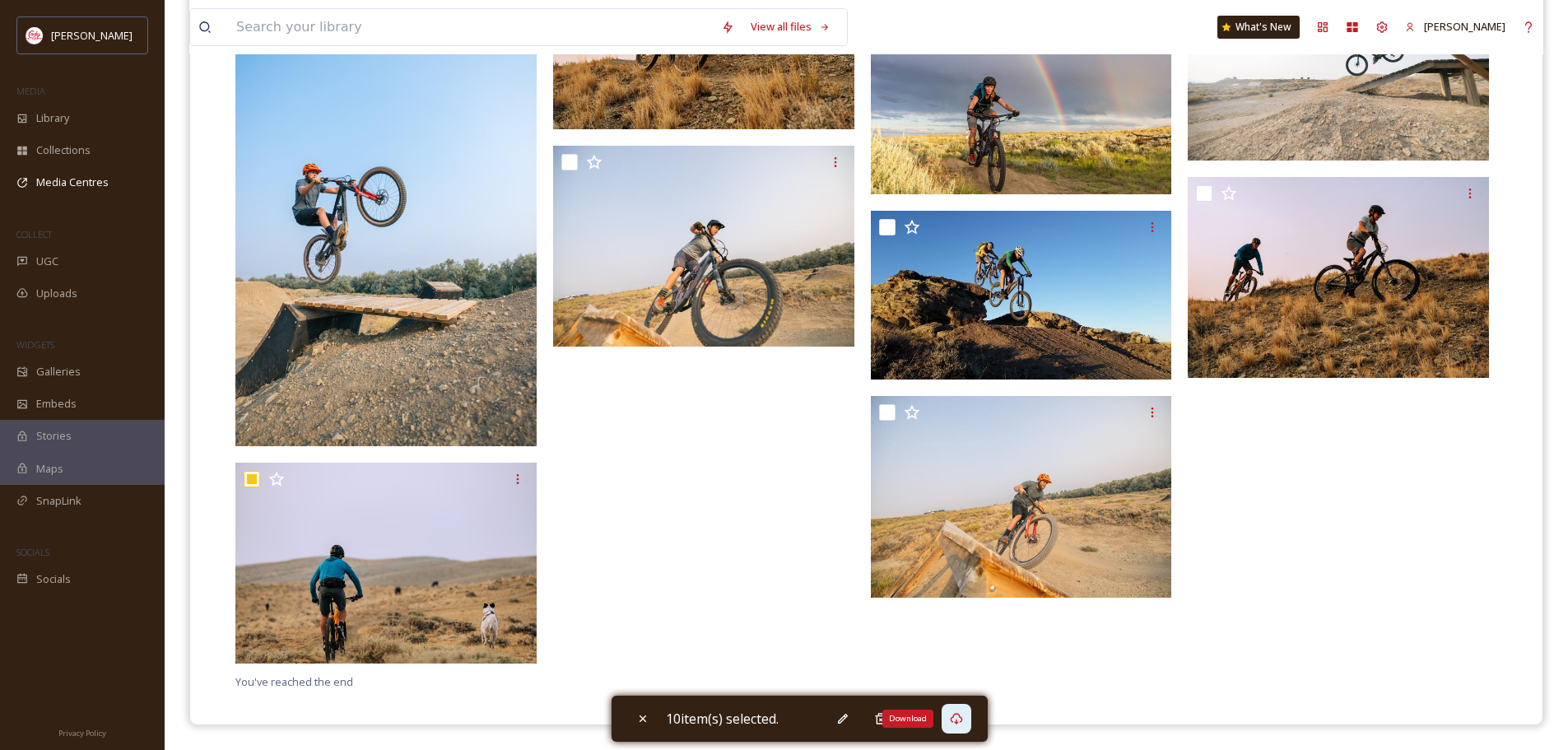
click at [962, 721] on icon at bounding box center [955, 718] width 12 height 11
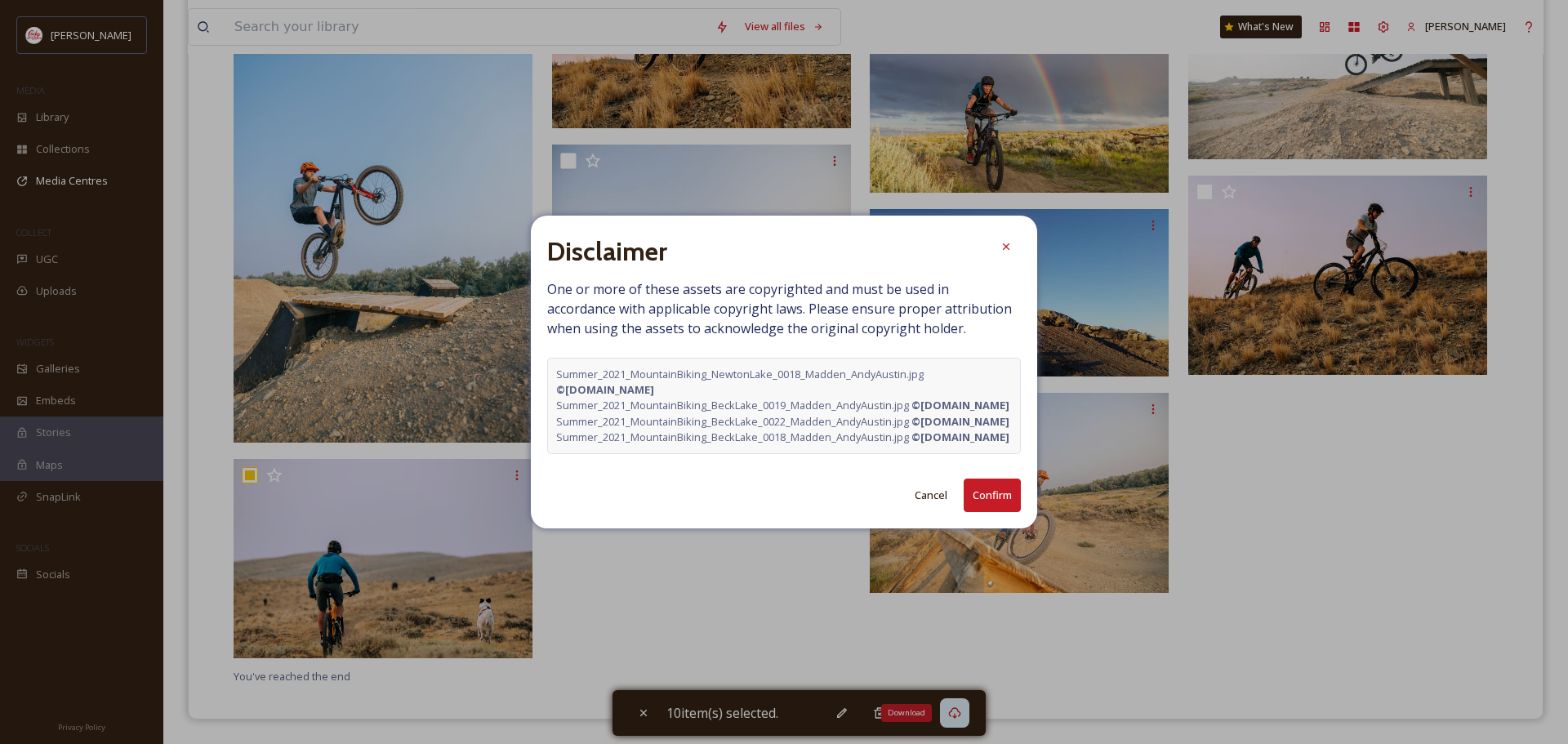
click at [987, 512] on button "Confirm" at bounding box center [993, 496] width 57 height 33
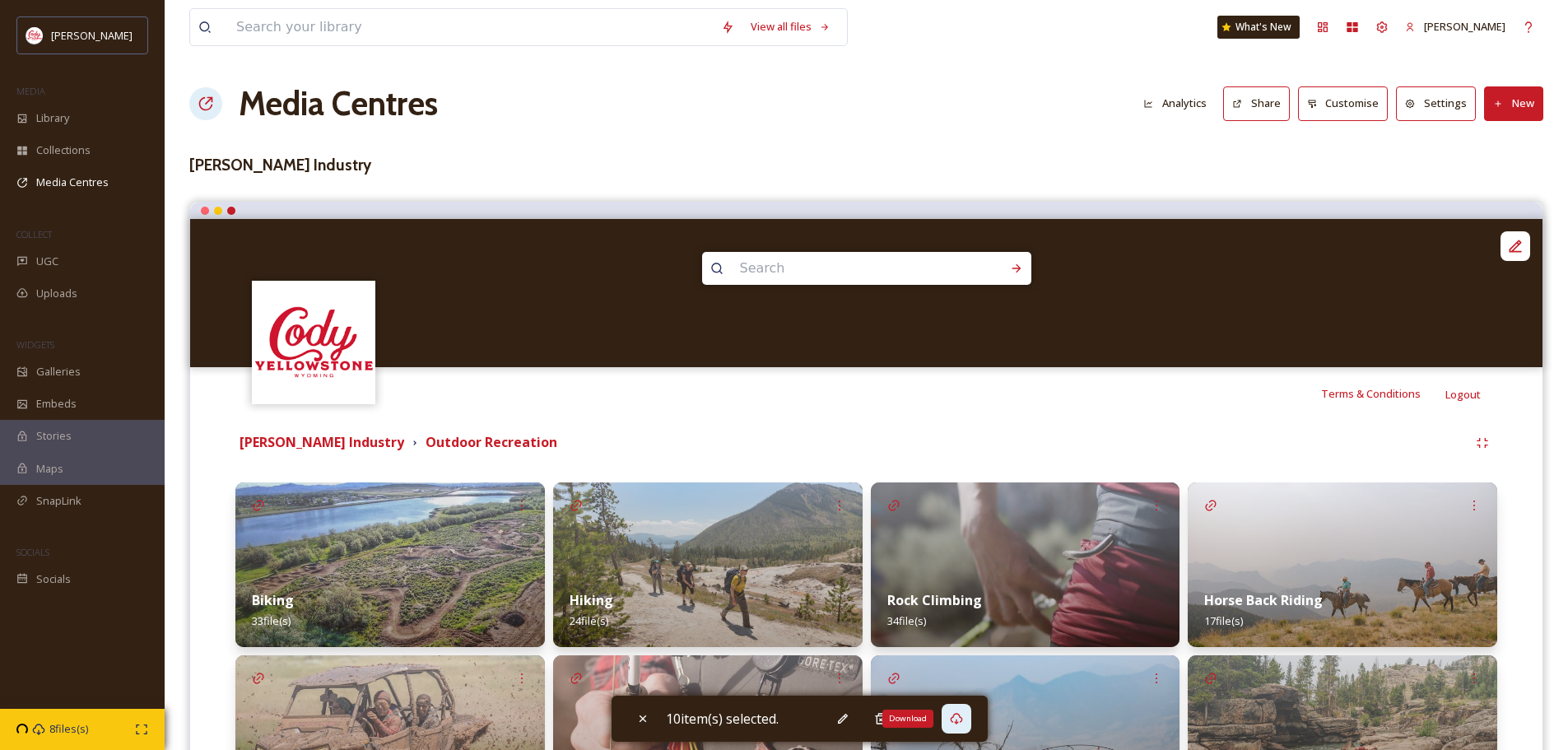
click at [659, 576] on div "Hiking 24 file(s)" at bounding box center [707, 610] width 309 height 73
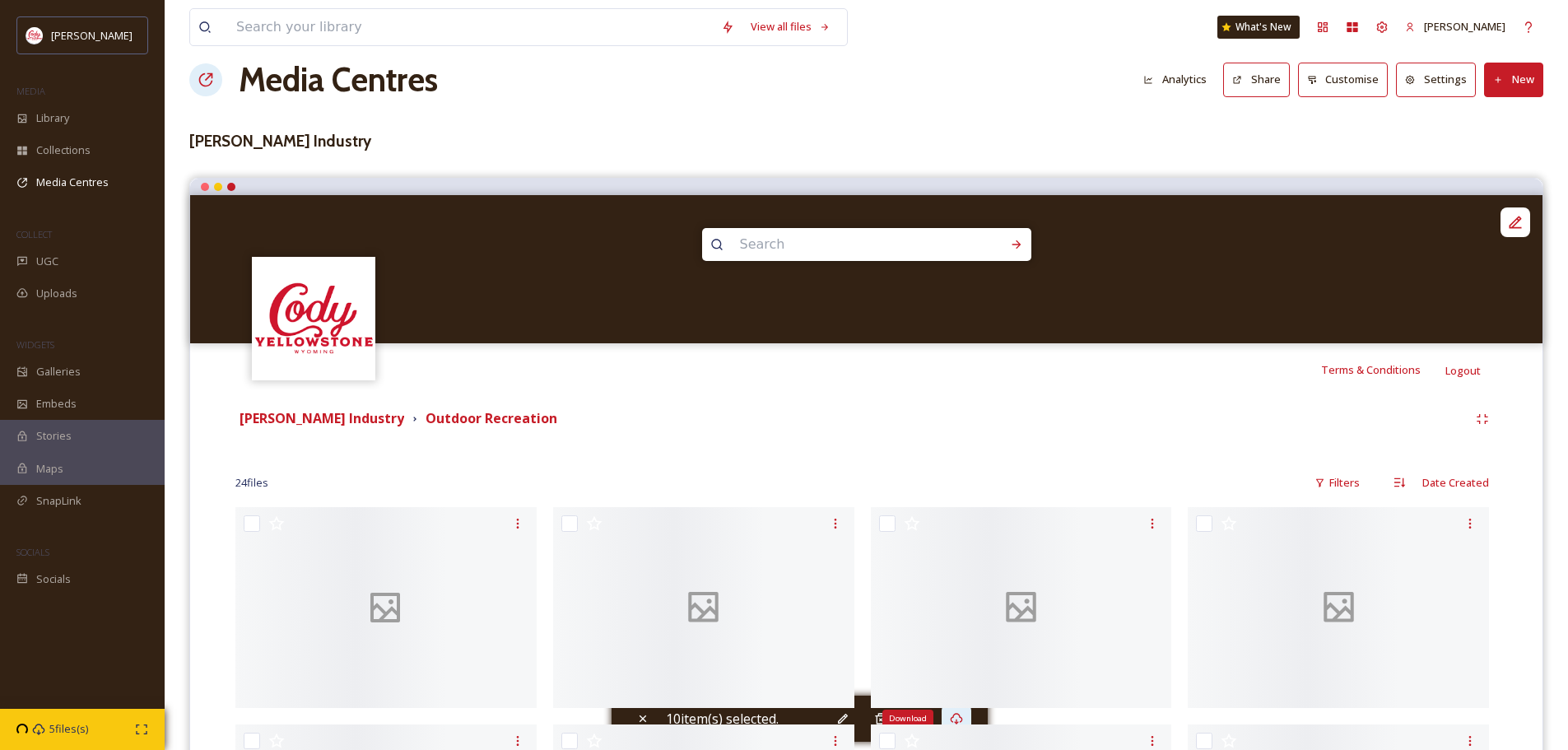
scroll to position [330, 0]
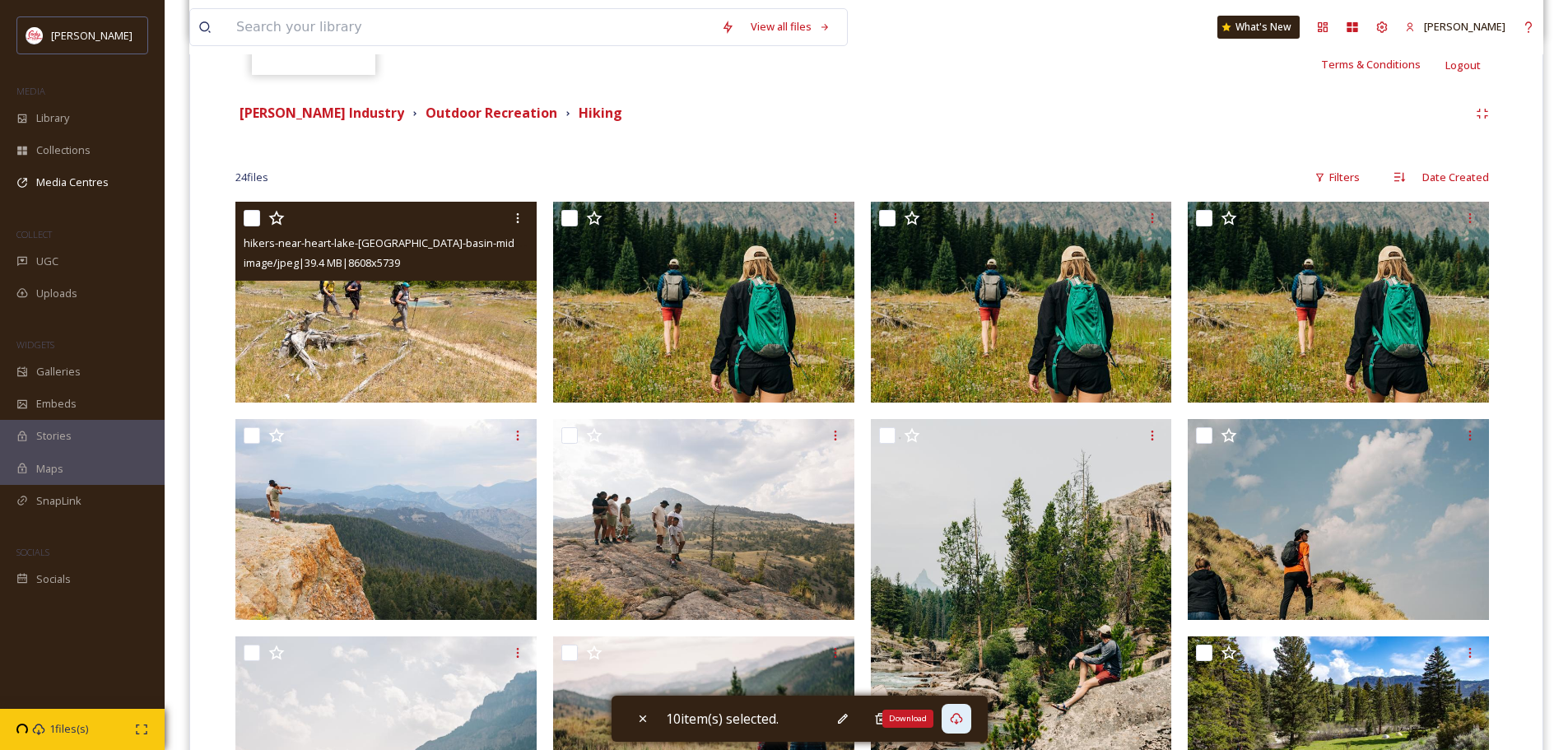
click at [245, 215] on input "checkbox" at bounding box center [252, 219] width 17 height 17
checkbox input "true"
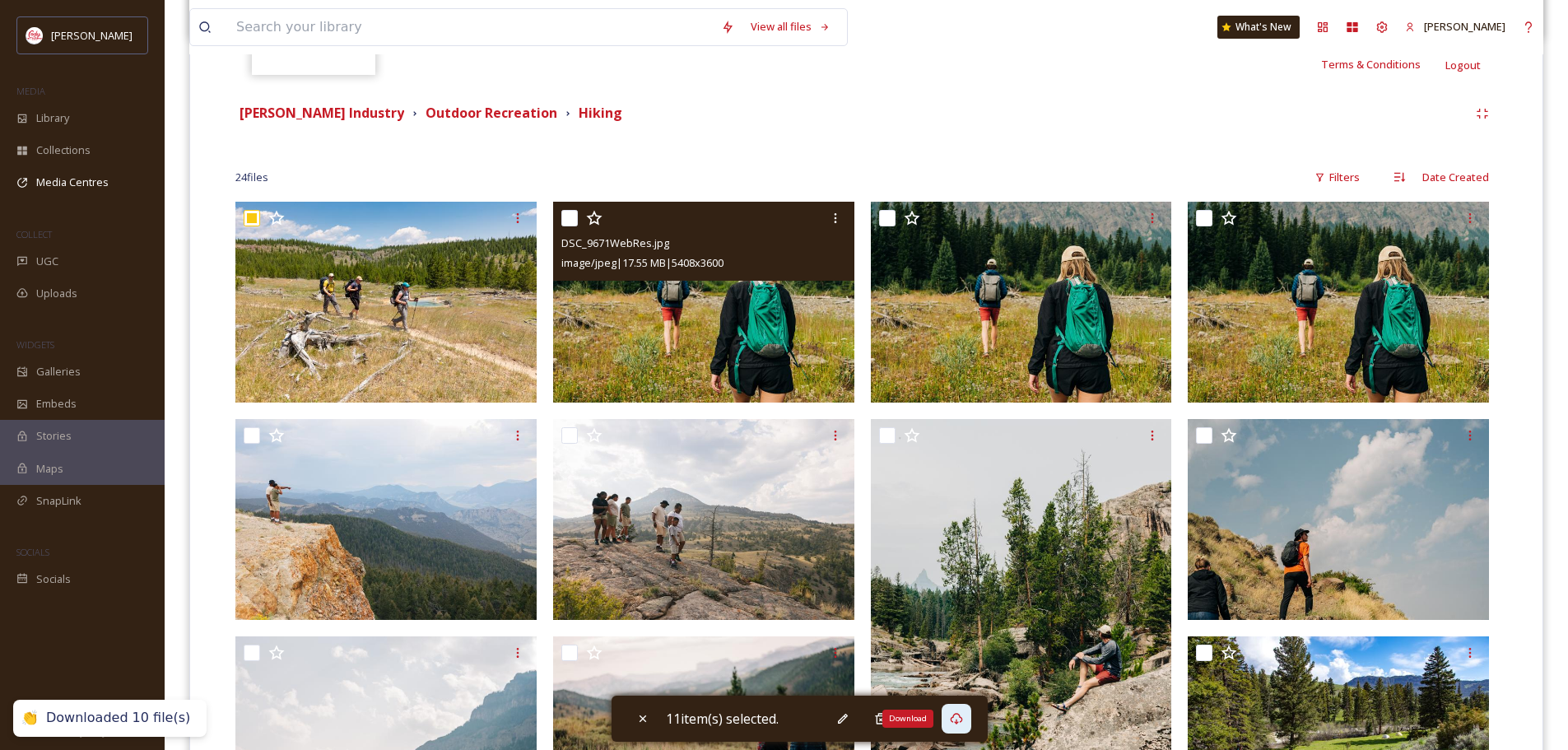
click at [564, 219] on input "checkbox" at bounding box center [570, 219] width 17 height 17
checkbox input "true"
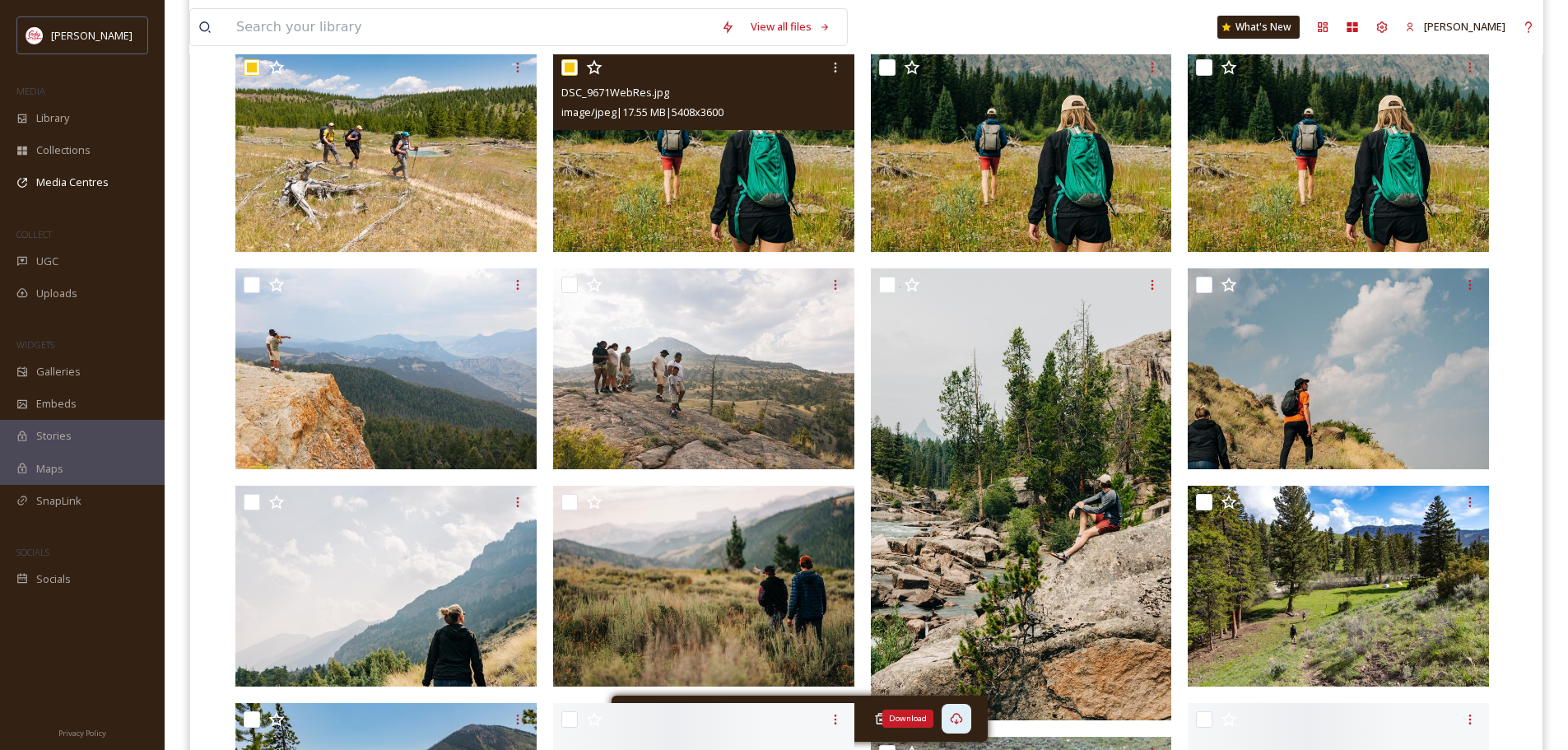
scroll to position [494, 0]
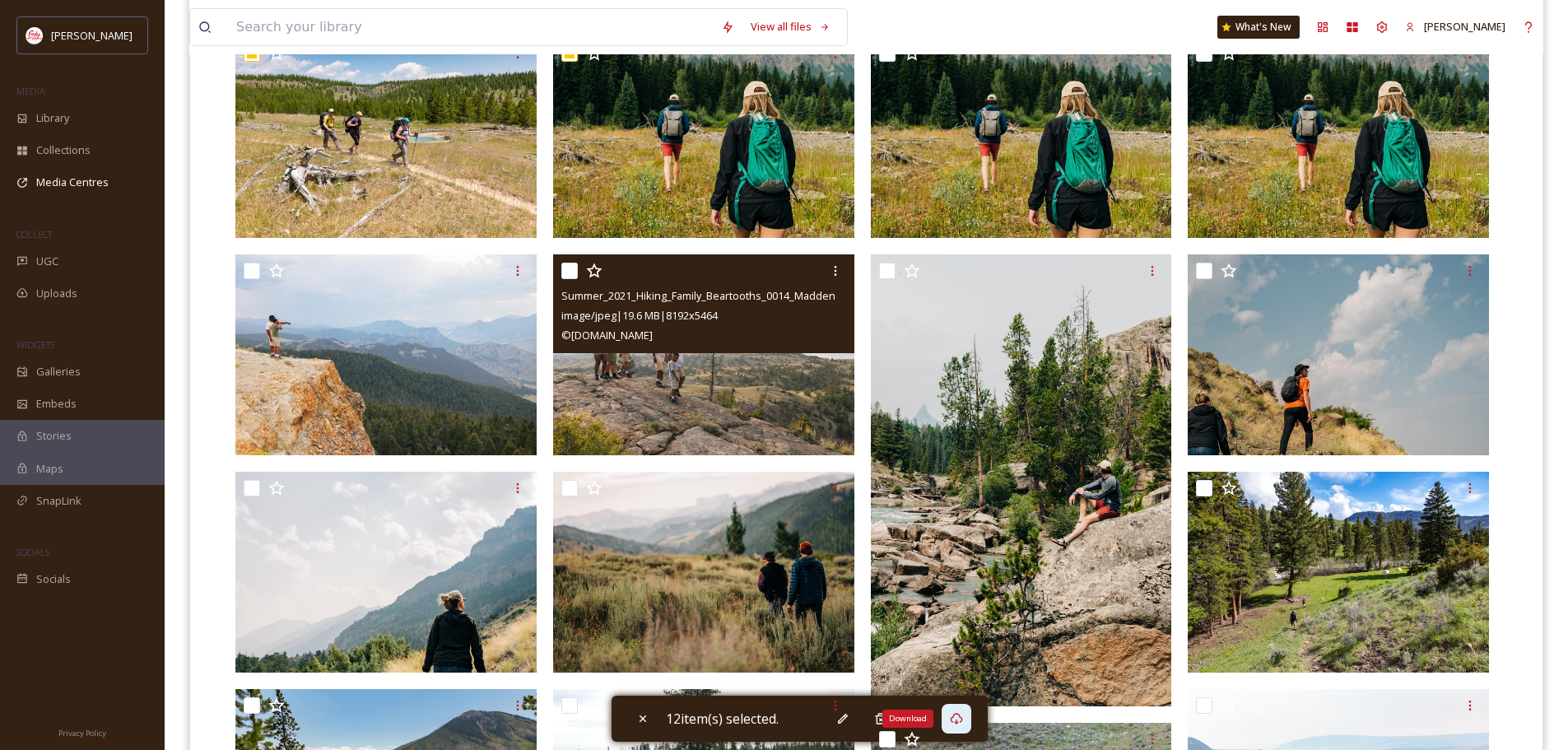
click at [567, 269] on input "checkbox" at bounding box center [570, 271] width 17 height 17
checkbox input "true"
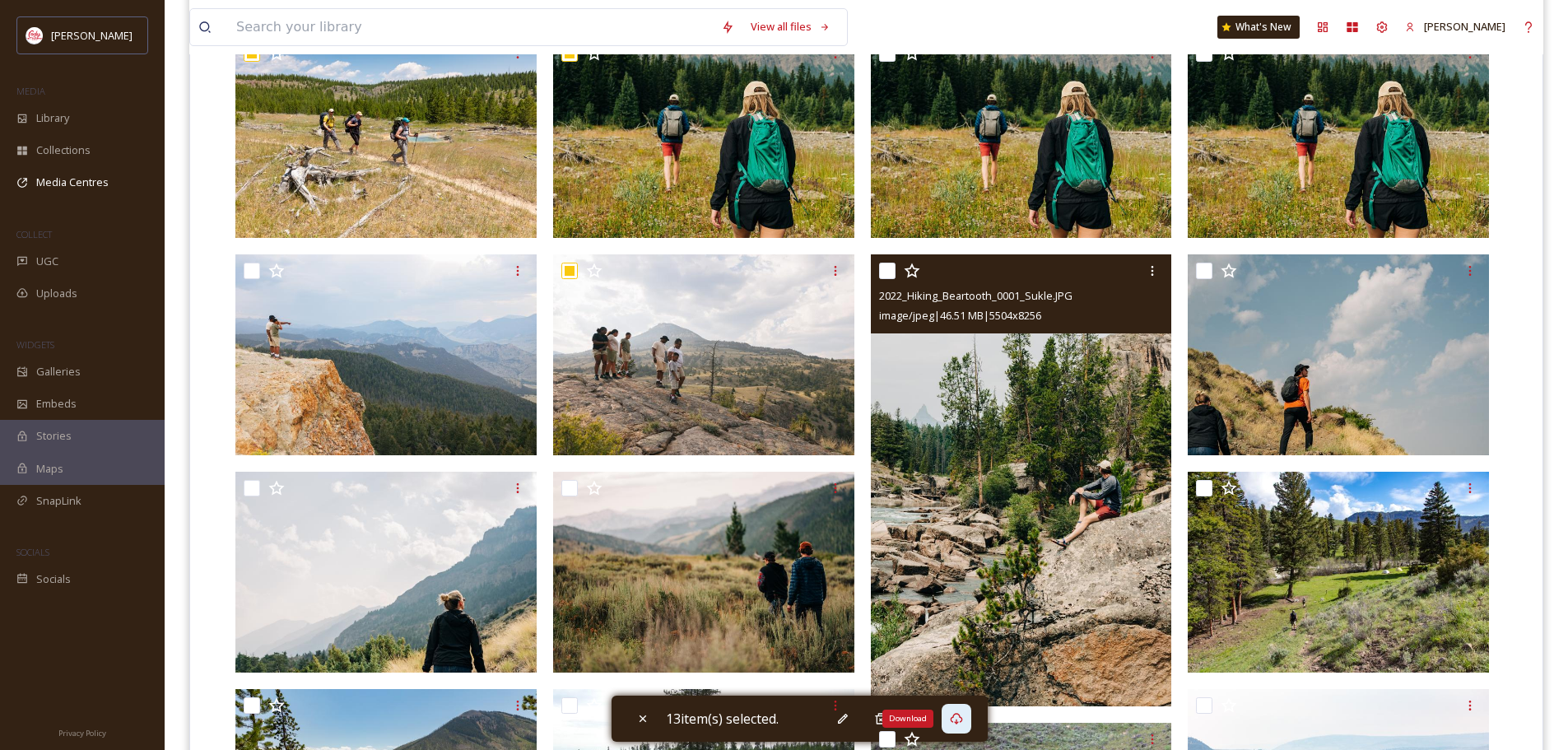
click at [890, 269] on input "checkbox" at bounding box center [887, 271] width 17 height 17
checkbox input "true"
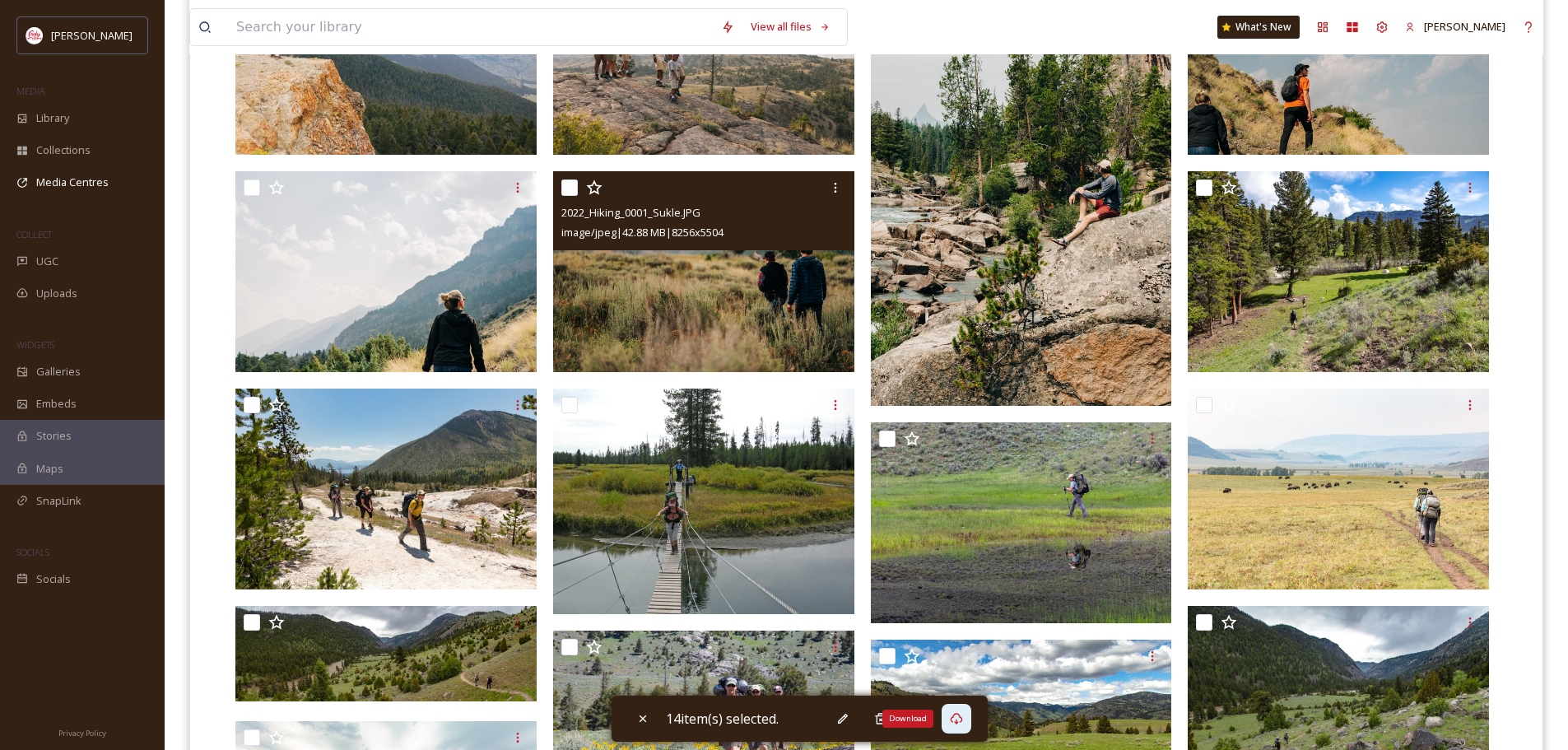
scroll to position [823, 0]
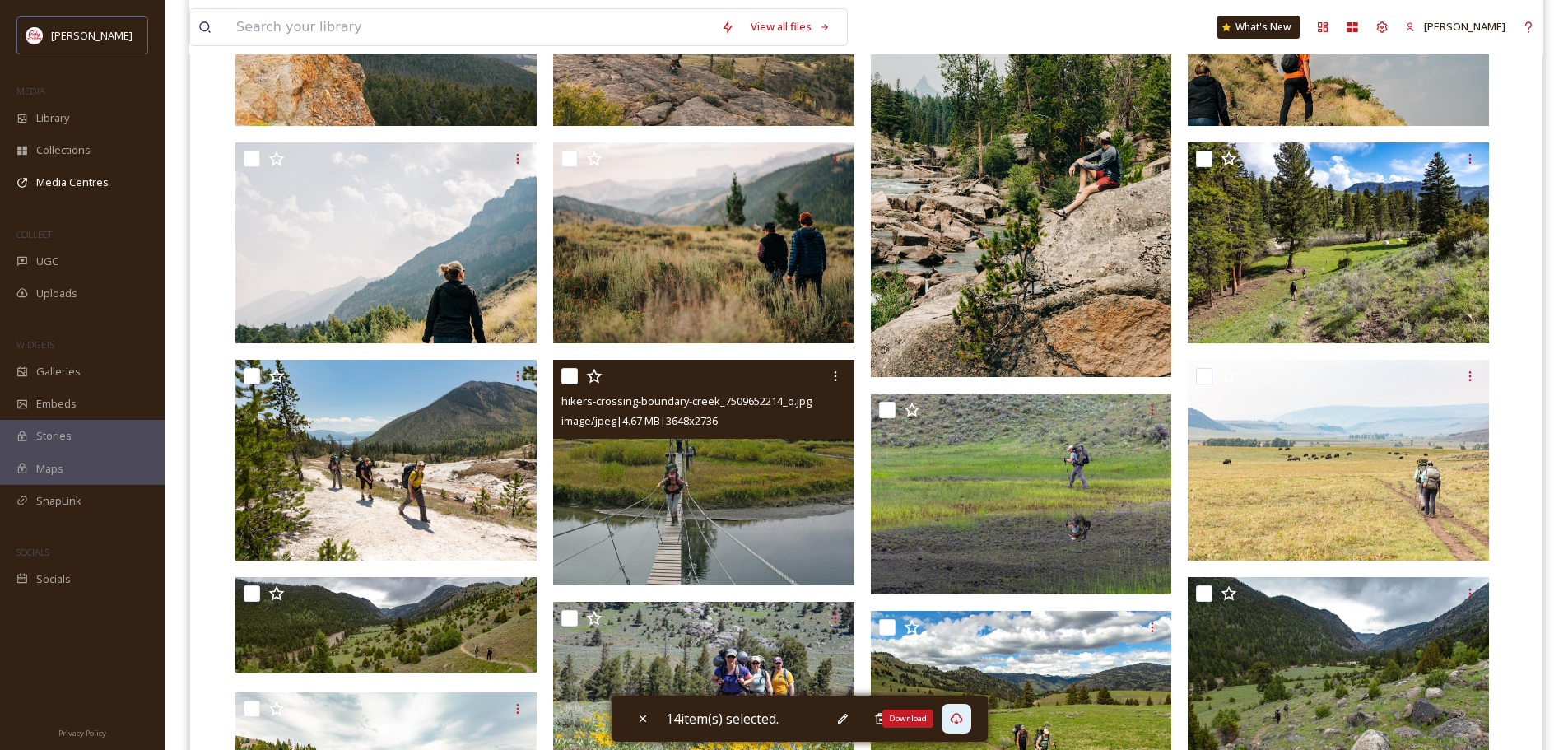
click at [573, 372] on input "checkbox" at bounding box center [570, 376] width 17 height 17
checkbox input "true"
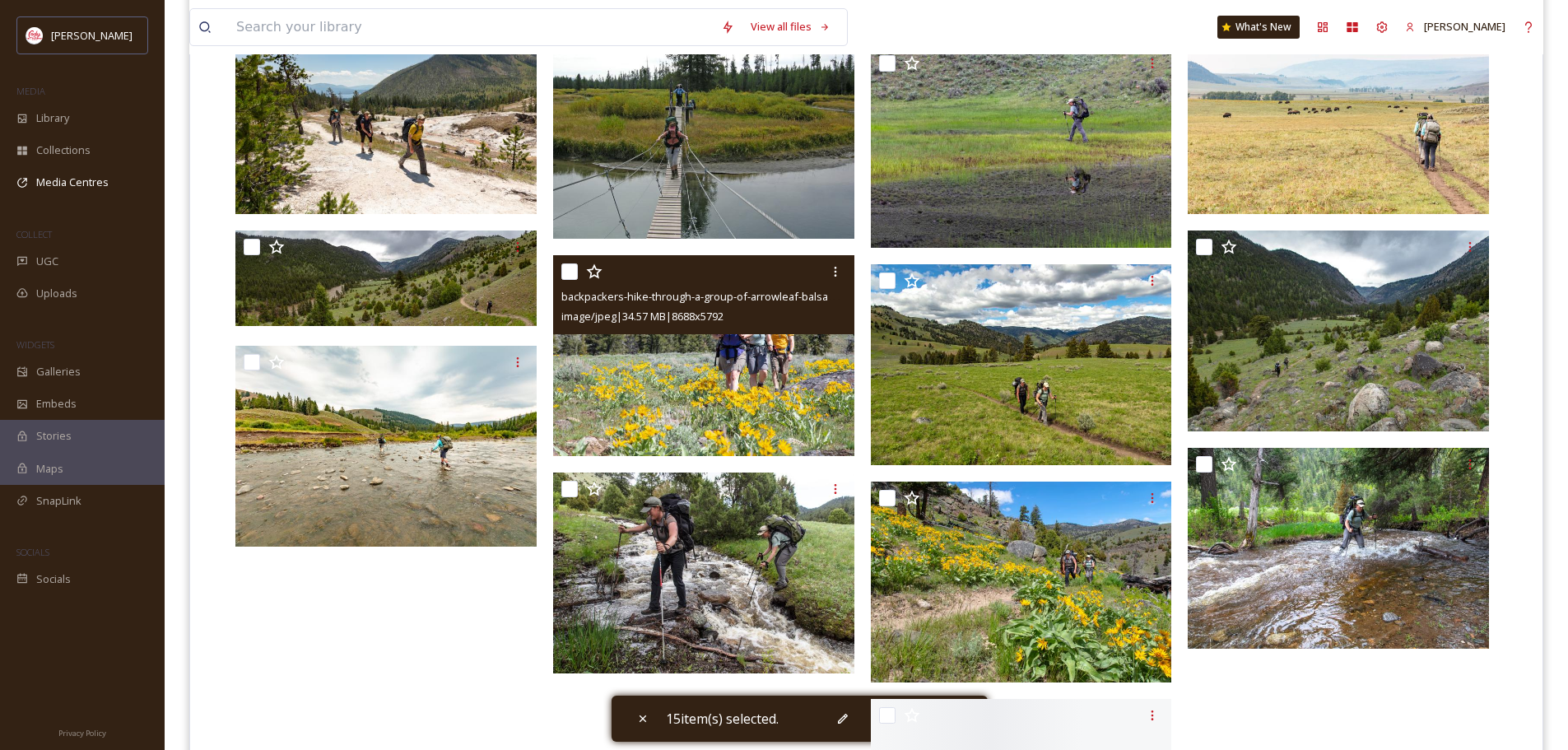
scroll to position [1235, 0]
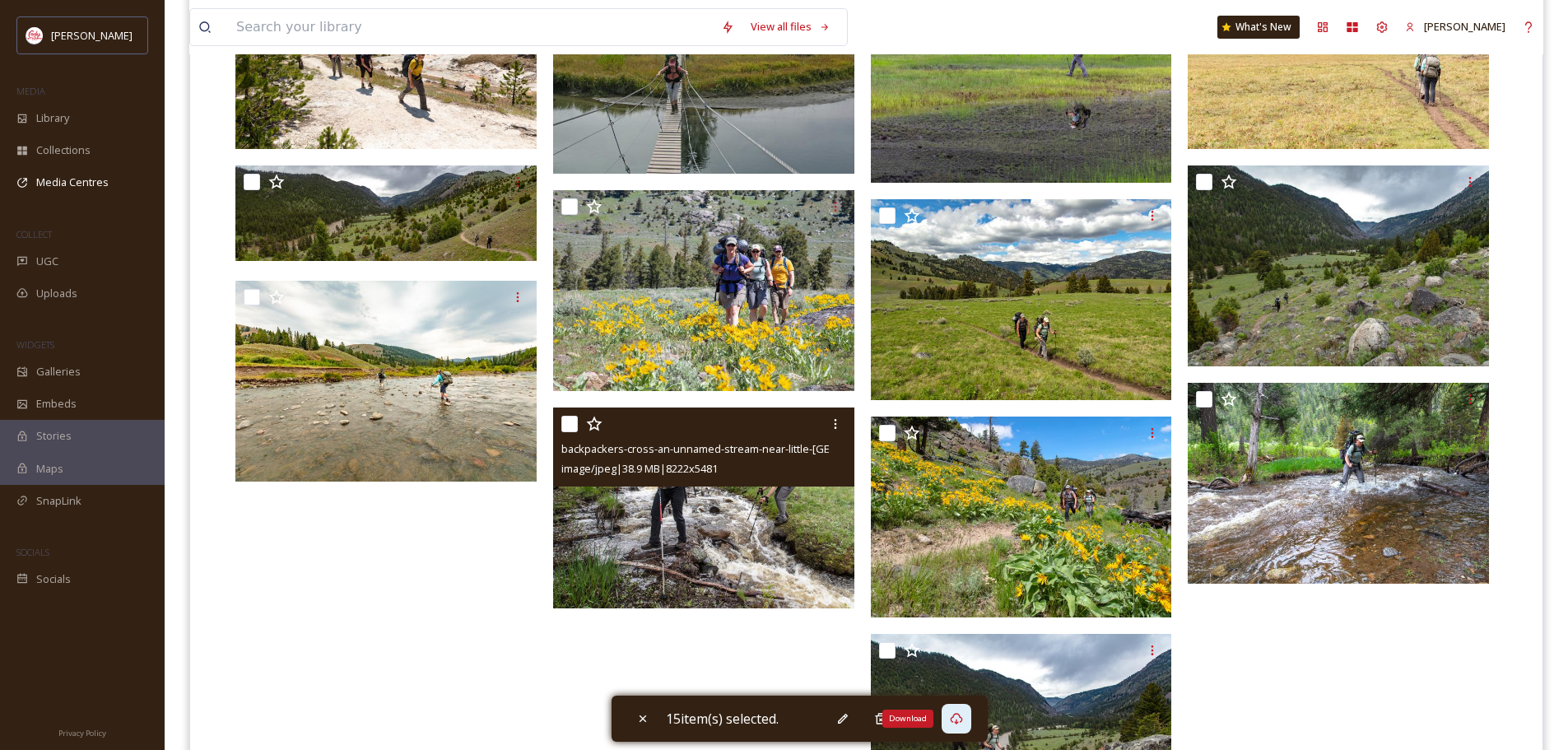
click at [574, 424] on input "checkbox" at bounding box center [570, 424] width 17 height 17
checkbox input "true"
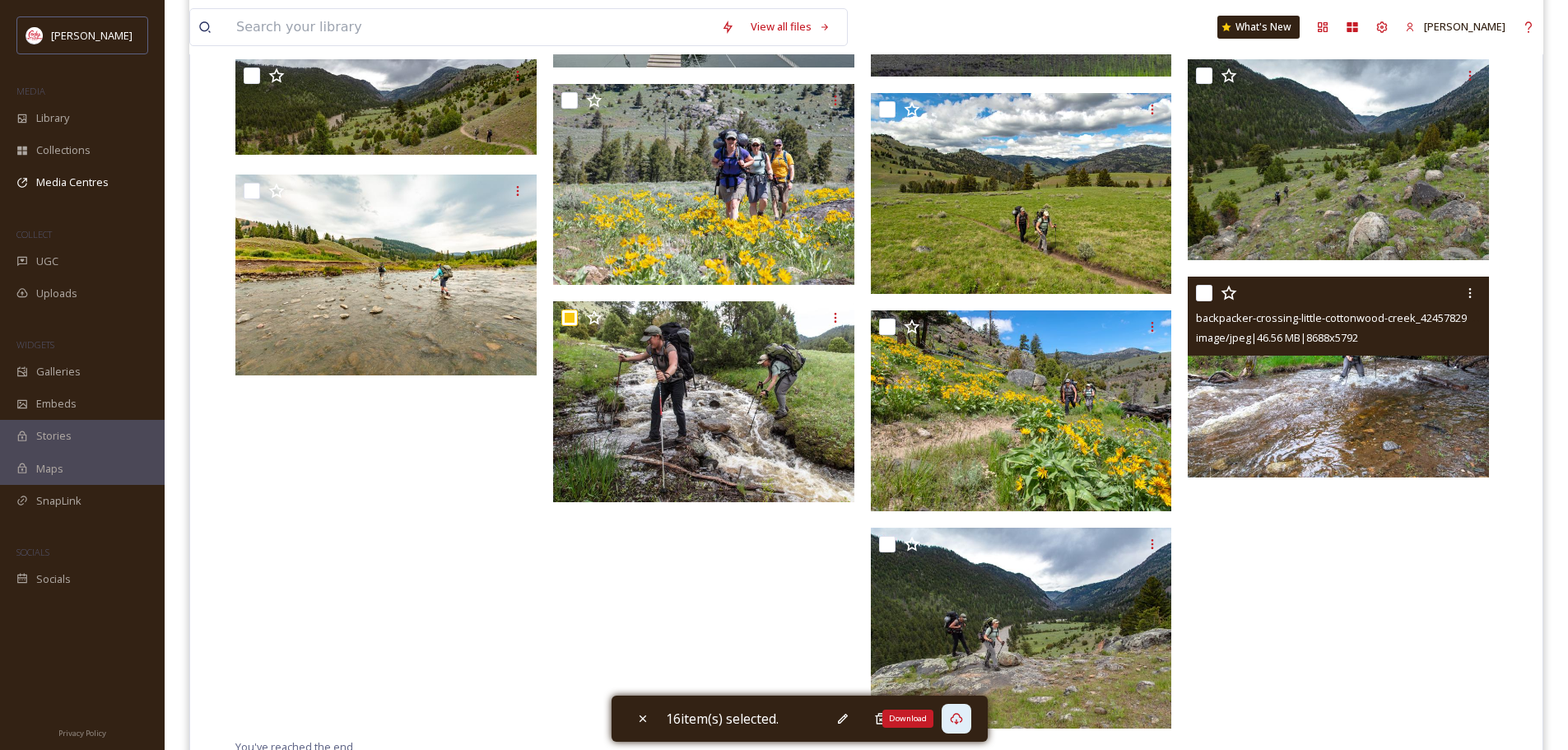
scroll to position [1407, 0]
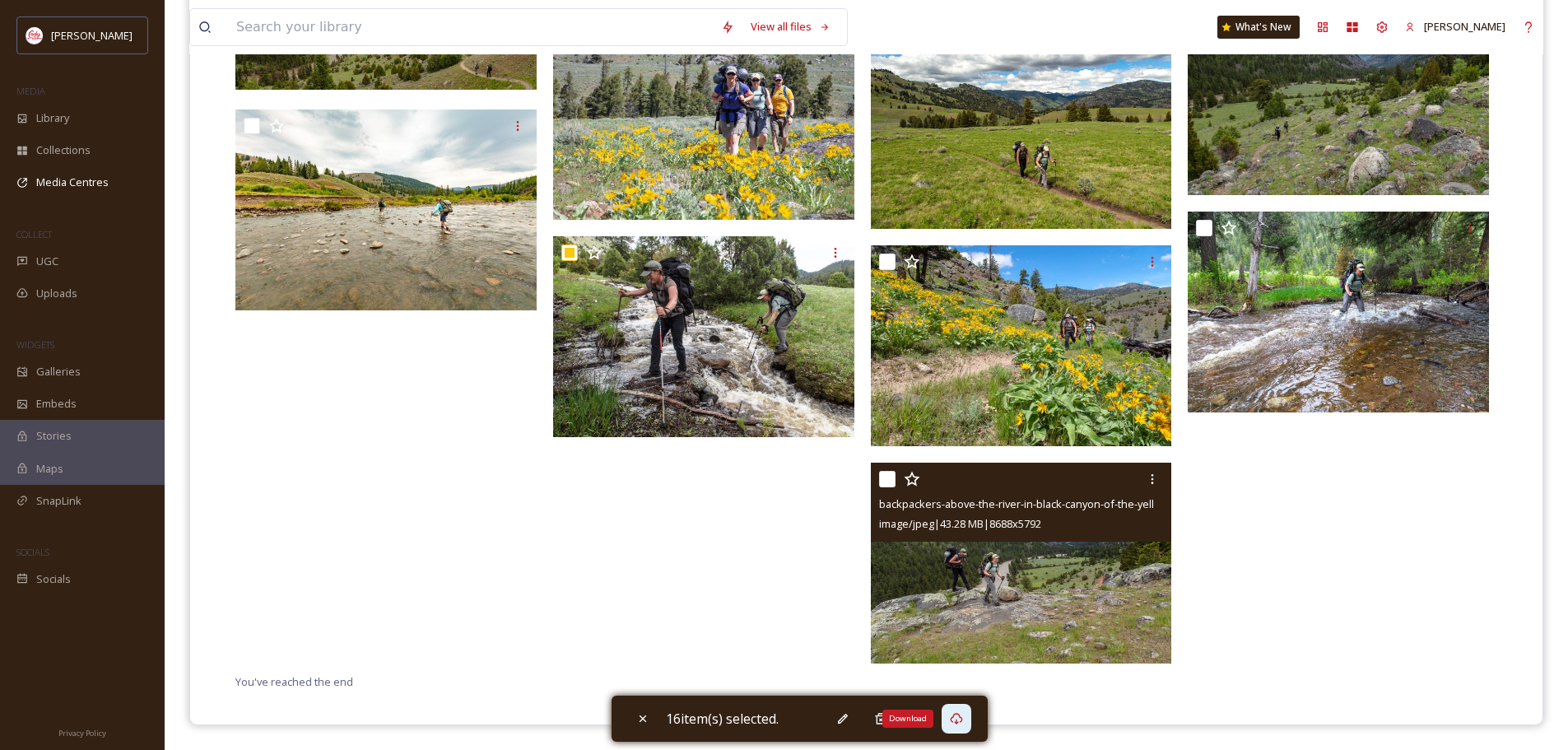
click at [882, 481] on input "checkbox" at bounding box center [887, 479] width 17 height 17
checkbox input "true"
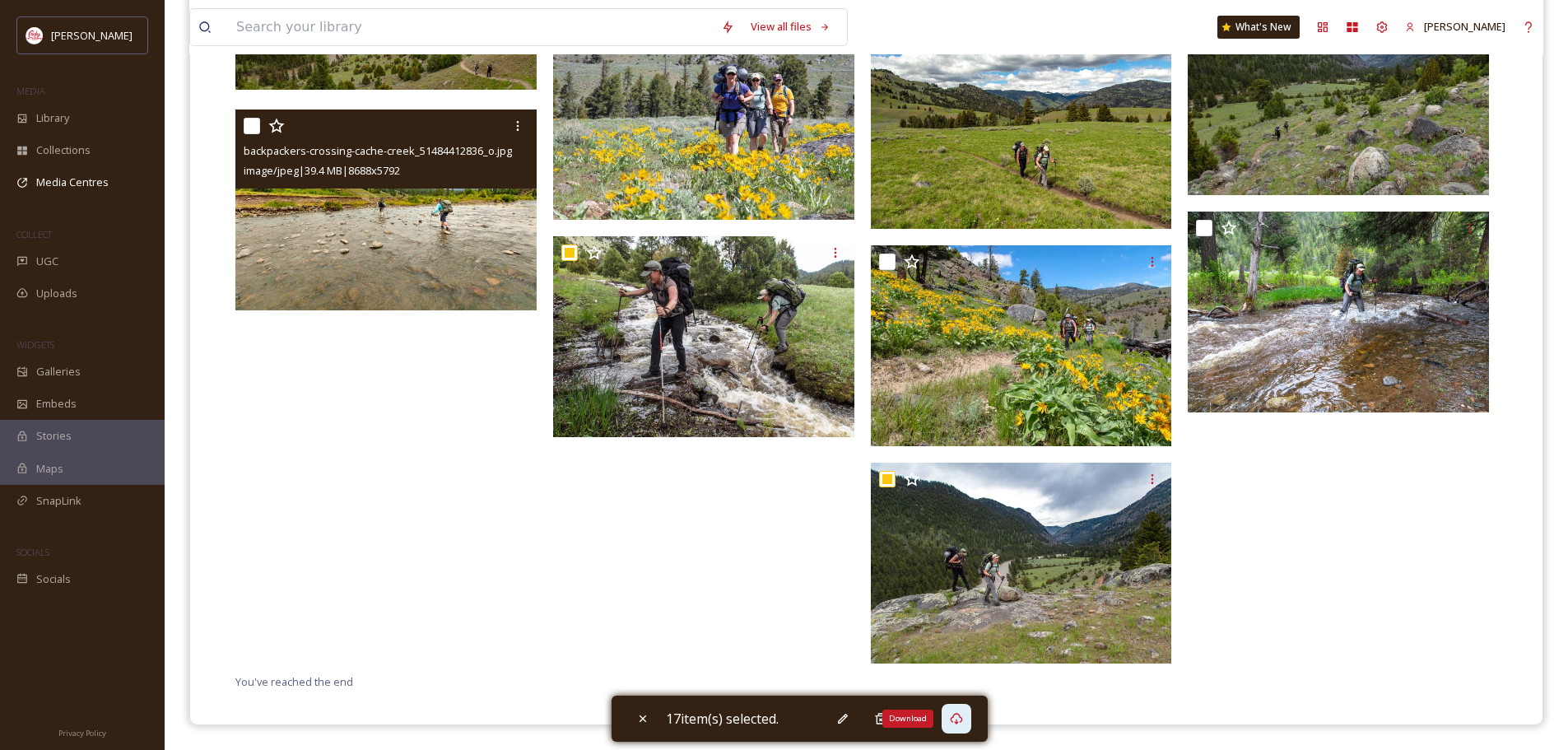
click at [252, 127] on input "checkbox" at bounding box center [252, 126] width 17 height 17
checkbox input "true"
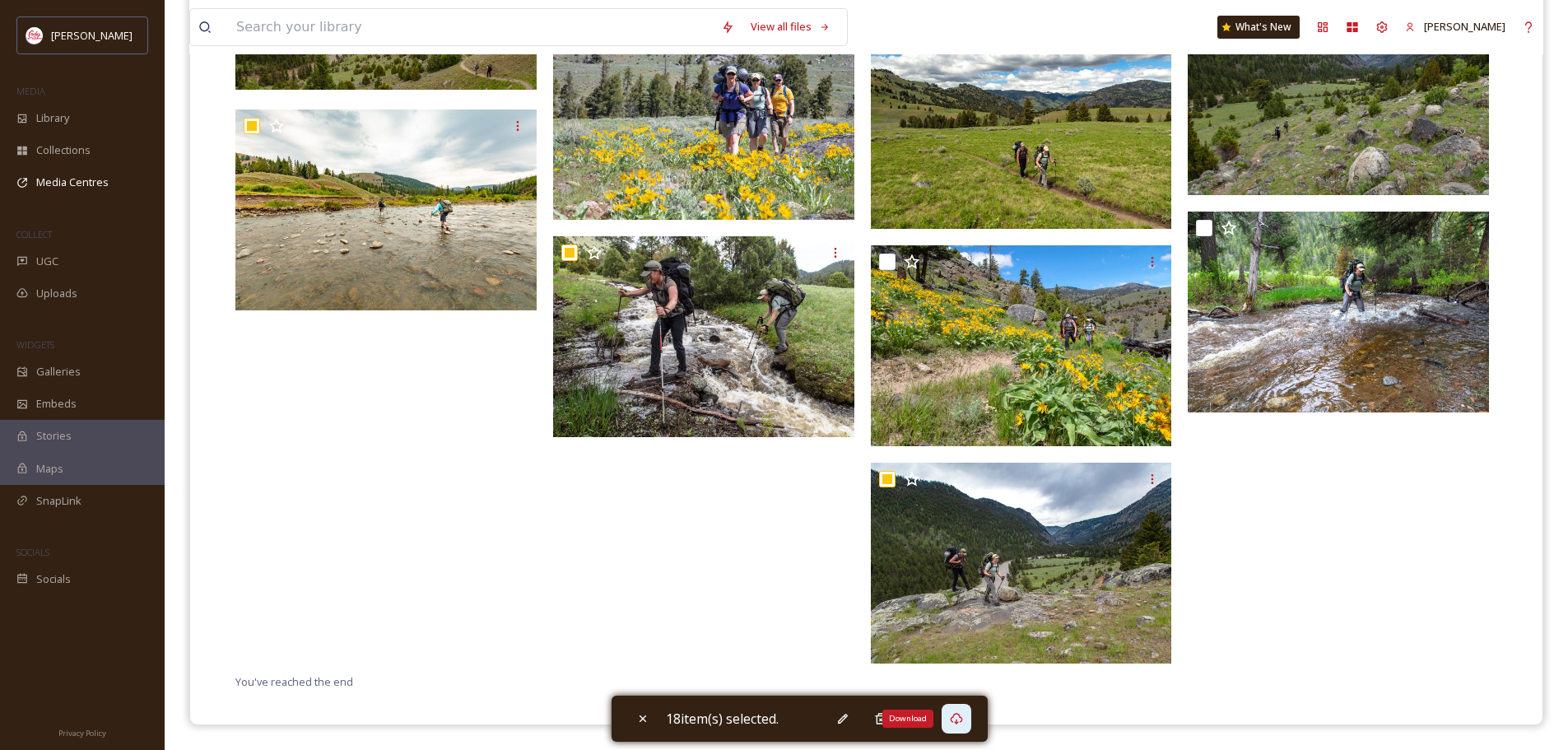
click at [962, 719] on icon at bounding box center [955, 718] width 12 height 11
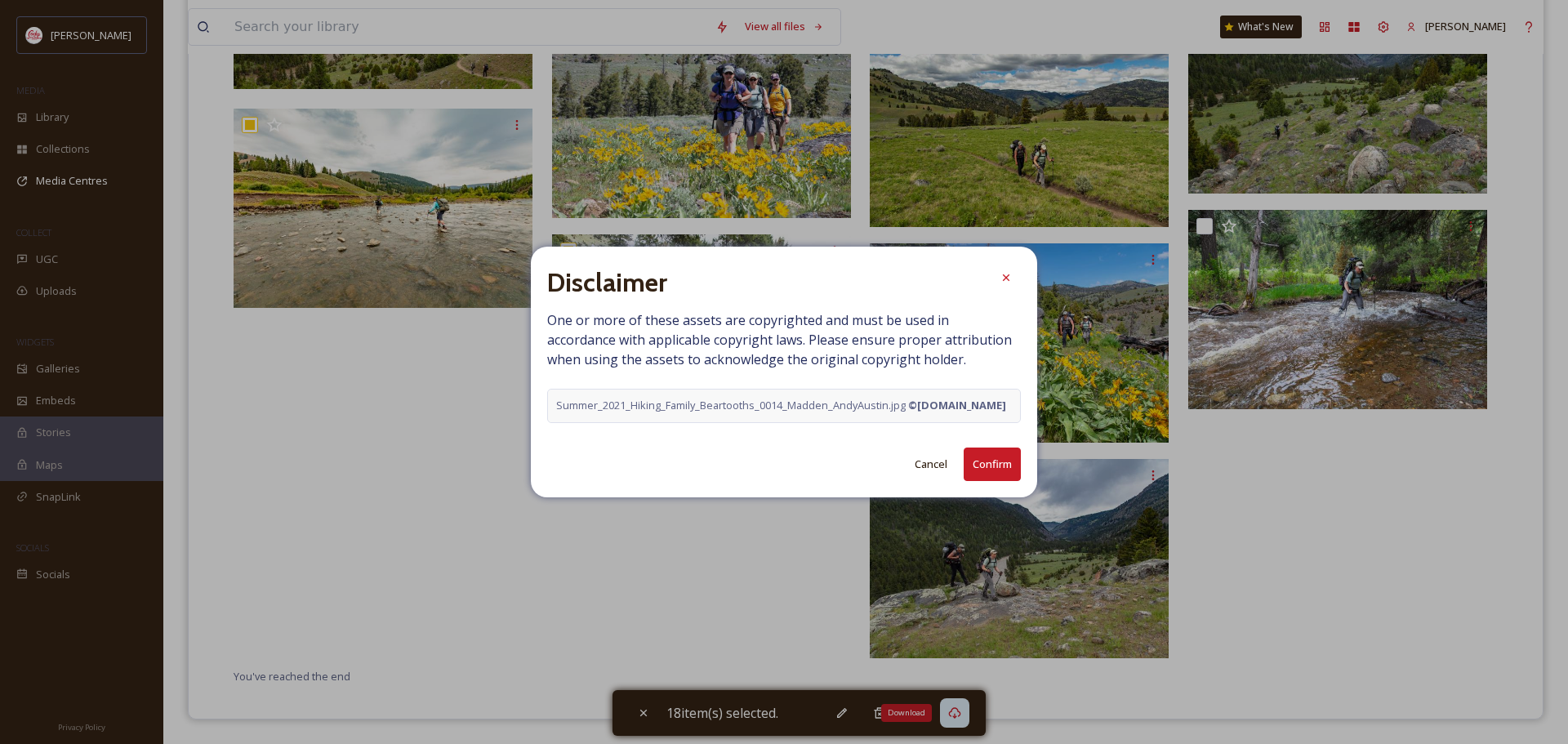
click at [989, 475] on button "Confirm" at bounding box center [993, 464] width 57 height 33
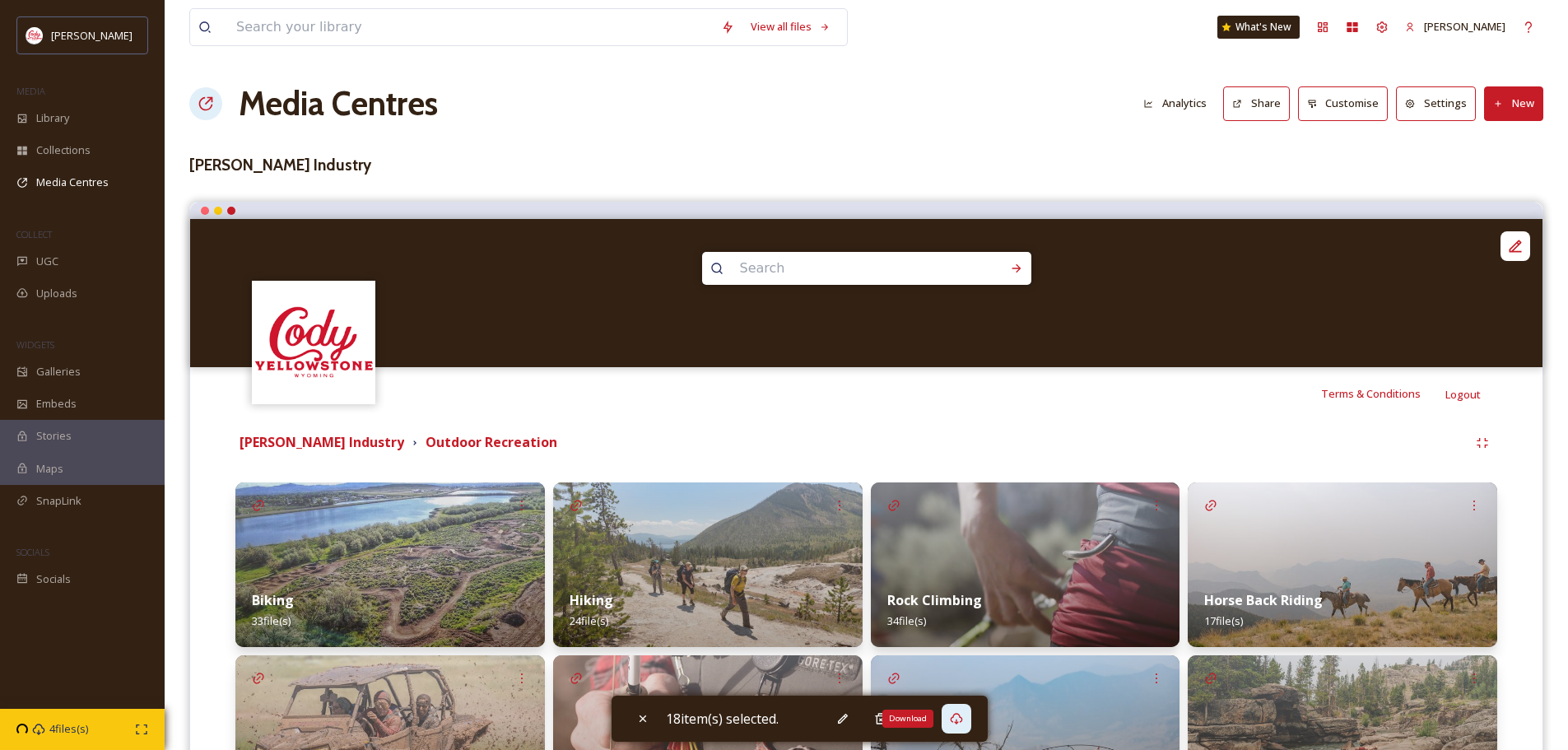
click at [1063, 581] on div "Rock Climbing 34 file(s)" at bounding box center [1025, 610] width 309 height 73
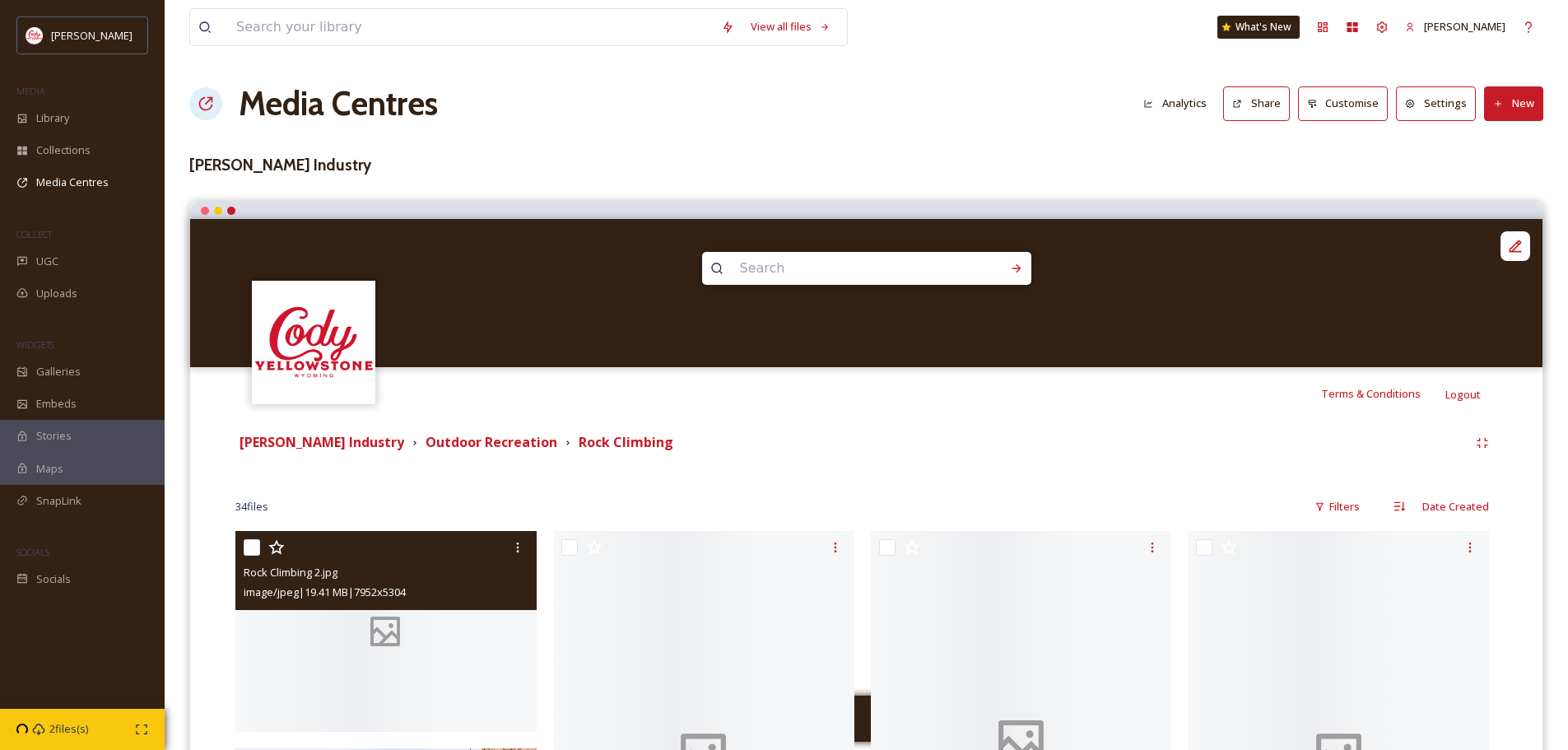
scroll to position [330, 0]
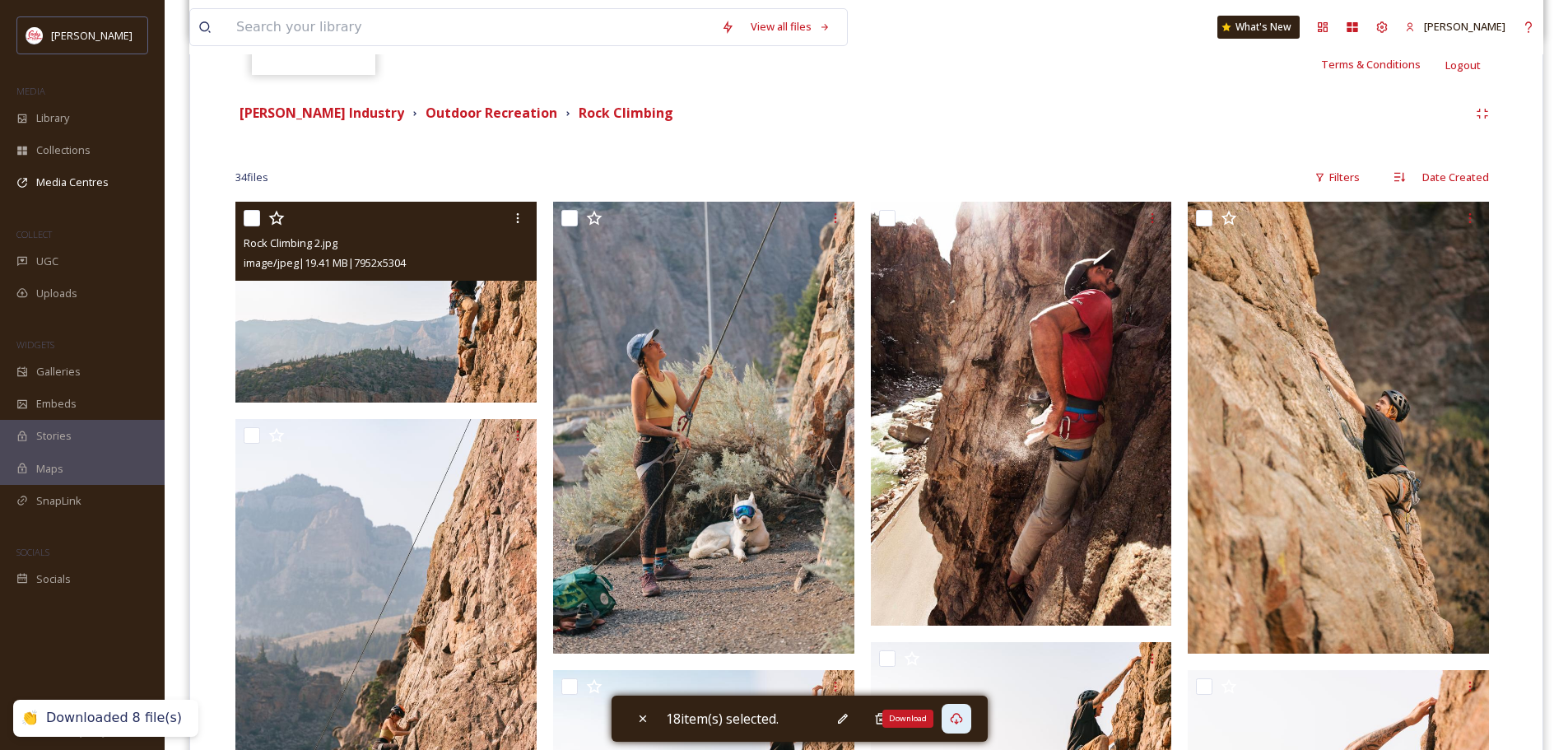
click at [252, 219] on input "checkbox" at bounding box center [252, 219] width 17 height 17
checkbox input "true"
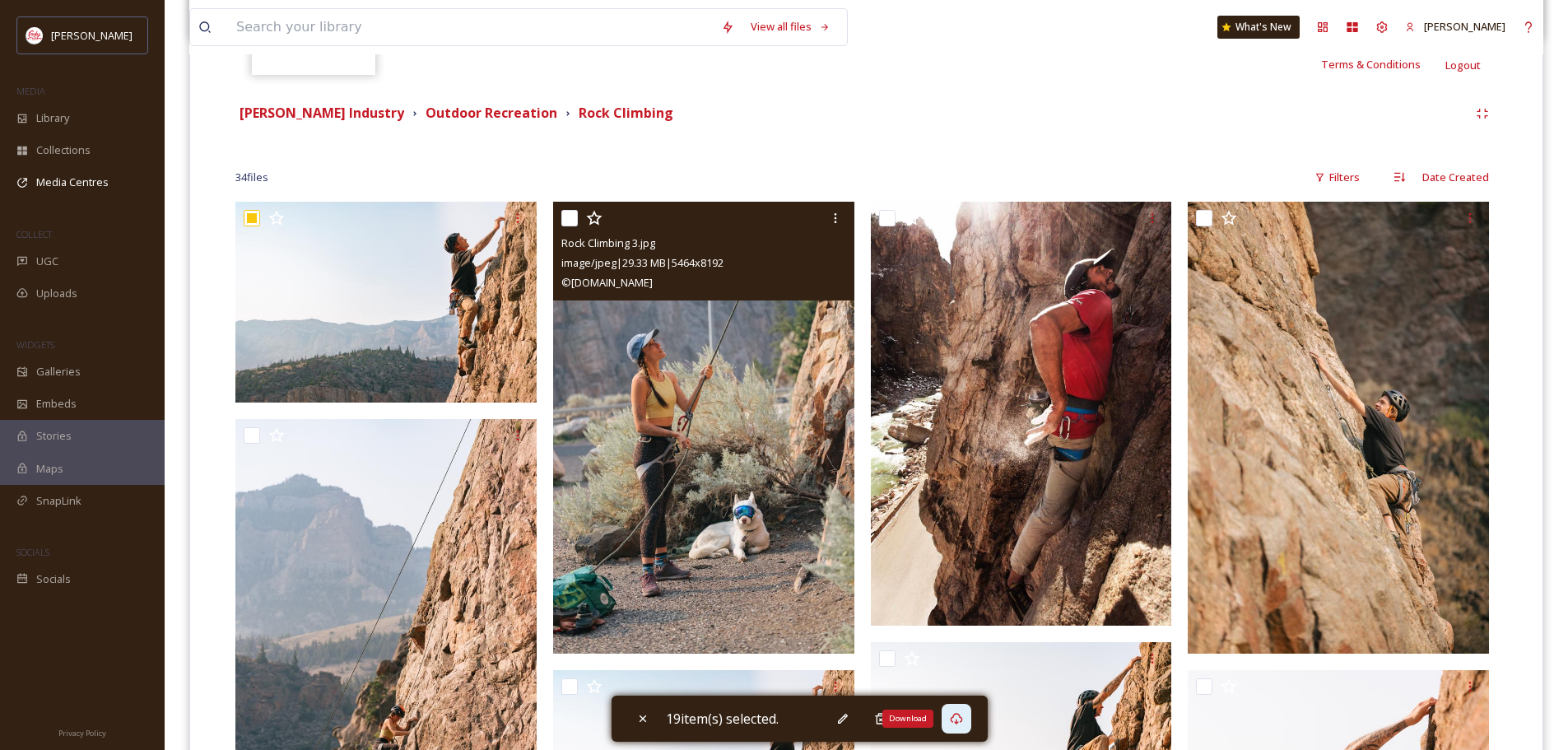
click at [570, 216] on input "checkbox" at bounding box center [570, 219] width 17 height 17
checkbox input "true"
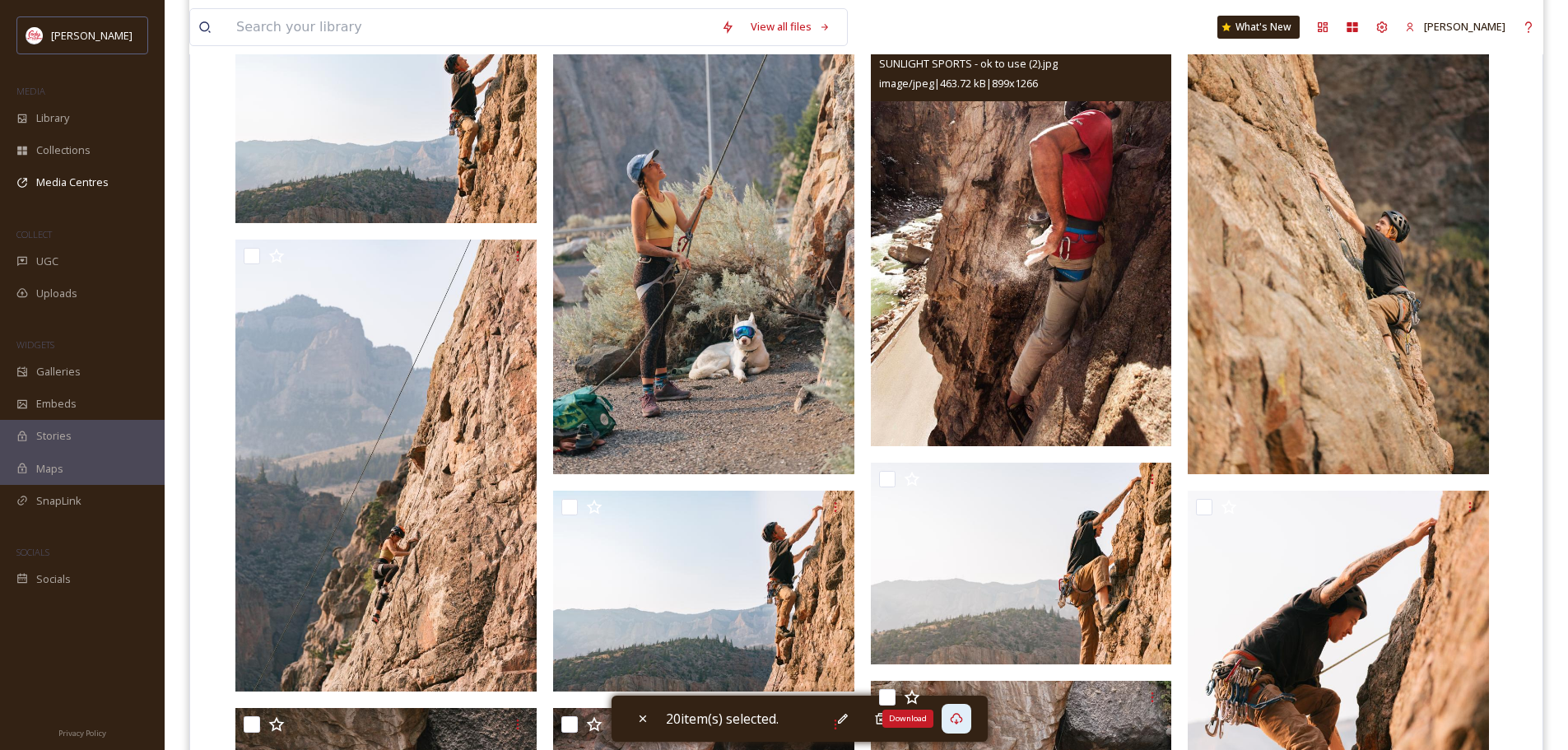
scroll to position [576, 0]
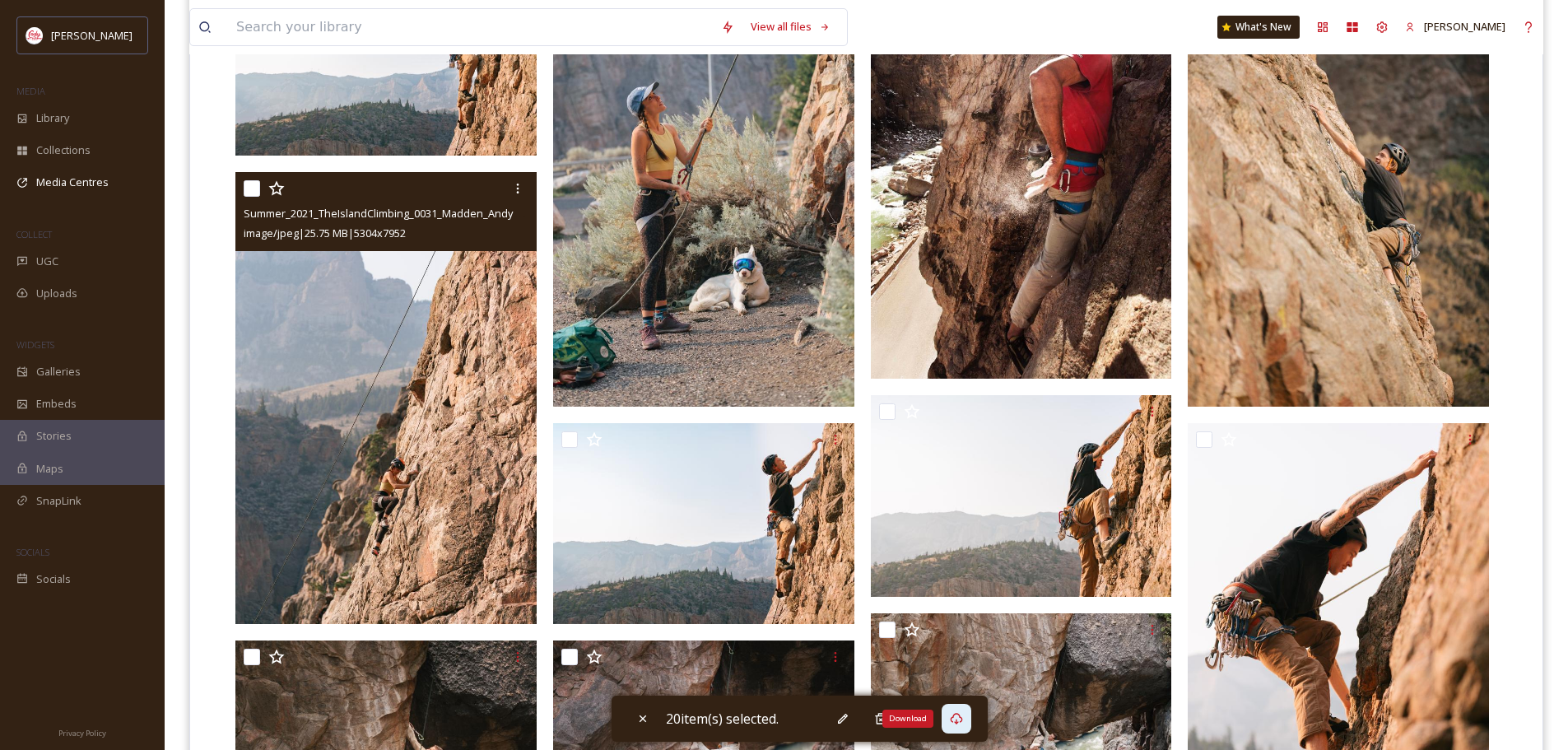
click at [253, 190] on input "checkbox" at bounding box center [252, 189] width 17 height 17
checkbox input "true"
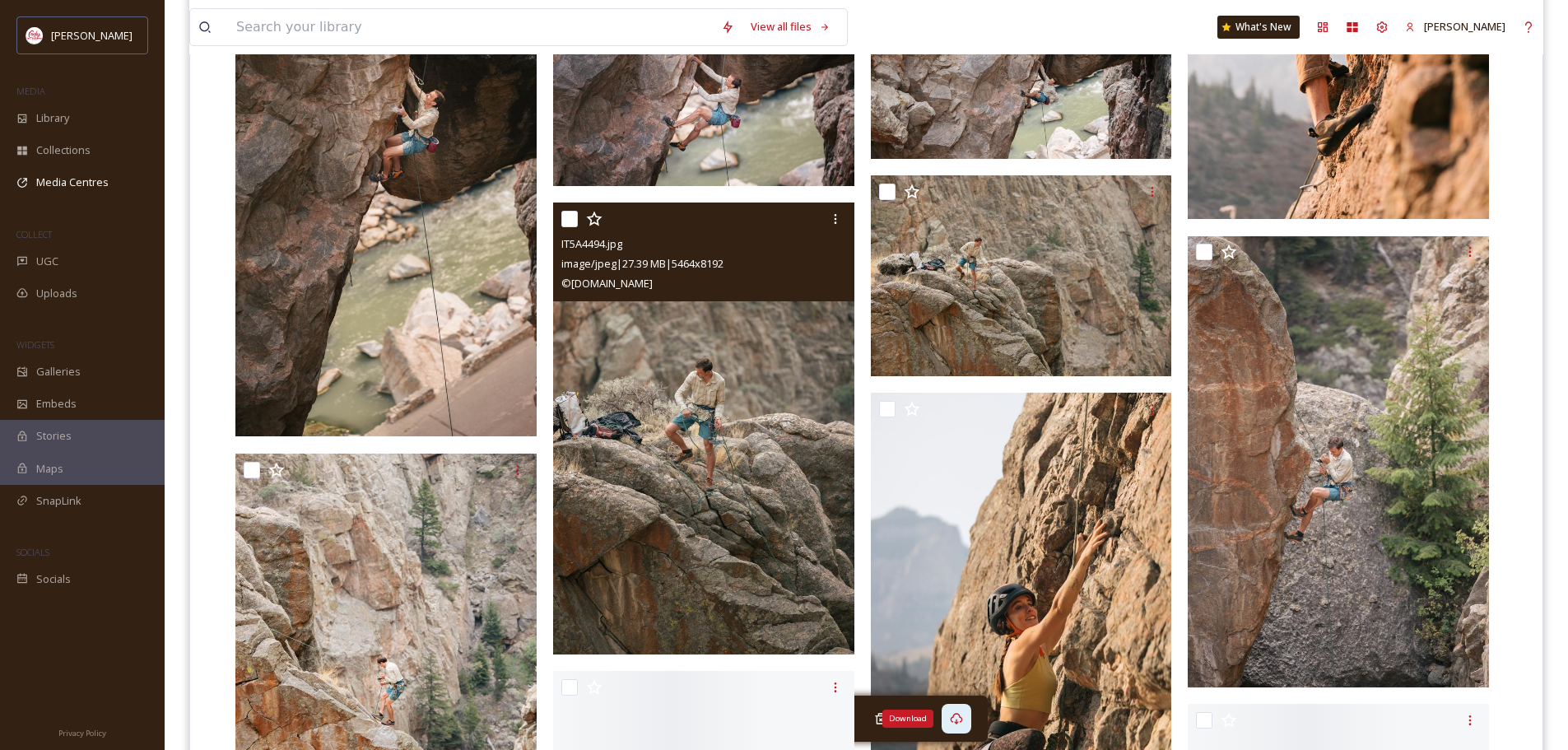
scroll to position [1235, 0]
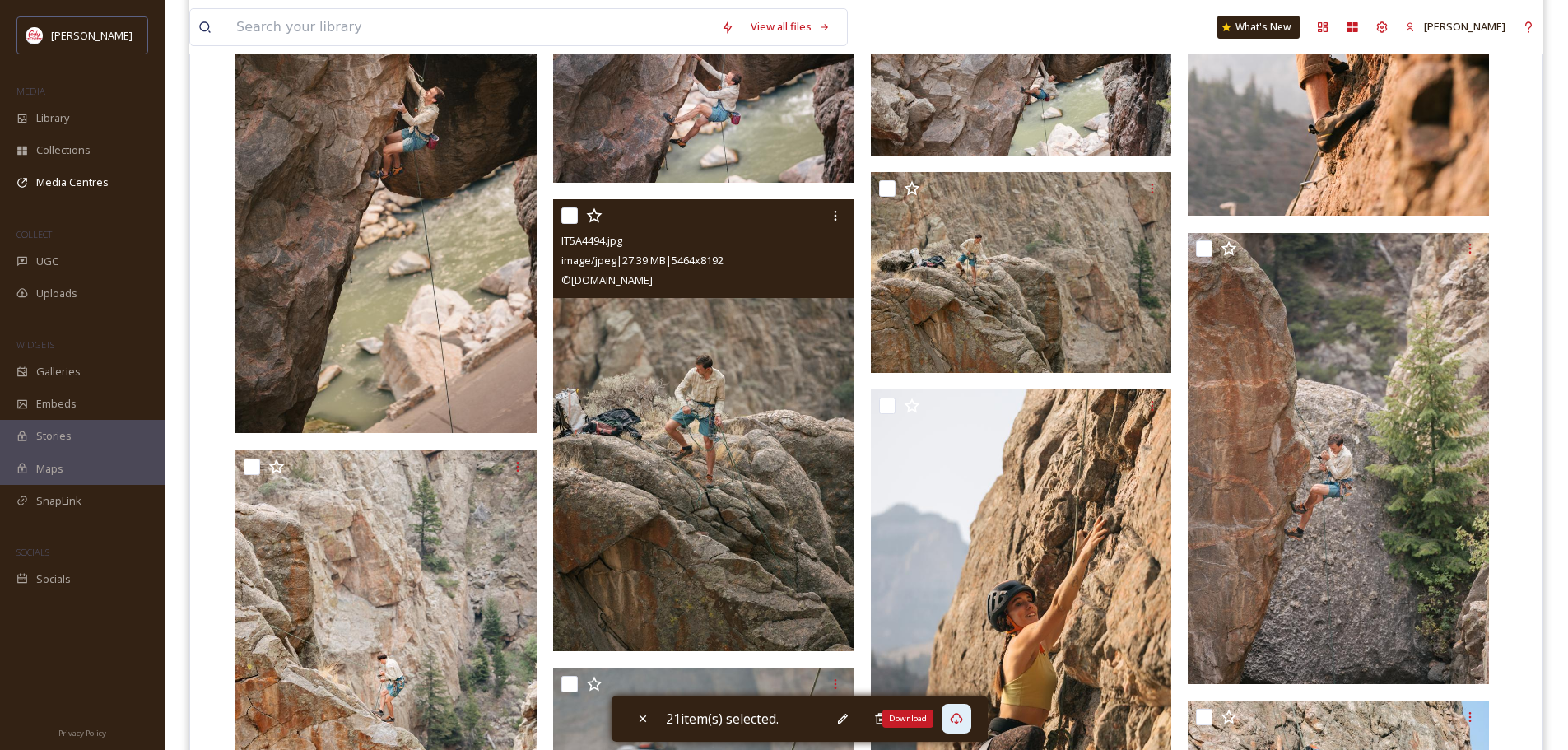
click at [571, 210] on input "checkbox" at bounding box center [570, 216] width 17 height 17
checkbox input "true"
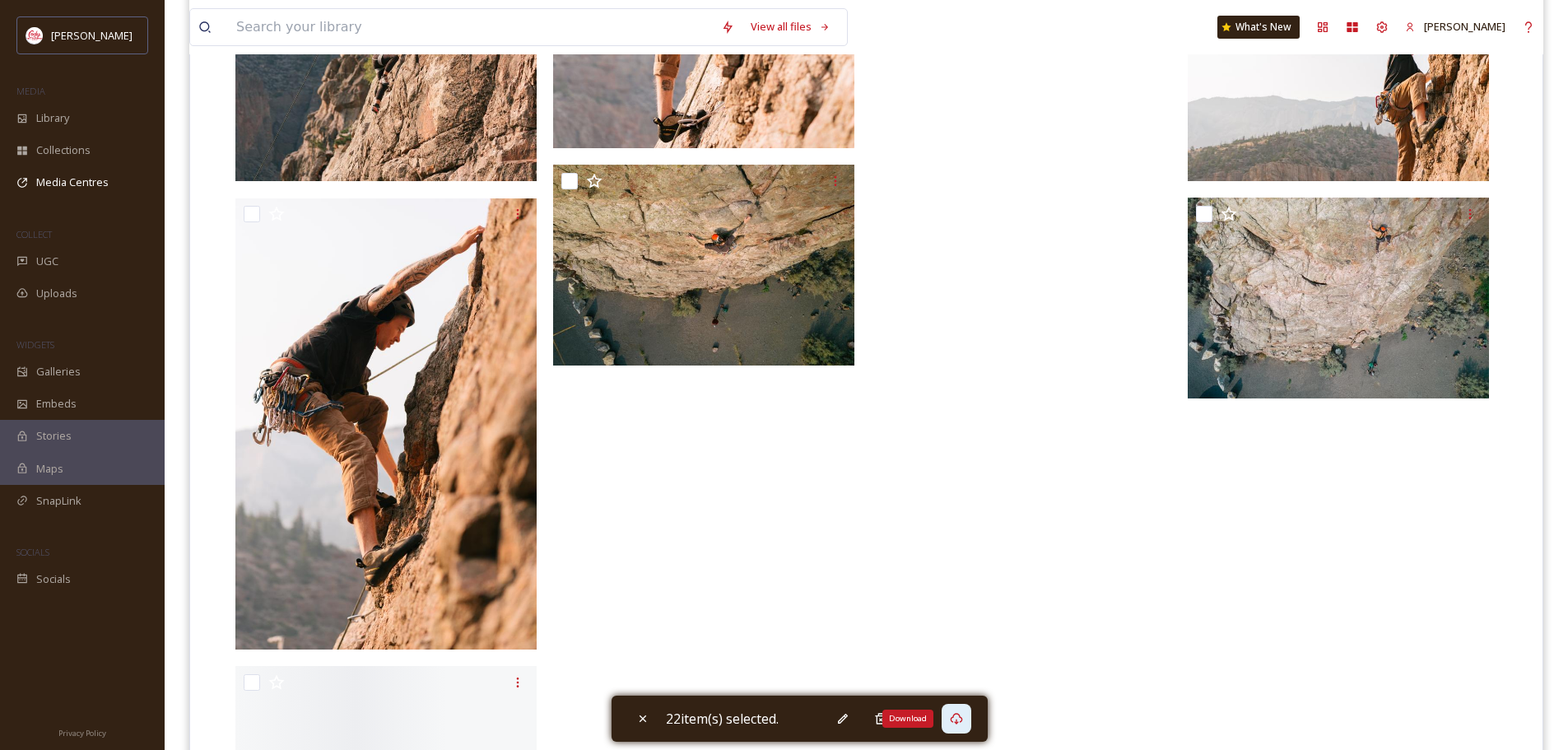
scroll to position [3375, 0]
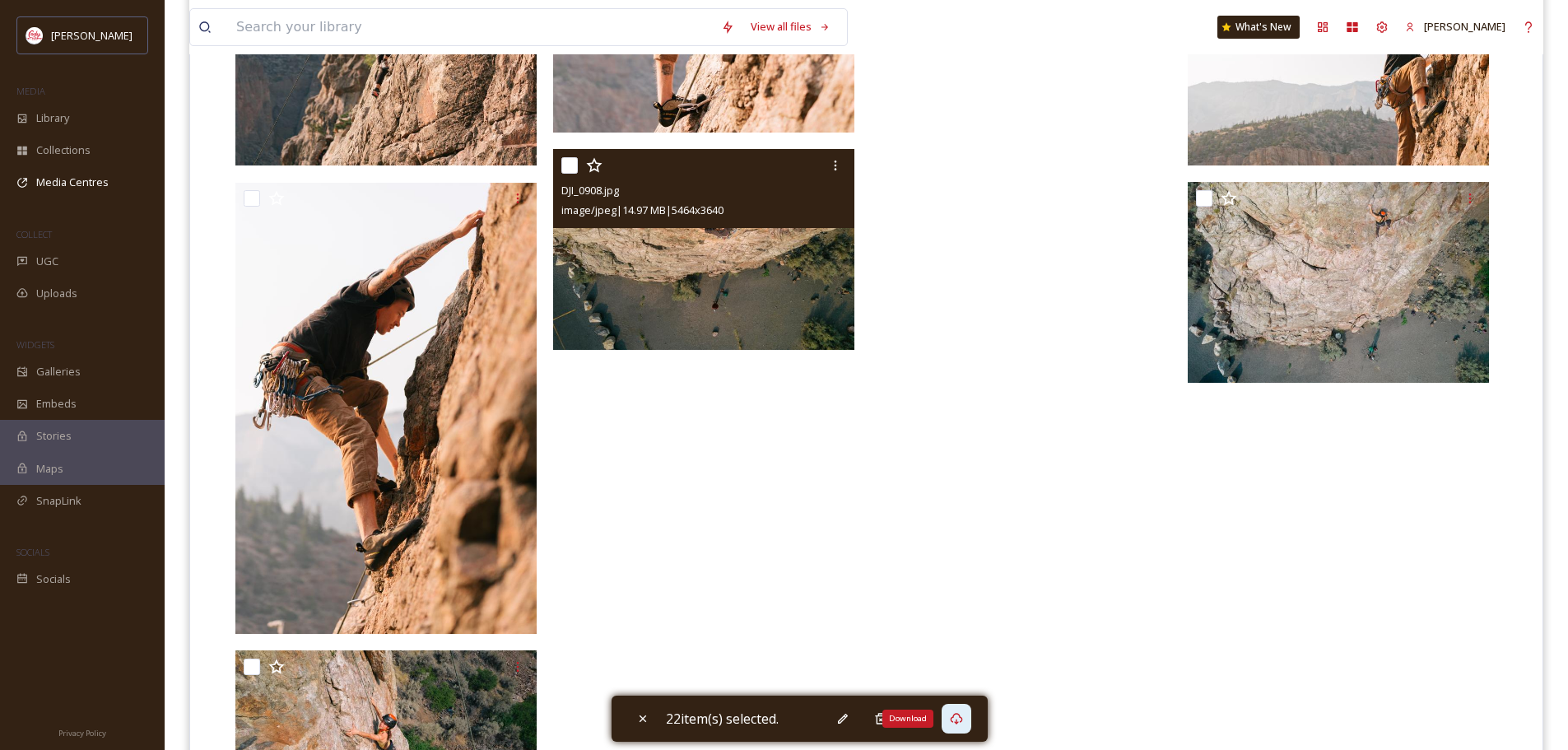
click at [566, 164] on input "checkbox" at bounding box center [570, 165] width 17 height 17
checkbox input "true"
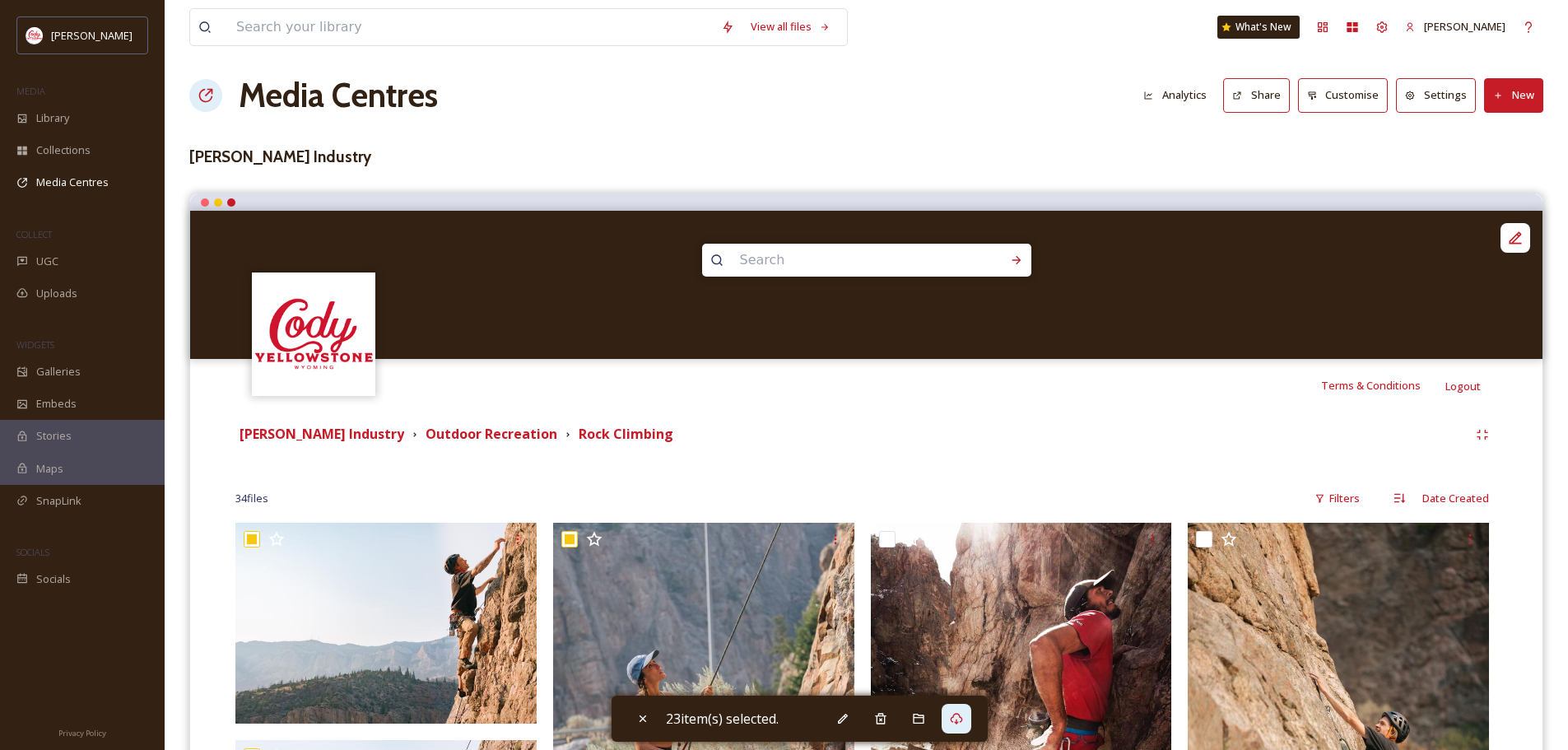
scroll to position [0, 0]
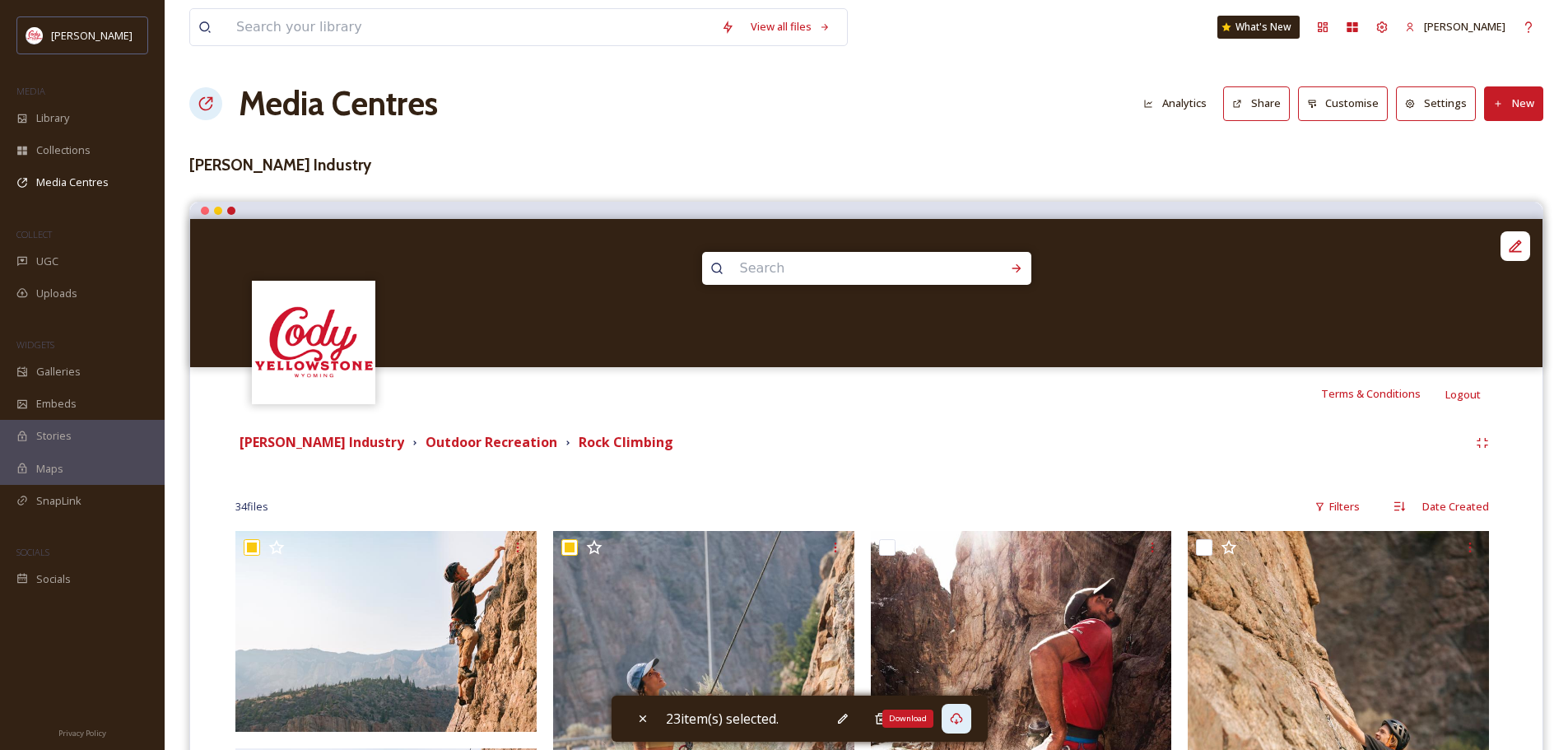
click at [963, 716] on icon at bounding box center [956, 718] width 13 height 13
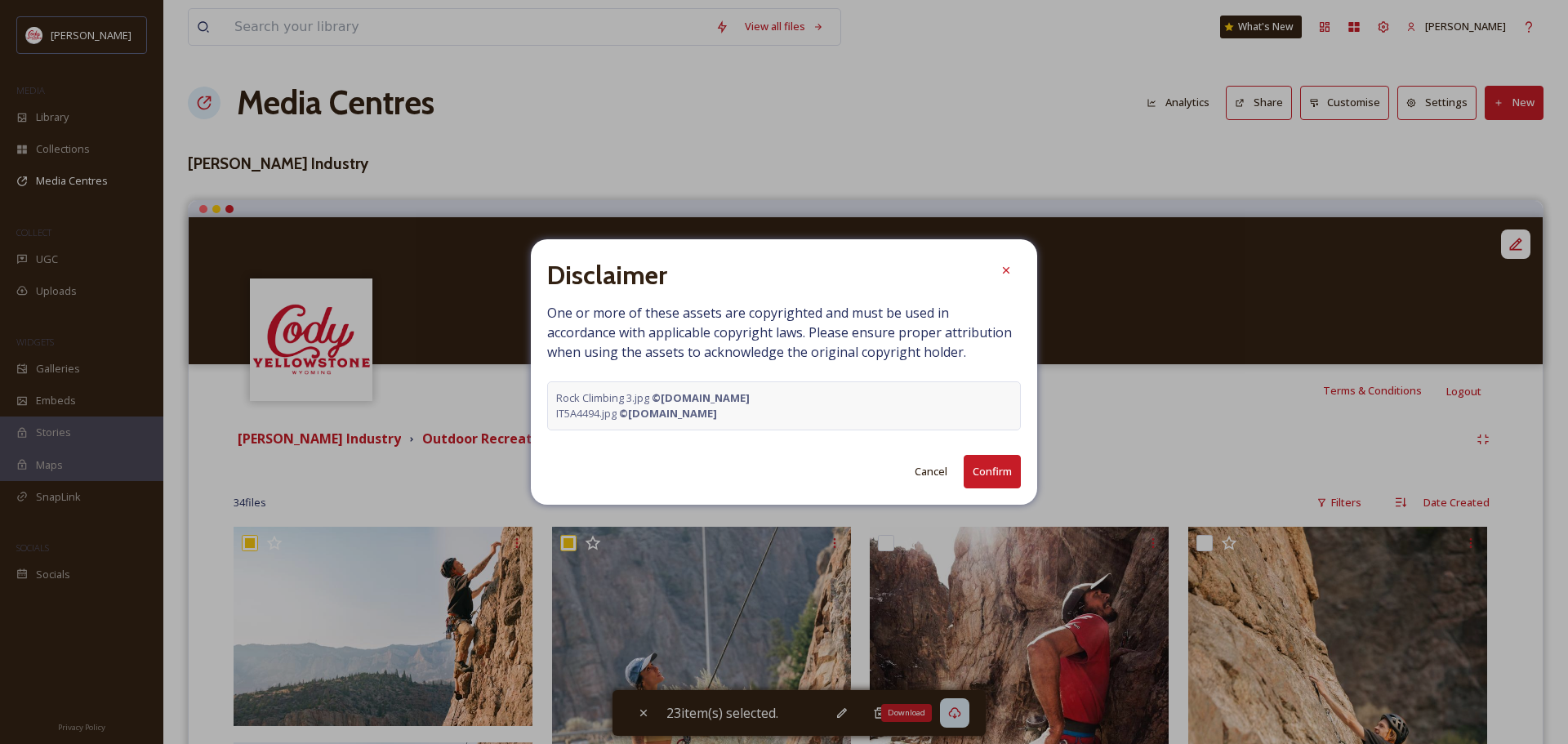
click at [986, 475] on button "Confirm" at bounding box center [993, 472] width 57 height 33
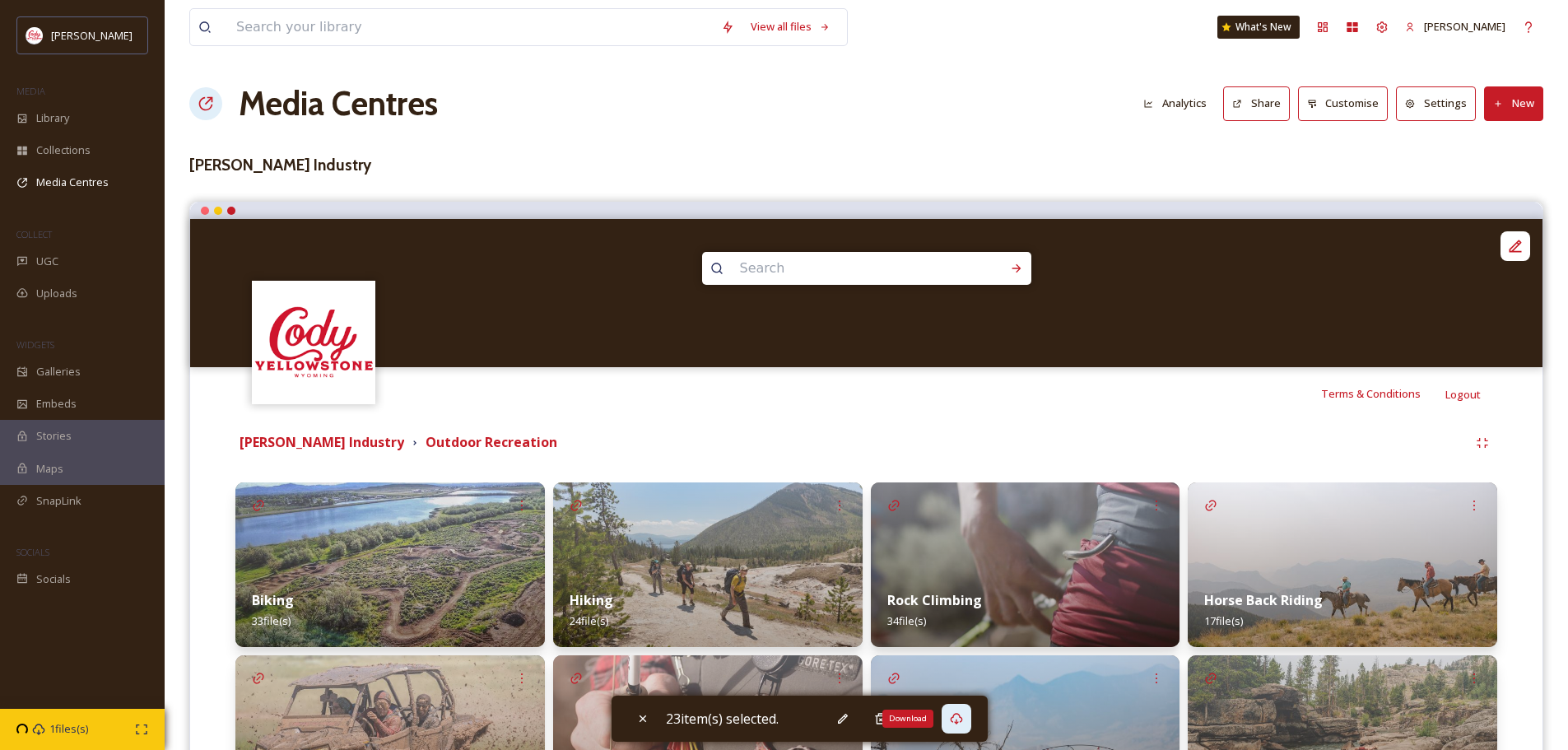
click at [1303, 543] on img at bounding box center [1342, 565] width 309 height 164
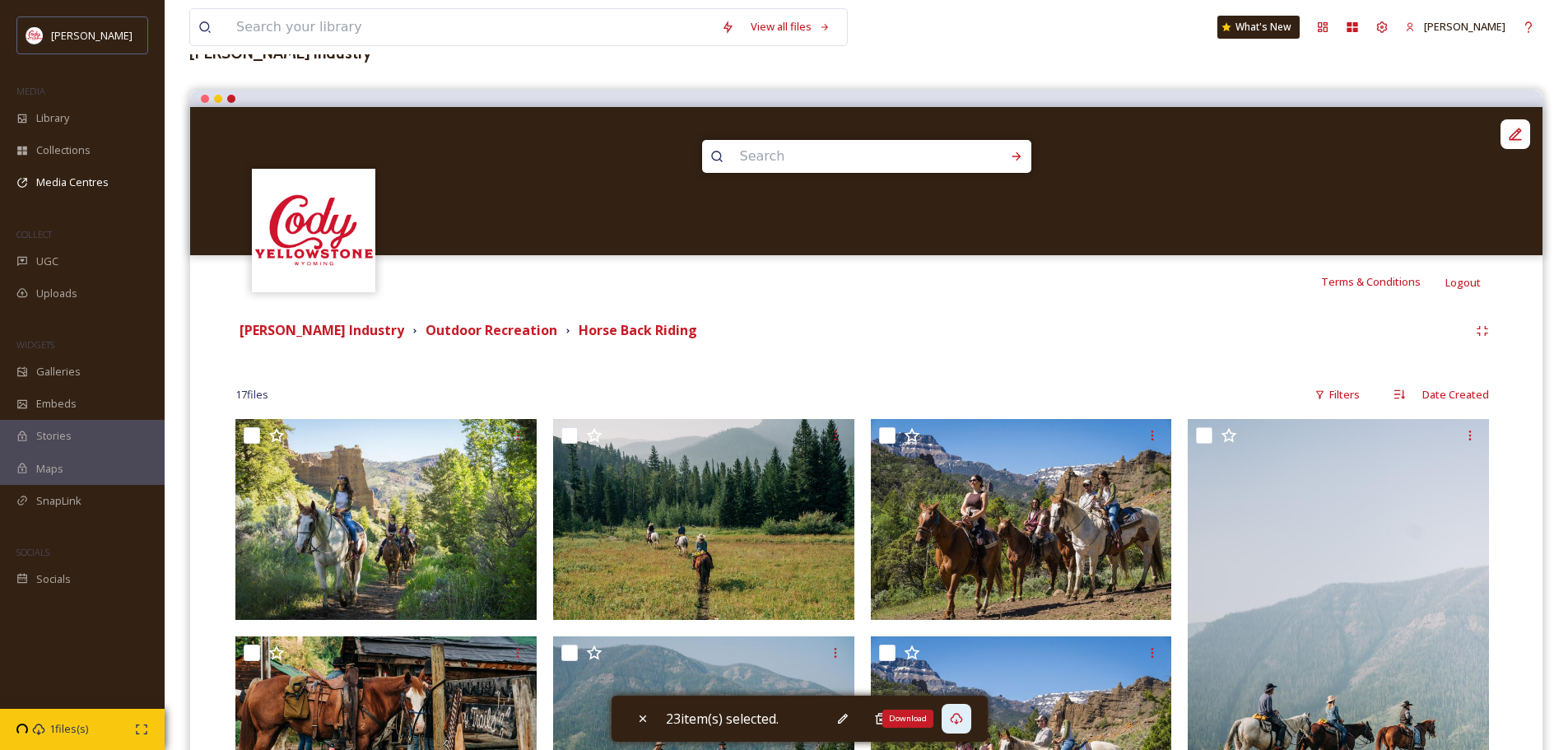
scroll to position [247, 0]
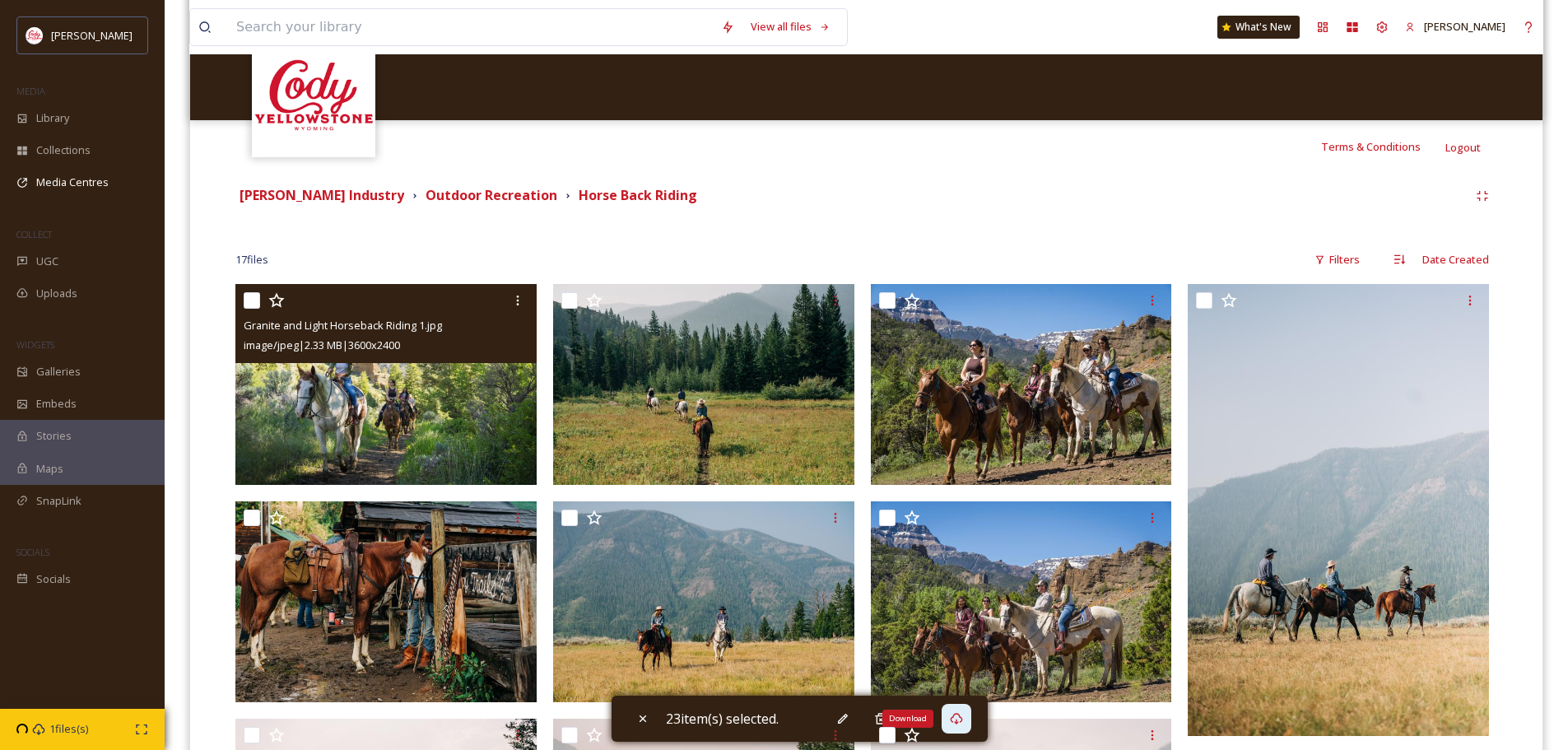
drag, startPoint x: 252, startPoint y: 297, endPoint x: 270, endPoint y: 298, distance: 18.0
click at [251, 297] on input "checkbox" at bounding box center [252, 301] width 17 height 17
checkbox input "true"
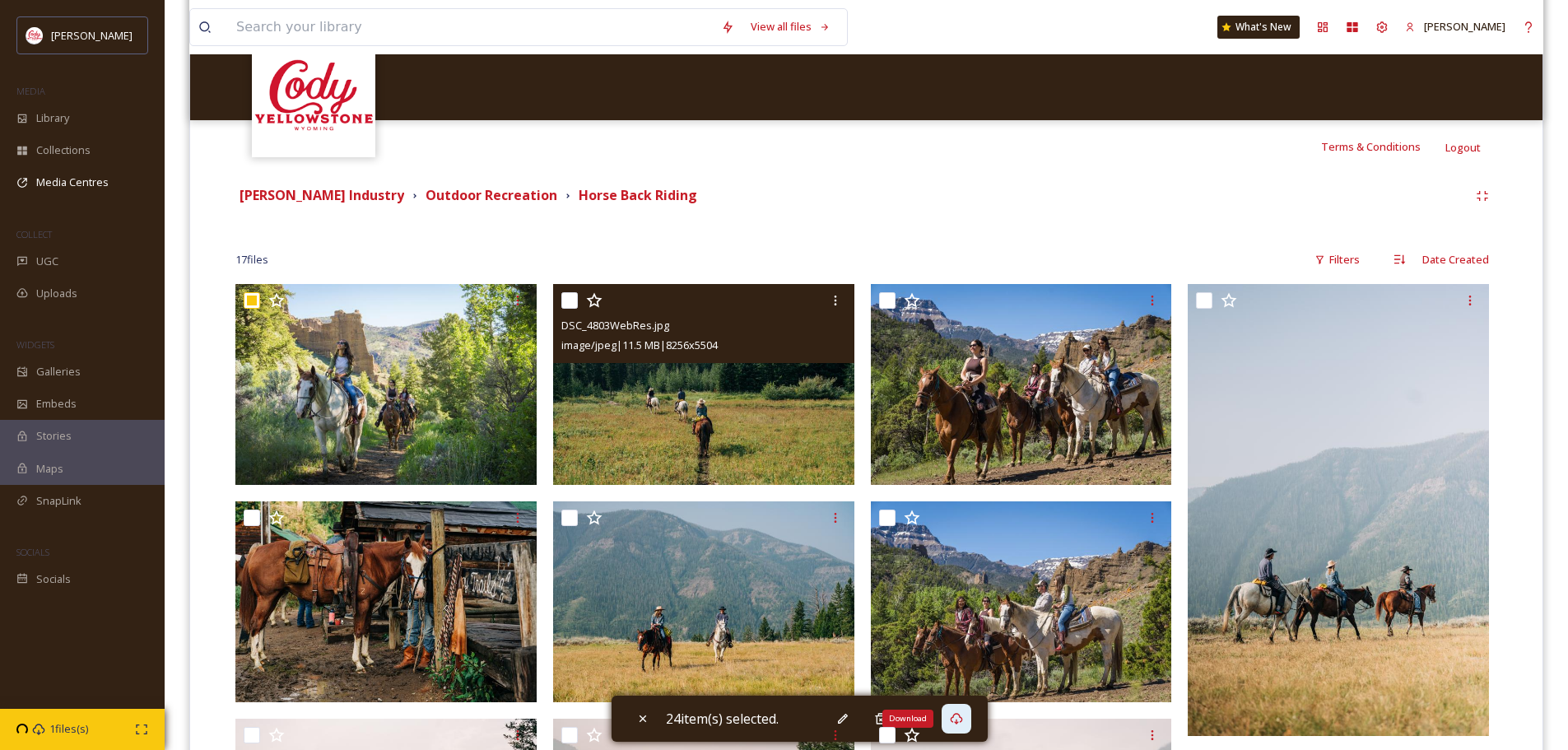
click at [570, 300] on input "checkbox" at bounding box center [570, 301] width 17 height 17
checkbox input "true"
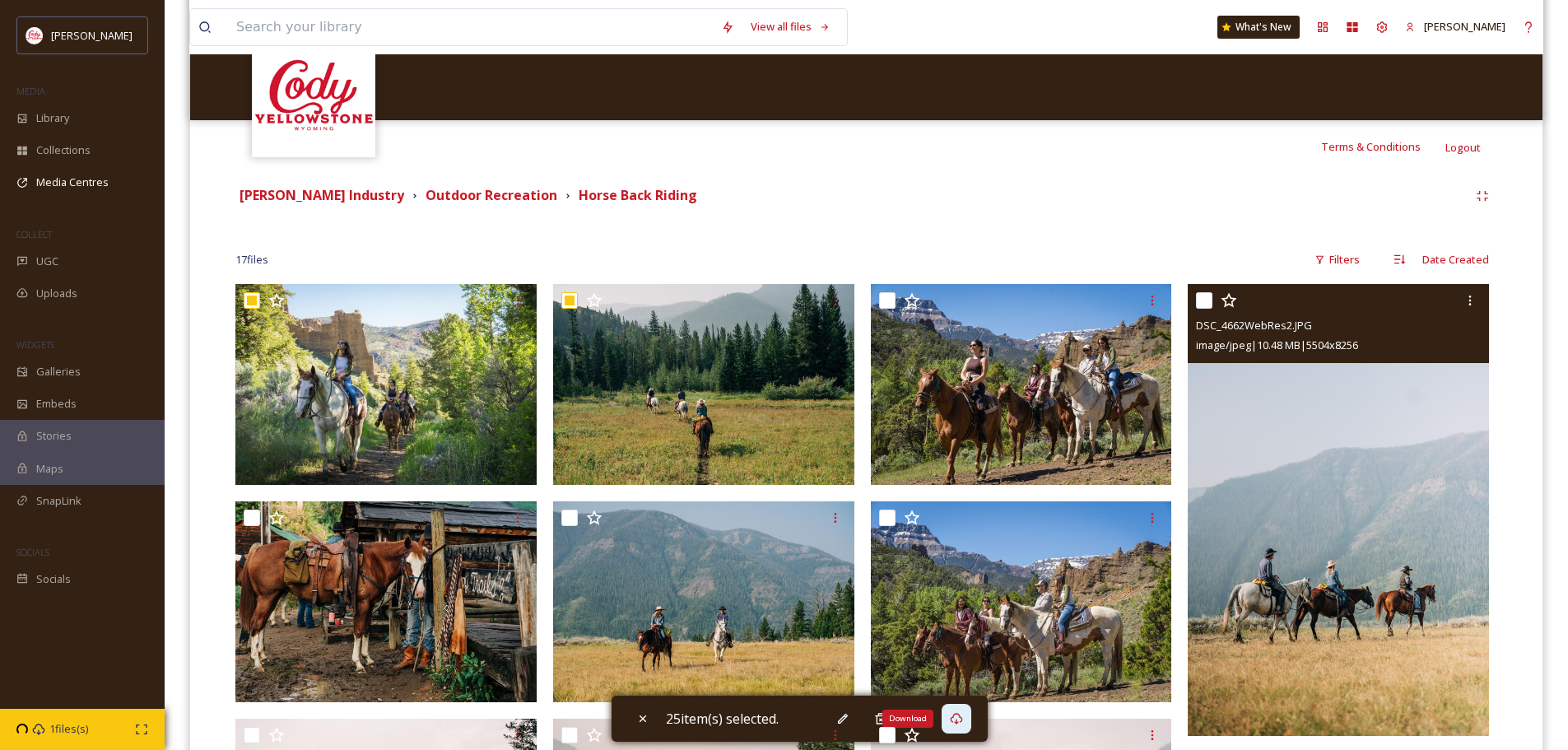
click at [1211, 299] on input "checkbox" at bounding box center [1205, 301] width 17 height 17
checkbox input "true"
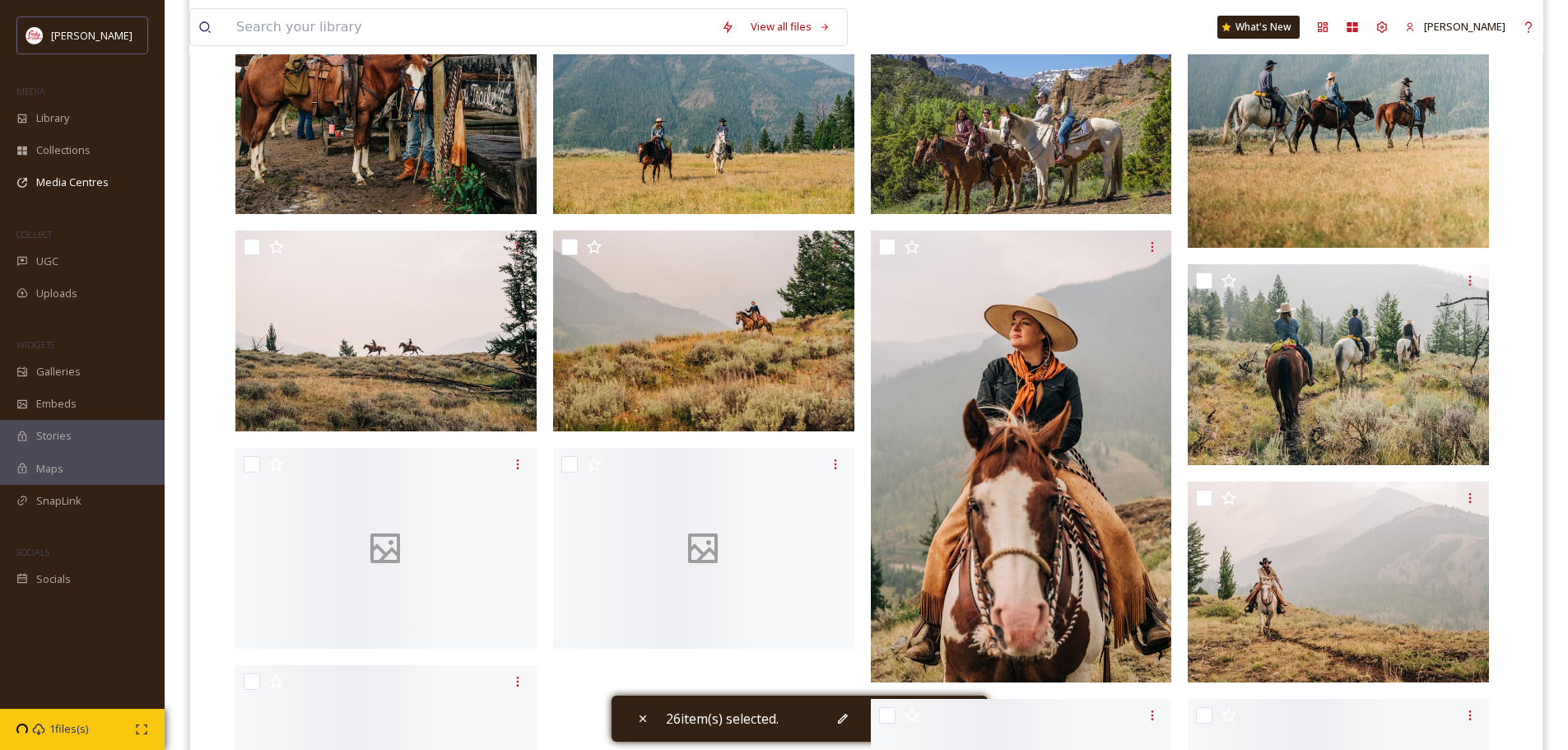
scroll to position [741, 0]
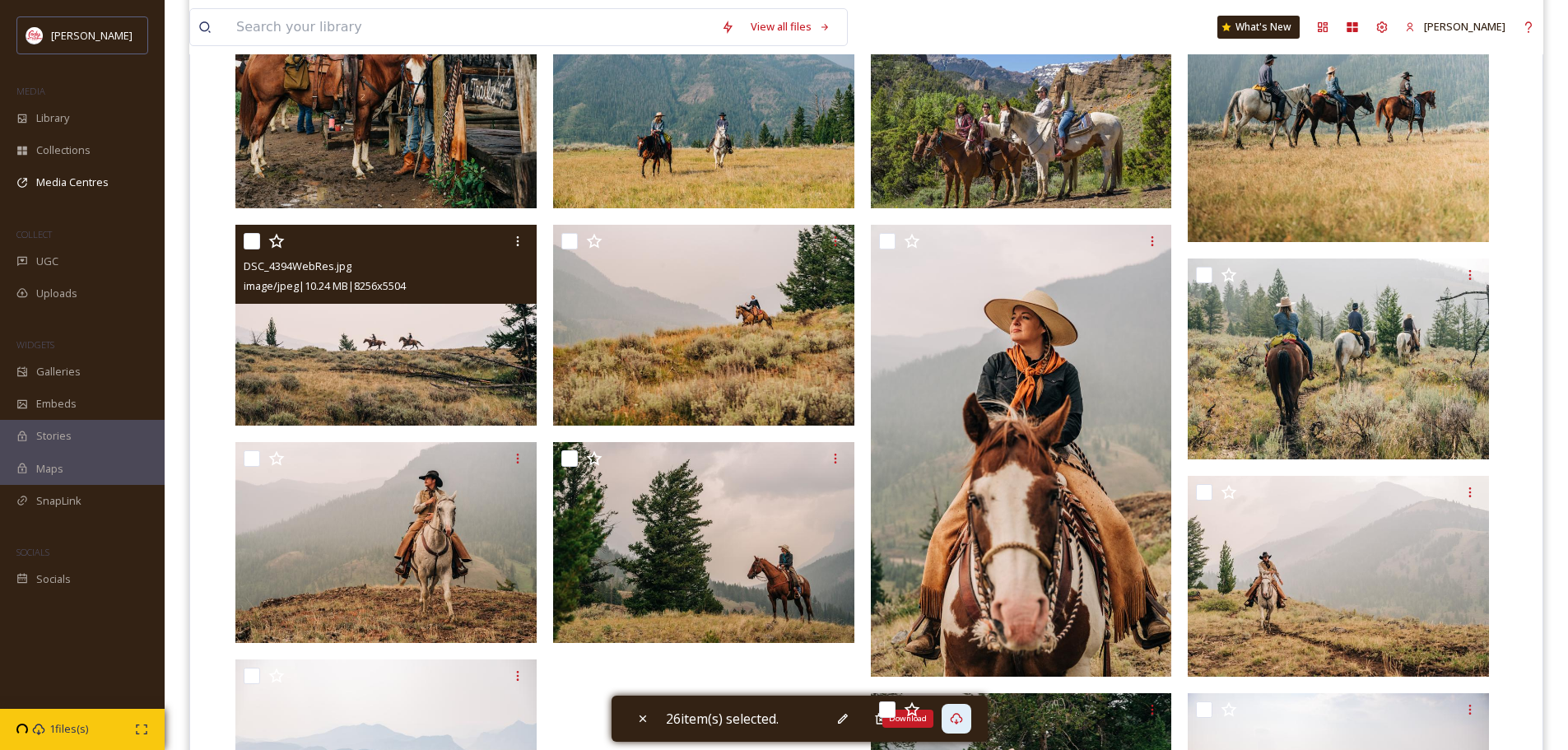
click at [252, 240] on input "checkbox" at bounding box center [252, 241] width 17 height 17
checkbox input "true"
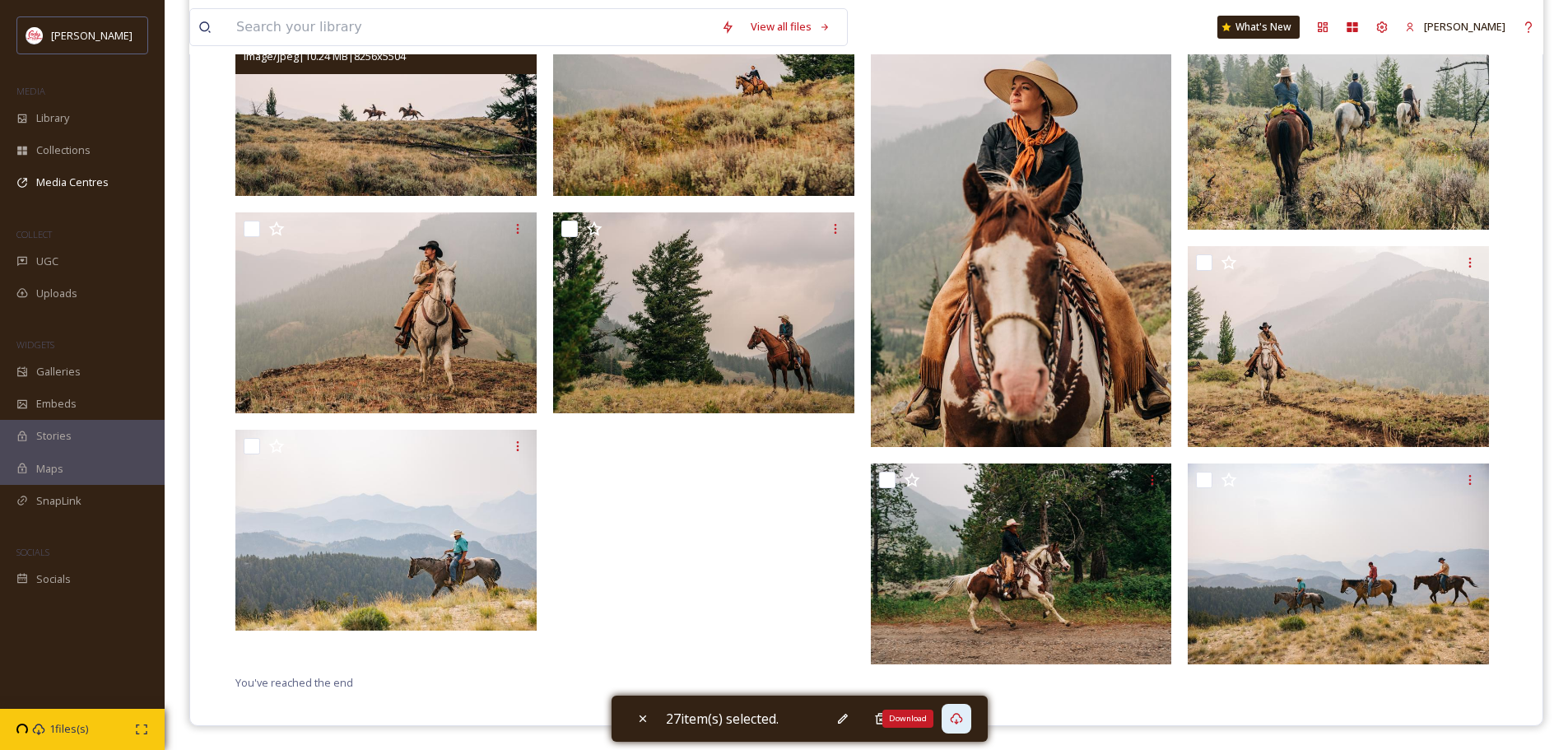
scroll to position [971, 0]
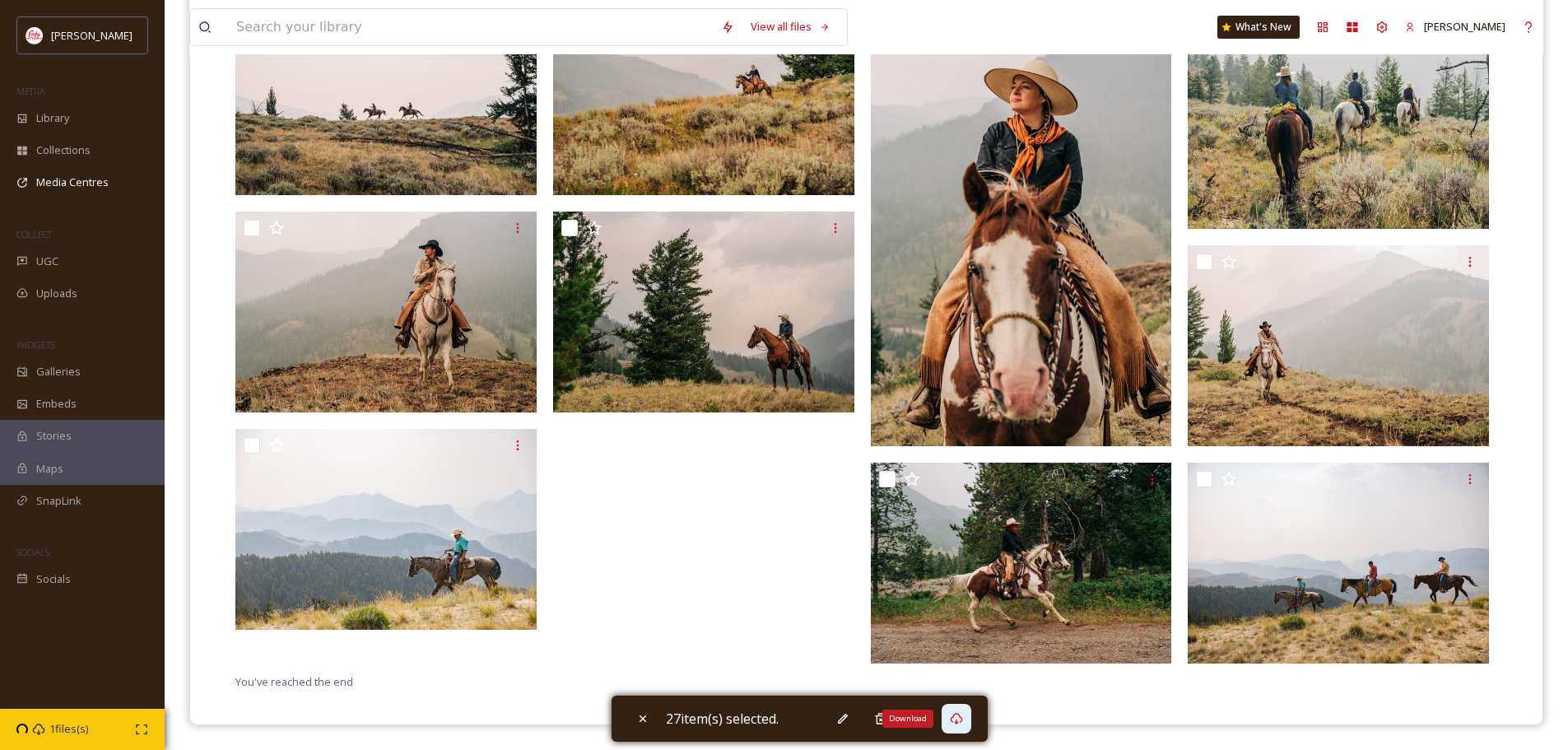
click at [965, 726] on div "Download" at bounding box center [956, 719] width 30 height 30
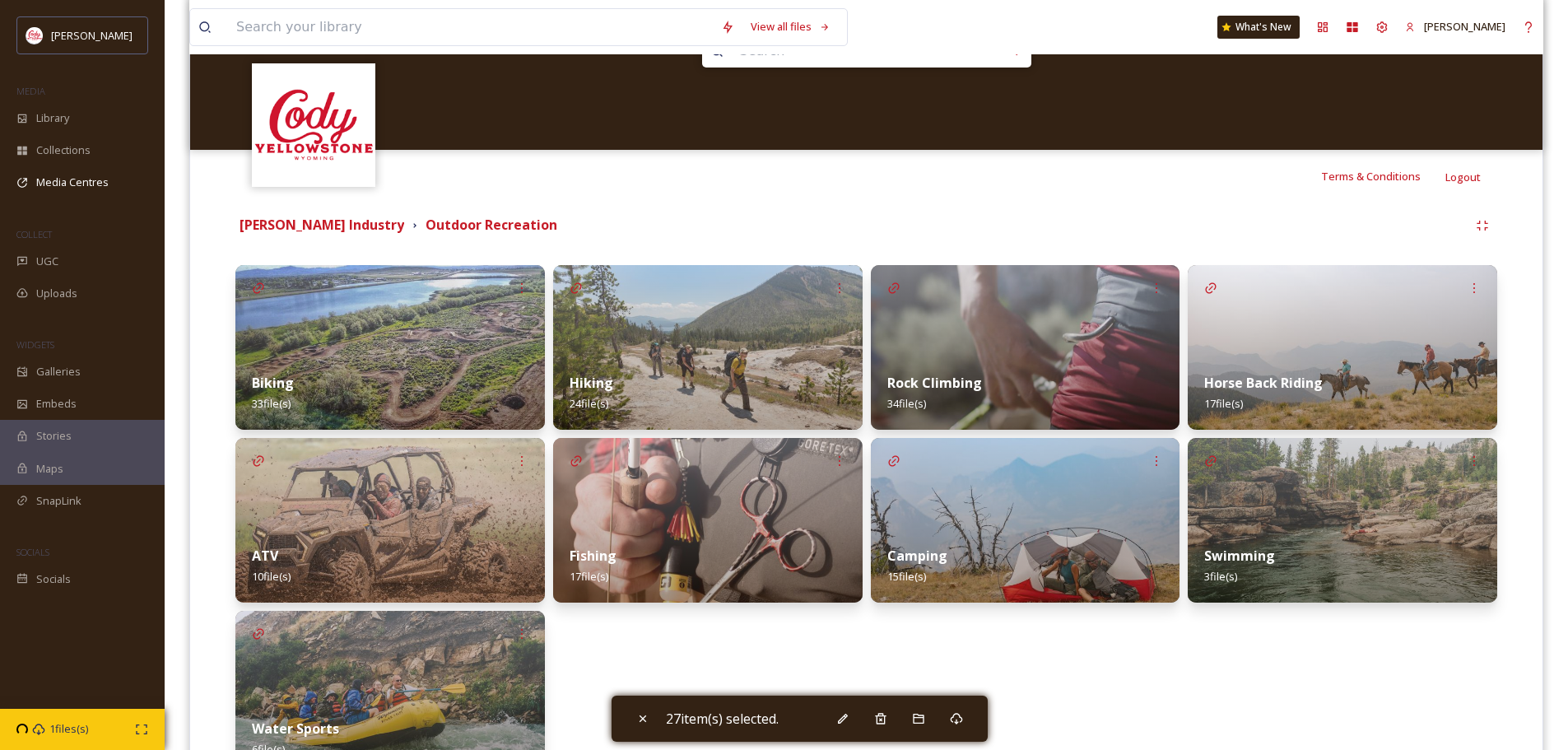
scroll to position [247, 0]
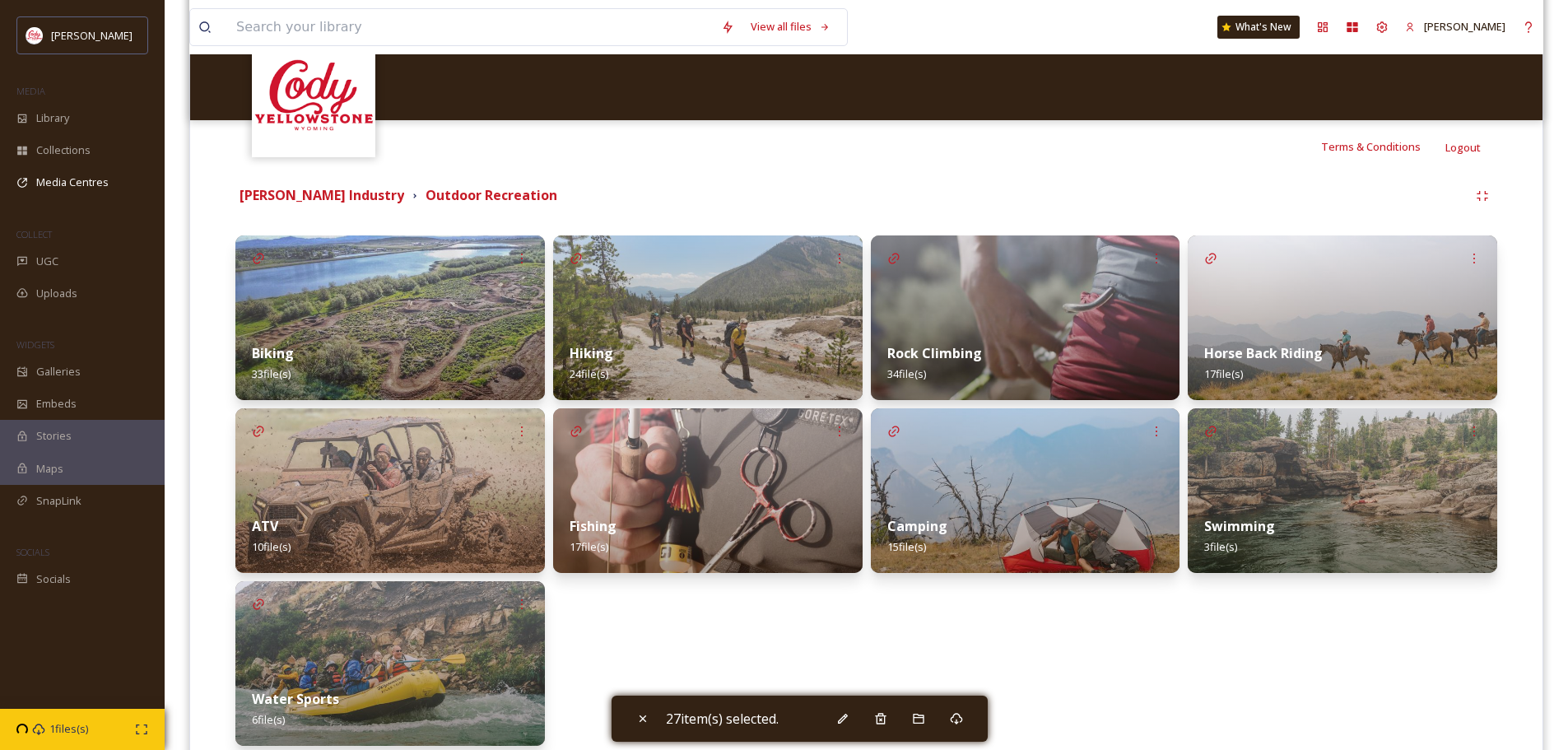
click at [402, 536] on div "ATV 10 file(s)" at bounding box center [389, 536] width 309 height 73
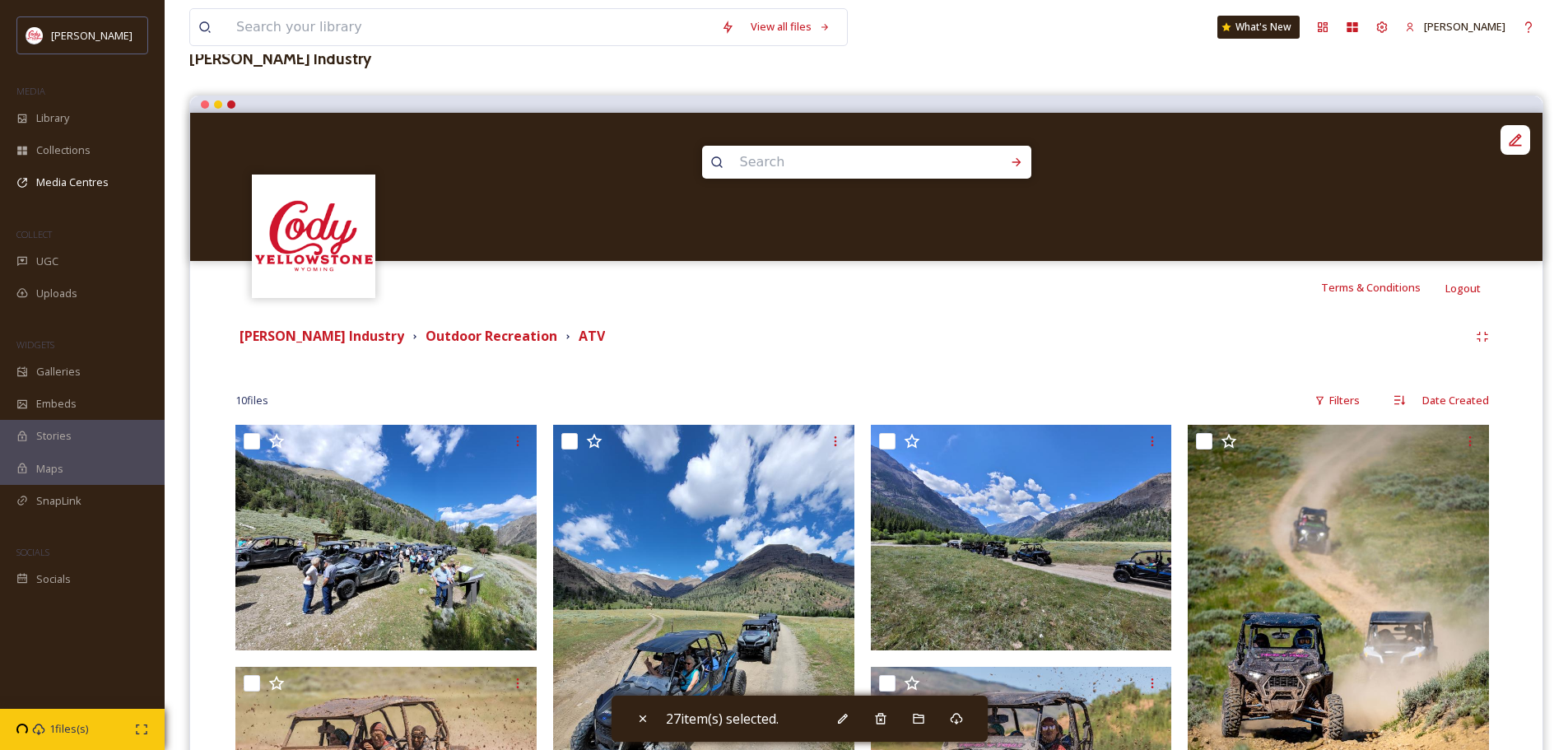
scroll to position [330, 0]
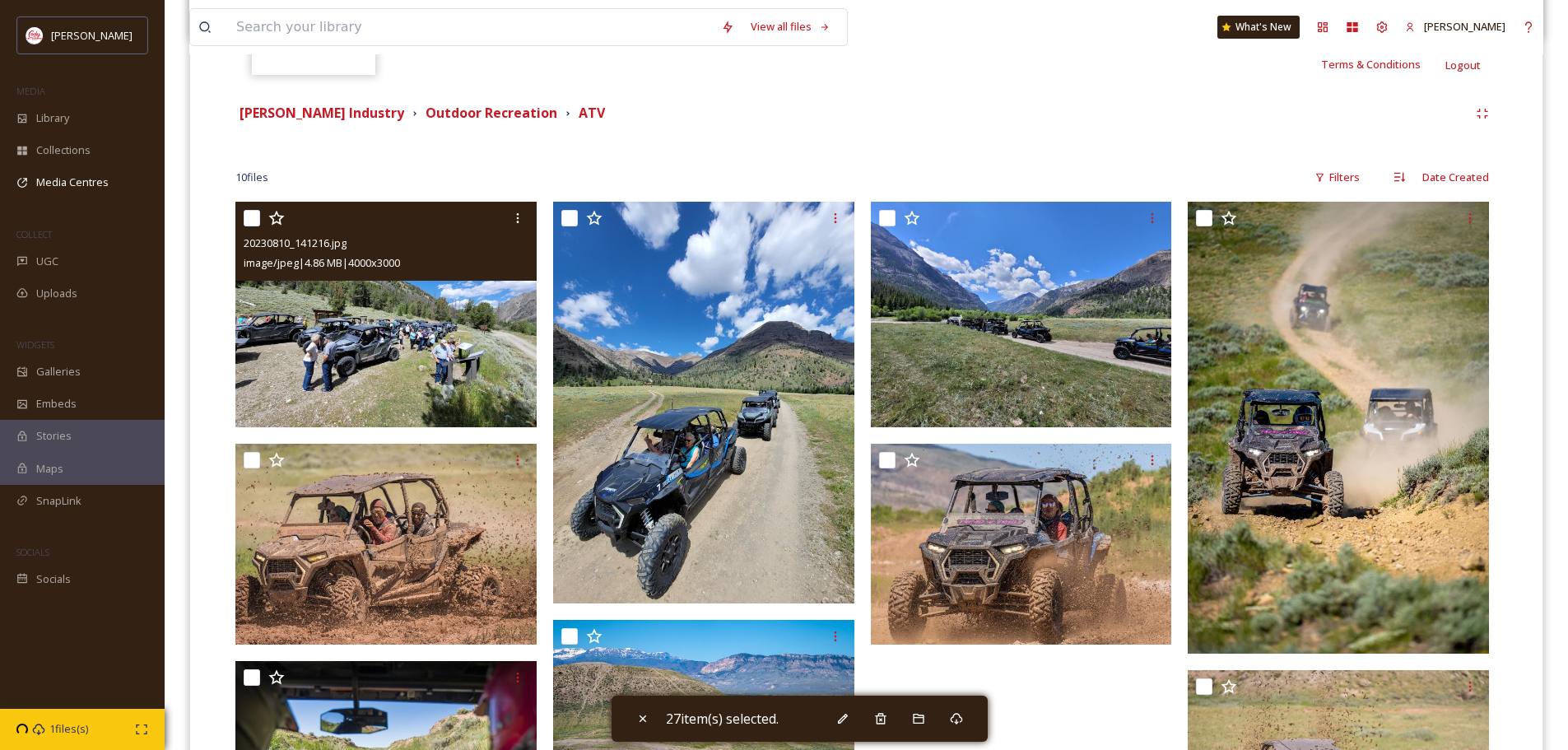
click at [256, 218] on input "checkbox" at bounding box center [252, 219] width 17 height 17
checkbox input "true"
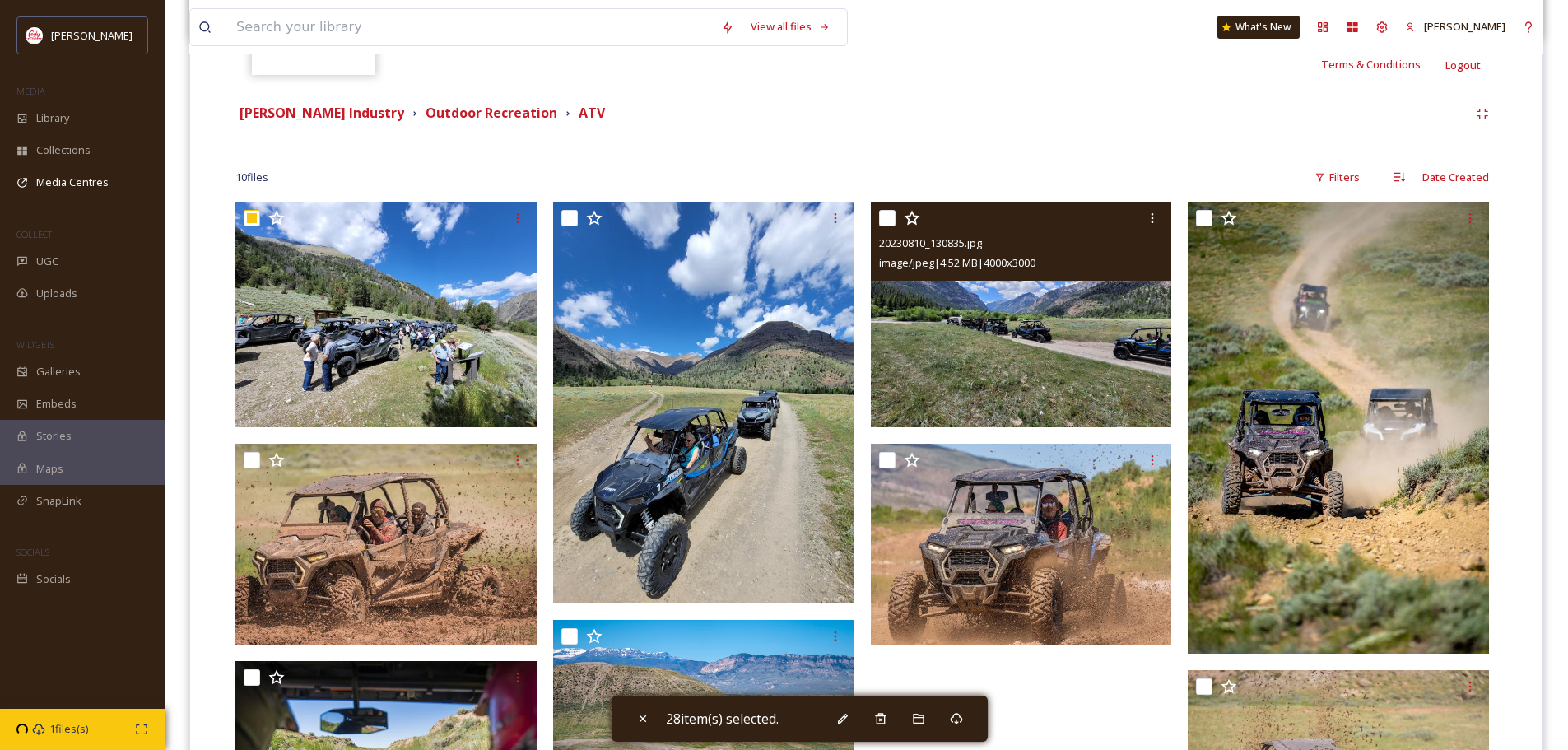
click at [888, 221] on input "checkbox" at bounding box center [887, 219] width 17 height 17
checkbox input "true"
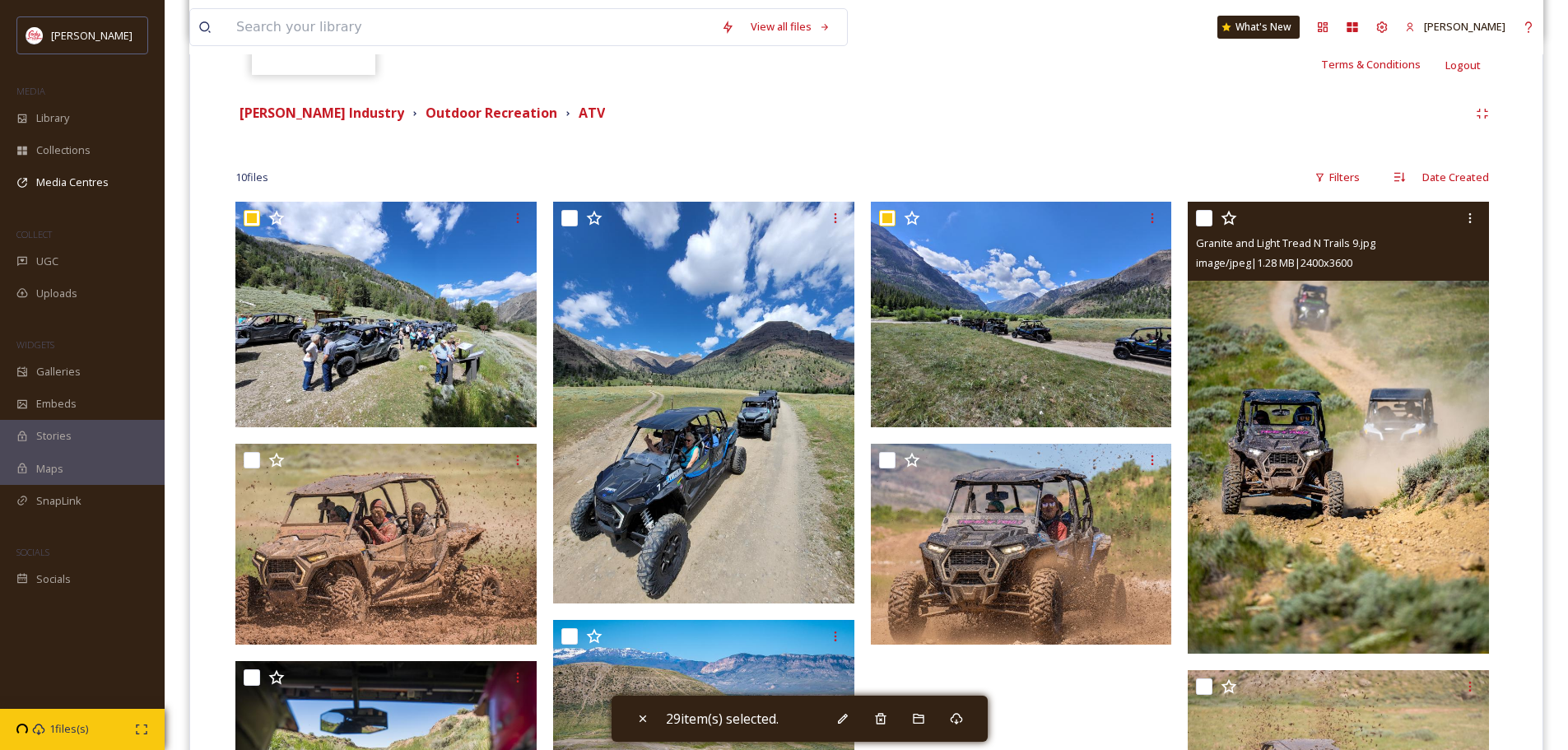
click at [1203, 214] on input "checkbox" at bounding box center [1205, 219] width 17 height 17
checkbox input "true"
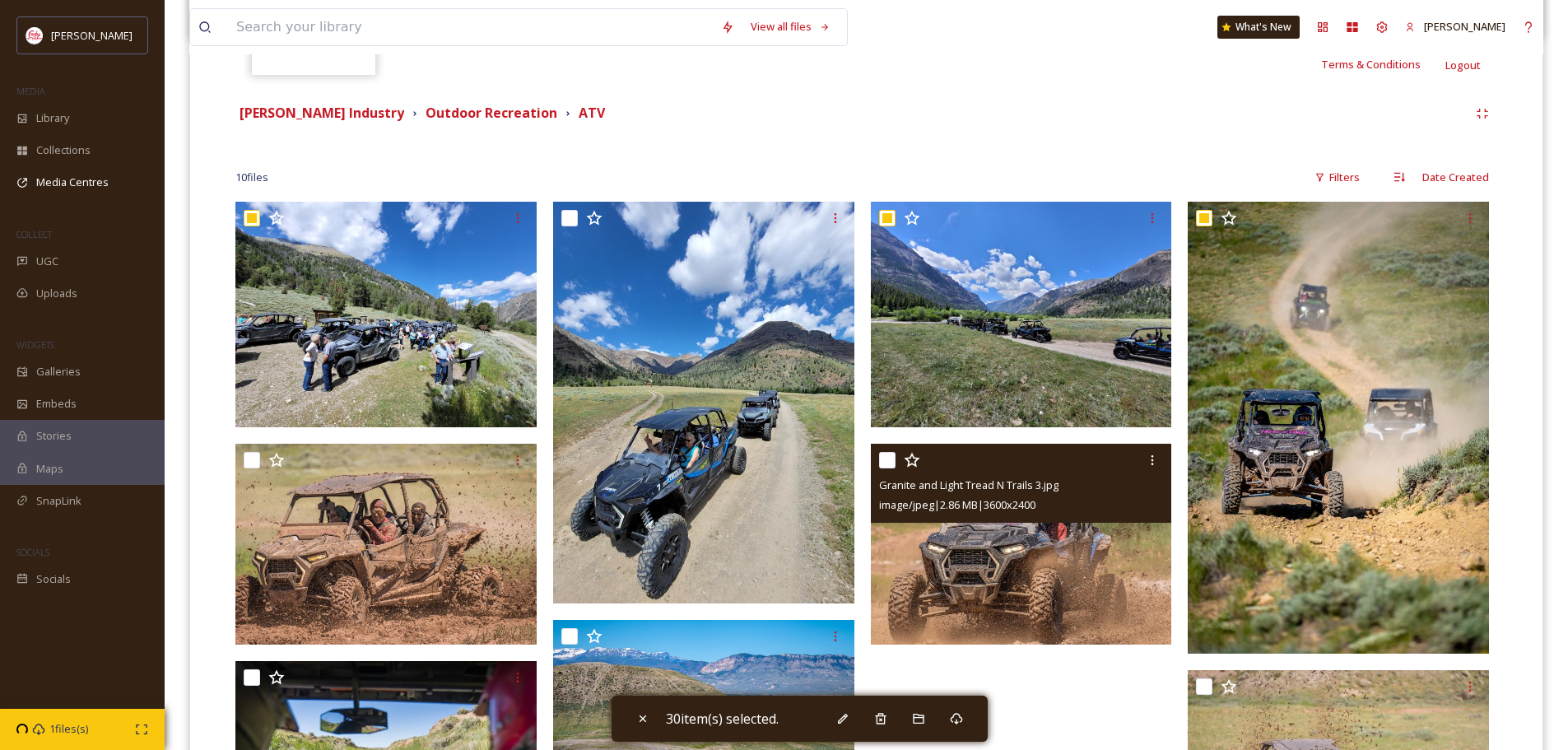
click at [885, 458] on input "checkbox" at bounding box center [887, 460] width 17 height 17
checkbox input "true"
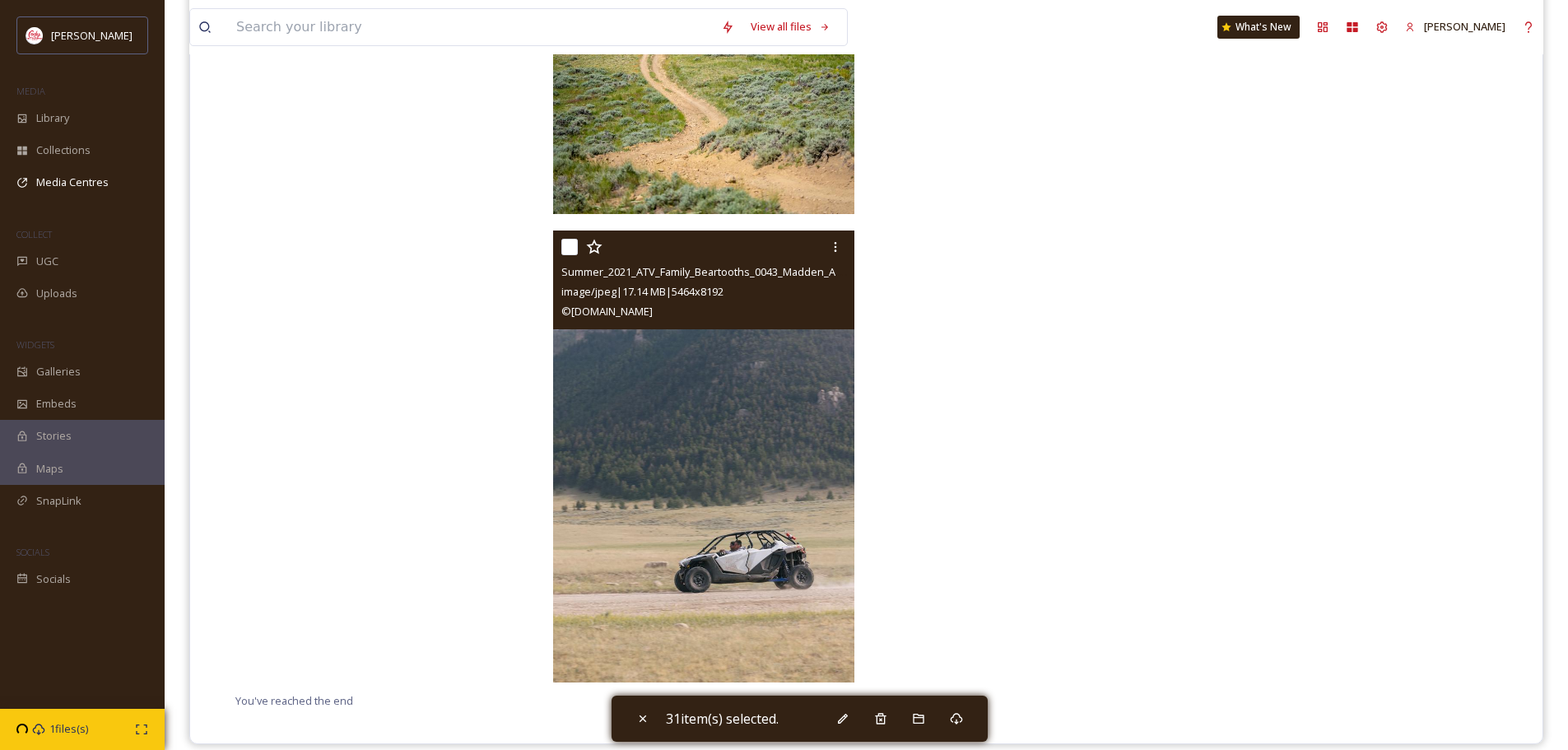
scroll to position [1206, 0]
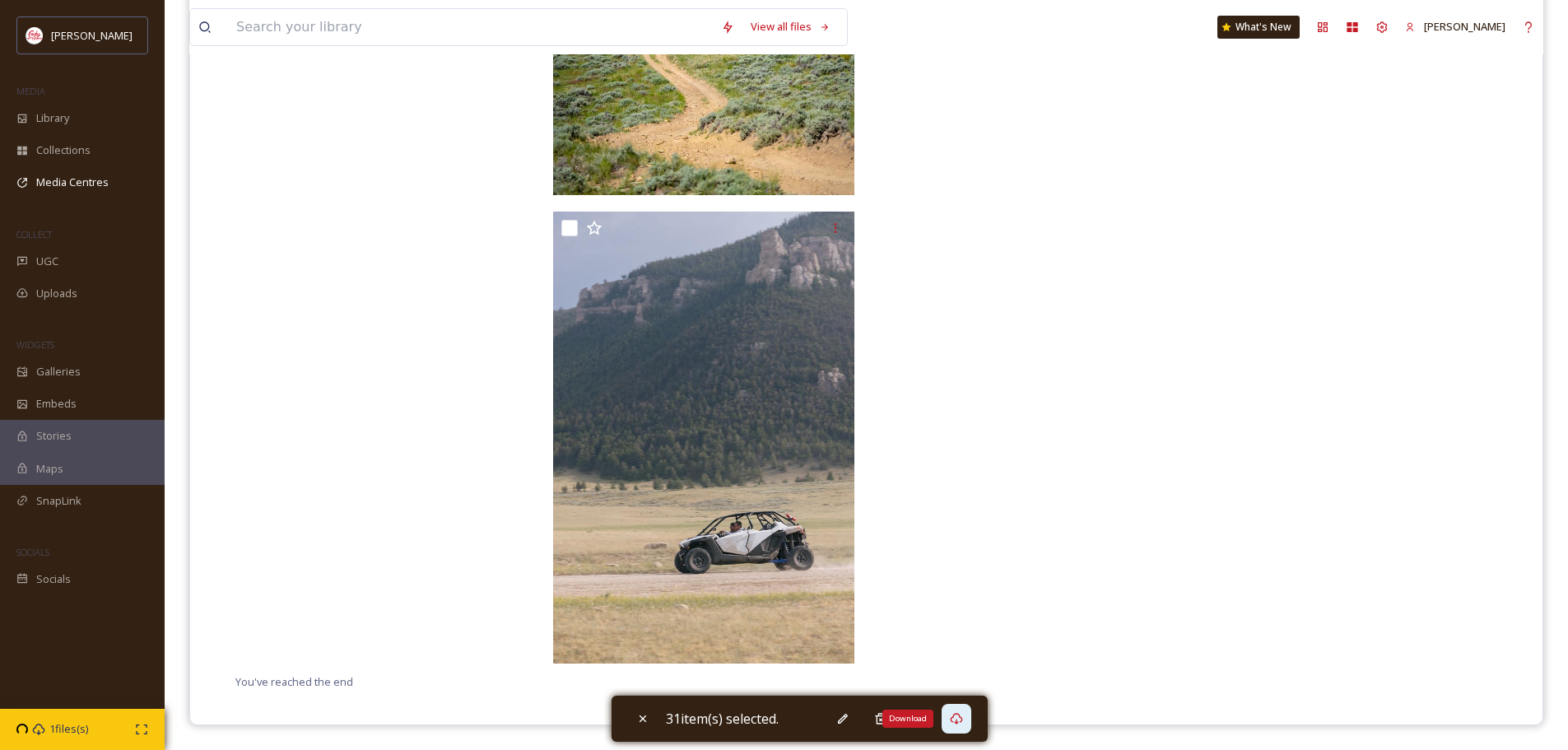
click at [963, 715] on icon at bounding box center [956, 718] width 13 height 13
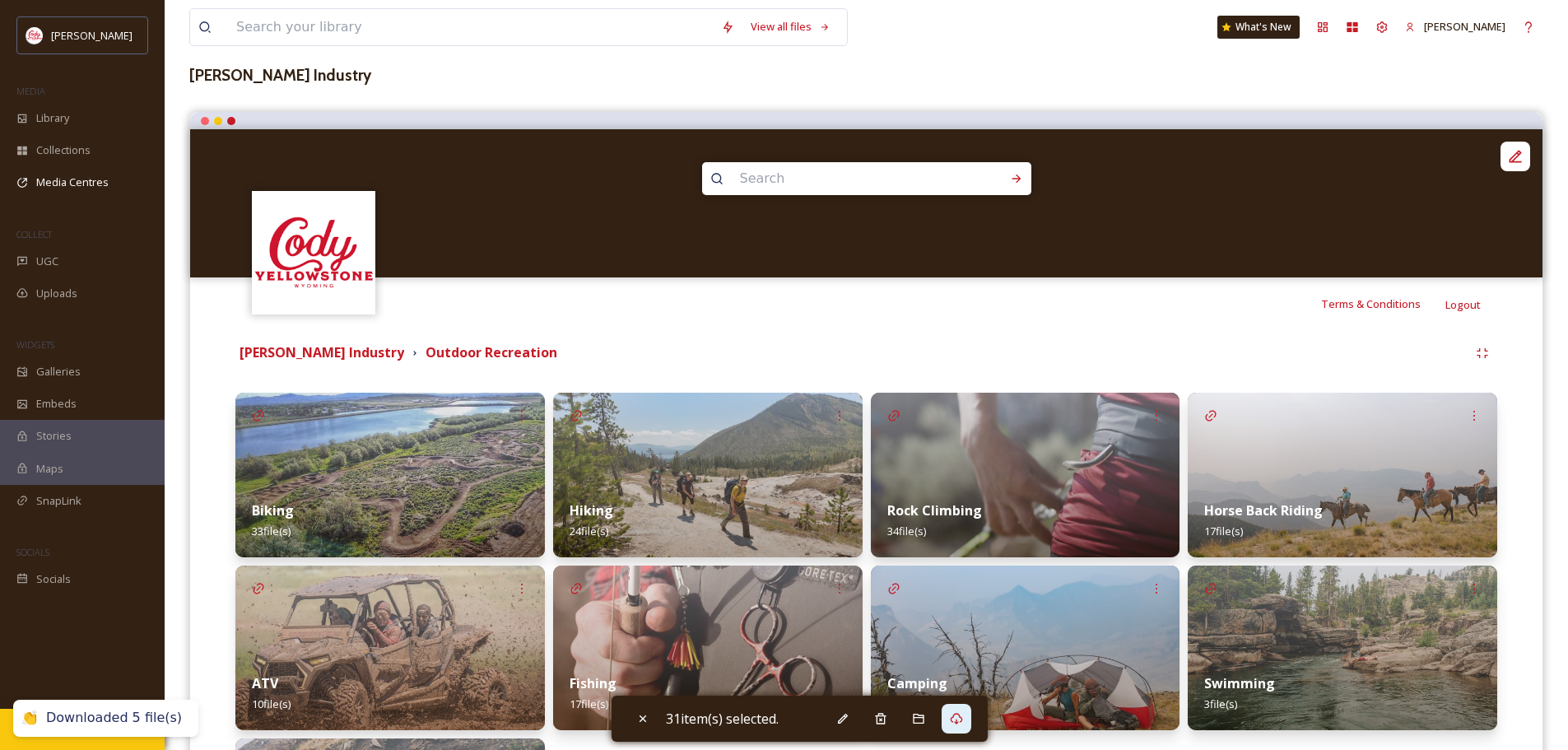
scroll to position [247, 0]
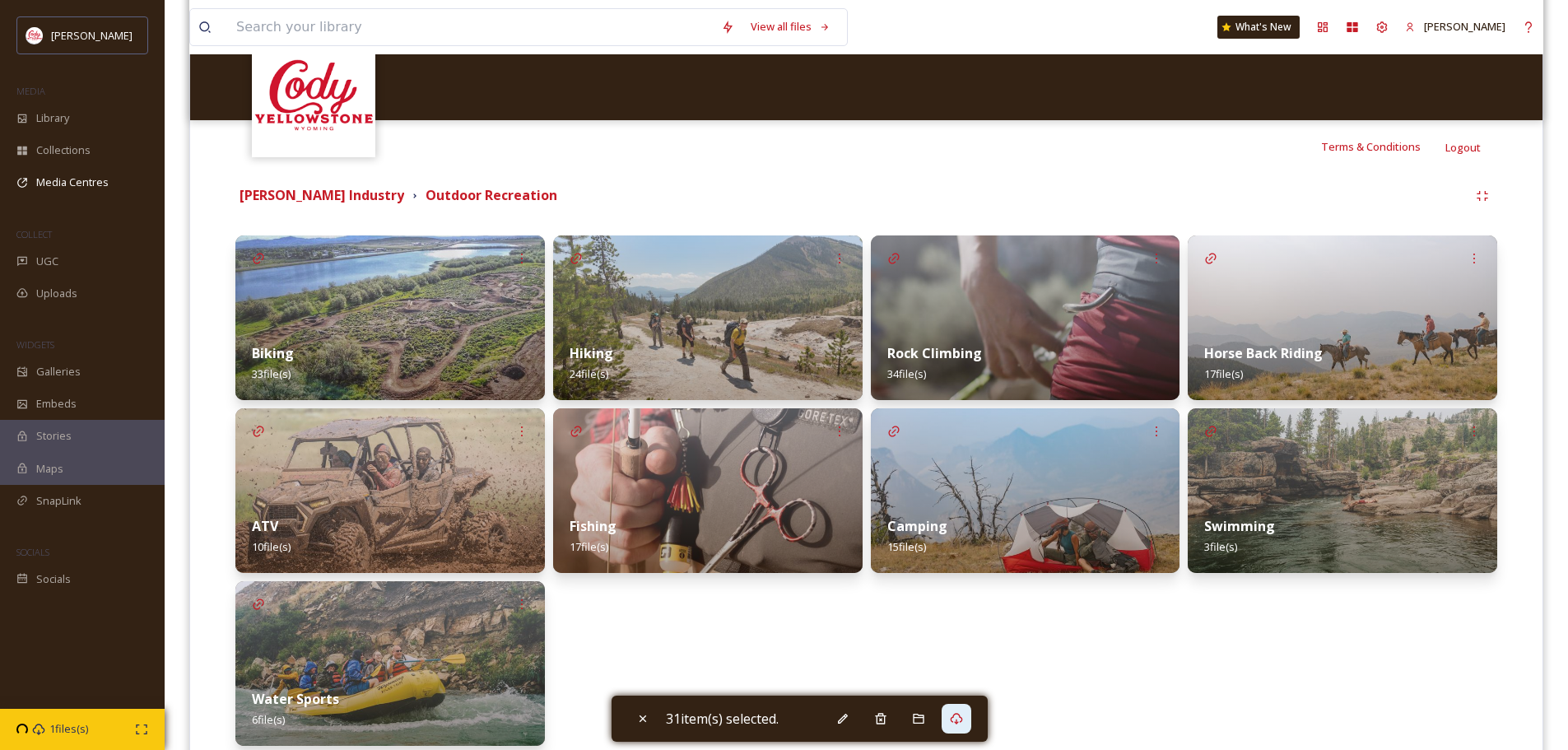
click at [711, 464] on img at bounding box center [707, 490] width 309 height 164
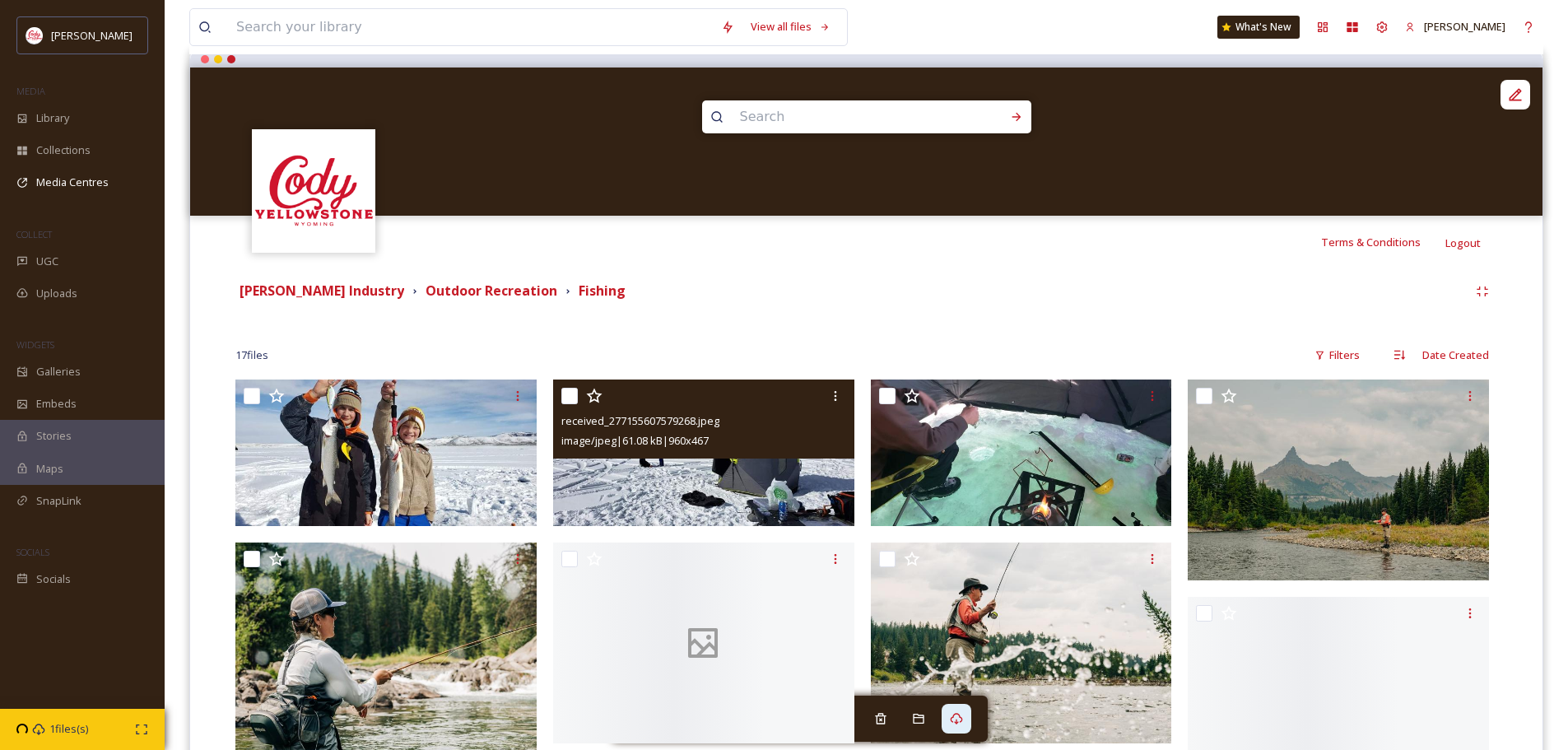
scroll to position [412, 0]
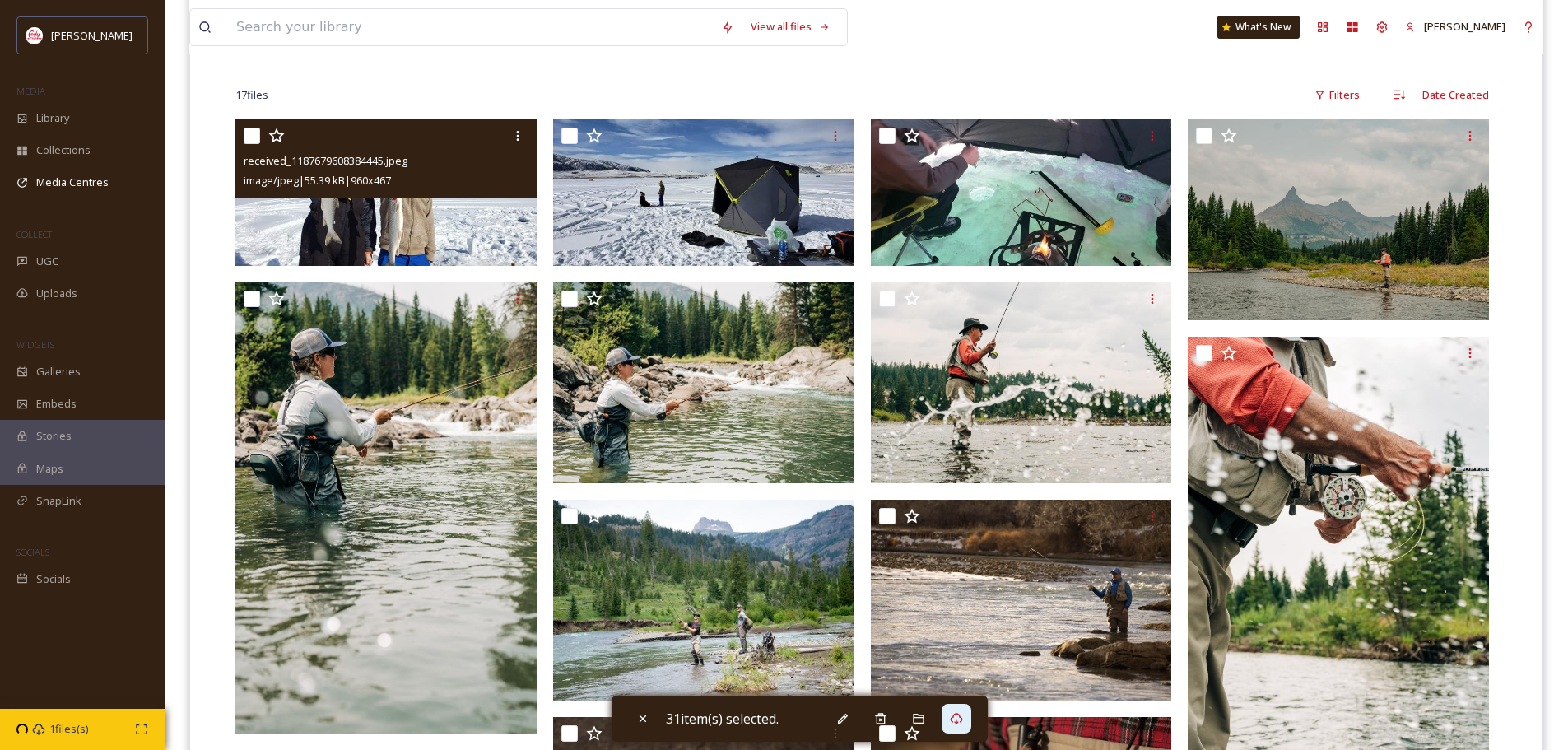
click at [250, 138] on input "checkbox" at bounding box center [252, 136] width 17 height 17
checkbox input "true"
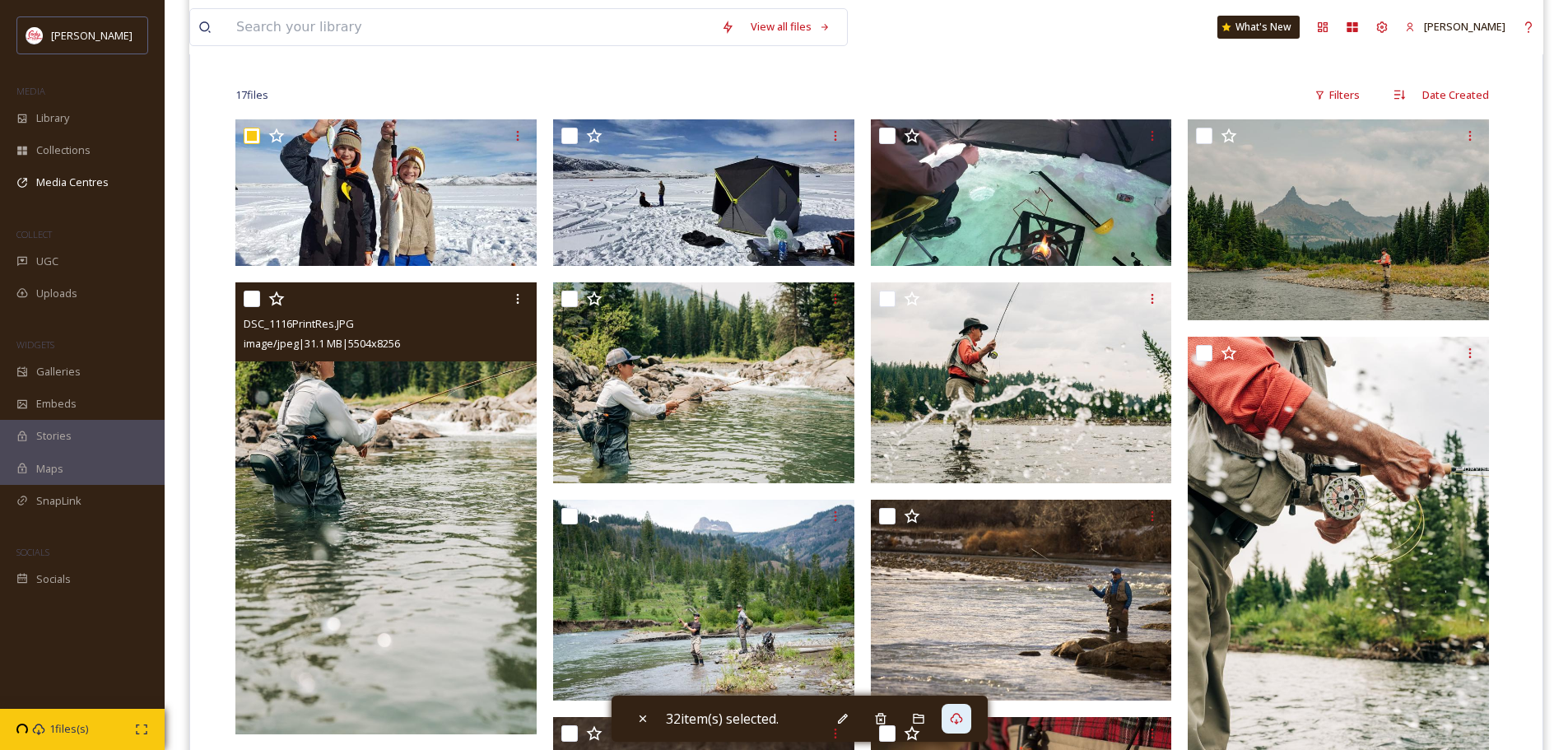
click at [254, 296] on input "checkbox" at bounding box center [252, 299] width 17 height 17
checkbox input "true"
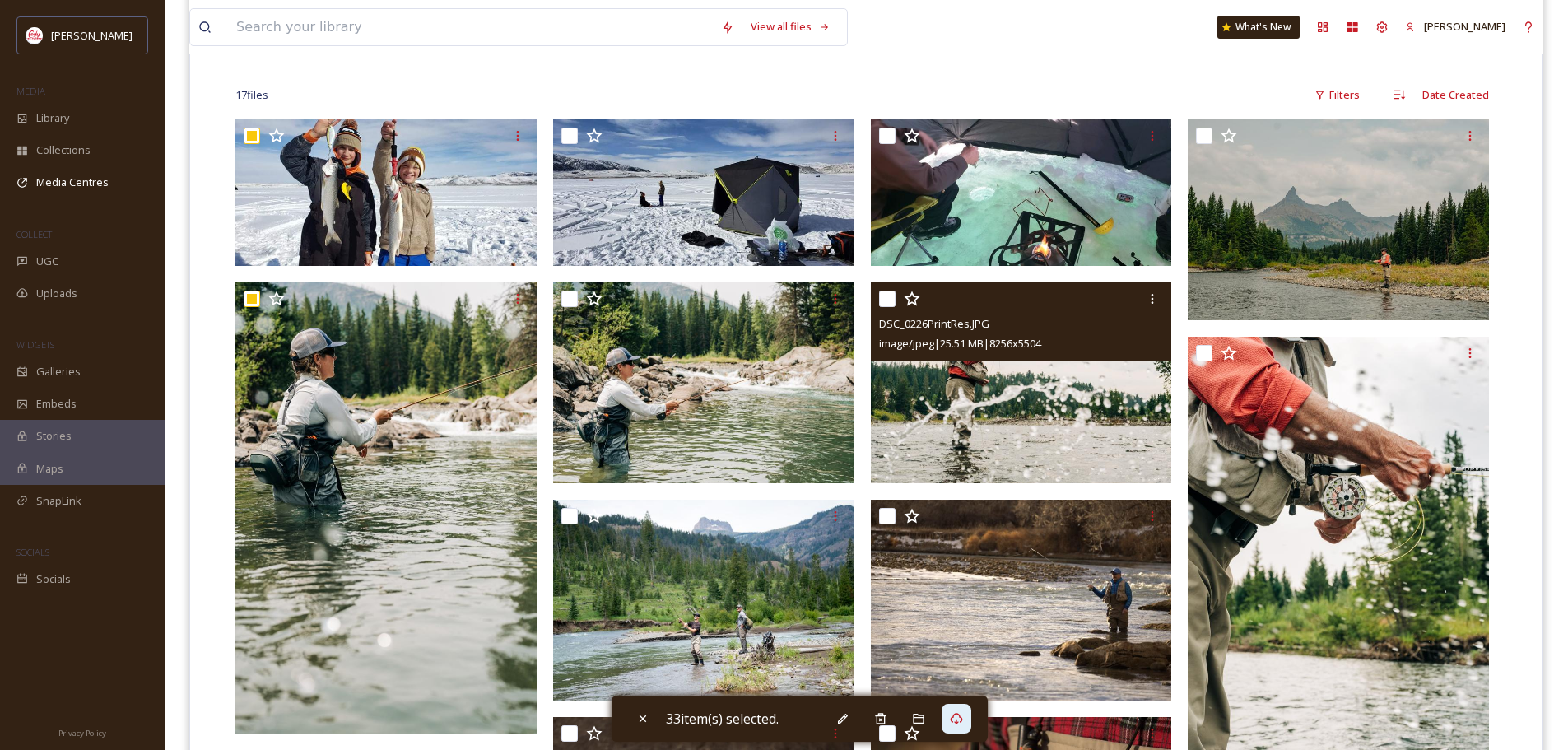
click at [892, 293] on input "checkbox" at bounding box center [887, 299] width 17 height 17
checkbox input "true"
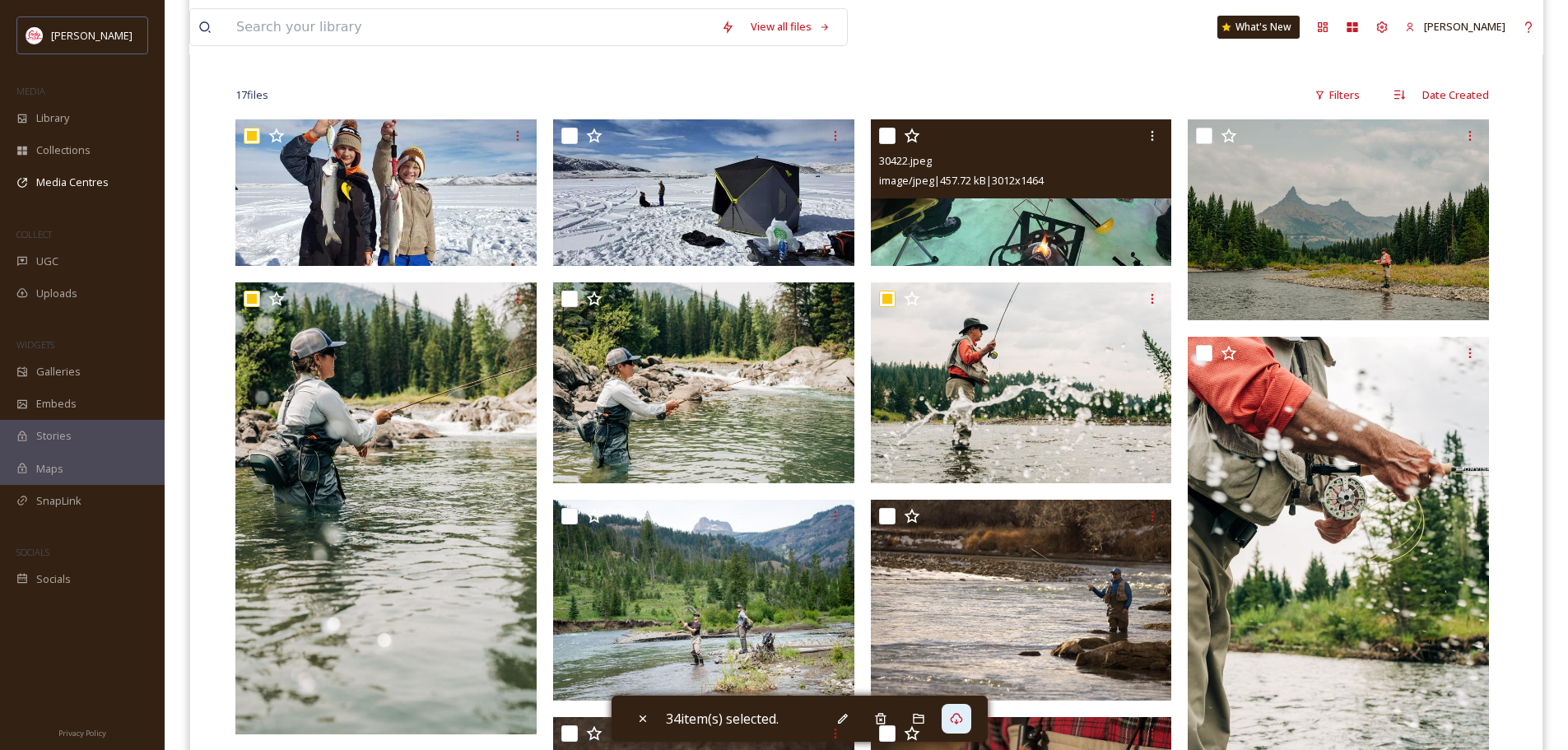
click at [884, 134] on input "checkbox" at bounding box center [887, 136] width 17 height 17
checkbox input "true"
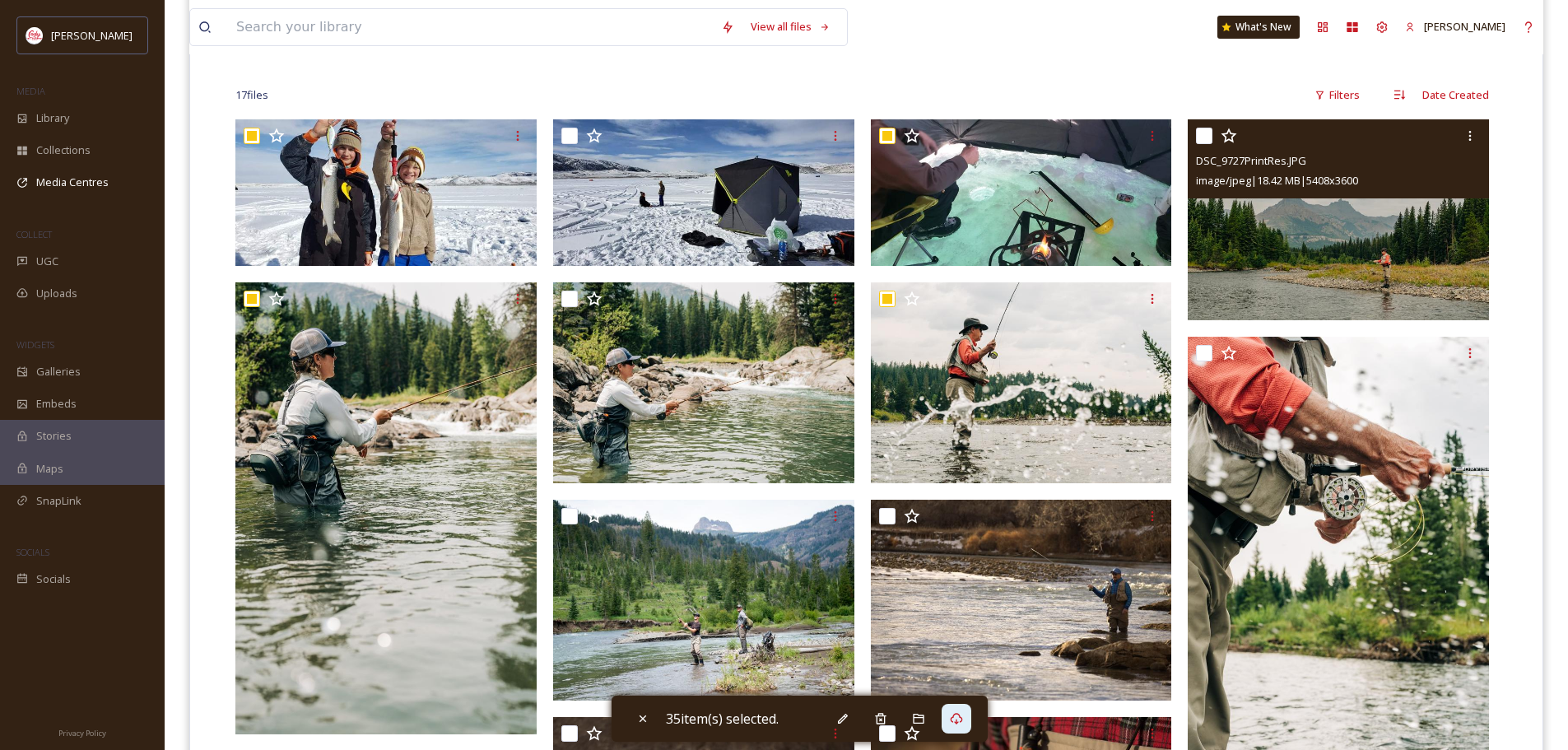
click at [1208, 132] on input "checkbox" at bounding box center [1205, 136] width 17 height 17
checkbox input "true"
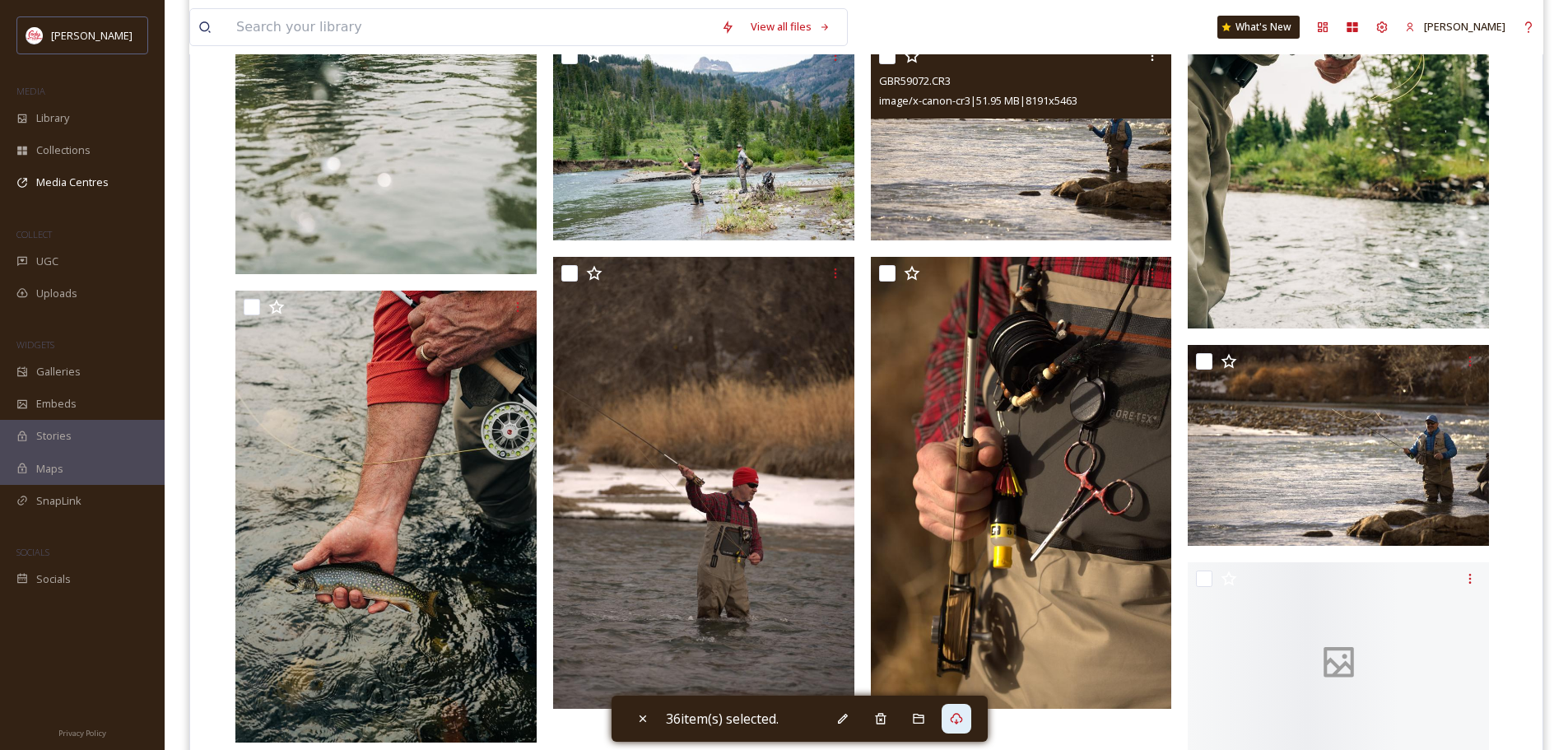
scroll to position [906, 0]
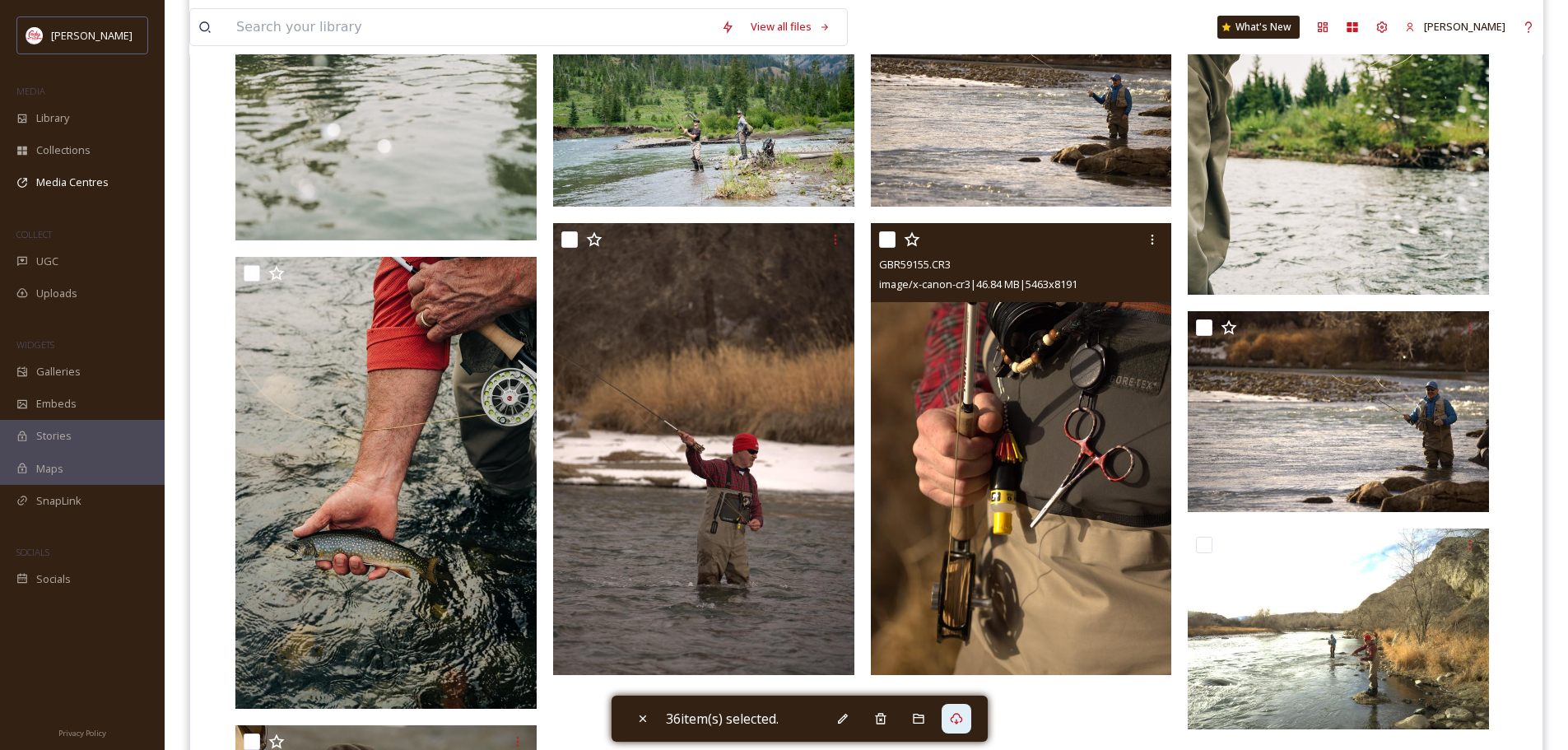
click at [879, 240] on input "checkbox" at bounding box center [887, 240] width 17 height 17
checkbox input "true"
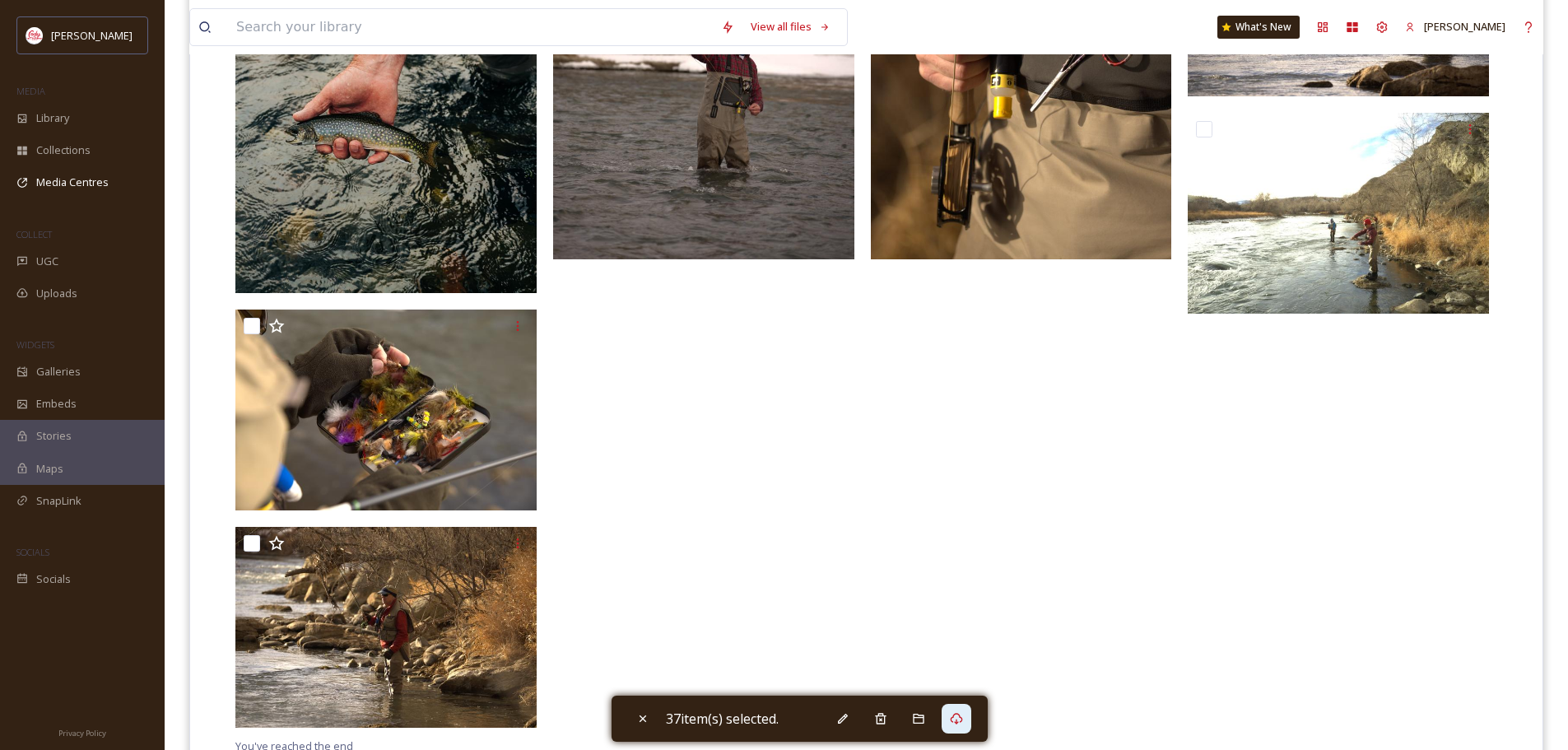
scroll to position [1385, 0]
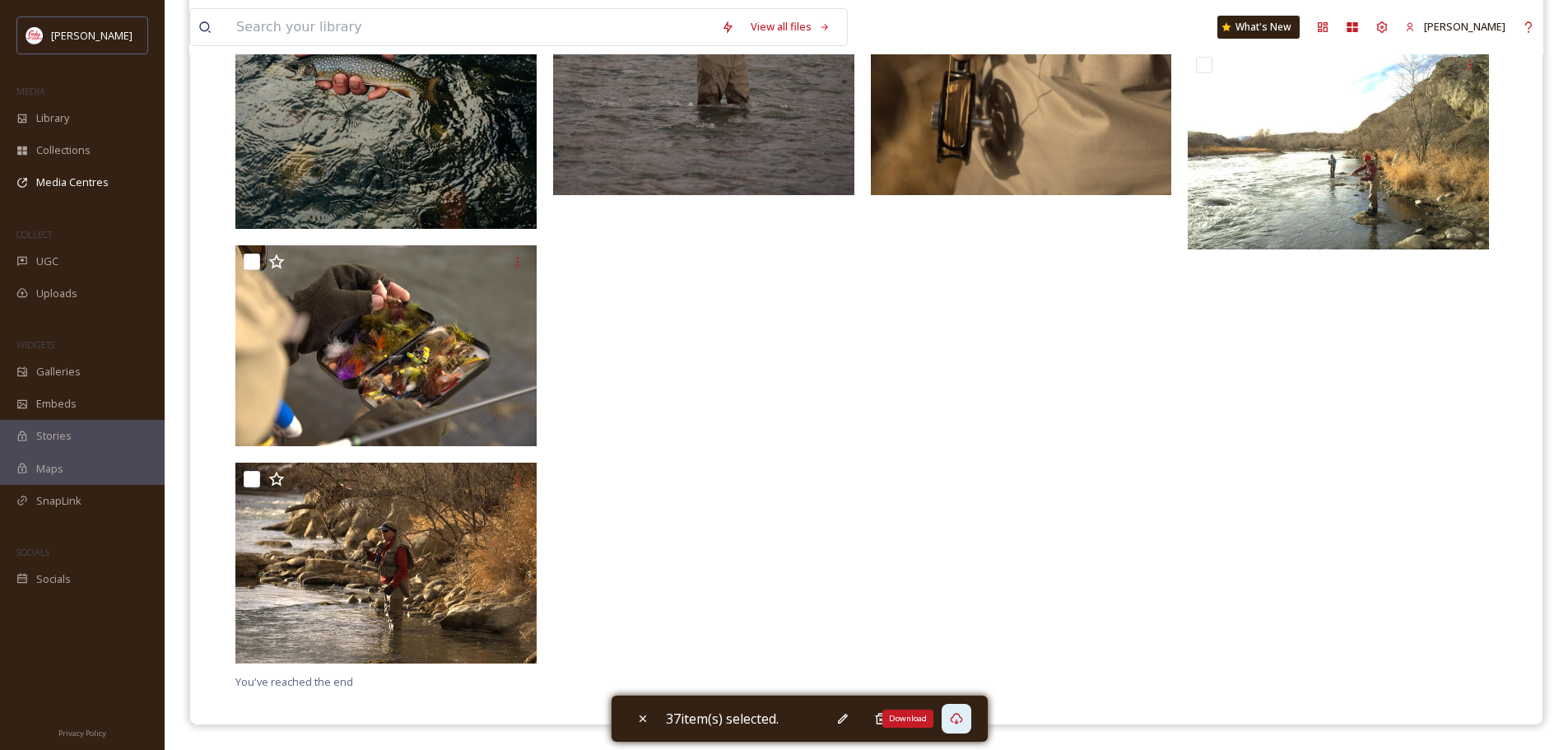
click at [954, 722] on icon at bounding box center [956, 718] width 13 height 13
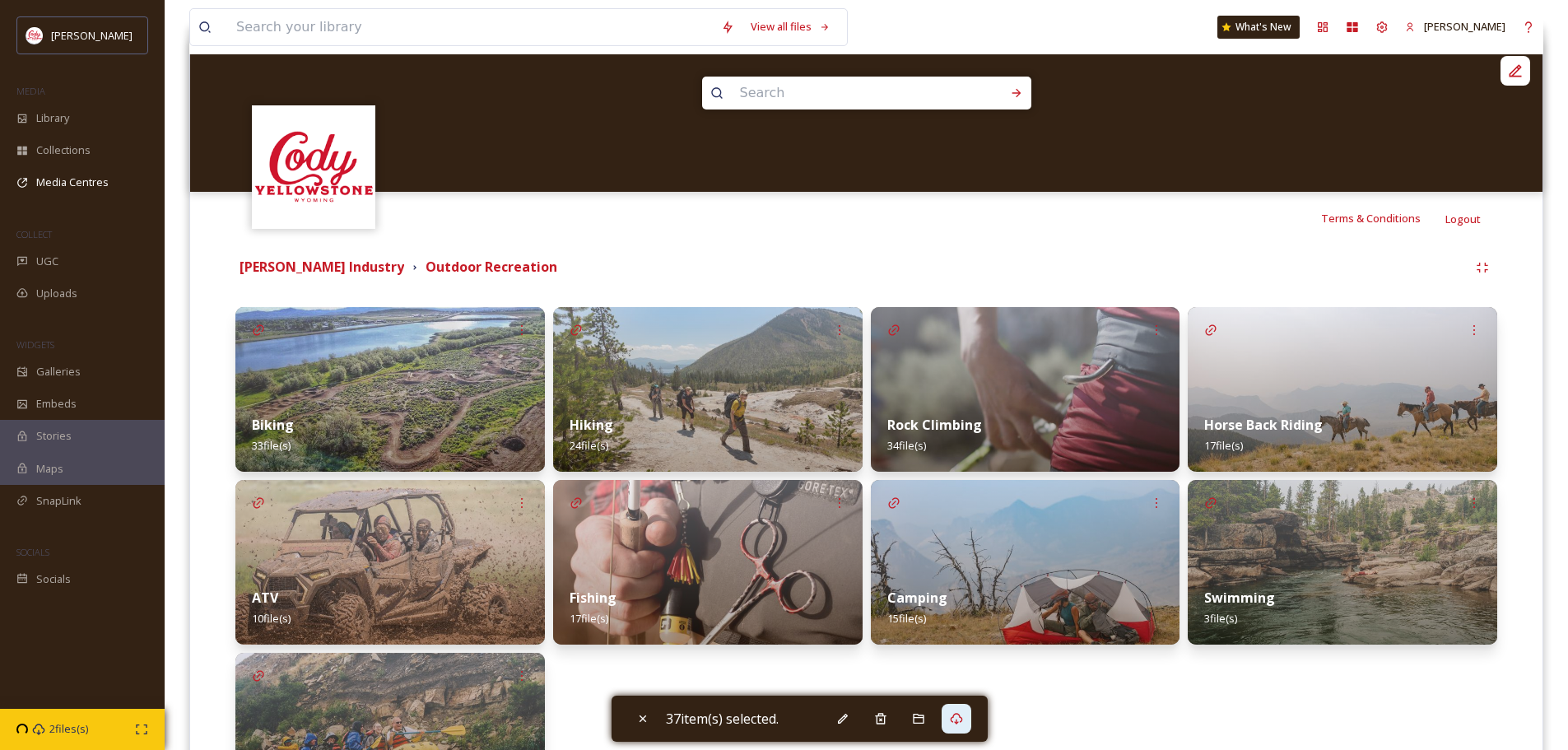
scroll to position [370, 0]
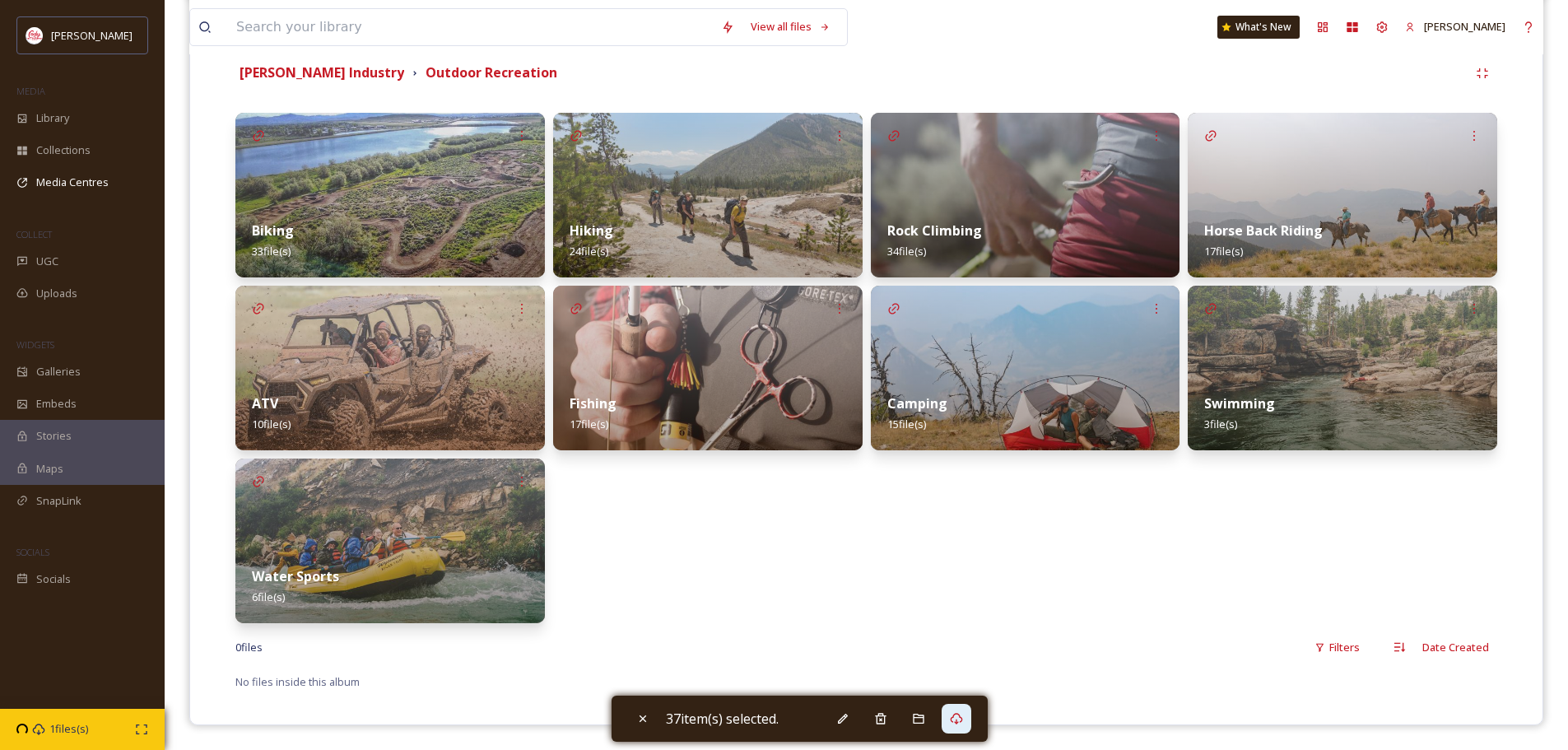
click at [1030, 356] on img at bounding box center [1025, 368] width 309 height 164
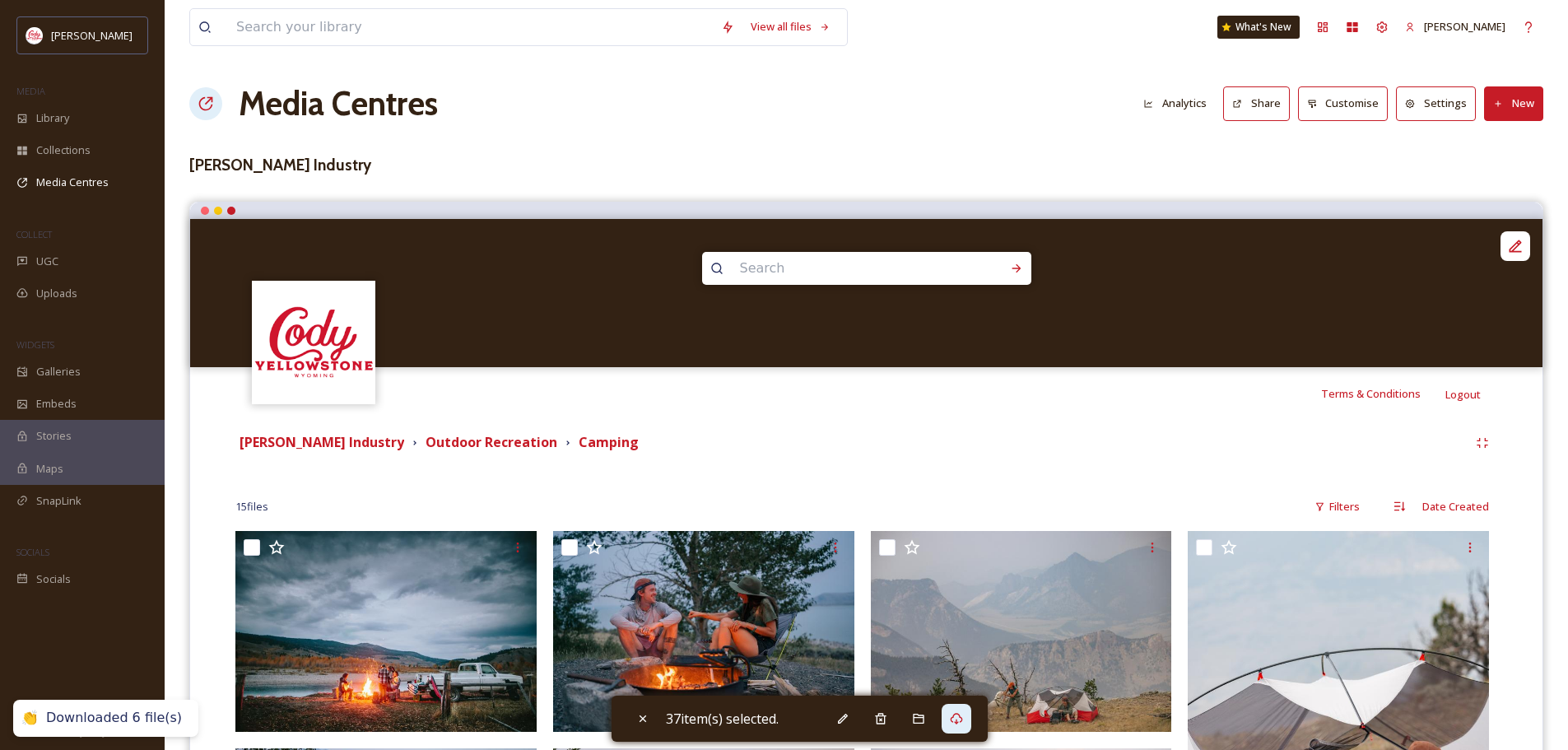
scroll to position [412, 0]
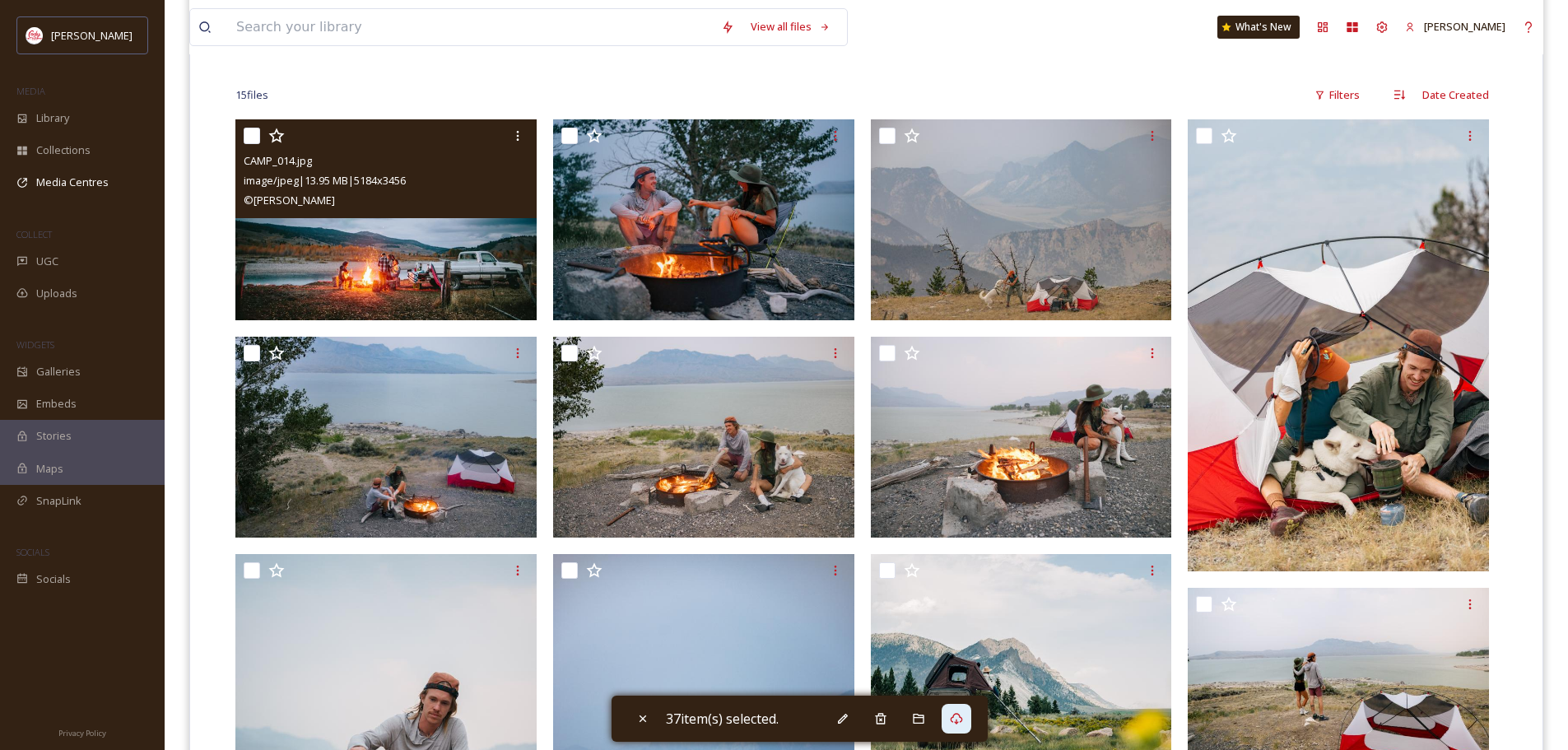
click at [251, 134] on input "checkbox" at bounding box center [252, 136] width 17 height 17
checkbox input "true"
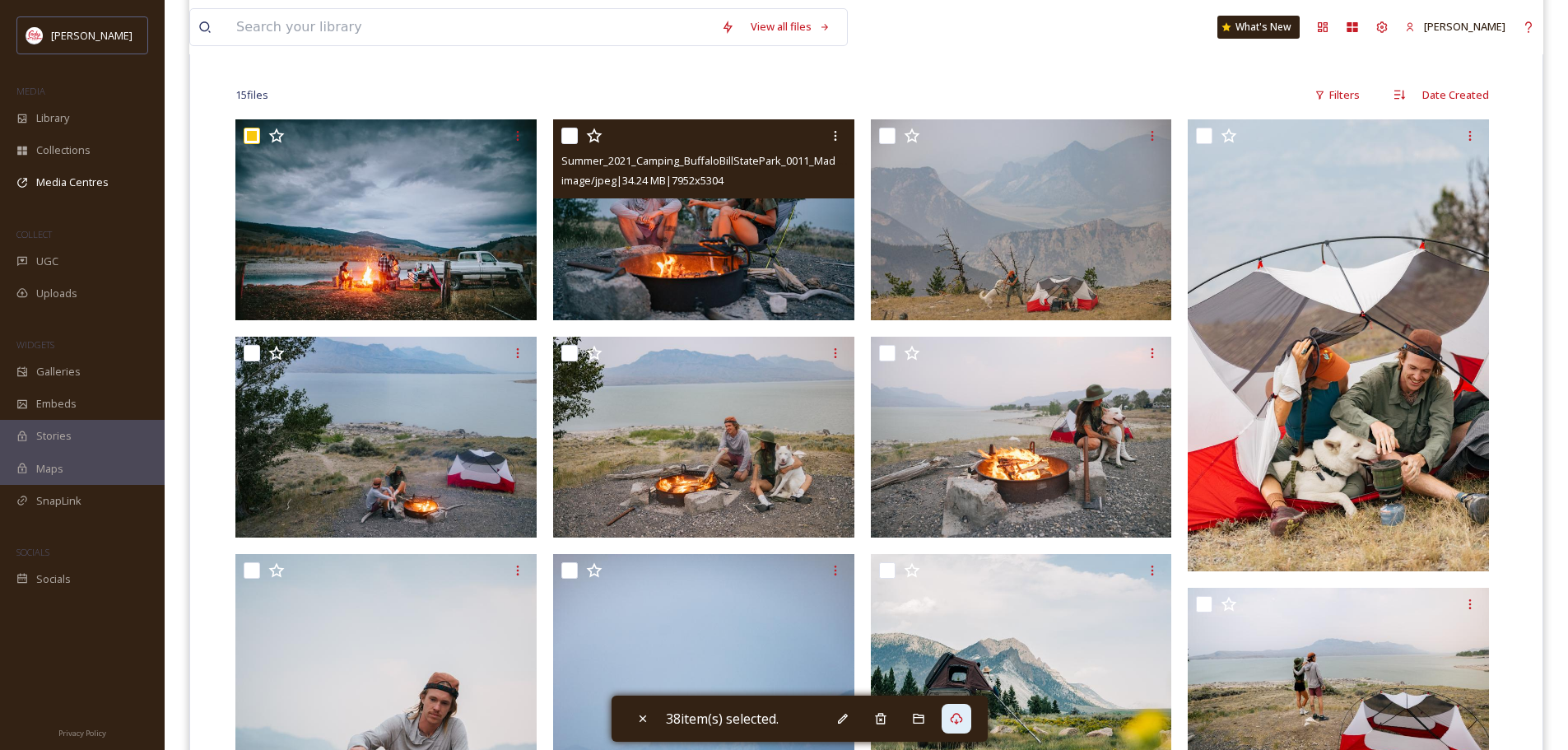
click at [569, 135] on input "checkbox" at bounding box center [570, 136] width 17 height 17
checkbox input "true"
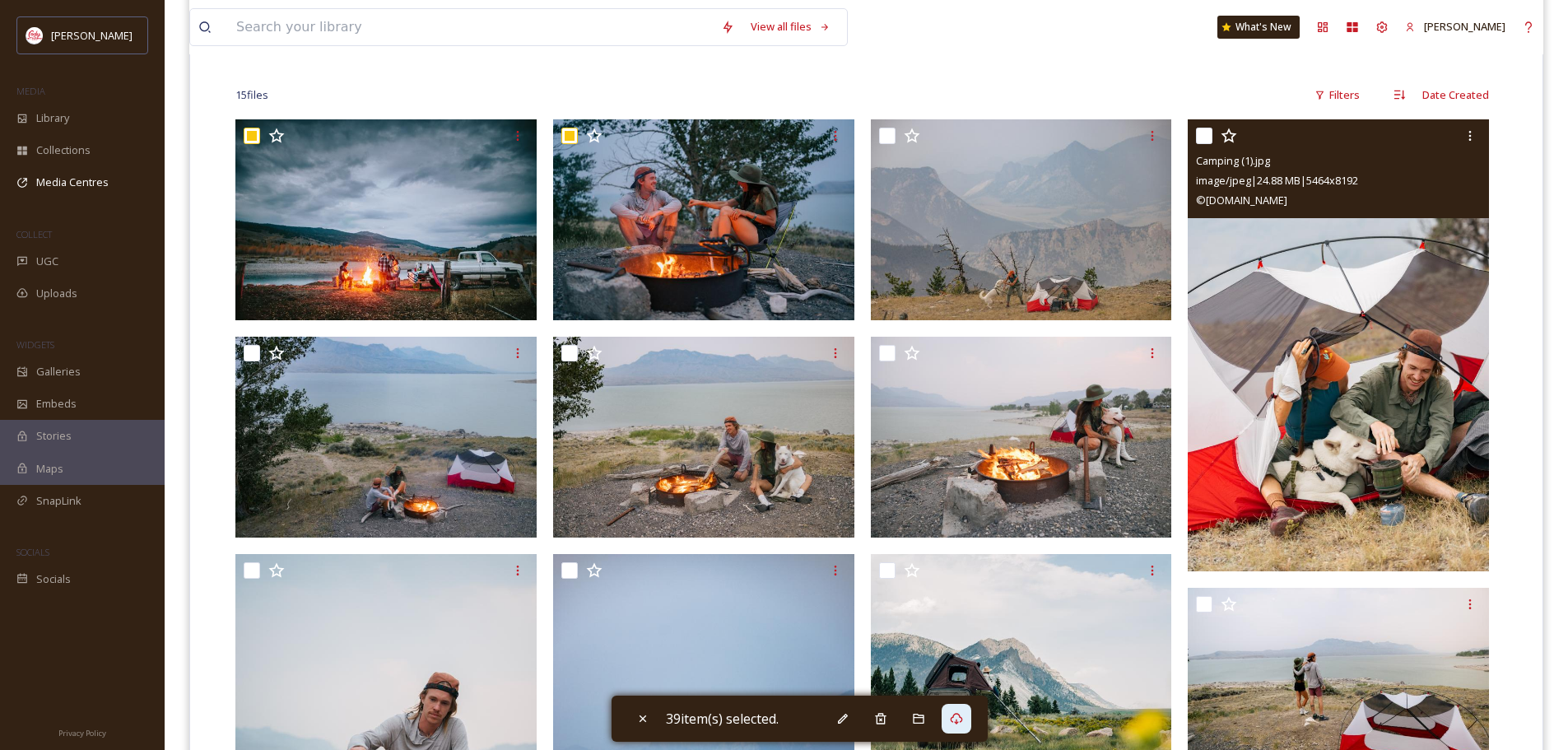
click at [1206, 137] on input "checkbox" at bounding box center [1205, 136] width 17 height 17
checkbox input "true"
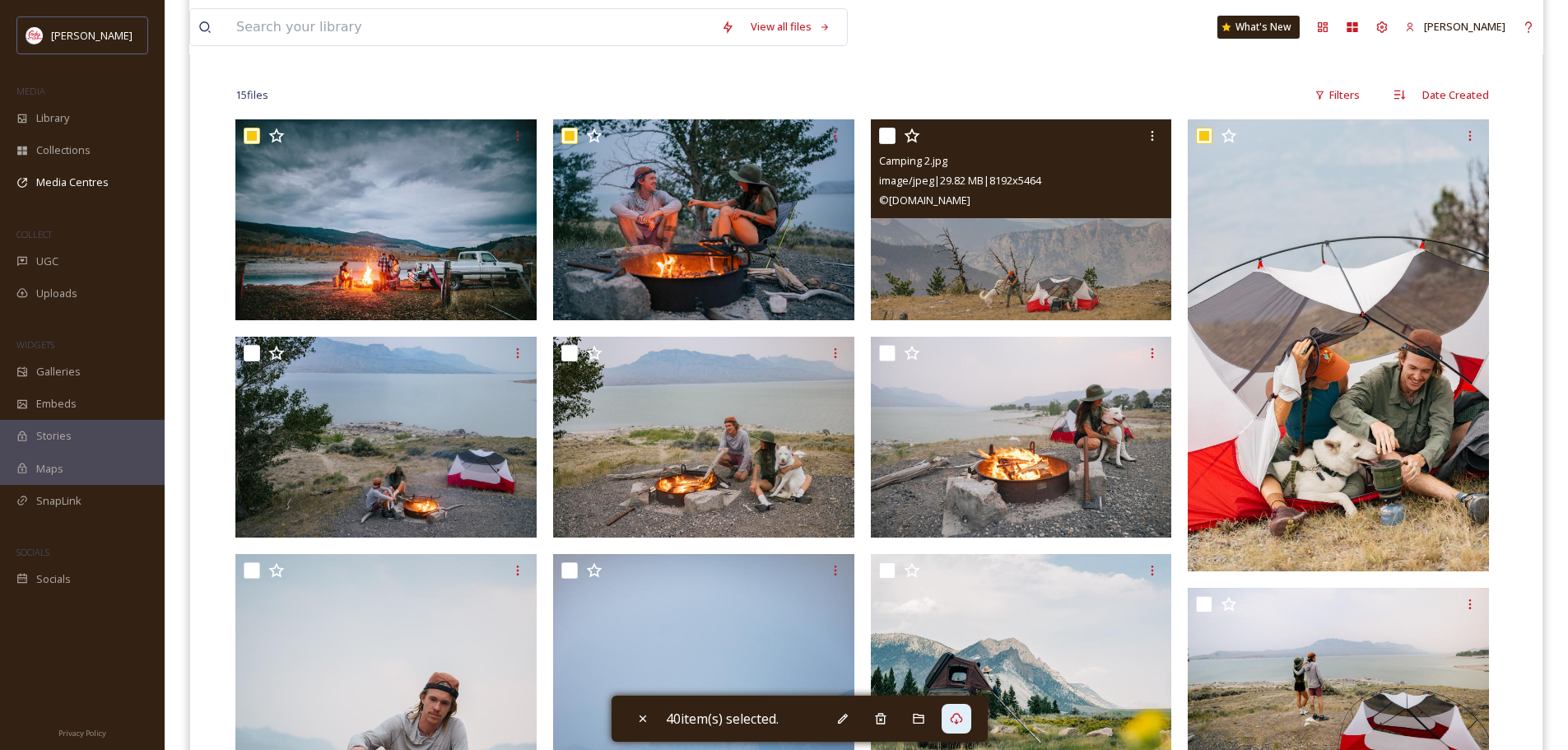
click at [886, 135] on input "checkbox" at bounding box center [887, 136] width 17 height 17
checkbox input "true"
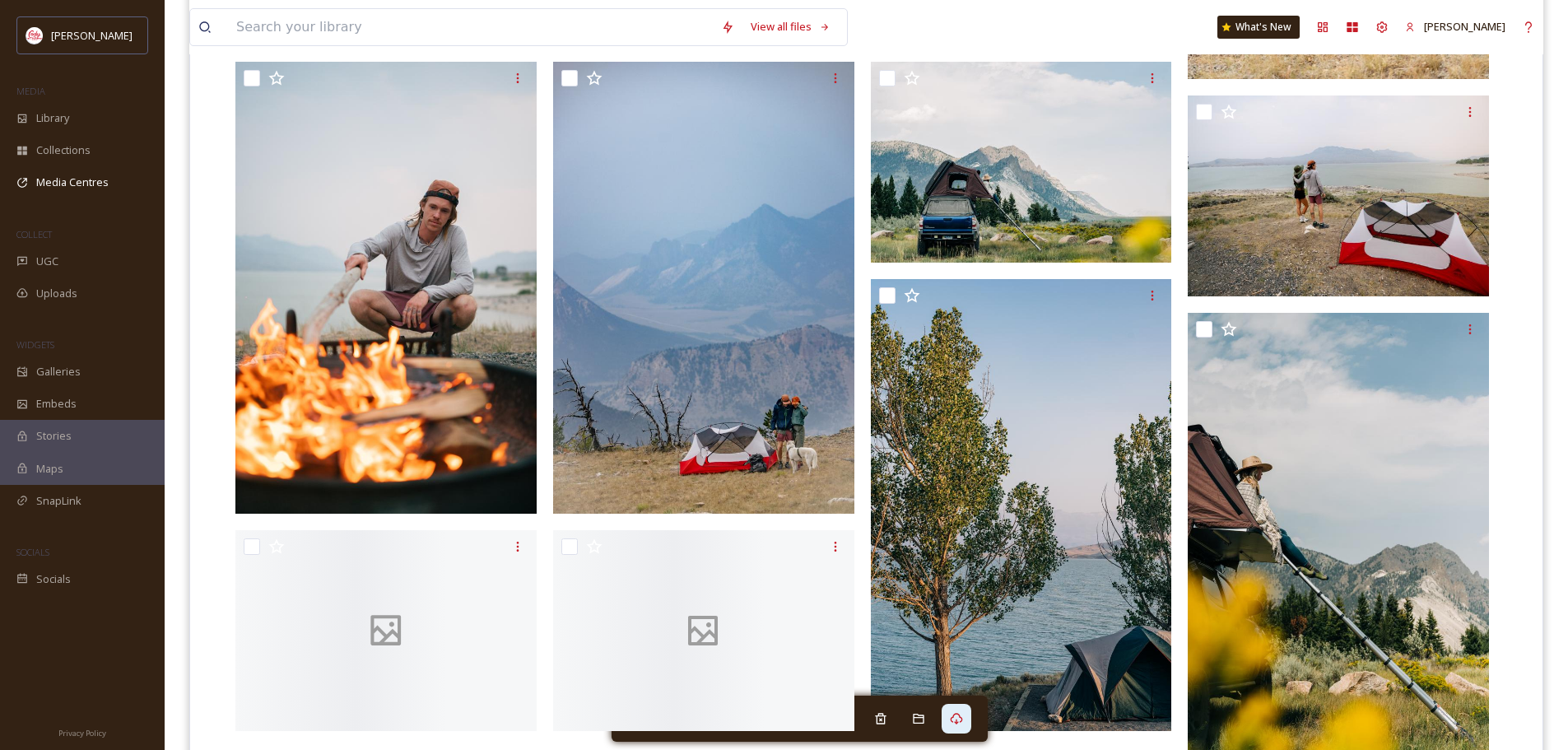
scroll to position [906, 0]
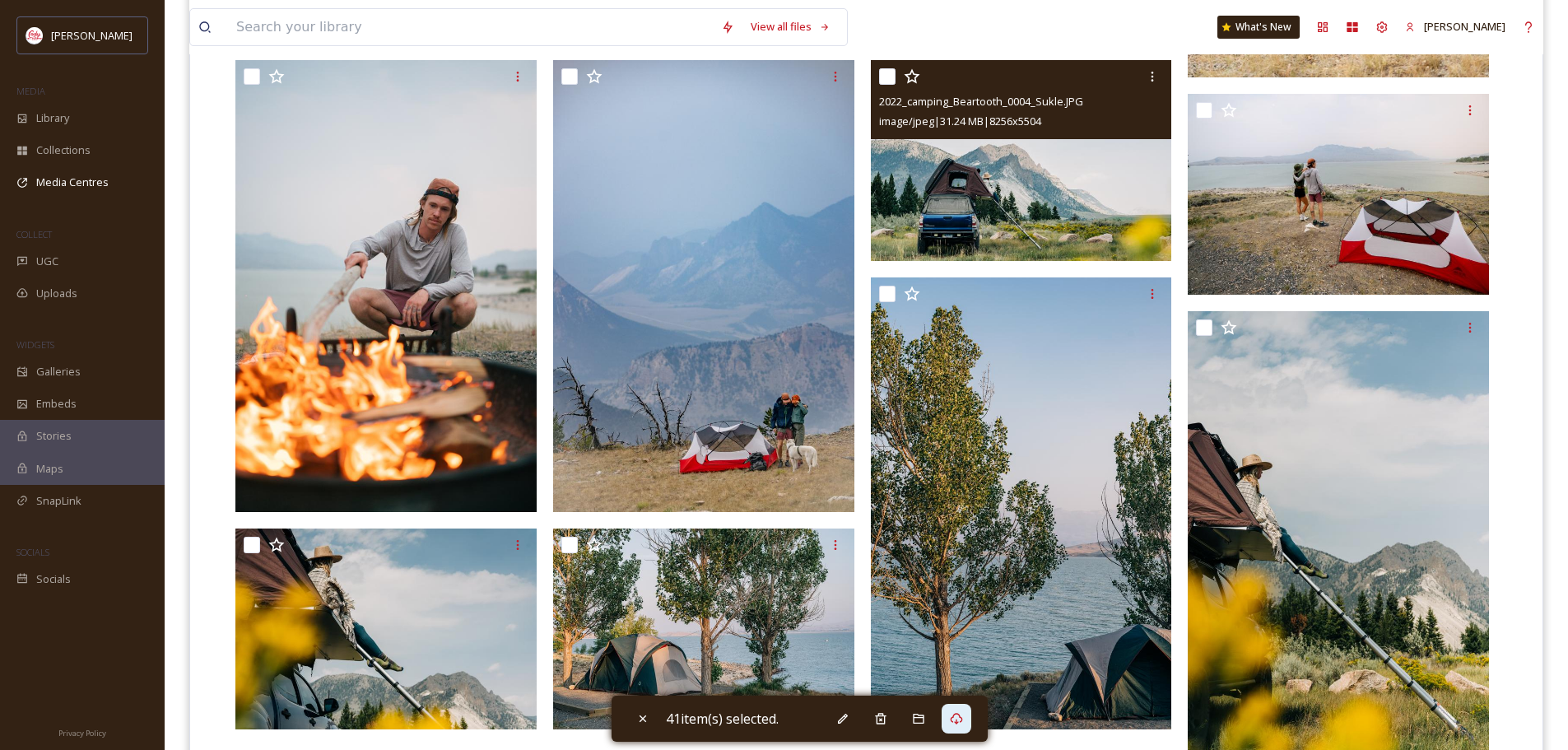
click at [888, 73] on input "checkbox" at bounding box center [887, 77] width 17 height 17
checkbox input "true"
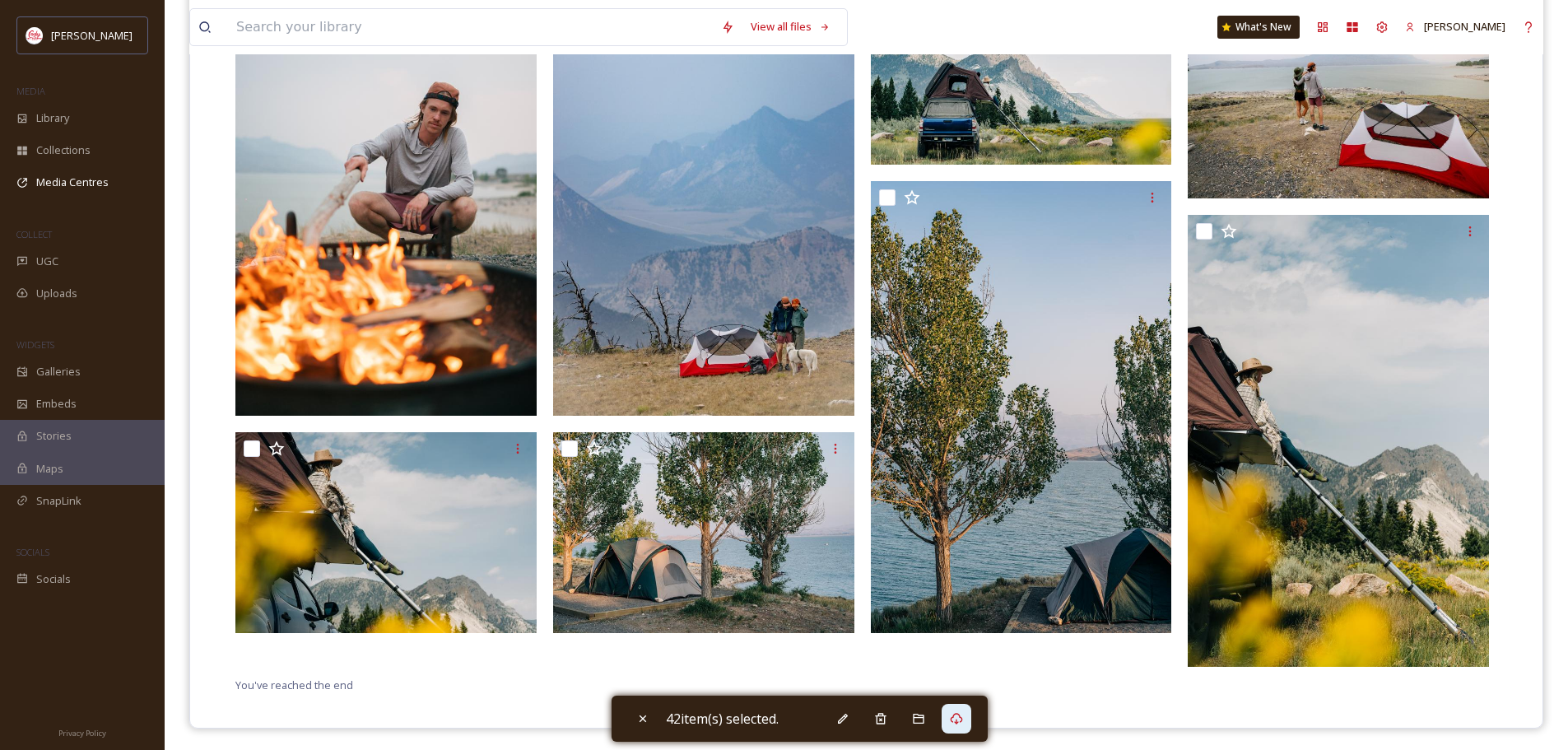
scroll to position [1005, 0]
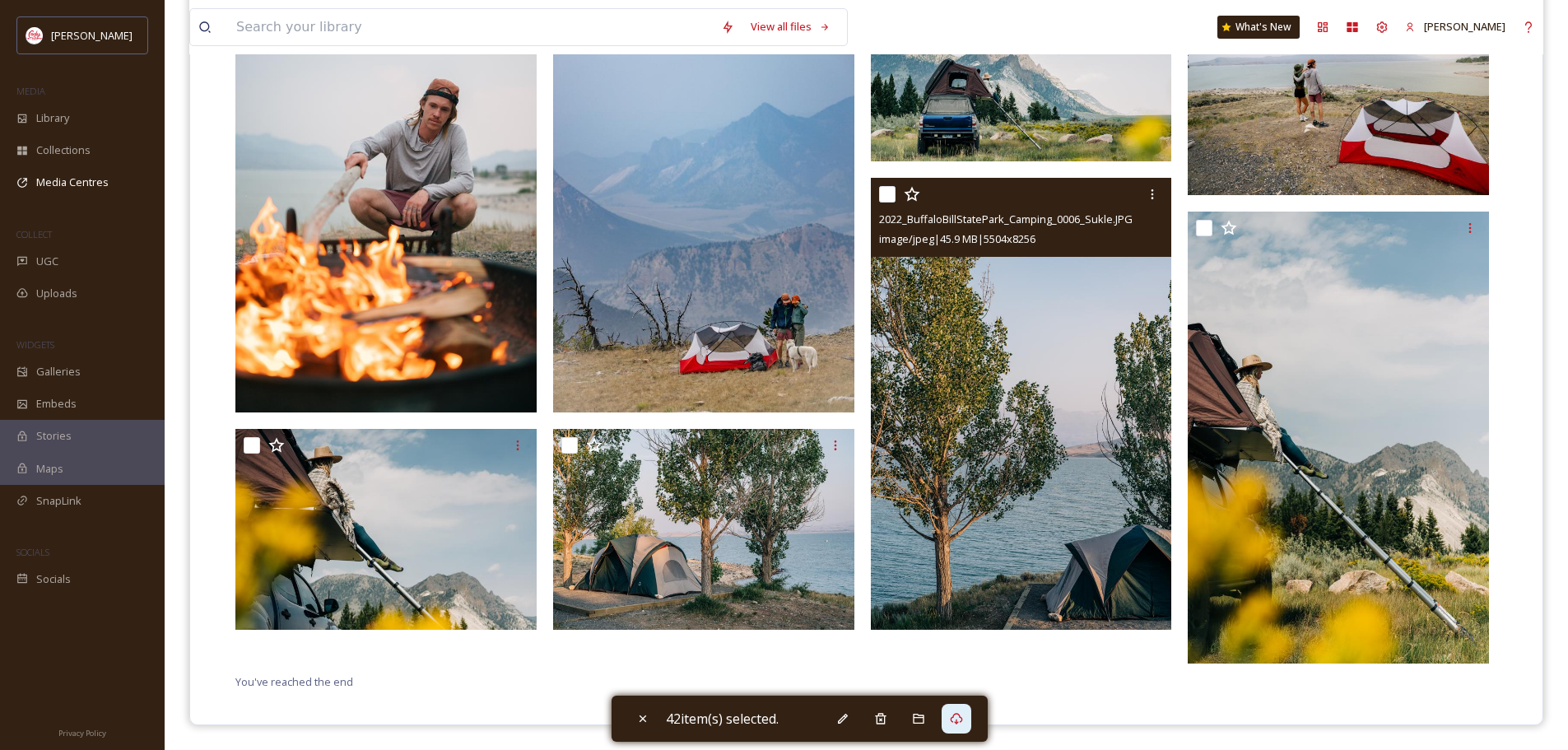
click at [883, 192] on input "checkbox" at bounding box center [887, 194] width 17 height 17
checkbox input "true"
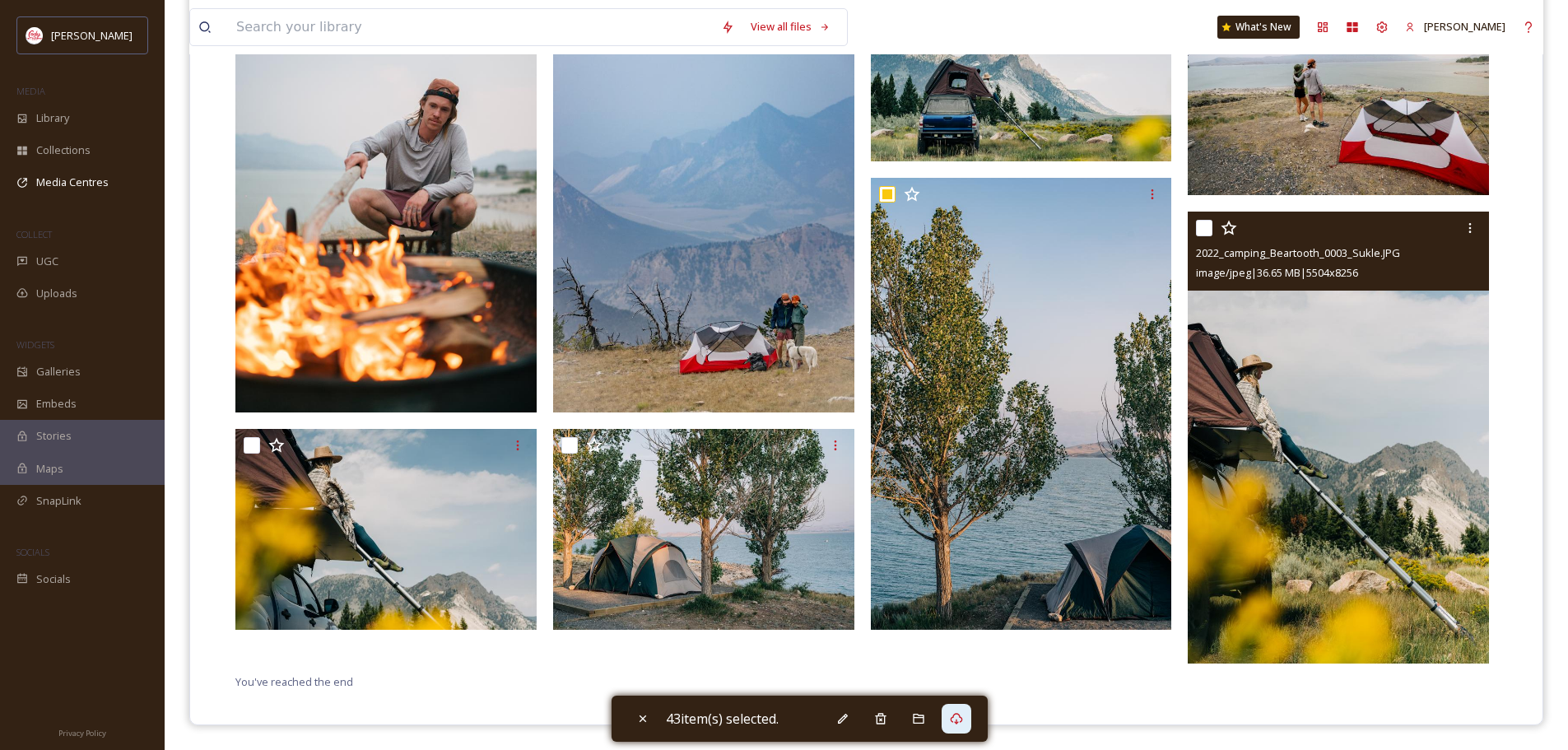
click at [1203, 225] on input "checkbox" at bounding box center [1205, 228] width 17 height 17
checkbox input "true"
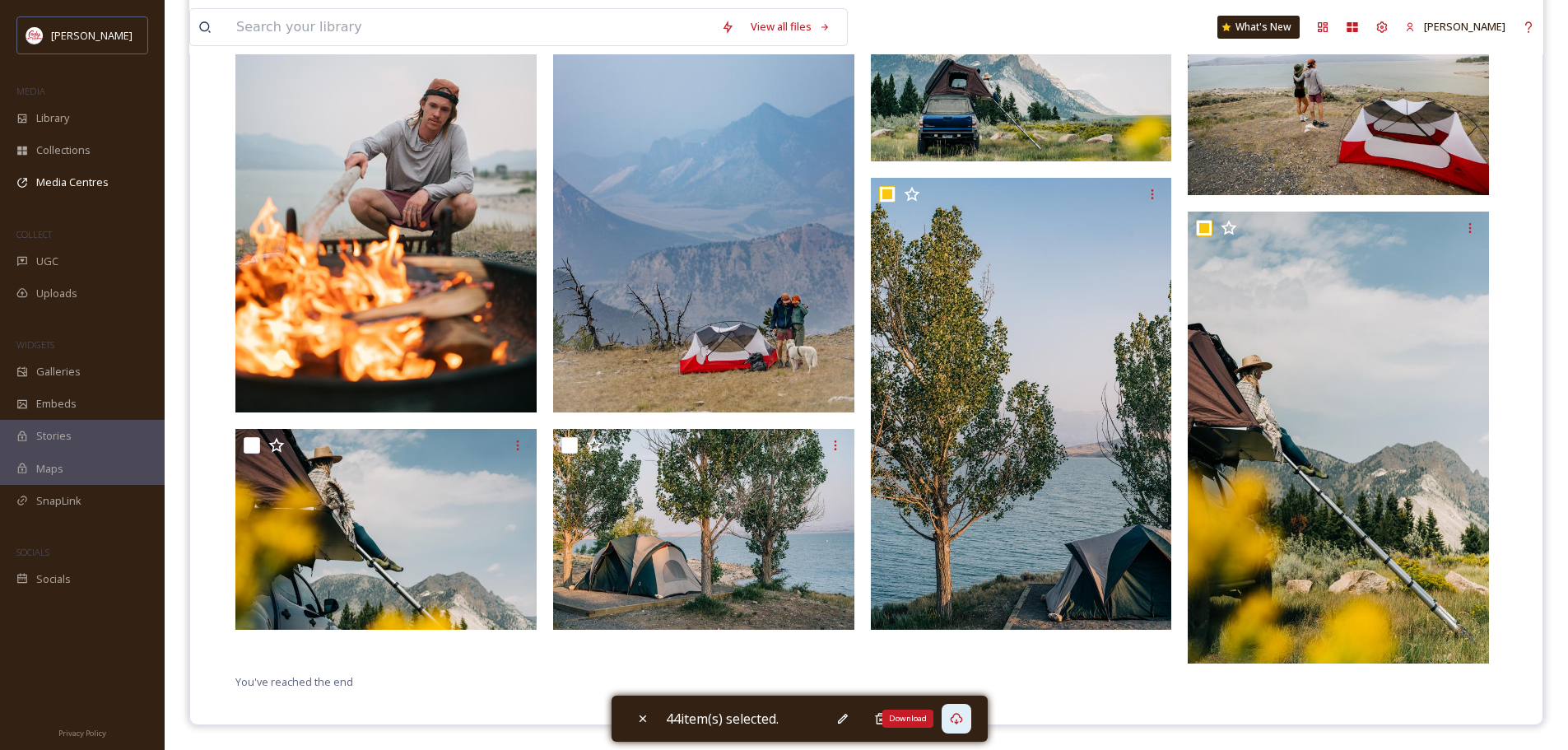
click at [968, 719] on div "Download" at bounding box center [956, 719] width 30 height 30
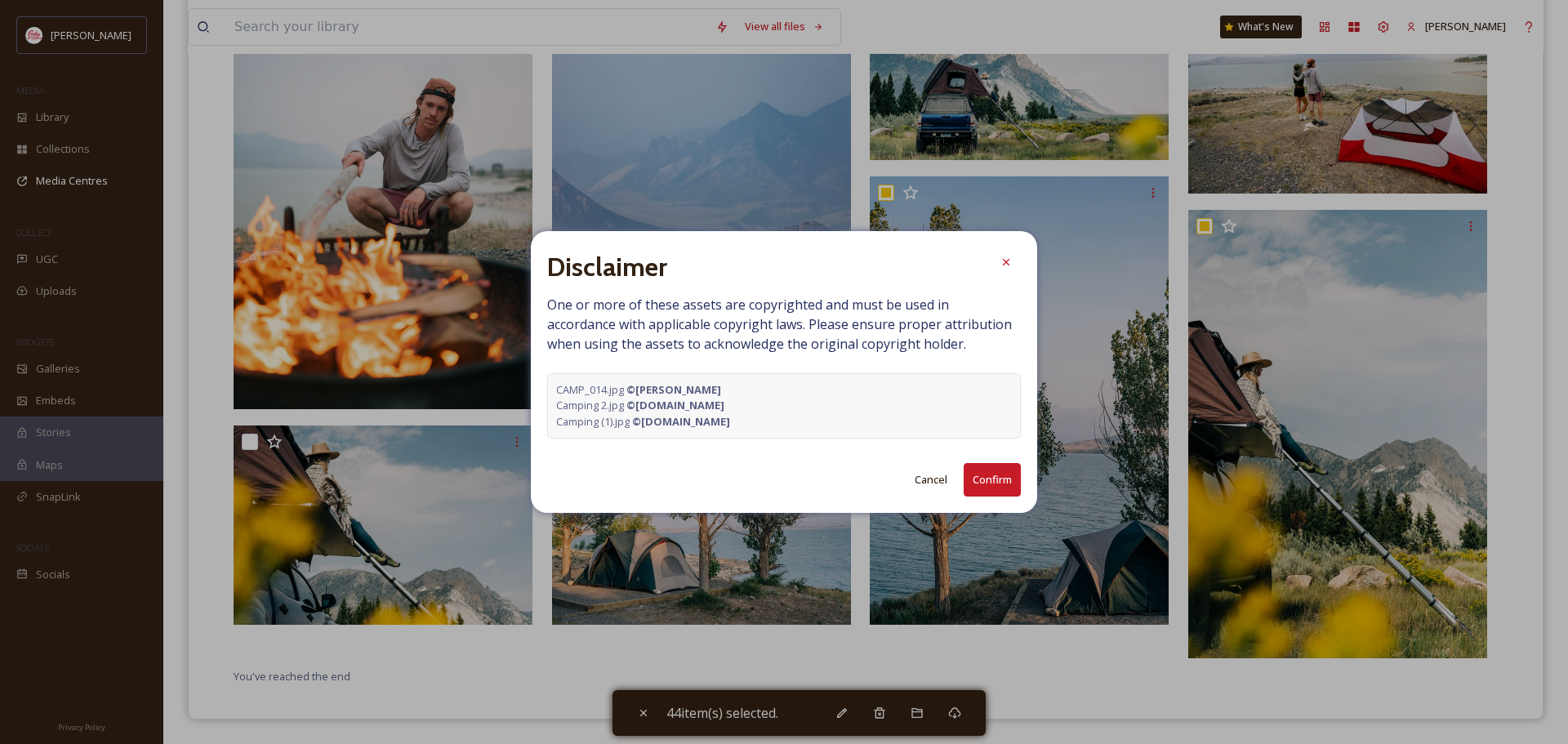
click at [999, 480] on button "Confirm" at bounding box center [993, 480] width 57 height 33
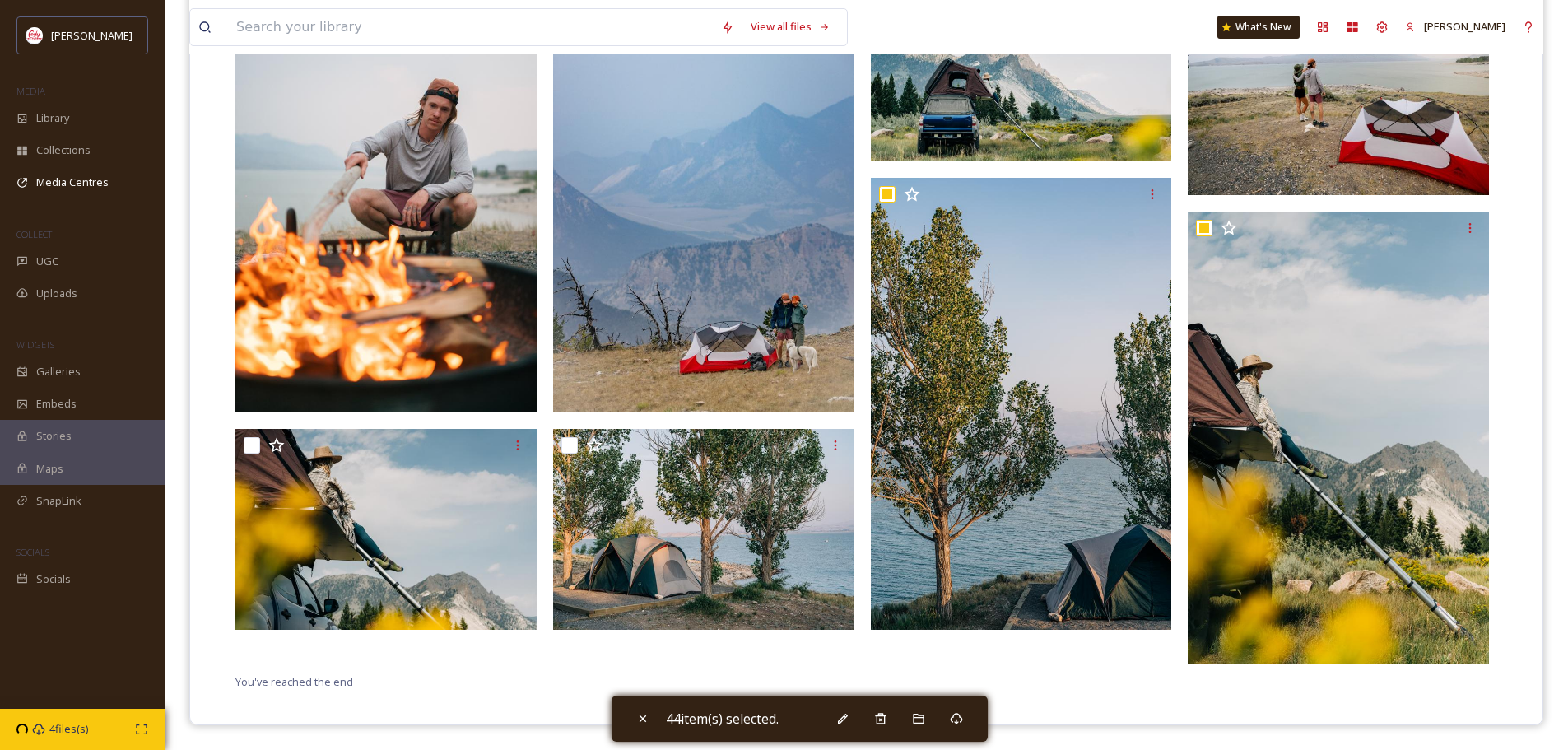
click at [246, 73] on img at bounding box center [386, 186] width 302 height 451
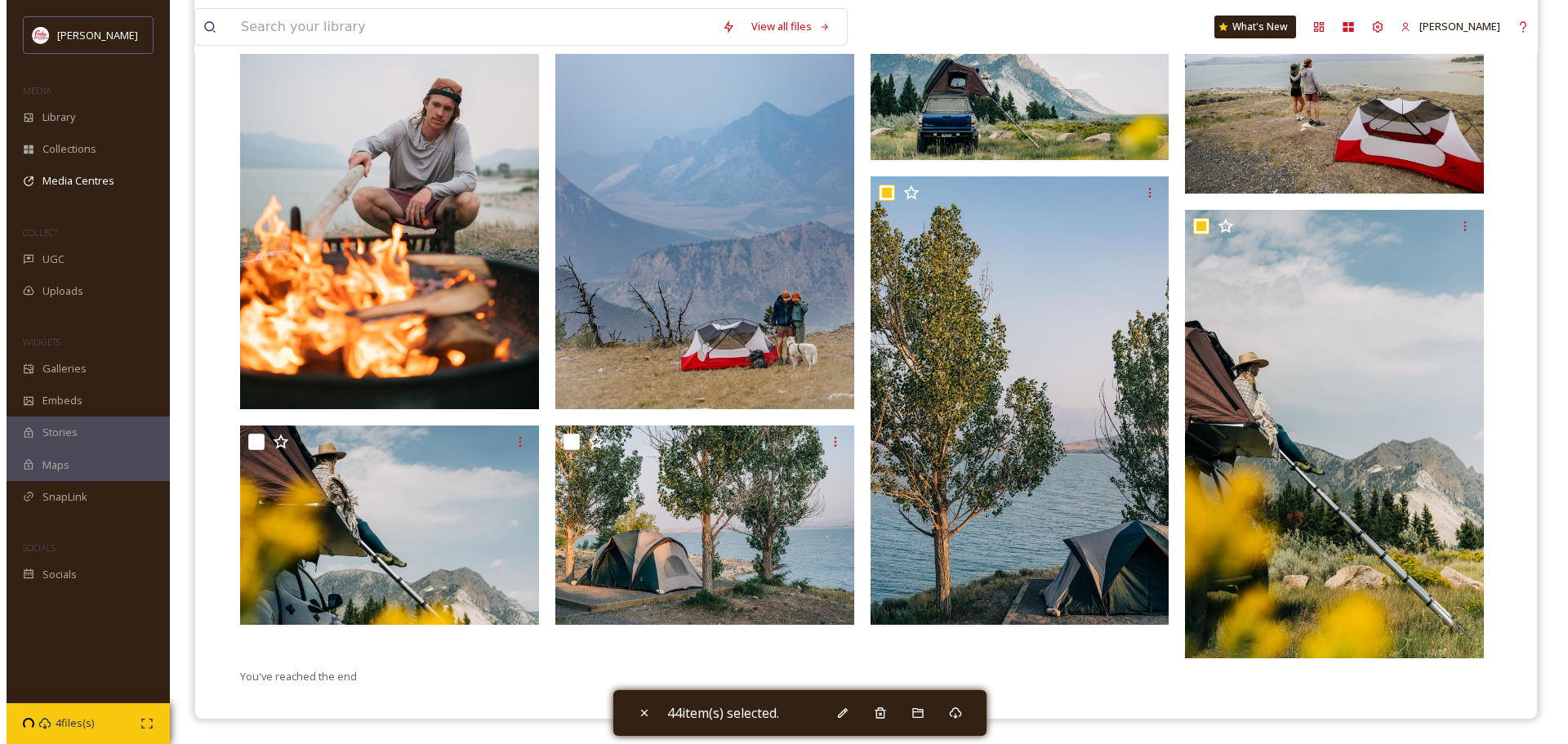
scroll to position [533, 0]
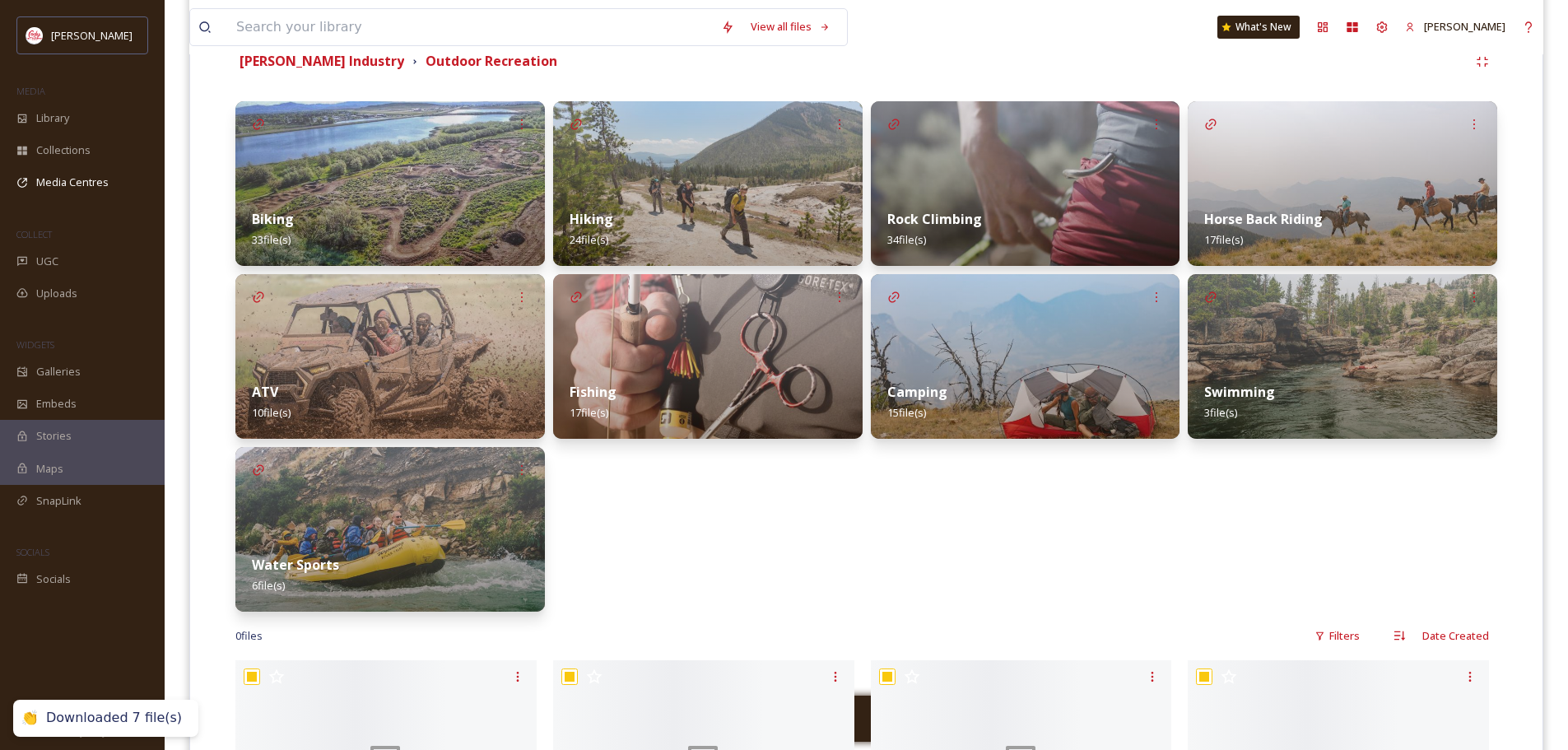
scroll to position [576, 0]
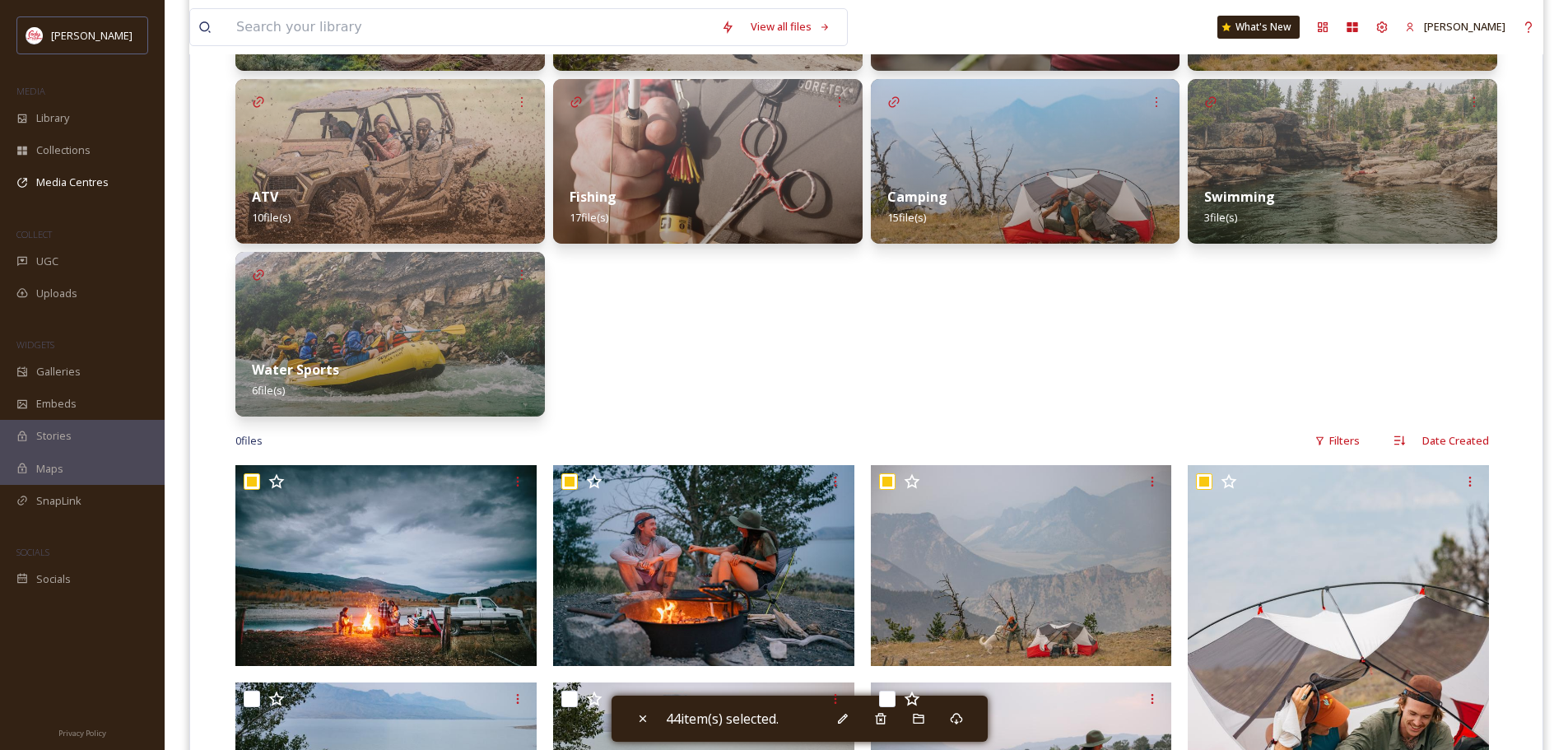
click at [1335, 193] on div "Swimming 3 file(s)" at bounding box center [1342, 206] width 309 height 73
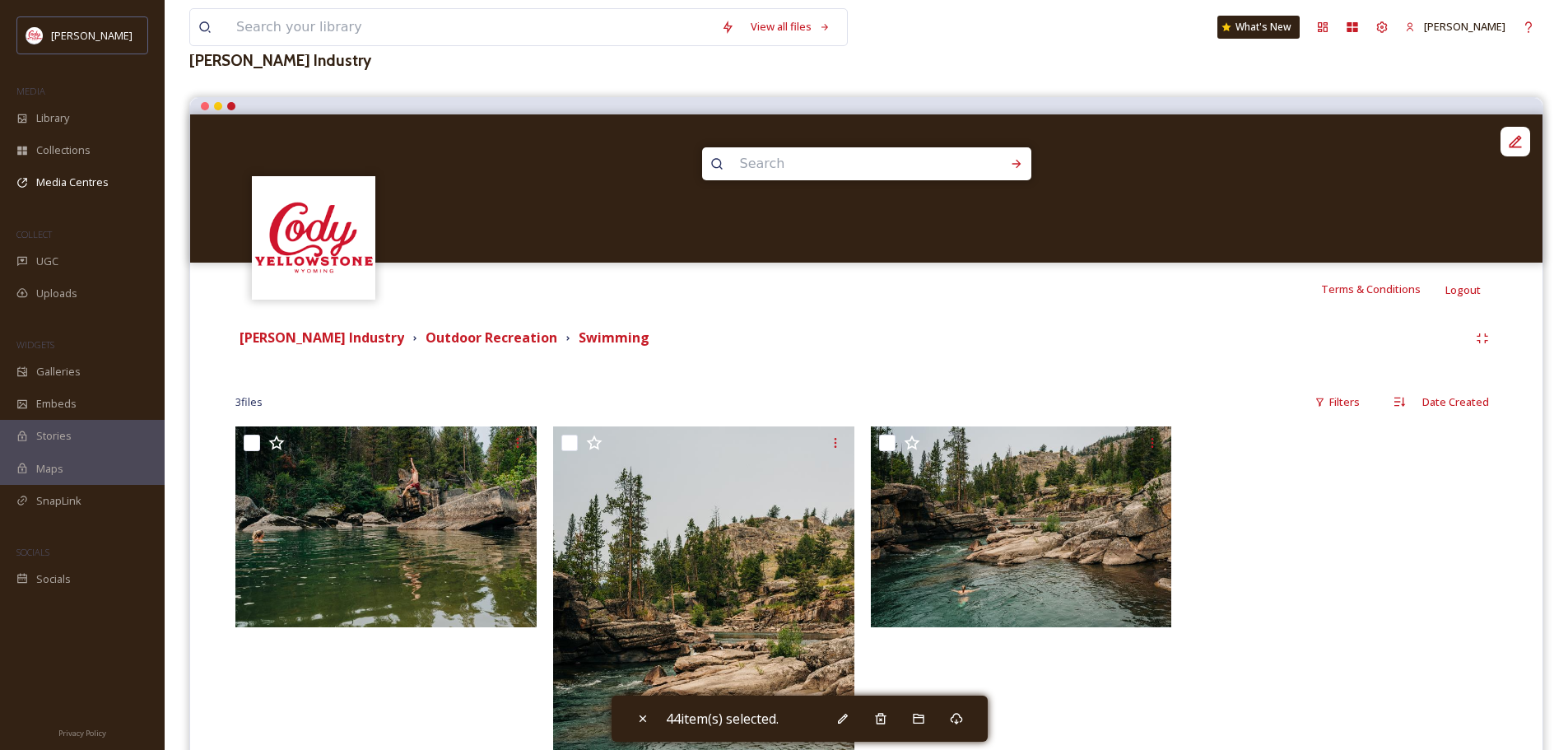
scroll to position [319, 0]
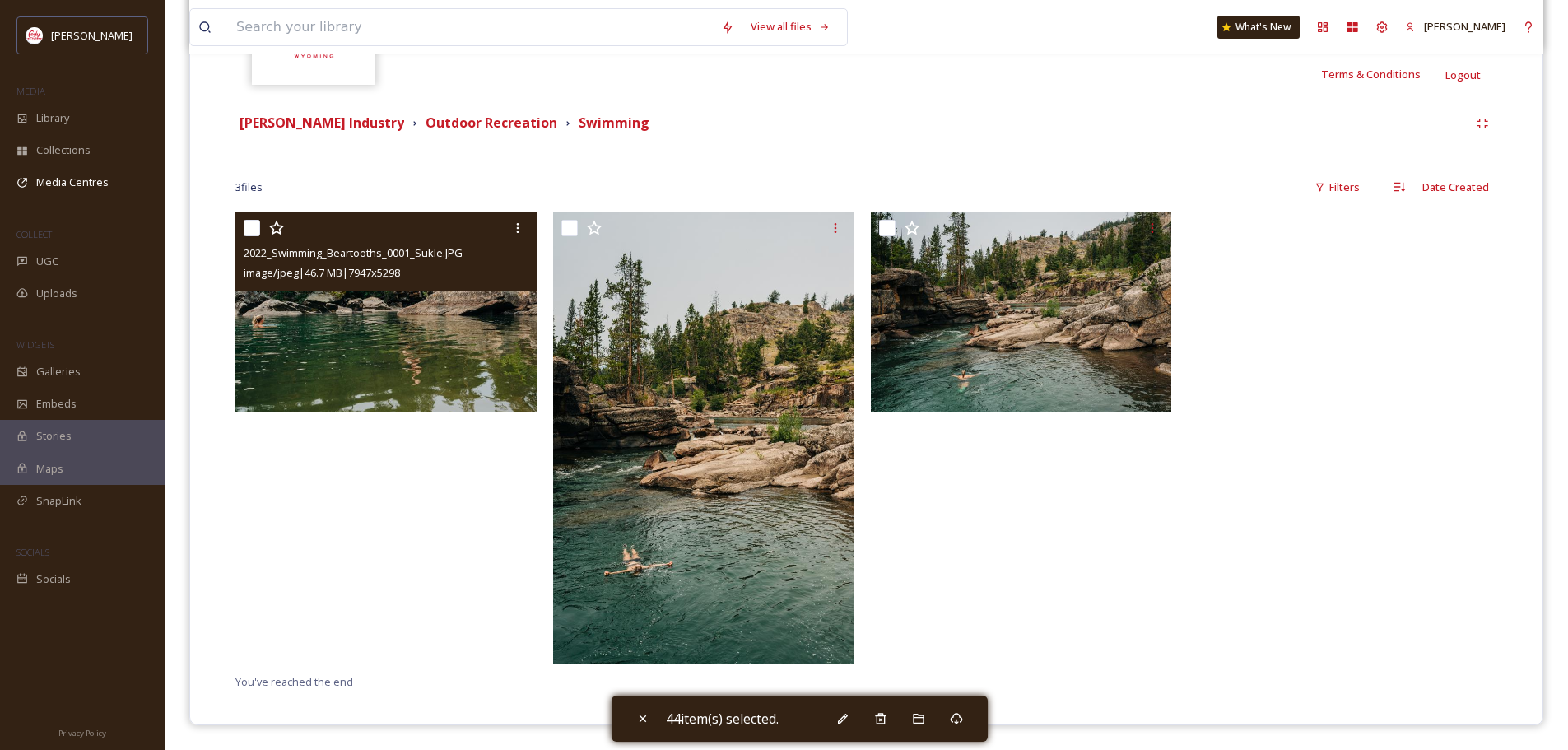
click at [247, 234] on input "checkbox" at bounding box center [252, 228] width 17 height 17
checkbox input "true"
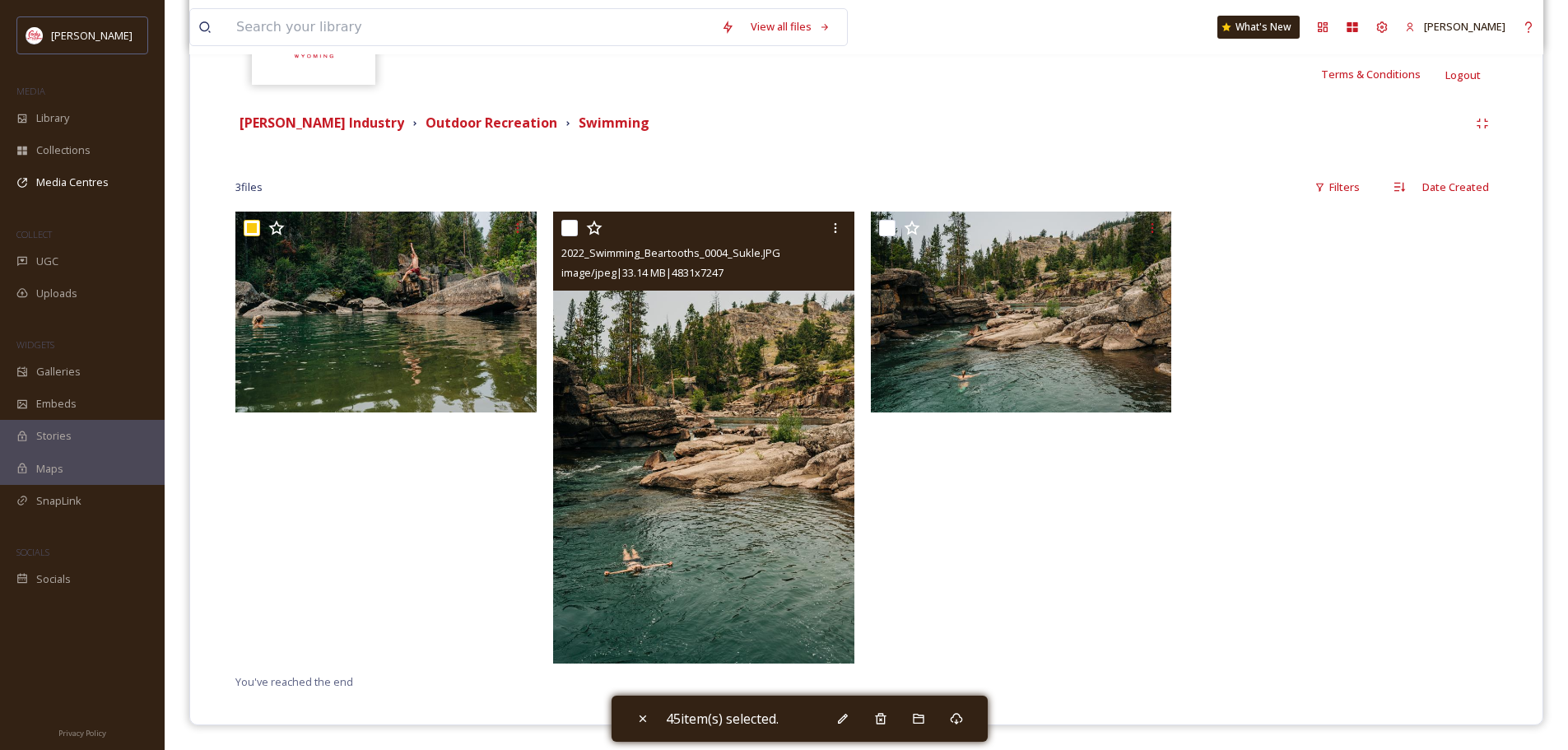
click at [575, 229] on input "checkbox" at bounding box center [570, 228] width 17 height 17
checkbox input "false"
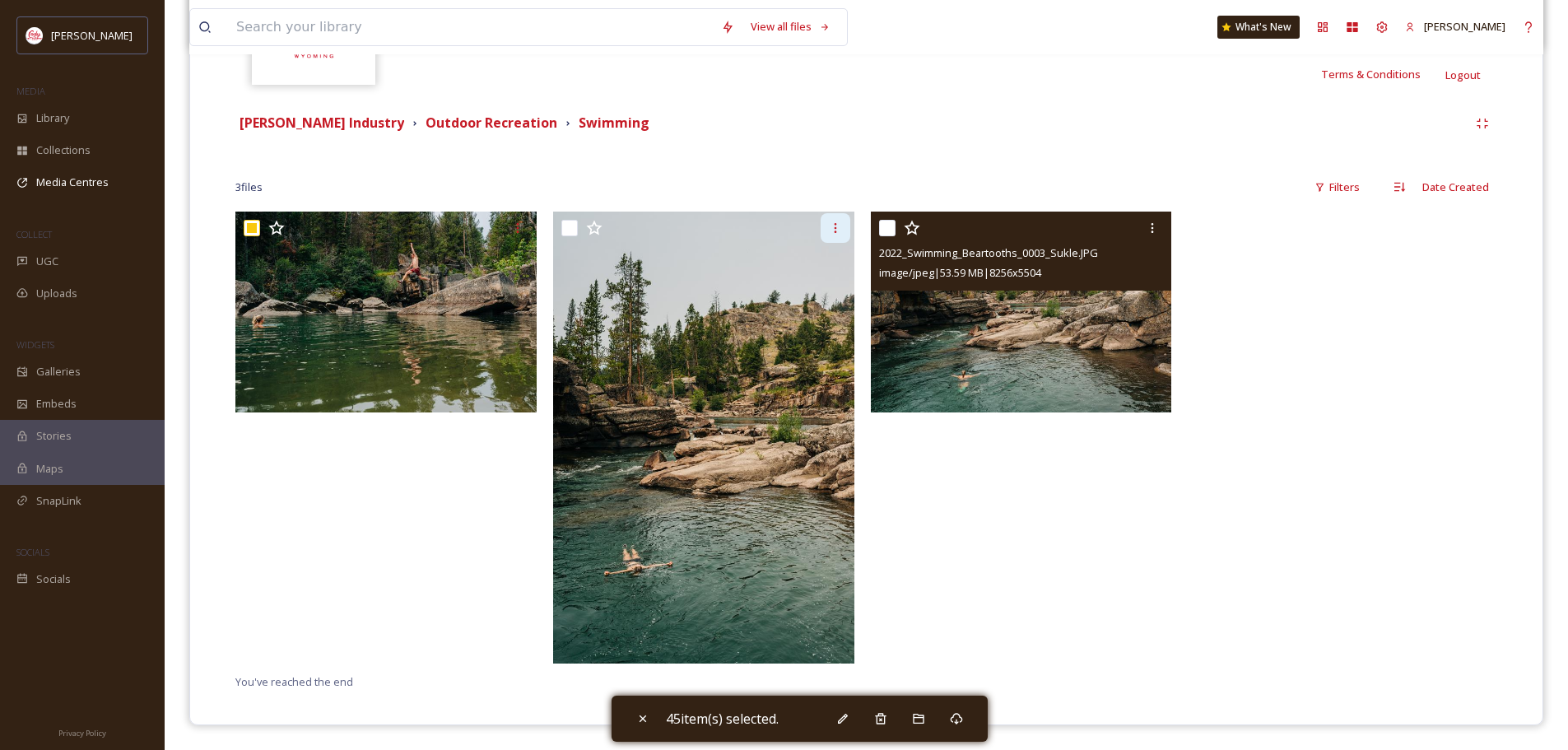
drag, startPoint x: 889, startPoint y: 228, endPoint x: 823, endPoint y: 230, distance: 66.0
click at [888, 227] on input "checkbox" at bounding box center [887, 228] width 17 height 17
checkbox input "true"
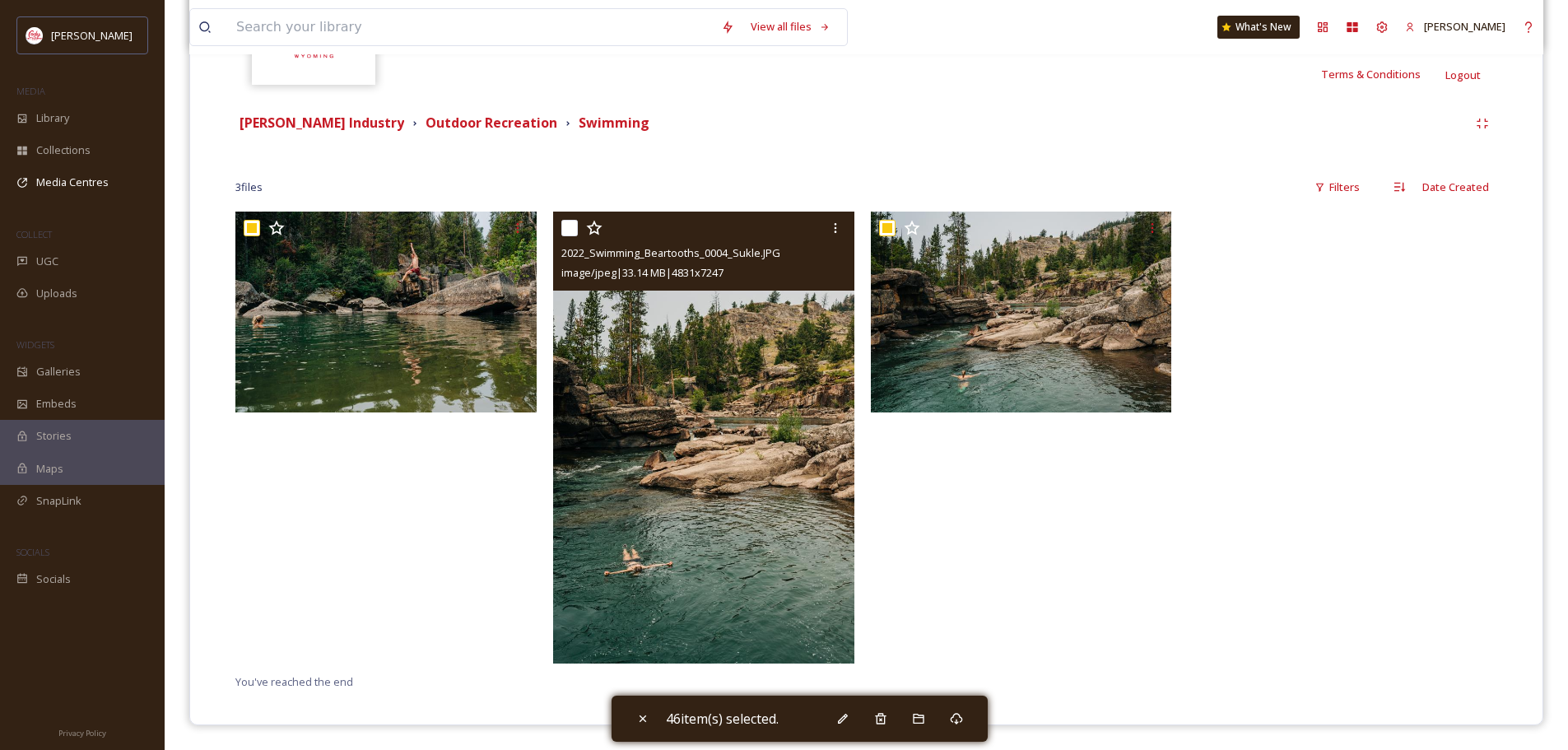
click at [569, 226] on input "checkbox" at bounding box center [570, 228] width 17 height 17
checkbox input "true"
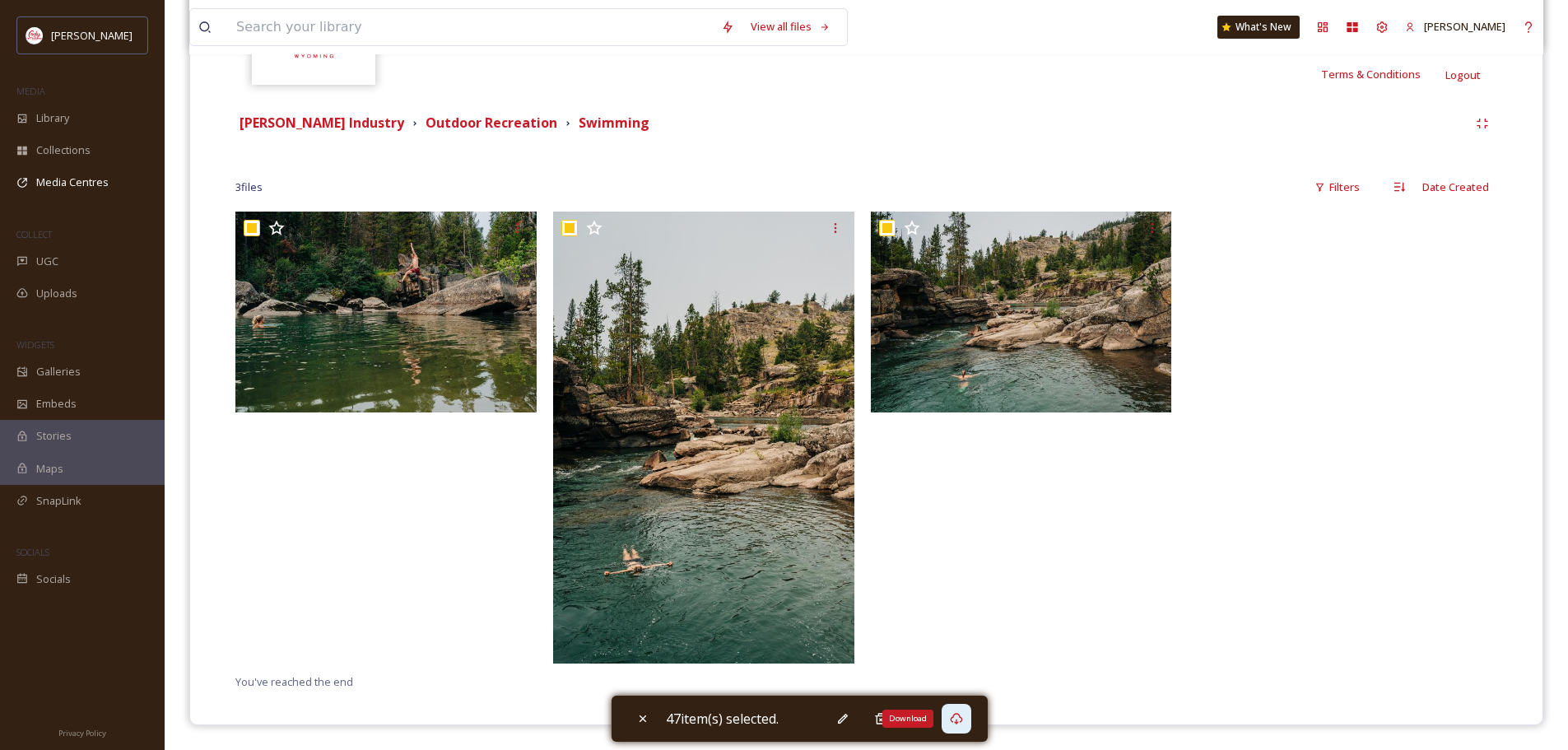
click at [959, 716] on icon at bounding box center [956, 718] width 13 height 13
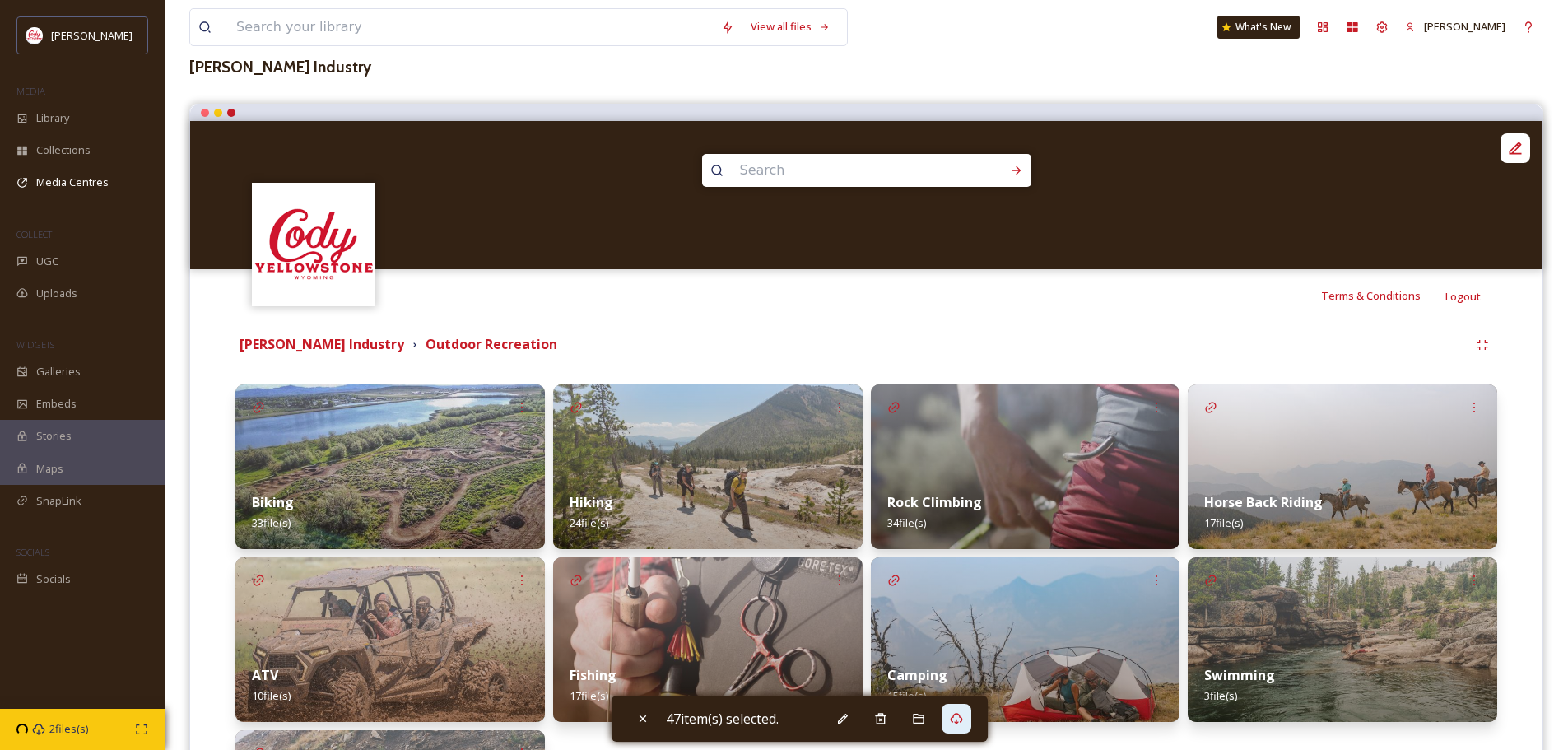
scroll to position [370, 0]
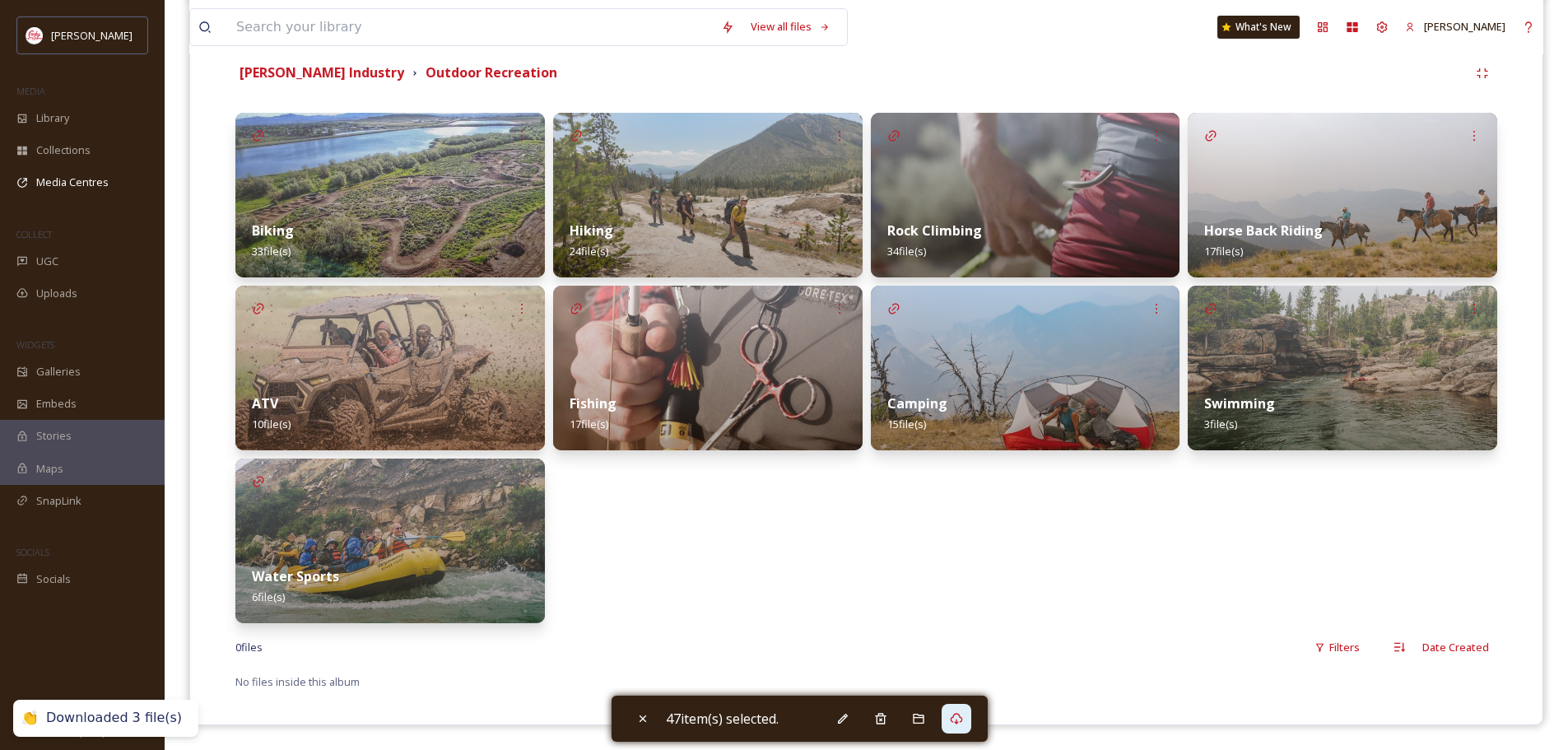
click at [403, 531] on img at bounding box center [389, 541] width 309 height 164
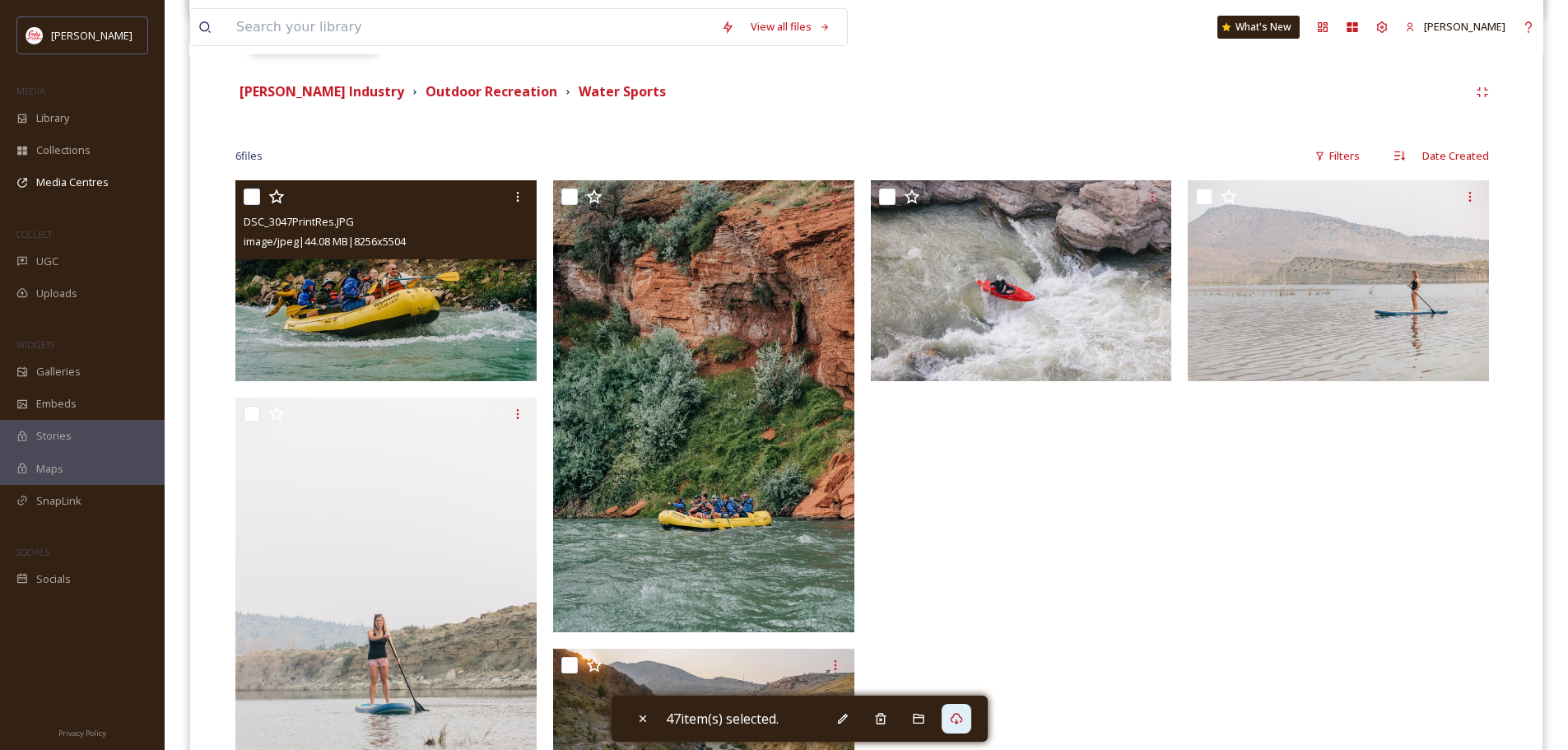
scroll to position [330, 0]
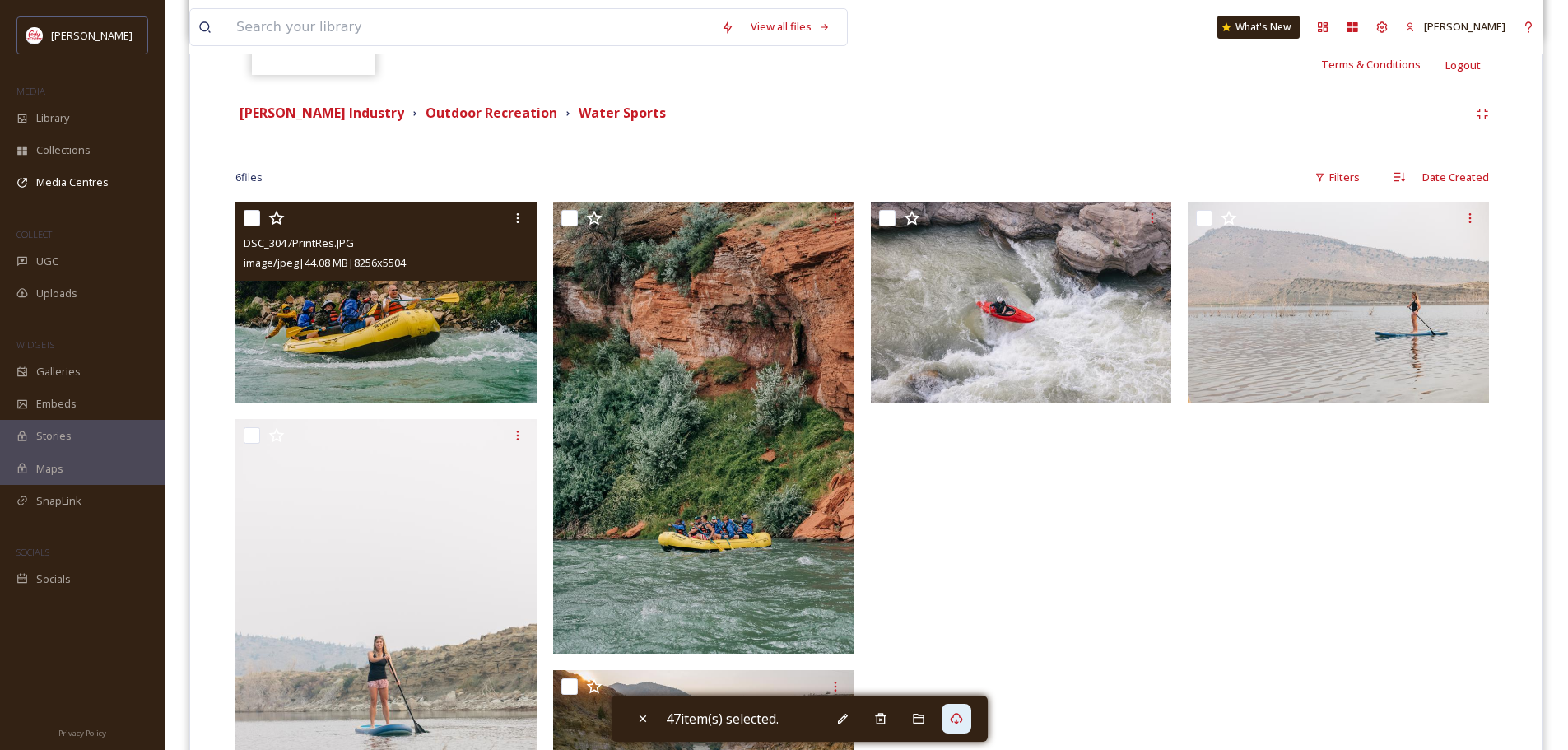
click at [253, 217] on input "checkbox" at bounding box center [252, 219] width 17 height 17
checkbox input "true"
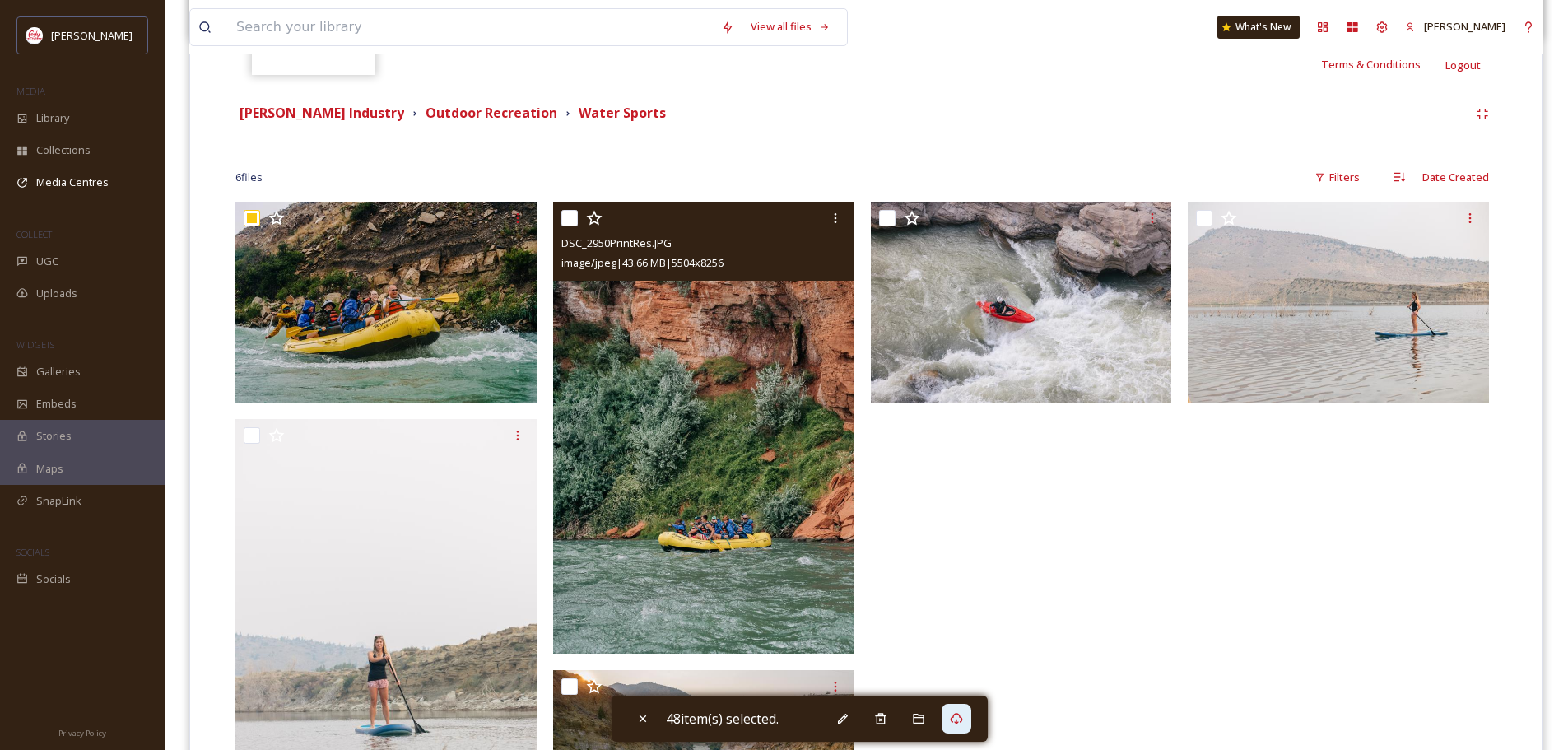
click at [571, 217] on input "checkbox" at bounding box center [570, 219] width 17 height 17
checkbox input "true"
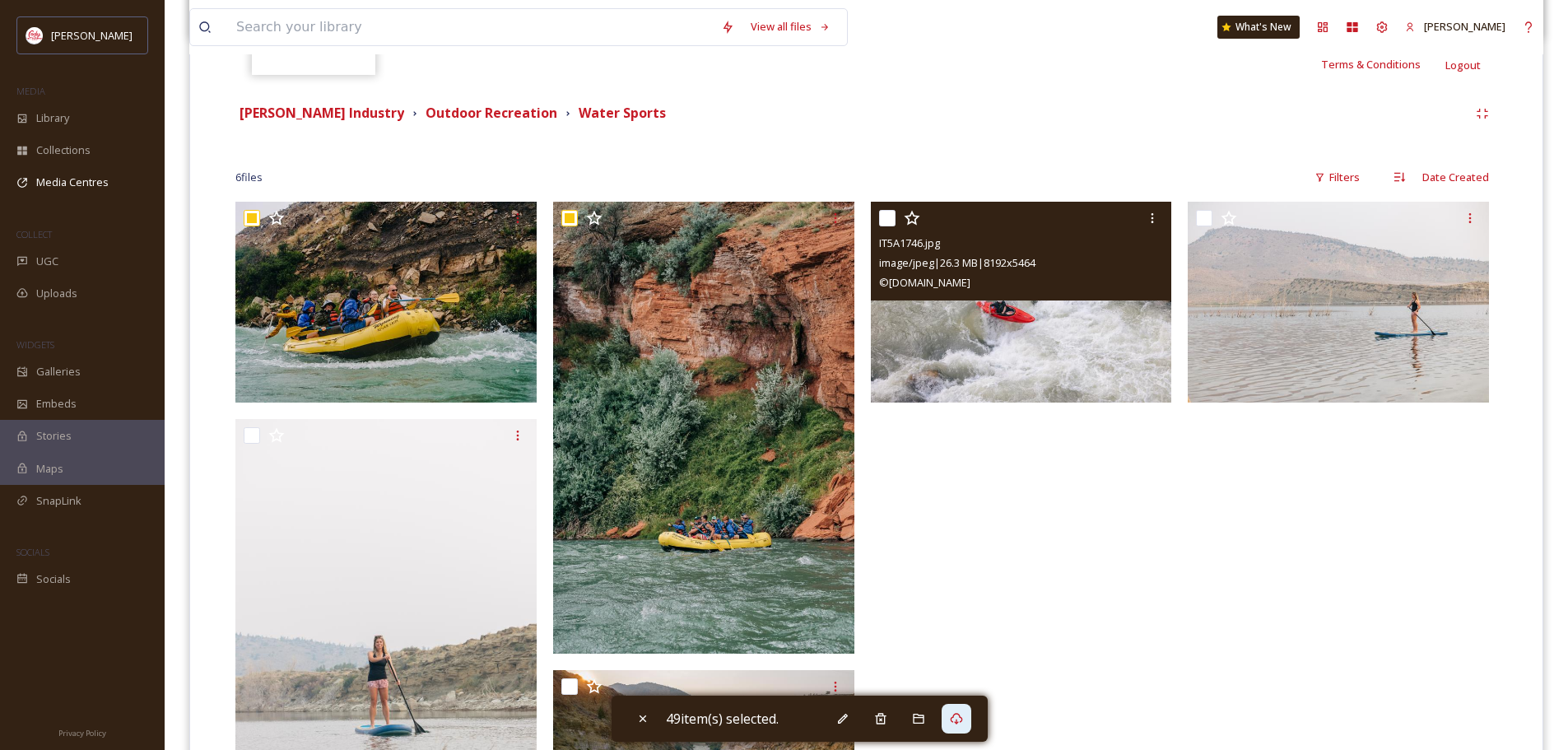
click at [893, 214] on input "checkbox" at bounding box center [887, 219] width 17 height 17
checkbox input "true"
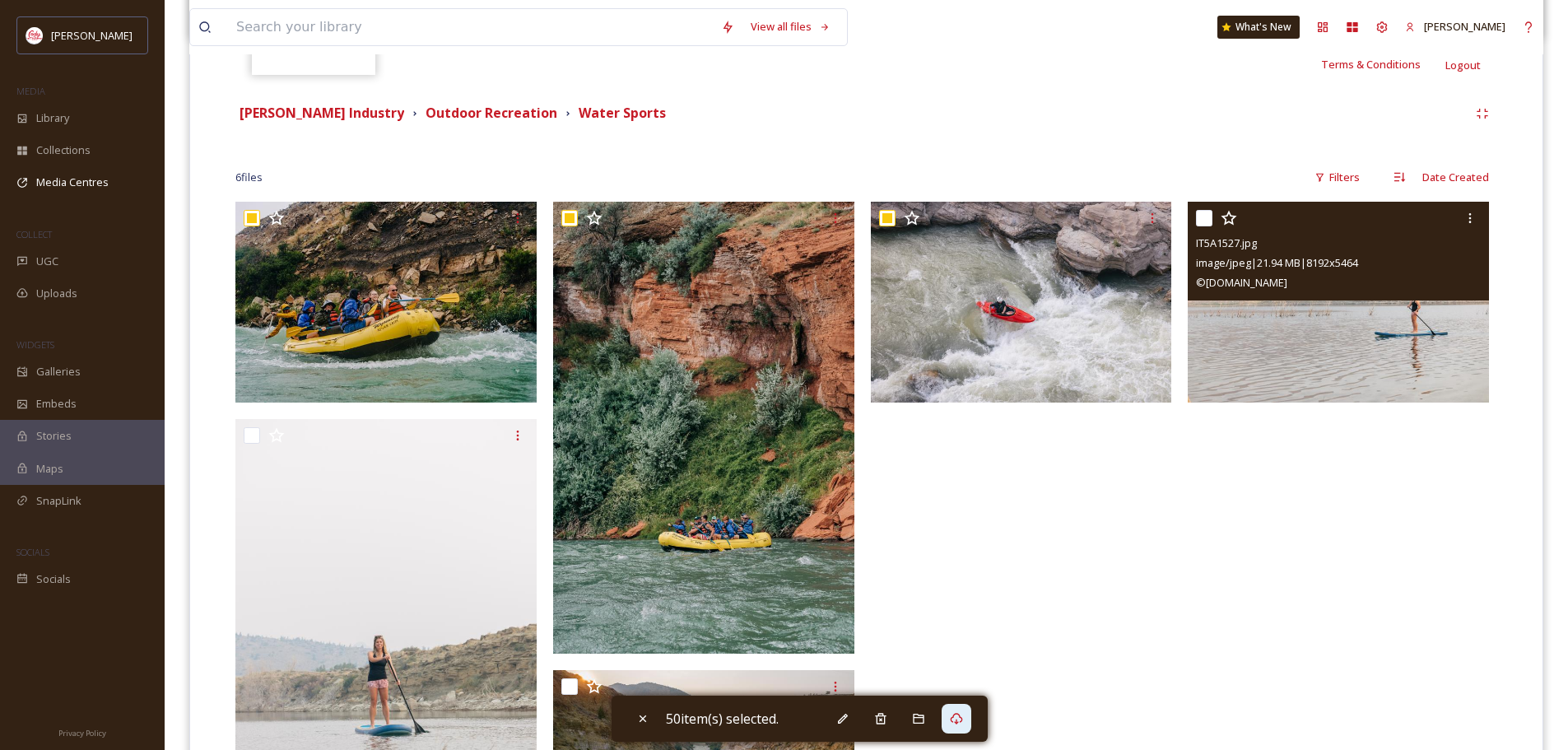
click at [1203, 213] on input "checkbox" at bounding box center [1205, 219] width 17 height 17
checkbox input "true"
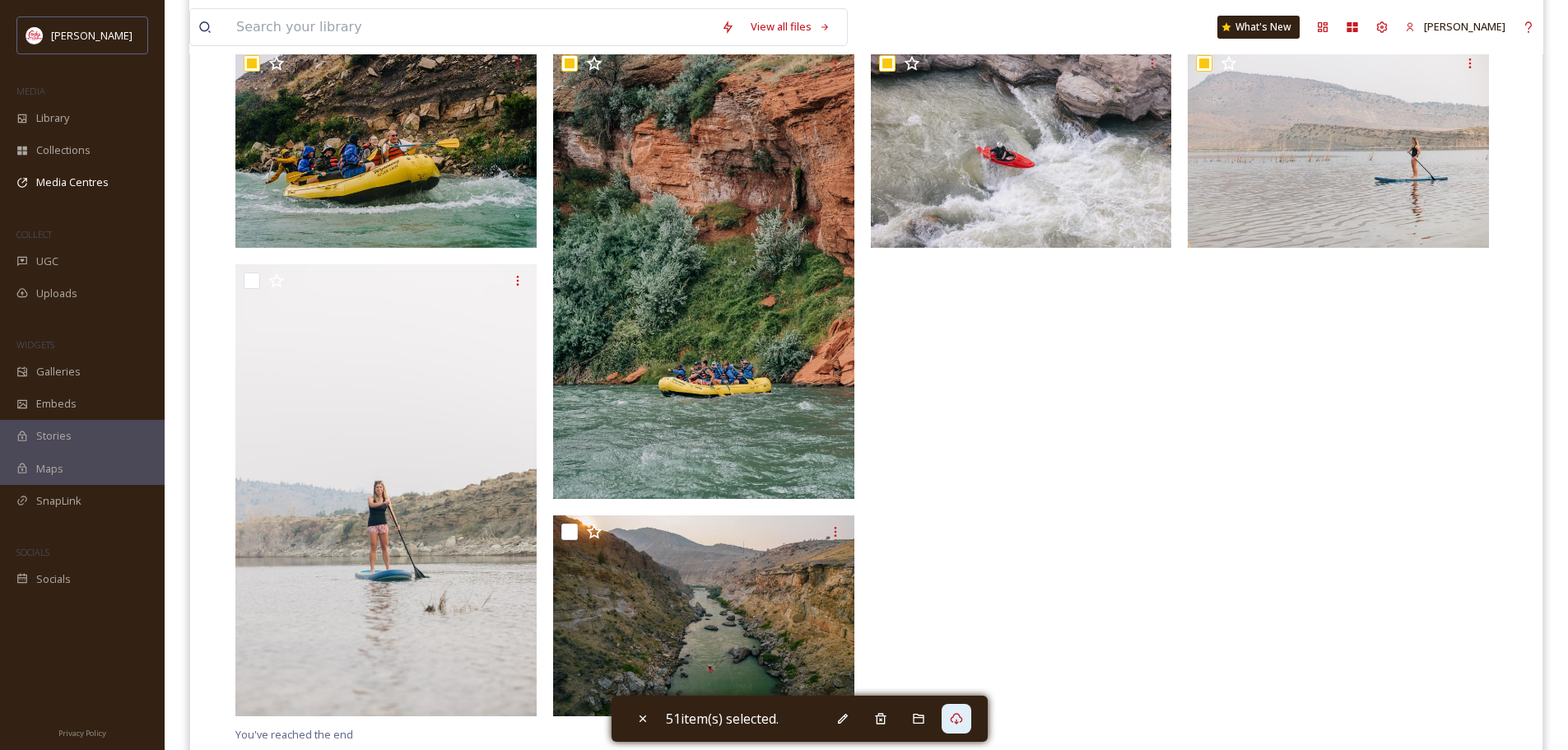
scroll to position [537, 0]
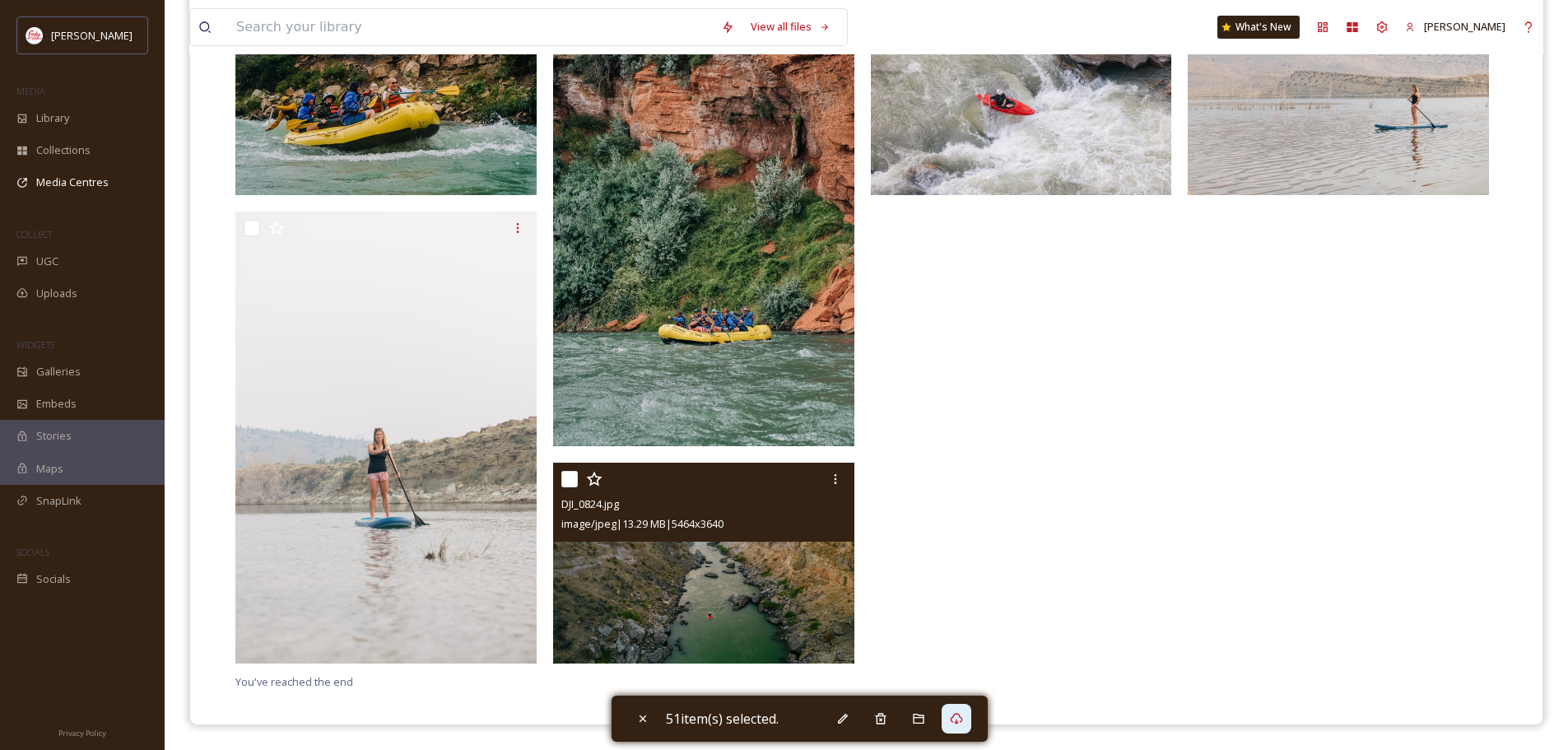
click at [563, 476] on input "checkbox" at bounding box center [570, 479] width 17 height 17
checkbox input "true"
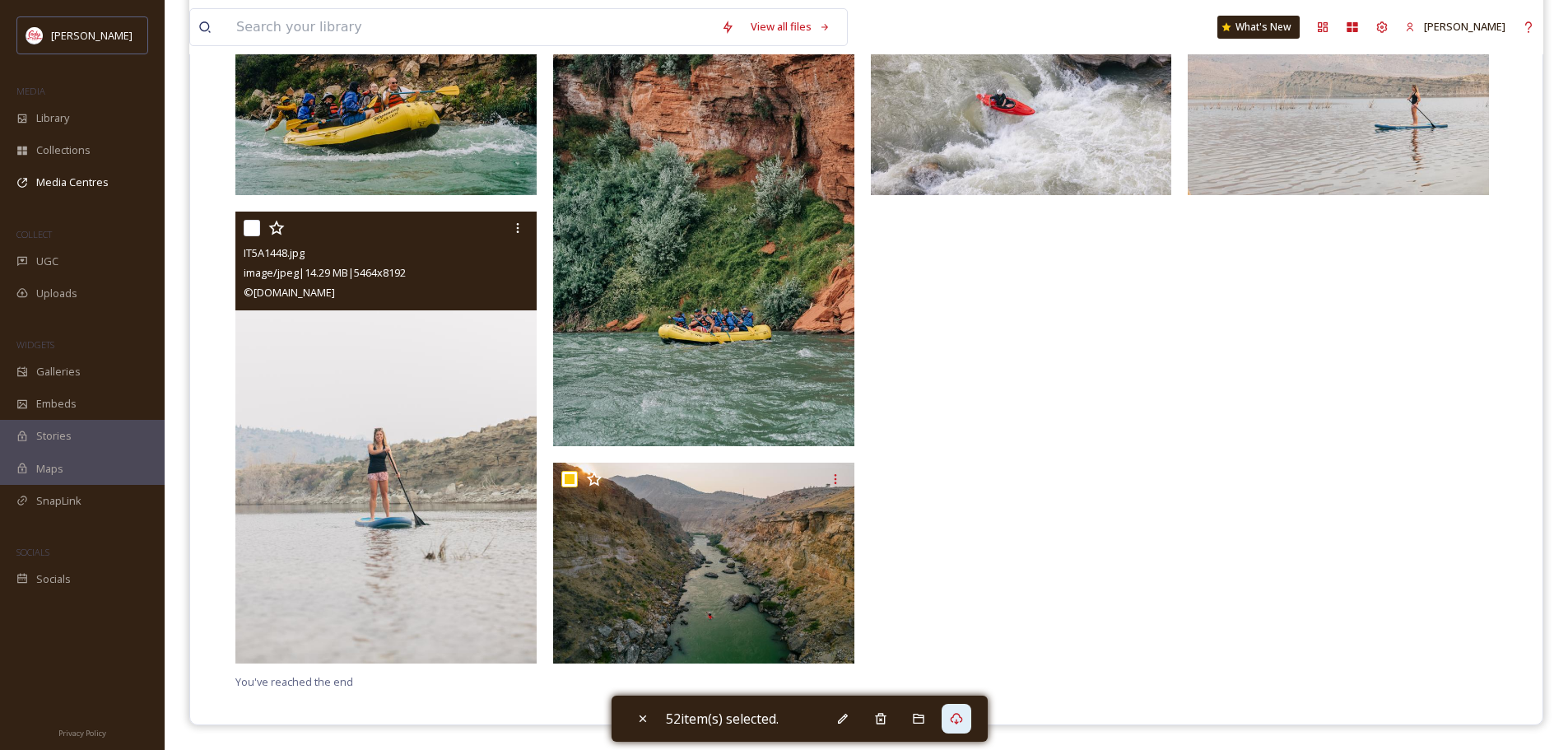
click at [261, 226] on div at bounding box center [388, 228] width 289 height 30
click at [262, 226] on div at bounding box center [388, 228] width 289 height 30
click at [254, 226] on input "checkbox" at bounding box center [252, 228] width 17 height 17
checkbox input "true"
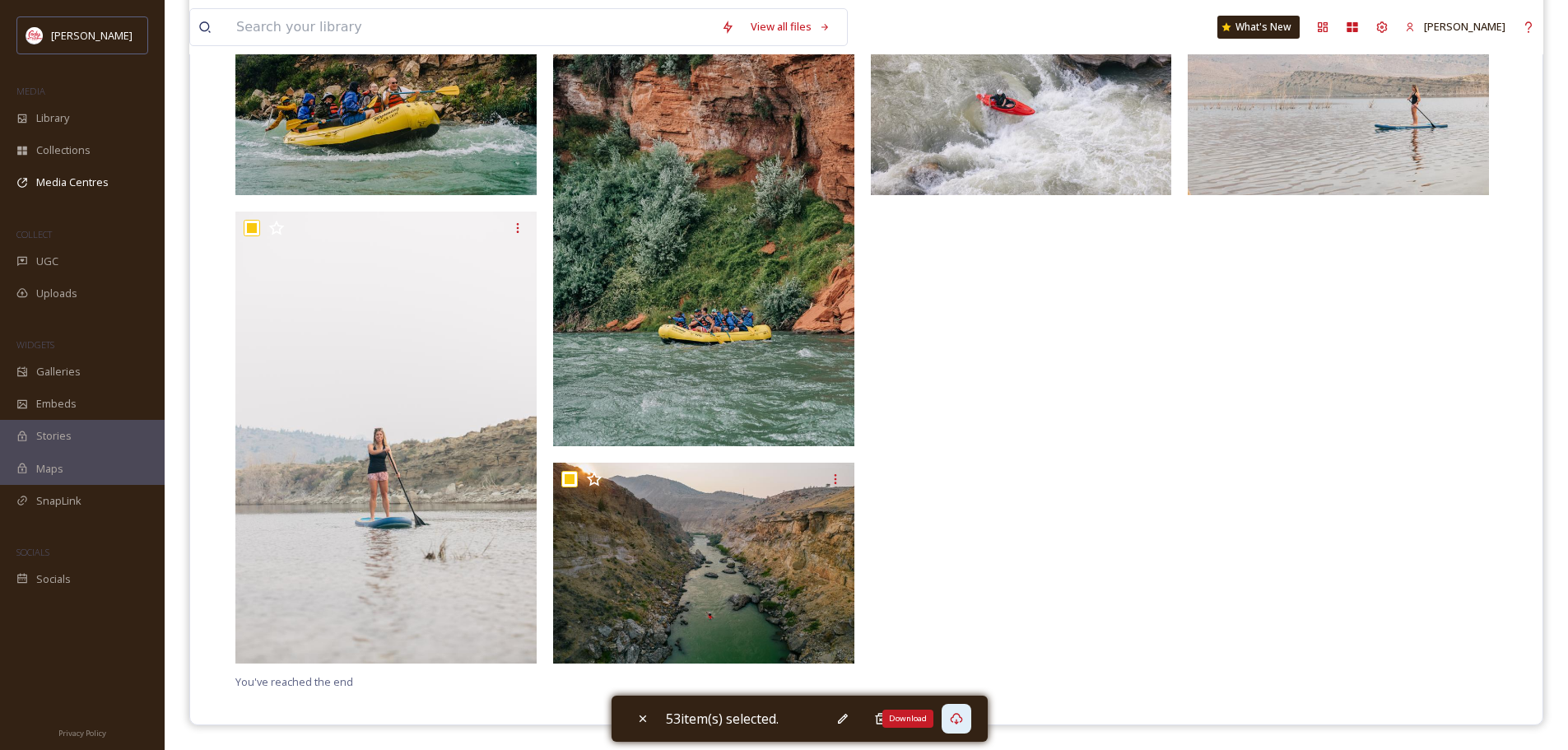
click at [960, 715] on icon at bounding box center [956, 718] width 13 height 13
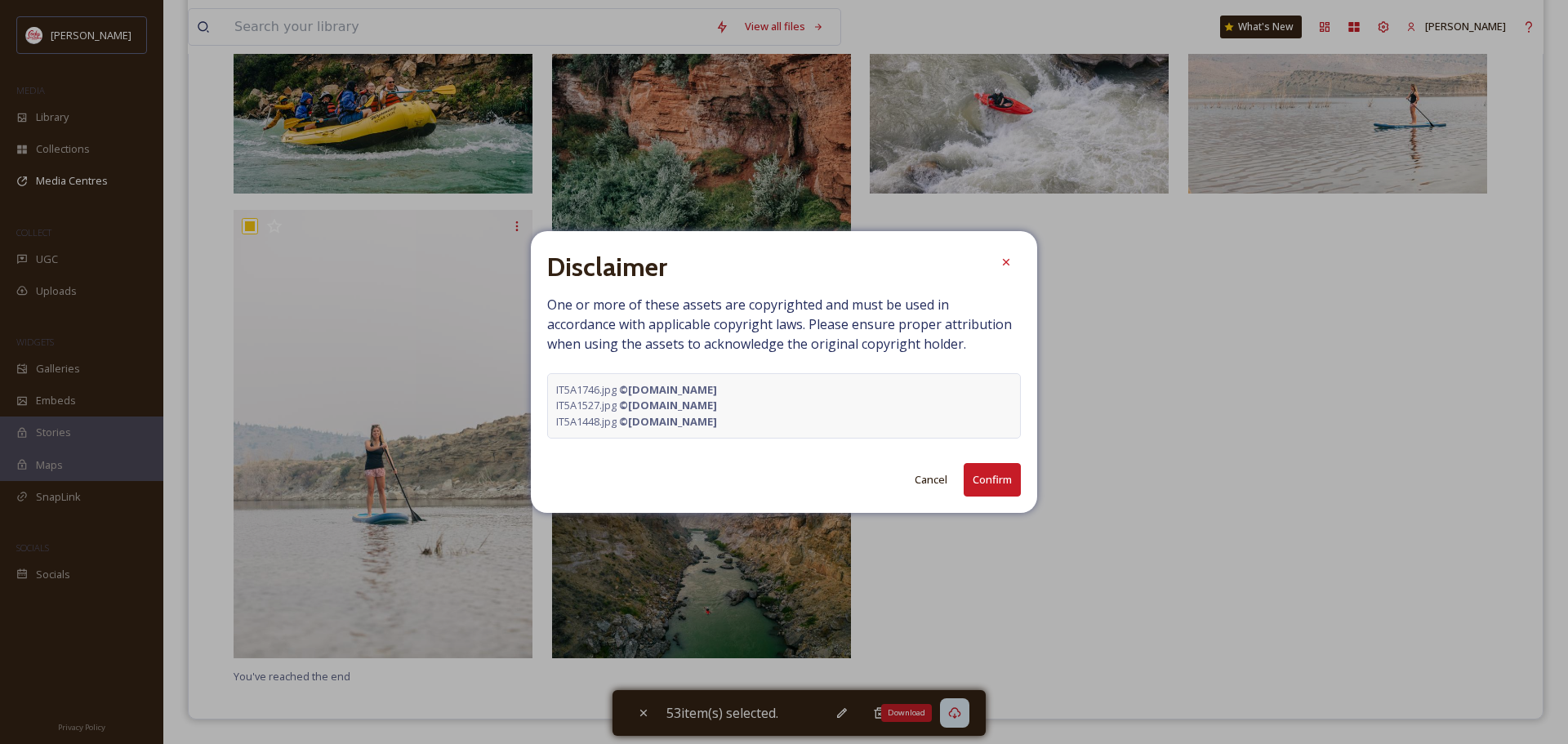
click at [992, 486] on button "Confirm" at bounding box center [993, 480] width 57 height 33
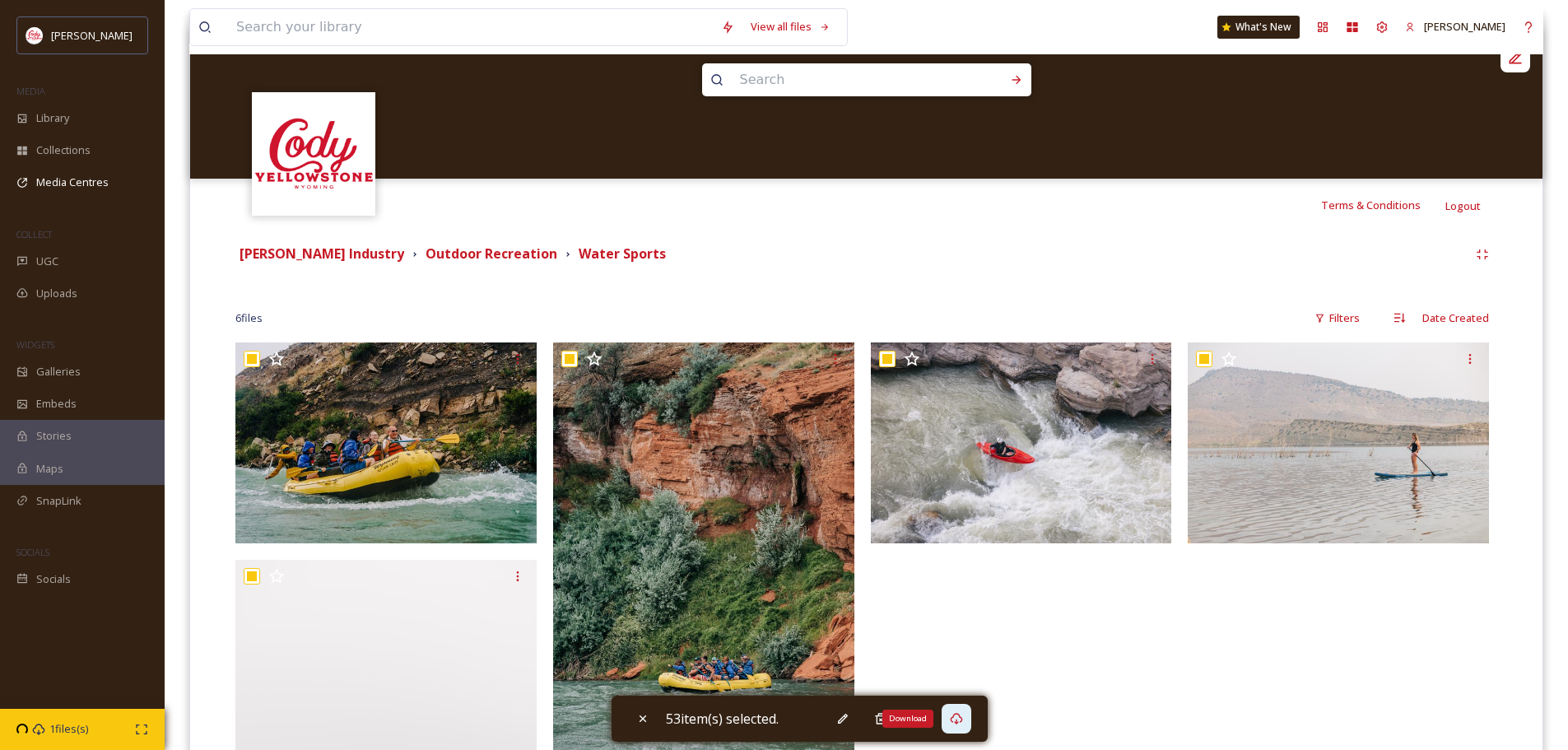
scroll to position [43, 0]
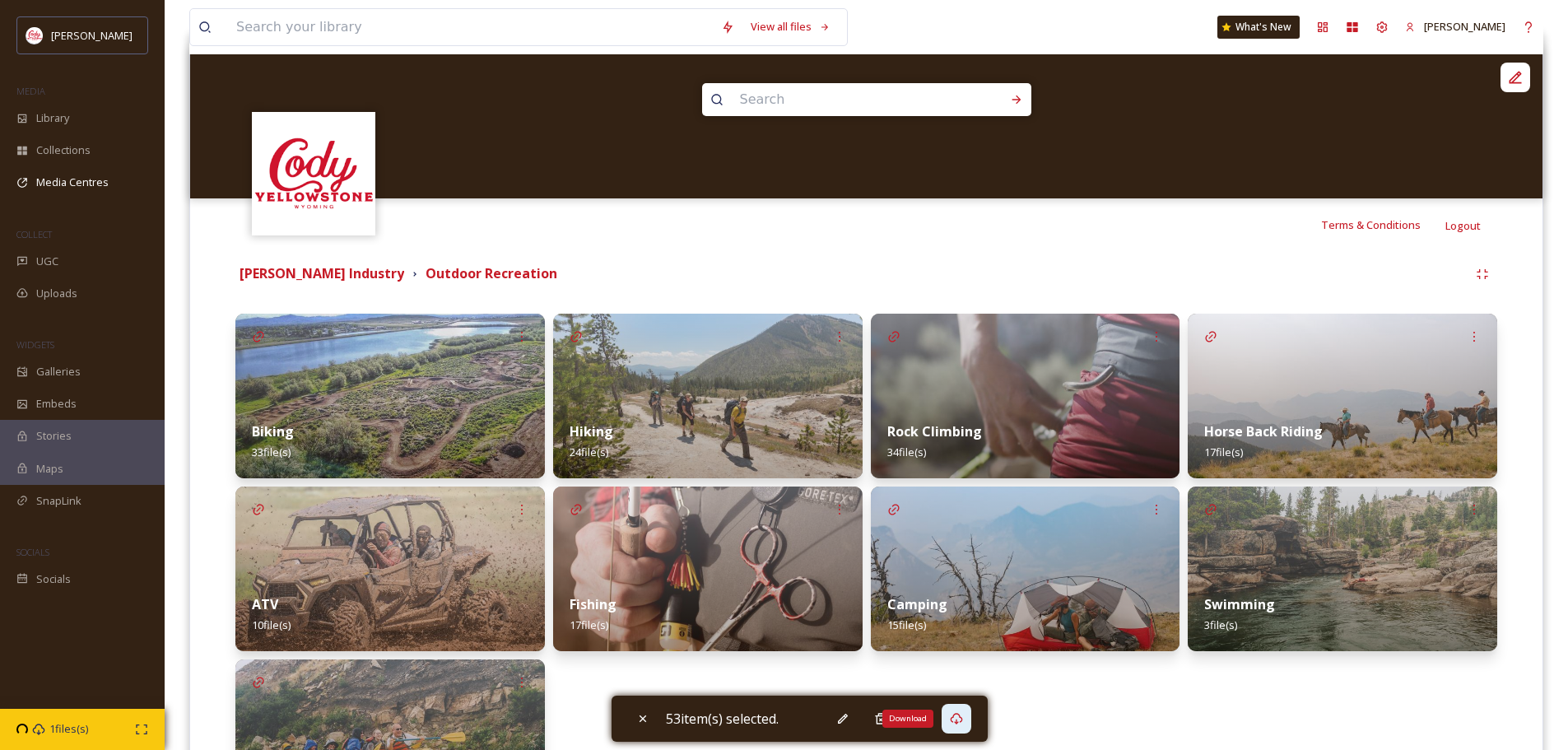
scroll to position [370, 0]
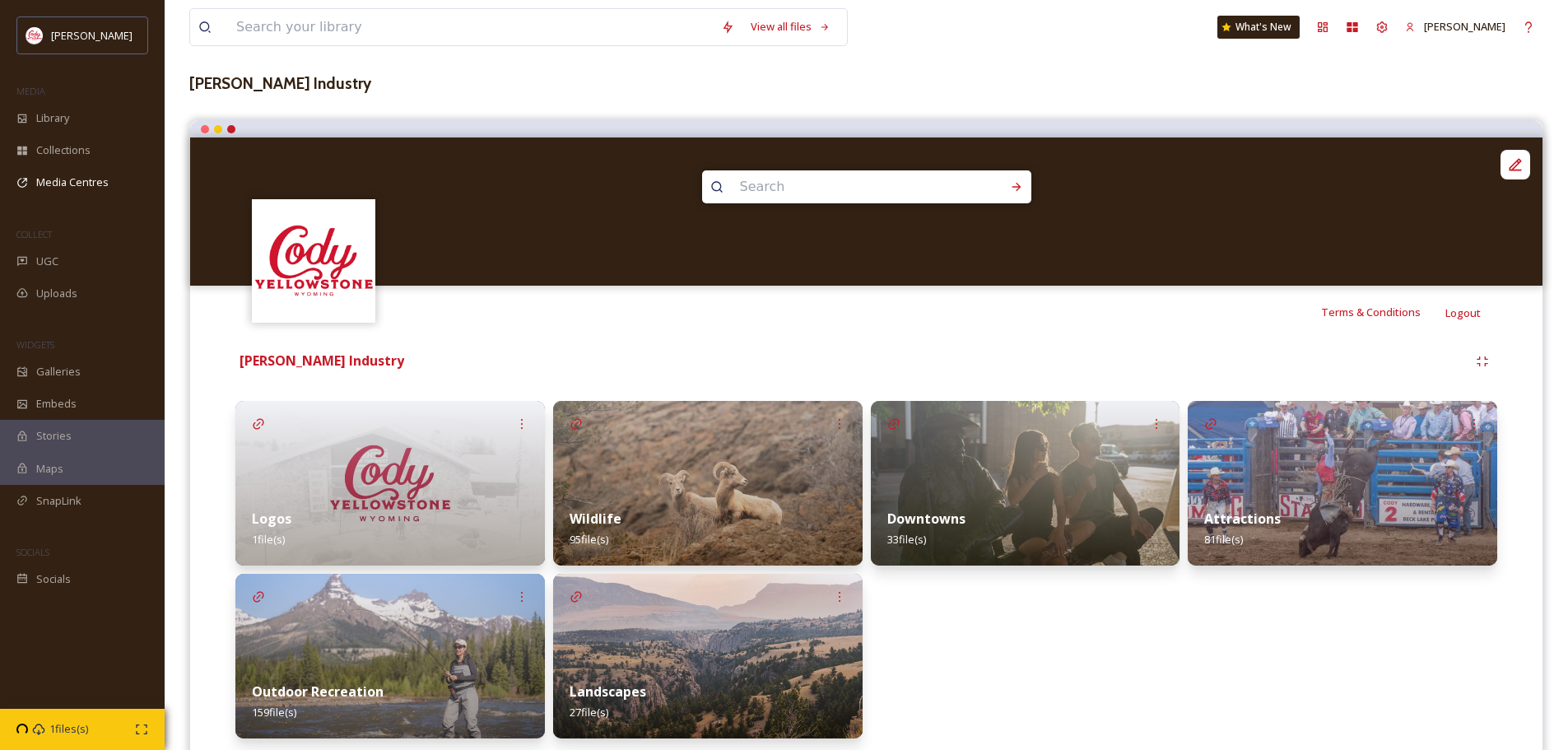
scroll to position [136, 0]
